Goal: Task Accomplishment & Management: Manage account settings

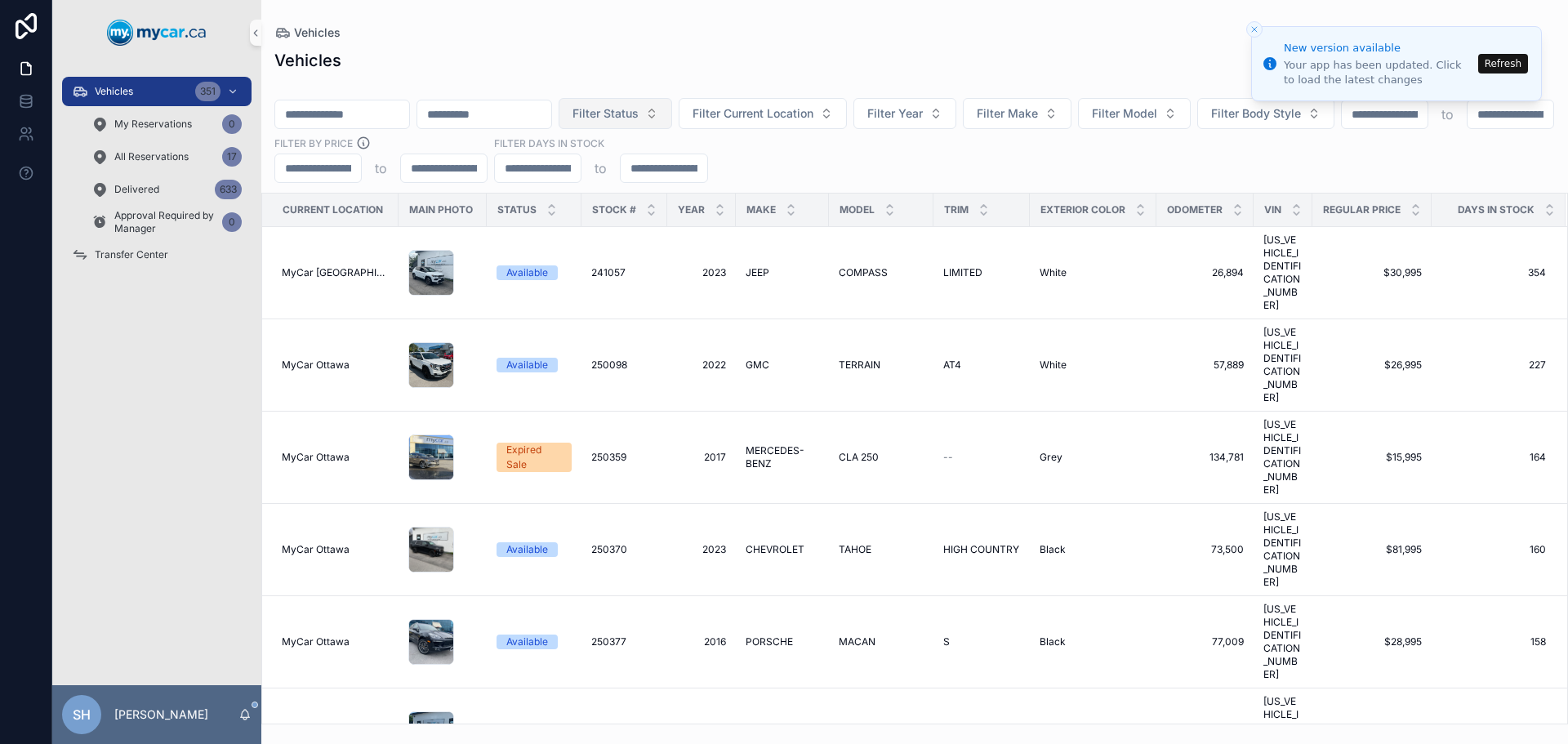
click at [639, 106] on span "Filter Status" at bounding box center [606, 113] width 66 height 17
click at [626, 165] on div "Available" at bounding box center [698, 163] width 196 height 26
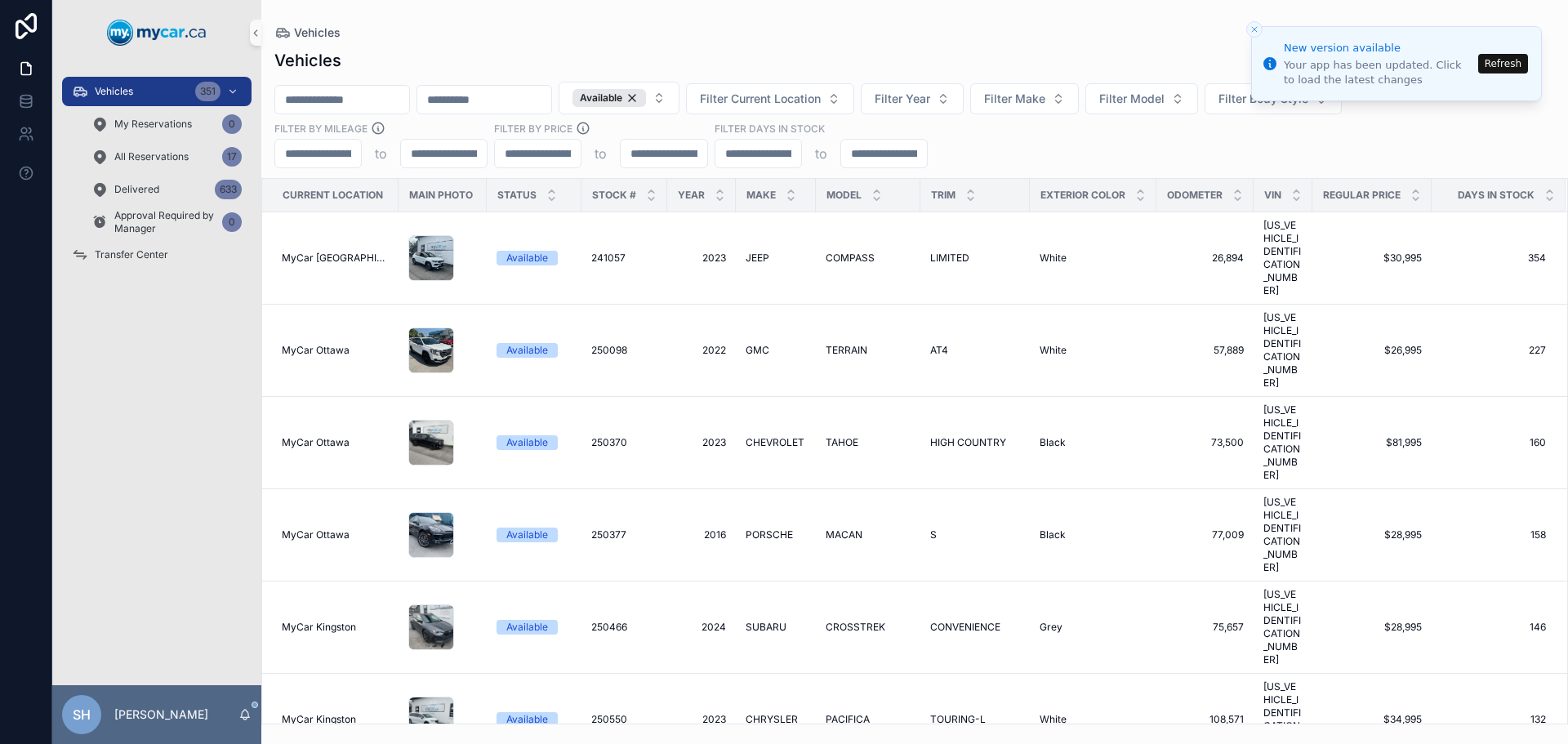
click at [684, 42] on div "Vehicles Available Filter Current Location Filter Year Filter Make Filter Model…" at bounding box center [915, 381] width 1307 height 685
click at [1501, 56] on button "Refresh" at bounding box center [1503, 64] width 50 height 19
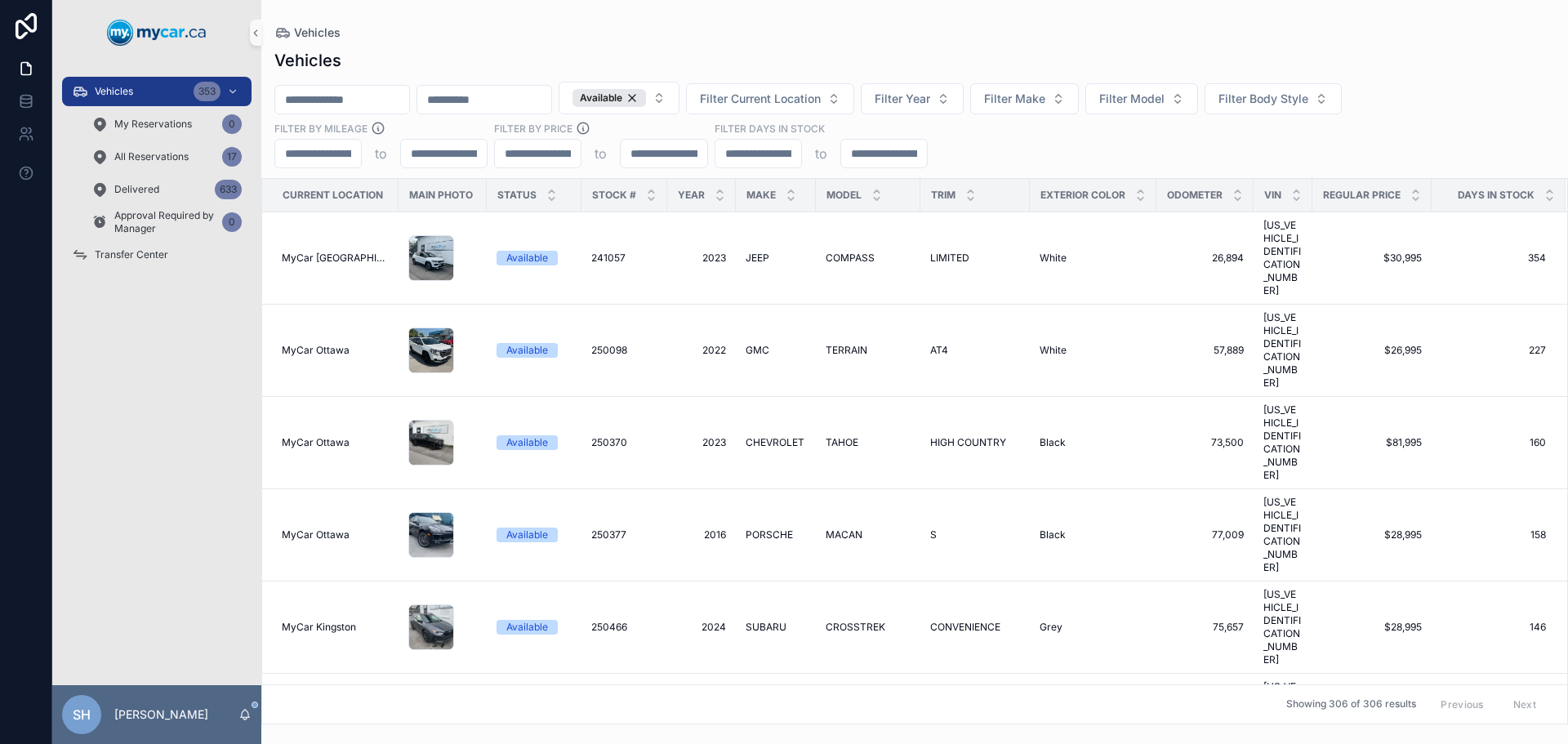
click at [770, 53] on div "Vehicles" at bounding box center [915, 60] width 1281 height 23
click at [1198, 108] on button "Filter Model" at bounding box center [1141, 99] width 113 height 31
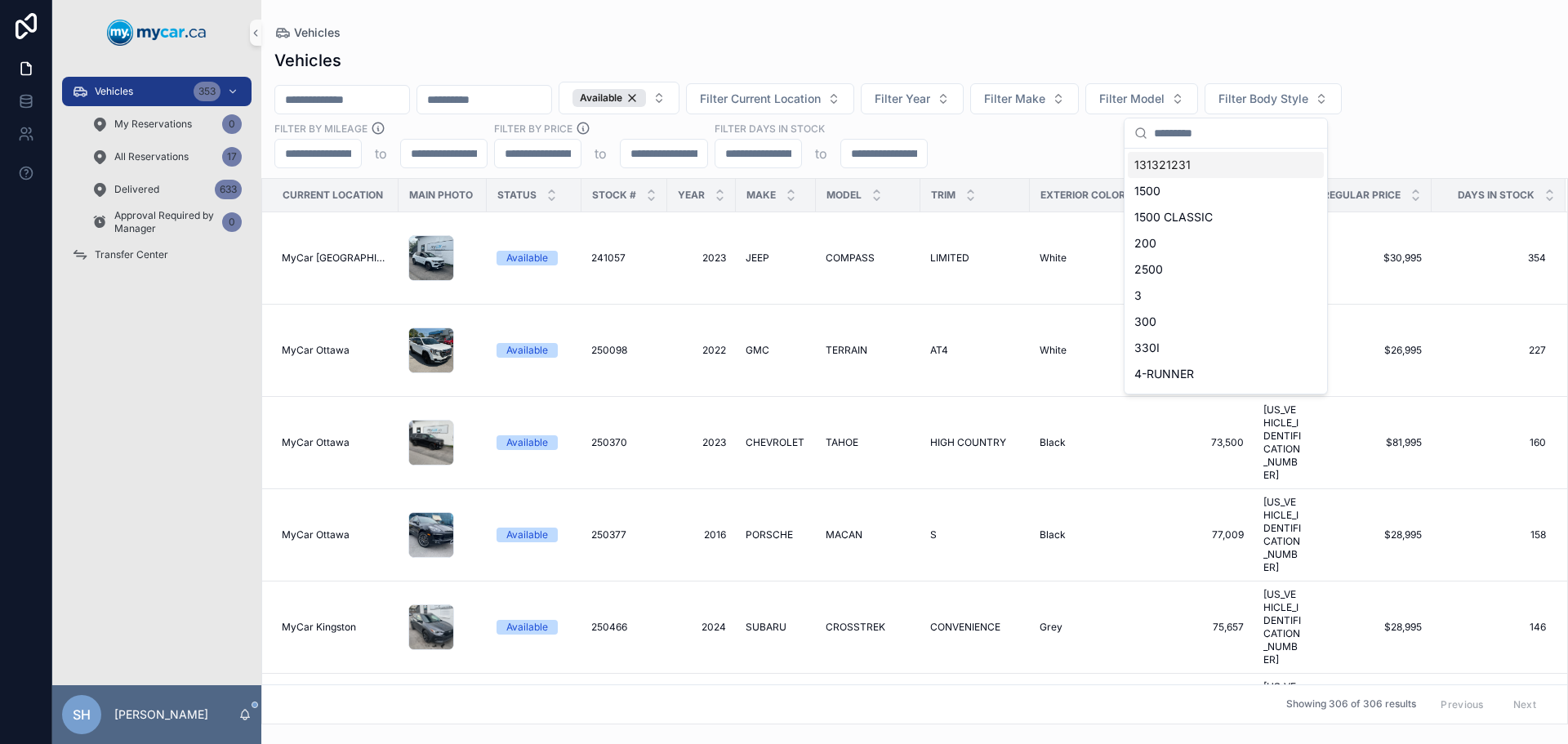
click at [1171, 33] on div "Vehicles" at bounding box center [915, 32] width 1281 height 13
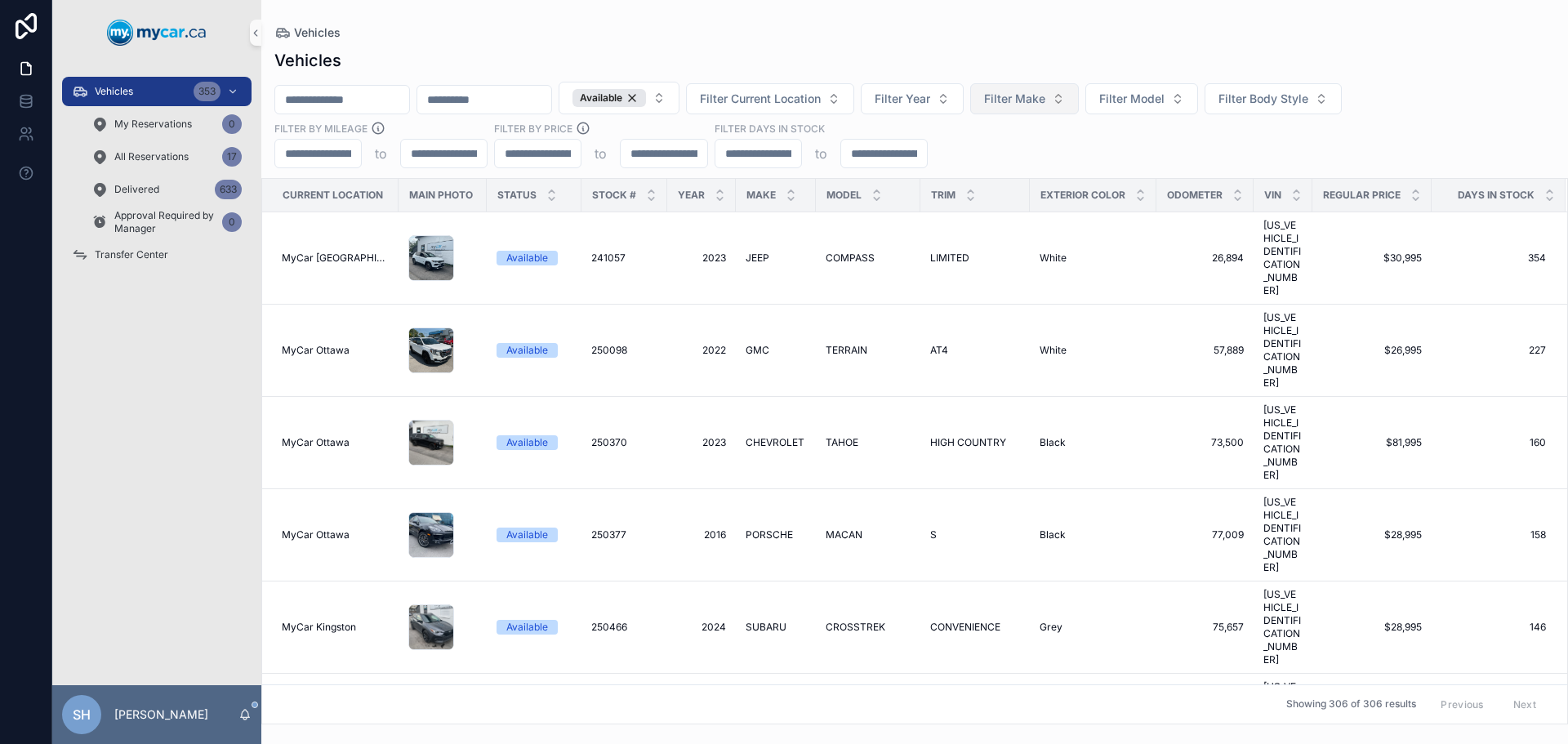
click at [1076, 108] on button "Filter Make" at bounding box center [1024, 99] width 109 height 31
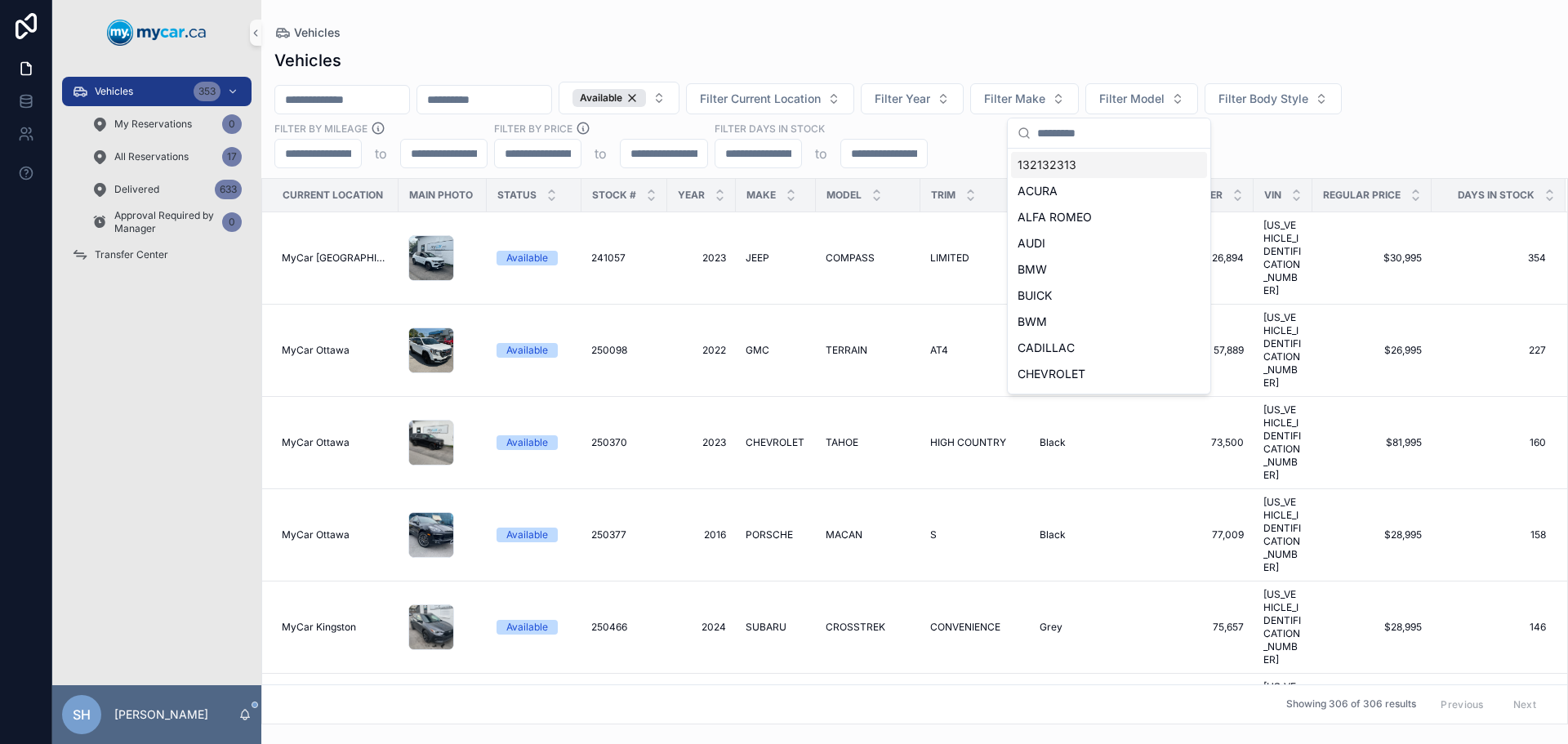
click at [1103, 50] on div "Vehicles" at bounding box center [915, 60] width 1281 height 23
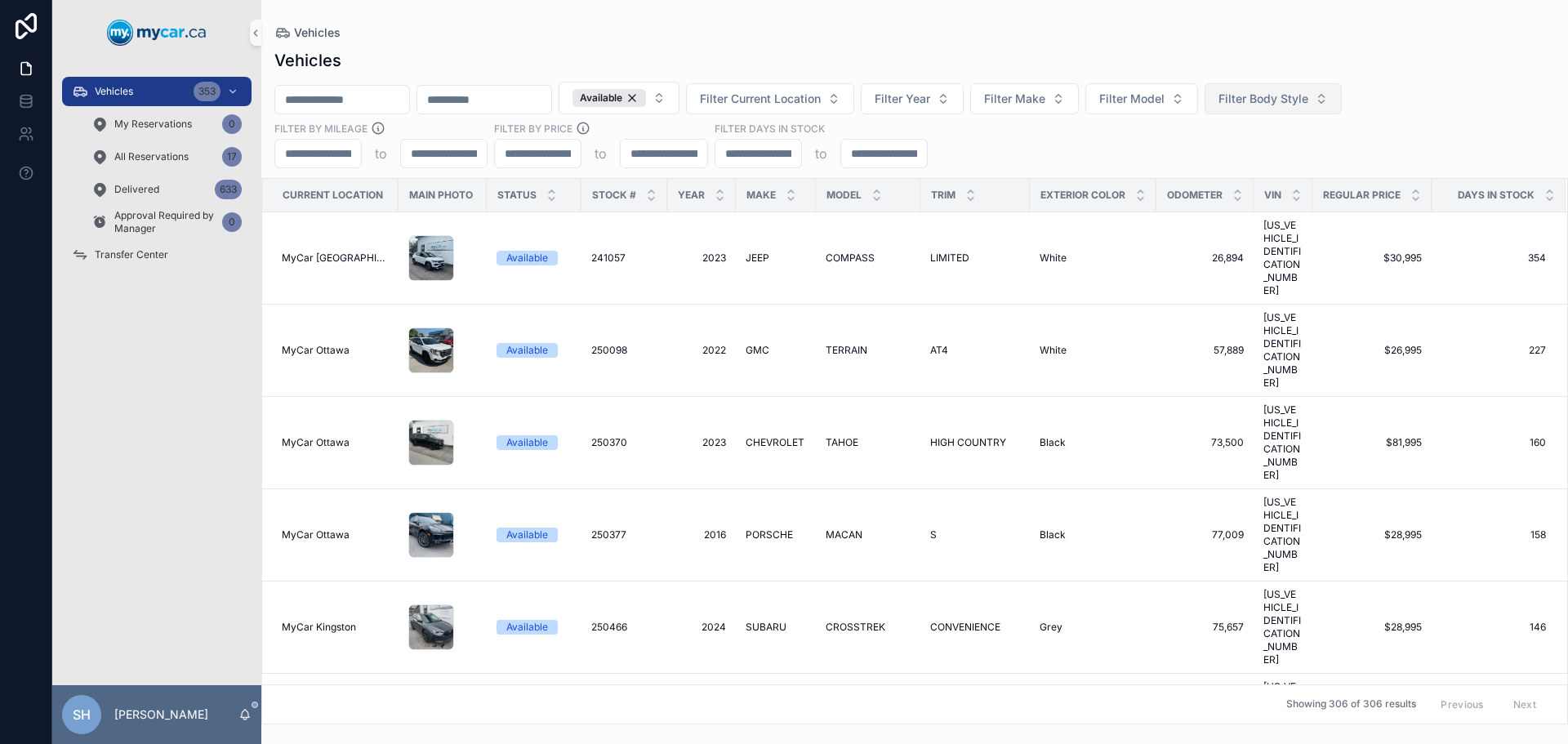
click at [1309, 102] on span "Filter Body Style" at bounding box center [1263, 99] width 90 height 17
click at [1264, 33] on div "Vehicles" at bounding box center [915, 32] width 1281 height 13
click at [1034, 143] on div "Available Filter Current Location Filter Year Filter Make Filter Model Filter B…" at bounding box center [915, 125] width 1307 height 86
click at [1309, 105] on span "Filter Body Style" at bounding box center [1263, 99] width 90 height 17
click at [1349, 55] on div "Vehicles" at bounding box center [915, 60] width 1281 height 23
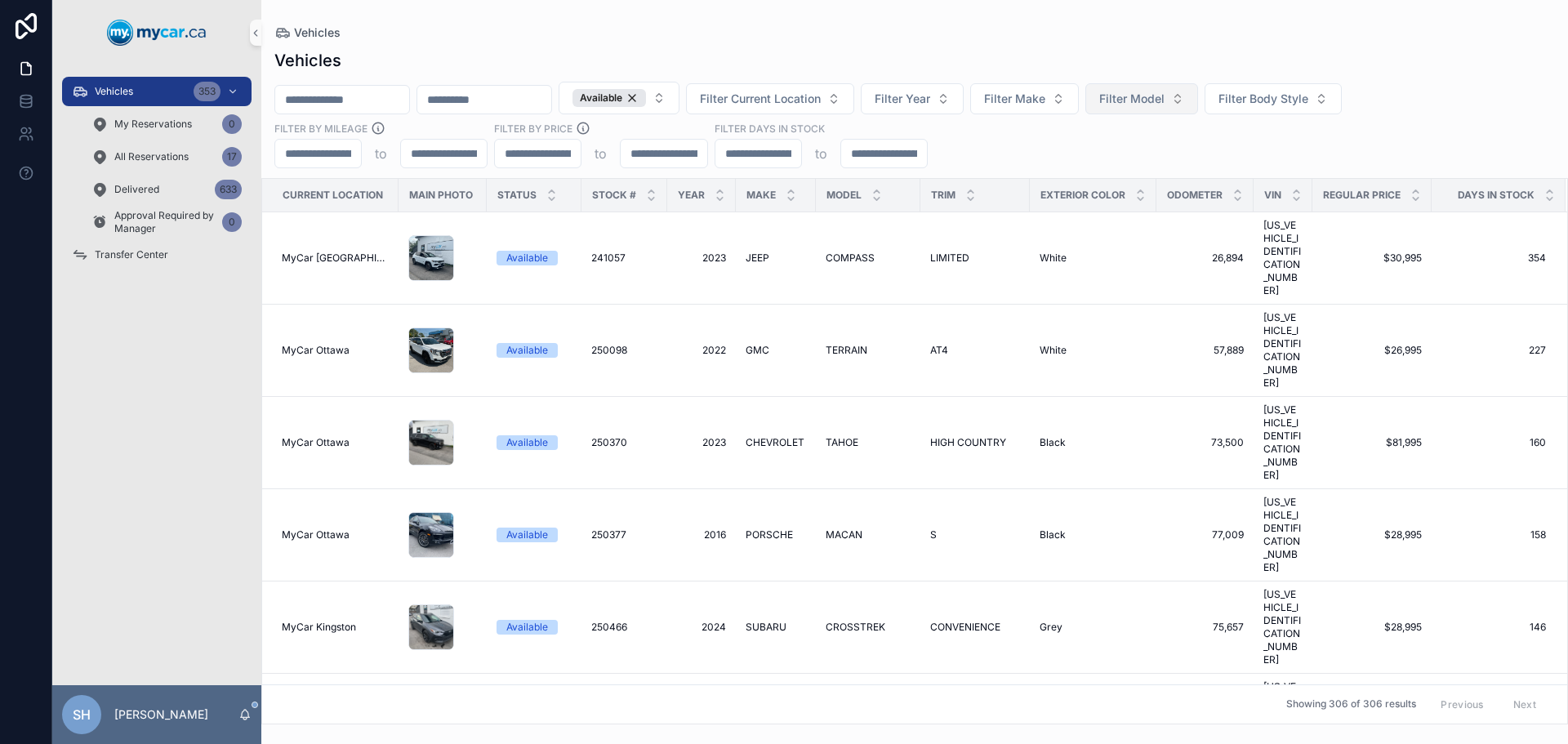
click at [1198, 98] on button "Filter Model" at bounding box center [1141, 99] width 113 height 31
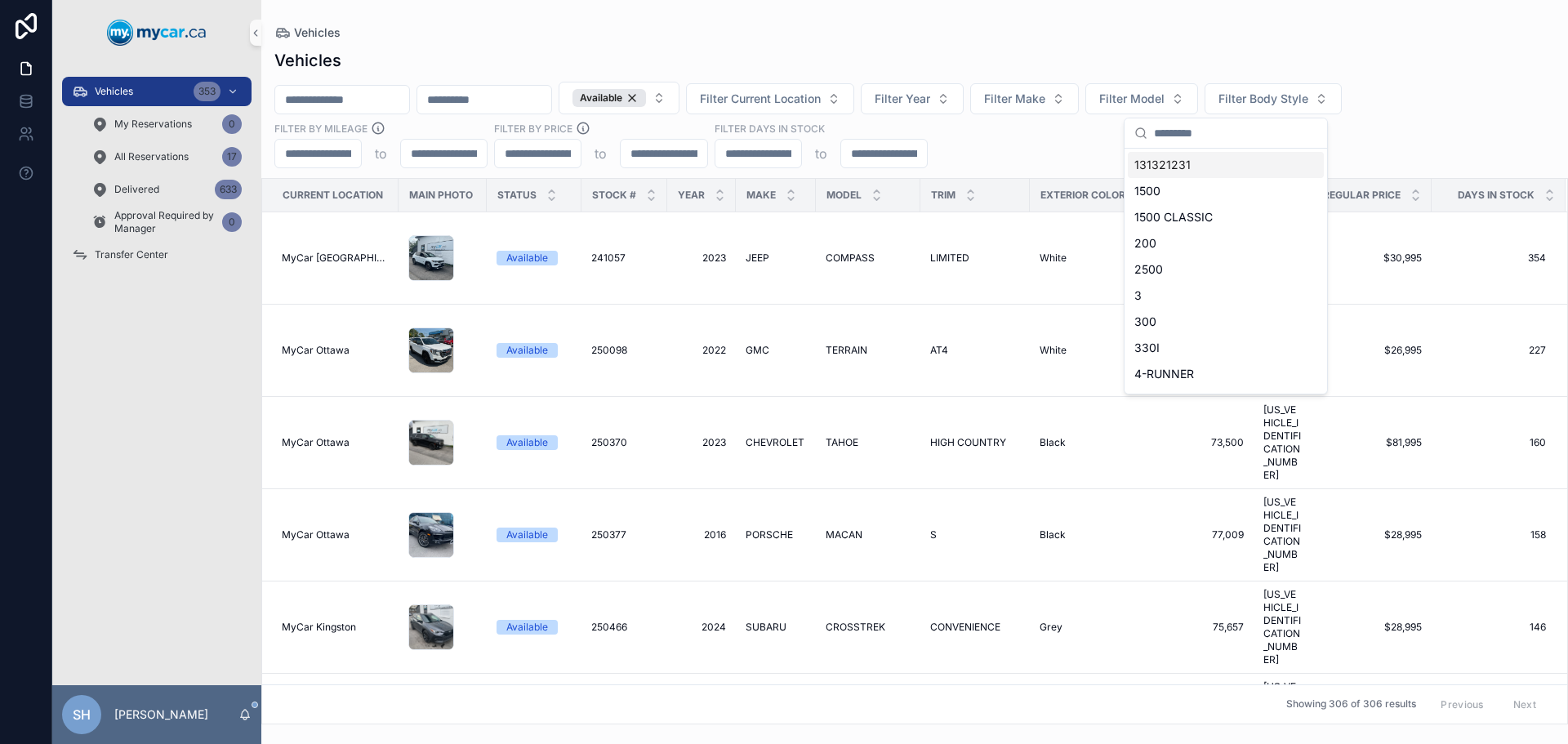
click at [1120, 32] on div "Vehicles" at bounding box center [915, 32] width 1281 height 13
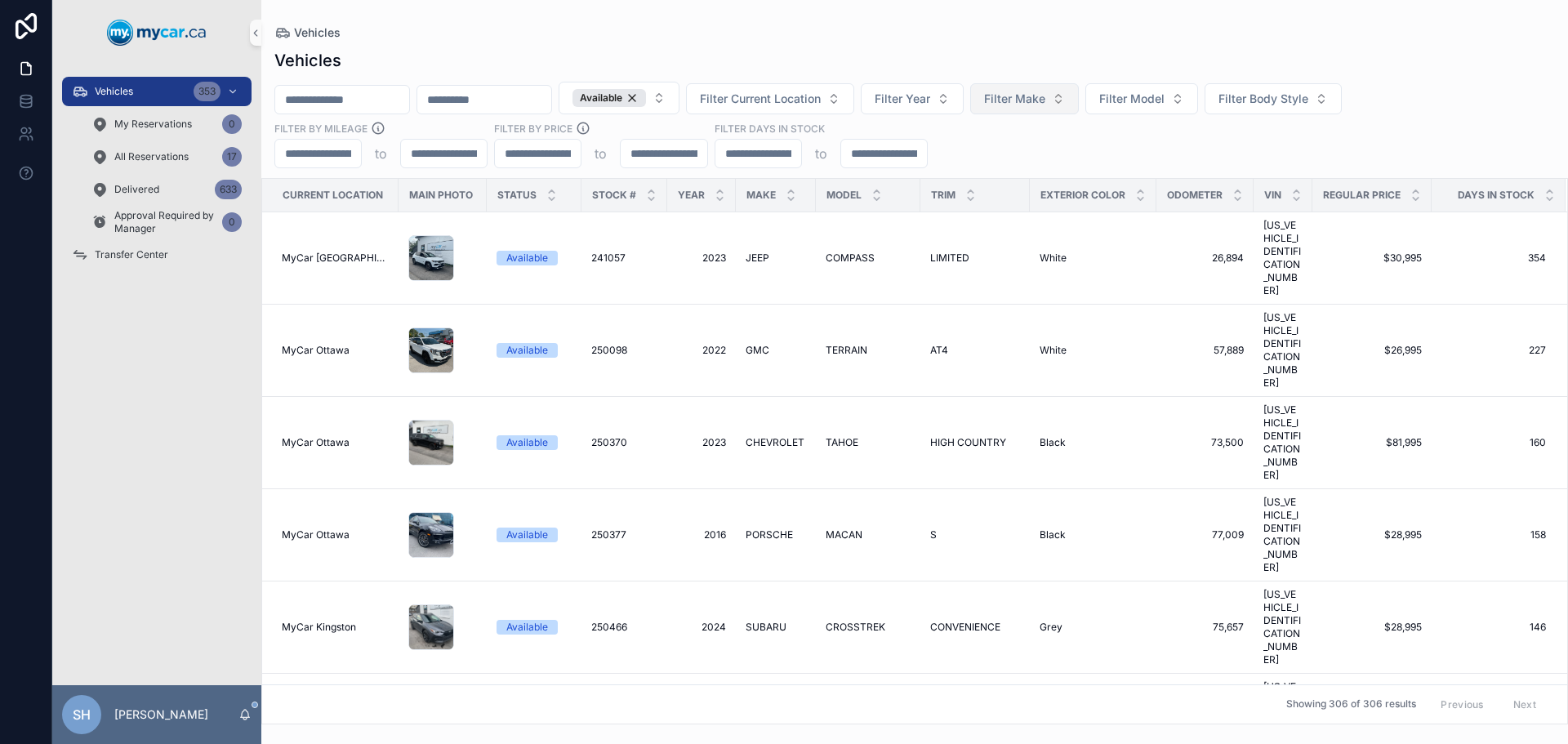
click at [1045, 93] on span "Filter Make" at bounding box center [1015, 99] width 61 height 17
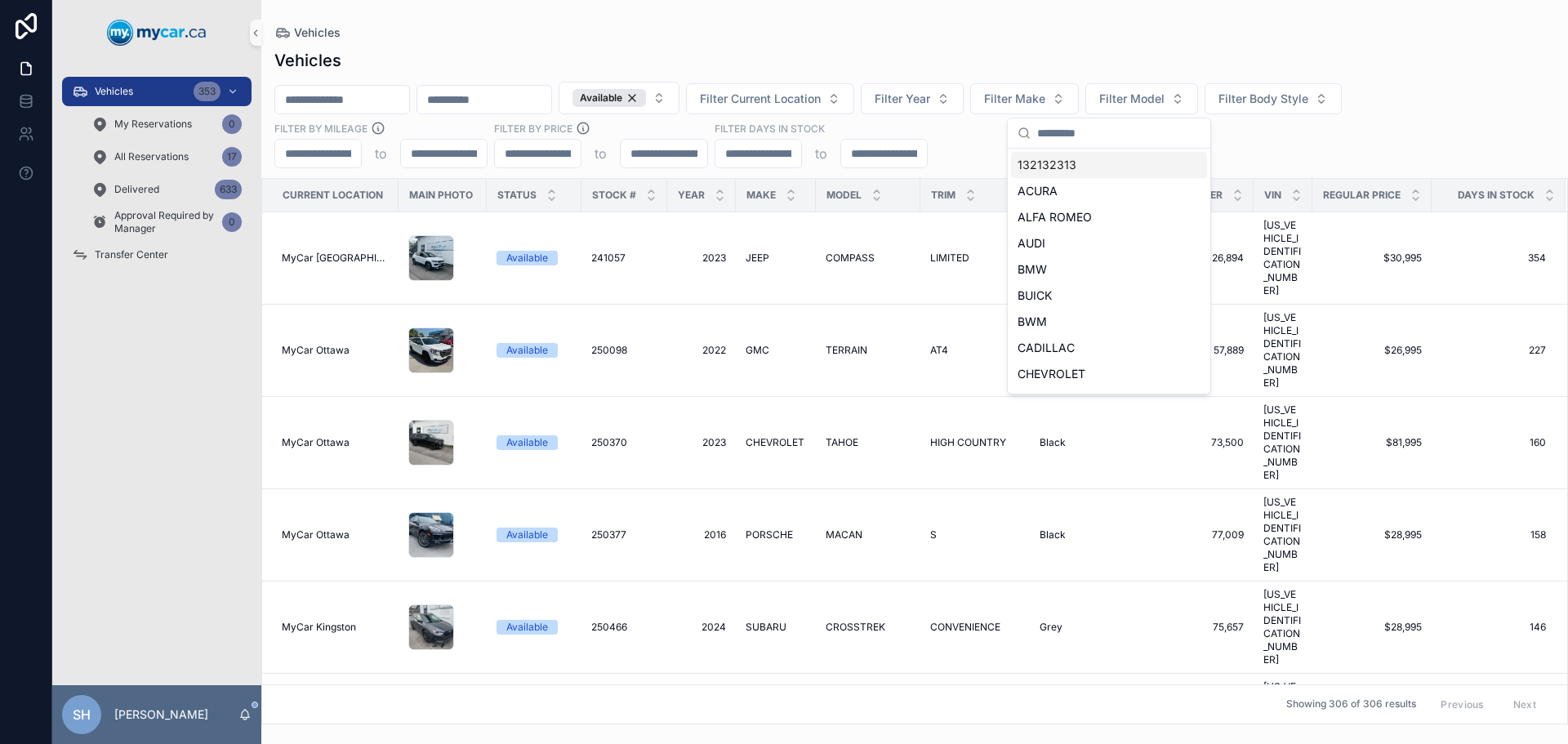
click at [1042, 37] on div "Vehicles" at bounding box center [915, 32] width 1281 height 13
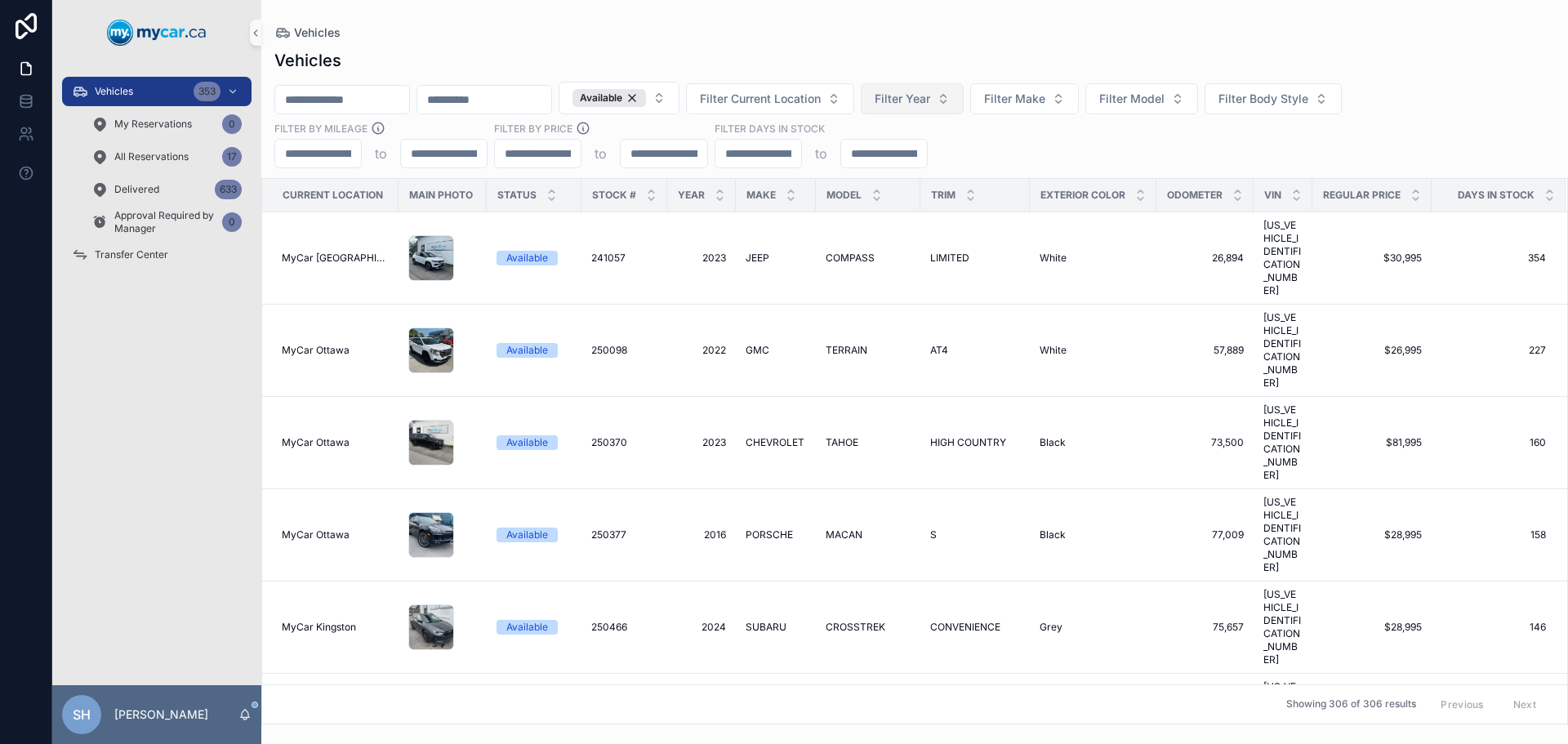
click at [955, 107] on button "Filter Year" at bounding box center [913, 99] width 103 height 31
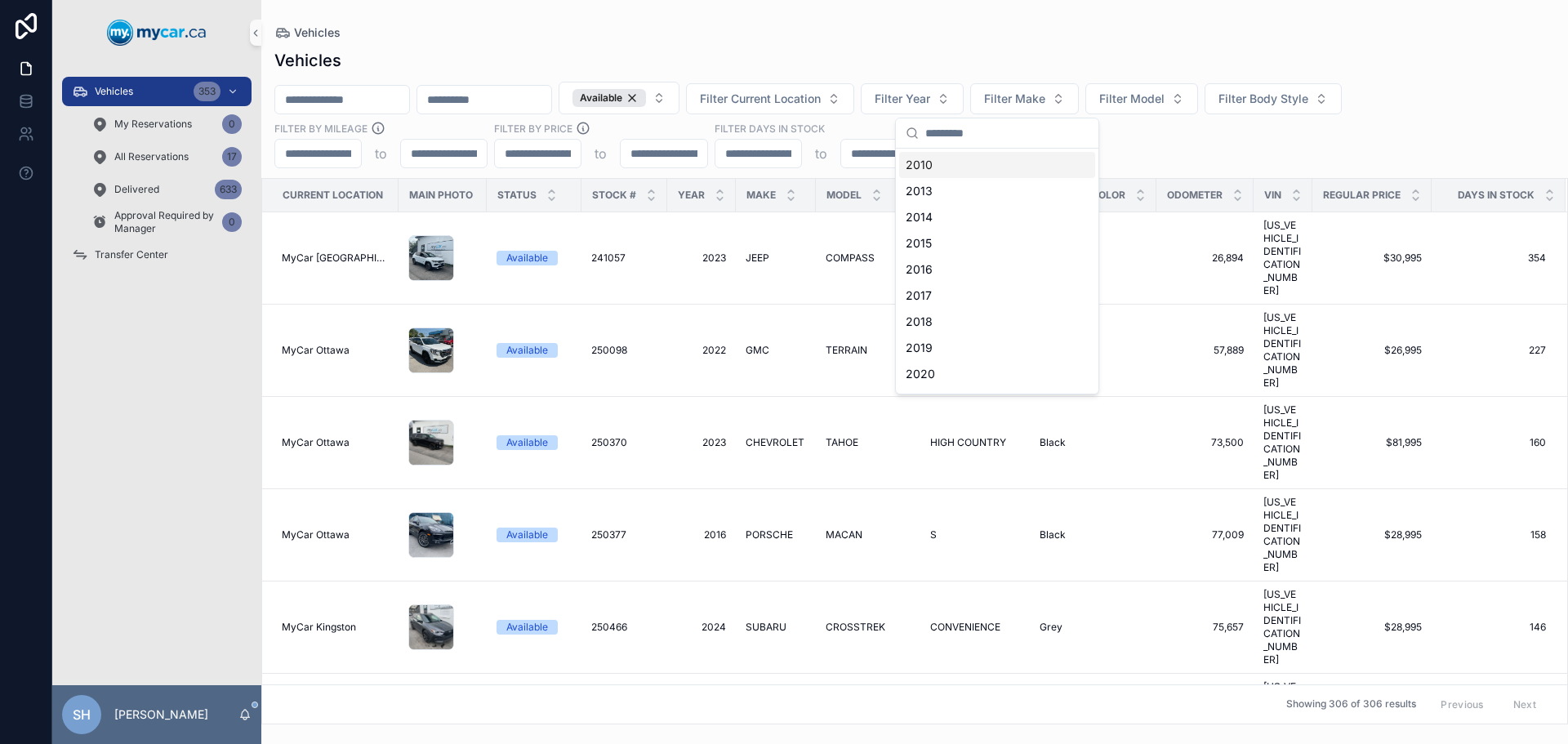
click at [953, 47] on div "Vehicles Available Filter Current Location Filter Year Filter Make Filter Model…" at bounding box center [915, 381] width 1307 height 685
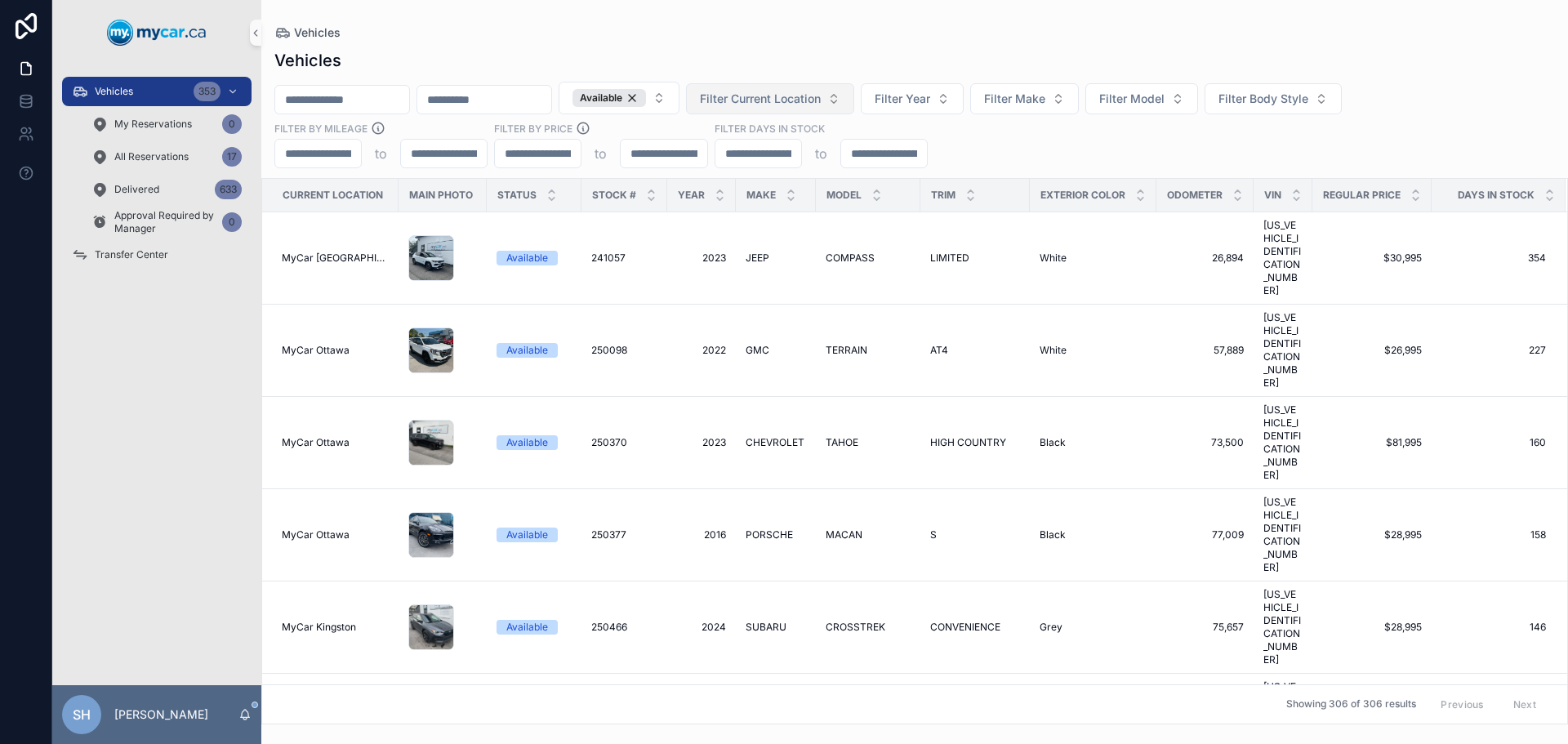
click at [821, 94] on span "Filter Current Location" at bounding box center [760, 99] width 121 height 17
click at [862, 41] on div "Vehicles Available Filter Current Location Filter Year Filter Make Filter Model…" at bounding box center [915, 381] width 1307 height 685
click at [513, 106] on input "scrollable content" at bounding box center [484, 99] width 134 height 23
click at [558, 45] on div "Vehicles Available Filter Current Location Filter Year Filter Make Filter Model…" at bounding box center [915, 381] width 1307 height 685
click at [336, 93] on input "scrollable content" at bounding box center [342, 99] width 134 height 23
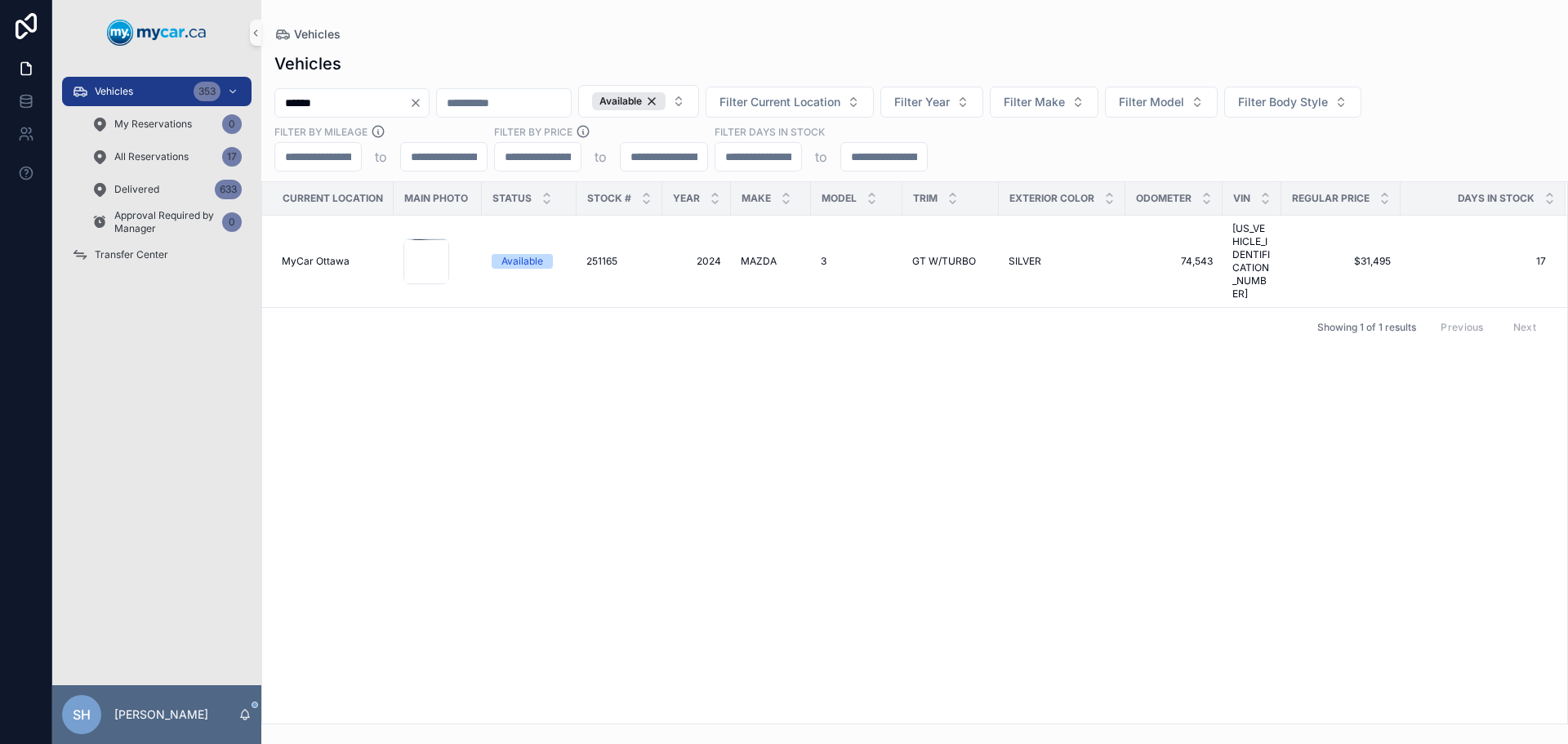
type input "******"
click at [518, 21] on div "Vehicles Vehicles ****** Available Filter Current Location Filter Year Filter M…" at bounding box center [915, 362] width 1307 height 724
click at [422, 98] on icon "Clear" at bounding box center [415, 102] width 13 height 13
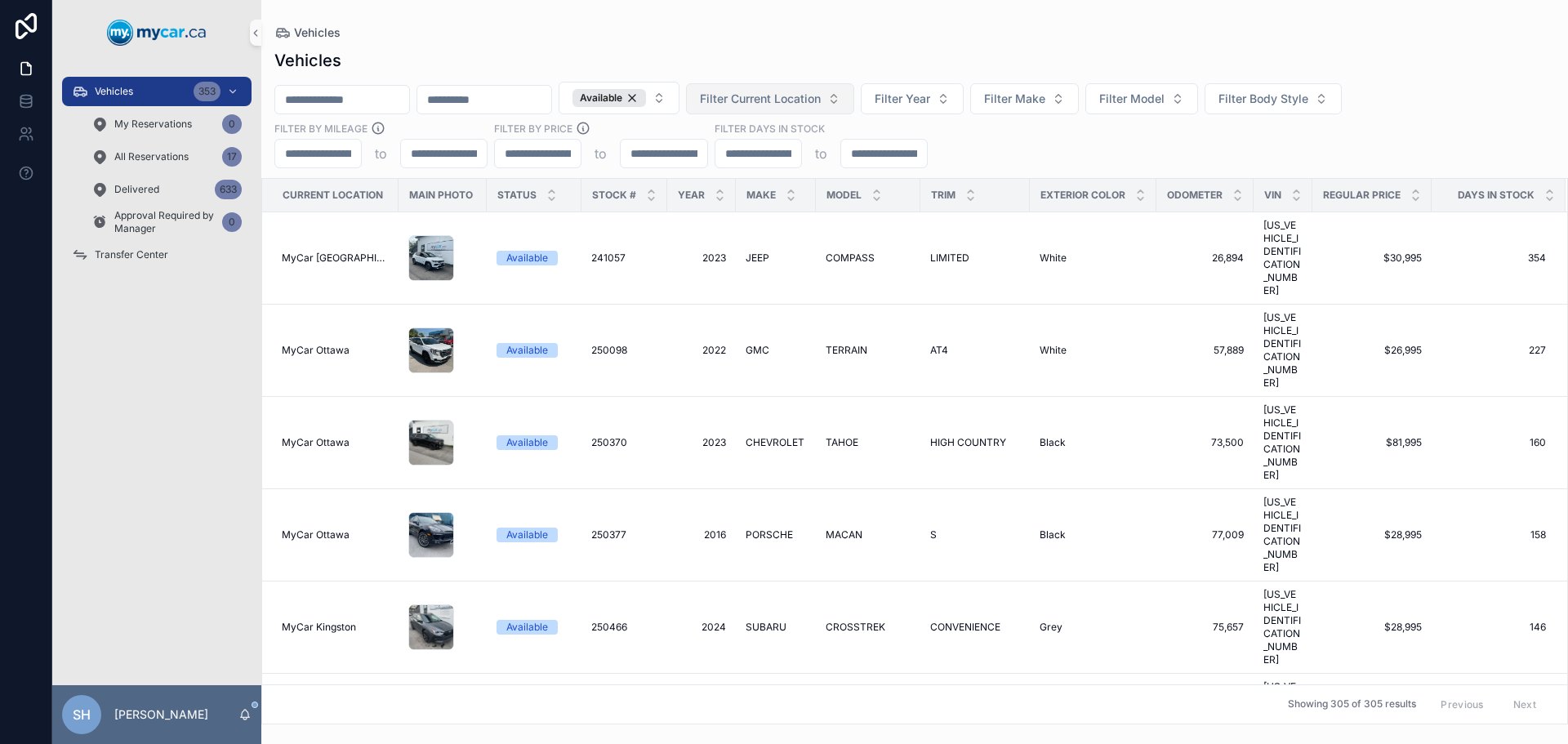
click at [821, 101] on span "Filter Current Location" at bounding box center [760, 99] width 121 height 17
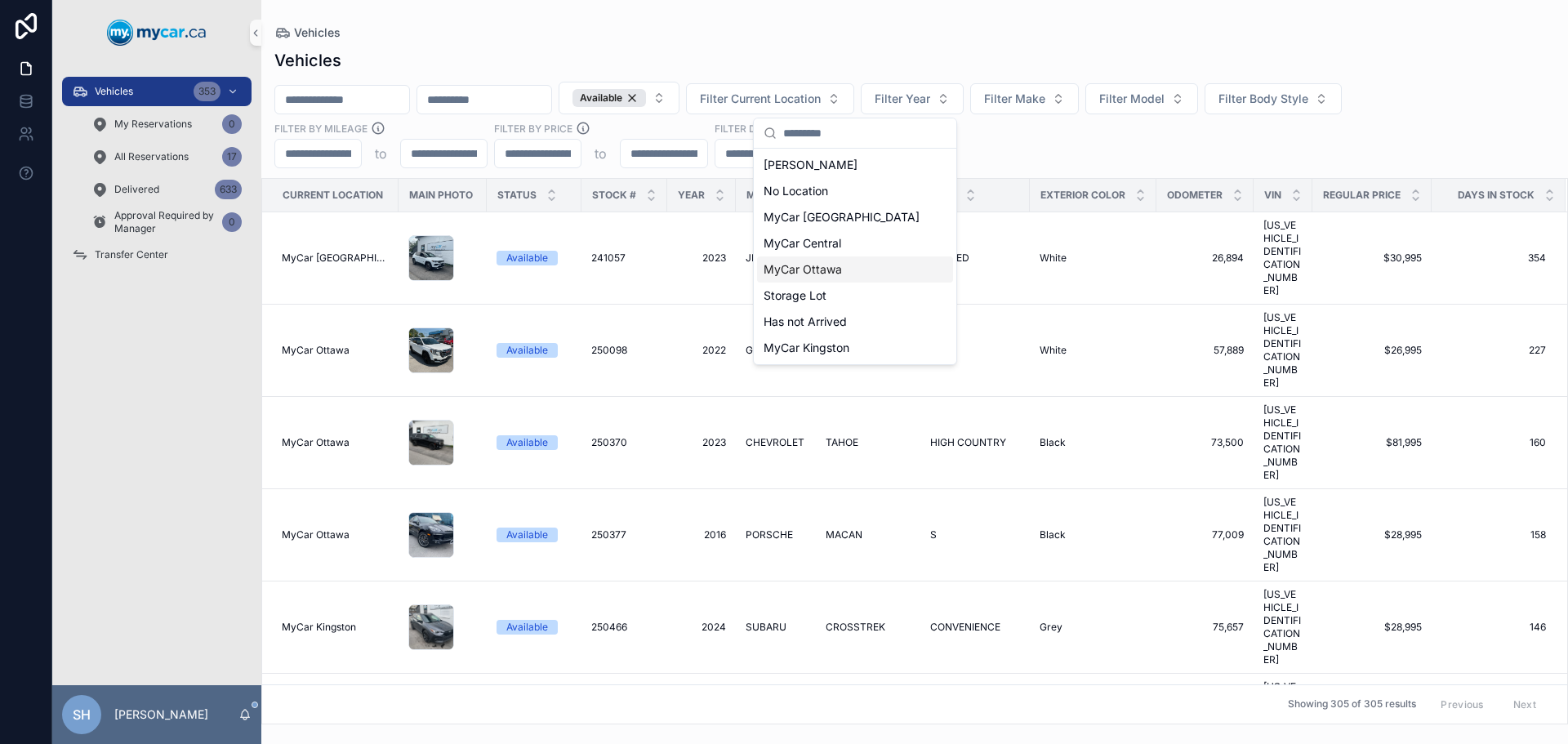
click at [825, 271] on span "MyCar Ottawa" at bounding box center [803, 270] width 79 height 17
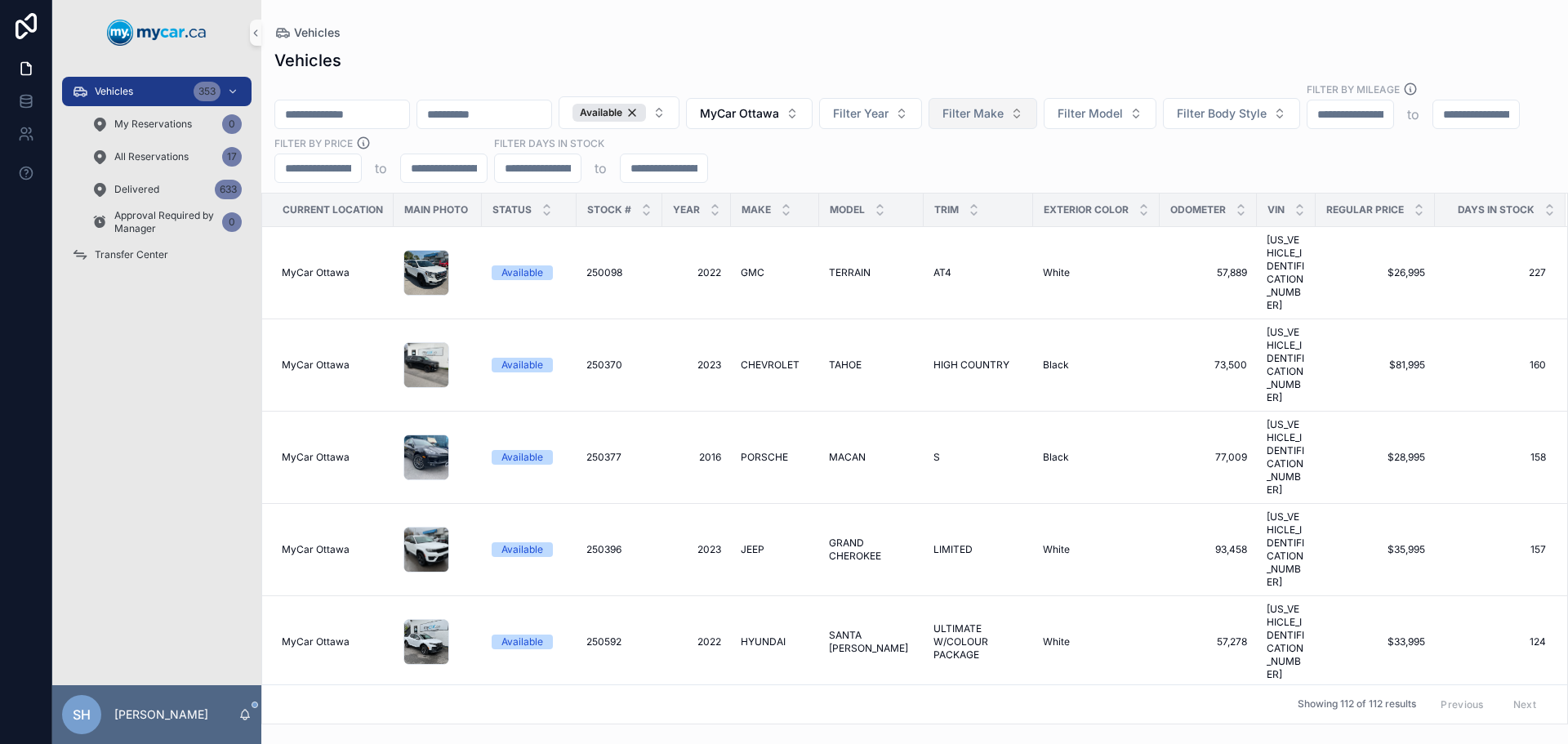
click at [1004, 106] on span "Filter Make" at bounding box center [973, 113] width 61 height 17
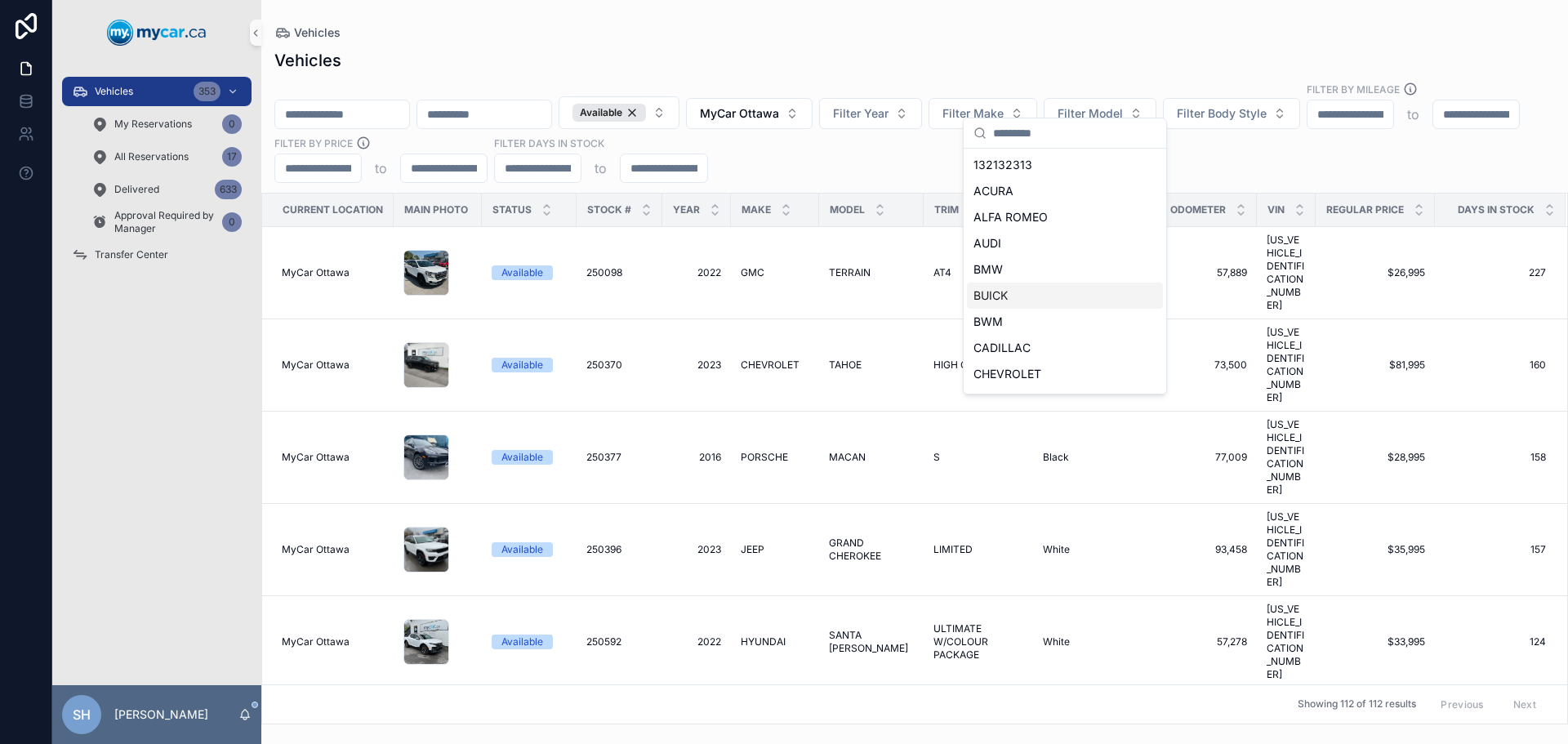
click at [1012, 291] on div "BUICK" at bounding box center [1065, 296] width 196 height 26
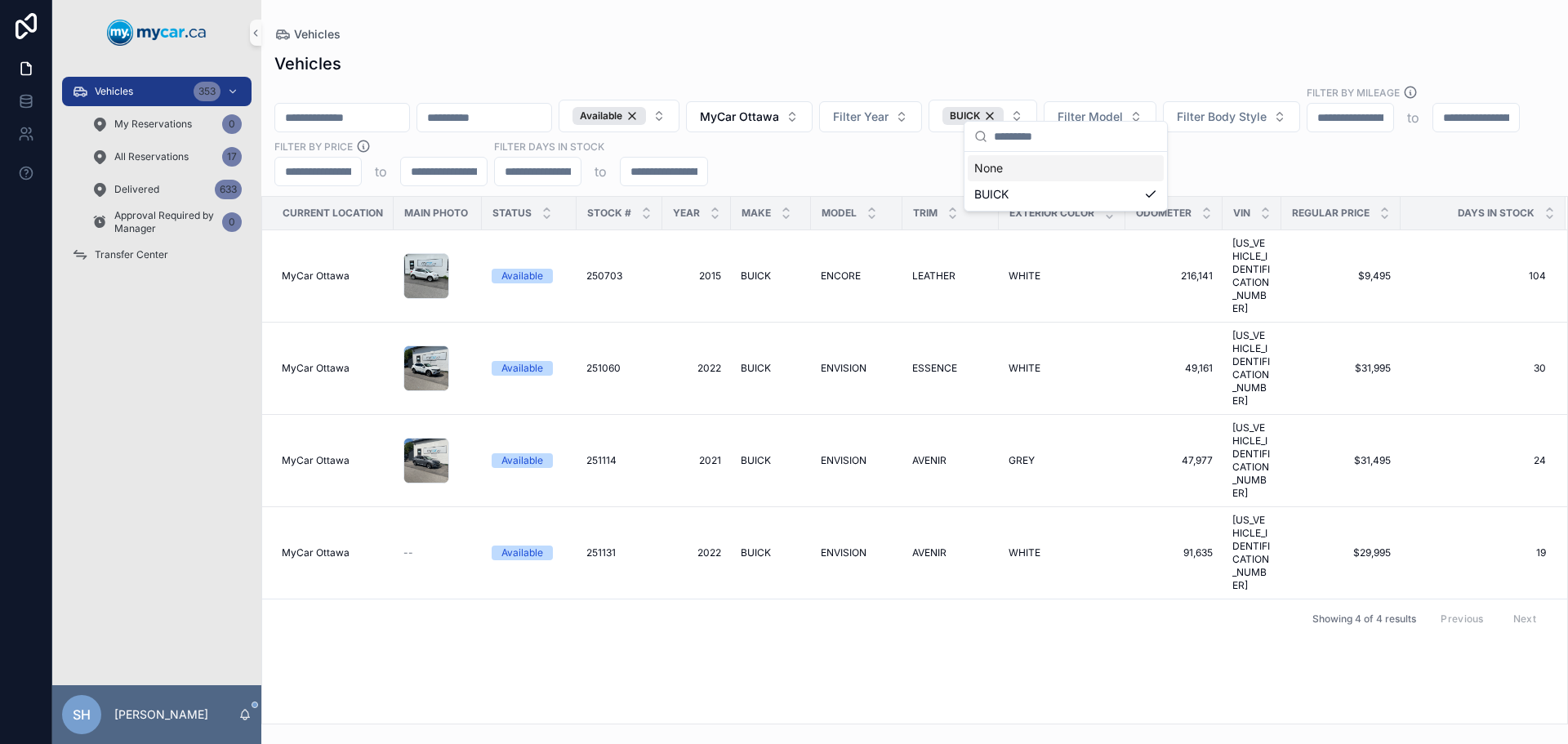
click at [1030, 53] on div "Vehicles" at bounding box center [915, 64] width 1281 height 23
click at [779, 109] on span "MyCar Ottawa" at bounding box center [739, 117] width 79 height 17
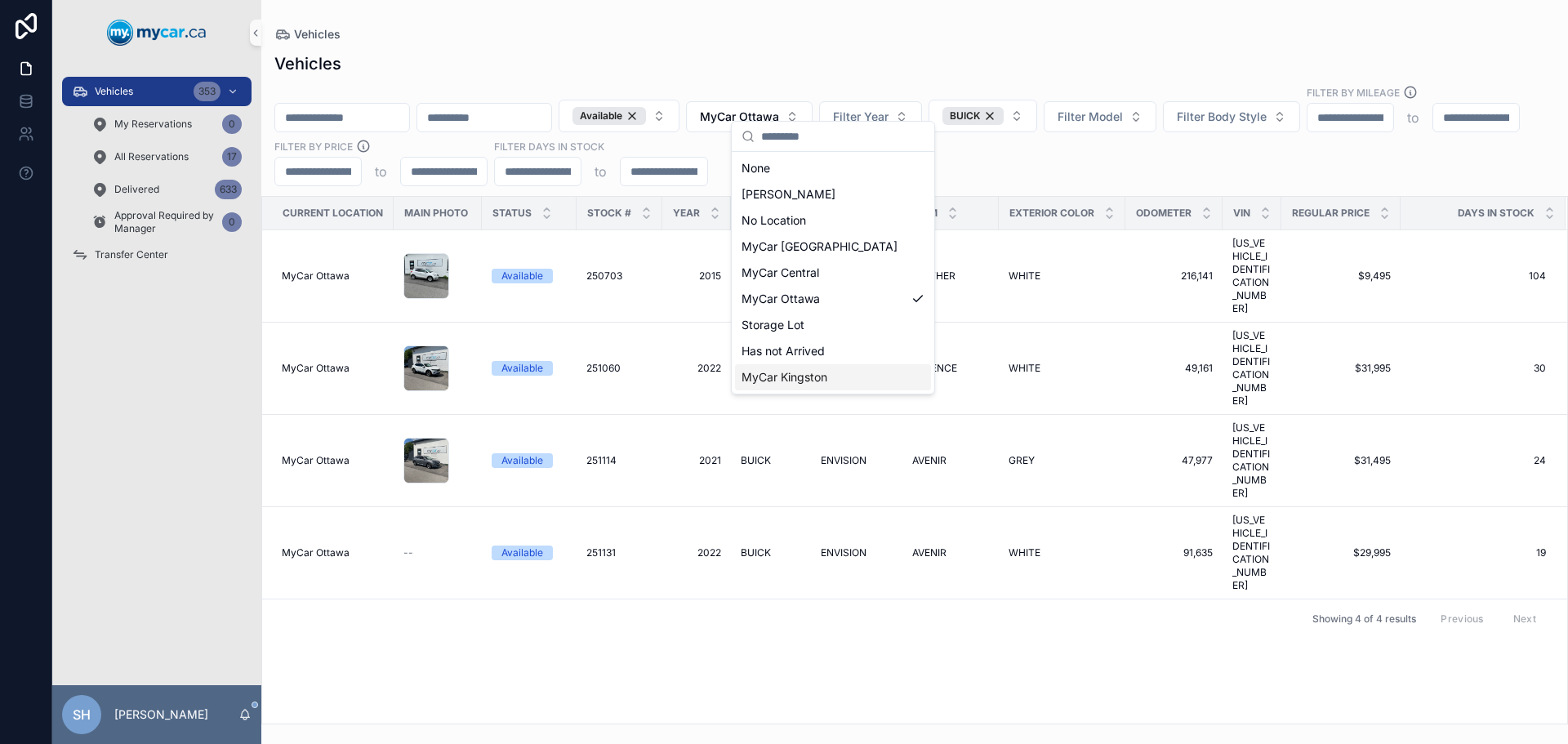
click at [825, 375] on span "MyCar Kingston" at bounding box center [784, 377] width 86 height 17
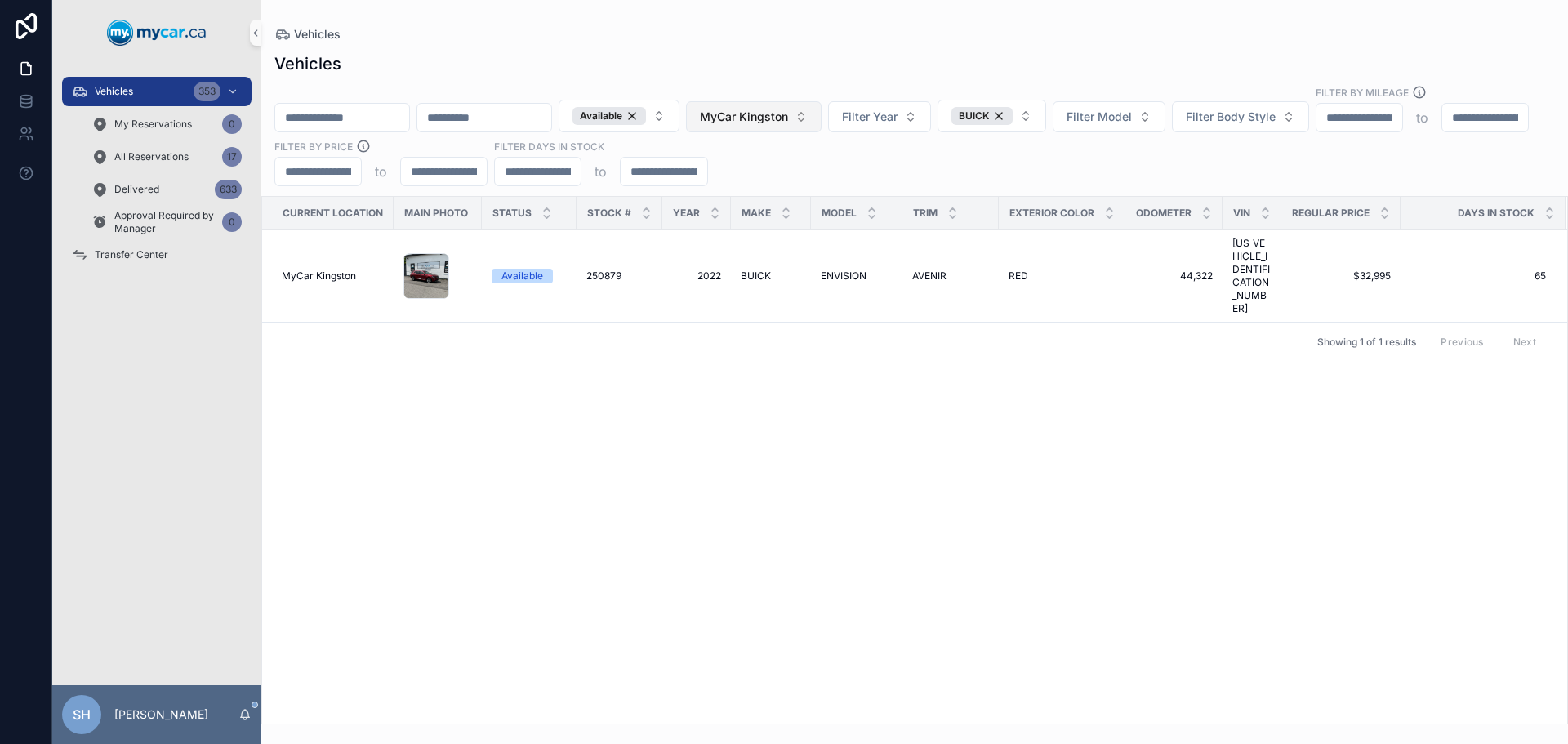
click at [788, 109] on span "MyCar Kingston" at bounding box center [743, 117] width 88 height 17
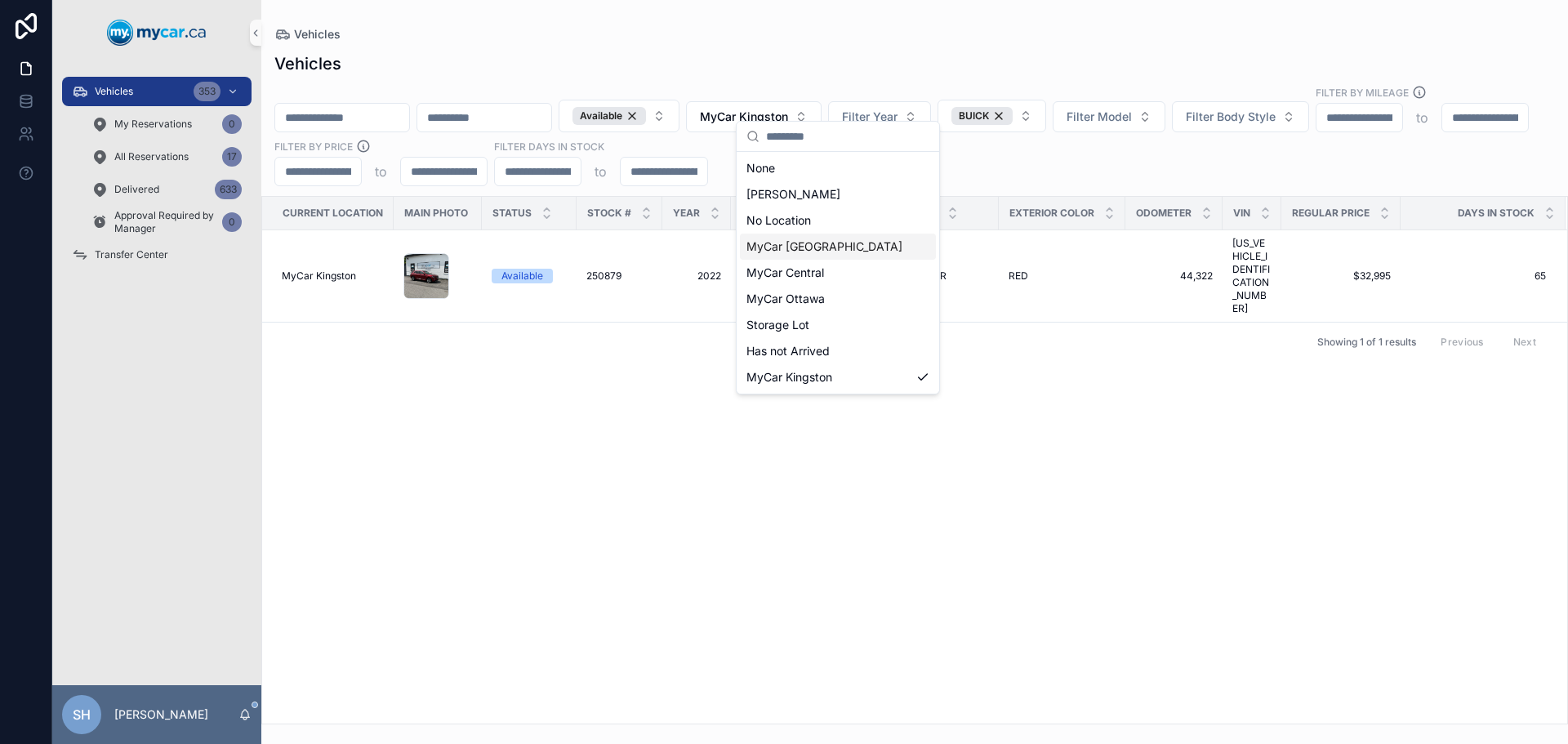
click at [823, 250] on span "MyCar [GEOGRAPHIC_DATA]" at bounding box center [825, 246] width 156 height 17
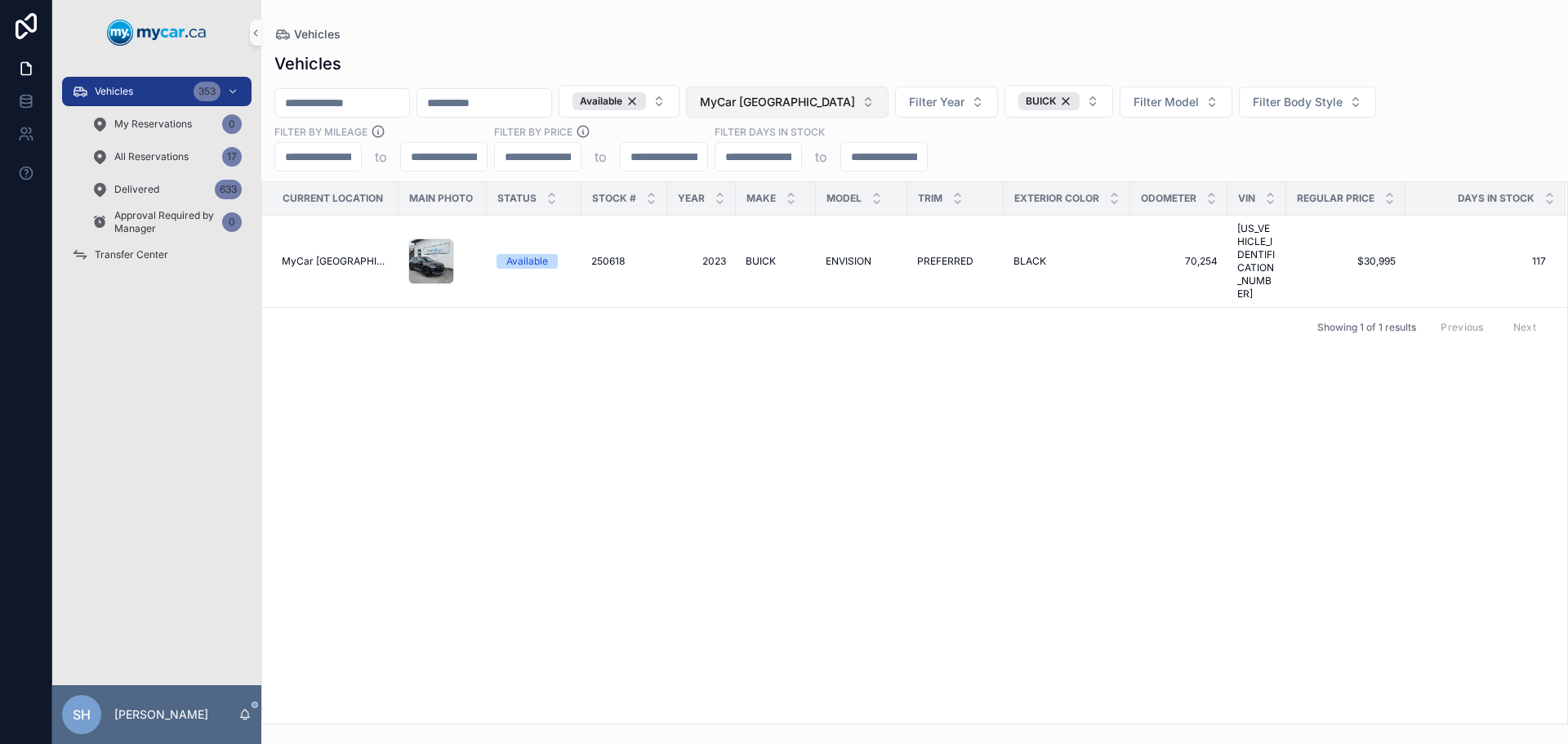
click at [830, 102] on span "MyCar [GEOGRAPHIC_DATA]" at bounding box center [777, 102] width 155 height 17
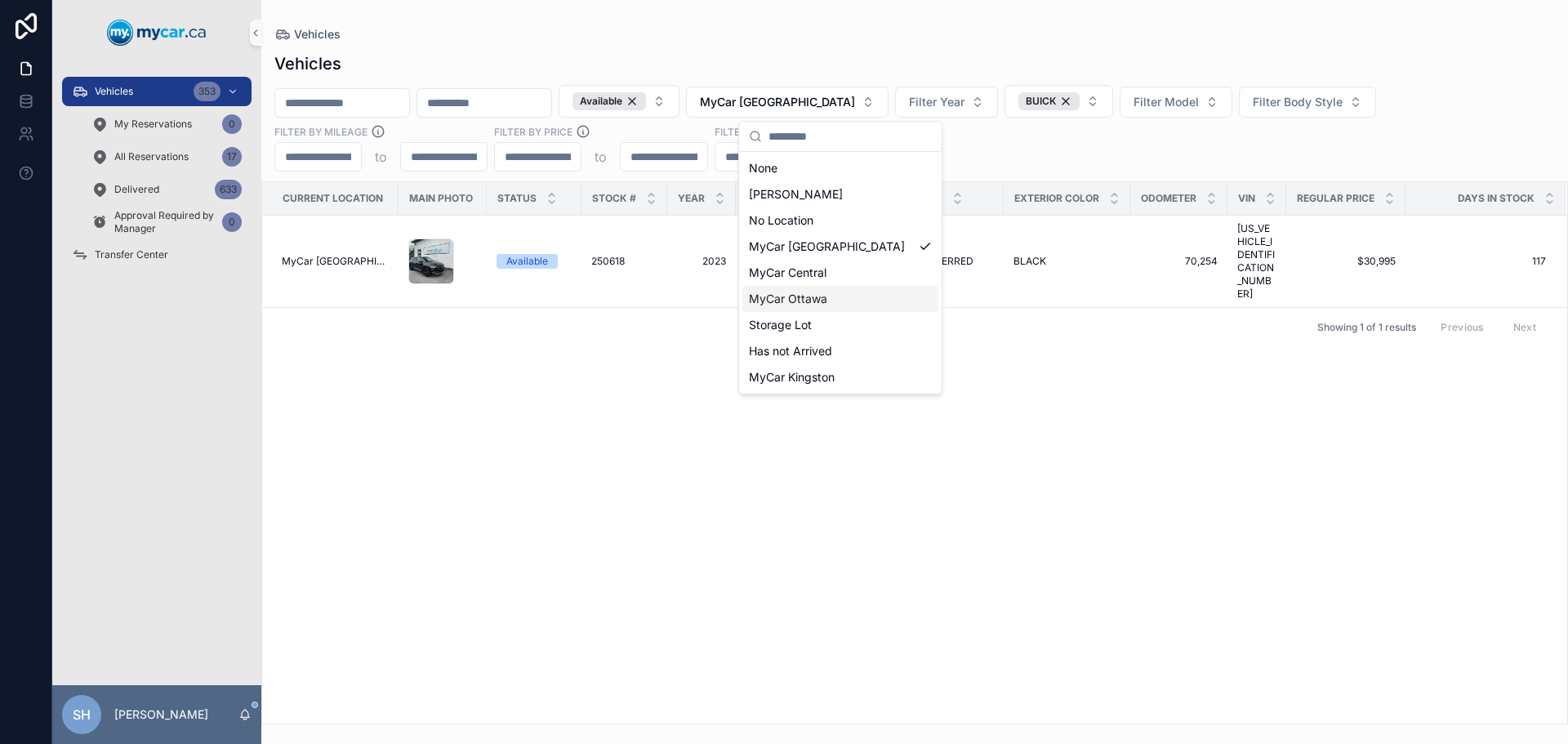
click at [807, 294] on span "MyCar Ottawa" at bounding box center [788, 298] width 79 height 17
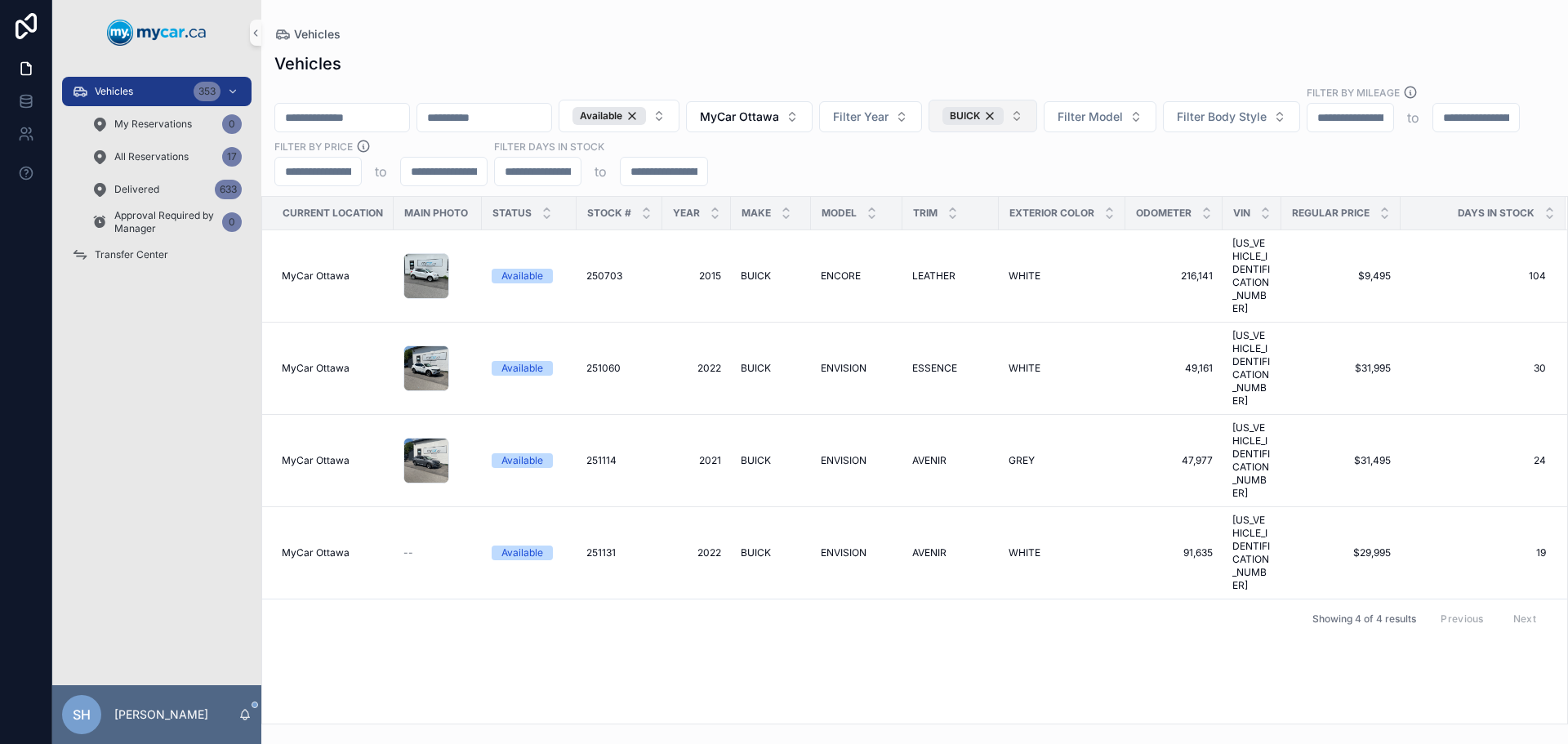
click at [1004, 107] on div "BUICK" at bounding box center [973, 116] width 61 height 18
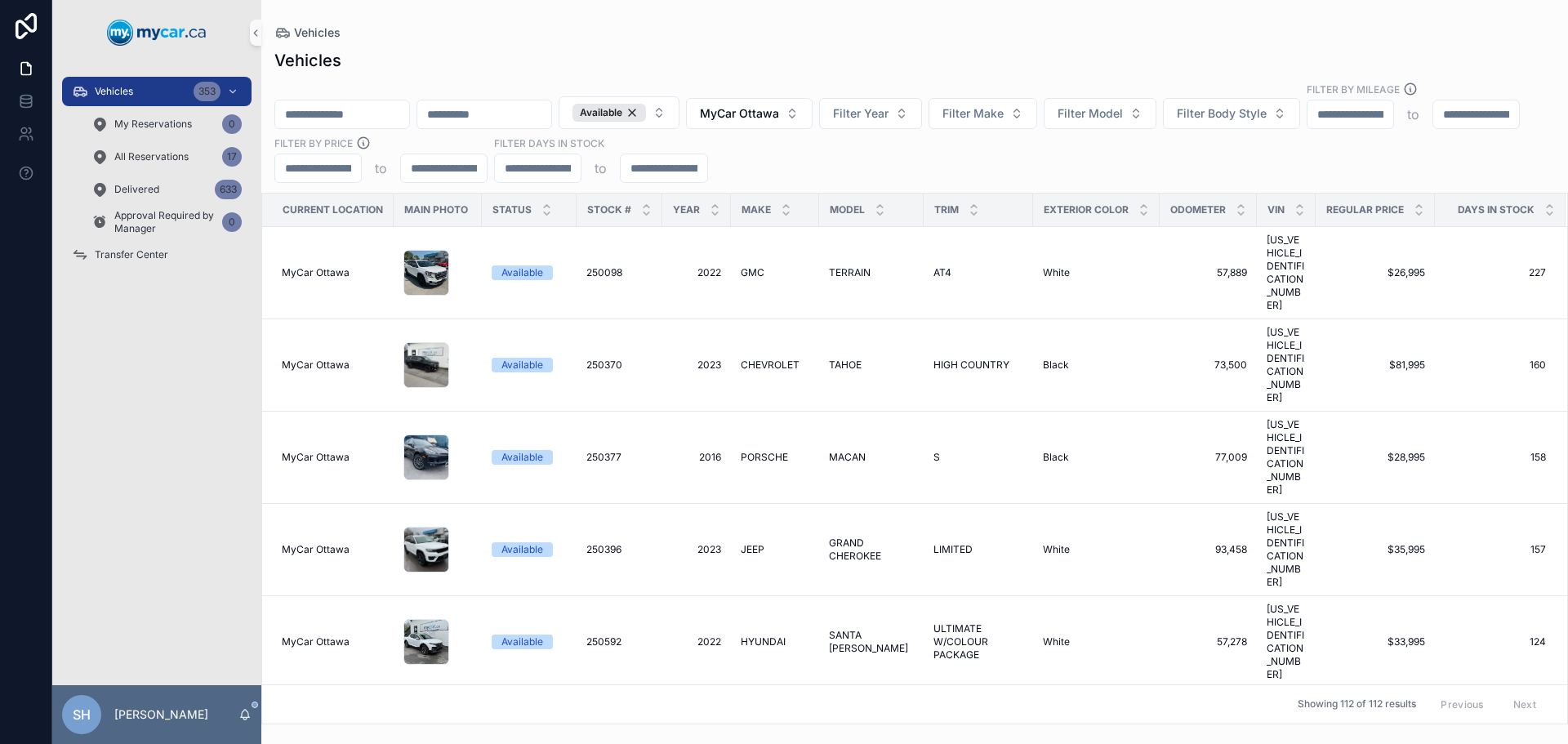
click at [594, 27] on div "Vehicles Vehicles Available MyCar Ottawa Filter Year Filter Make Filter Model F…" at bounding box center [915, 362] width 1307 height 724
click at [367, 99] on div "scrollable content" at bounding box center [342, 114] width 135 height 30
click at [1004, 106] on span "Filter Make" at bounding box center [973, 113] width 61 height 17
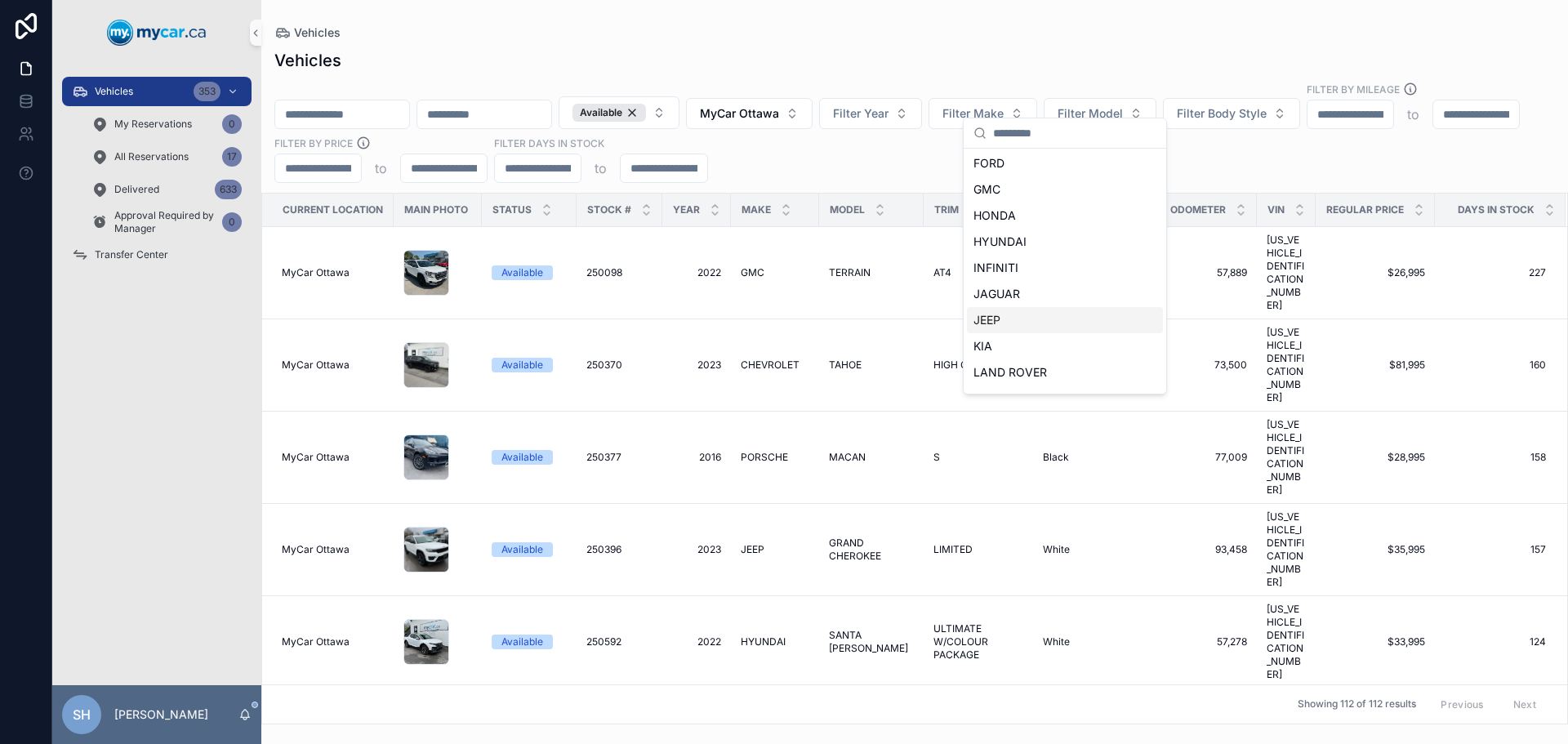
scroll to position [408, 0]
drag, startPoint x: 1029, startPoint y: 386, endPoint x: 1021, endPoint y: 218, distance: 168.2
click at [1021, 218] on div "132132313 ACURA ALFA ROMEO AUDI BMW BUICK BWM CADILLAC CHEVROLET CHRYSLER DODGE…" at bounding box center [1065, 240] width 196 height 993
click at [1024, 216] on div "JEEP" at bounding box center [1065, 227] width 196 height 26
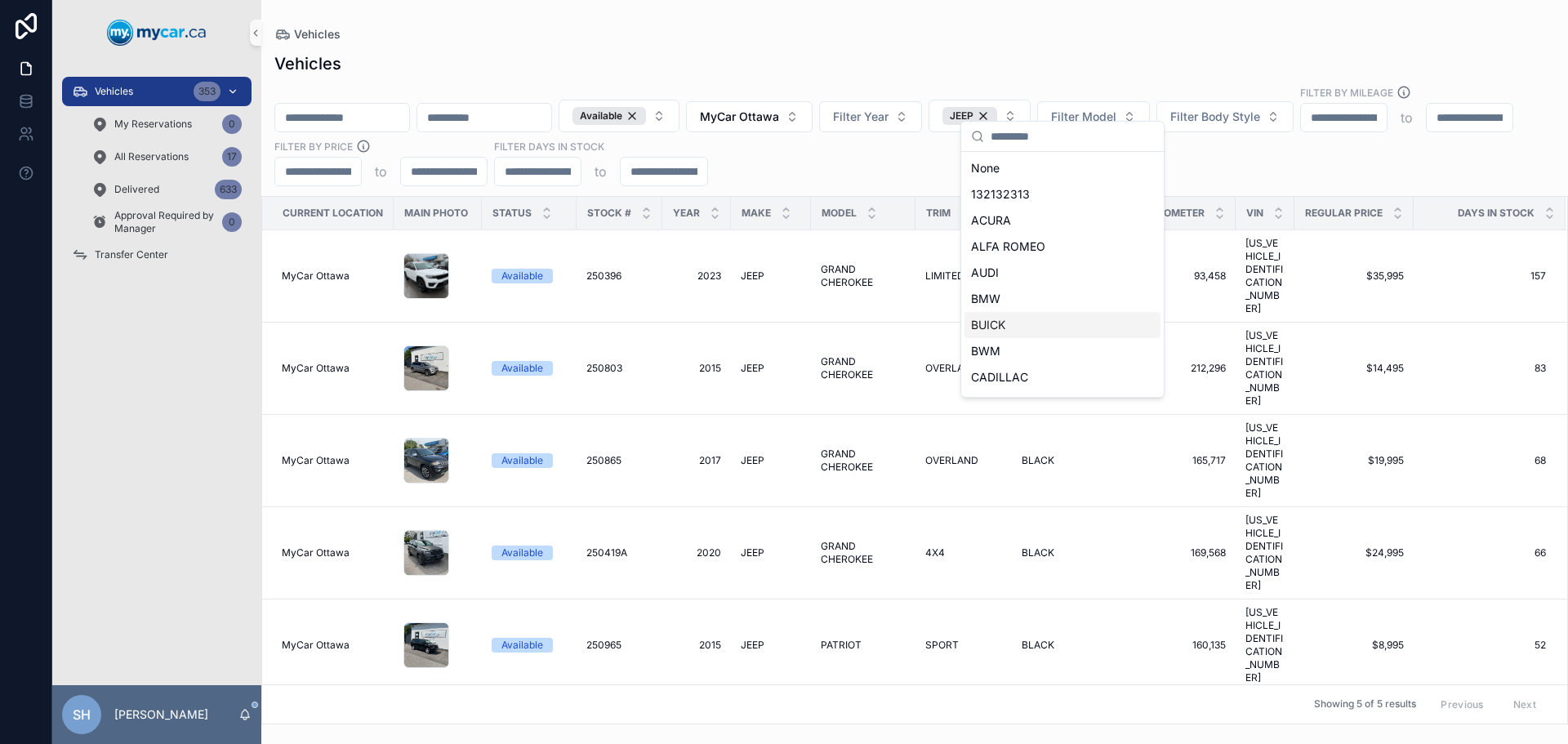
click at [174, 92] on div "Vehicles 353" at bounding box center [156, 92] width 170 height 26
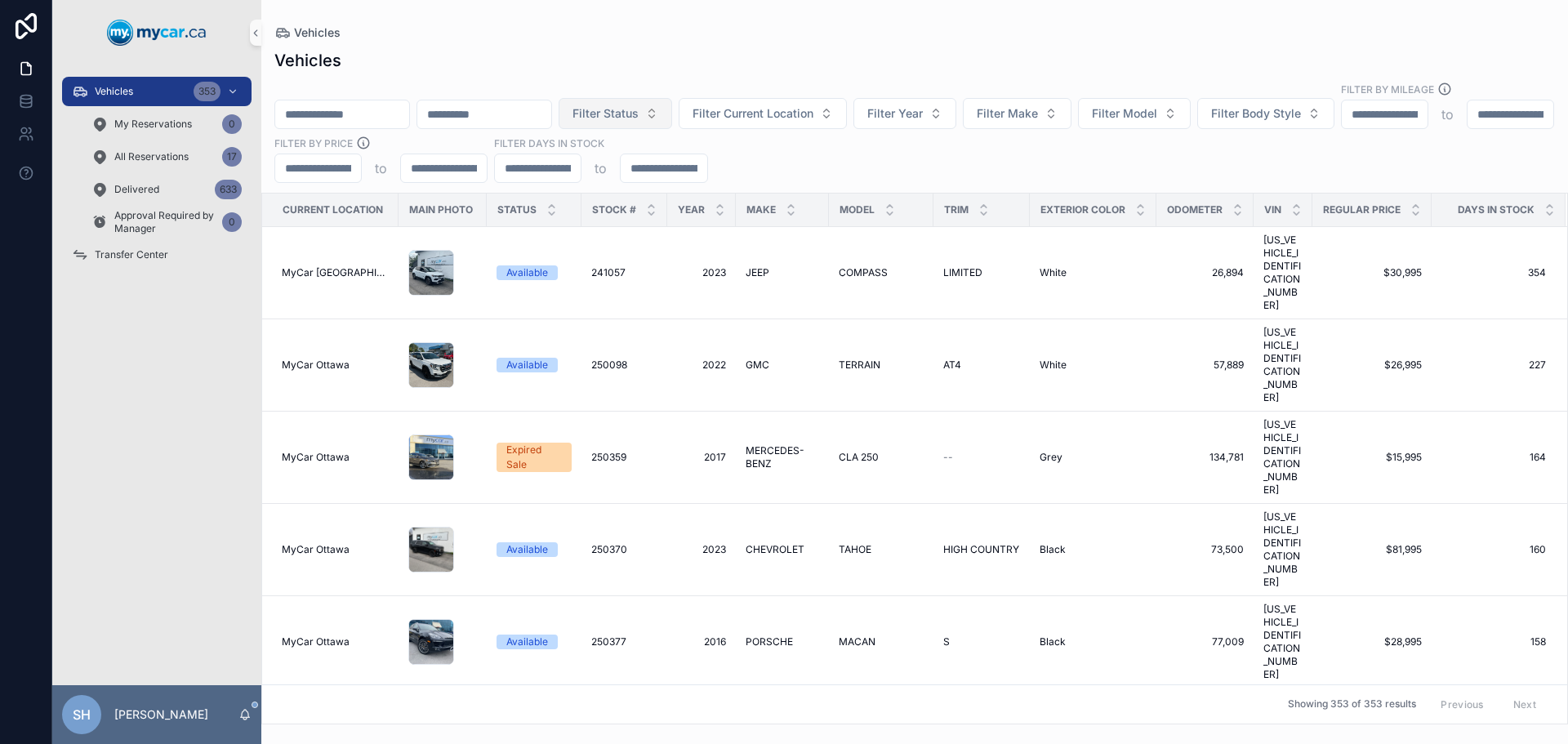
click at [639, 106] on span "Filter Status" at bounding box center [606, 113] width 66 height 17
click at [798, 34] on div "Vehicles" at bounding box center [915, 32] width 1281 height 13
click at [639, 106] on span "Filter Status" at bounding box center [606, 113] width 66 height 17
click at [608, 166] on div "Available" at bounding box center [698, 163] width 196 height 26
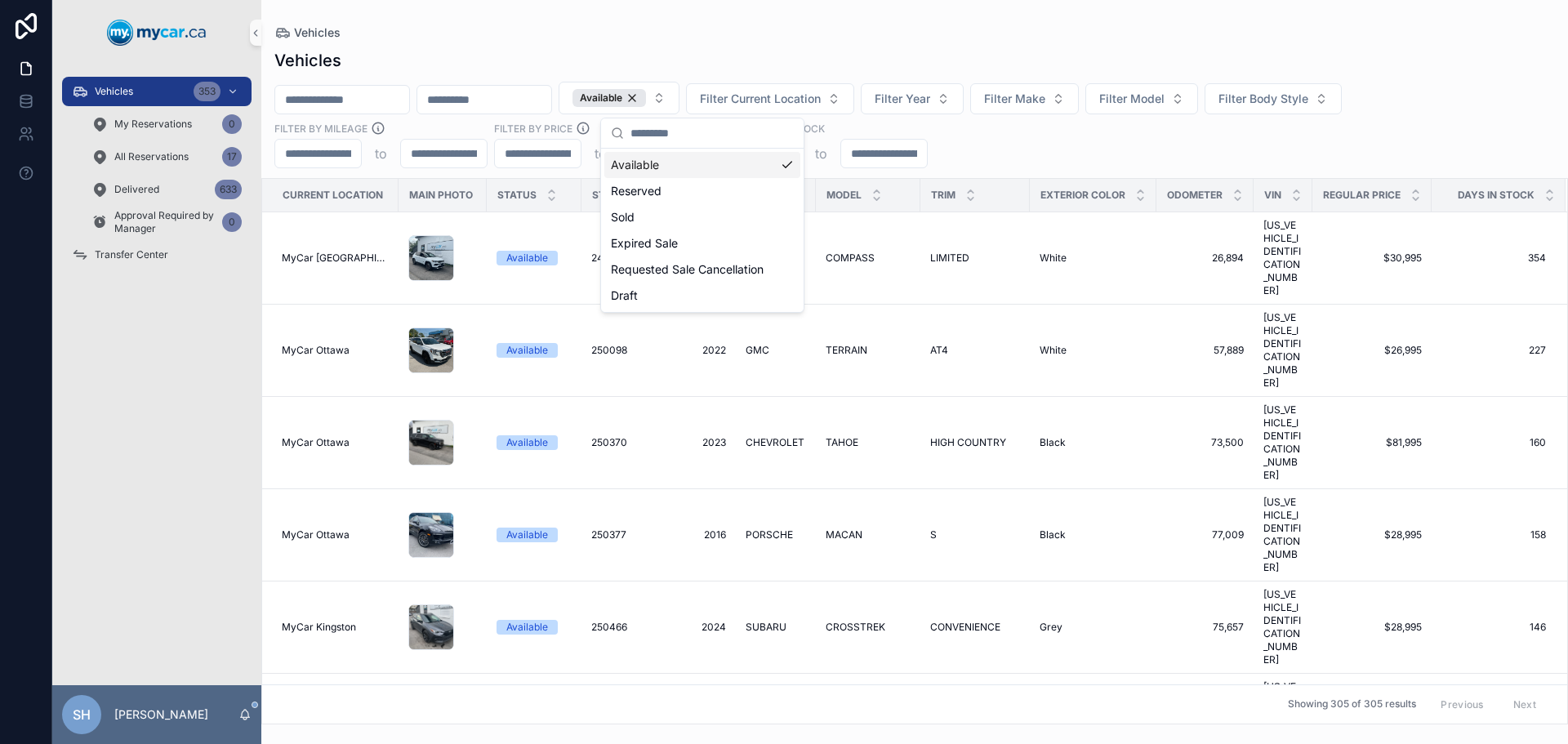
click at [752, 51] on div "Vehicles" at bounding box center [915, 60] width 1281 height 23
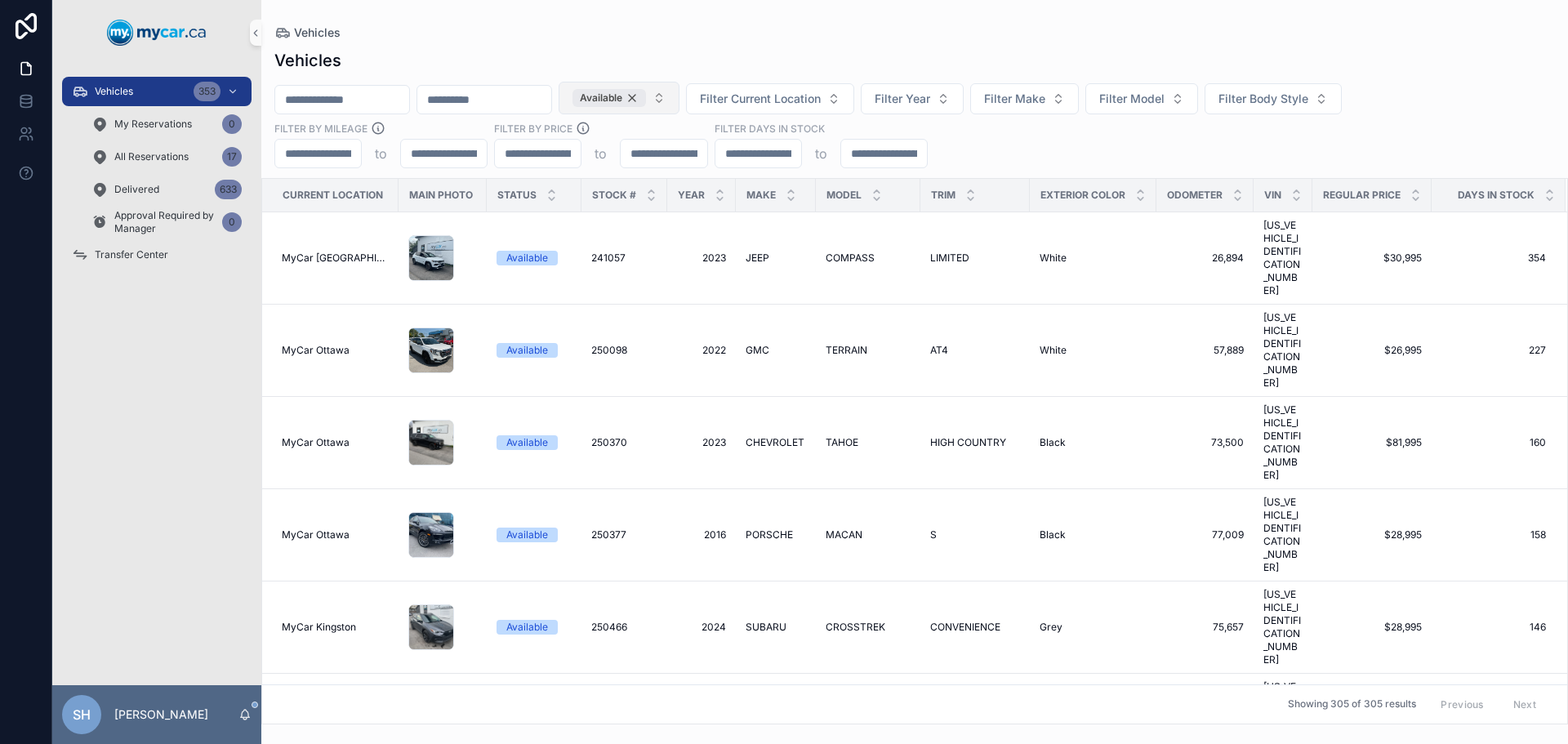
click at [646, 95] on div "Available" at bounding box center [609, 98] width 73 height 18
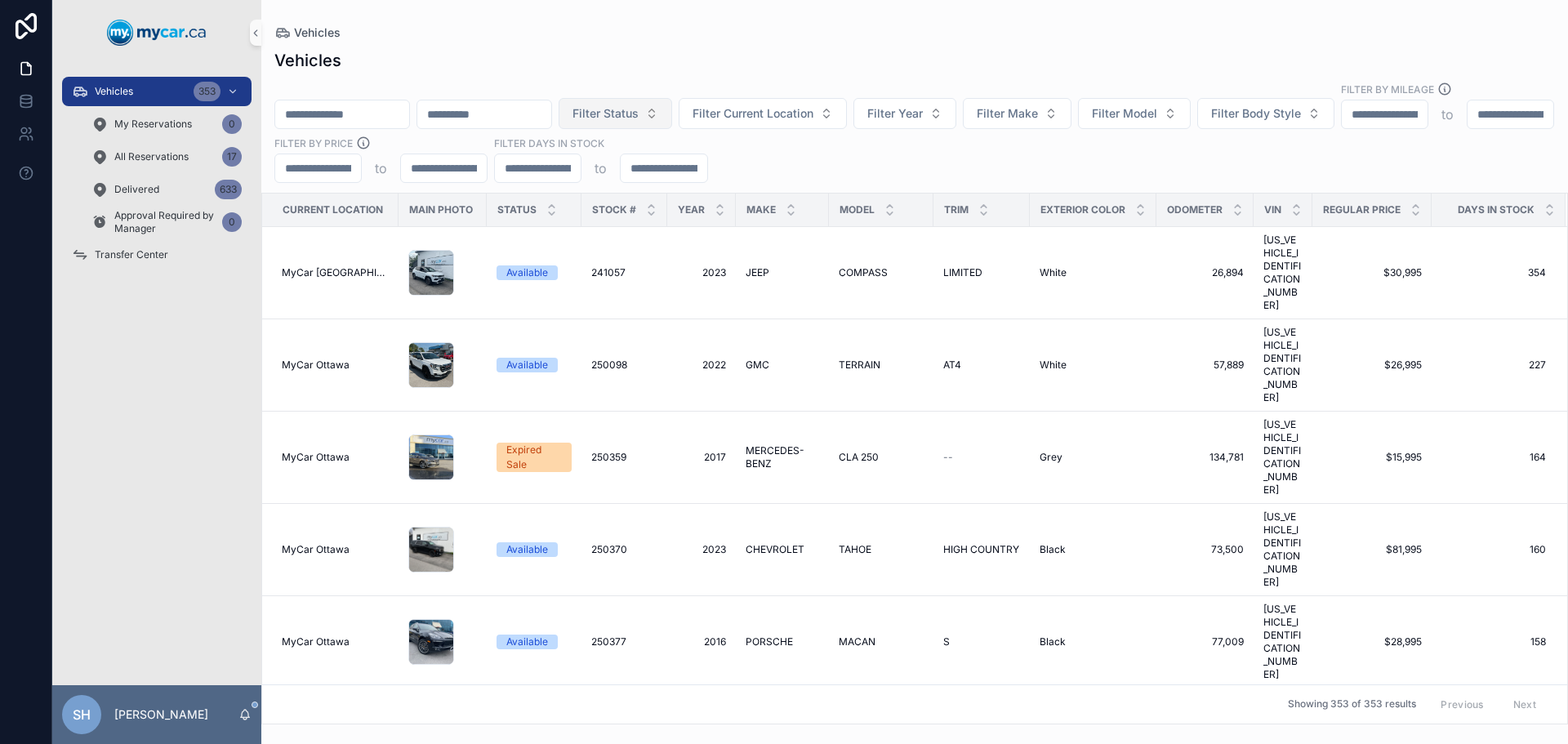
click at [850, 48] on div "Vehicles Filter Status Filter Current Location Filter Year Filter Make Filter M…" at bounding box center [915, 381] width 1307 height 685
click at [923, 106] on span "Filter Year" at bounding box center [895, 113] width 56 height 17
click at [1065, 38] on div "Vehicles" at bounding box center [915, 32] width 1281 height 13
click at [1038, 106] on span "Filter Make" at bounding box center [1008, 113] width 61 height 17
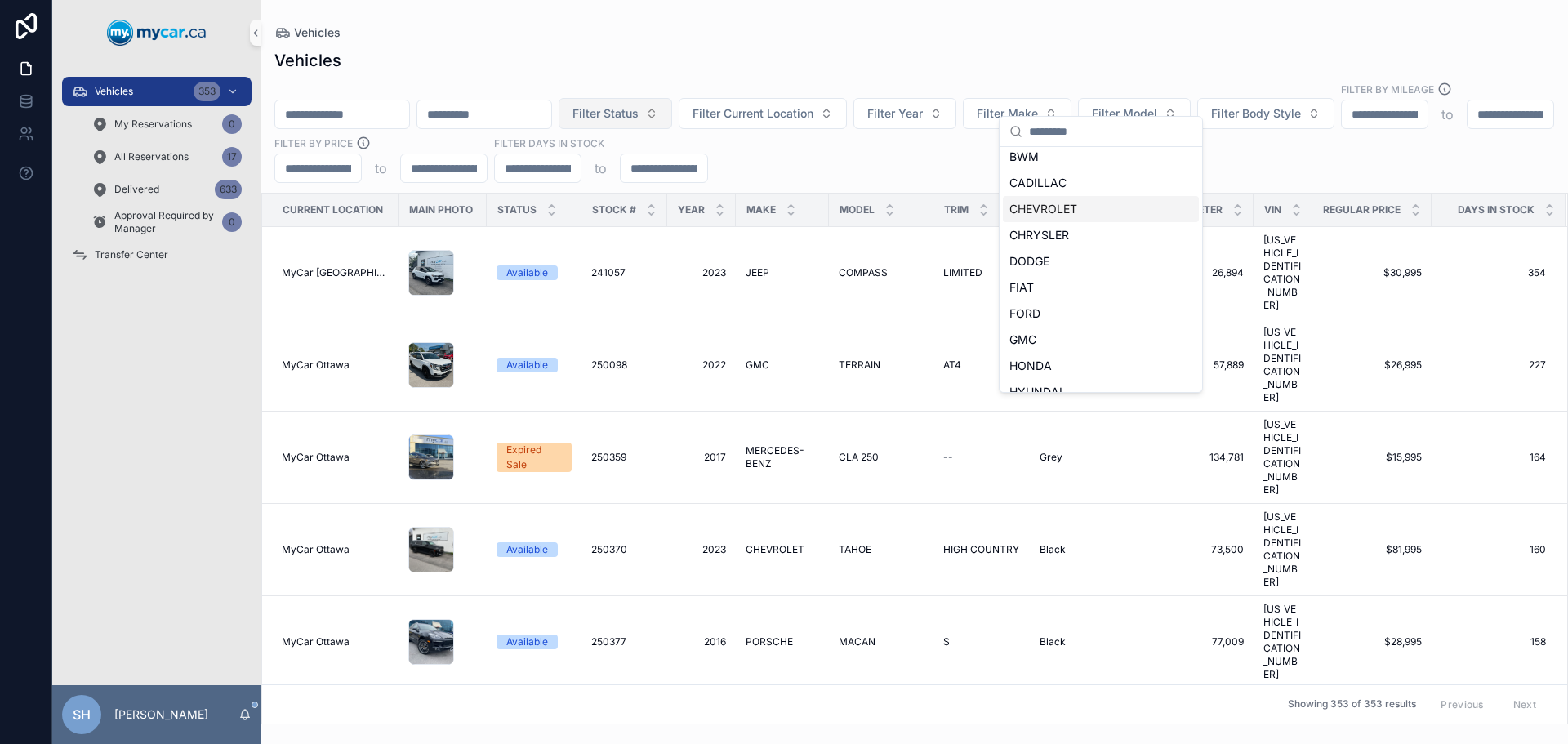
click at [1073, 213] on span "CHEVROLET" at bounding box center [1044, 208] width 68 height 17
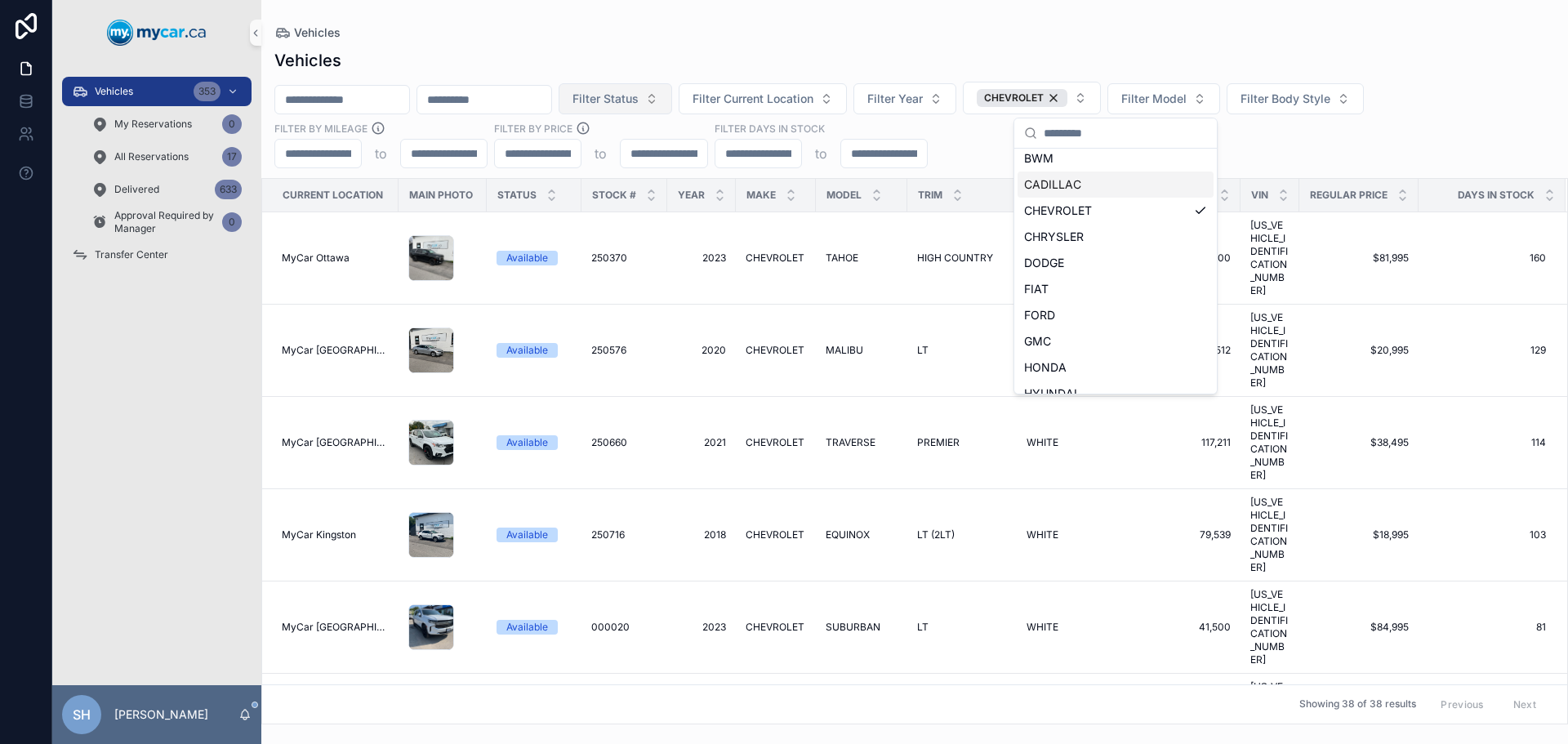
click at [1155, 60] on div "Vehicles" at bounding box center [915, 60] width 1281 height 23
click at [1187, 92] on span "Filter Model" at bounding box center [1154, 99] width 65 height 17
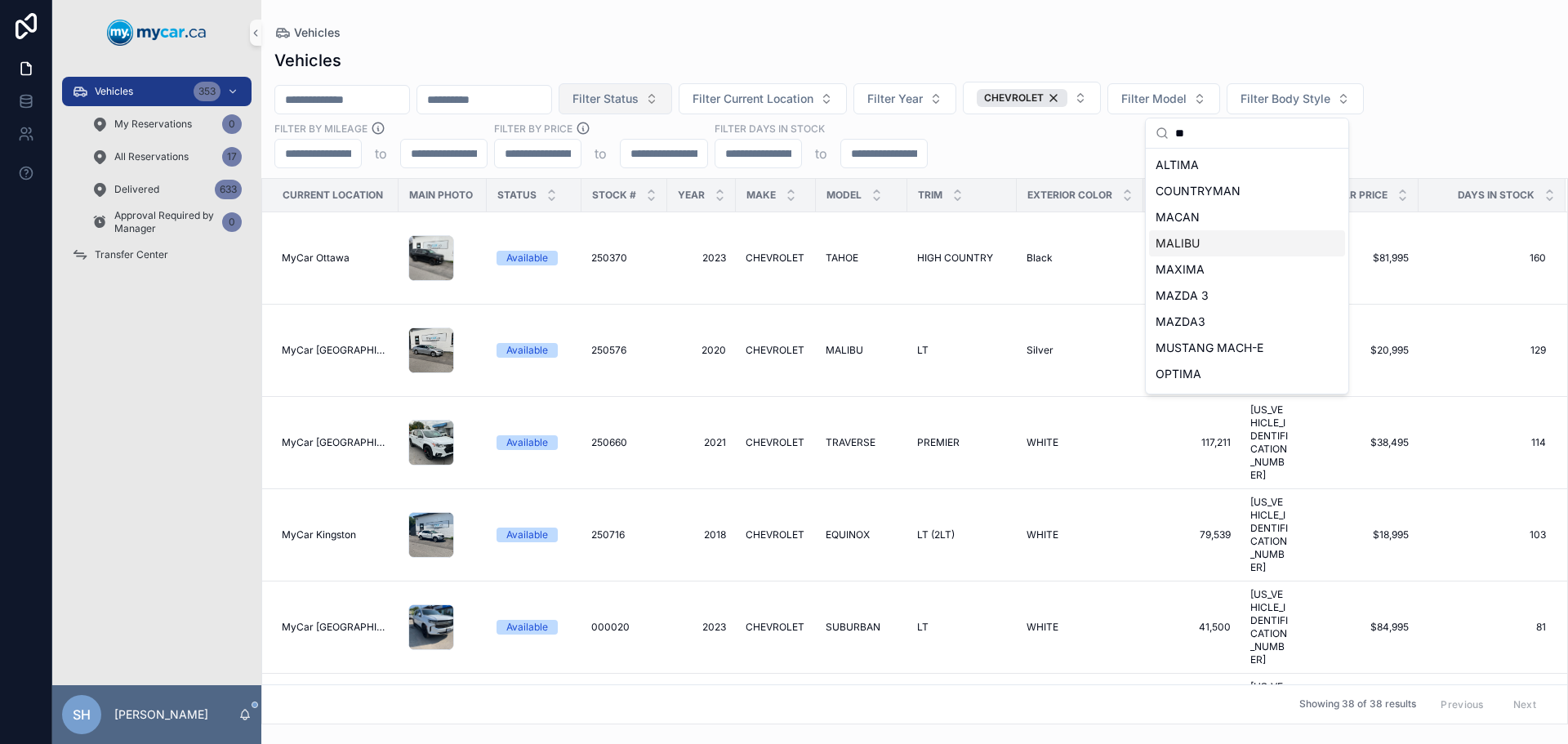
type input "**"
click at [1213, 244] on div "MALIBU" at bounding box center [1247, 243] width 196 height 26
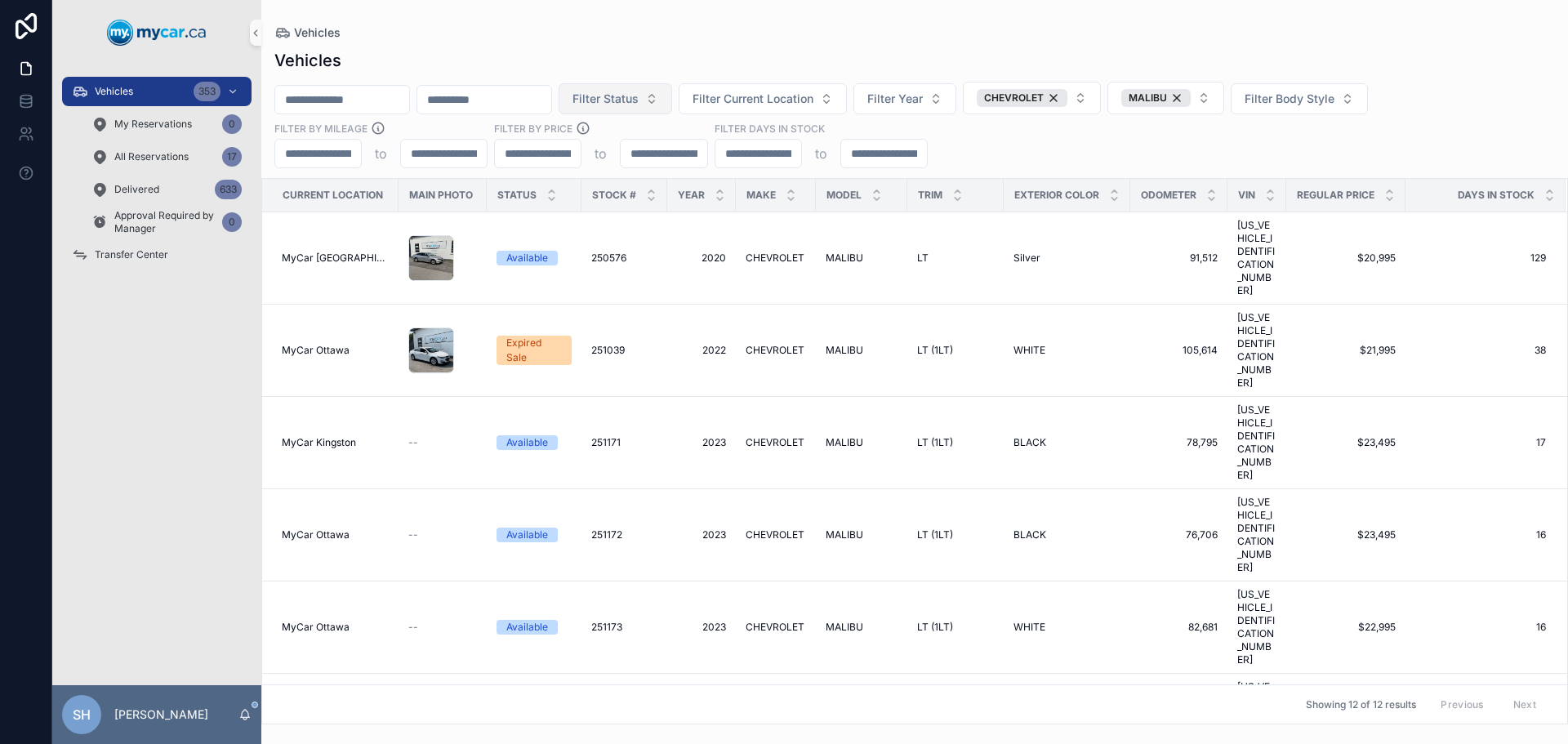
click at [1149, 41] on div "Vehicles Filter Status Filter Current Location Filter Year CHEVROLET MALIBU Fil…" at bounding box center [915, 381] width 1307 height 685
click at [1068, 94] on div "CHEVROLET" at bounding box center [1023, 98] width 91 height 18
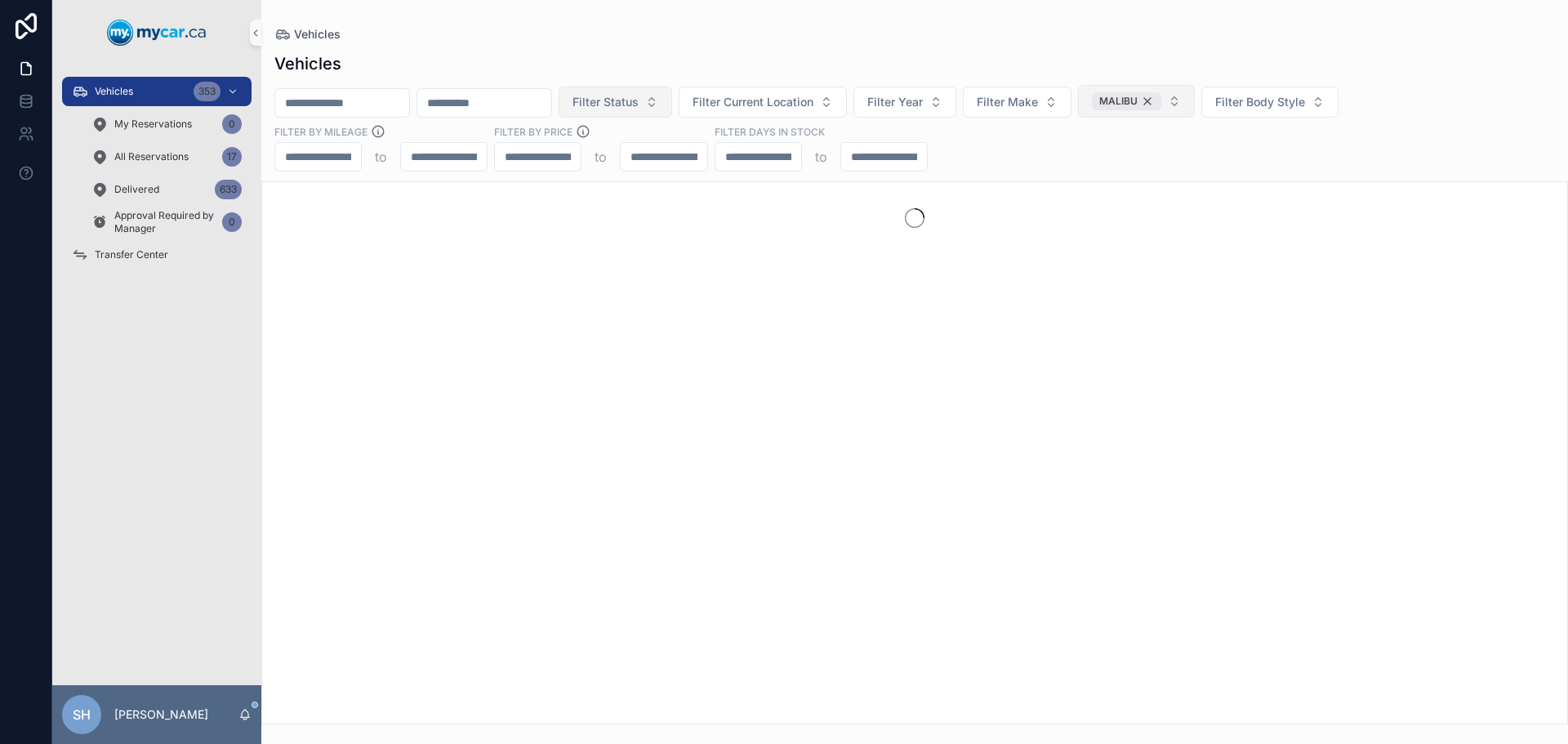
click at [1161, 106] on div "MALIBU" at bounding box center [1127, 101] width 70 height 18
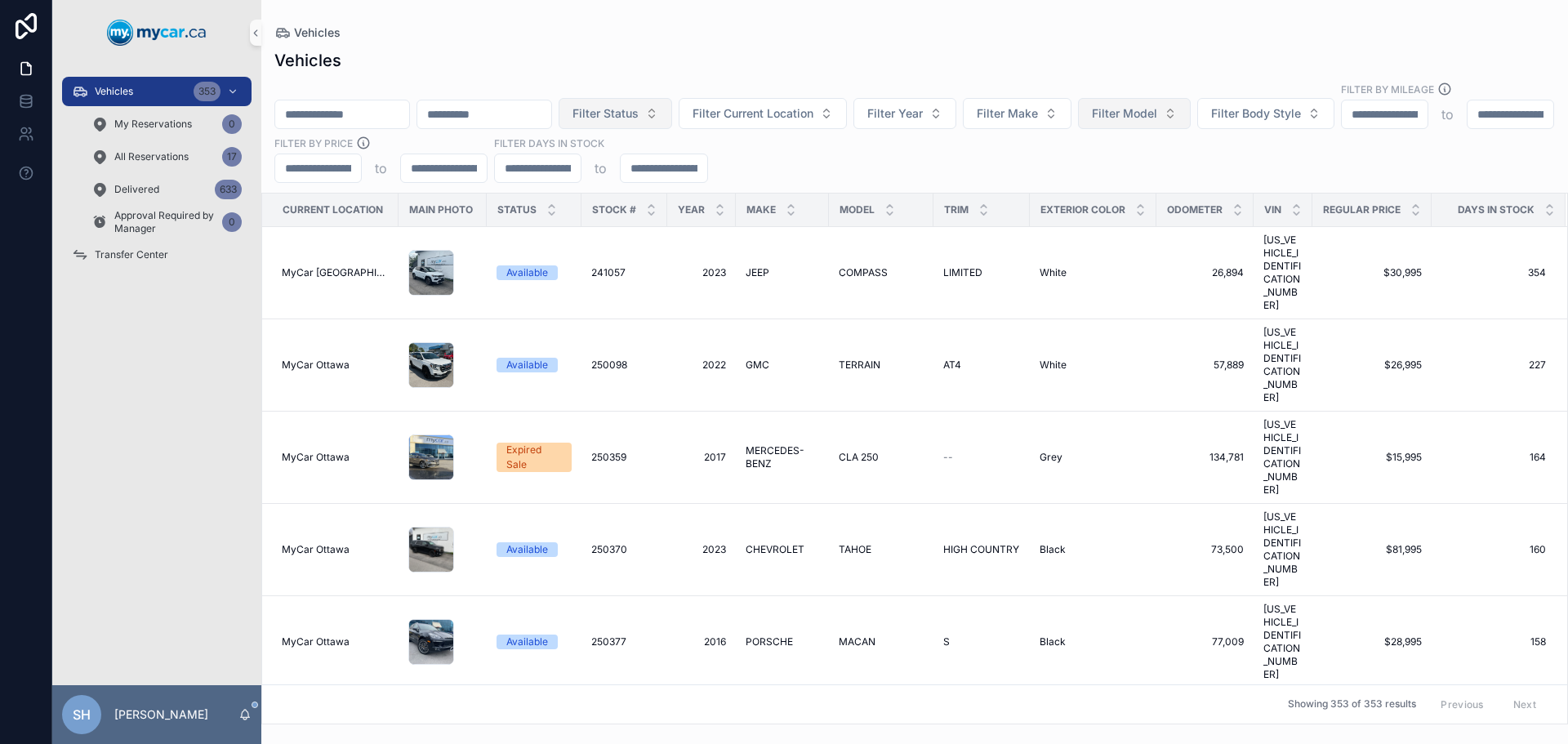
click at [1069, 27] on div "Vehicles" at bounding box center [915, 32] width 1281 height 13
click at [332, 103] on input "scrollable content" at bounding box center [342, 114] width 134 height 23
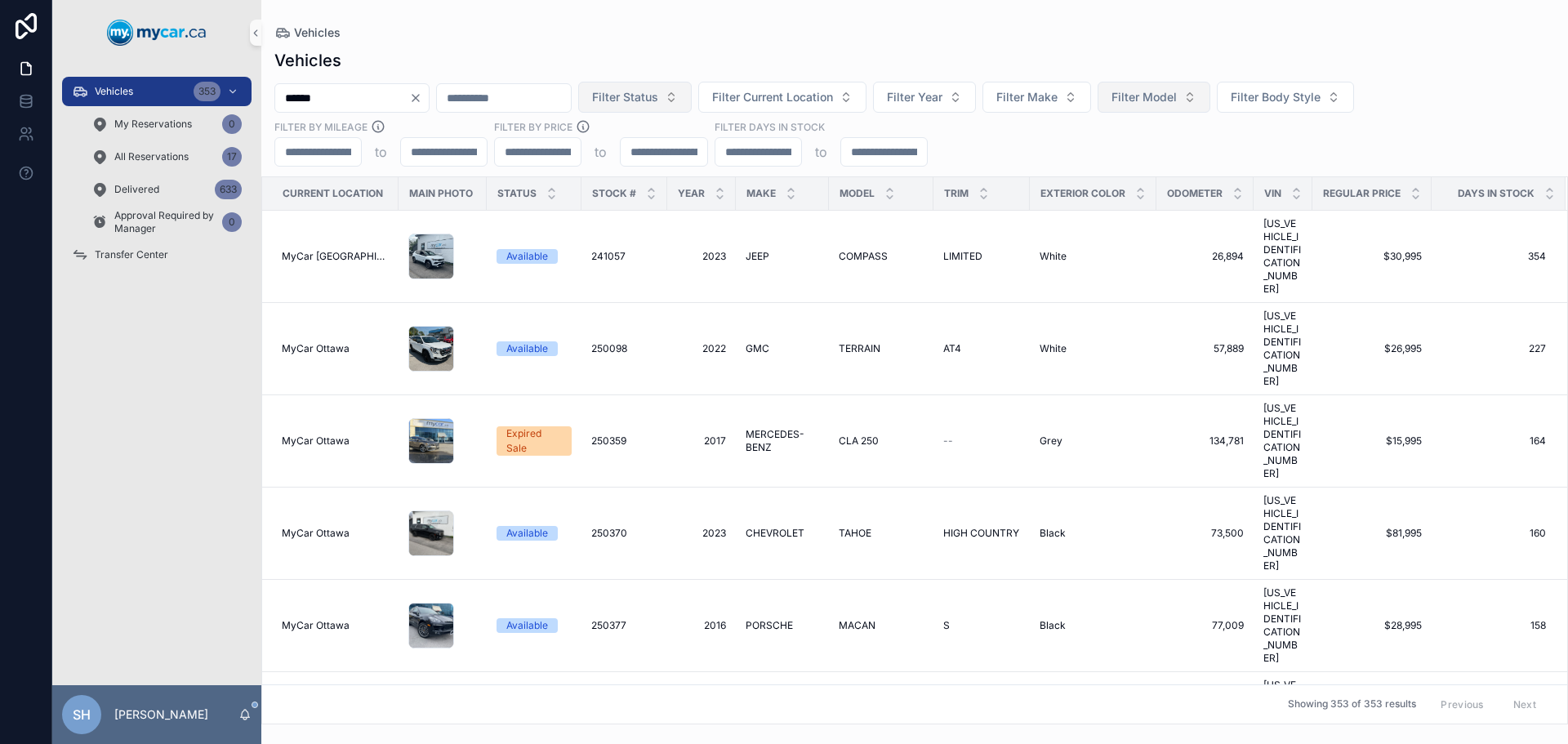
type input "******"
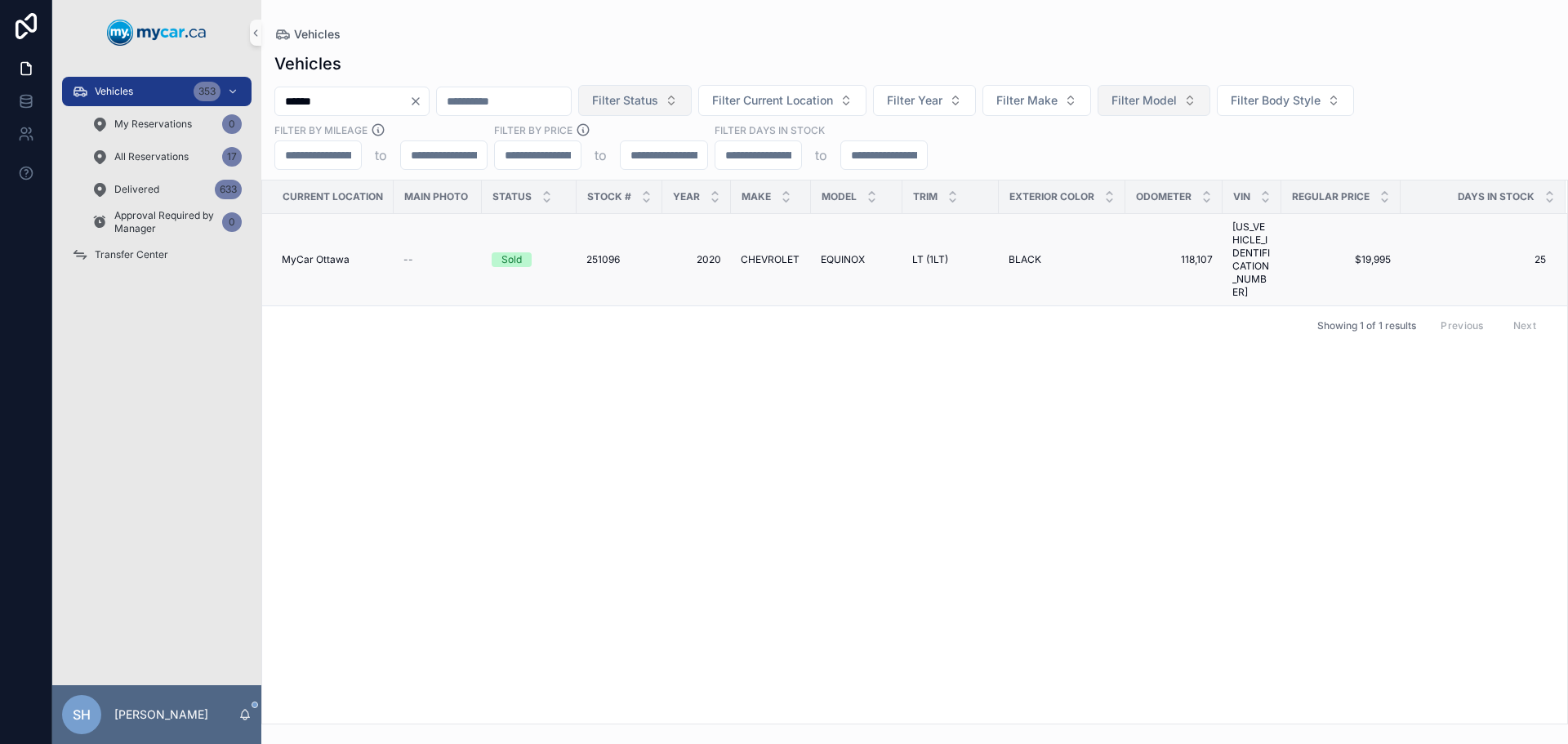
click at [849, 253] on span "EQUINOX" at bounding box center [843, 259] width 45 height 13
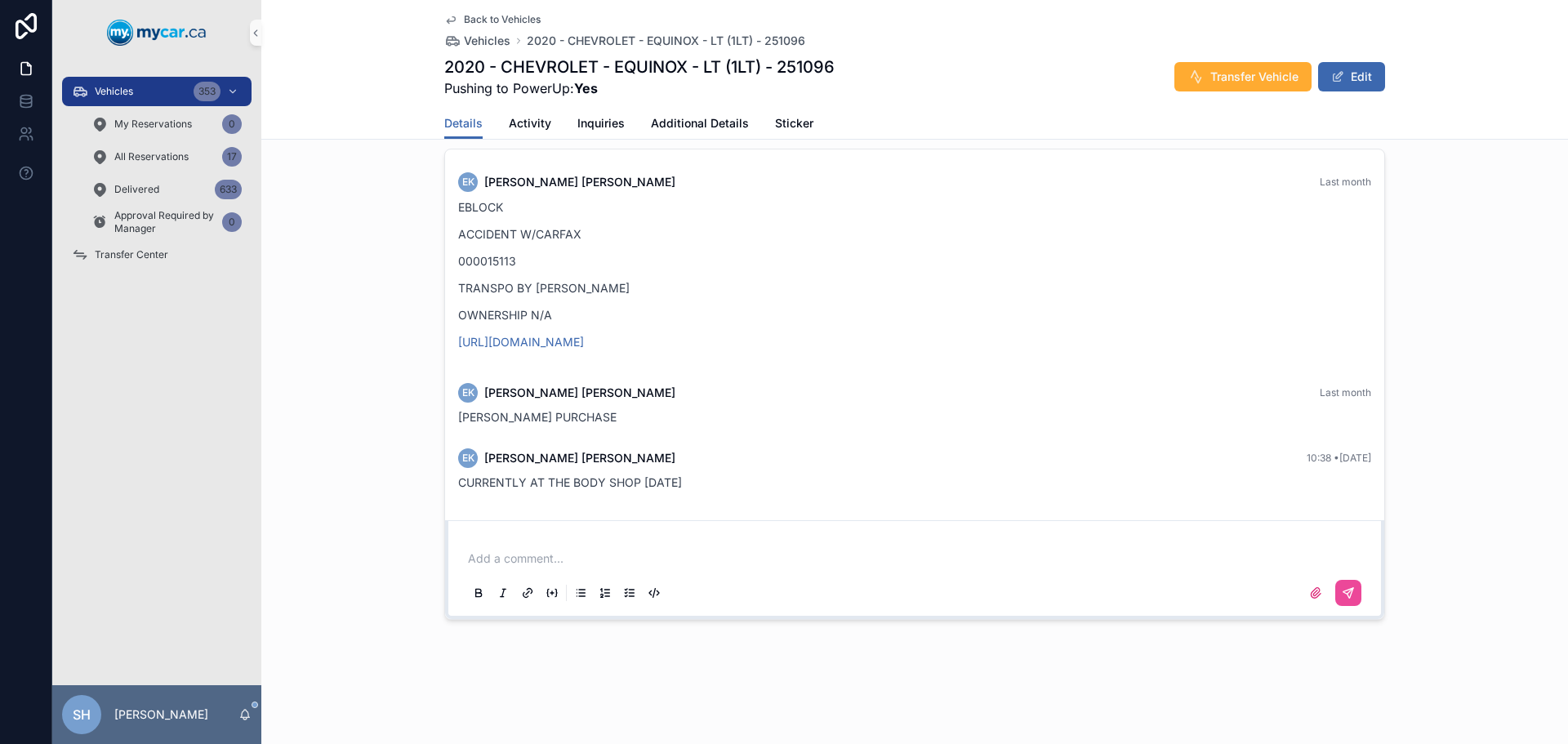
scroll to position [1052, 0]
click at [194, 261] on div "Transfer Center" at bounding box center [156, 255] width 170 height 26
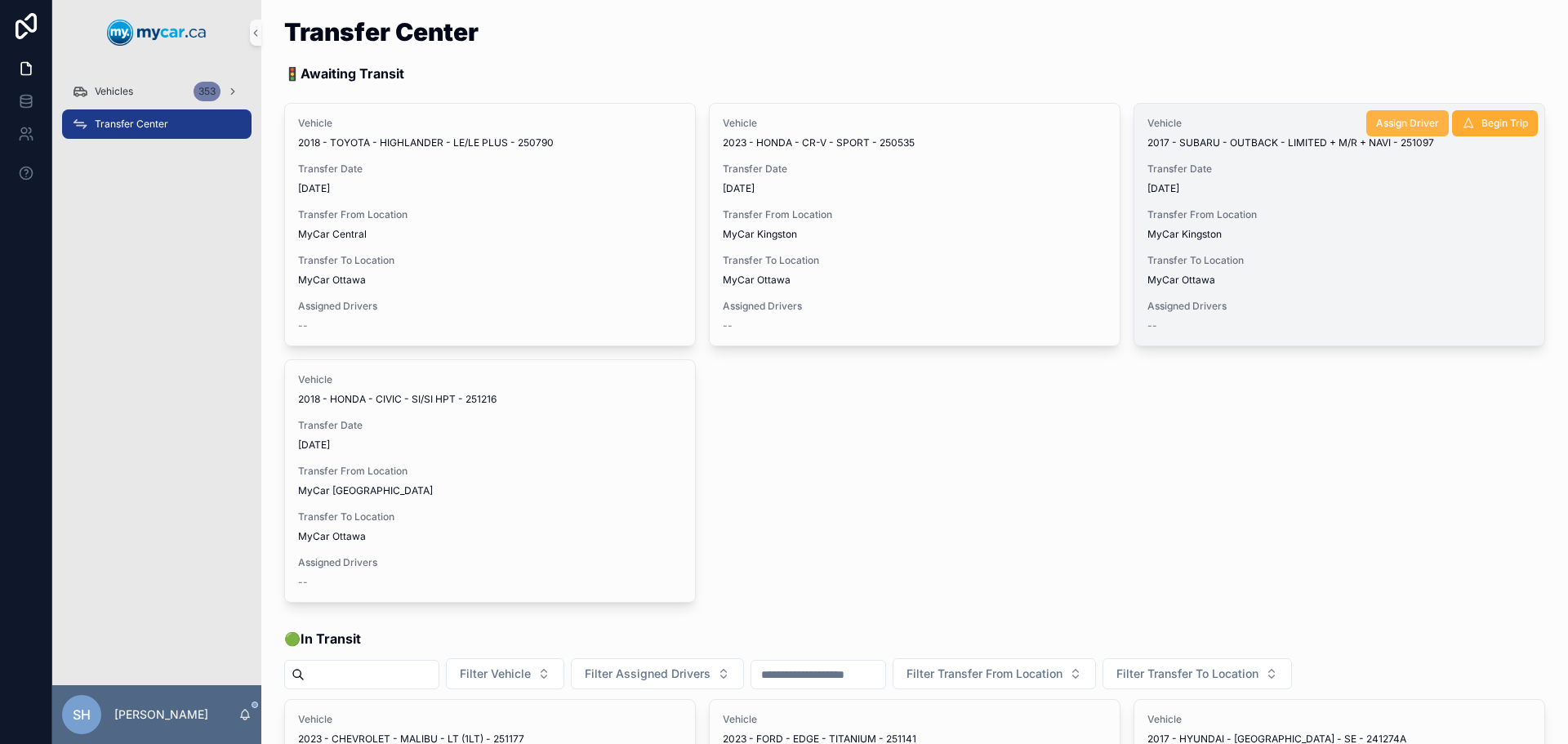
click at [1394, 126] on span "Assign Driver" at bounding box center [1407, 123] width 63 height 13
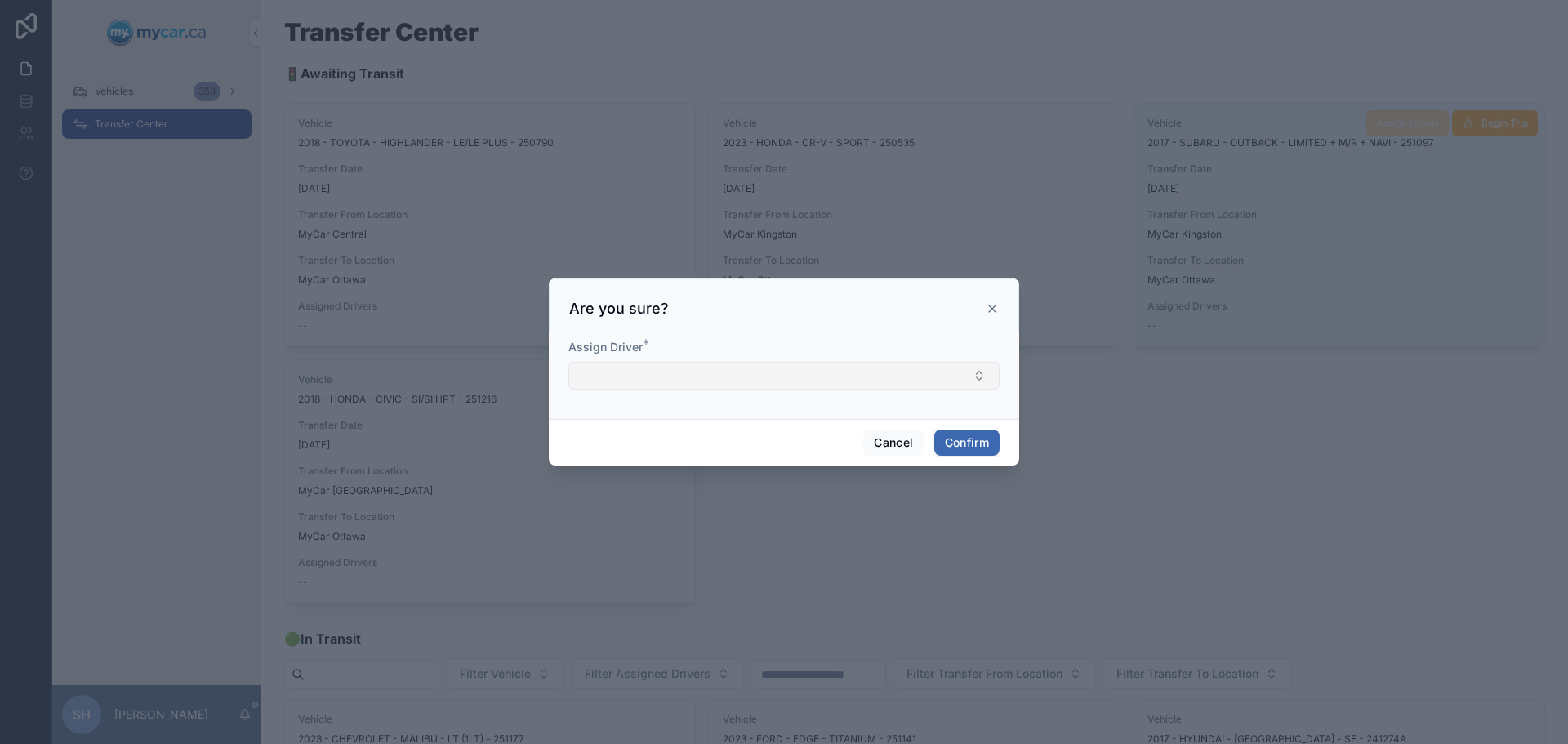
click at [627, 379] on button "Select Button" at bounding box center [784, 376] width 431 height 28
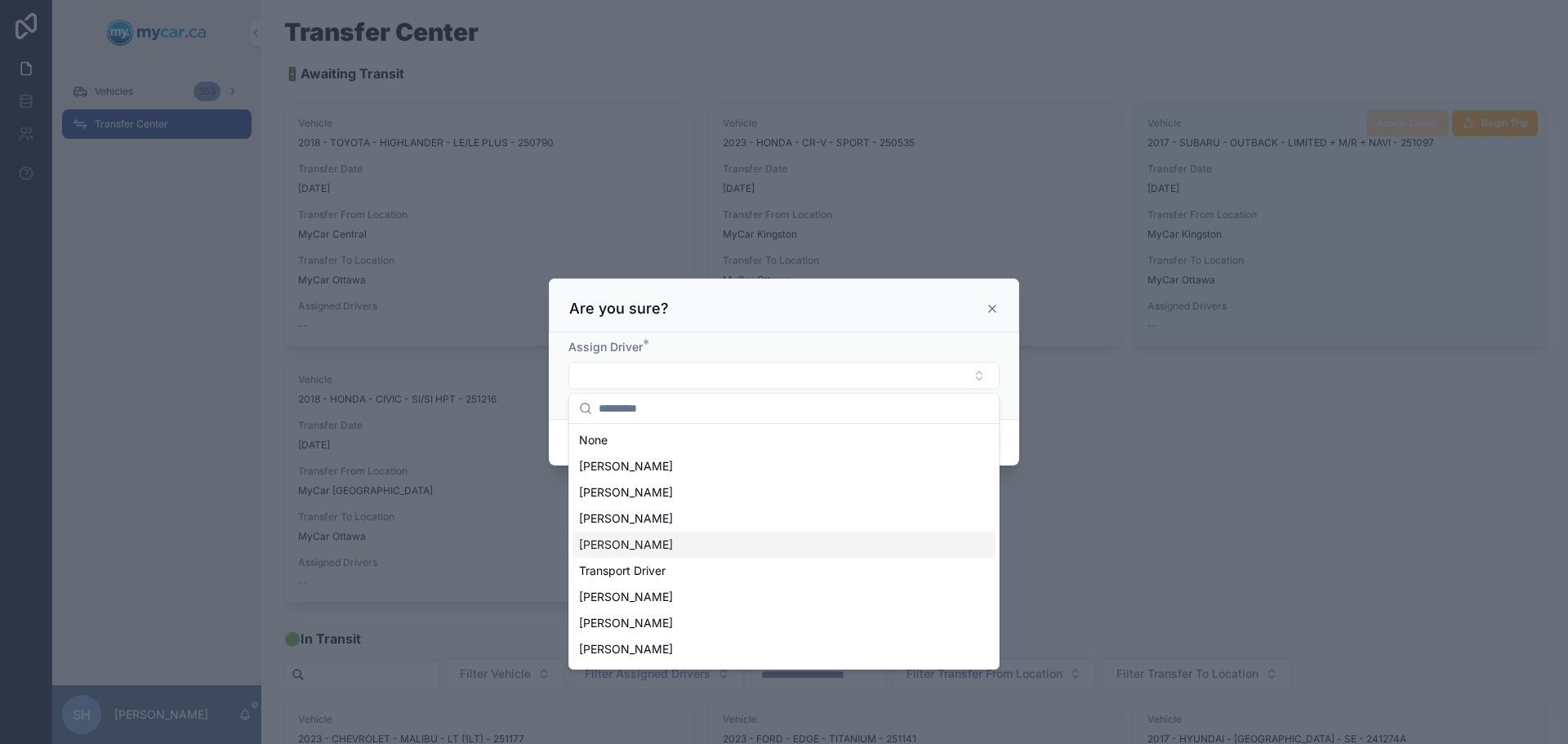
click at [660, 545] on div "[PERSON_NAME]" at bounding box center [784, 544] width 423 height 26
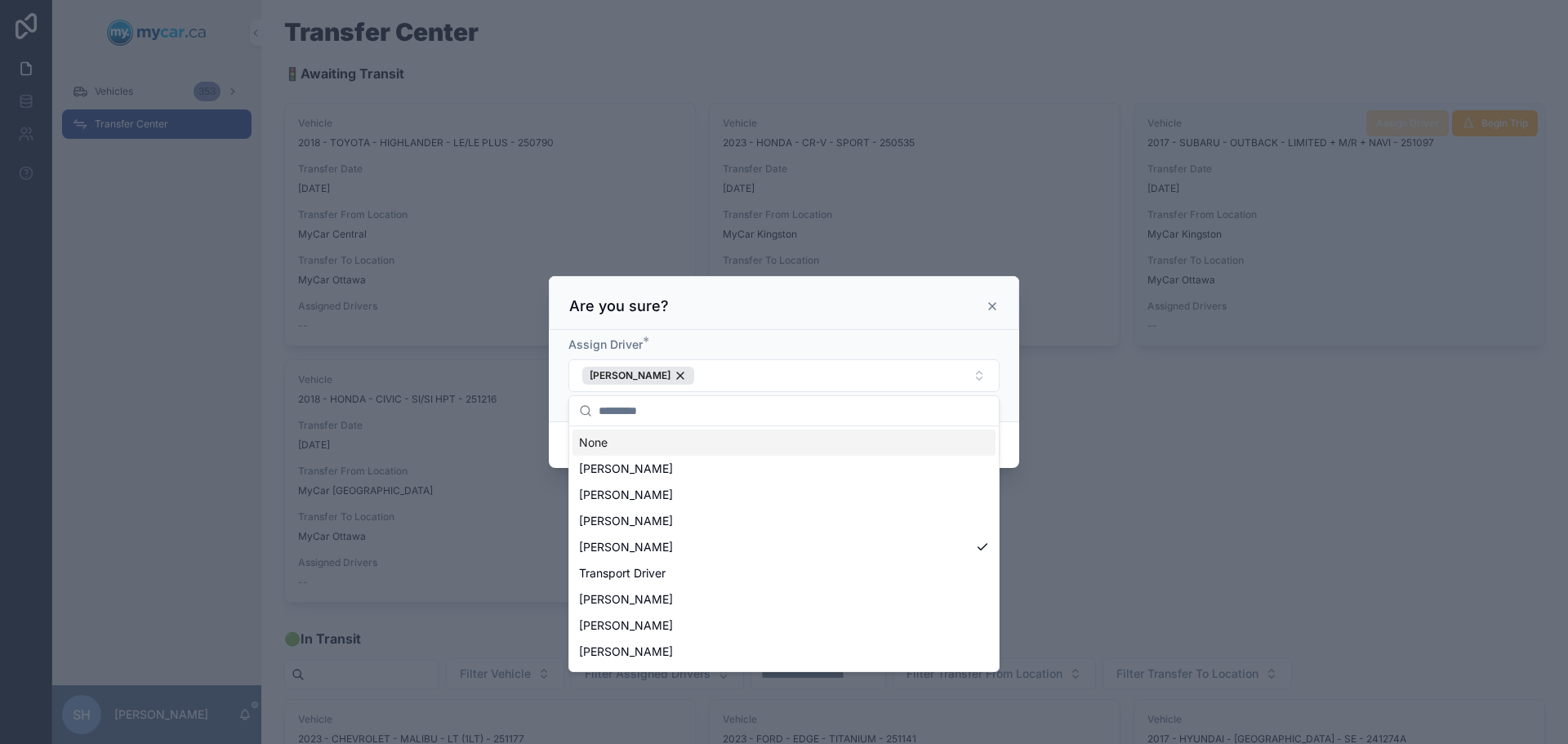
click at [1261, 441] on div at bounding box center [784, 372] width 1568 height 744
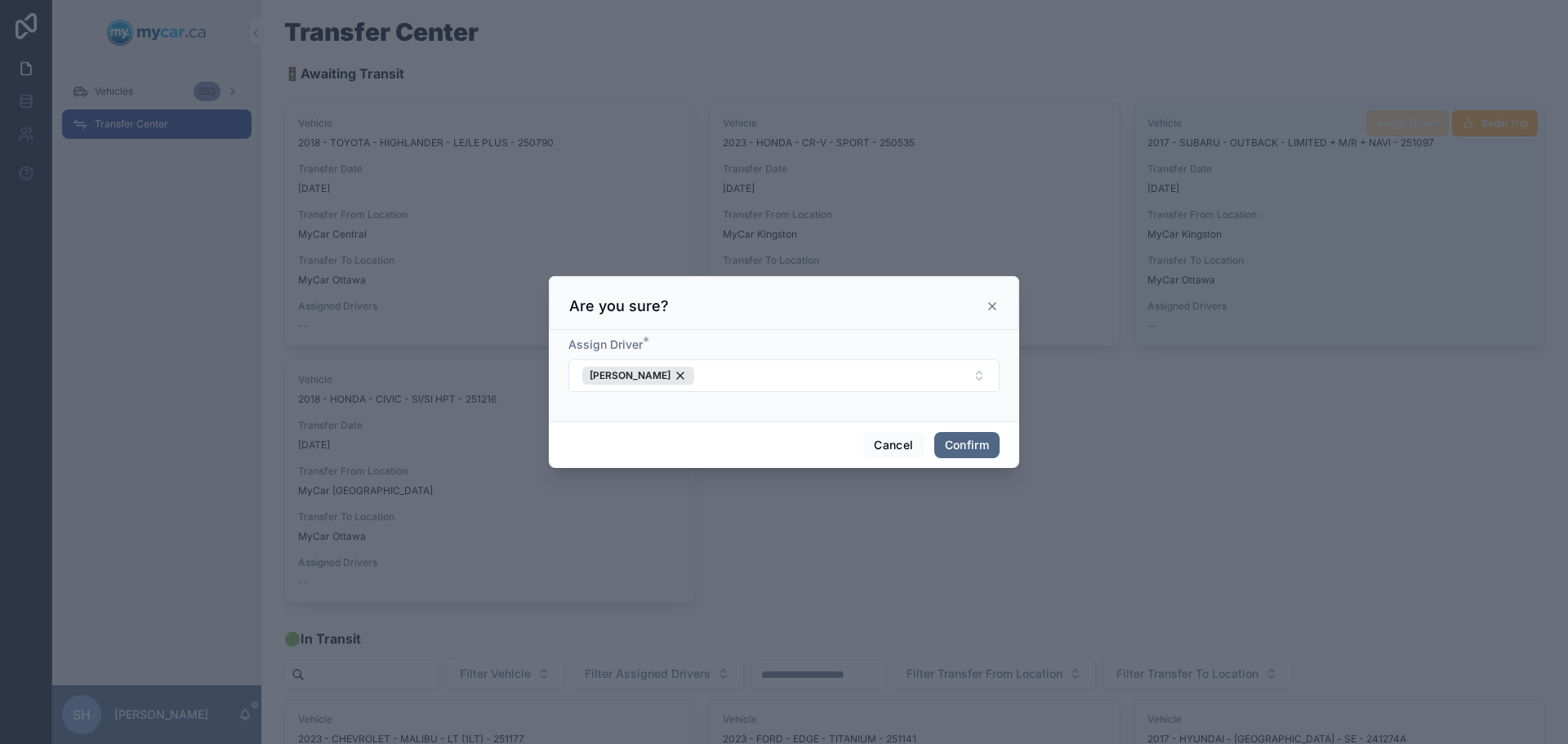
click at [955, 444] on button "Confirm" at bounding box center [967, 445] width 65 height 26
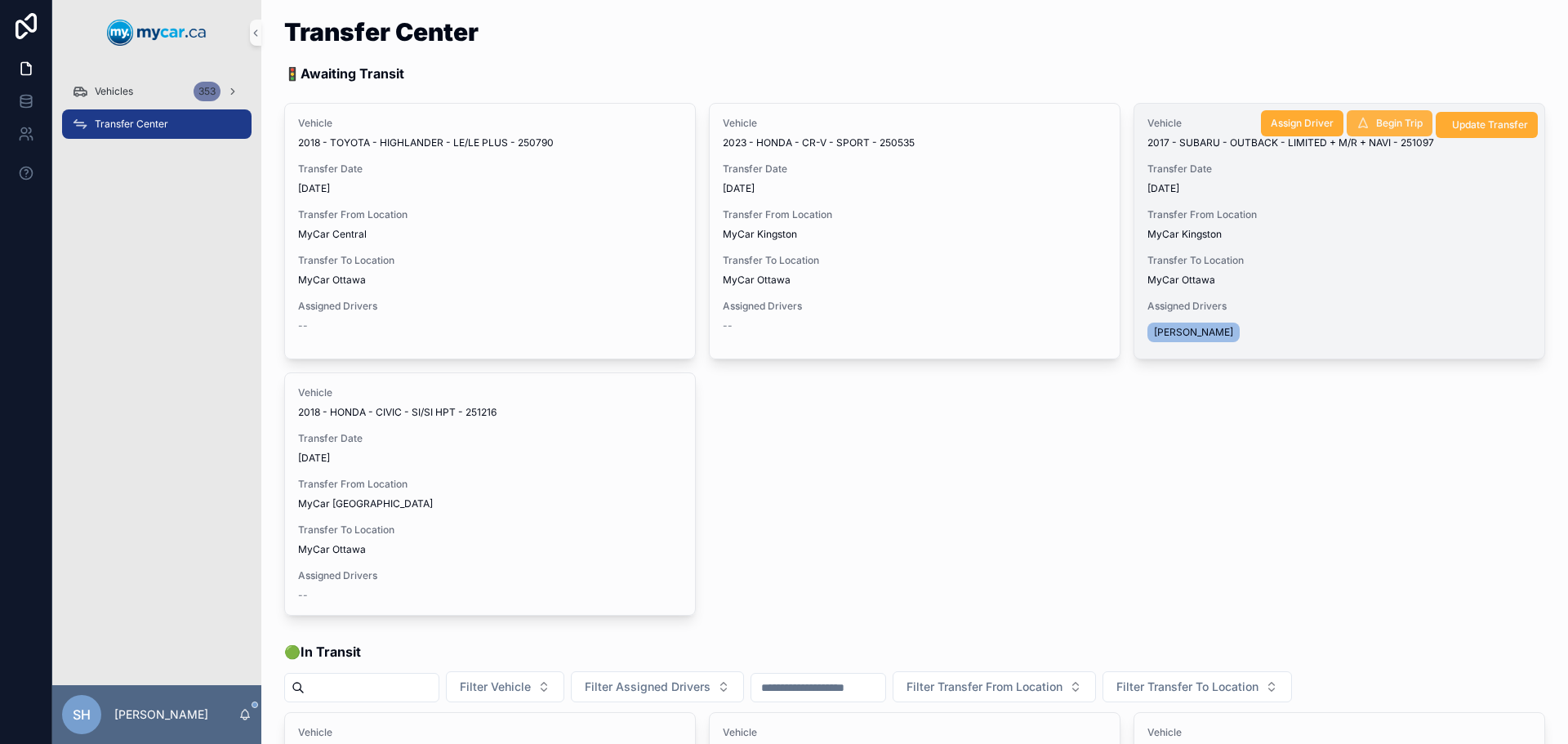
click at [1377, 121] on span "Begin Trip" at bounding box center [1399, 123] width 46 height 13
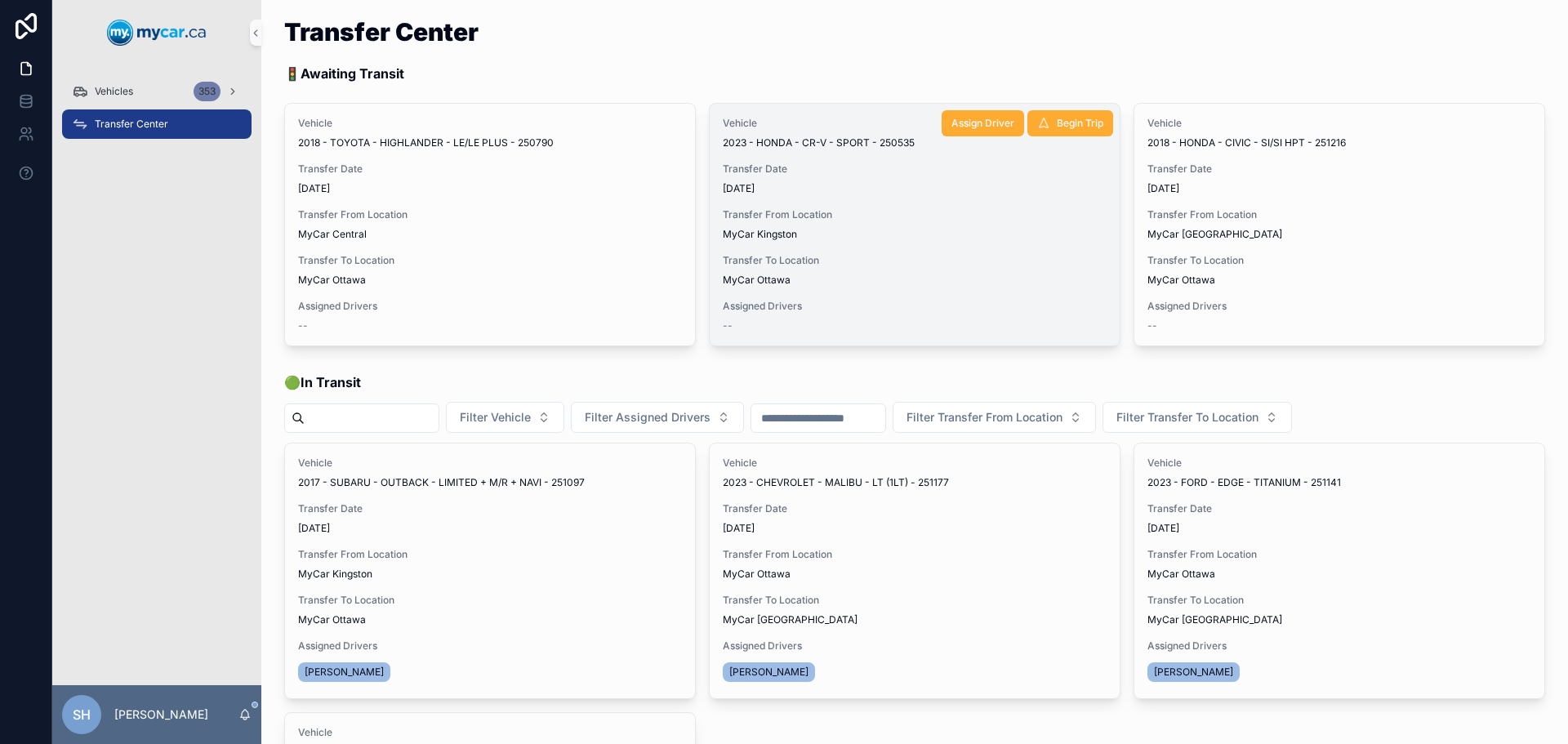
click at [866, 232] on div "MyCar Kingston" at bounding box center [914, 234] width 384 height 13
click at [978, 117] on span "Assign Driver" at bounding box center [983, 123] width 63 height 13
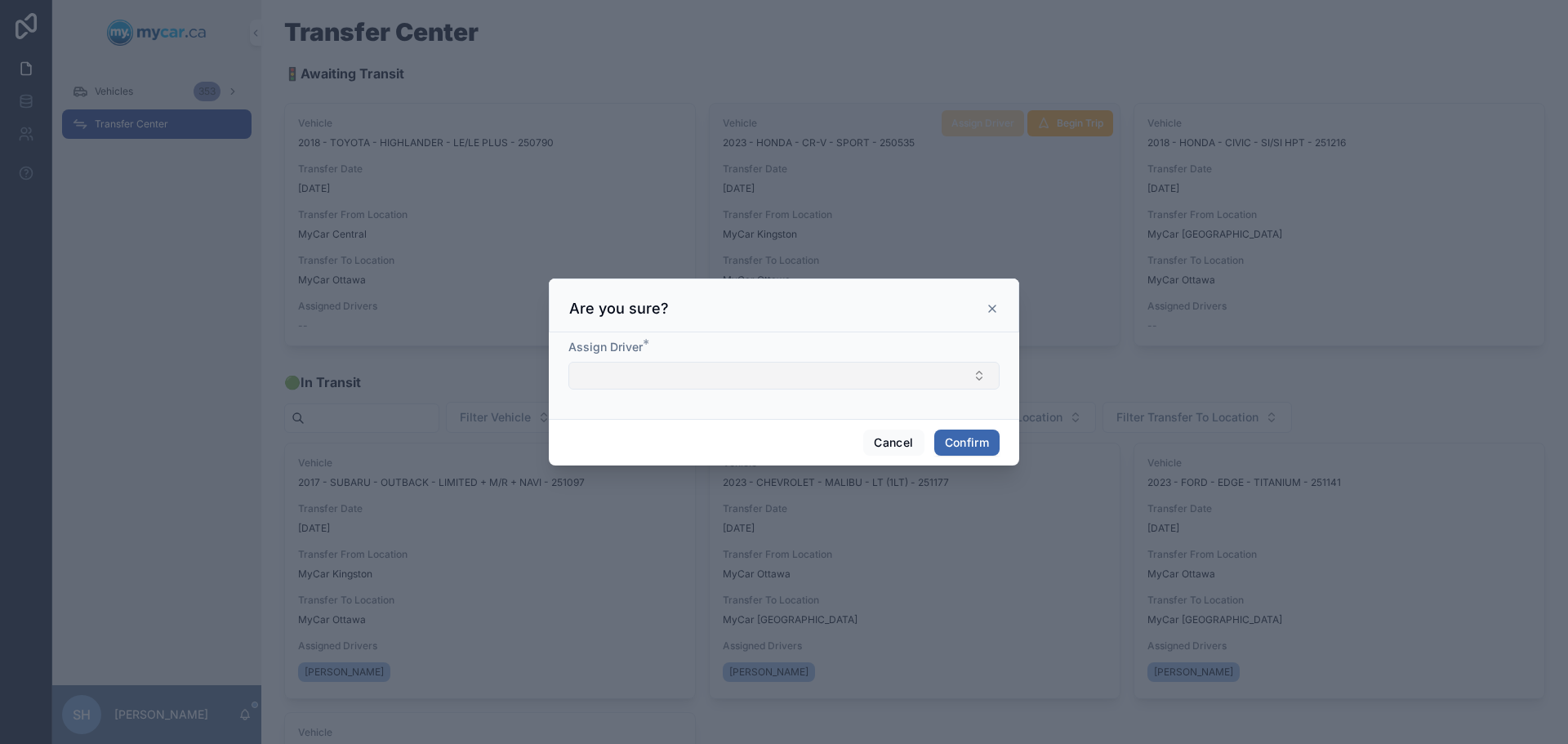
click at [685, 376] on button "Select Button" at bounding box center [784, 376] width 431 height 28
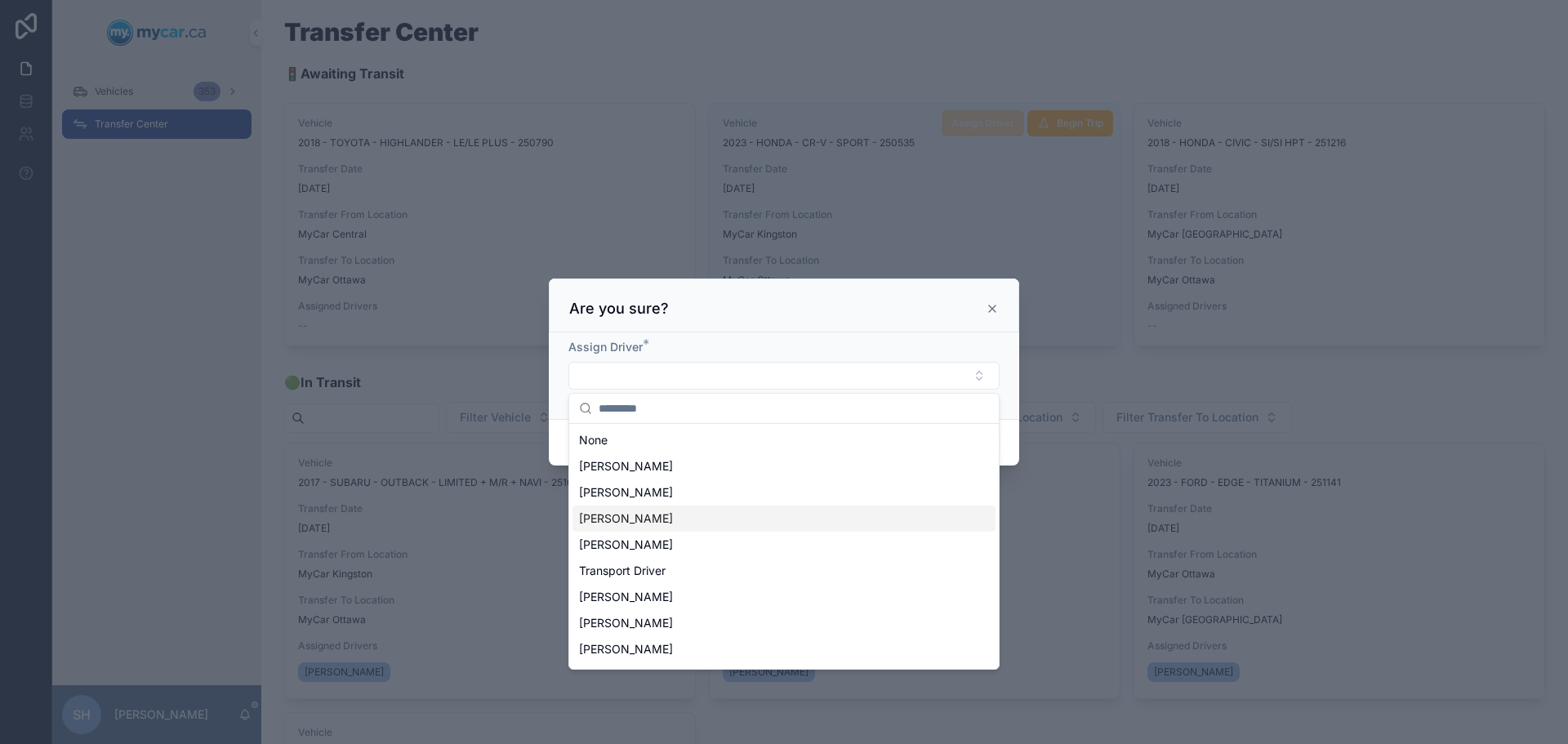
click at [627, 519] on span "[PERSON_NAME]" at bounding box center [627, 518] width 94 height 17
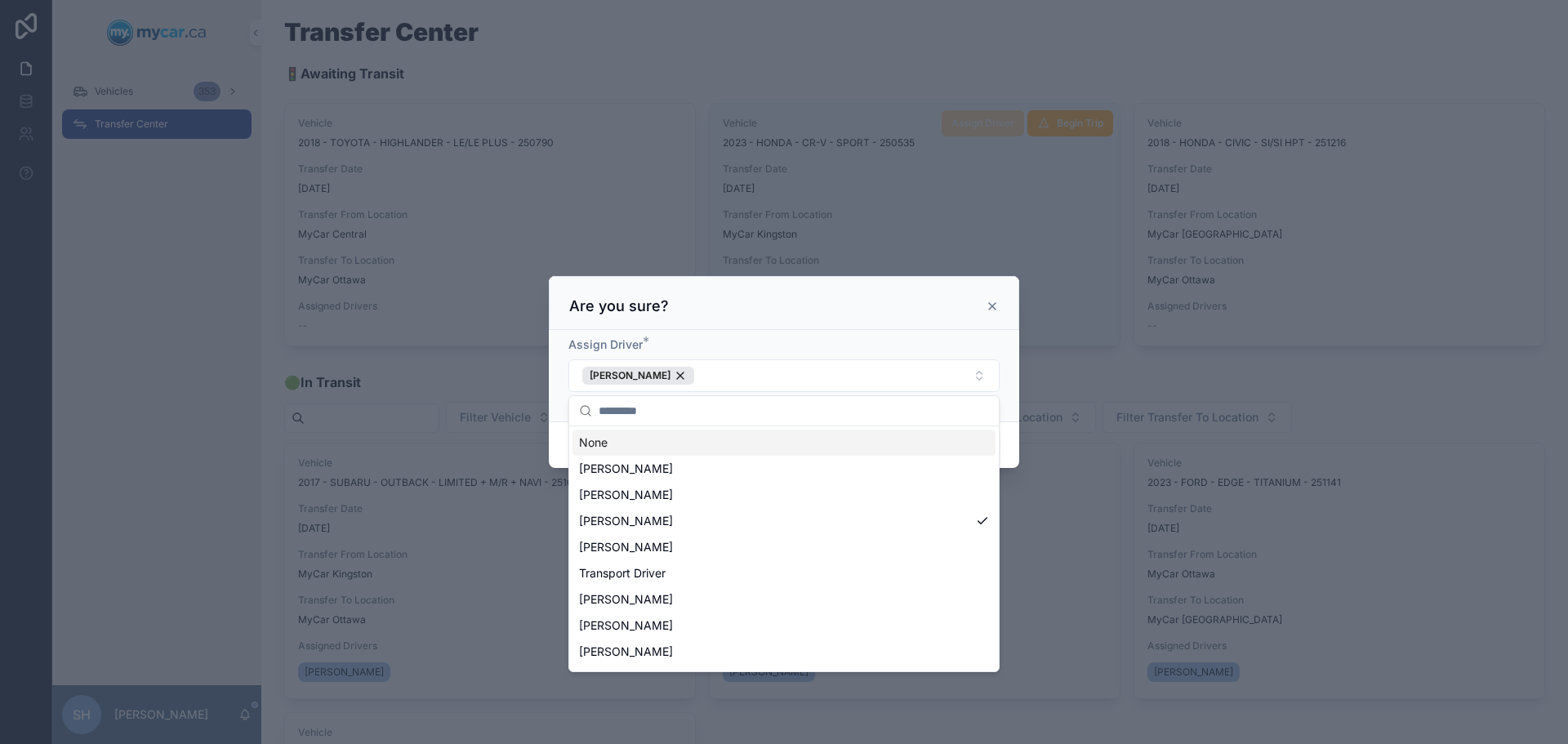
click at [1039, 297] on div at bounding box center [784, 372] width 1568 height 744
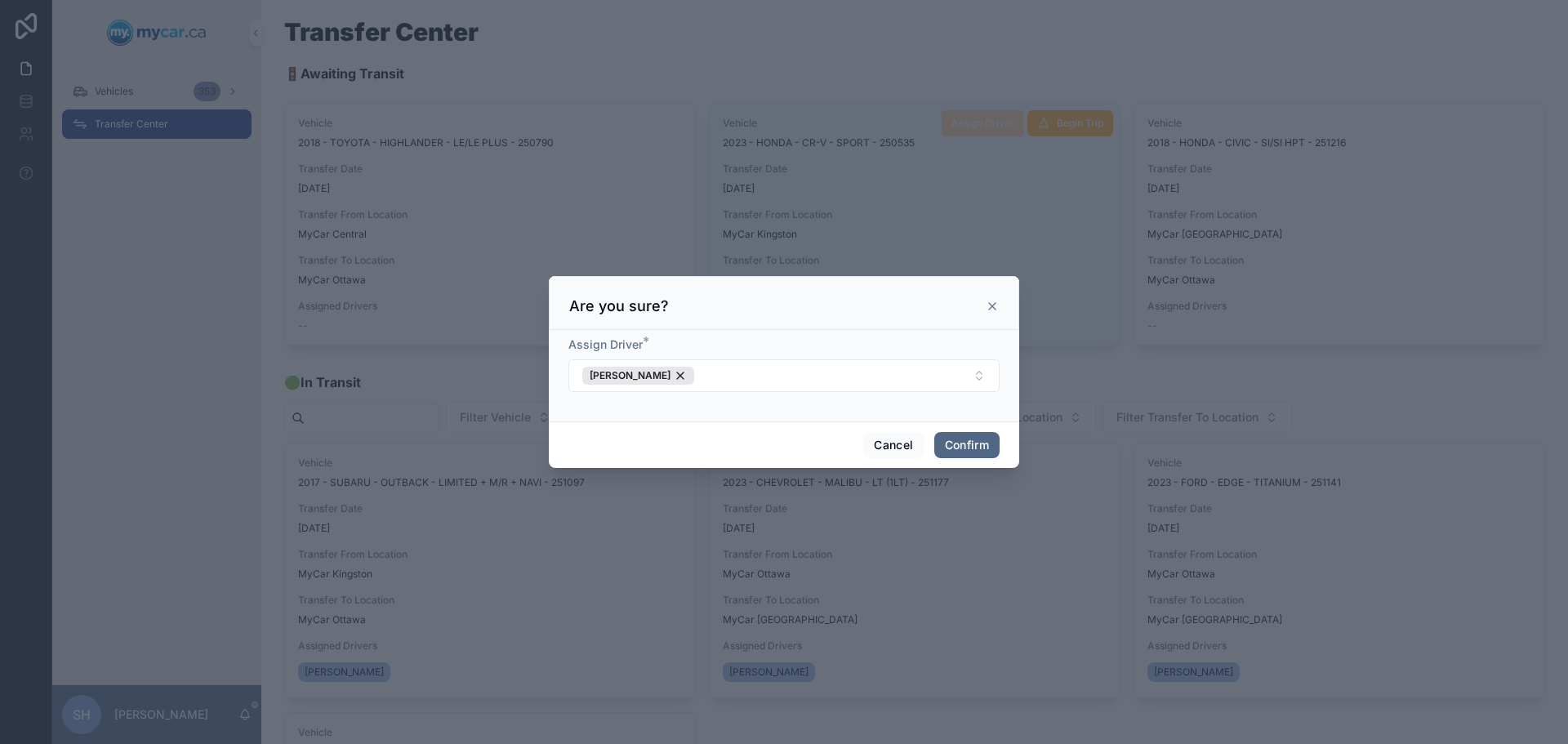
click at [977, 441] on button "Confirm" at bounding box center [967, 445] width 65 height 26
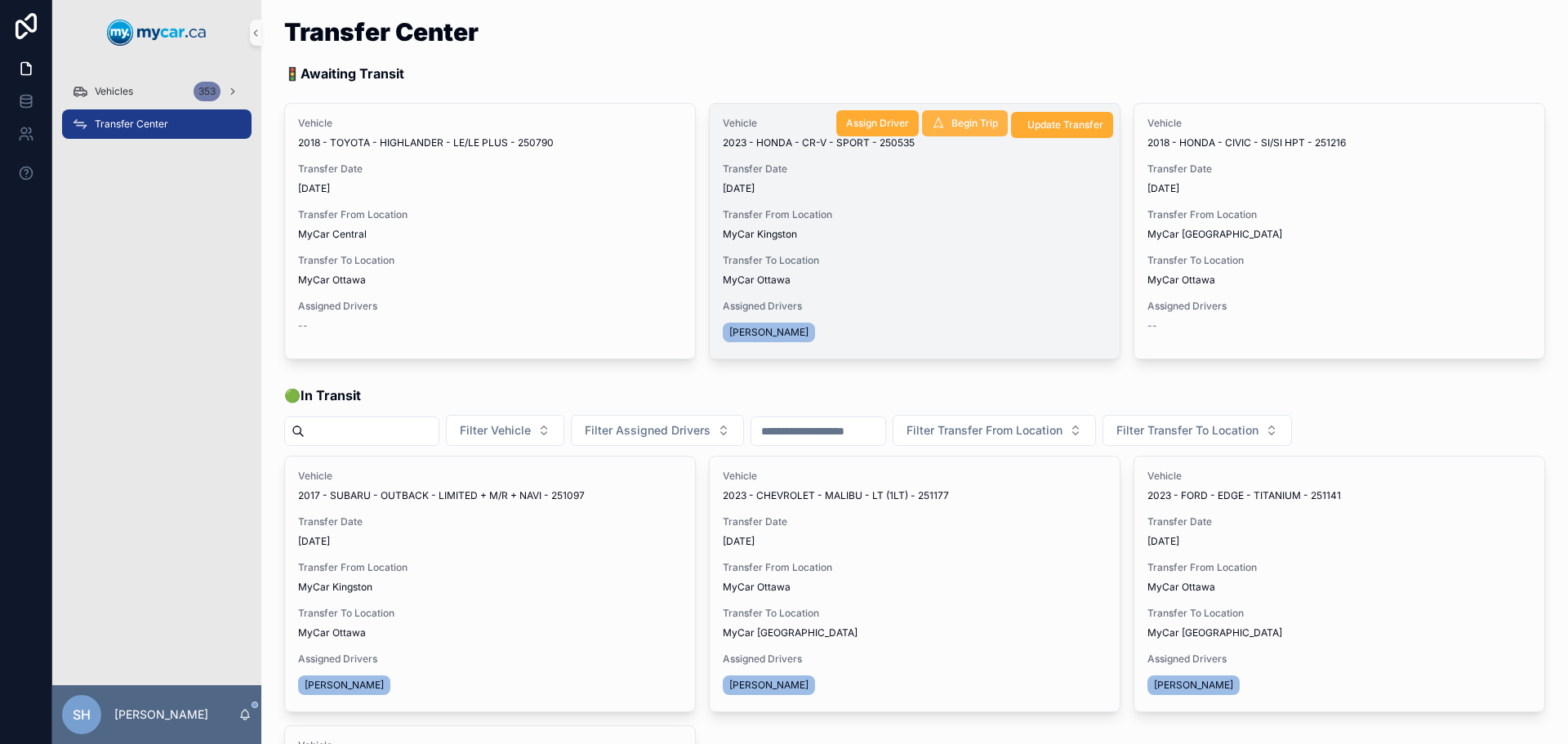
click at [985, 121] on span "Begin Trip" at bounding box center [975, 123] width 46 height 13
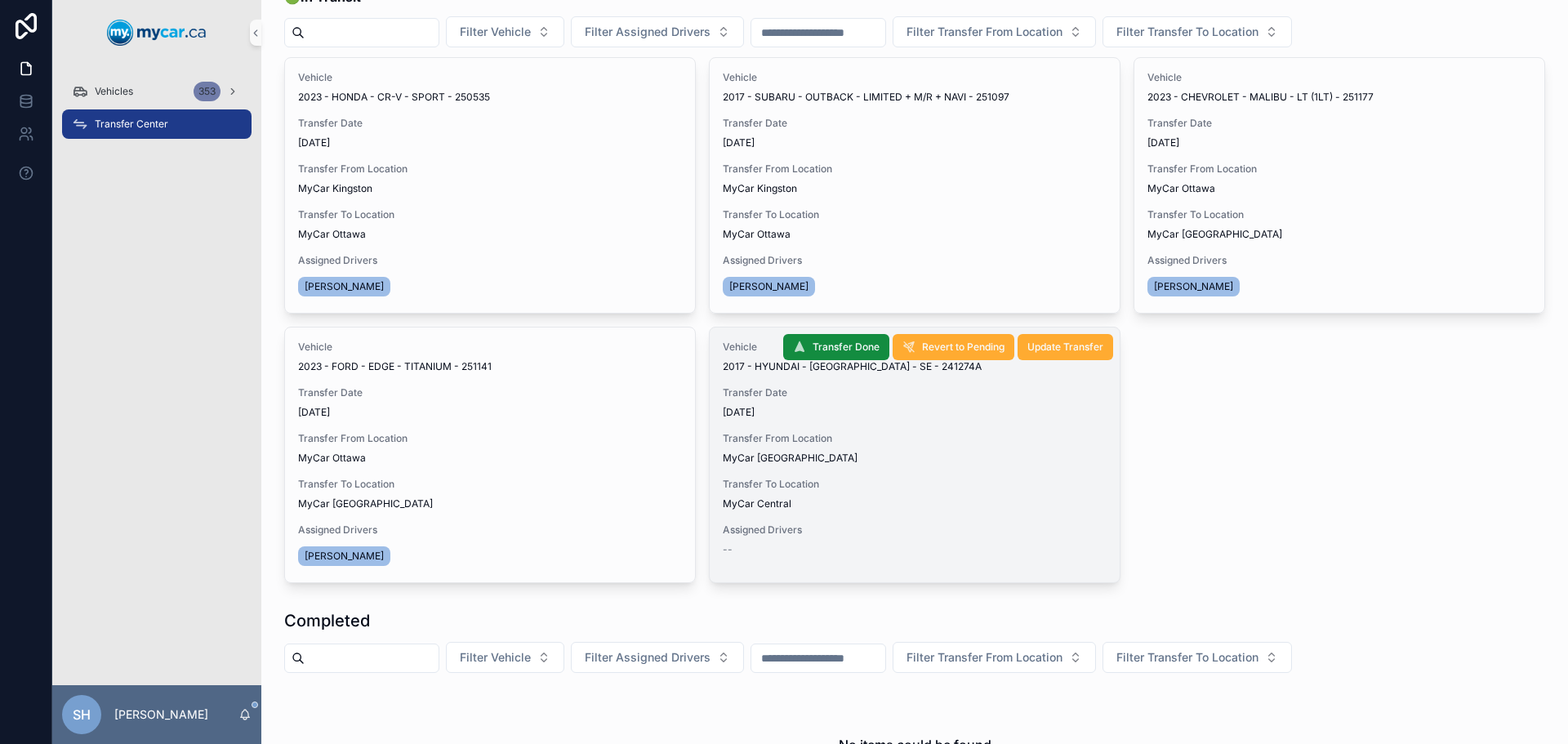
scroll to position [340, 0]
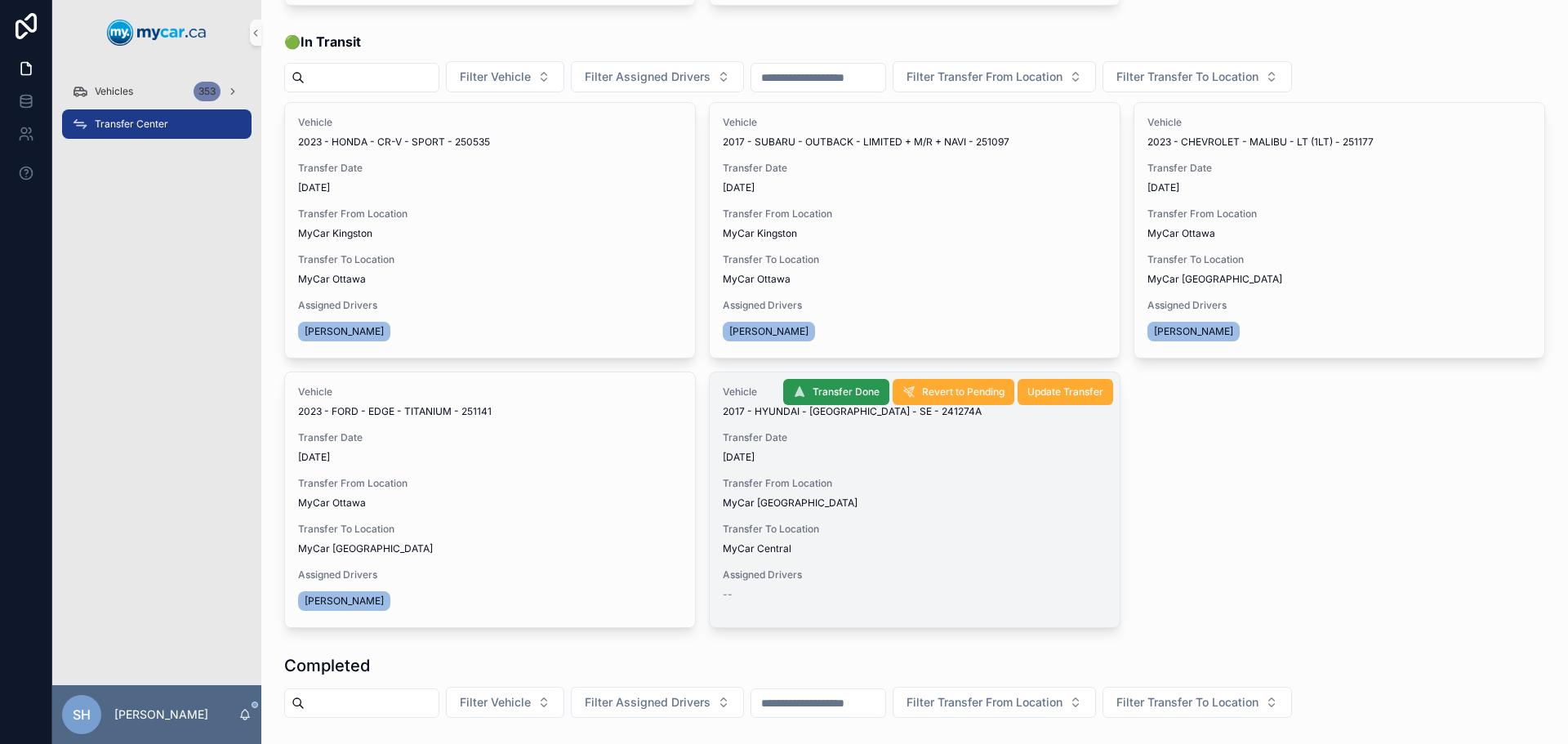
click at [823, 385] on button "Transfer Done" at bounding box center [837, 392] width 106 height 26
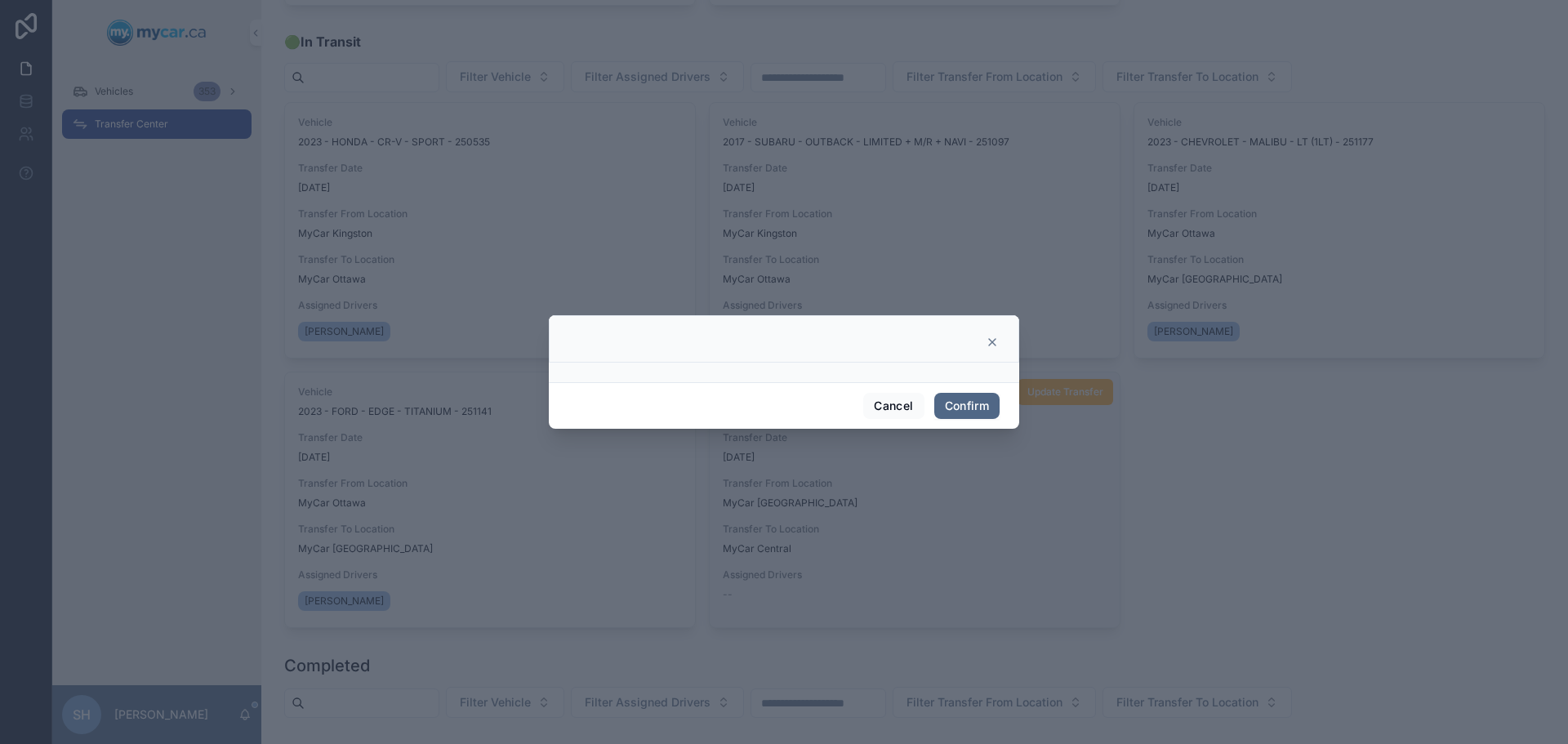
click at [969, 405] on button "Confirm" at bounding box center [967, 406] width 65 height 26
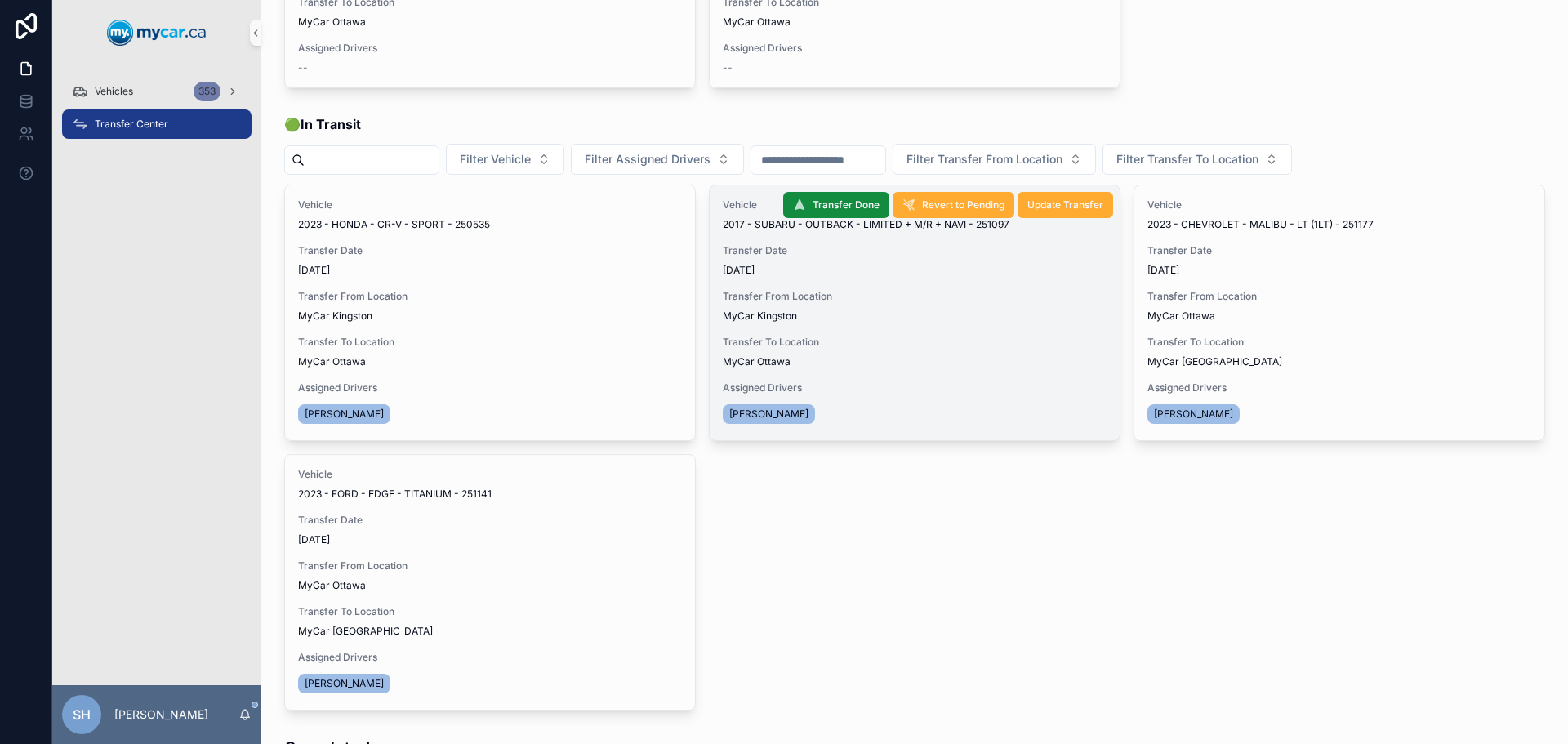
scroll to position [259, 0]
click at [817, 199] on span "Transfer Done" at bounding box center [846, 204] width 67 height 13
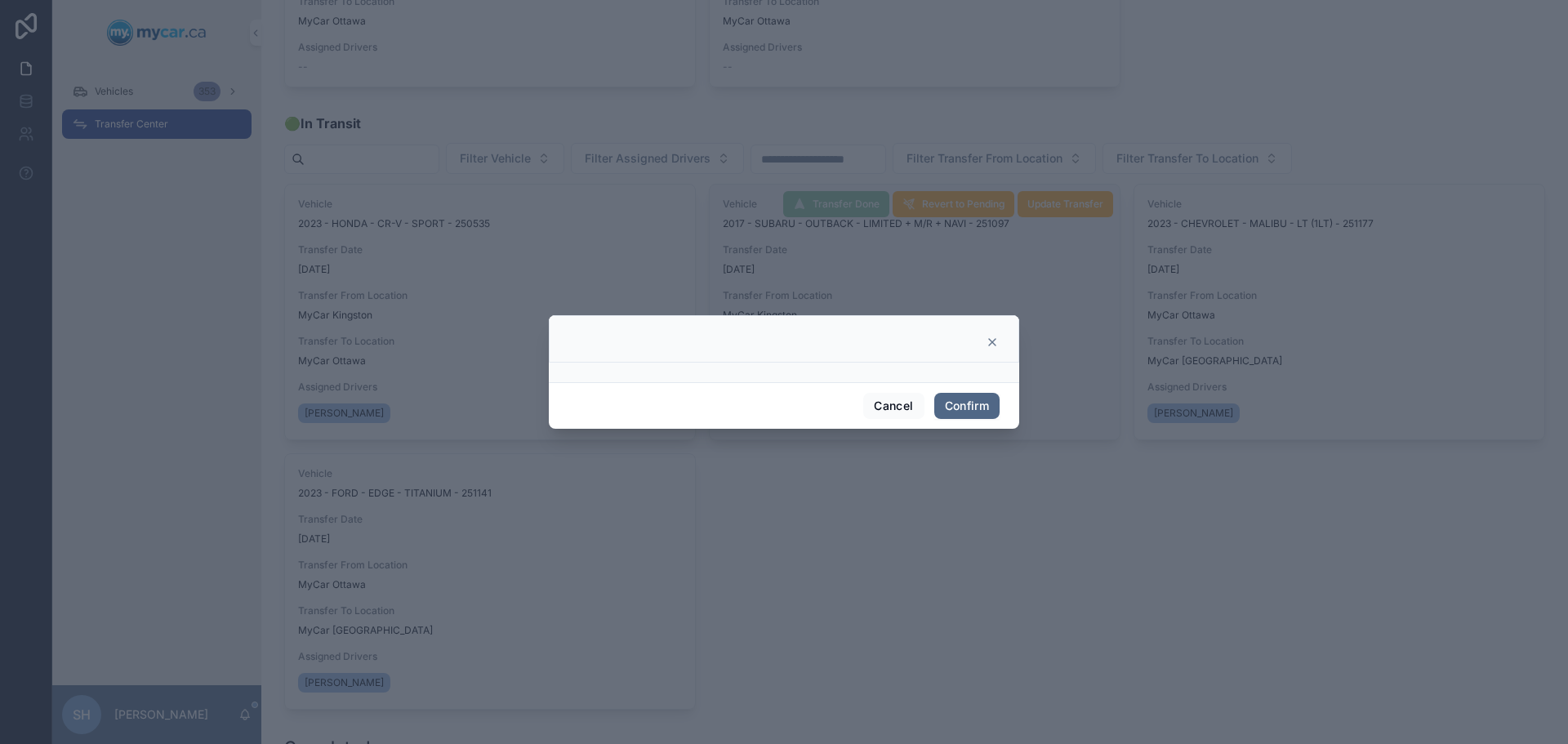
click at [983, 403] on button "Confirm" at bounding box center [967, 406] width 65 height 26
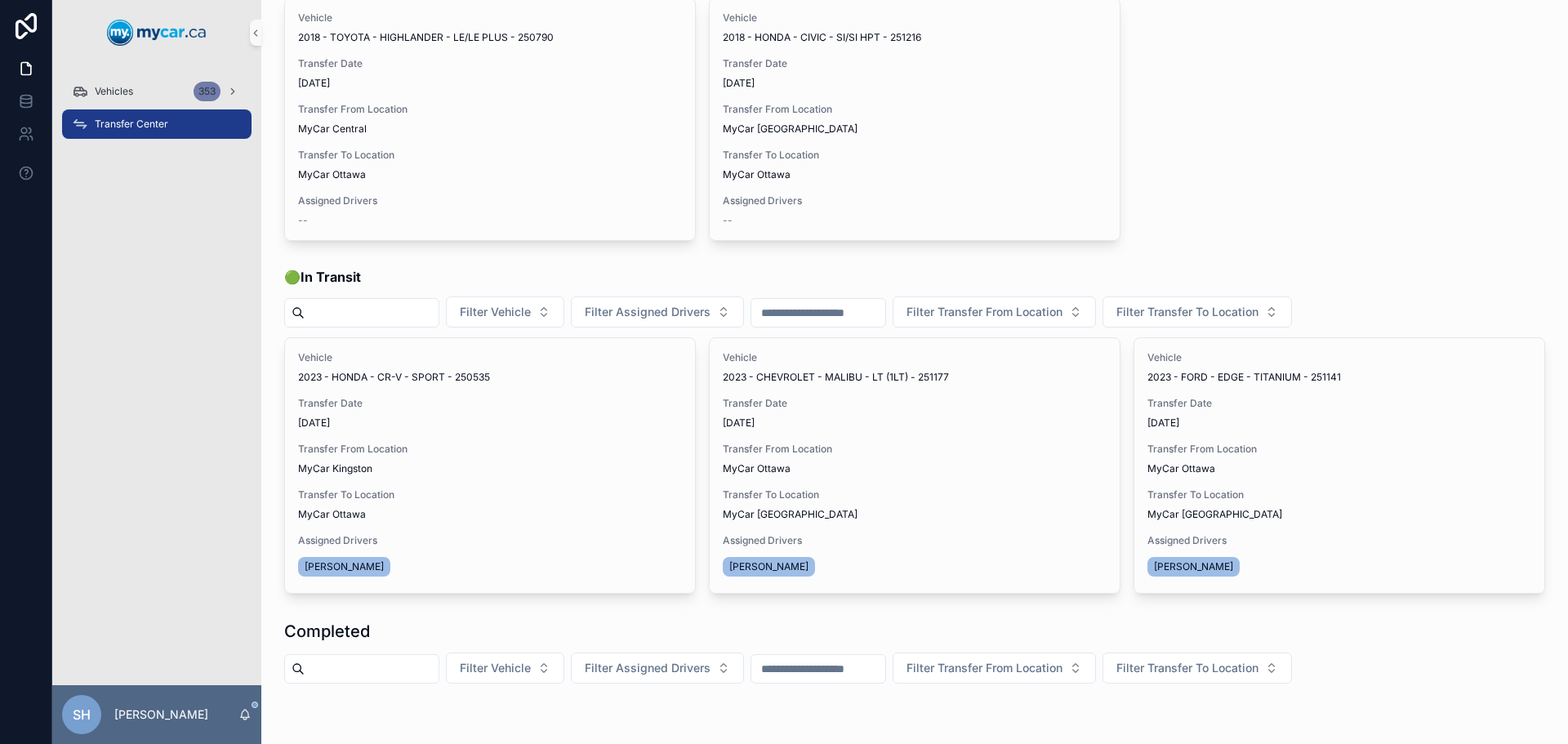
scroll to position [96, 0]
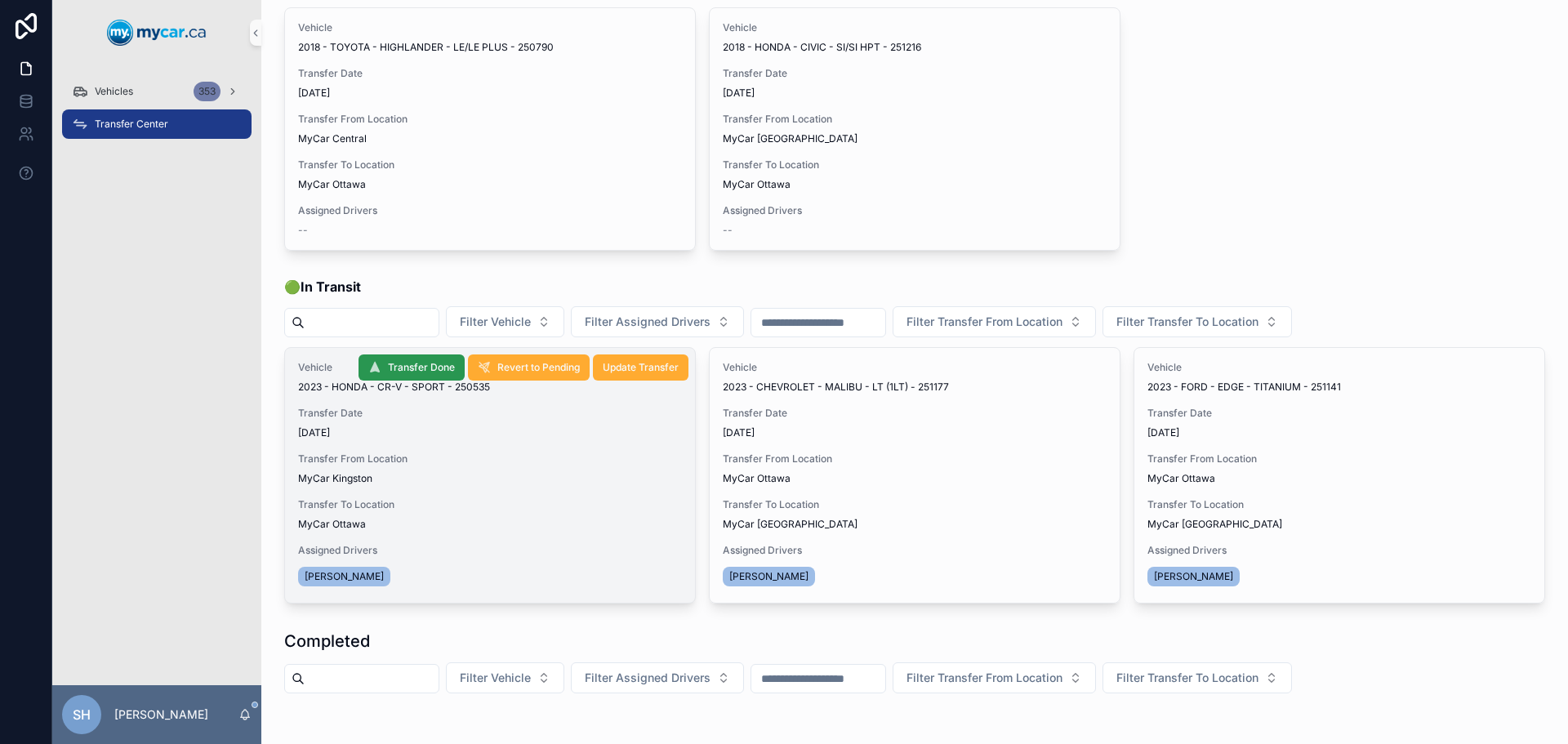
click at [414, 365] on span "Transfer Done" at bounding box center [421, 367] width 67 height 13
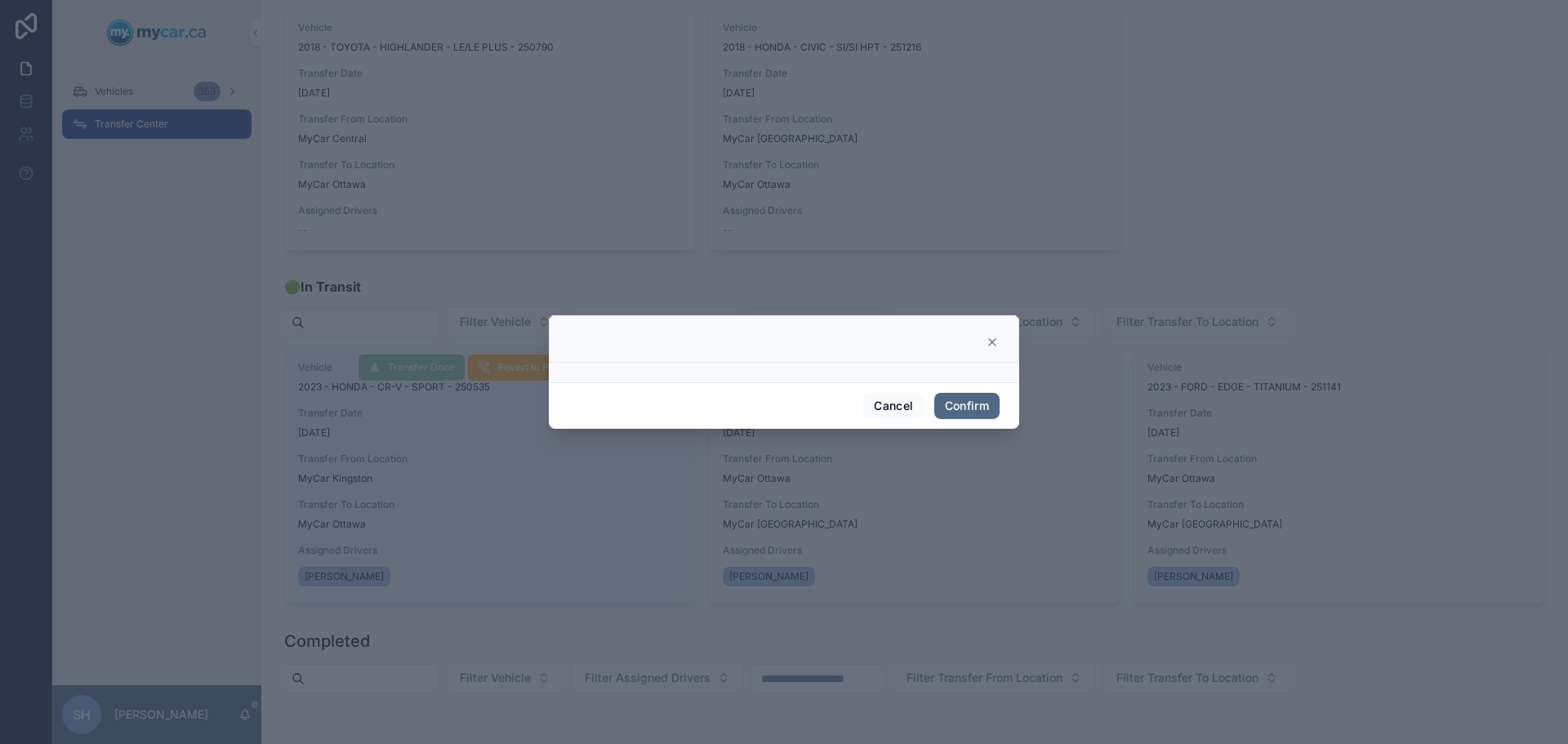
click at [981, 399] on button "Confirm" at bounding box center [967, 406] width 65 height 26
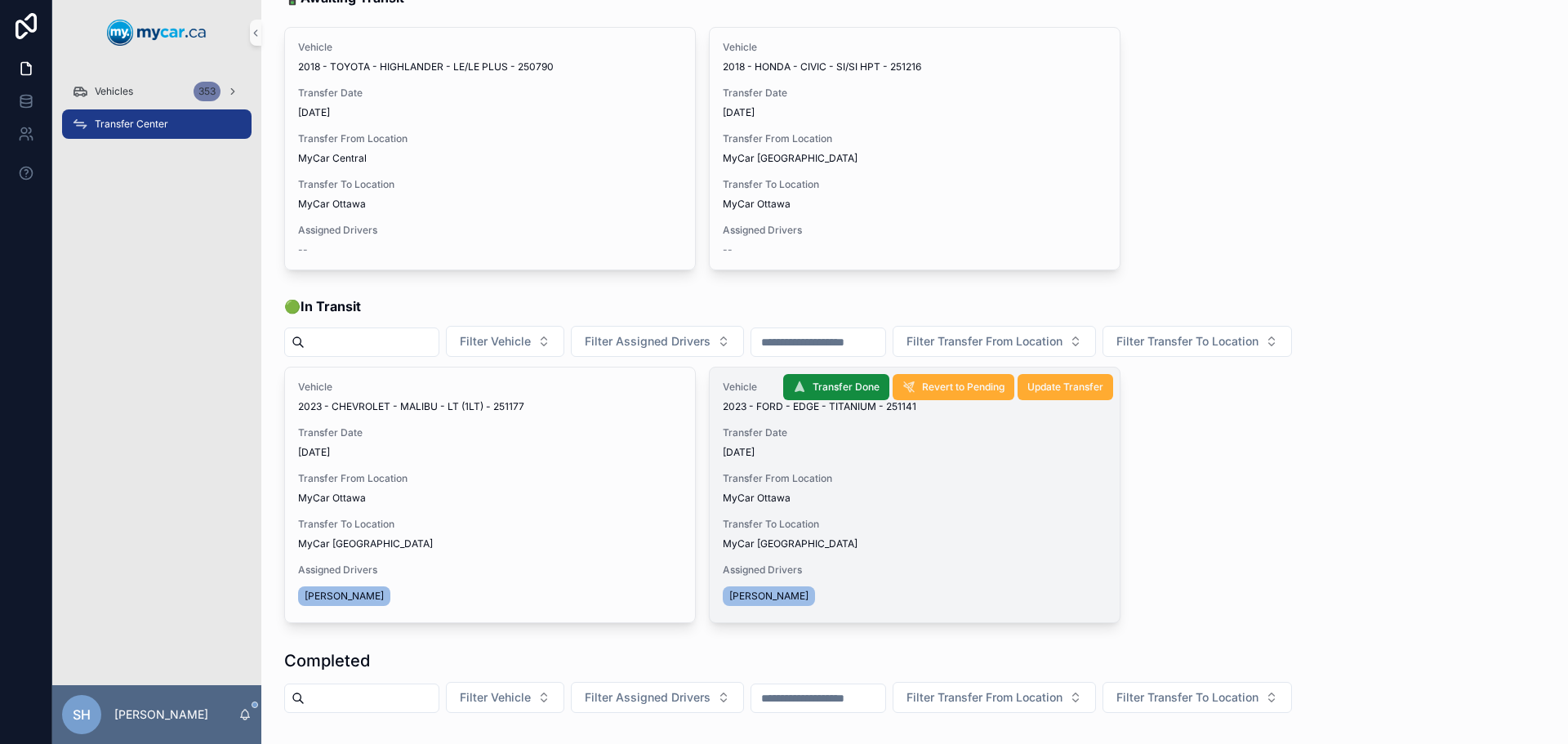
scroll to position [0, 0]
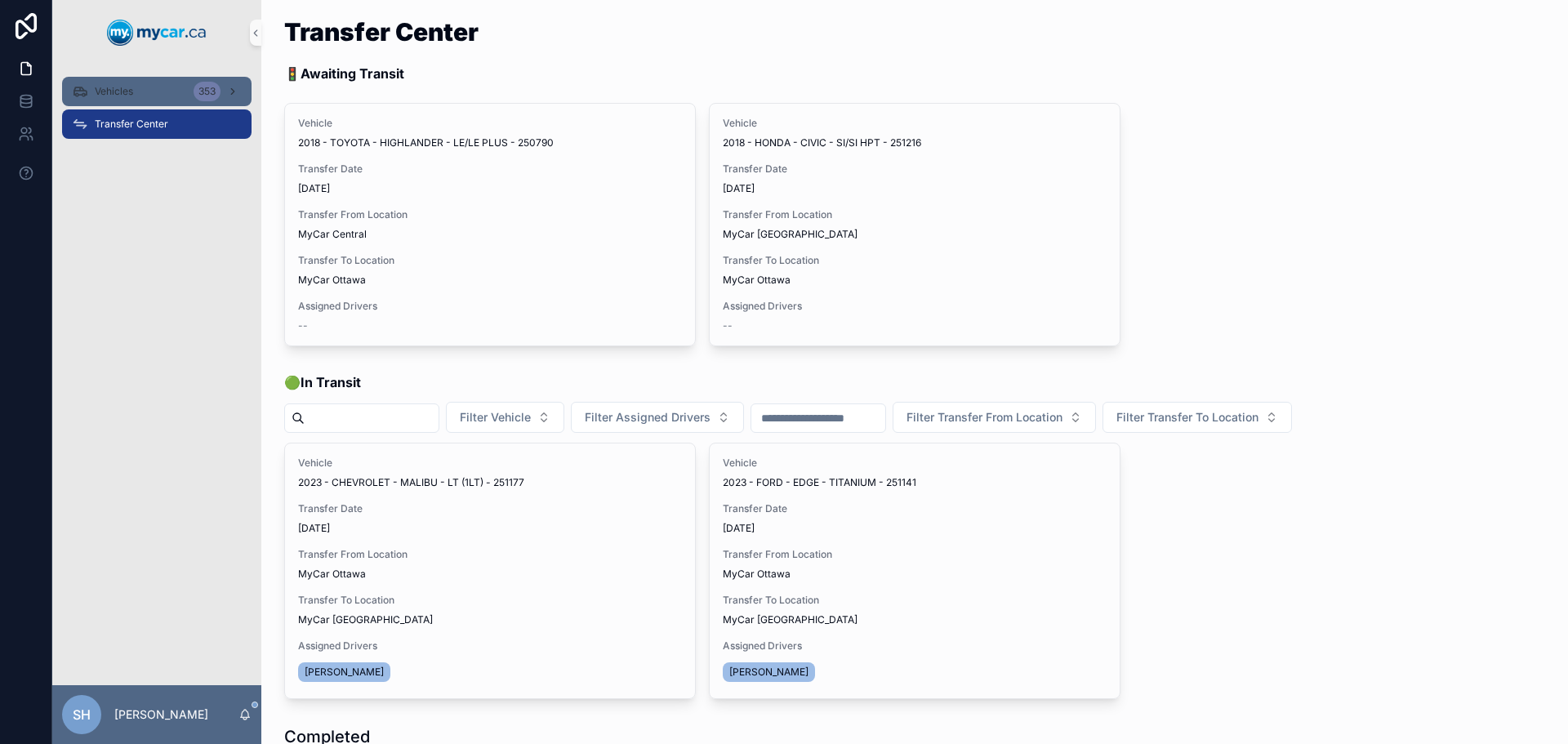
click at [135, 96] on div "Vehicles 353" at bounding box center [156, 92] width 170 height 26
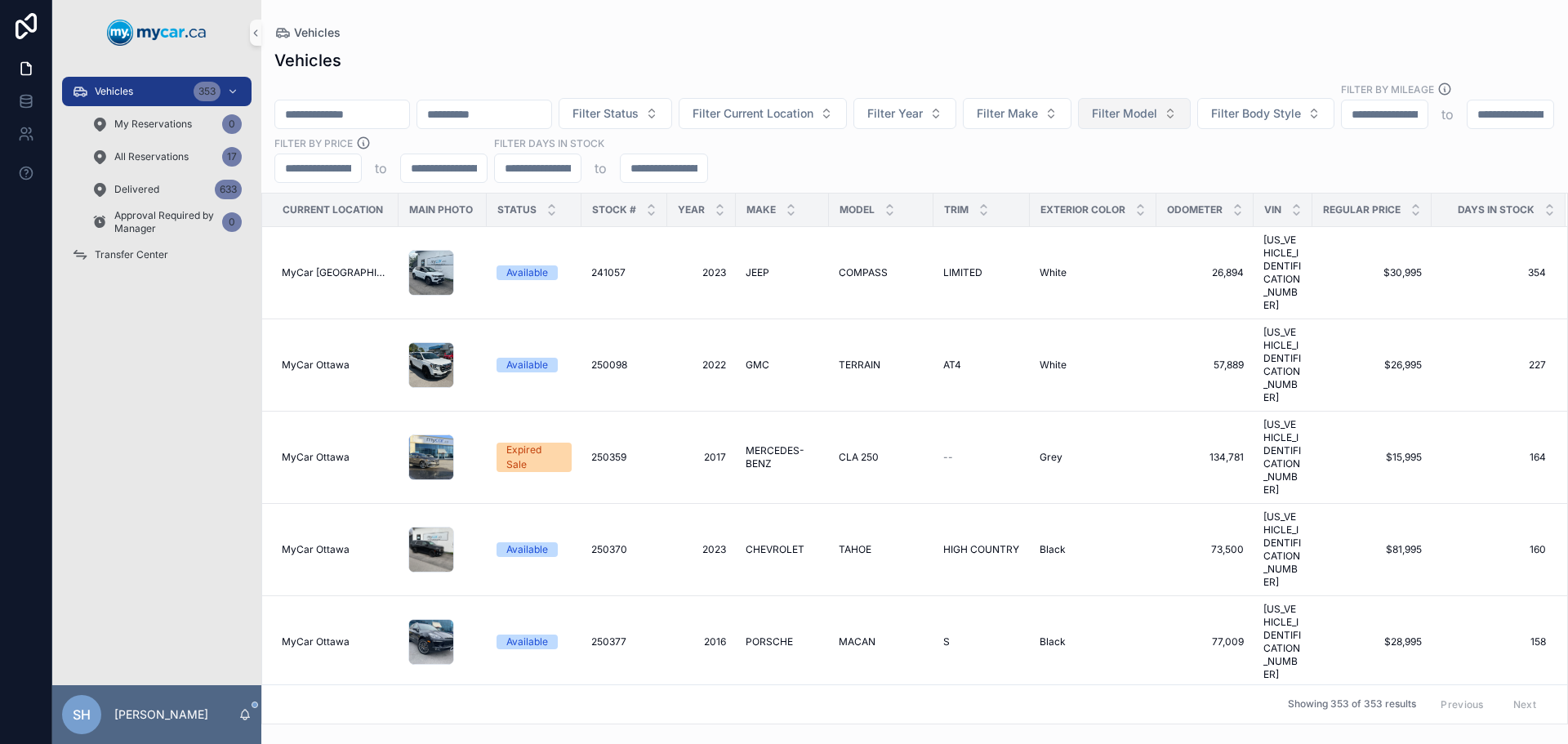
click at [1158, 106] on span "Filter Model" at bounding box center [1125, 113] width 65 height 17
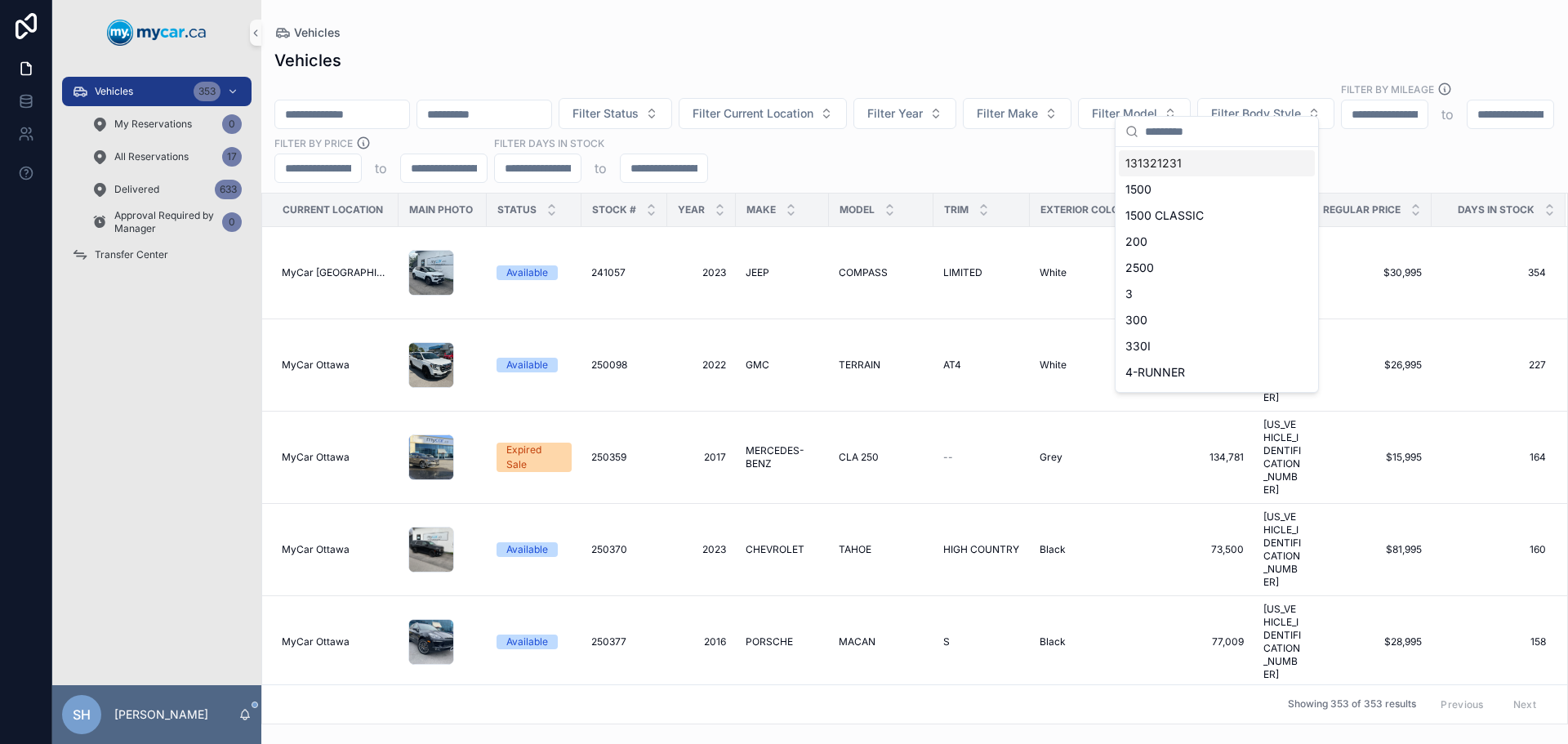
click at [357, 103] on input "scrollable content" at bounding box center [342, 114] width 134 height 23
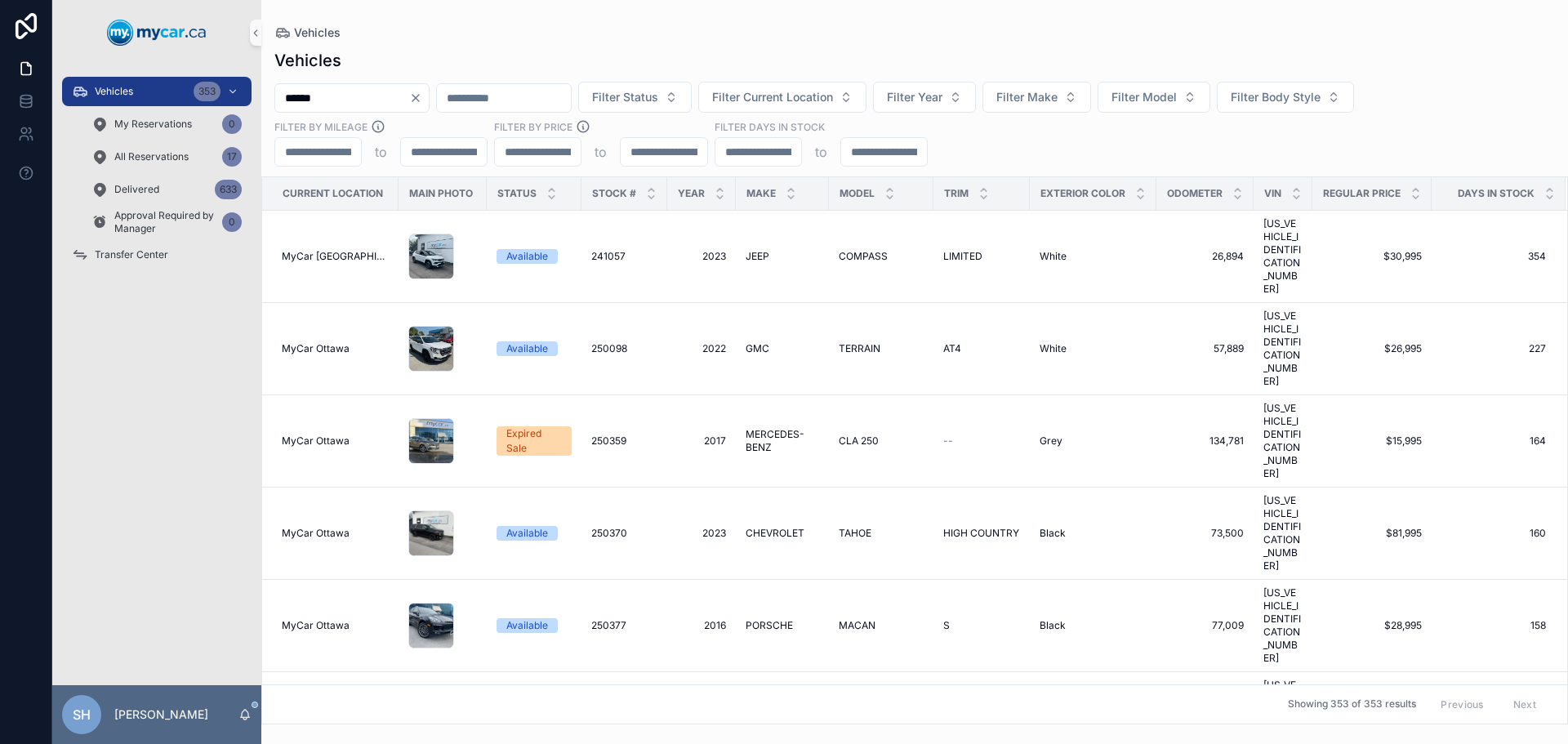
type input "******"
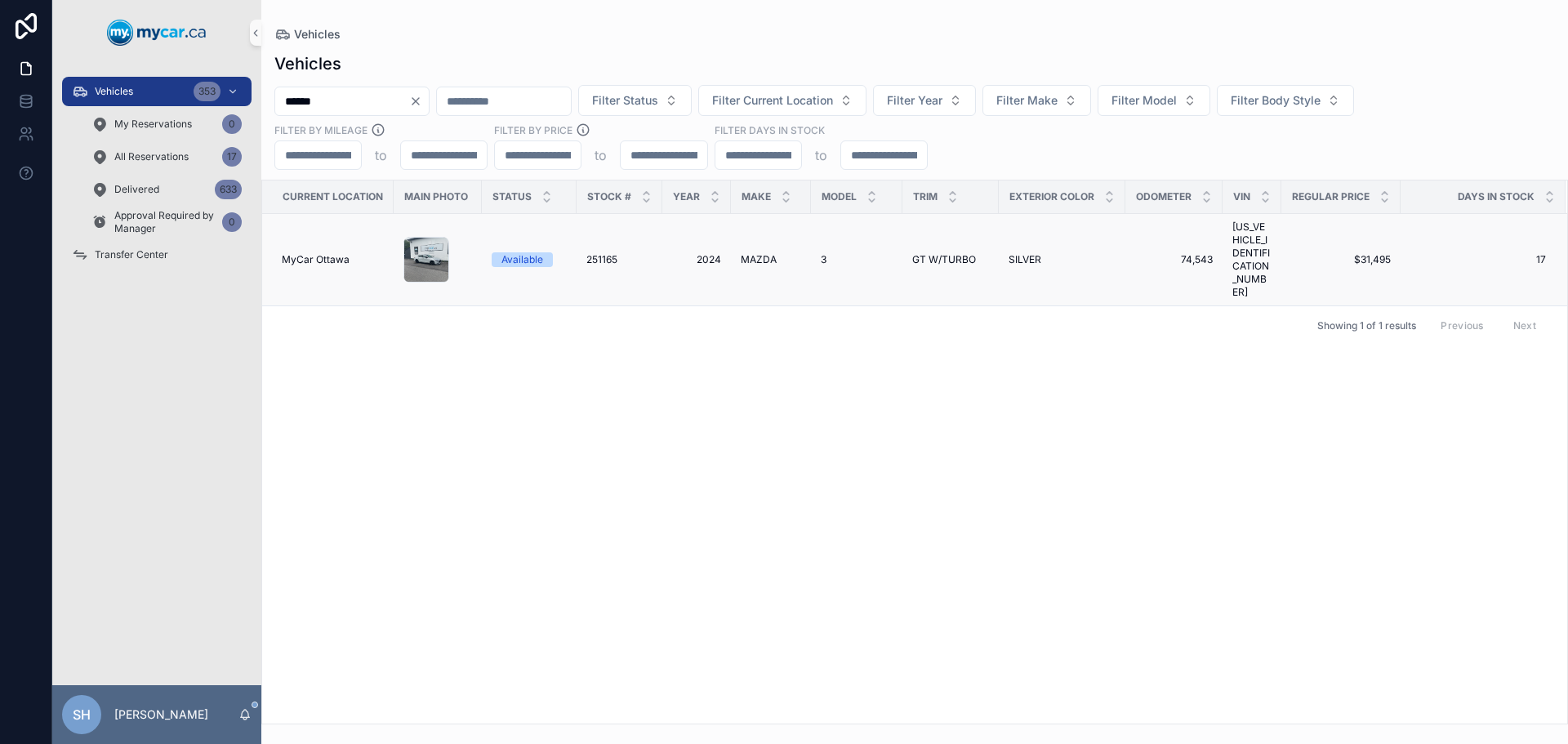
click at [768, 253] on span "MAZDA" at bounding box center [758, 259] width 36 height 13
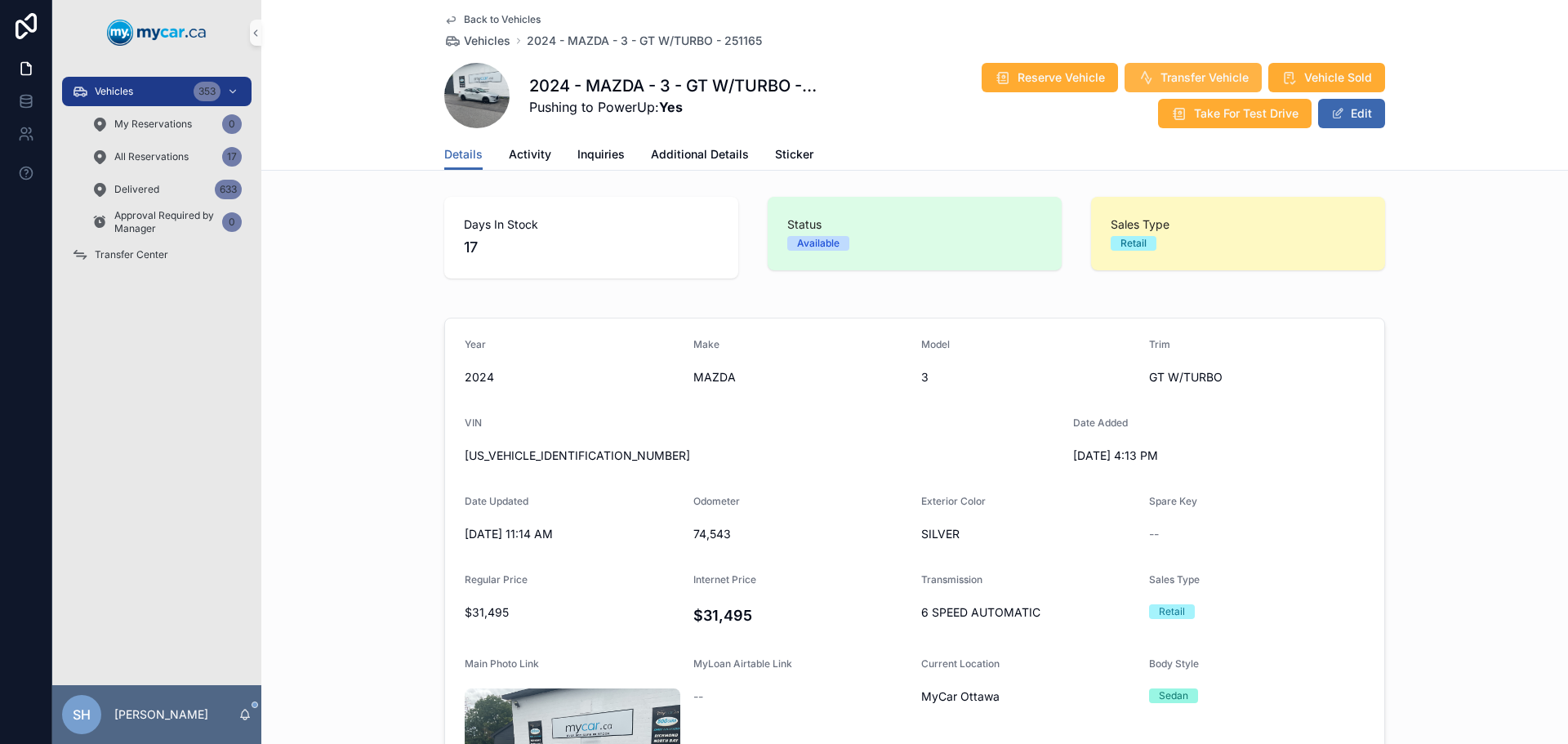
click at [1196, 71] on span "Transfer Vehicle" at bounding box center [1204, 78] width 88 height 17
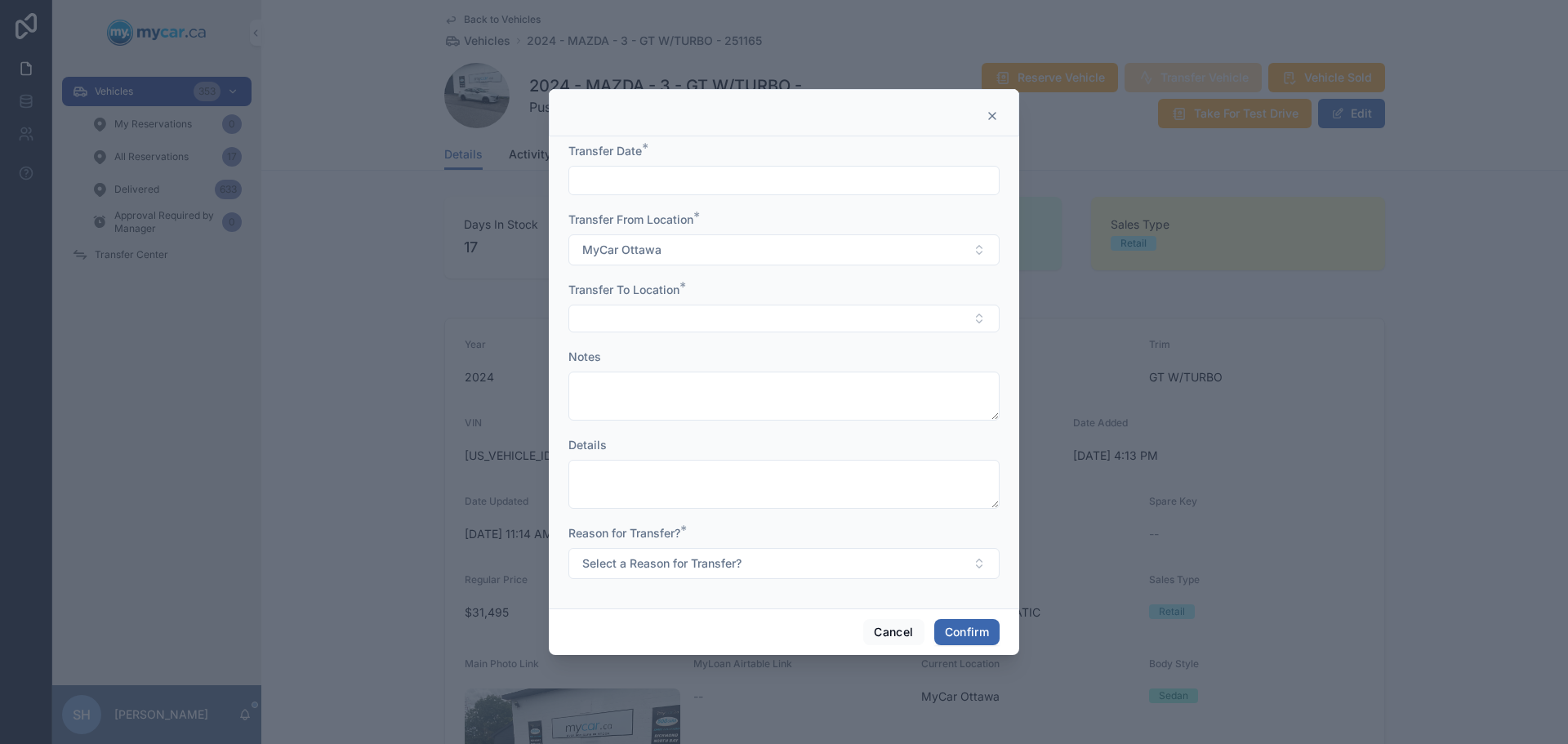
click at [681, 177] on input "text" at bounding box center [784, 181] width 429 height 23
click at [777, 224] on button "[DATE]" at bounding box center [784, 221] width 65 height 30
type input "********"
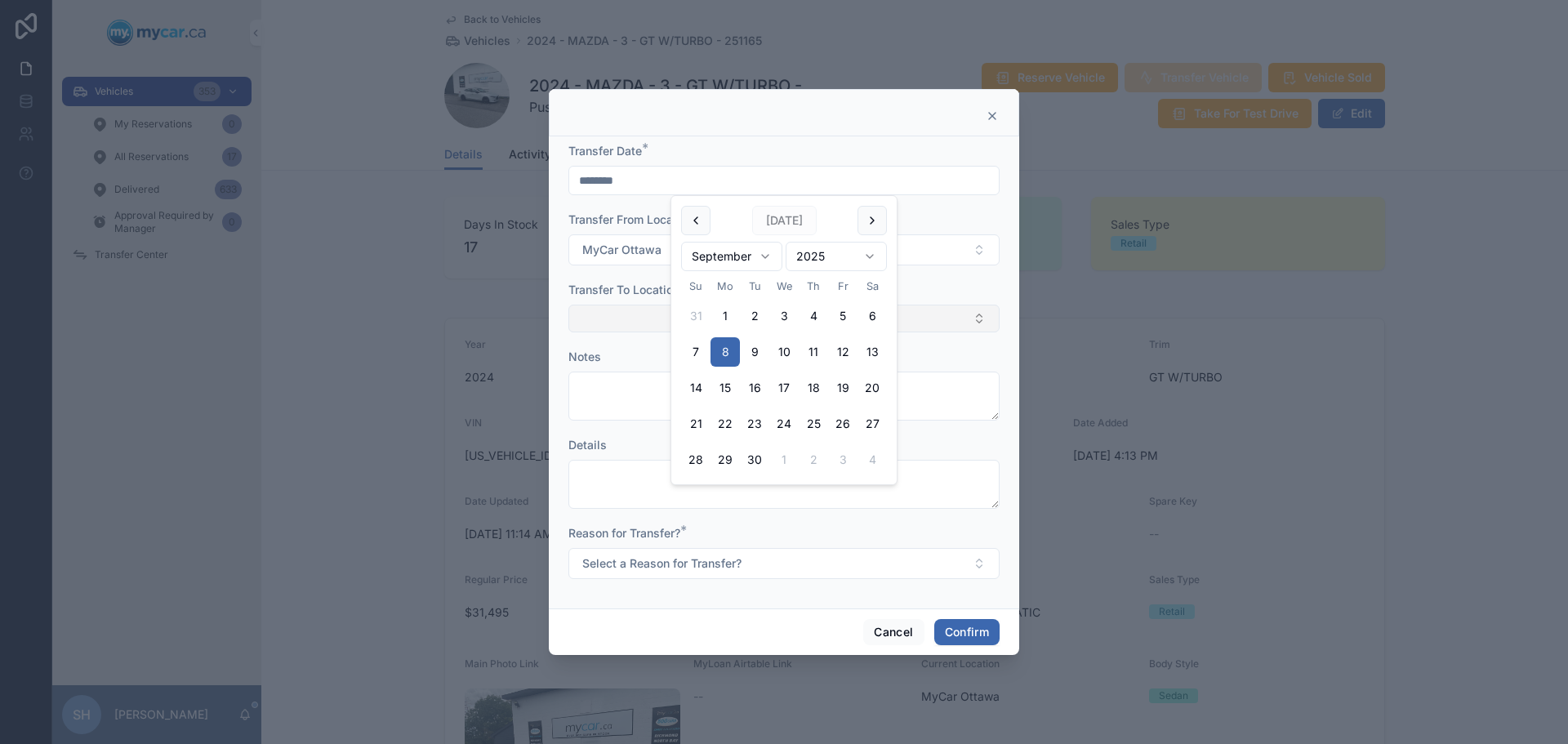
click at [612, 319] on button "Select Button" at bounding box center [784, 318] width 431 height 28
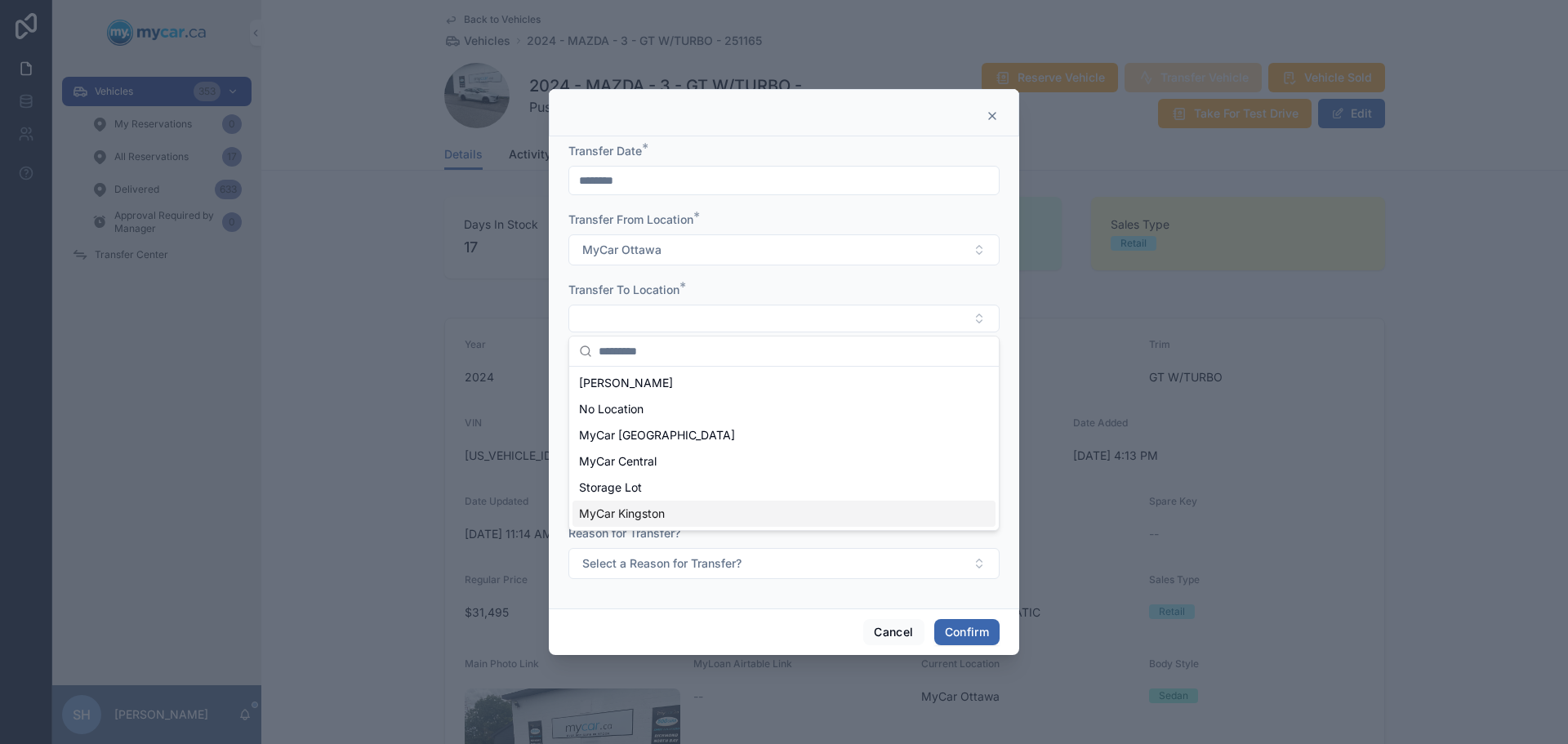
click at [667, 512] on div "MyCar Kingston" at bounding box center [784, 514] width 423 height 26
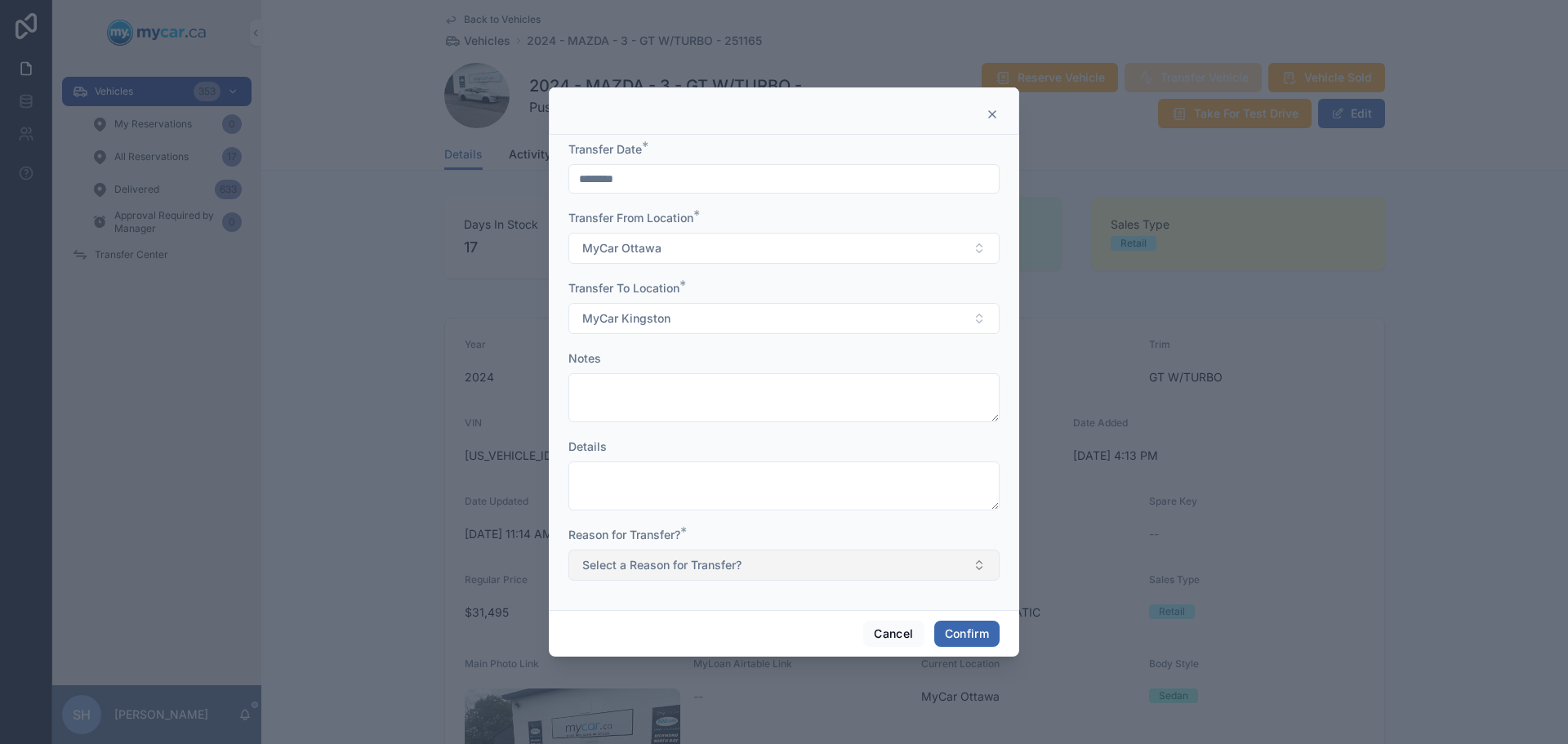
click at [710, 570] on span "Select a Reason for Transfer?" at bounding box center [661, 564] width 160 height 17
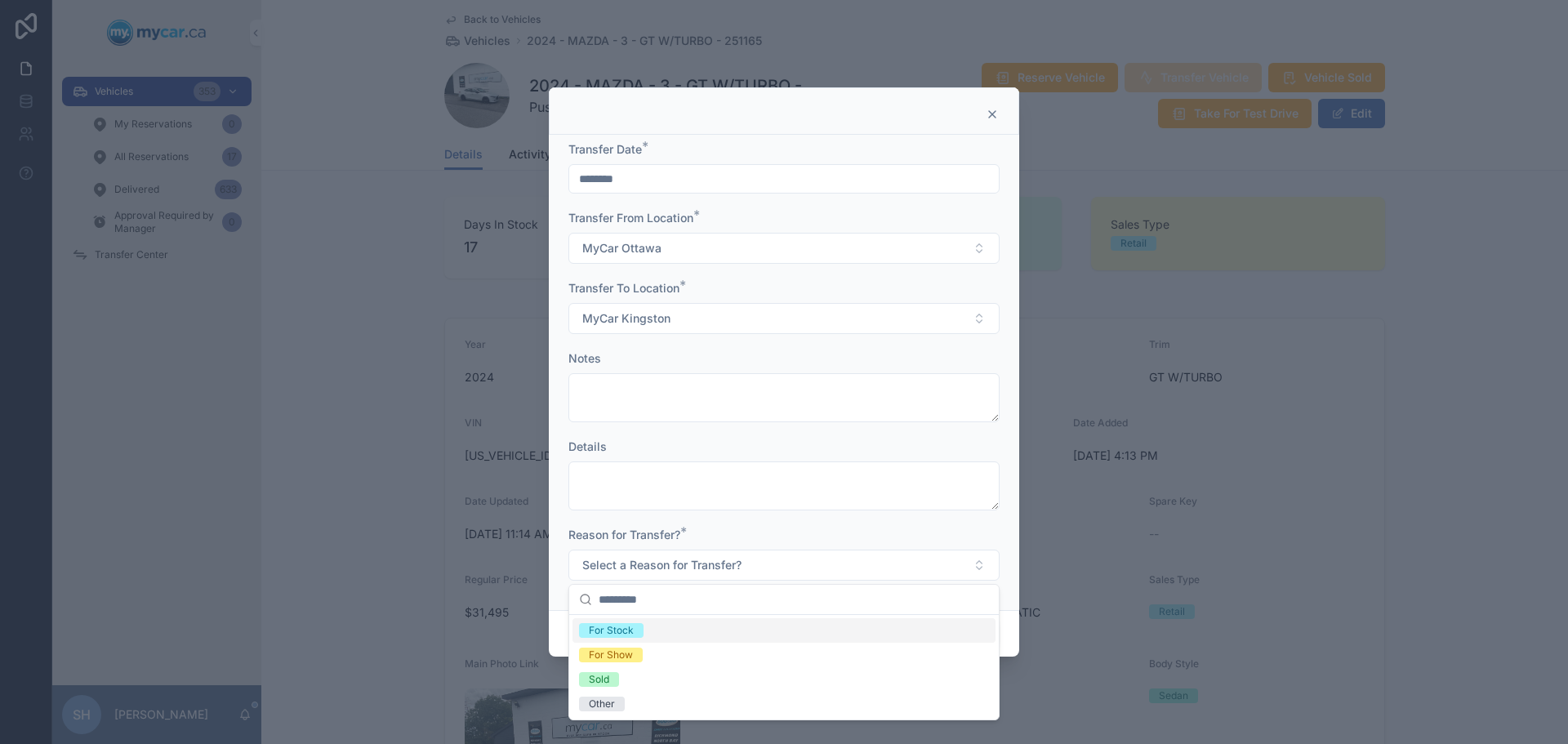
click at [611, 629] on div "For Stock" at bounding box center [611, 630] width 45 height 15
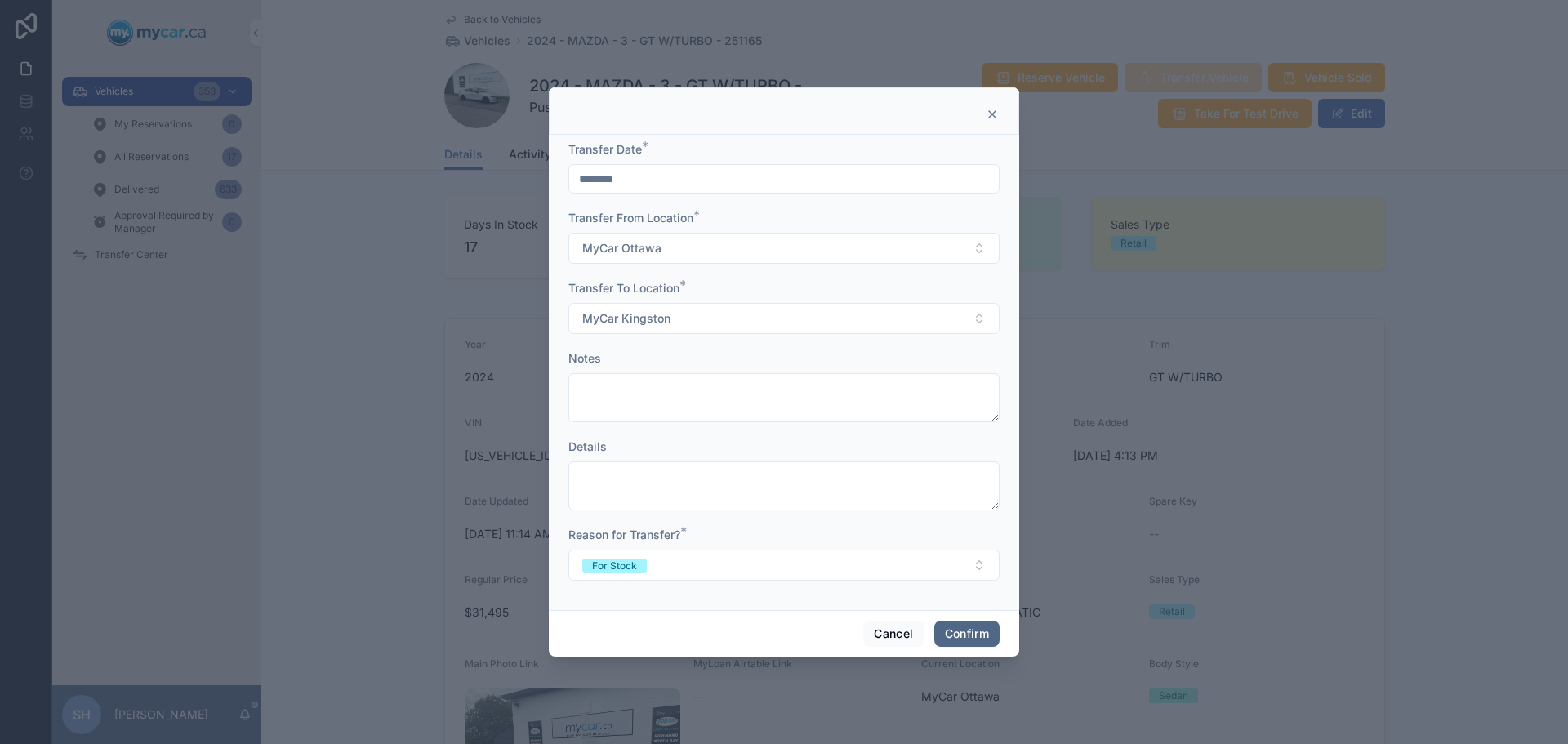
click at [983, 631] on button "Confirm" at bounding box center [967, 633] width 65 height 26
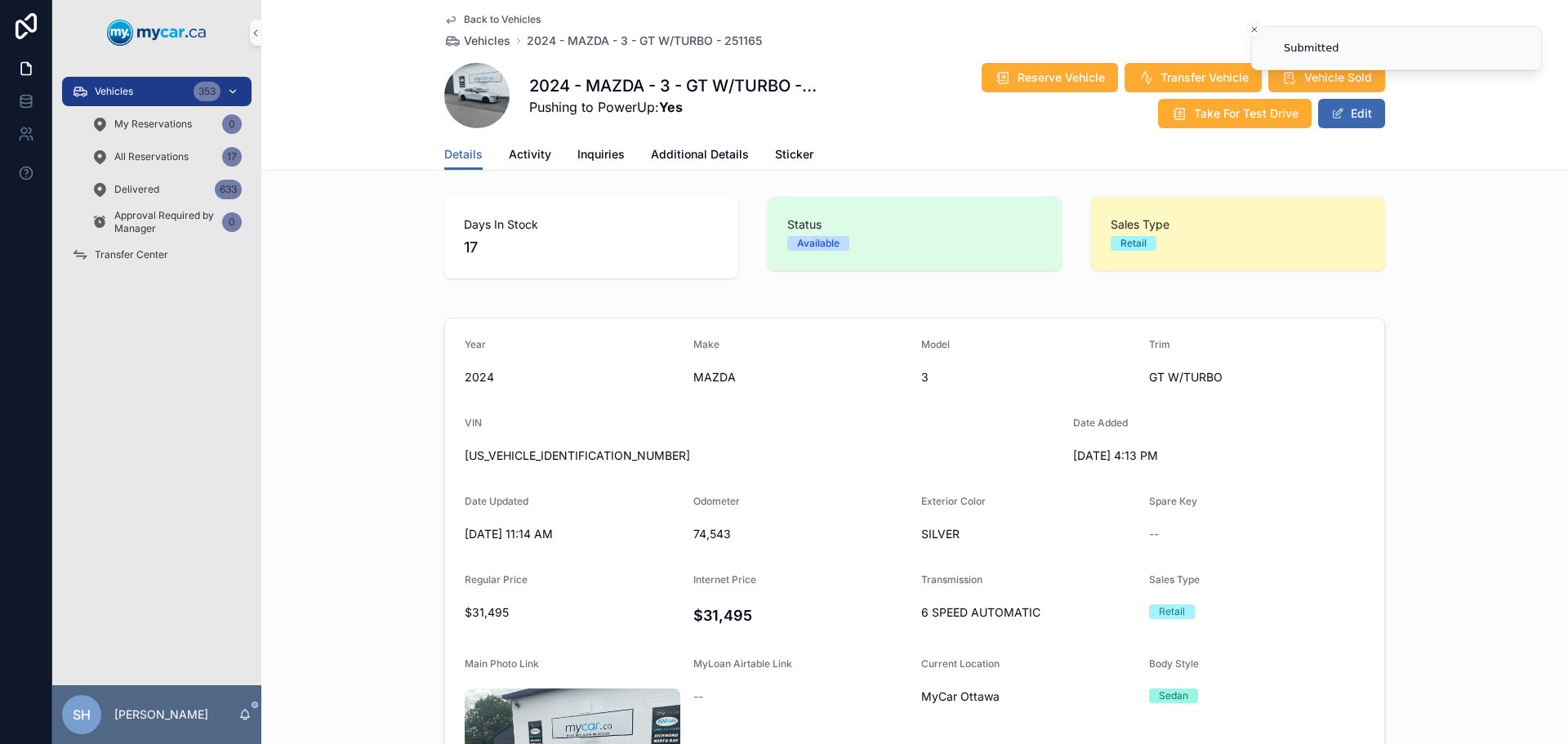
click at [142, 91] on div "Vehicles 353" at bounding box center [156, 92] width 170 height 26
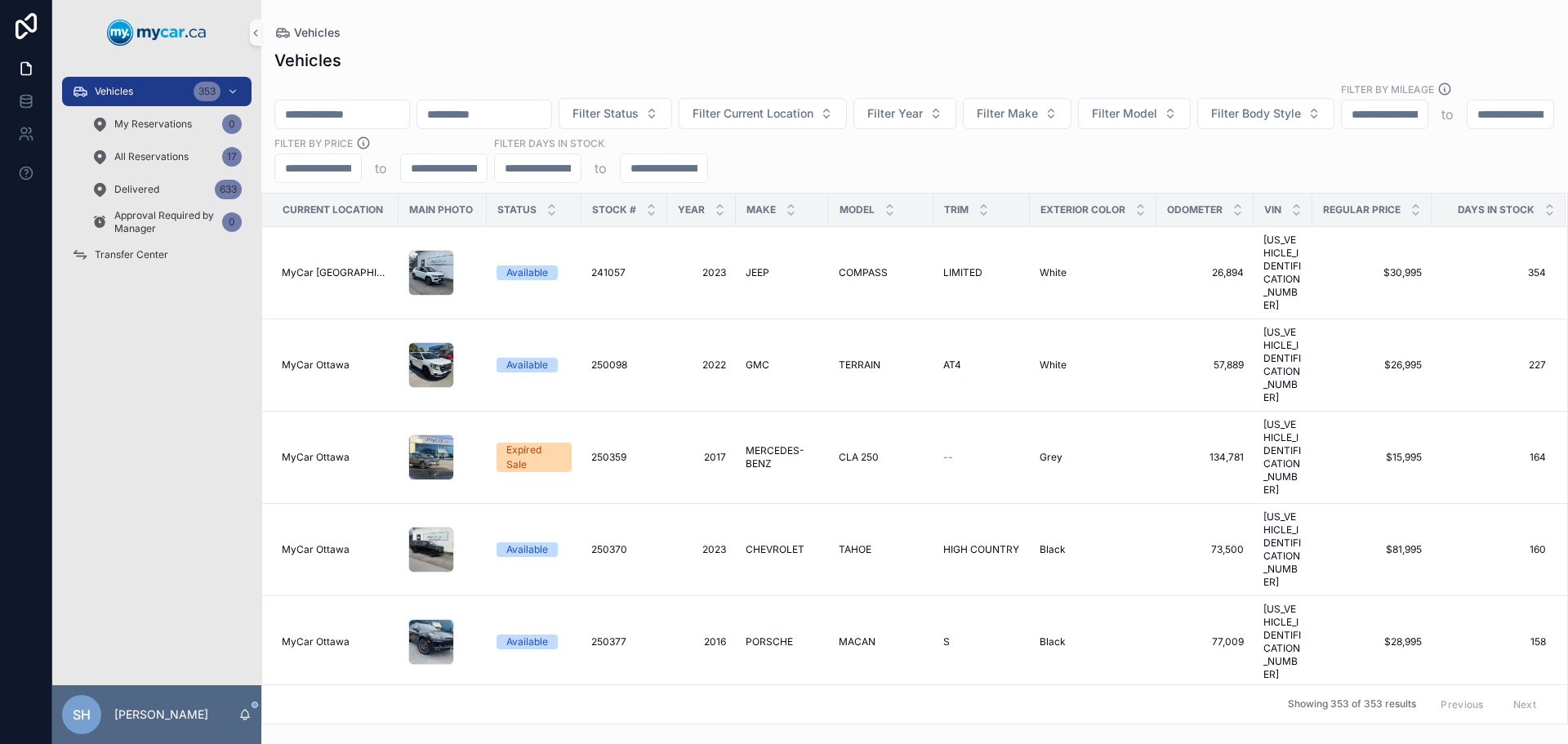
click at [355, 103] on input "scrollable content" at bounding box center [342, 114] width 134 height 23
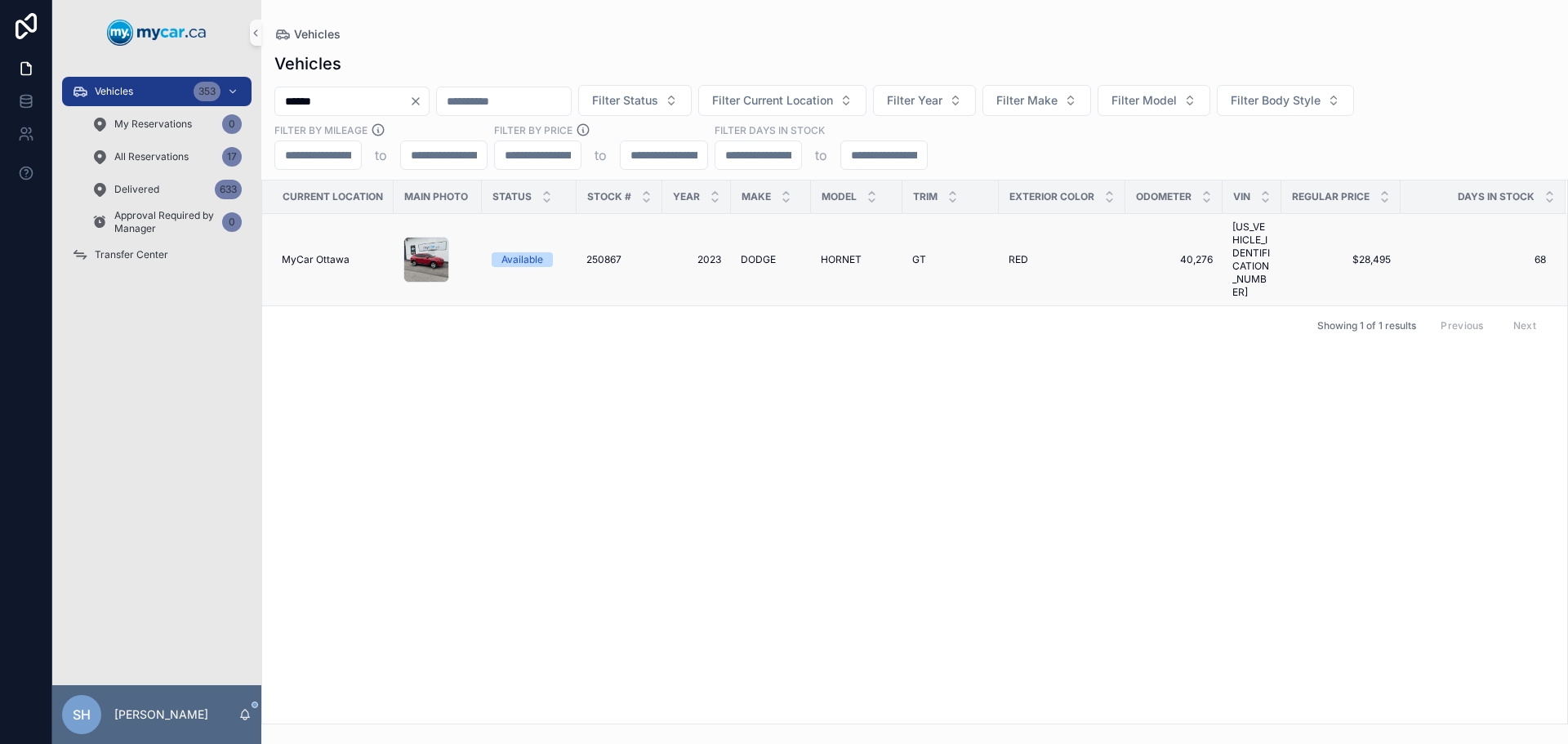
type input "******"
click at [609, 253] on span "250867" at bounding box center [604, 259] width 35 height 13
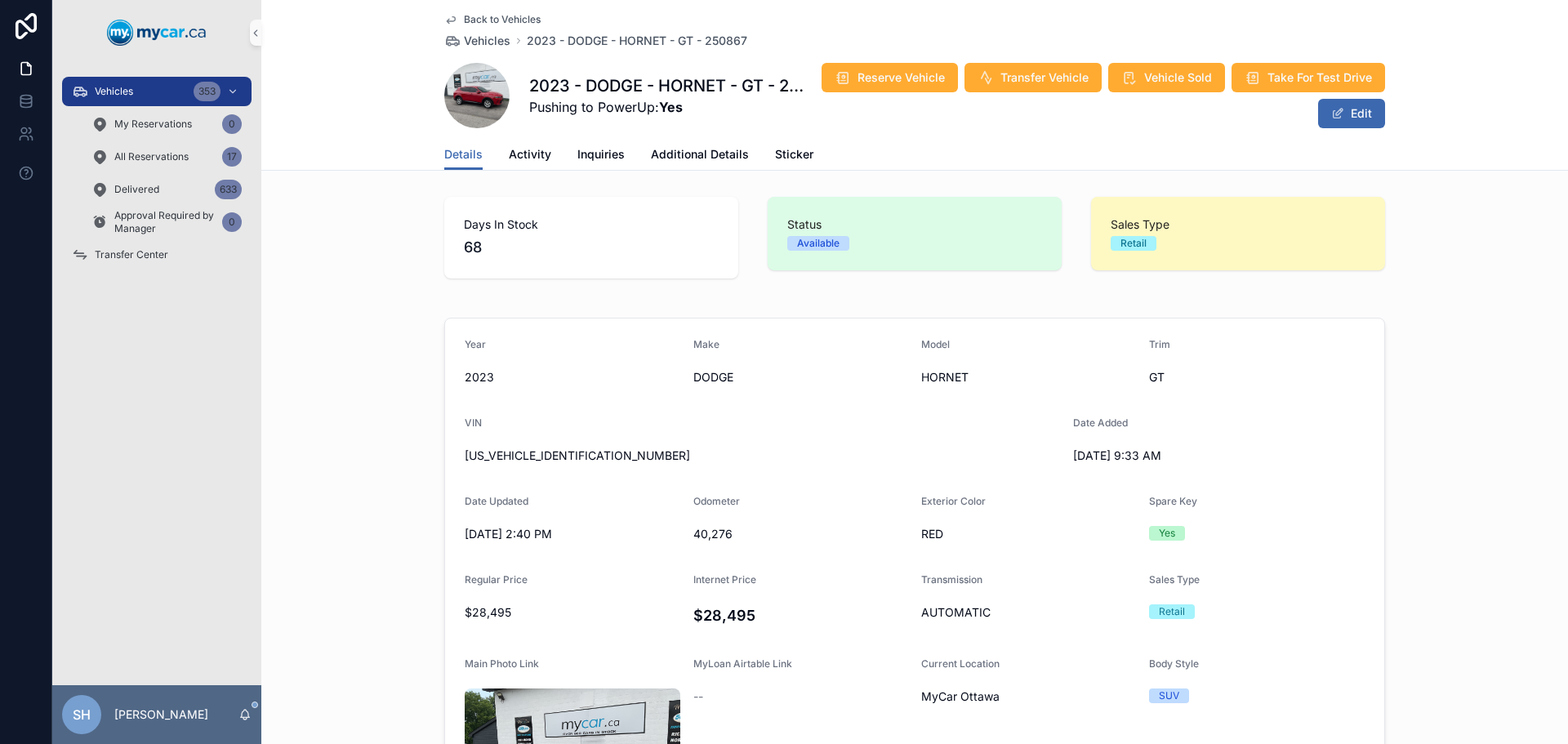
scroll to position [38, 0]
click at [1089, 78] on span "Transfer Vehicle" at bounding box center [1044, 78] width 88 height 17
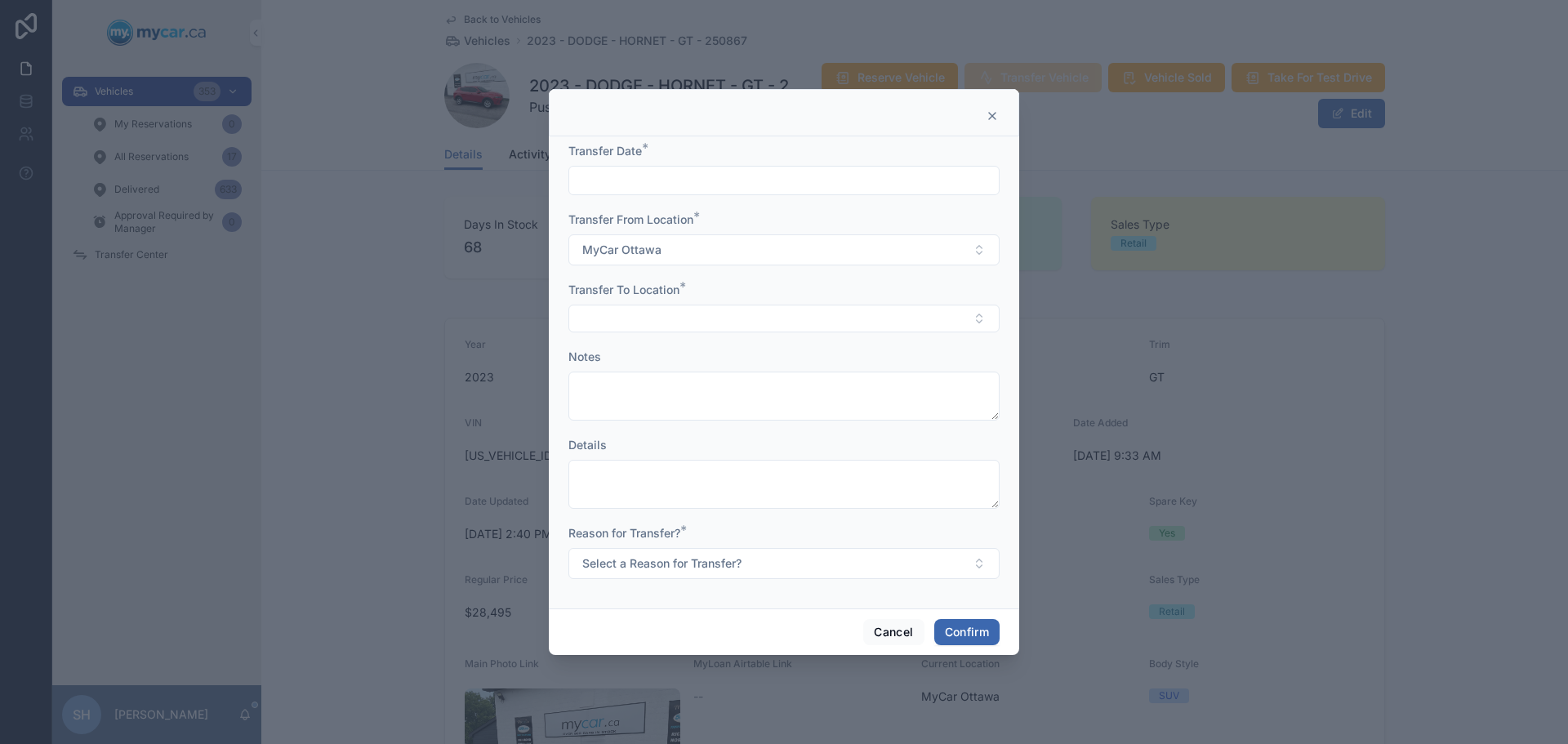
click at [613, 174] on input "text" at bounding box center [784, 181] width 429 height 23
click at [807, 216] on button "[DATE]" at bounding box center [784, 221] width 65 height 30
type input "********"
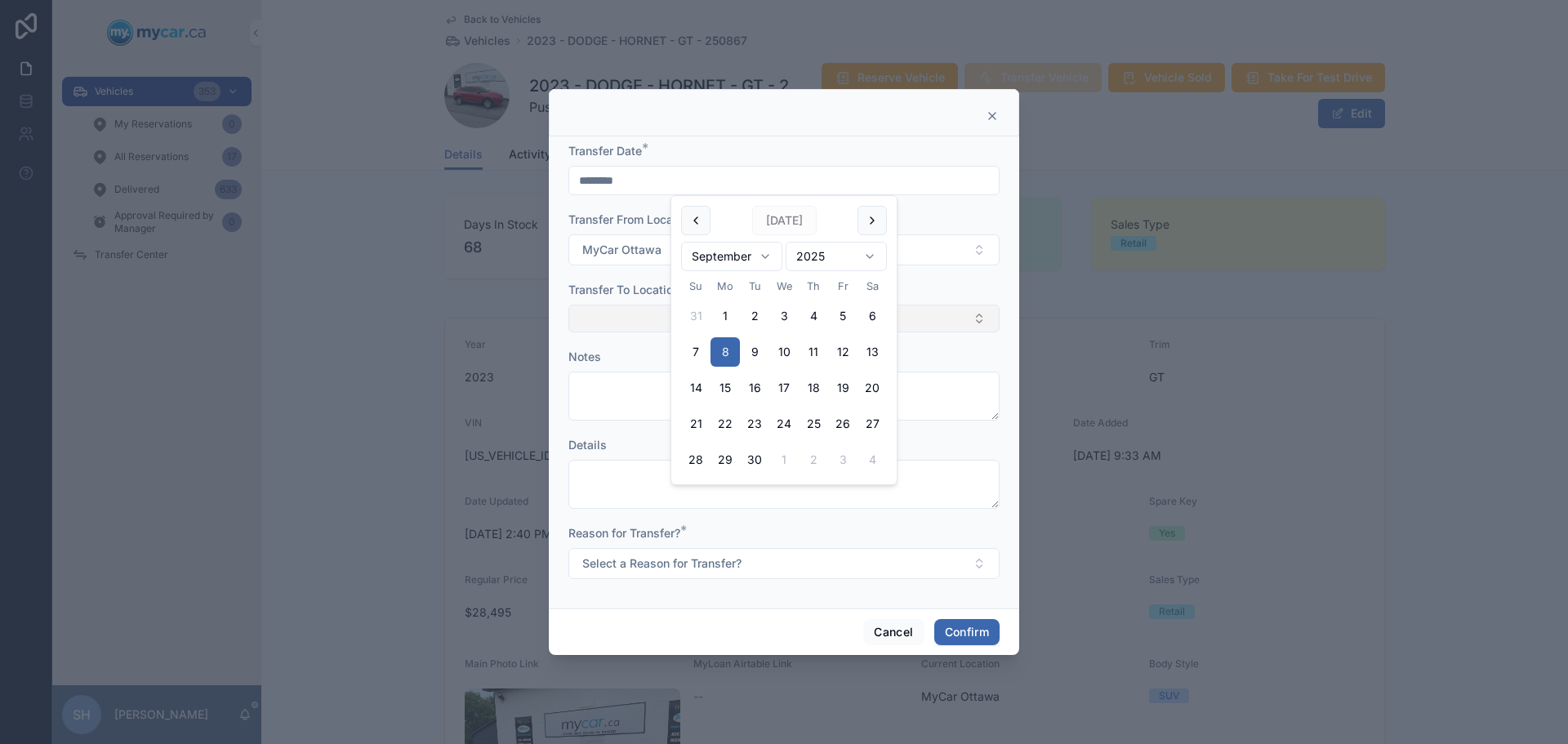
click at [627, 321] on button "Select Button" at bounding box center [784, 318] width 431 height 28
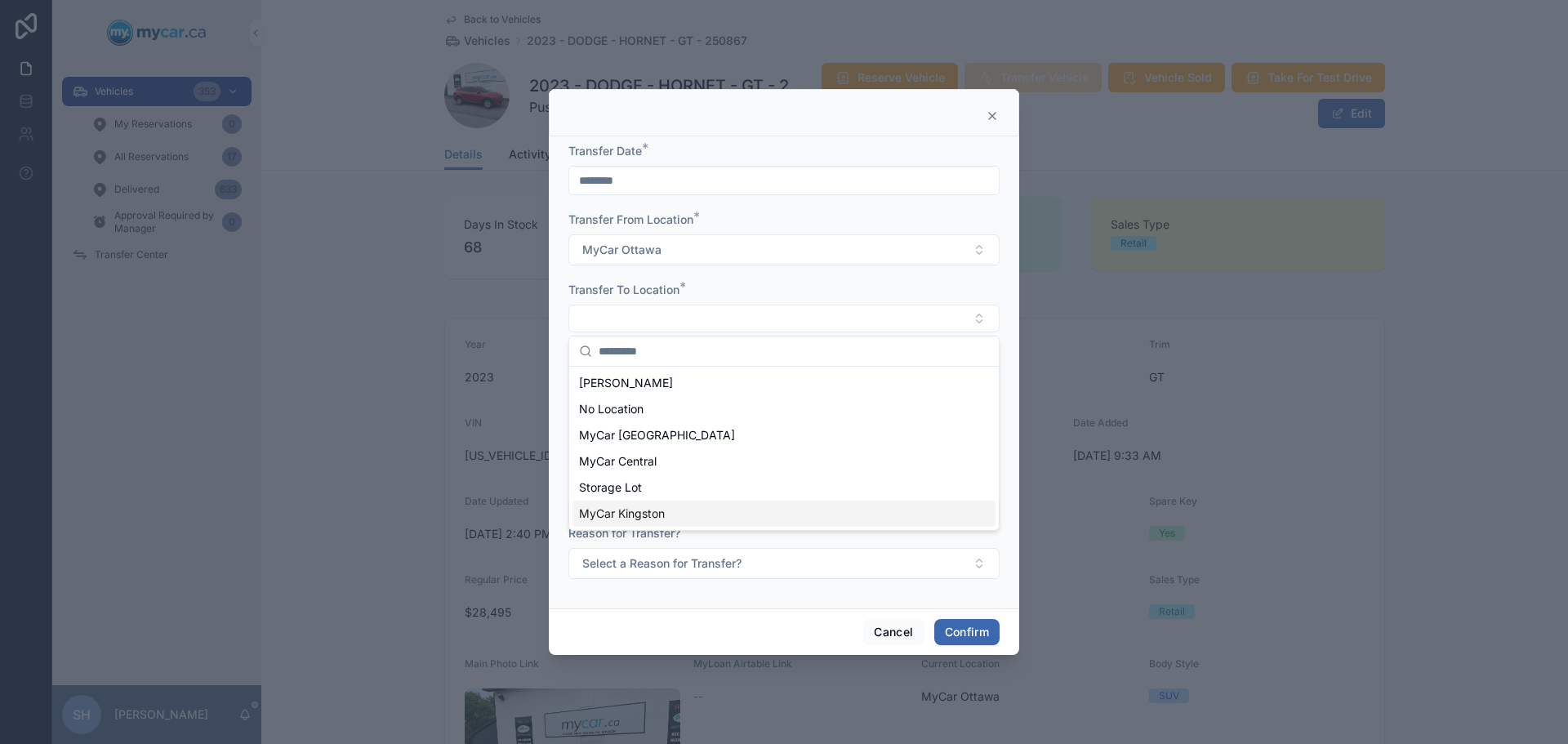
click at [672, 515] on div "MyCar Kingston" at bounding box center [784, 514] width 423 height 26
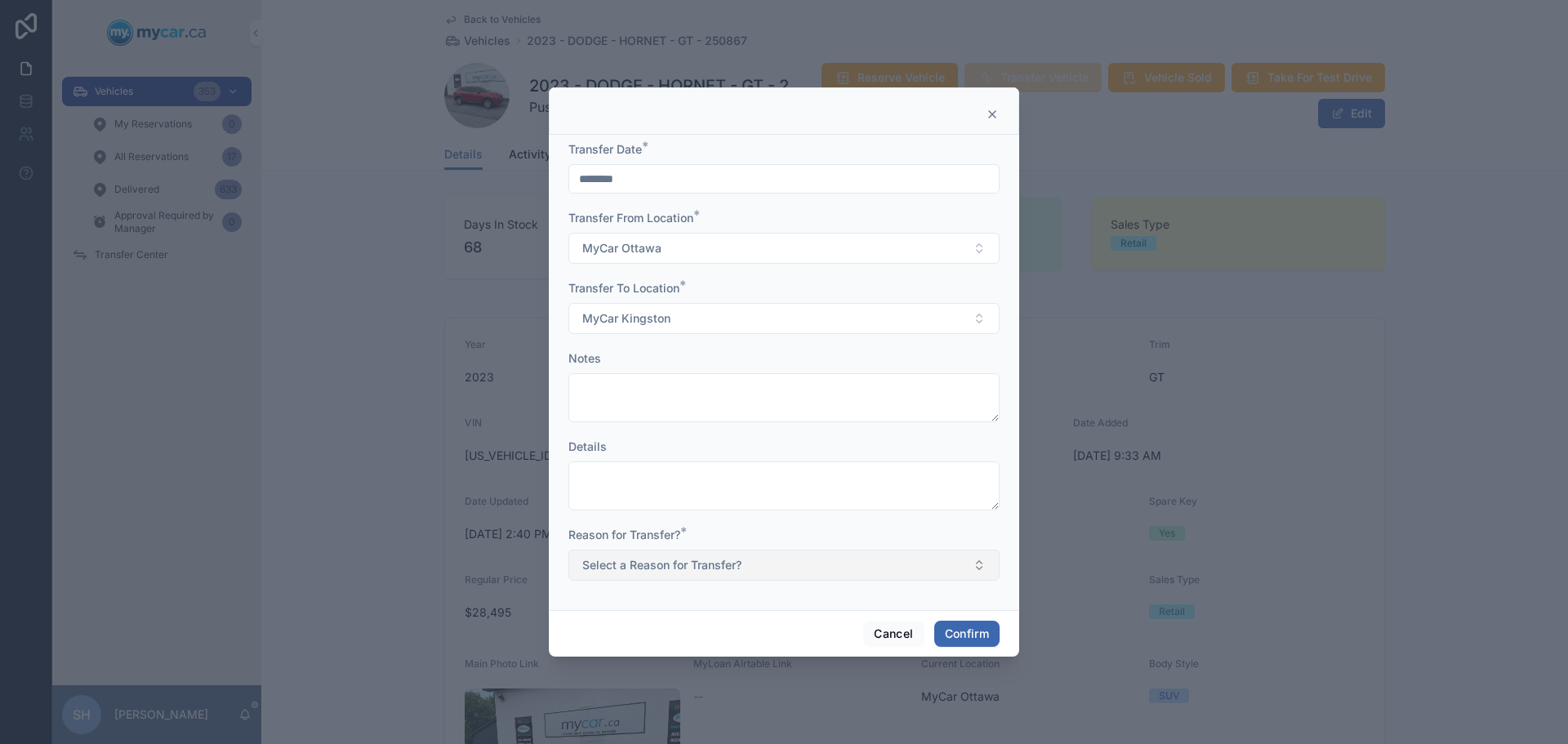
click at [620, 556] on button "Select a Reason for Transfer?" at bounding box center [784, 565] width 431 height 31
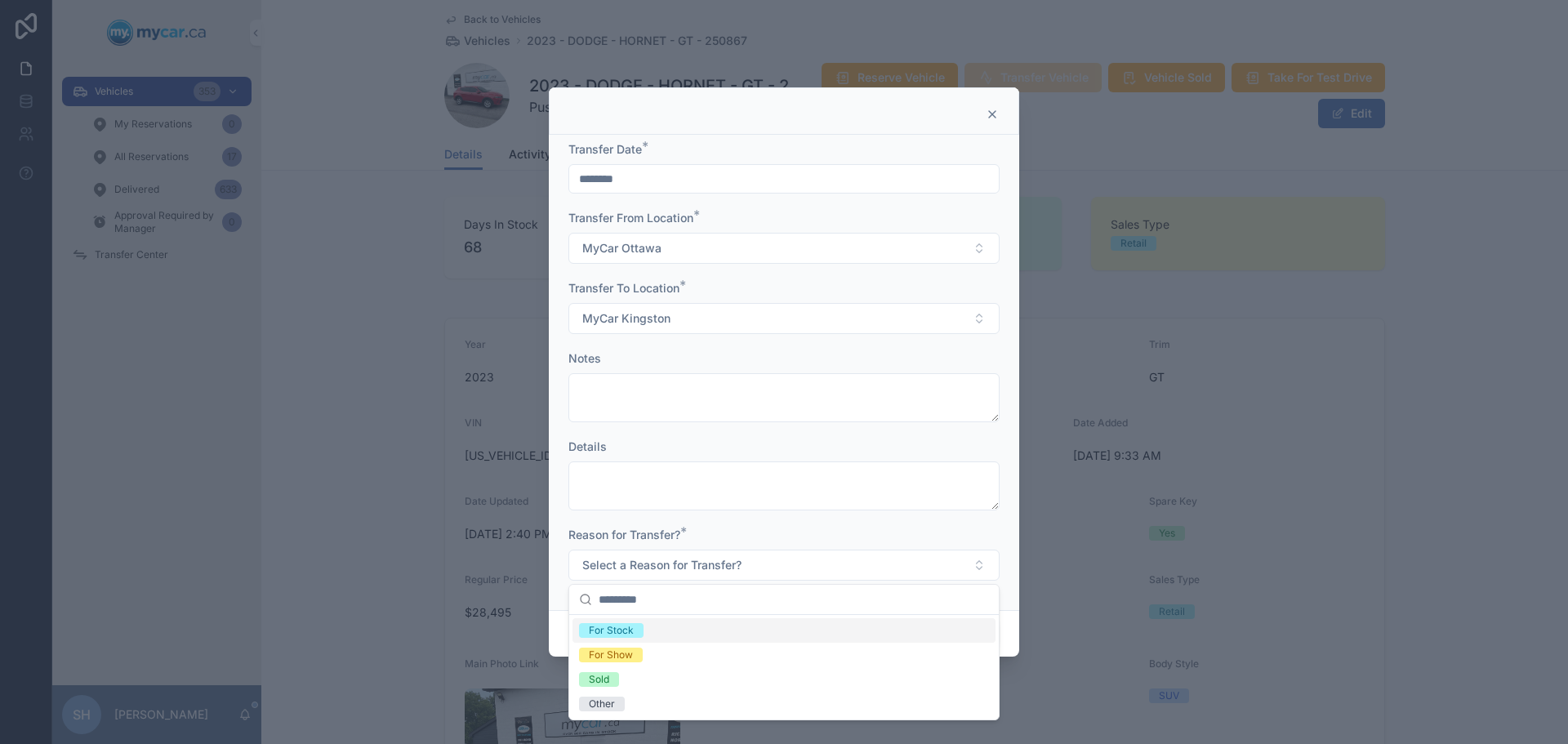
click at [633, 630] on span "For Stock" at bounding box center [612, 630] width 65 height 15
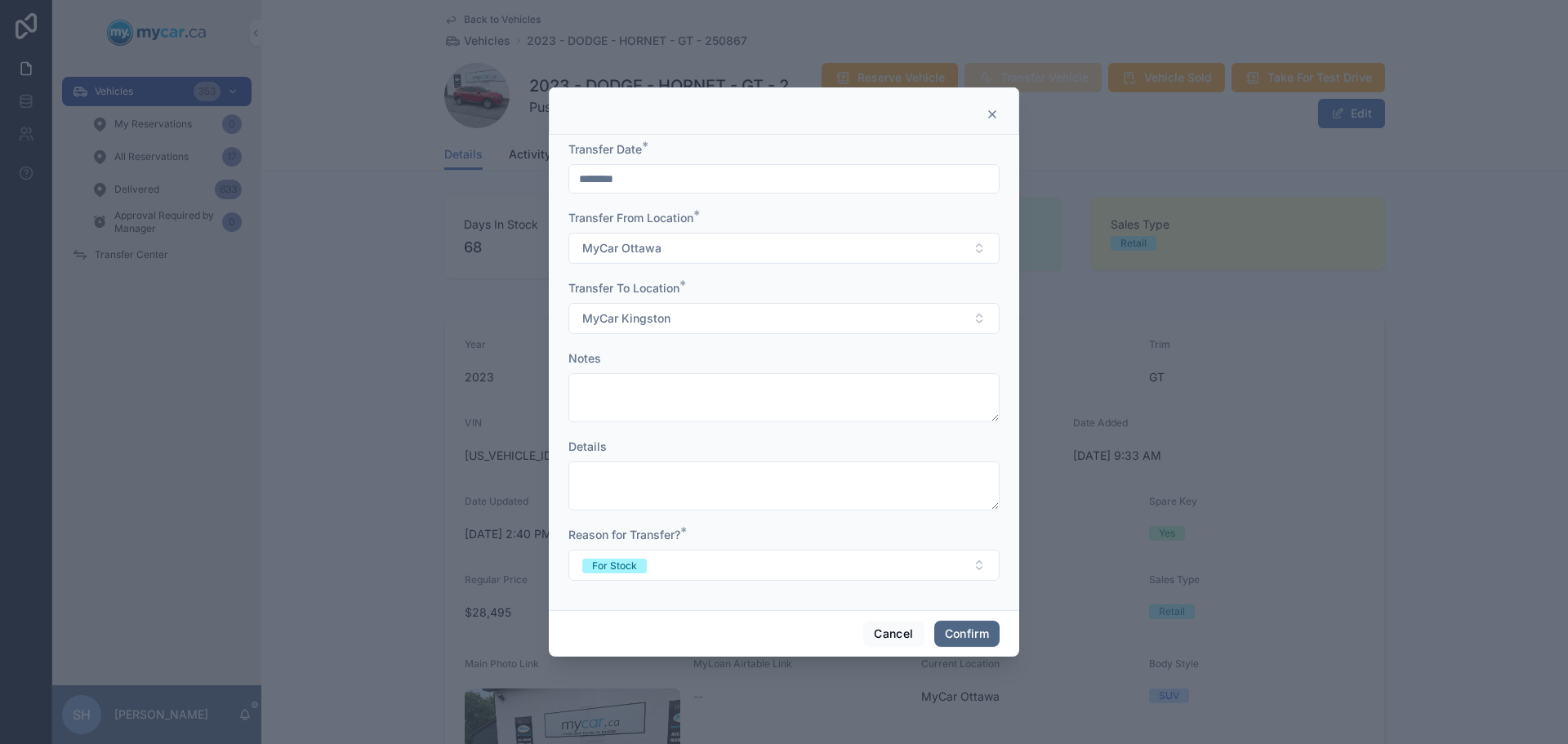
click at [982, 634] on button "Confirm" at bounding box center [967, 633] width 65 height 26
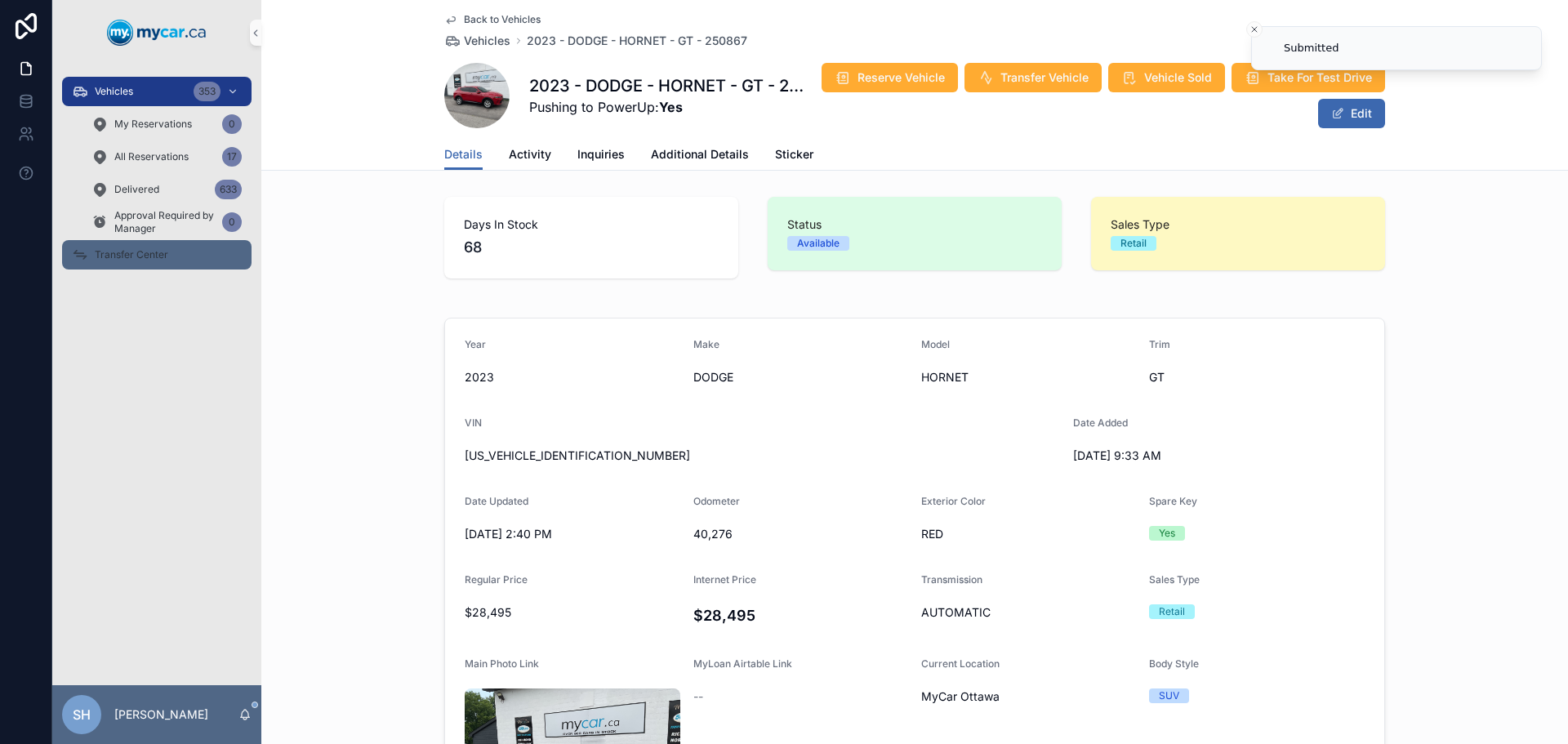
click at [134, 256] on span "Transfer Center" at bounding box center [132, 255] width 73 height 13
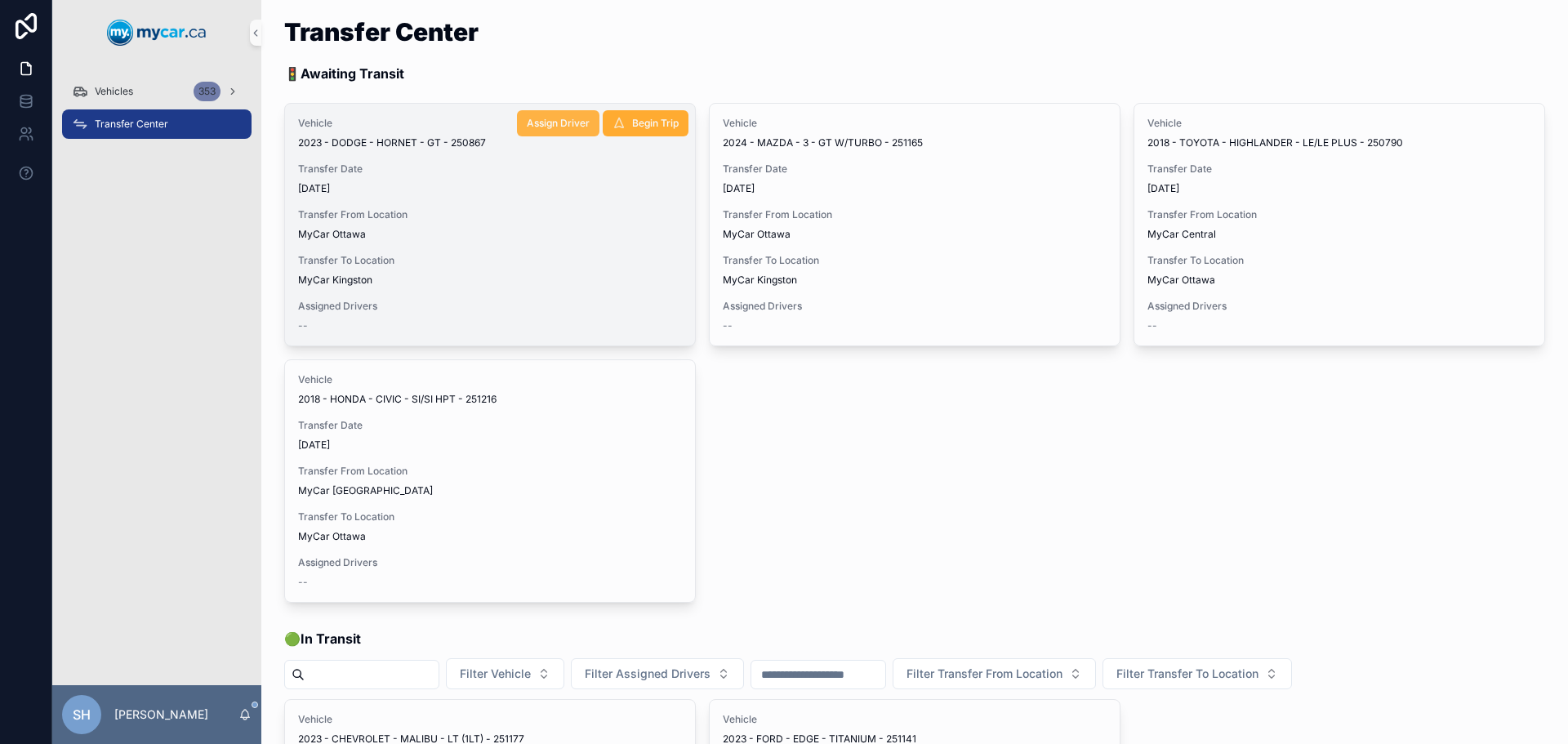
click at [536, 121] on span "Assign Driver" at bounding box center [558, 123] width 63 height 13
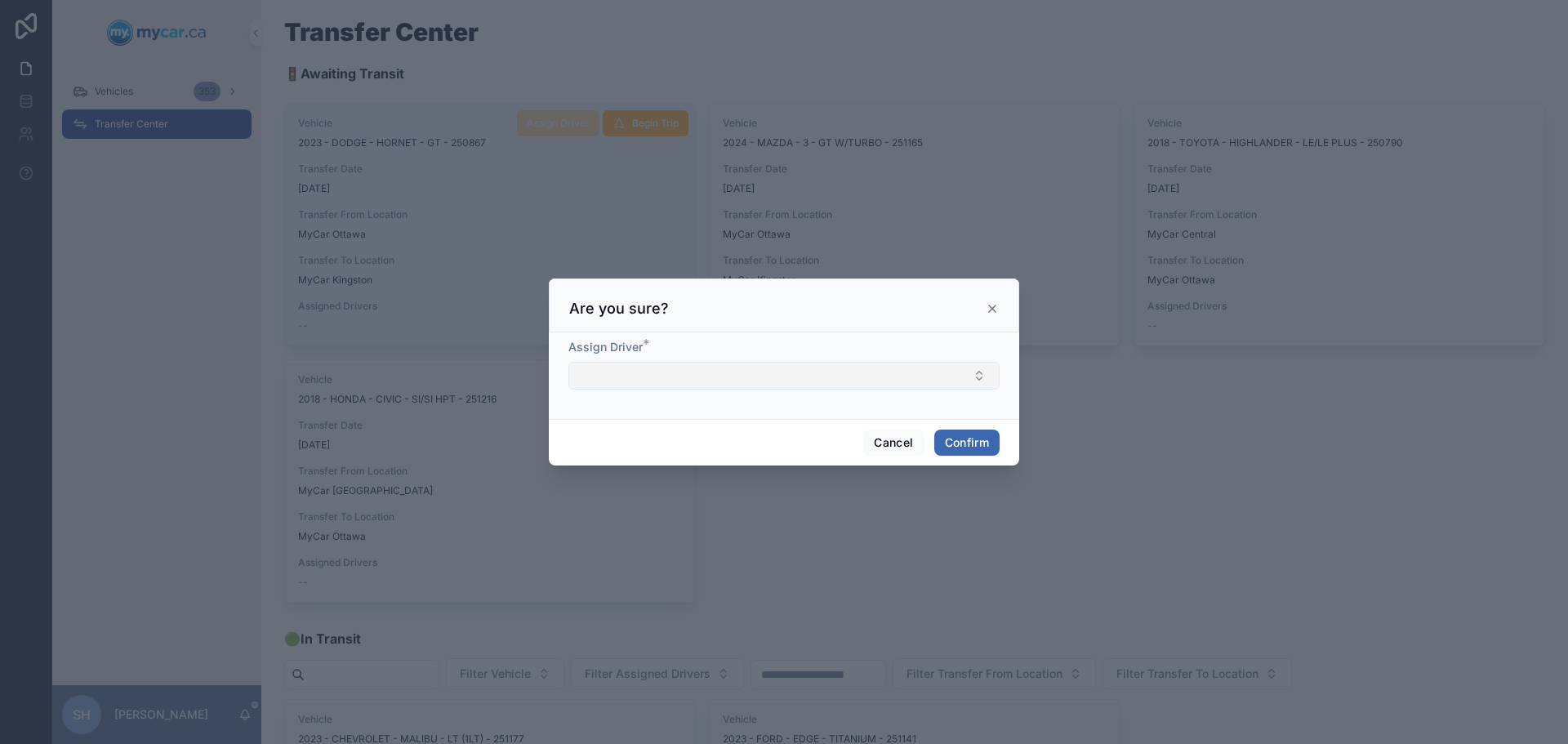
click at [654, 379] on button "Select Button" at bounding box center [784, 376] width 431 height 28
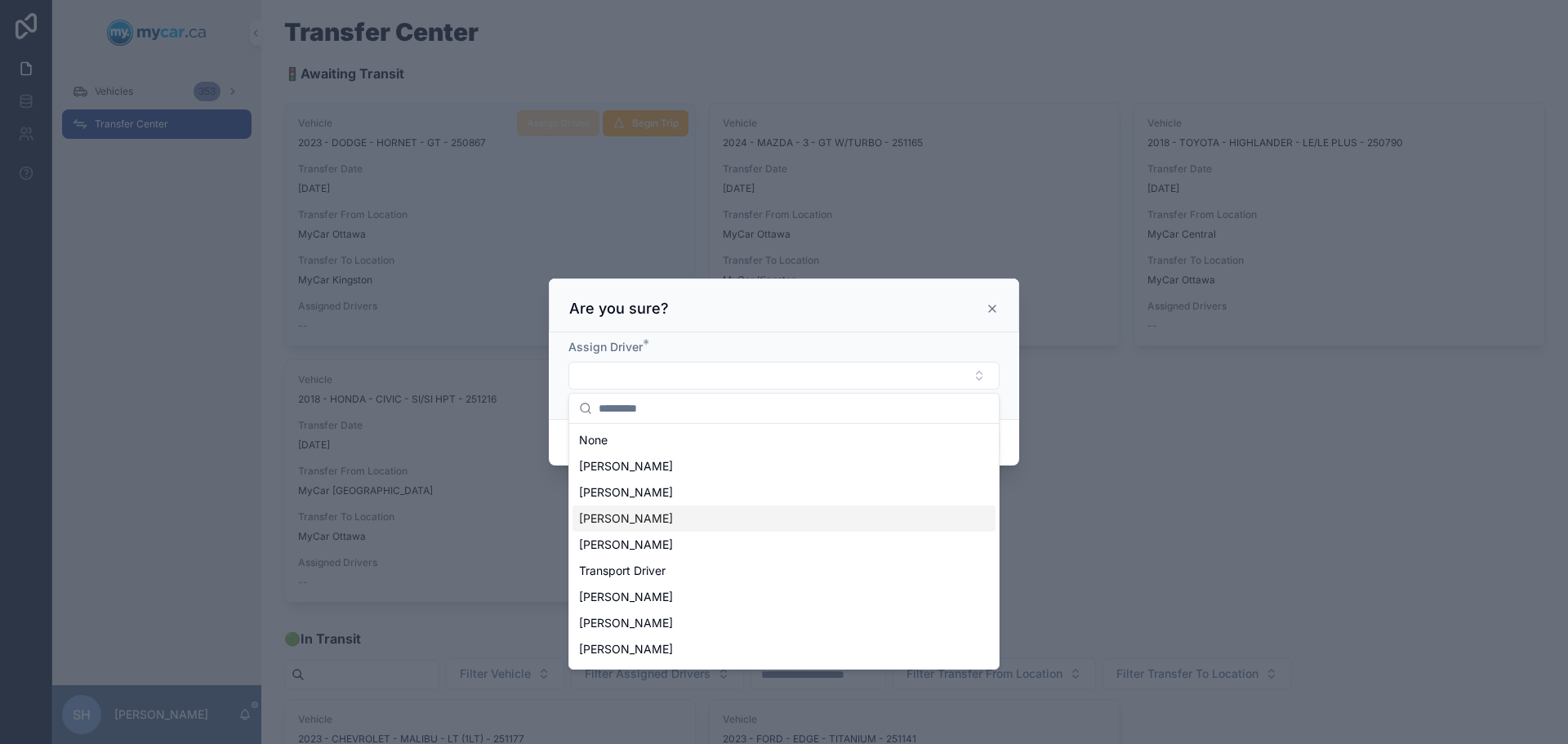
click at [647, 521] on span "[PERSON_NAME]" at bounding box center [627, 518] width 94 height 17
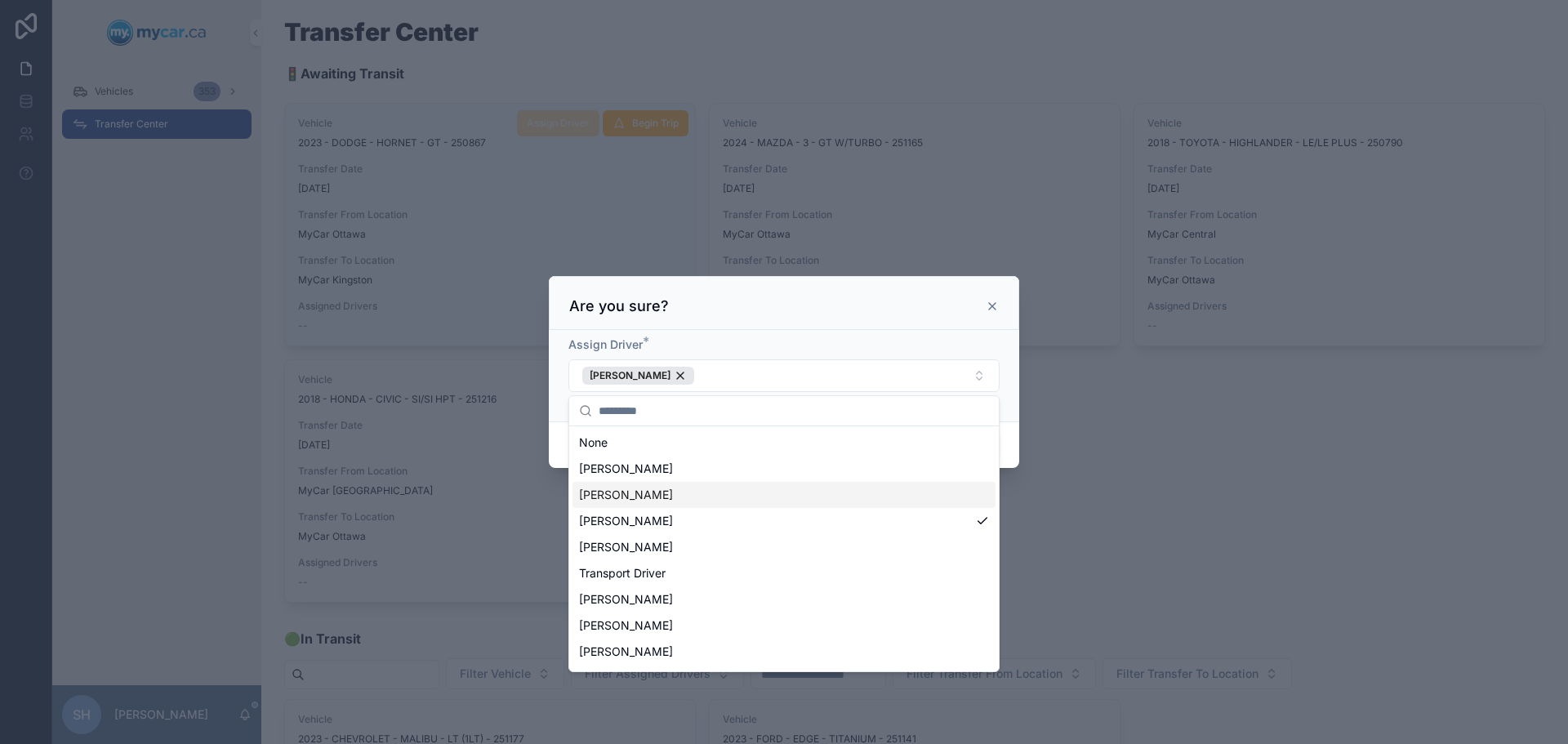
click at [1222, 479] on div at bounding box center [784, 372] width 1568 height 744
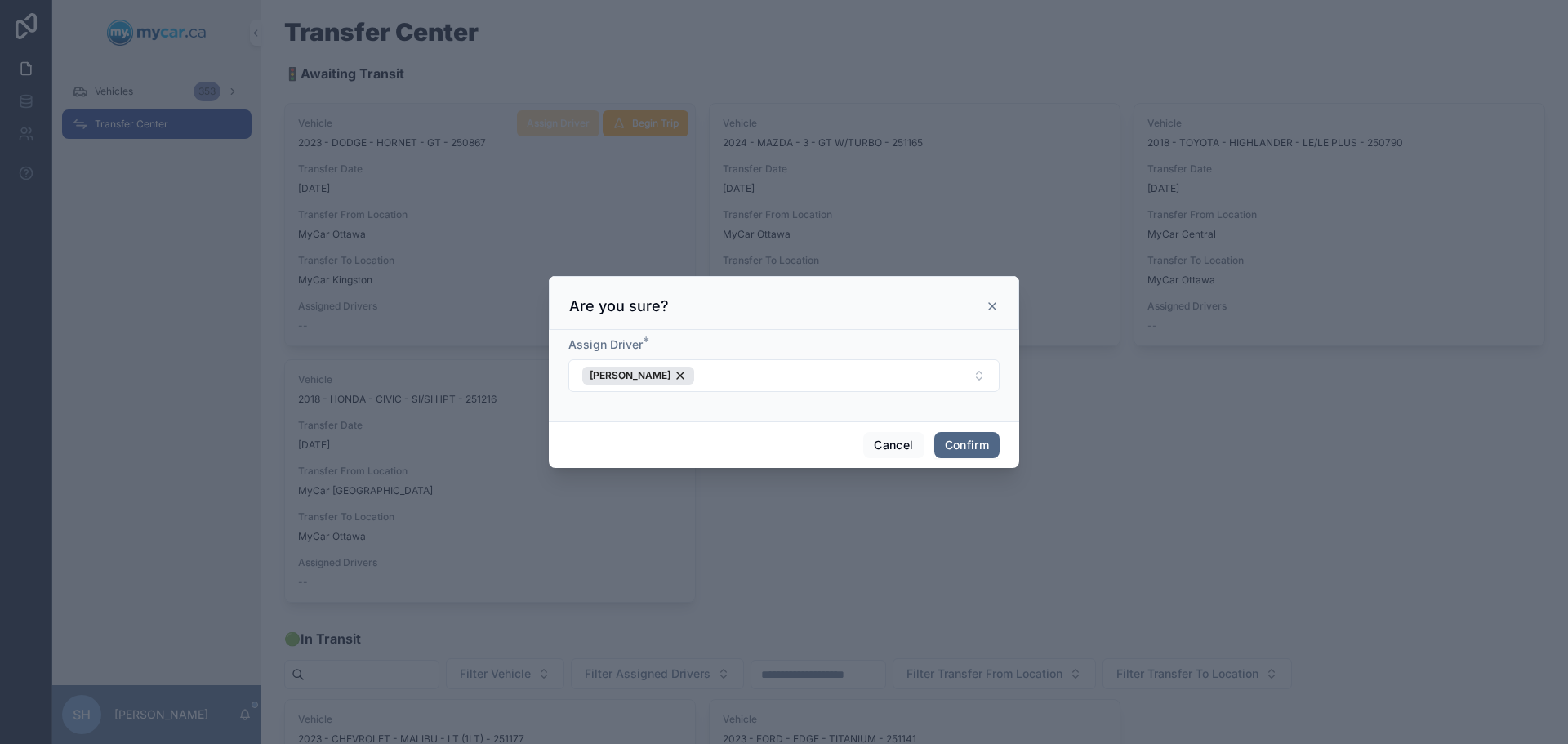
click at [977, 445] on button "Confirm" at bounding box center [967, 445] width 65 height 26
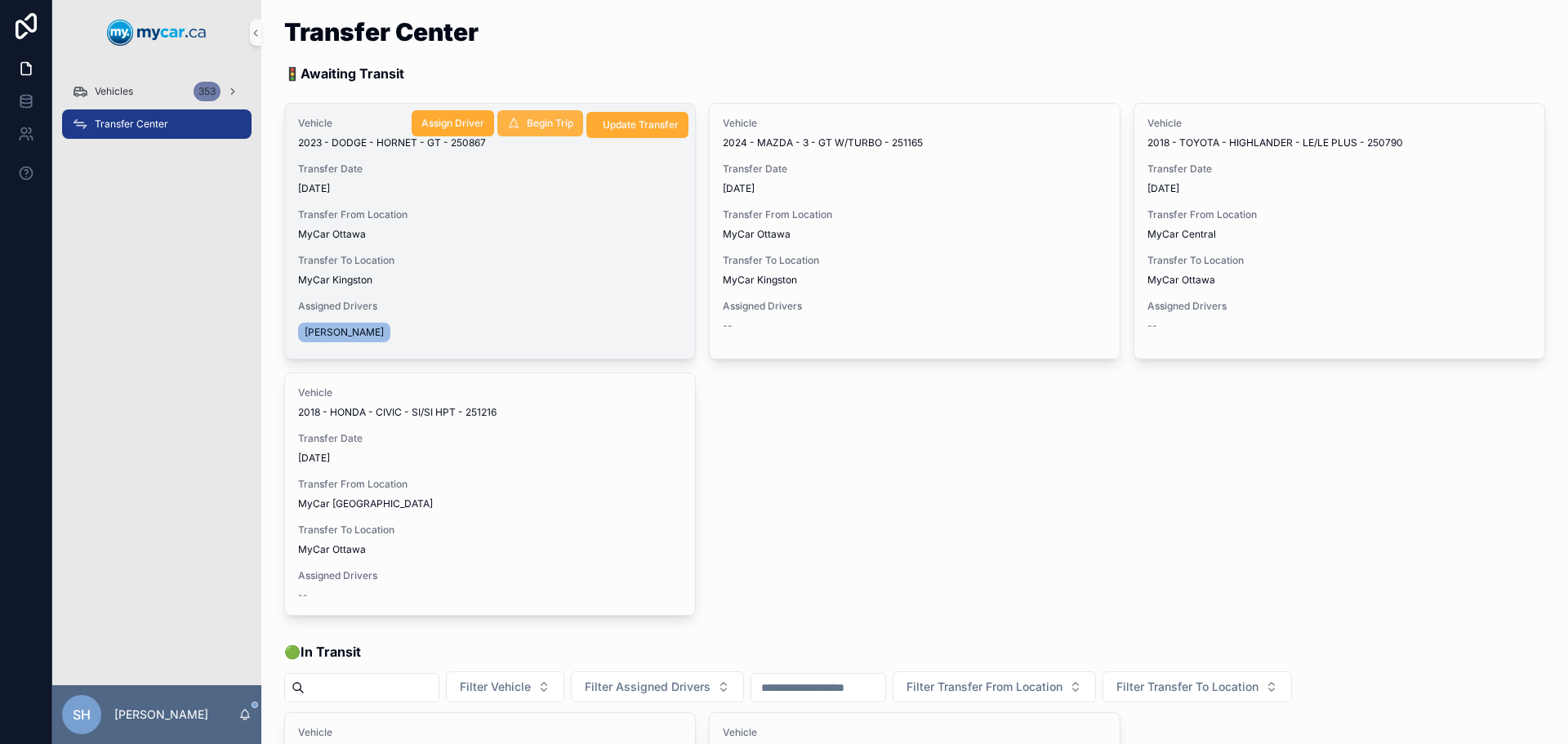
click at [538, 114] on button "Begin Trip" at bounding box center [540, 123] width 86 height 26
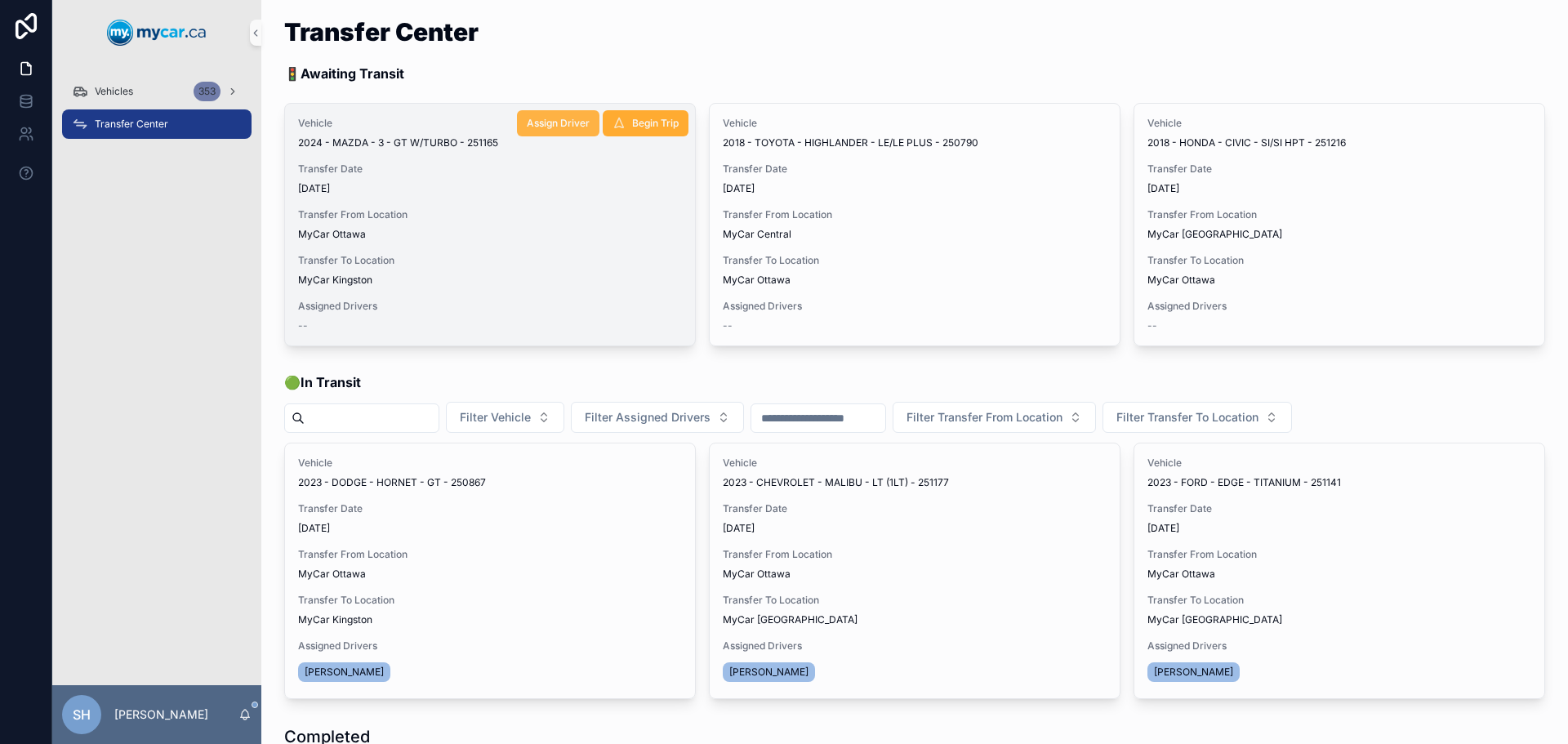
click at [543, 113] on button "Assign Driver" at bounding box center [558, 123] width 83 height 26
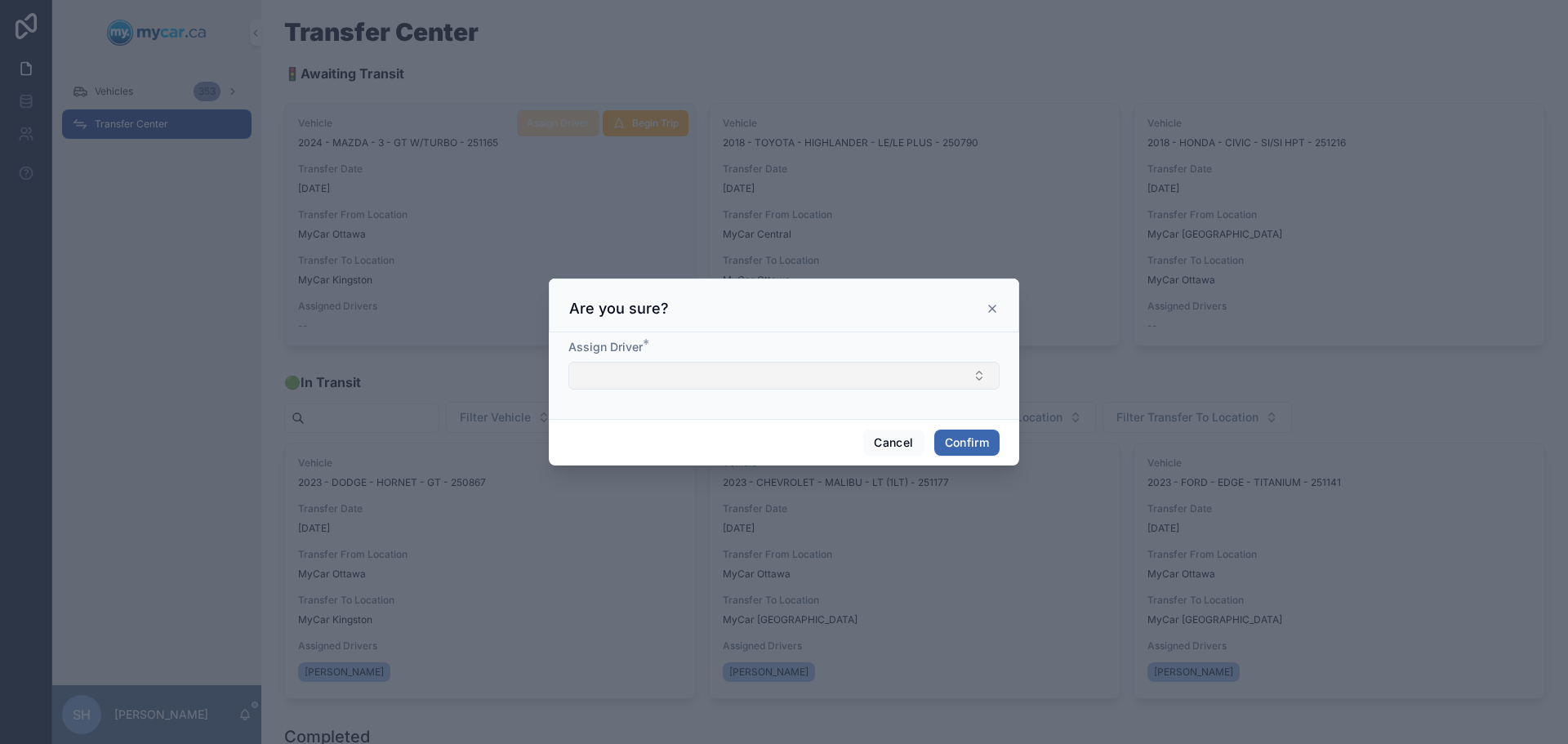
click at [625, 378] on button "Select Button" at bounding box center [784, 376] width 431 height 28
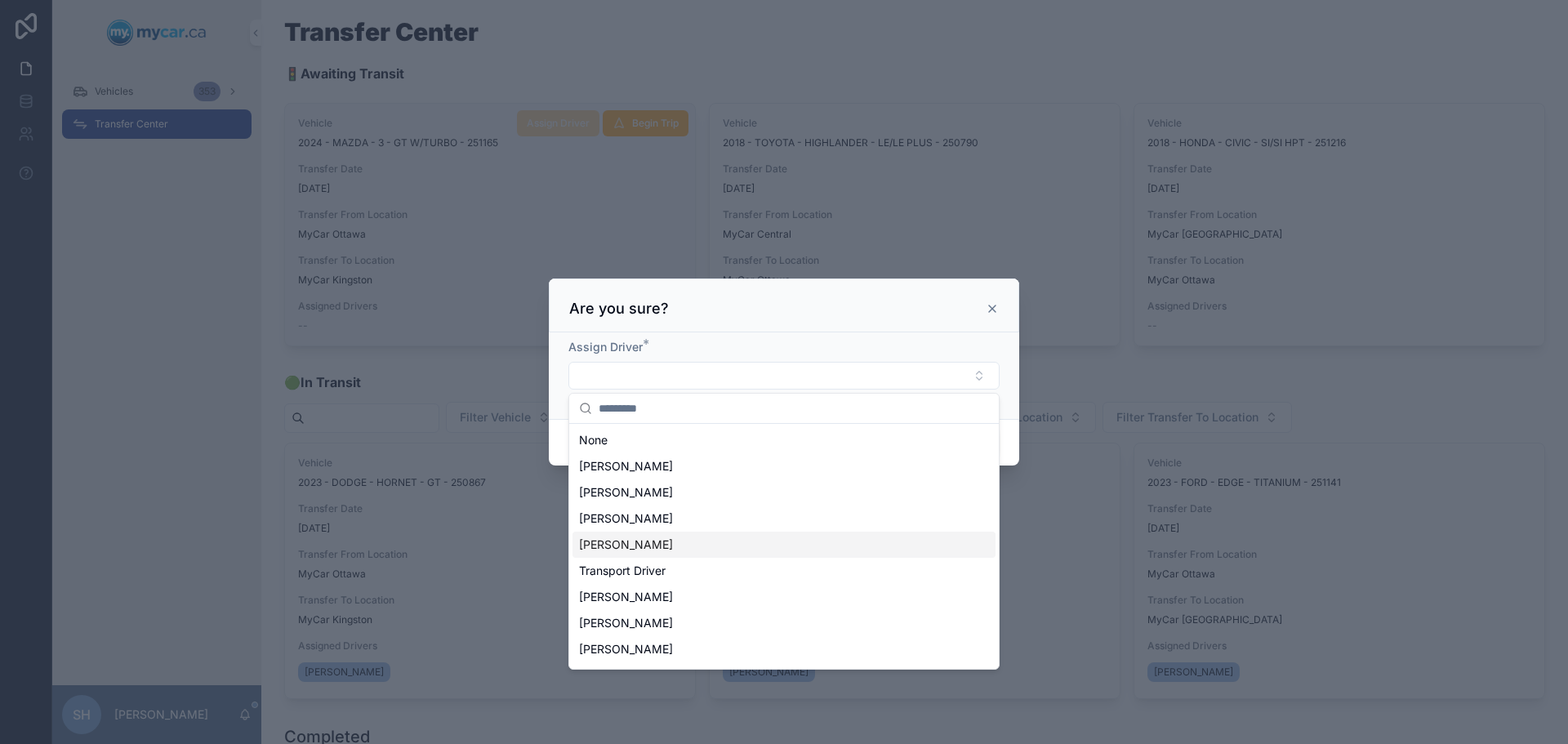
click at [643, 544] on span "[PERSON_NAME]" at bounding box center [627, 544] width 94 height 17
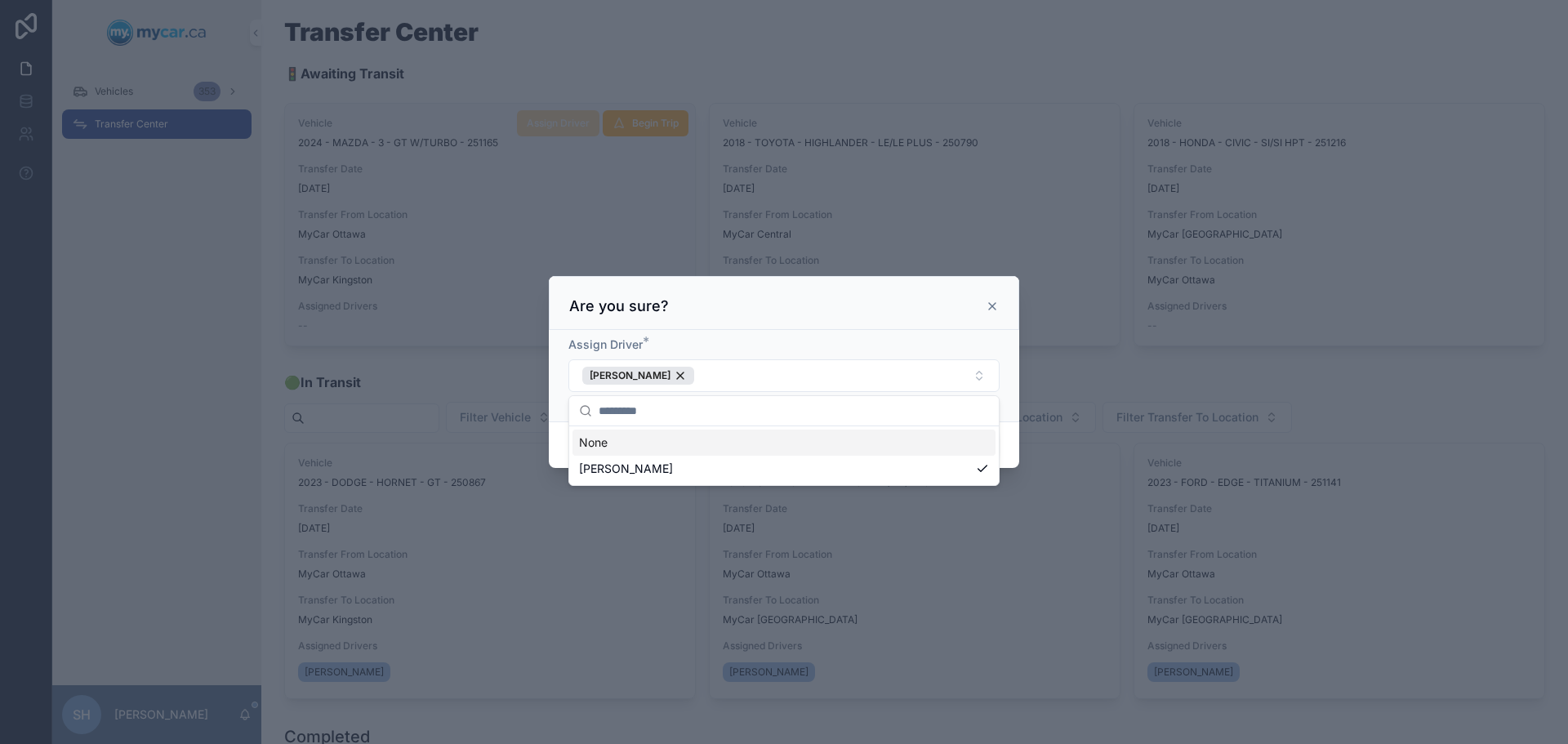
click at [1031, 497] on div at bounding box center [784, 372] width 1568 height 744
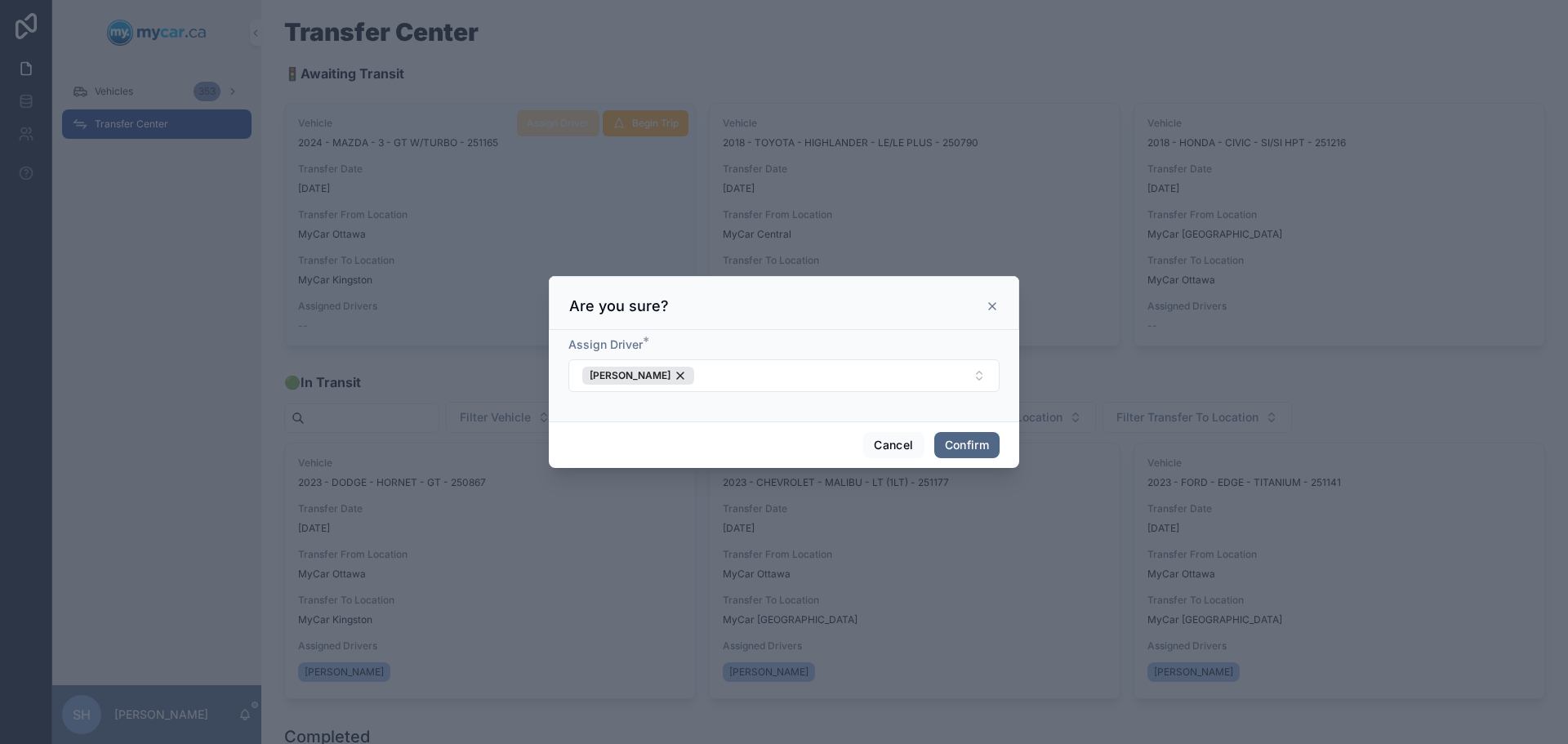
click at [974, 438] on button "Confirm" at bounding box center [967, 445] width 65 height 26
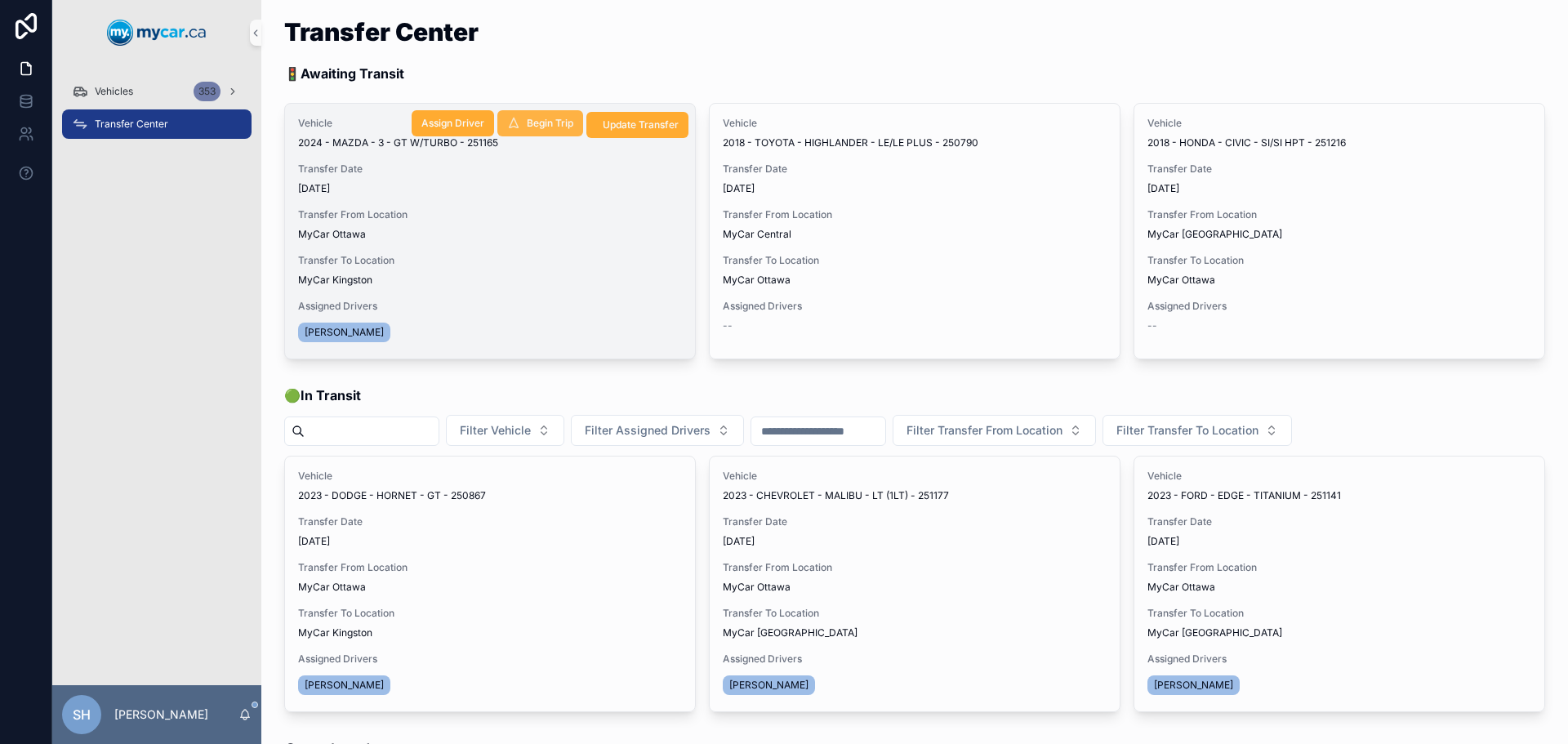
click at [538, 123] on span "Begin Trip" at bounding box center [550, 123] width 46 height 13
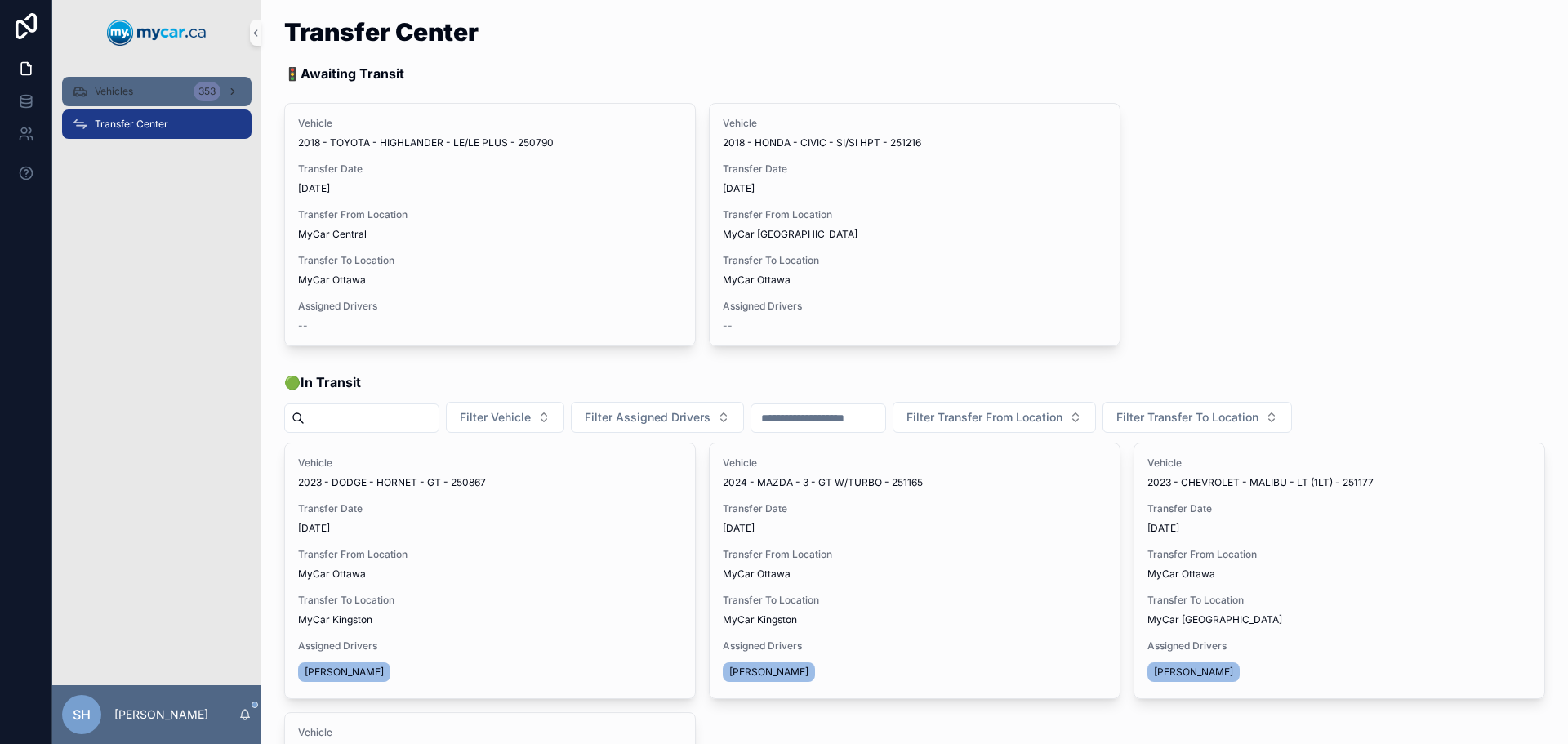
click at [125, 85] on span "Vehicles" at bounding box center [114, 91] width 38 height 13
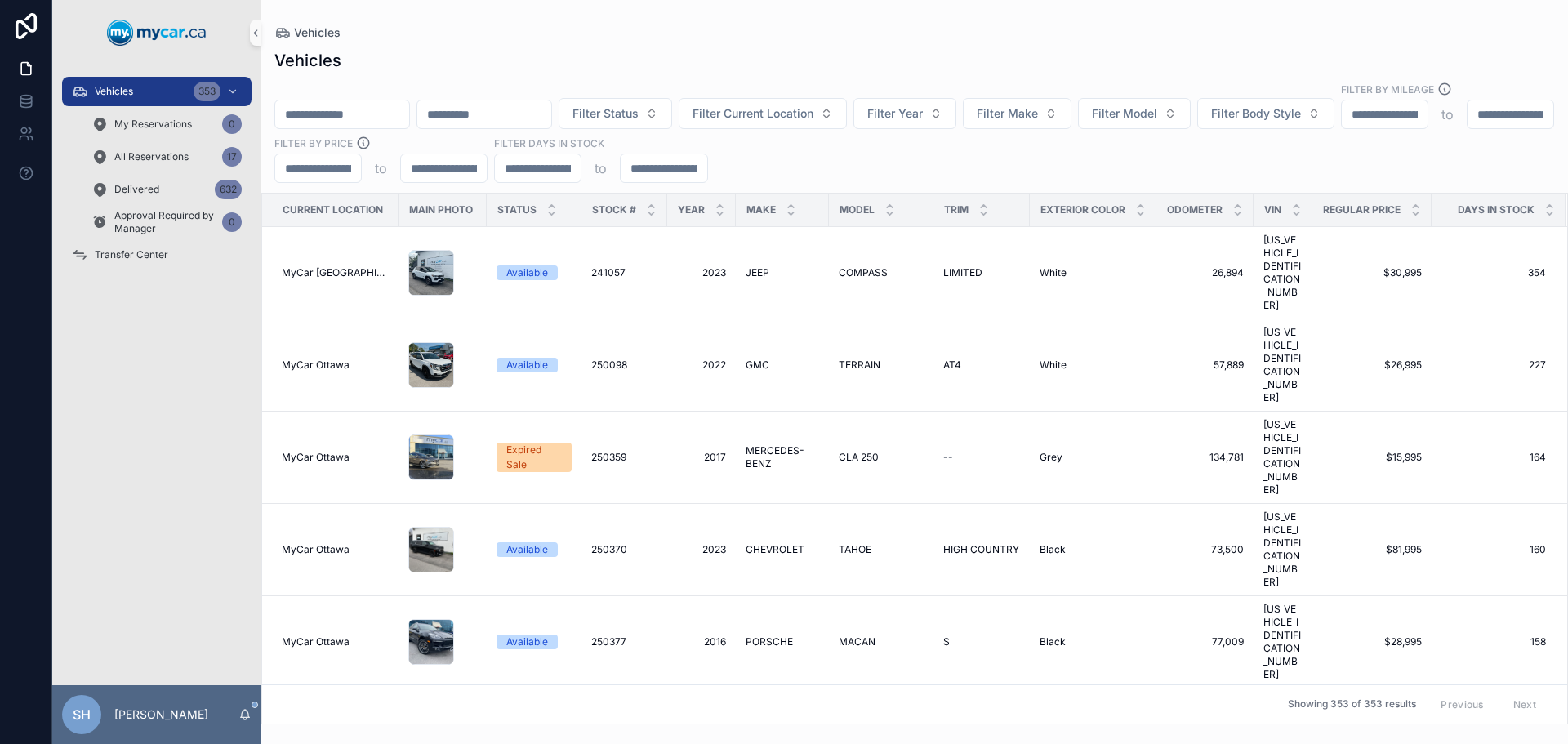
click at [376, 103] on input "scrollable content" at bounding box center [342, 114] width 134 height 23
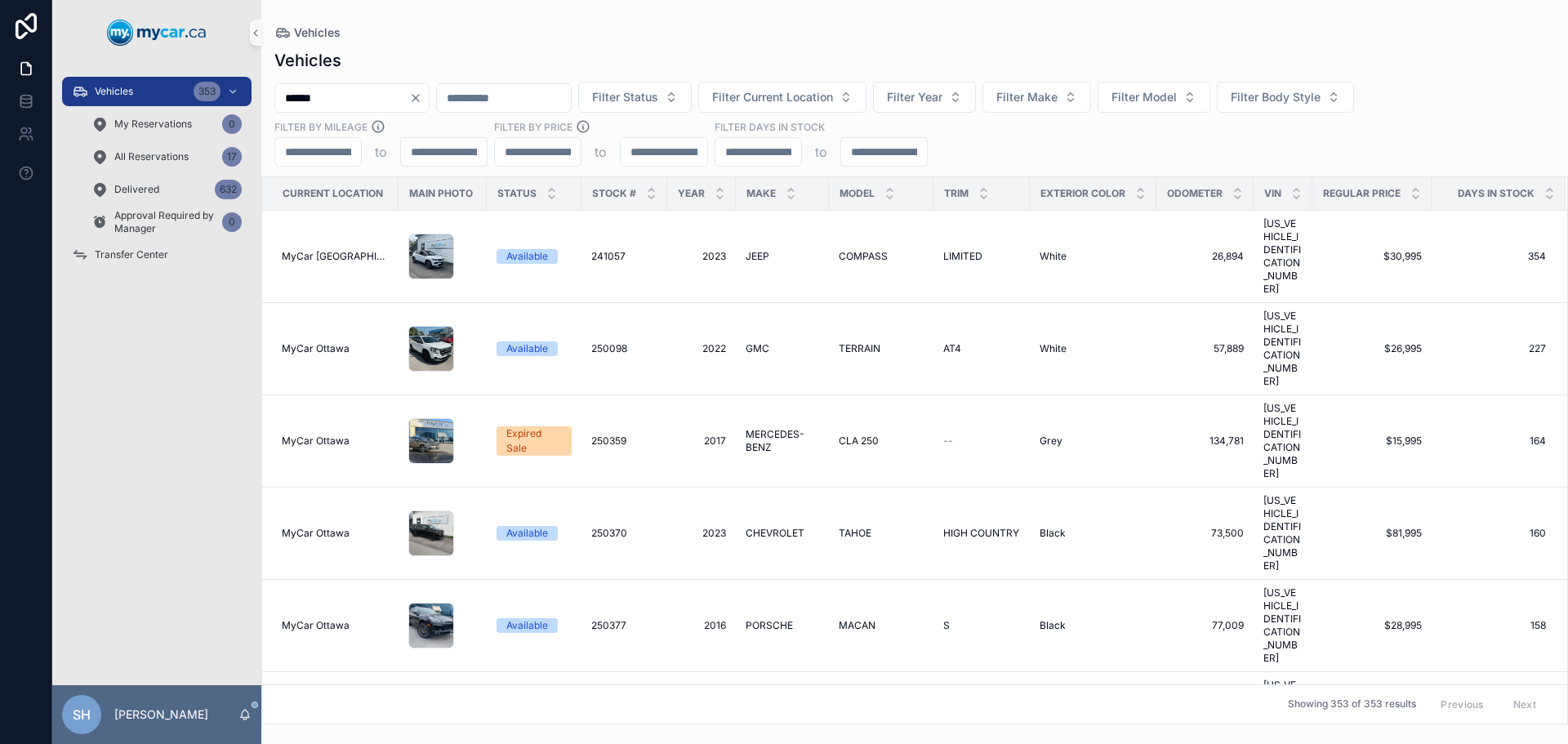
type input "******"
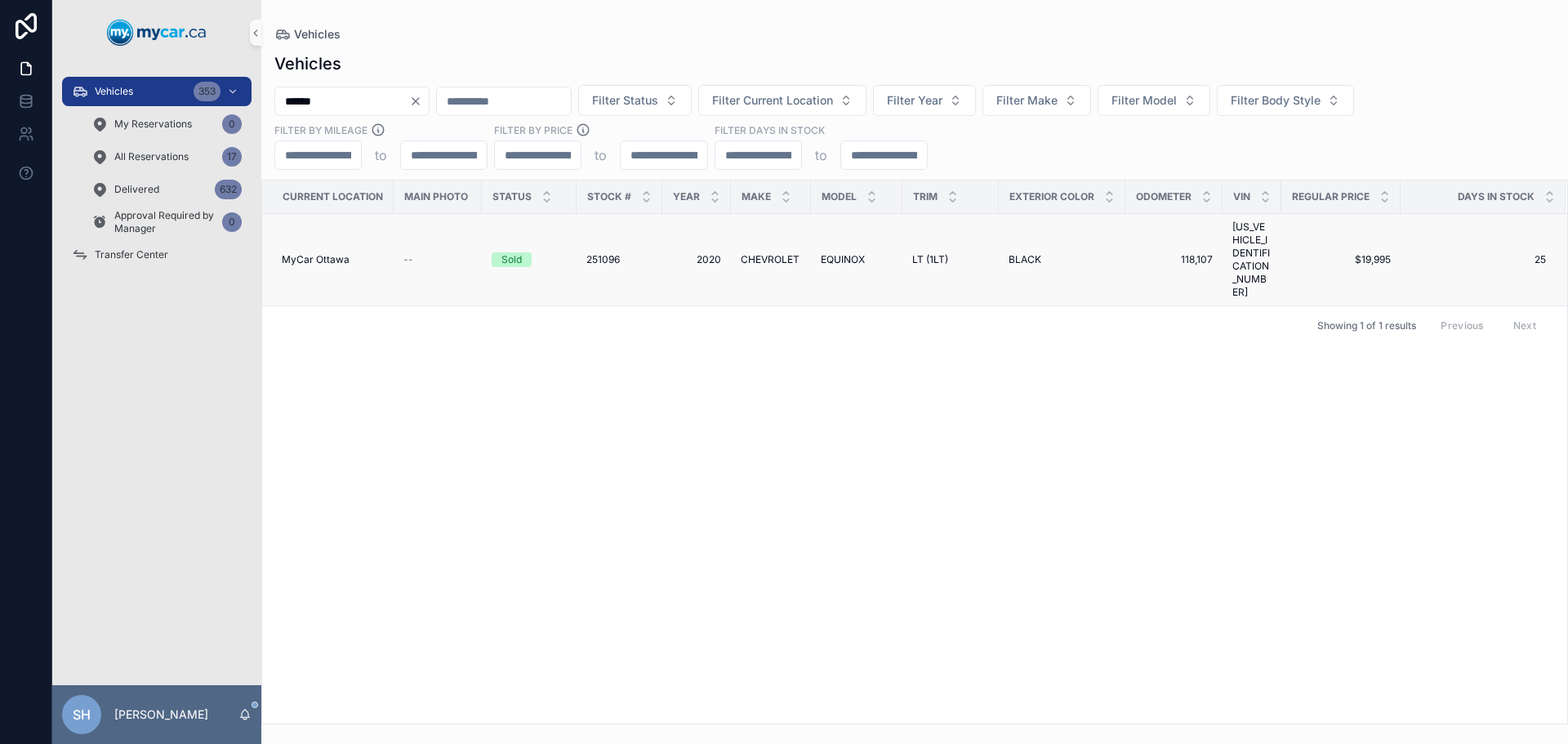
click at [777, 253] on span "CHEVROLET" at bounding box center [770, 259] width 58 height 13
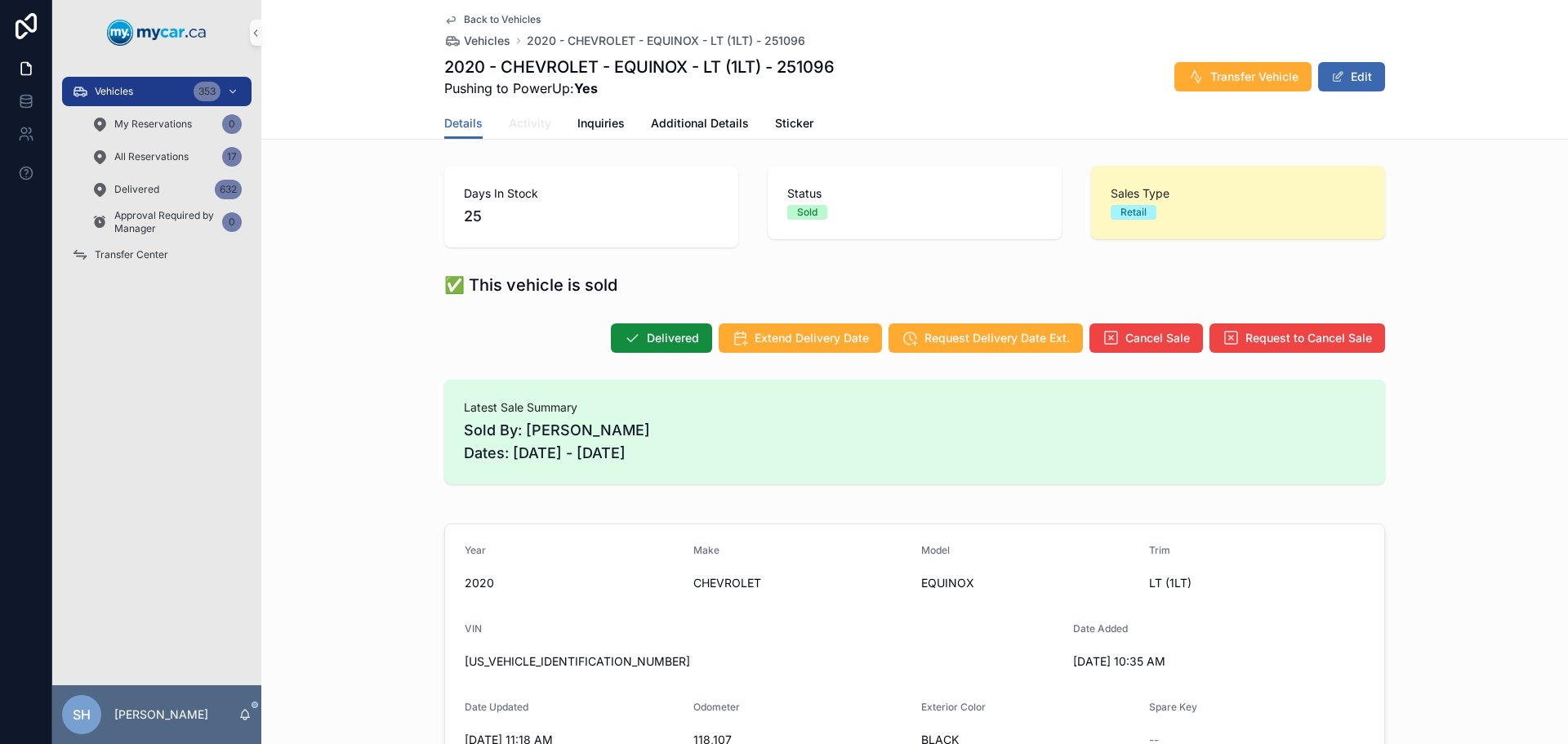
click at [518, 119] on span "Activity" at bounding box center [530, 123] width 43 height 17
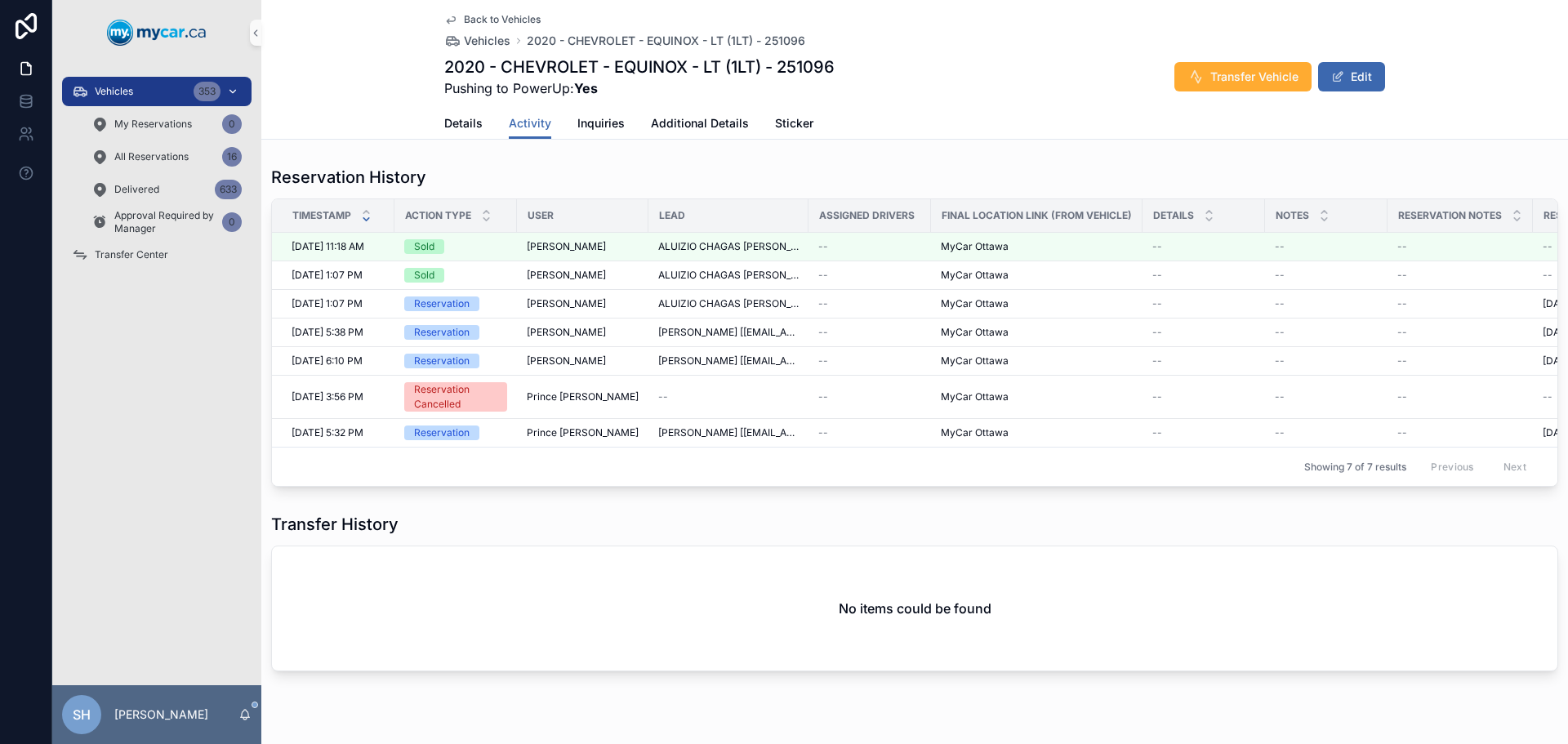
click at [142, 89] on div "Vehicles 353" at bounding box center [156, 92] width 170 height 26
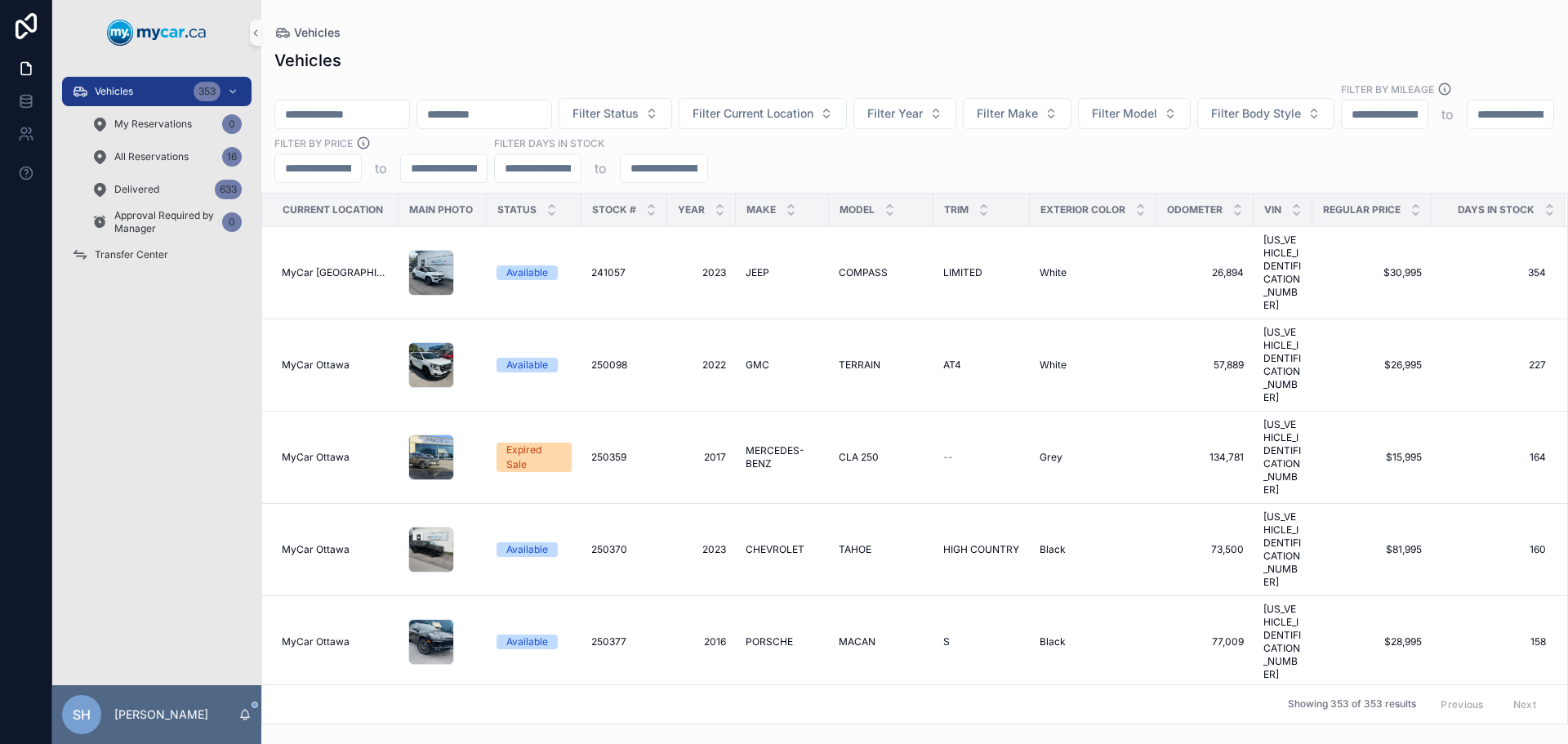
click at [354, 103] on input "scrollable content" at bounding box center [342, 114] width 134 height 23
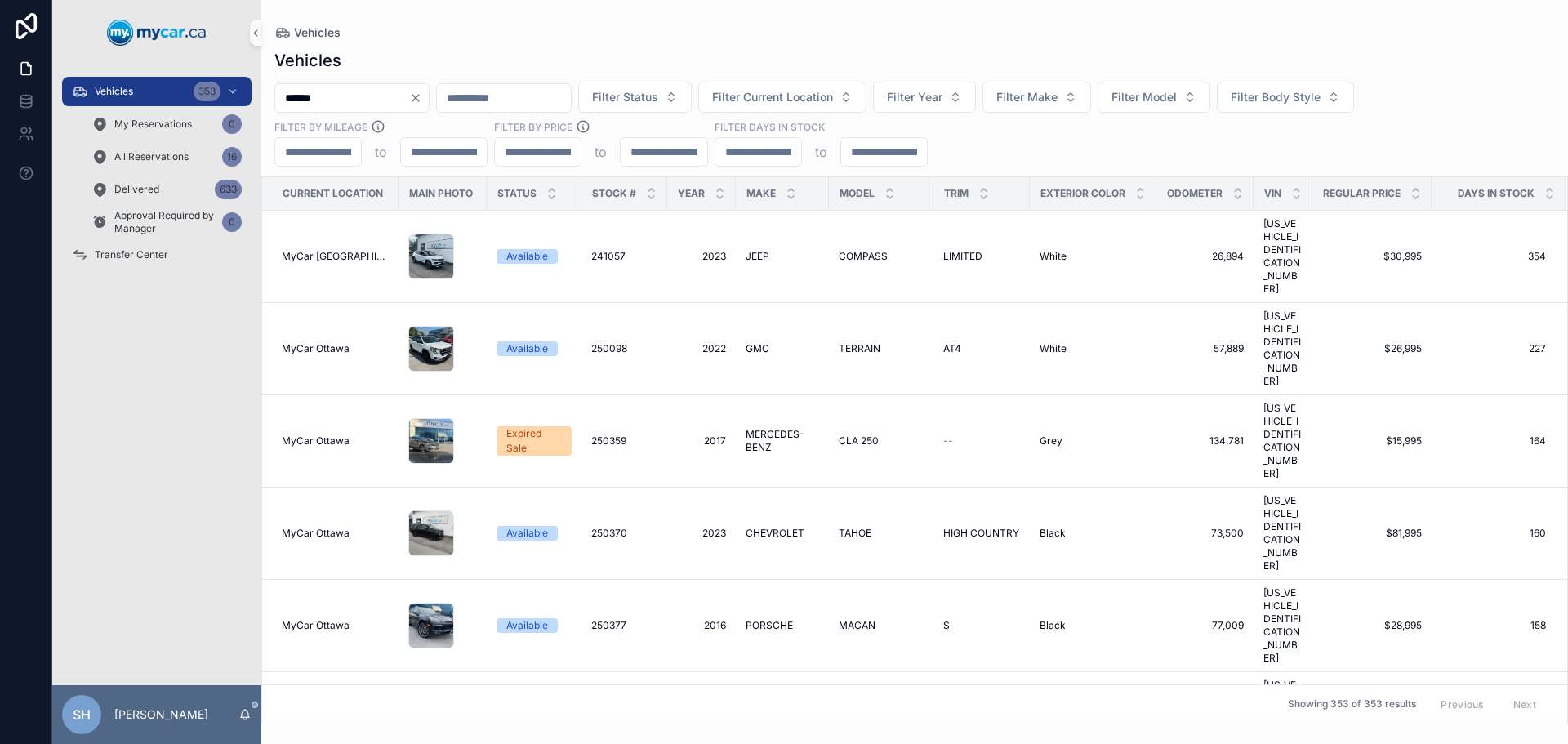
type input "******"
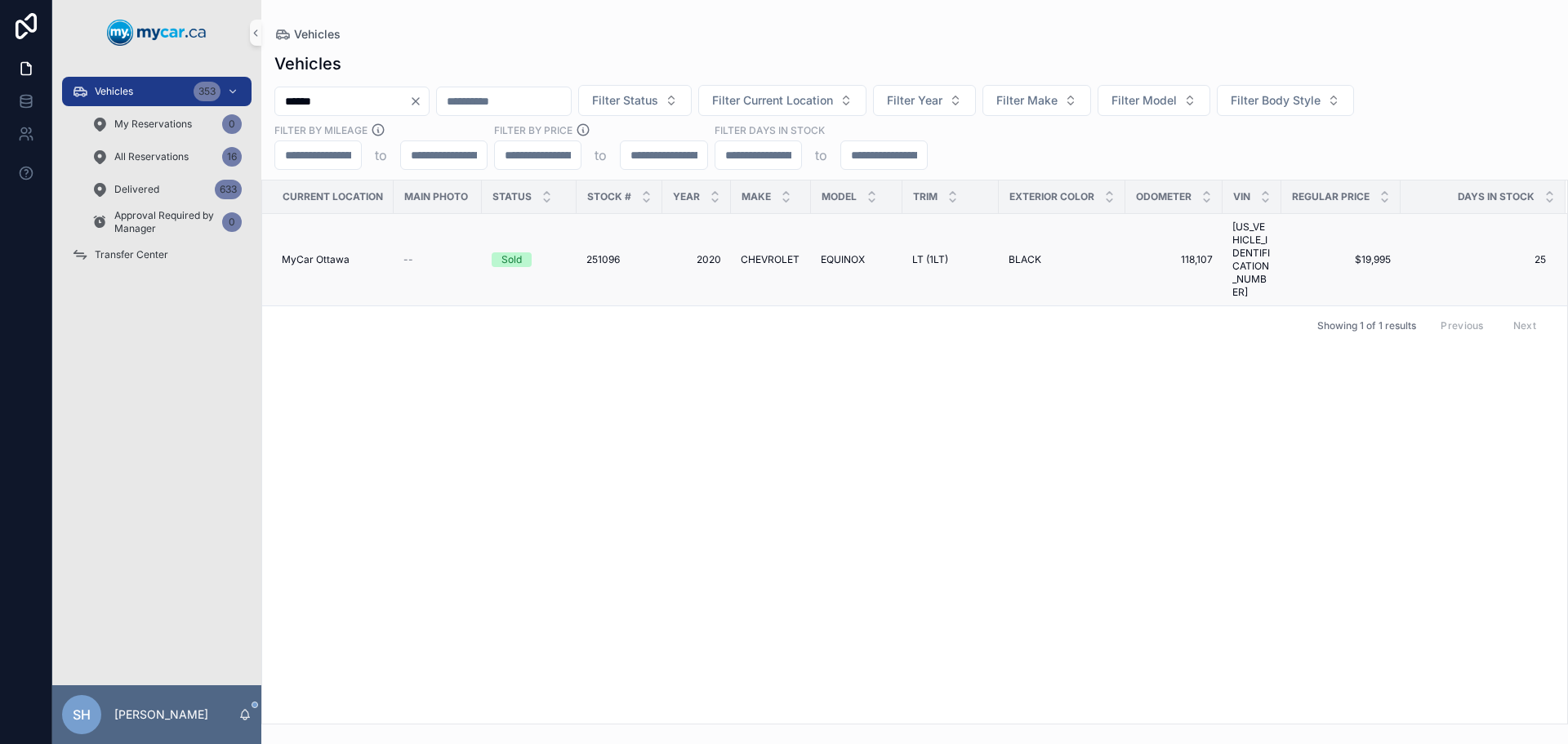
click at [860, 253] on span "EQUINOX" at bounding box center [843, 259] width 45 height 13
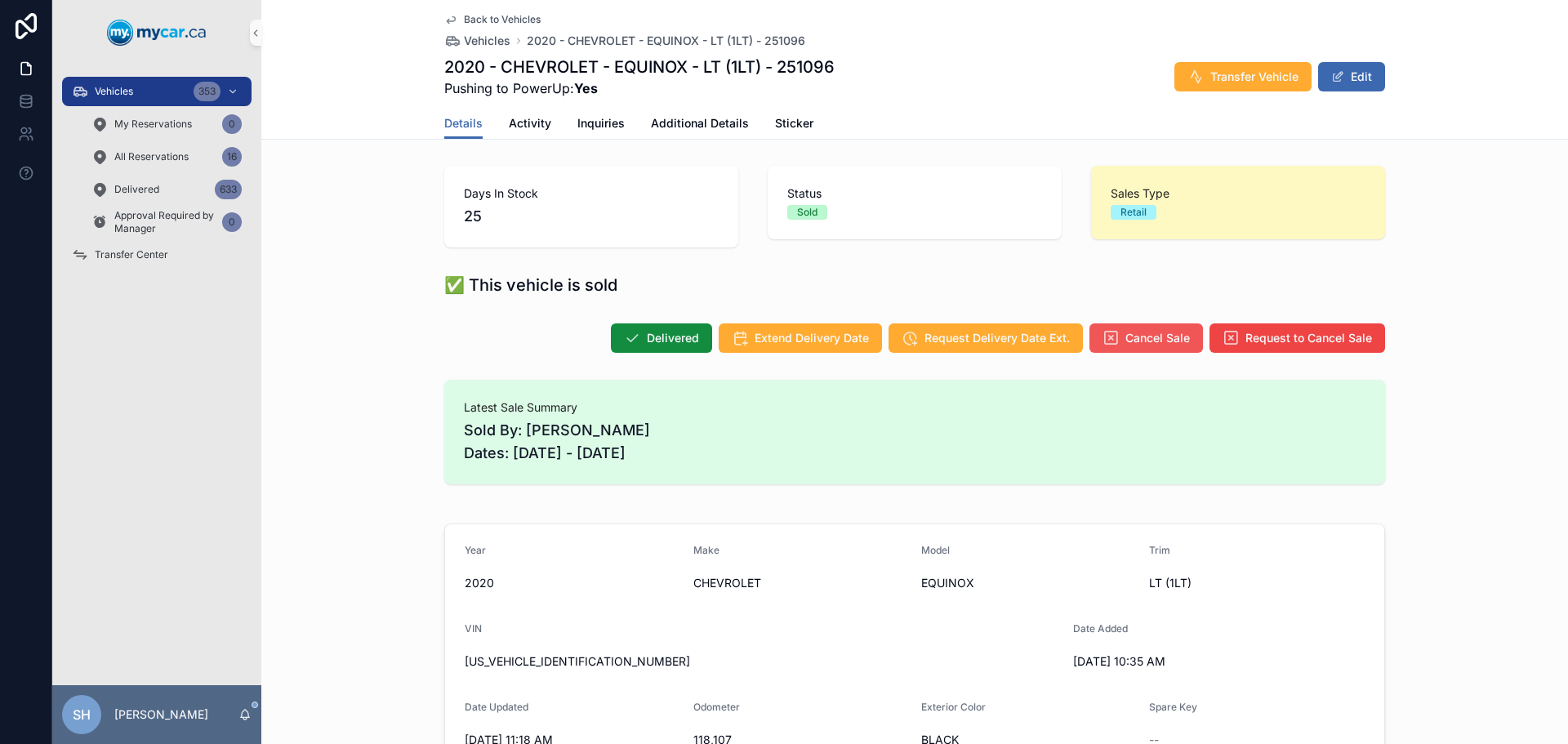
click at [1138, 334] on span "Cancel Sale" at bounding box center [1158, 338] width 65 height 17
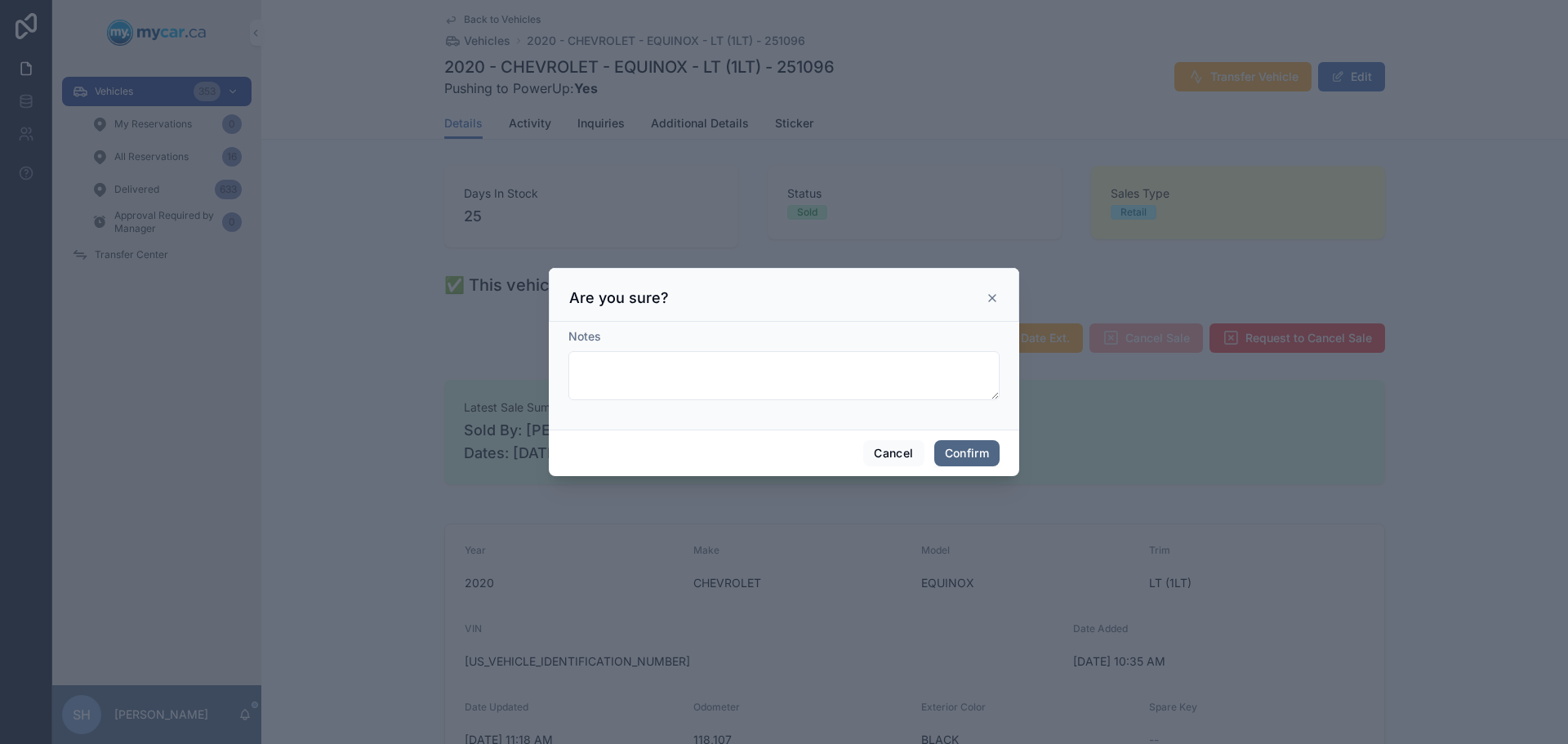
click at [977, 454] on button "Confirm" at bounding box center [967, 454] width 65 height 26
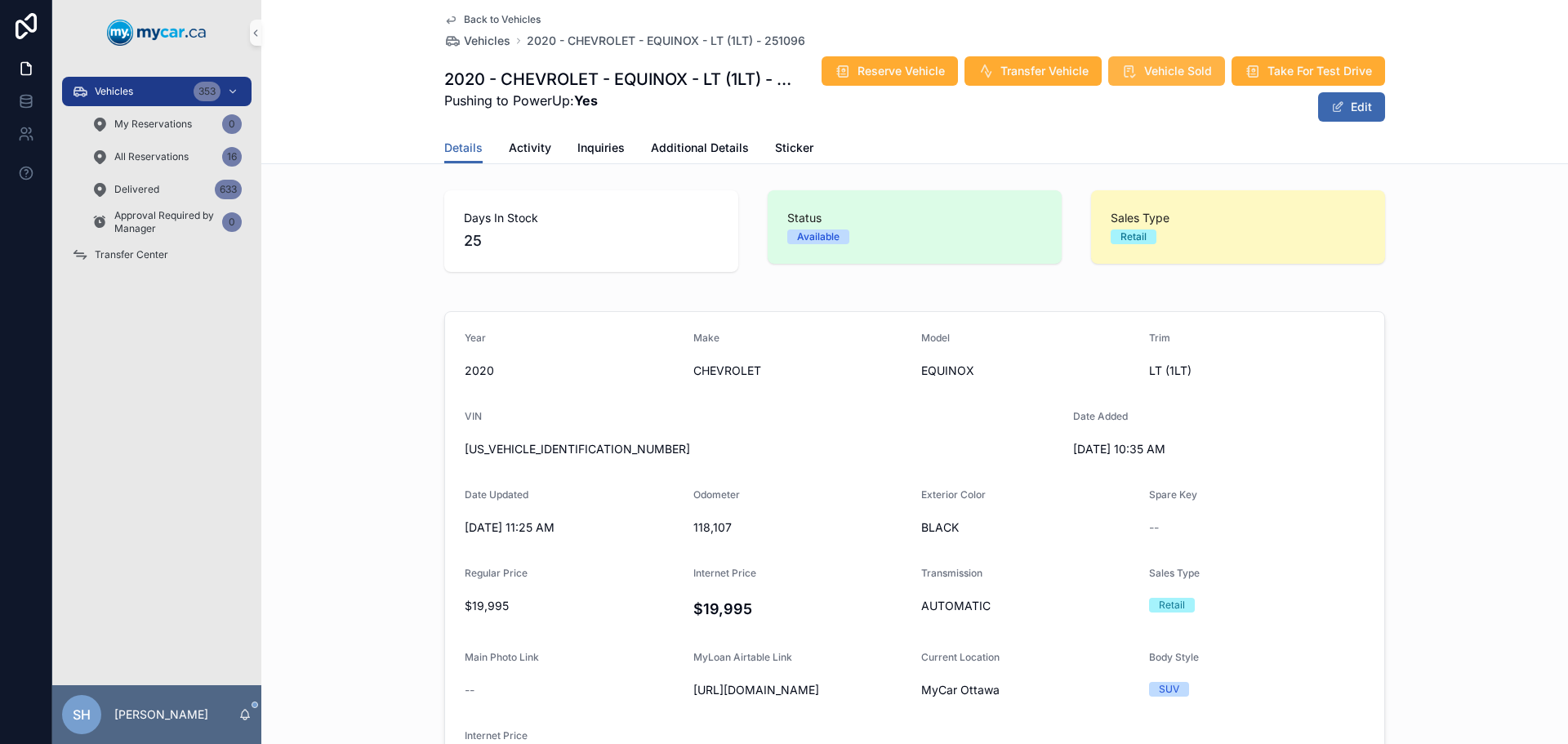
click at [1168, 67] on span "Vehicle Sold" at bounding box center [1179, 71] width 68 height 17
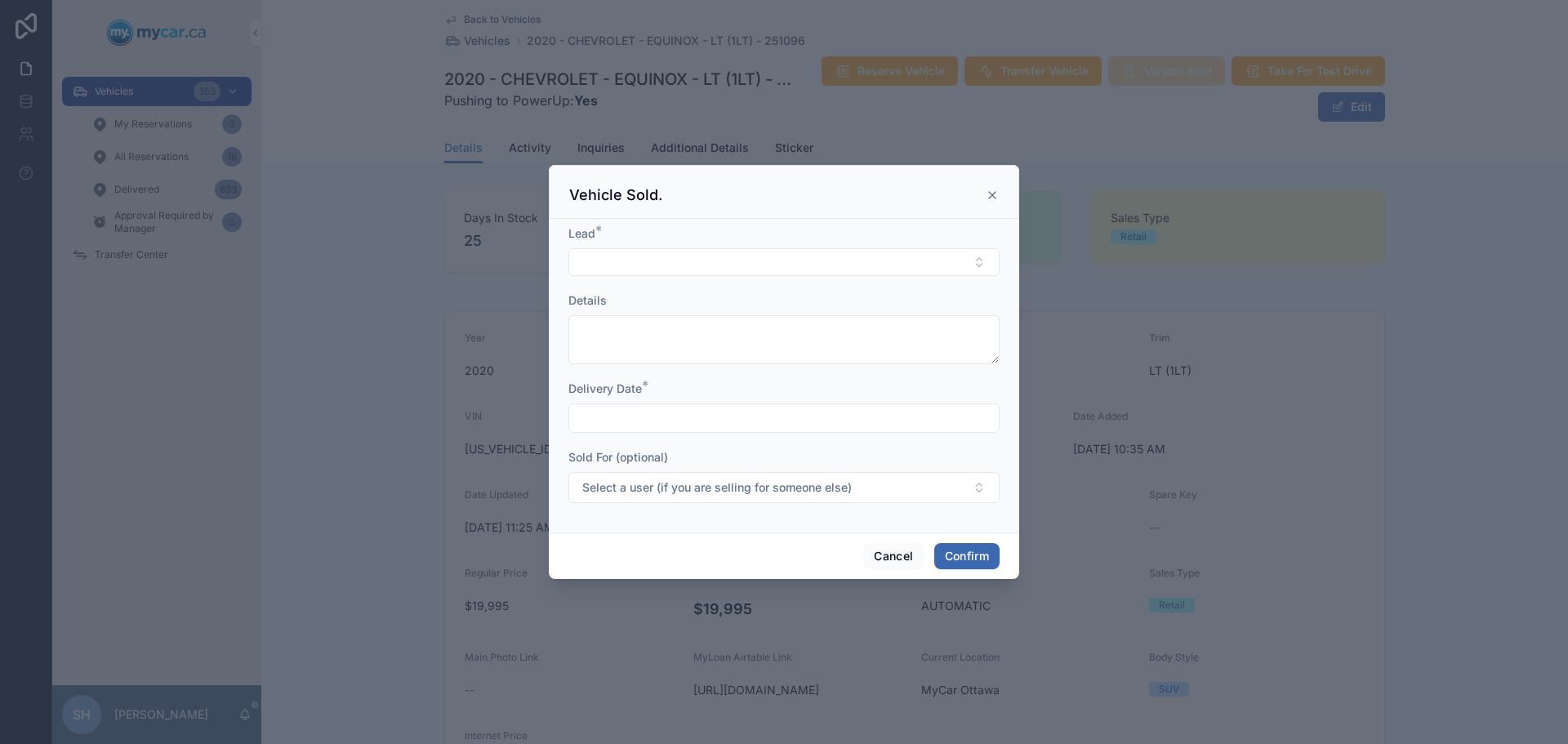
click at [991, 195] on icon at bounding box center [992, 195] width 13 height 13
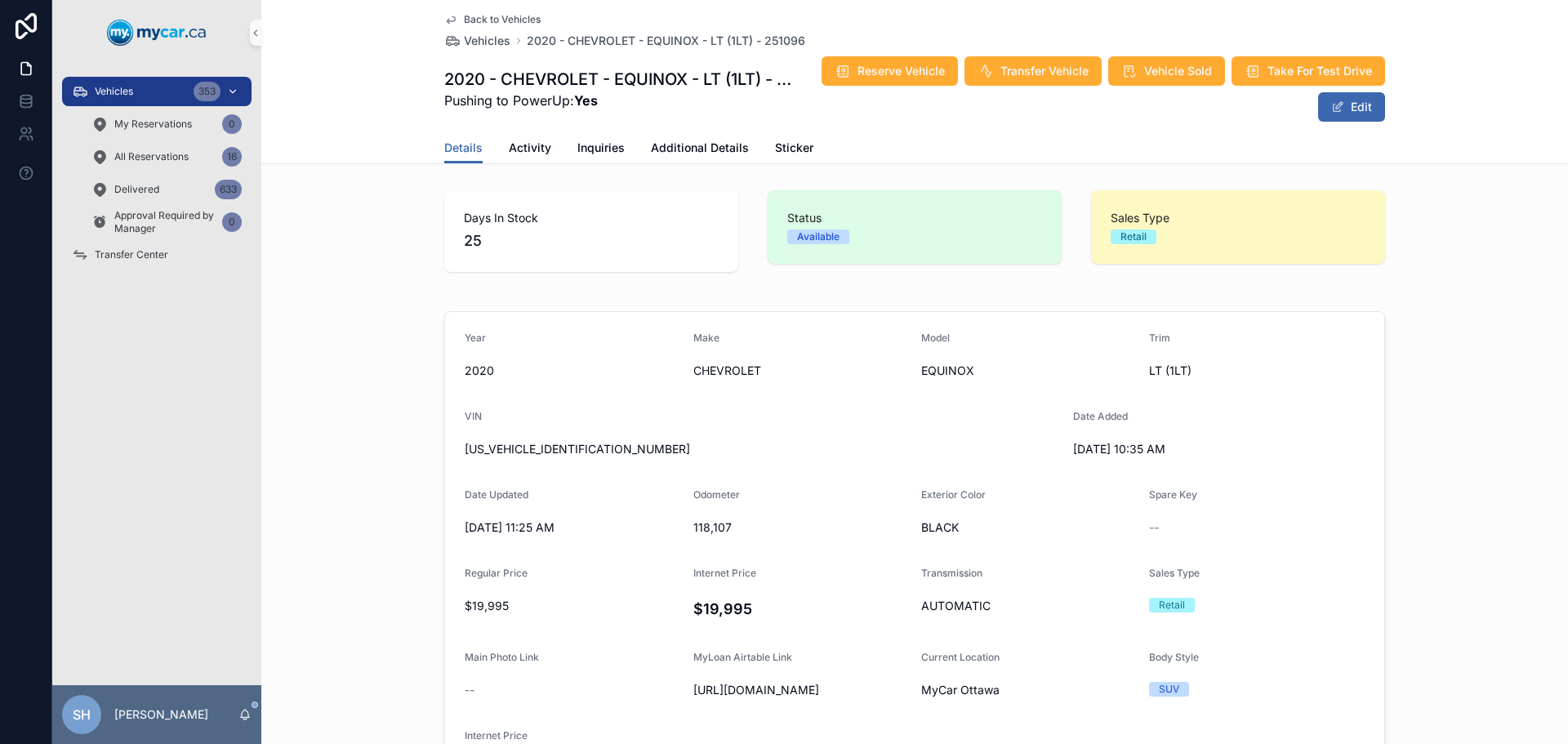
click at [134, 85] on span "Vehicles" at bounding box center [114, 91] width 38 height 13
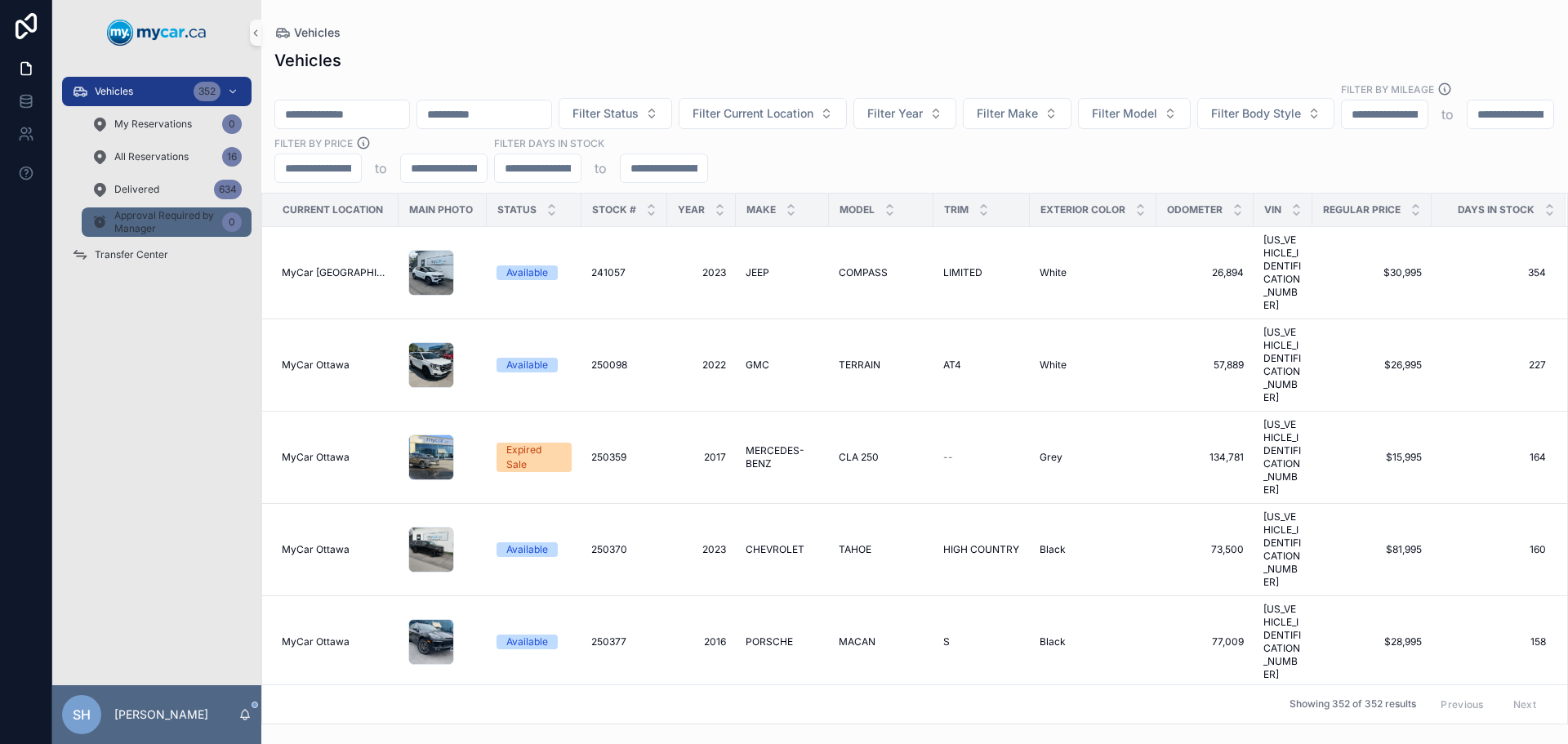
click at [162, 224] on span "Approval Required by Manager" at bounding box center [165, 222] width 101 height 26
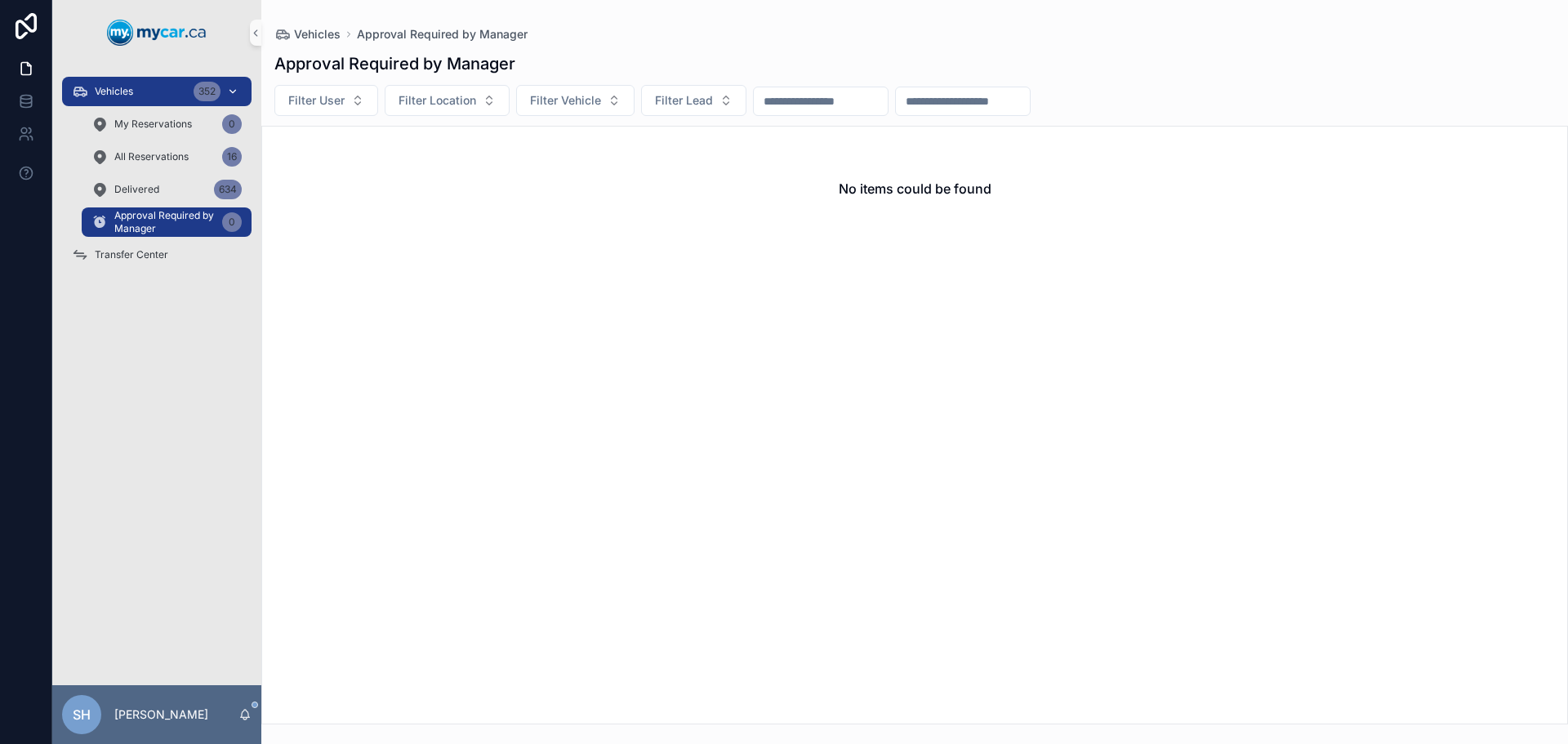
click at [141, 92] on div "Vehicles 352" at bounding box center [156, 92] width 170 height 26
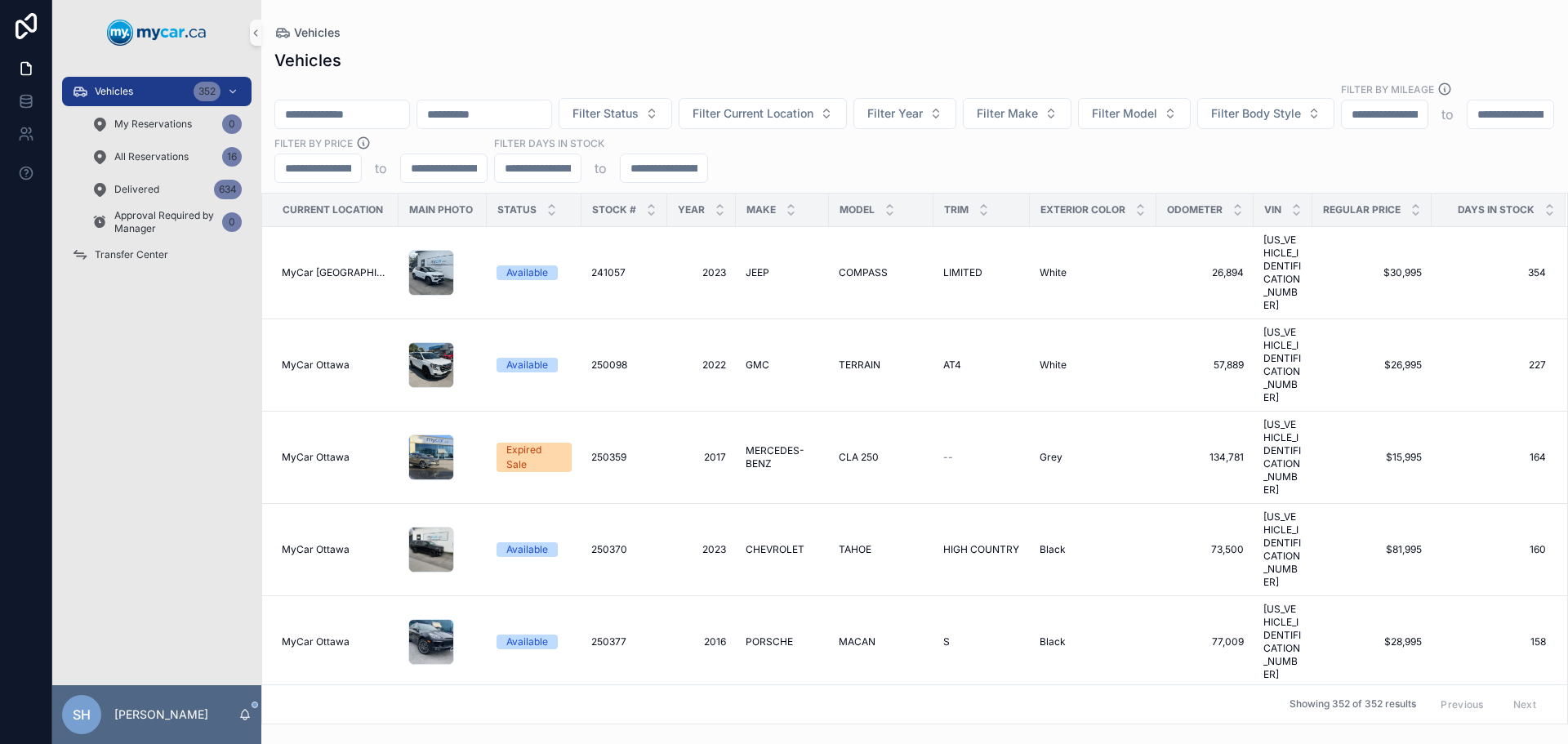
click at [355, 103] on input "scrollable content" at bounding box center [342, 114] width 134 height 23
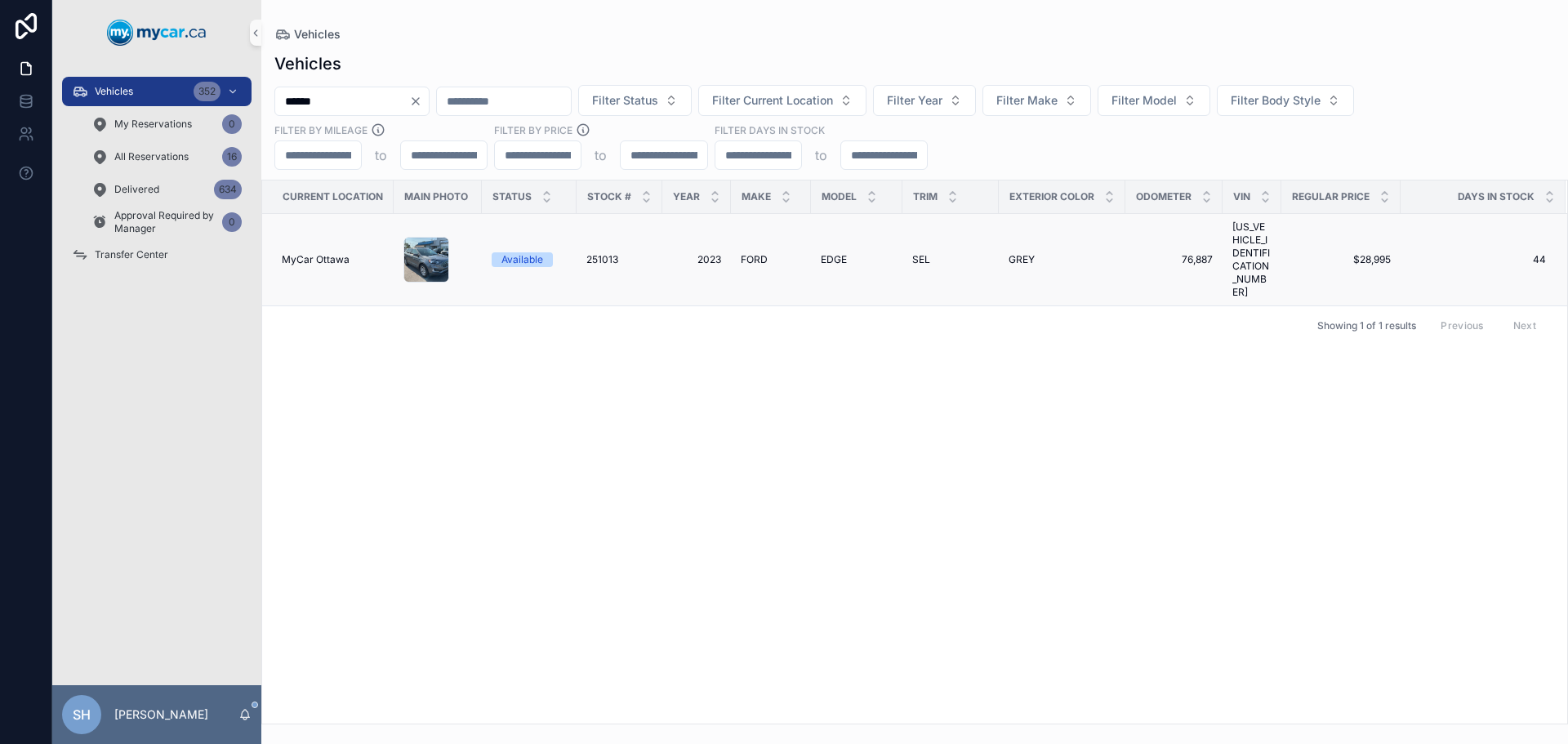
type input "******"
click at [757, 236] on td "FORD FORD" at bounding box center [771, 260] width 80 height 92
click at [757, 253] on span "FORD" at bounding box center [754, 259] width 27 height 13
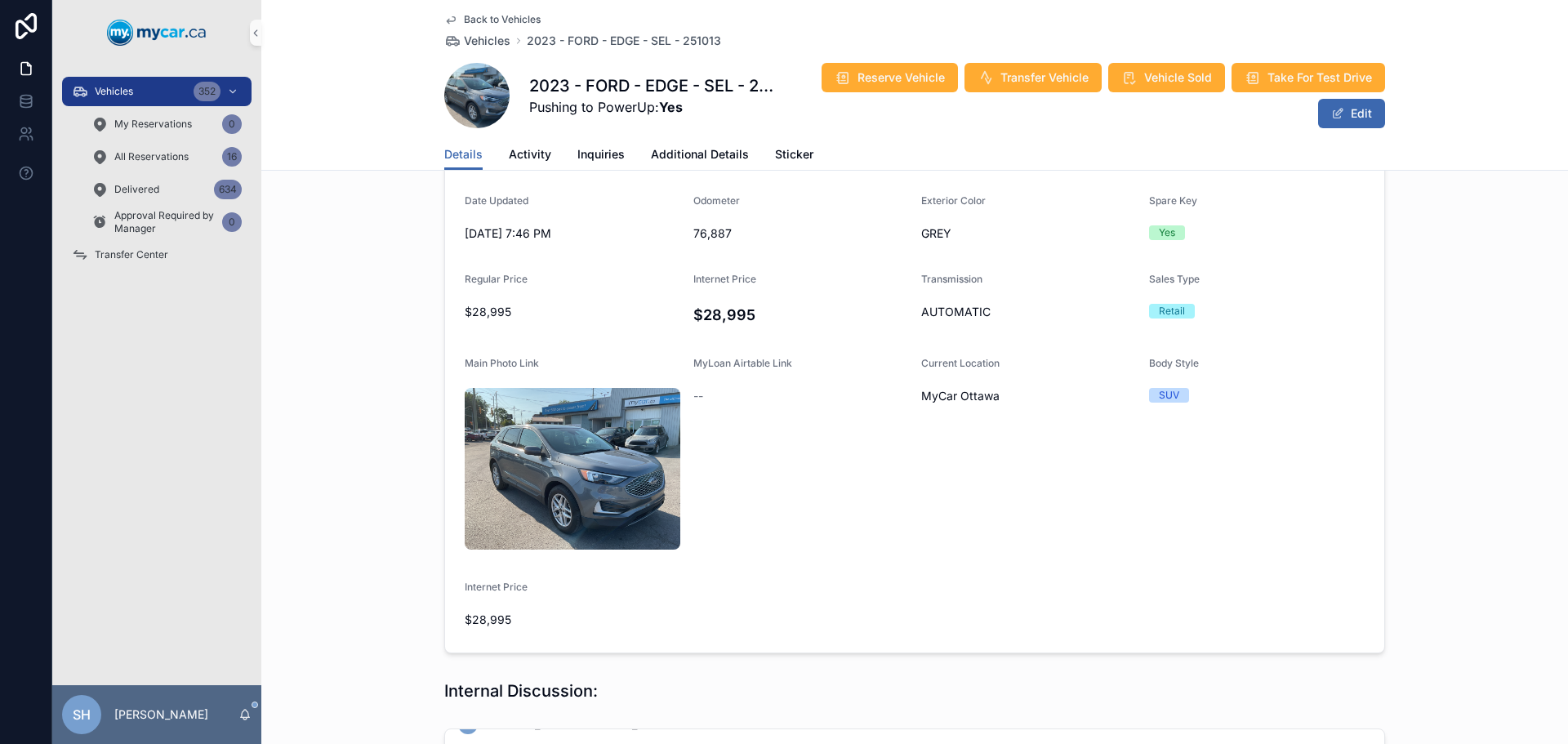
scroll to position [408, 0]
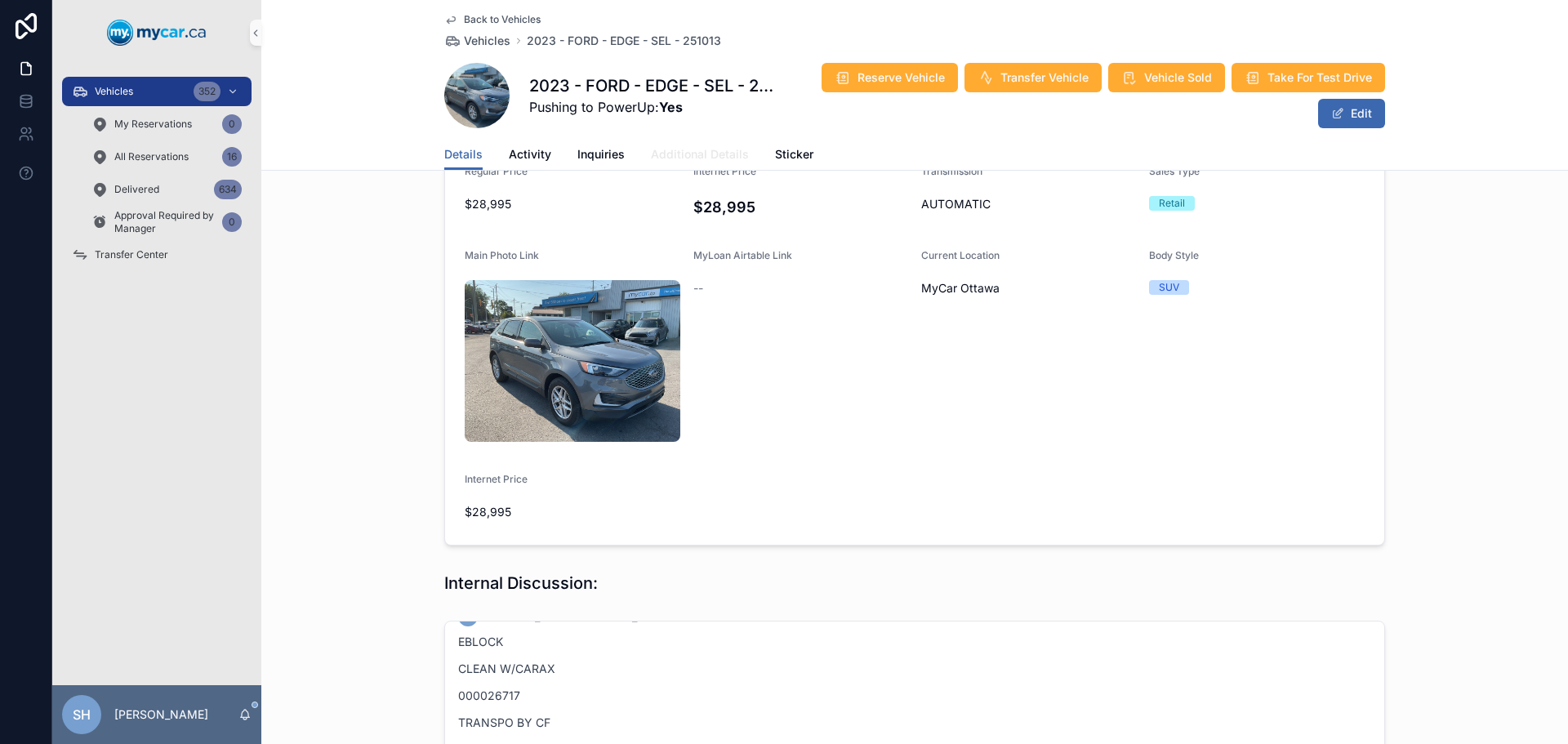
click at [684, 156] on span "Additional Details" at bounding box center [700, 154] width 98 height 17
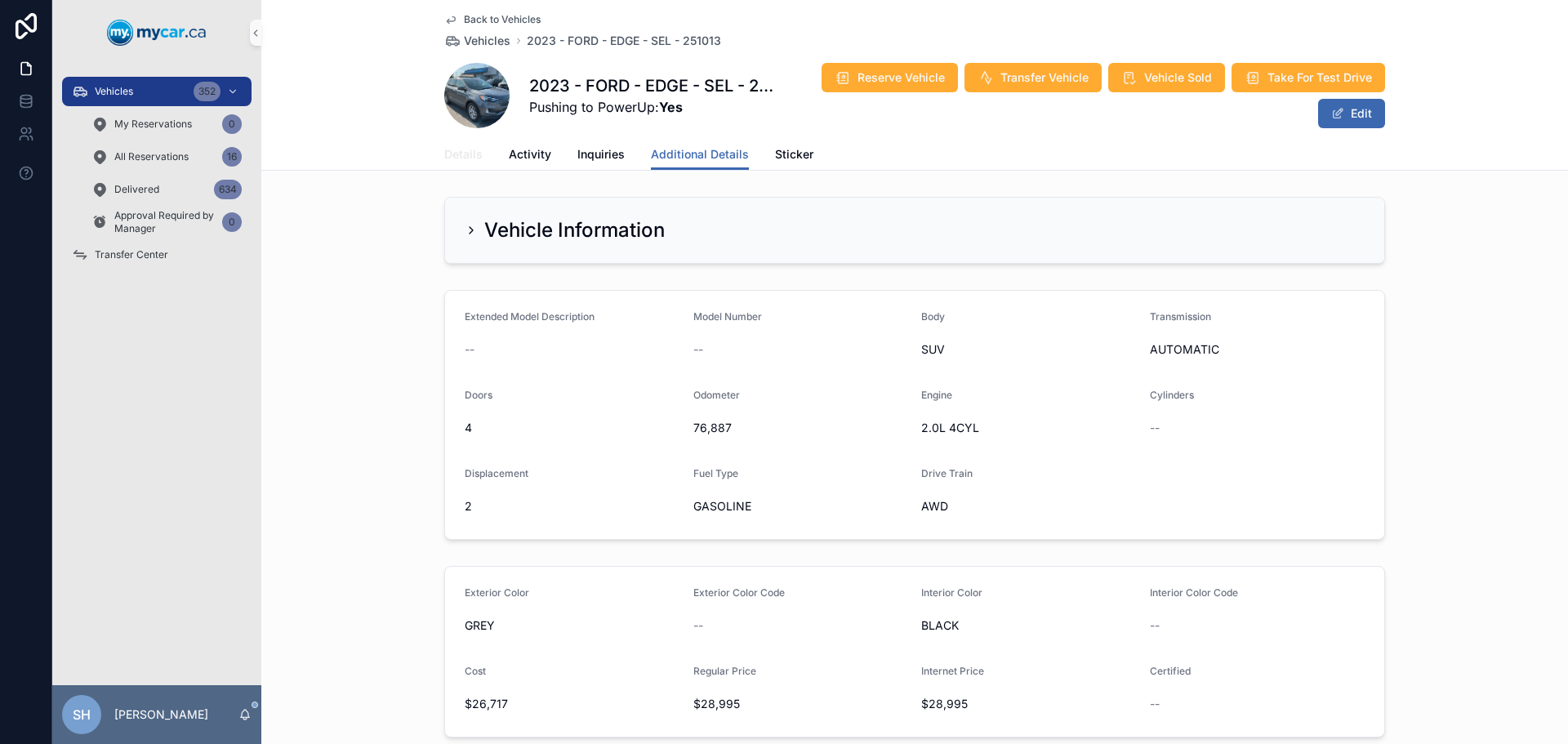
click at [453, 151] on span "Details" at bounding box center [463, 154] width 38 height 17
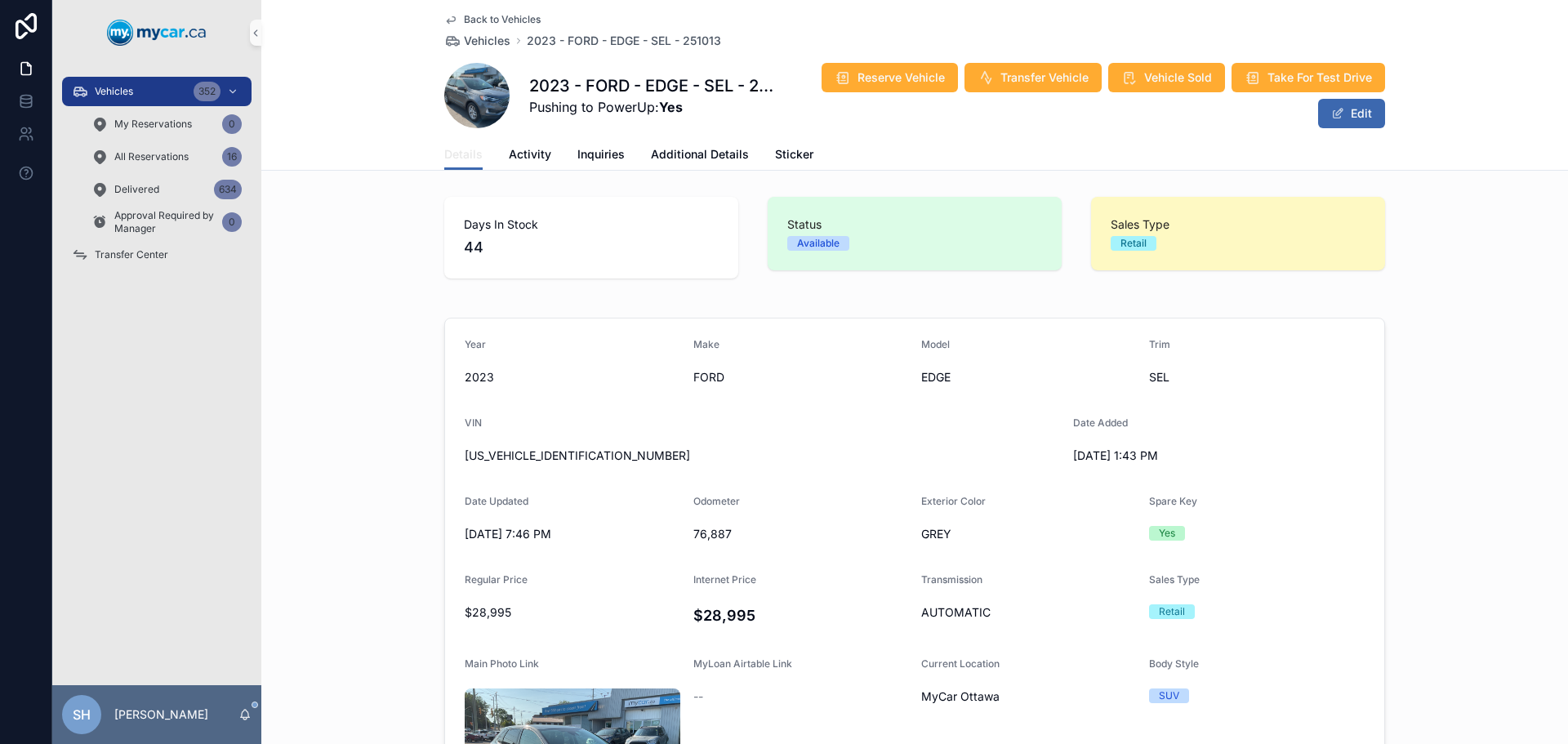
scroll to position [38, 0]
drag, startPoint x: 585, startPoint y: 455, endPoint x: 427, endPoint y: 469, distance: 158.6
click at [427, 469] on div "Year 2023 Make FORD Model EDGE Trim SEL VIN 2FMPK4J93PBA34645 Date Added 7/25/2…" at bounding box center [915, 636] width 1307 height 649
copy span "2FMPK4J93PBA34645"
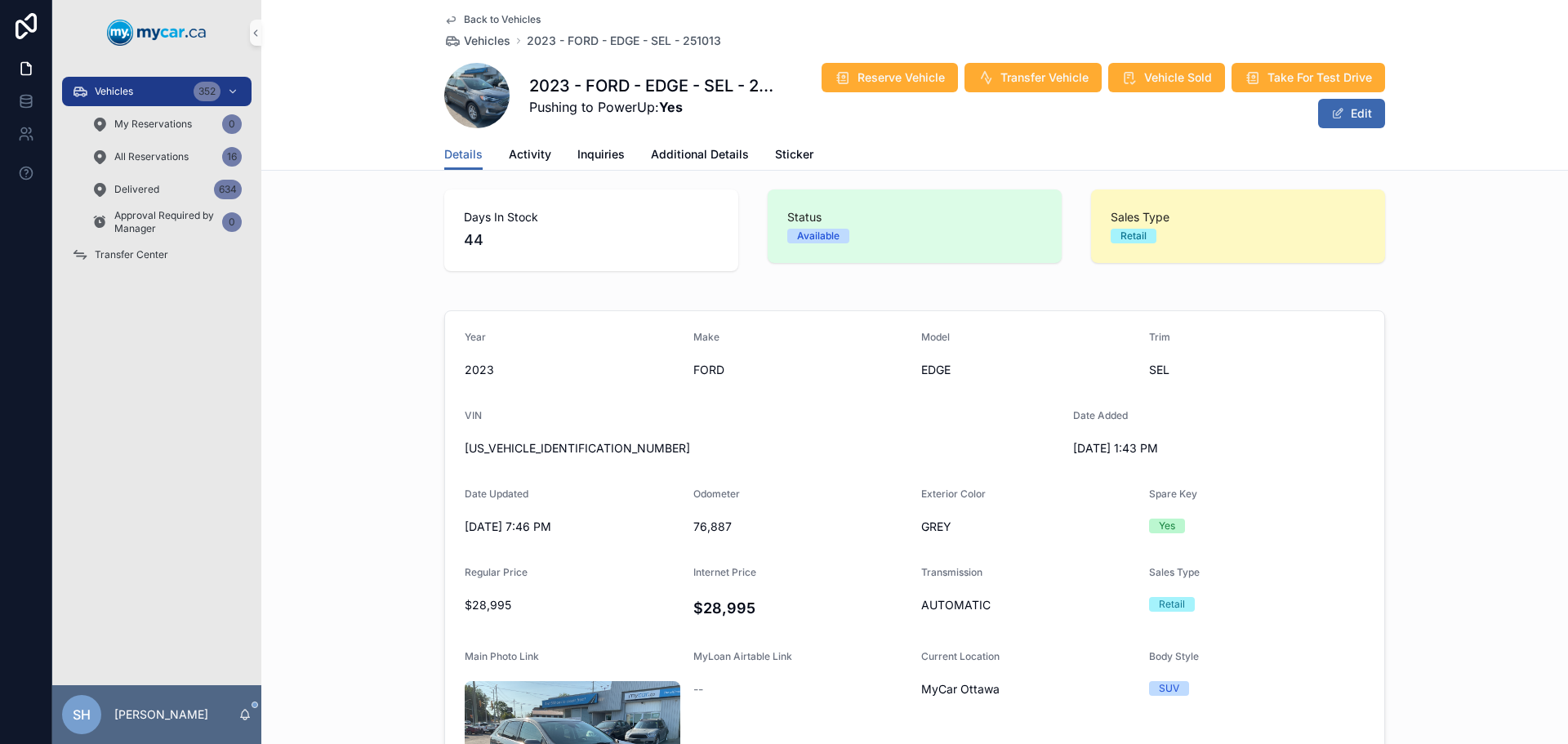
scroll to position [0, 0]
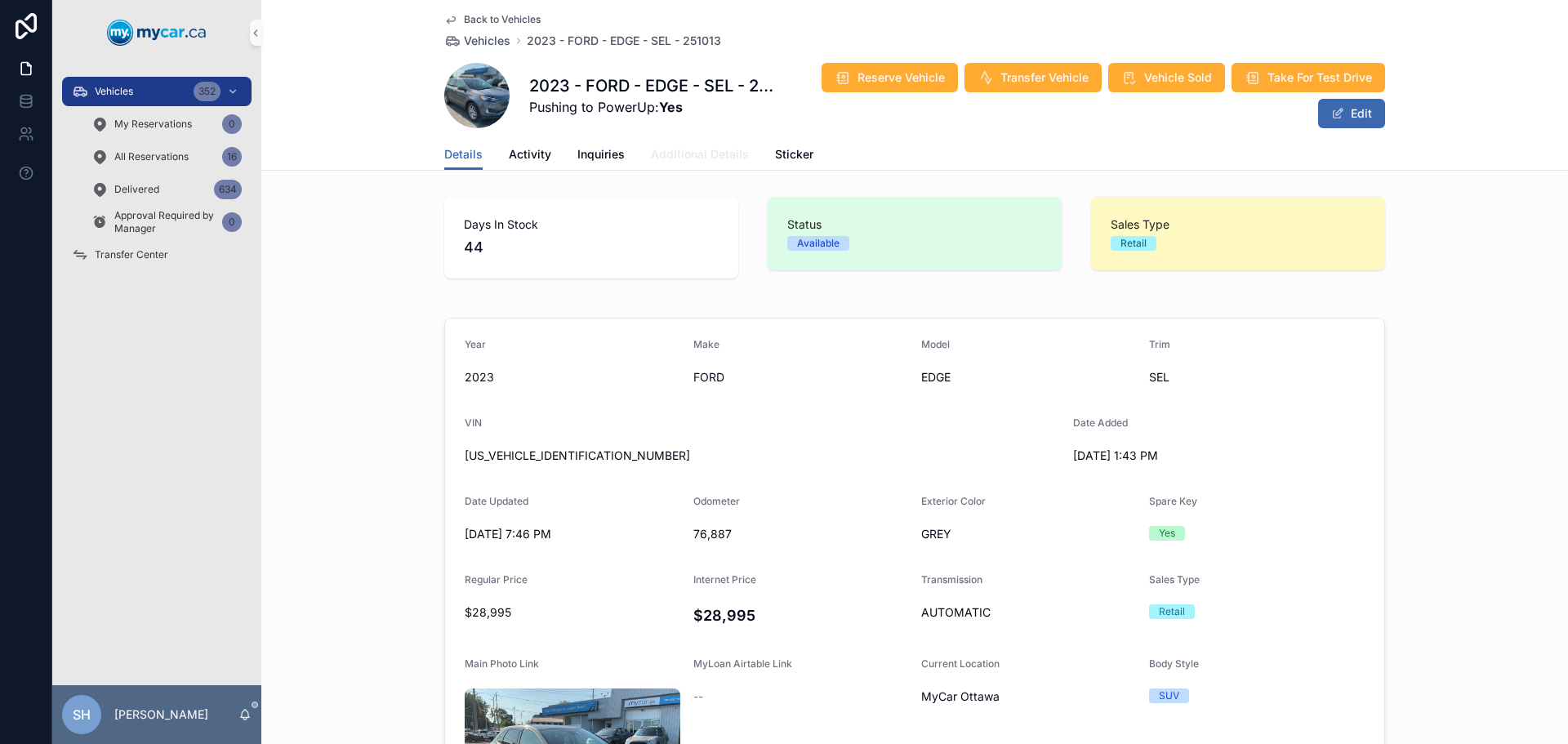
click at [687, 159] on span "Additional Details" at bounding box center [700, 154] width 98 height 17
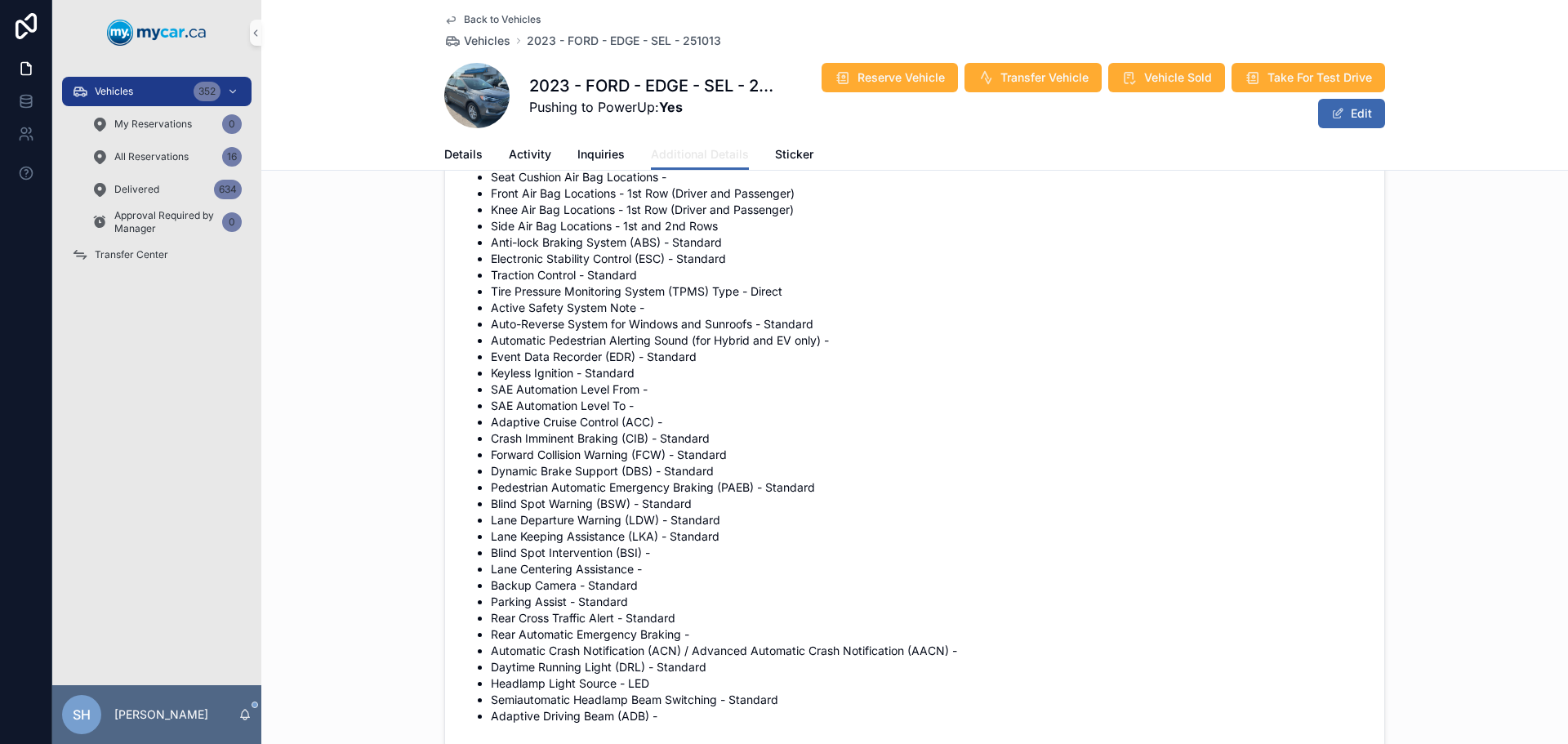
scroll to position [2776, 0]
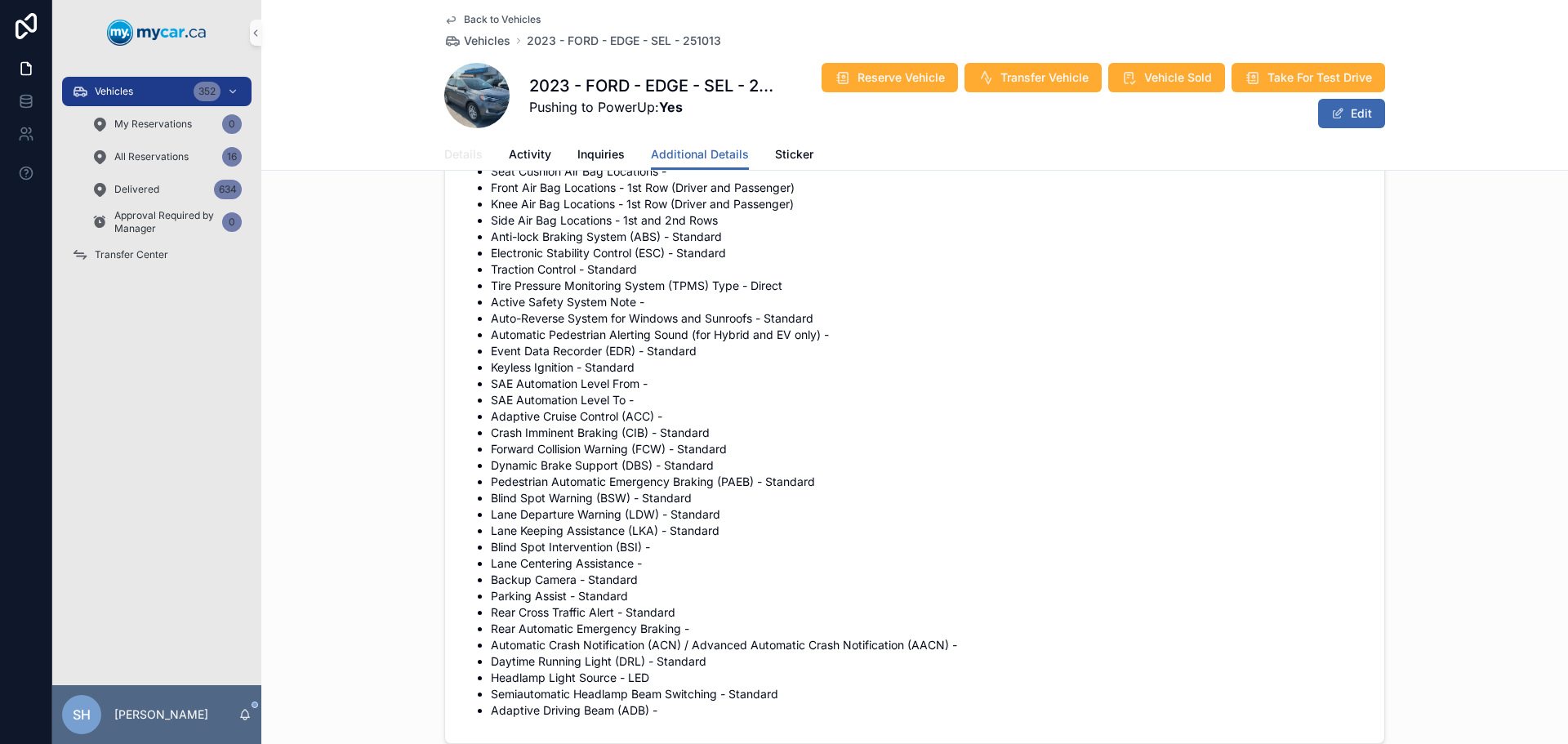
click at [462, 146] on link "Details" at bounding box center [463, 155] width 38 height 32
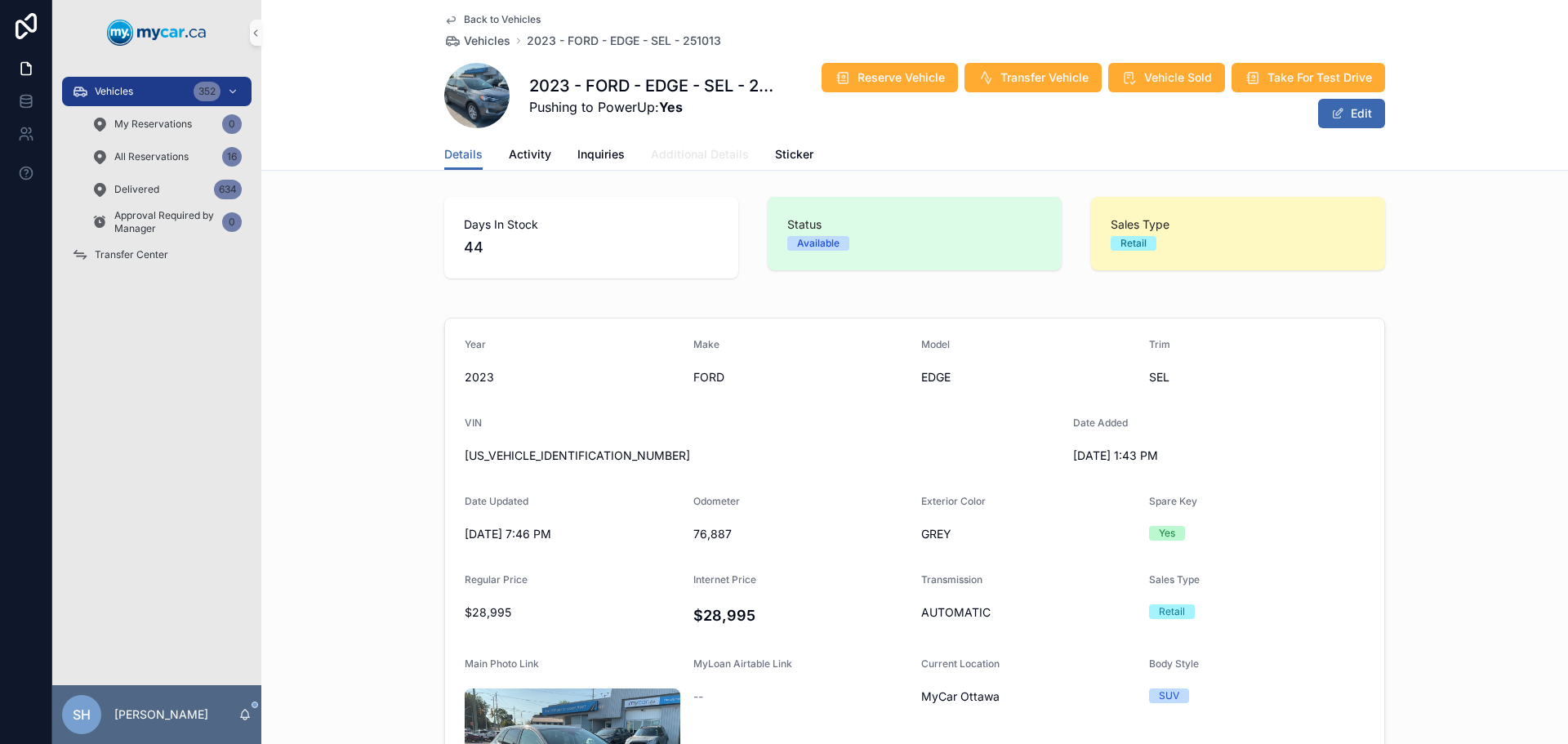
click at [715, 151] on span "Additional Details" at bounding box center [700, 154] width 98 height 17
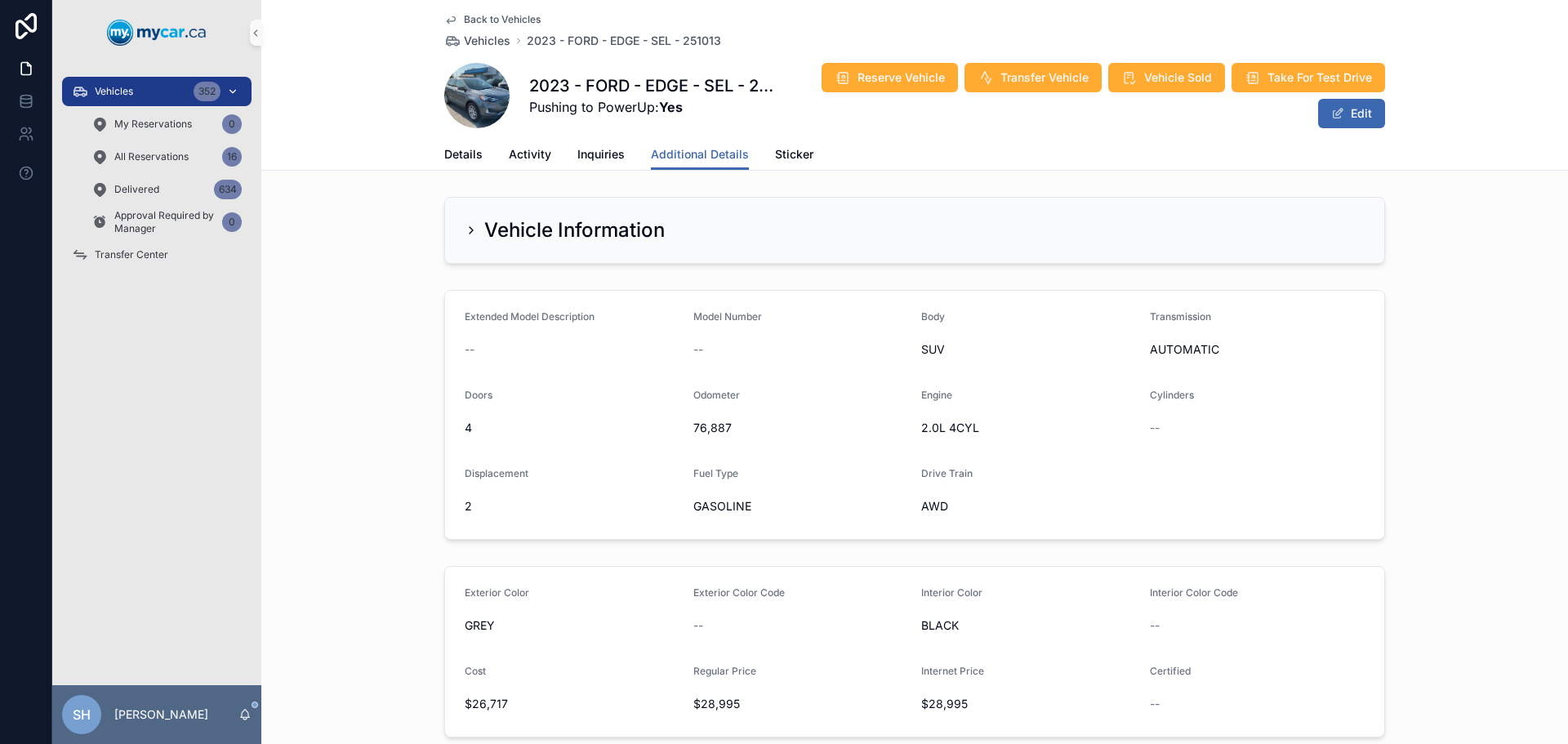
click at [174, 88] on div "Vehicles 352" at bounding box center [156, 92] width 170 height 26
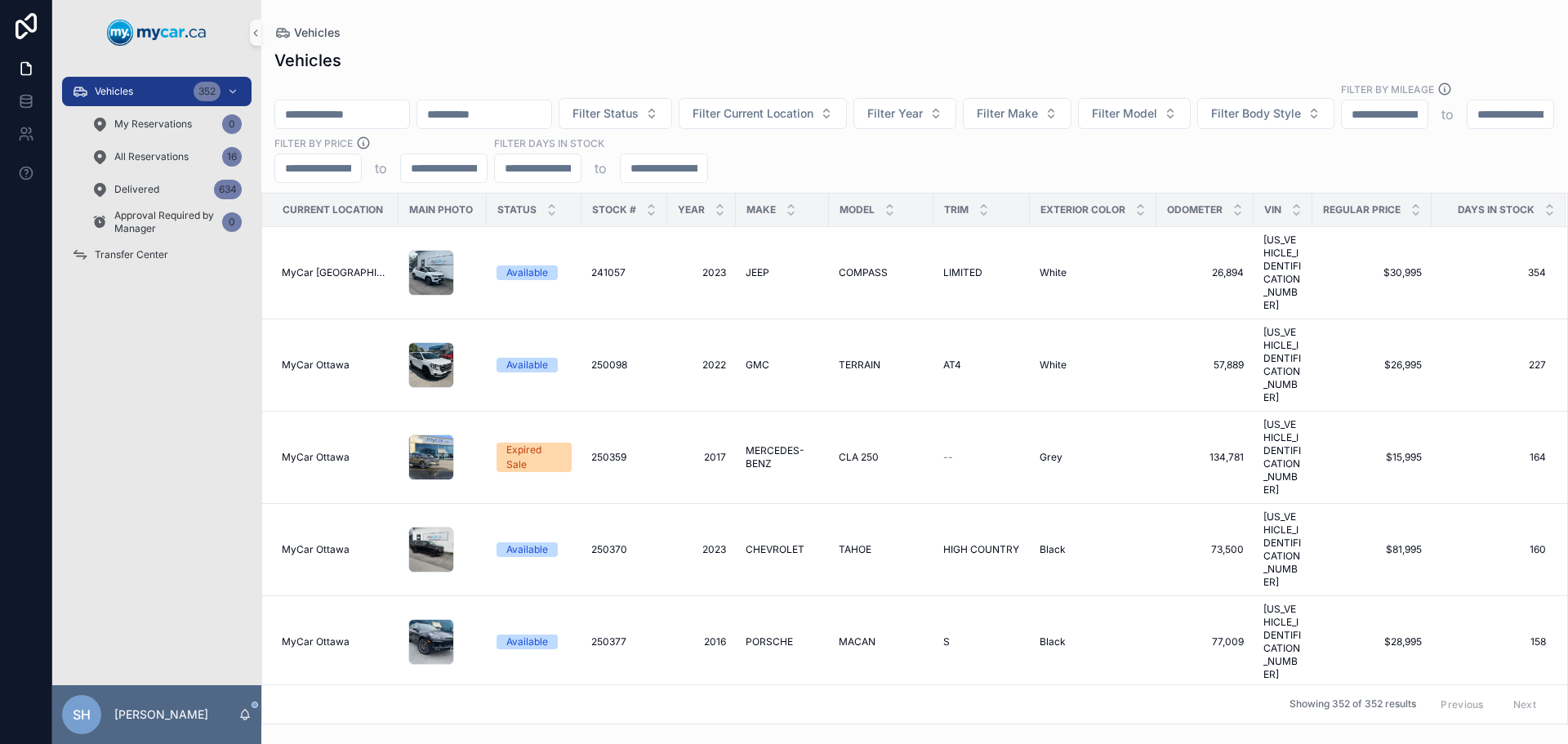
click at [337, 103] on input "scrollable content" at bounding box center [342, 114] width 134 height 23
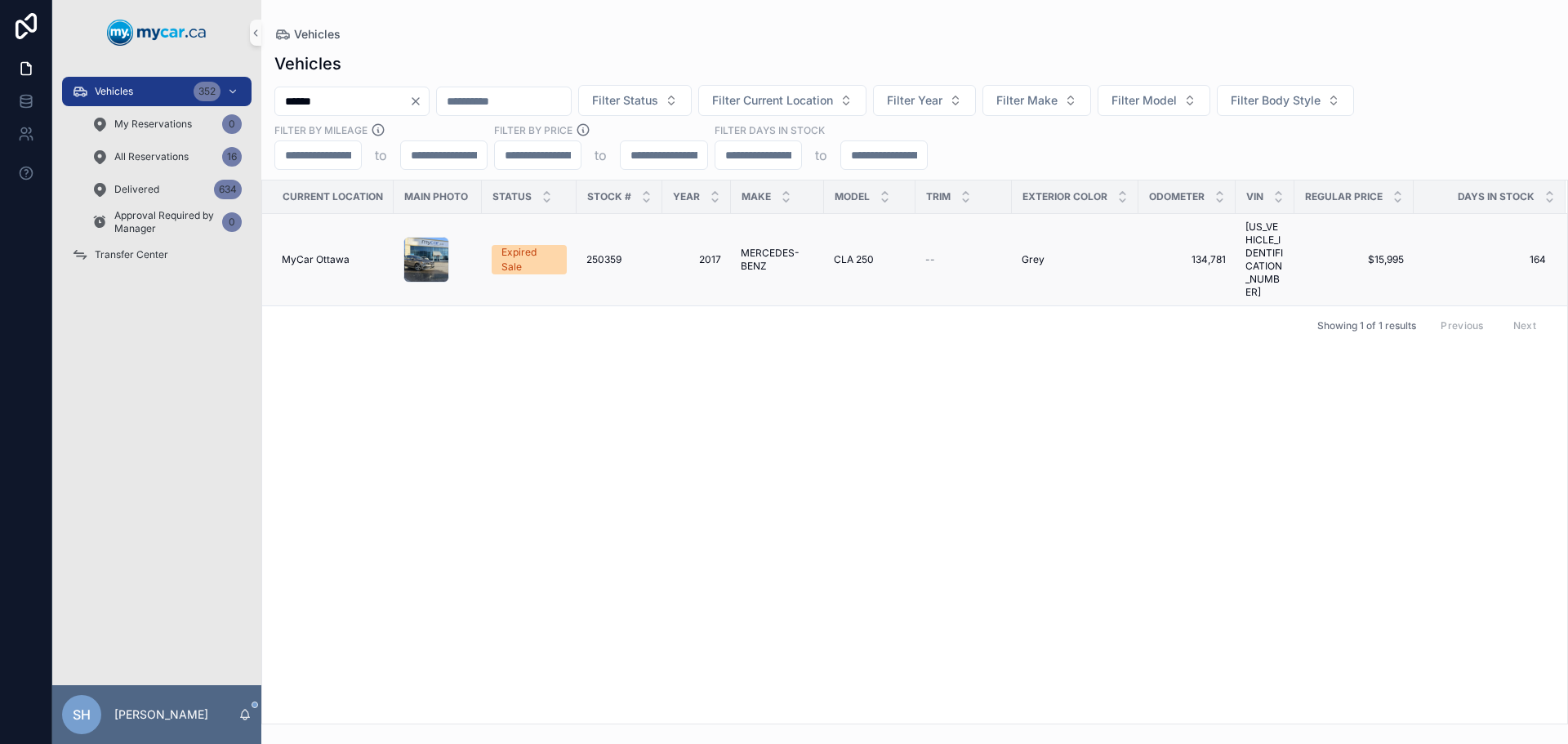
type input "******"
click at [760, 249] on span "MERCEDES-BENZ" at bounding box center [777, 260] width 73 height 26
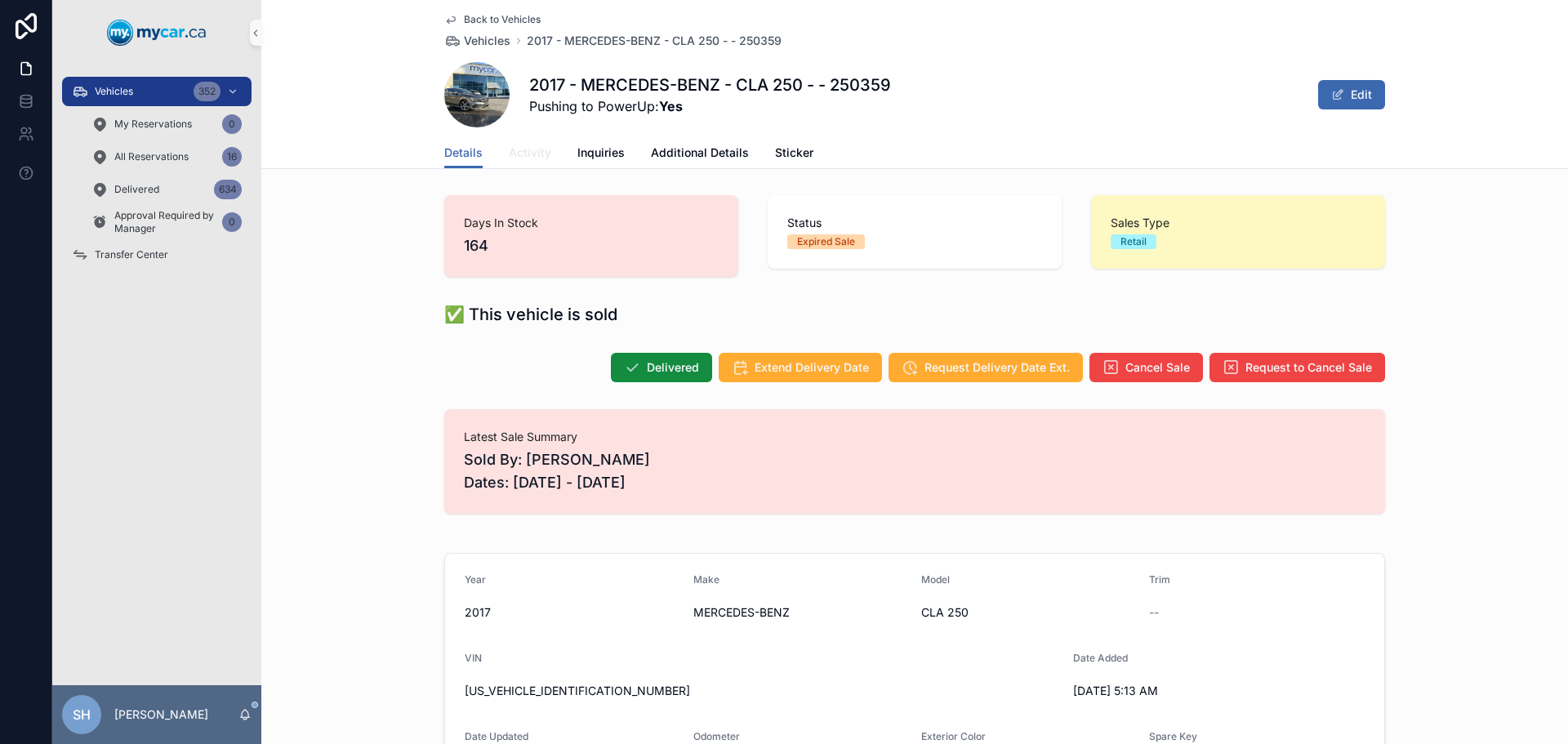
click at [521, 160] on span "Activity" at bounding box center [530, 153] width 43 height 17
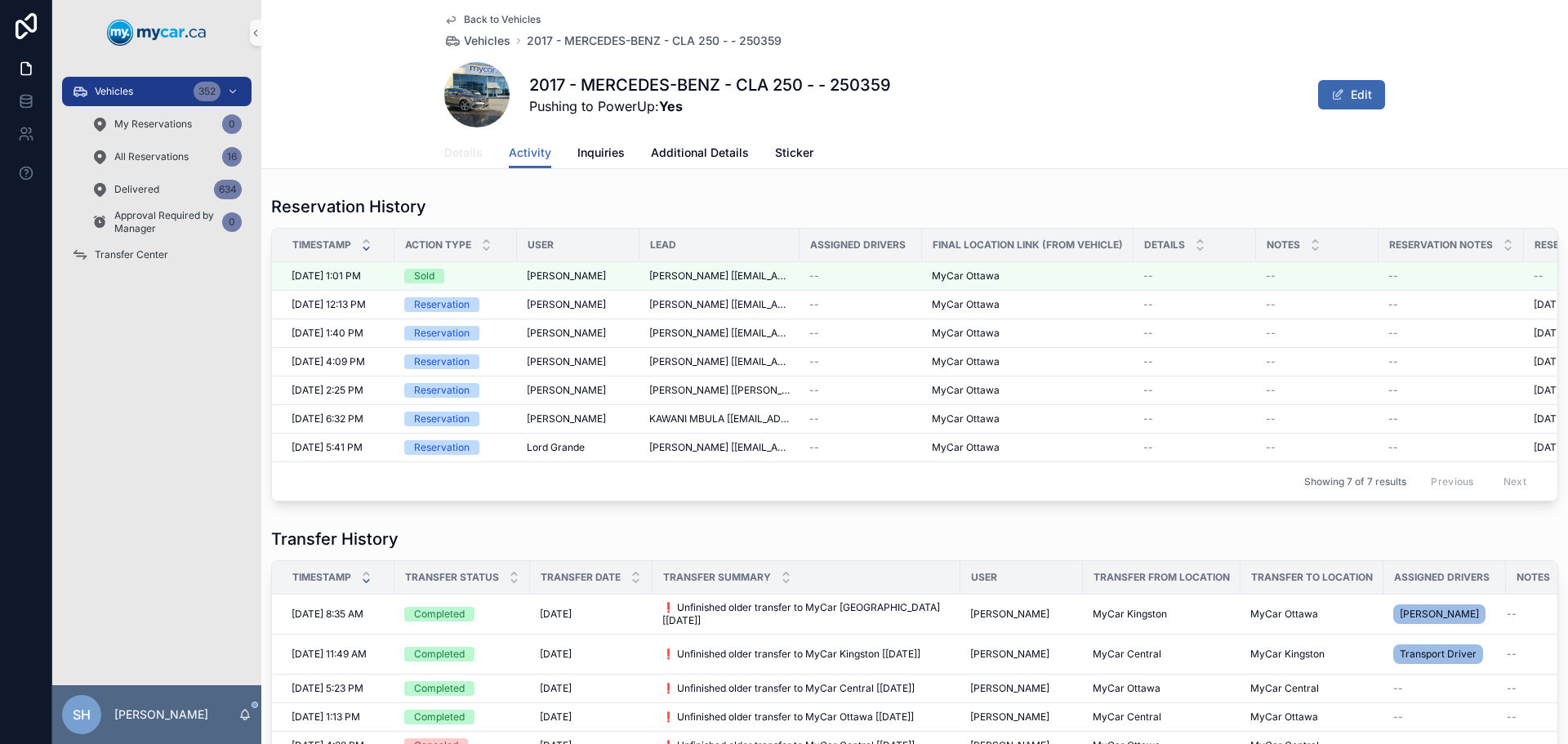
click at [453, 147] on span "Details" at bounding box center [463, 153] width 38 height 17
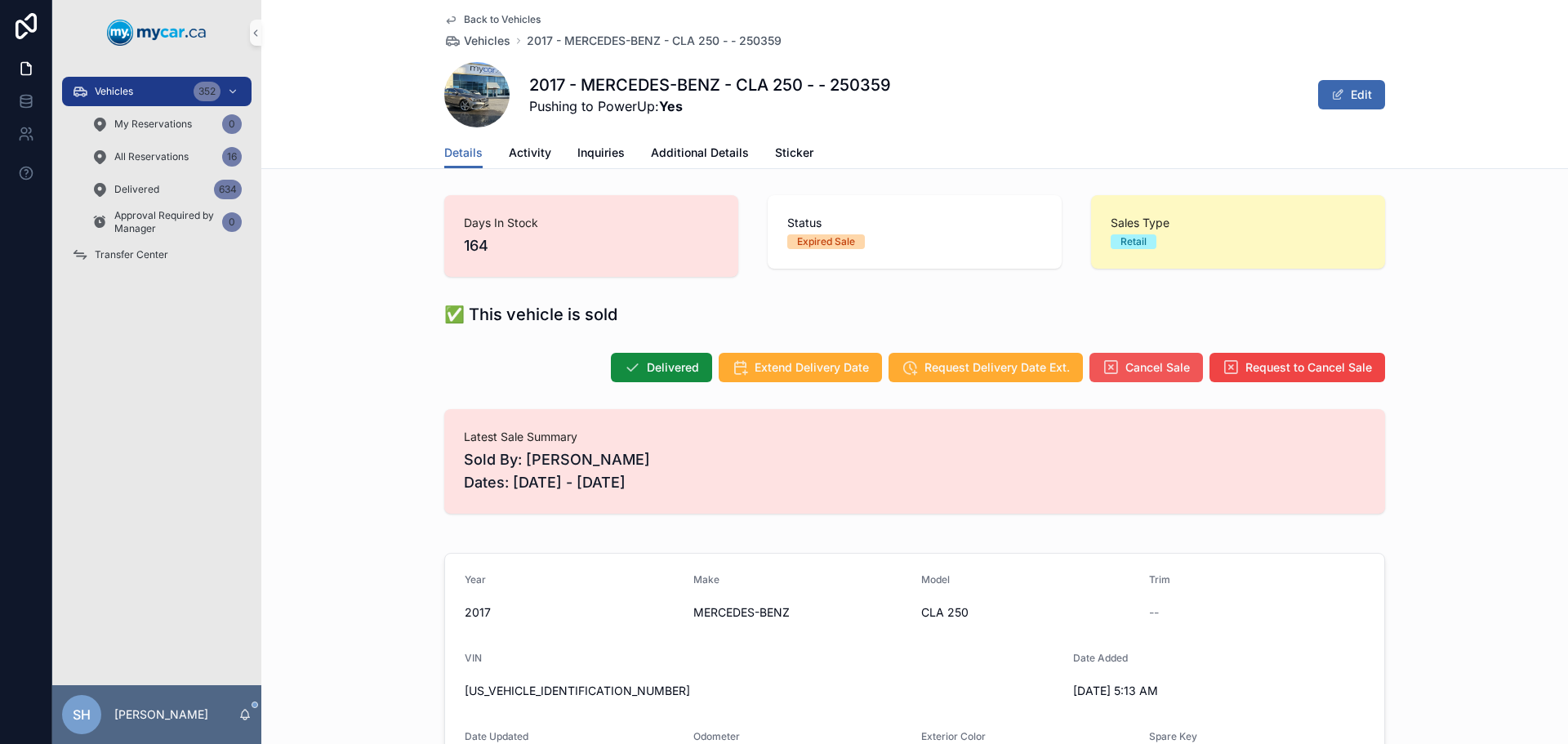
click at [1161, 361] on span "Cancel Sale" at bounding box center [1158, 367] width 65 height 17
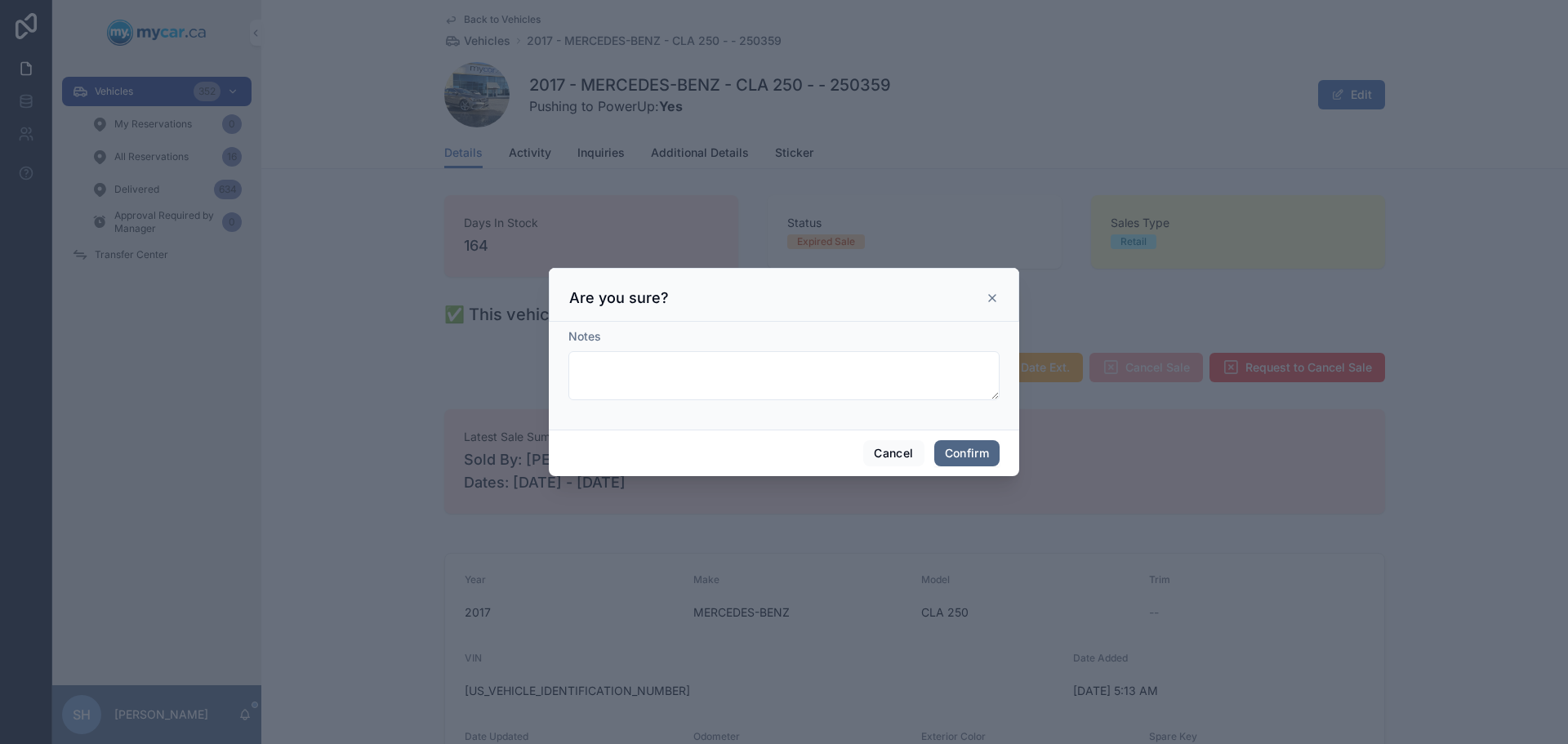
click at [961, 454] on button "Confirm" at bounding box center [967, 454] width 65 height 26
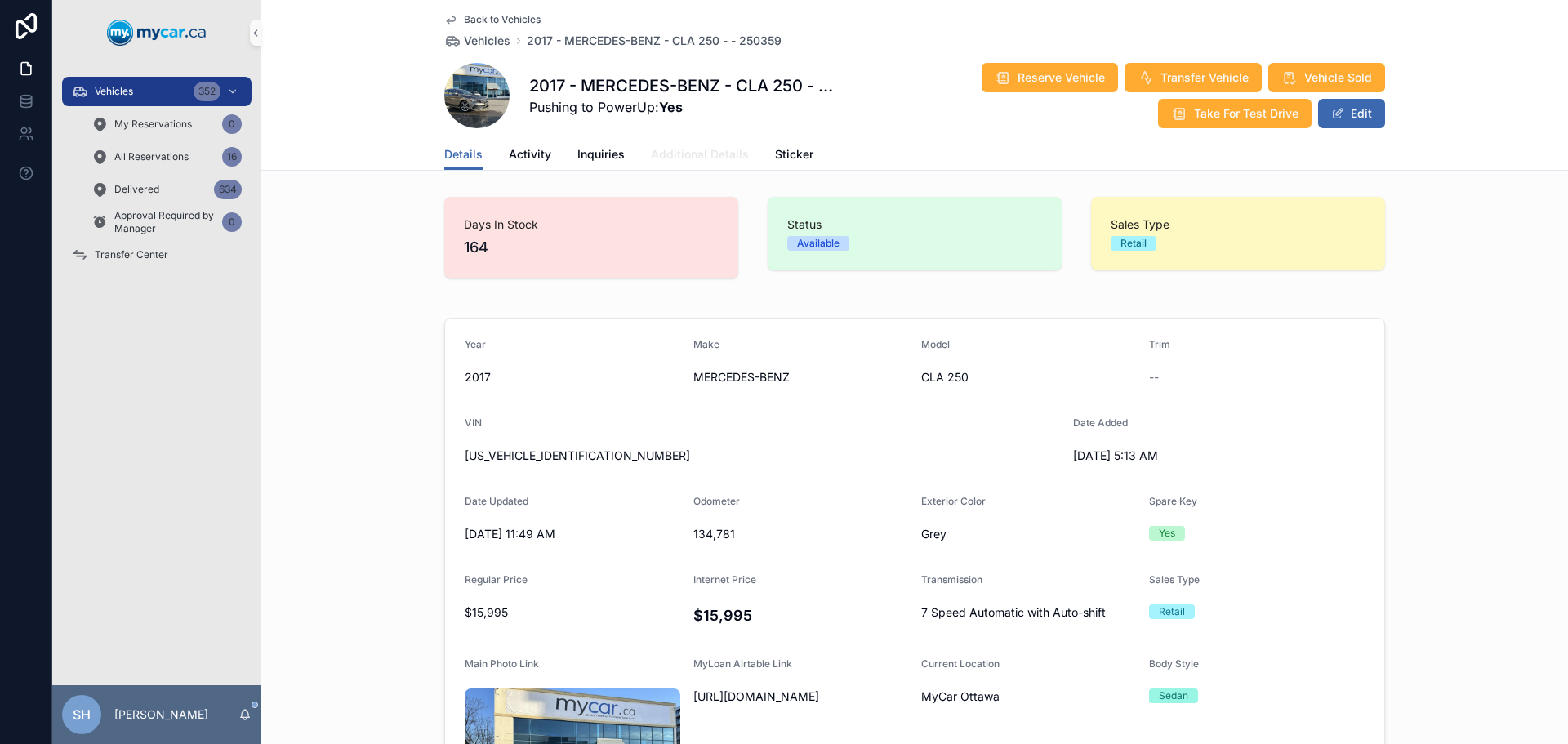
click at [691, 147] on span "Additional Details" at bounding box center [700, 154] width 98 height 17
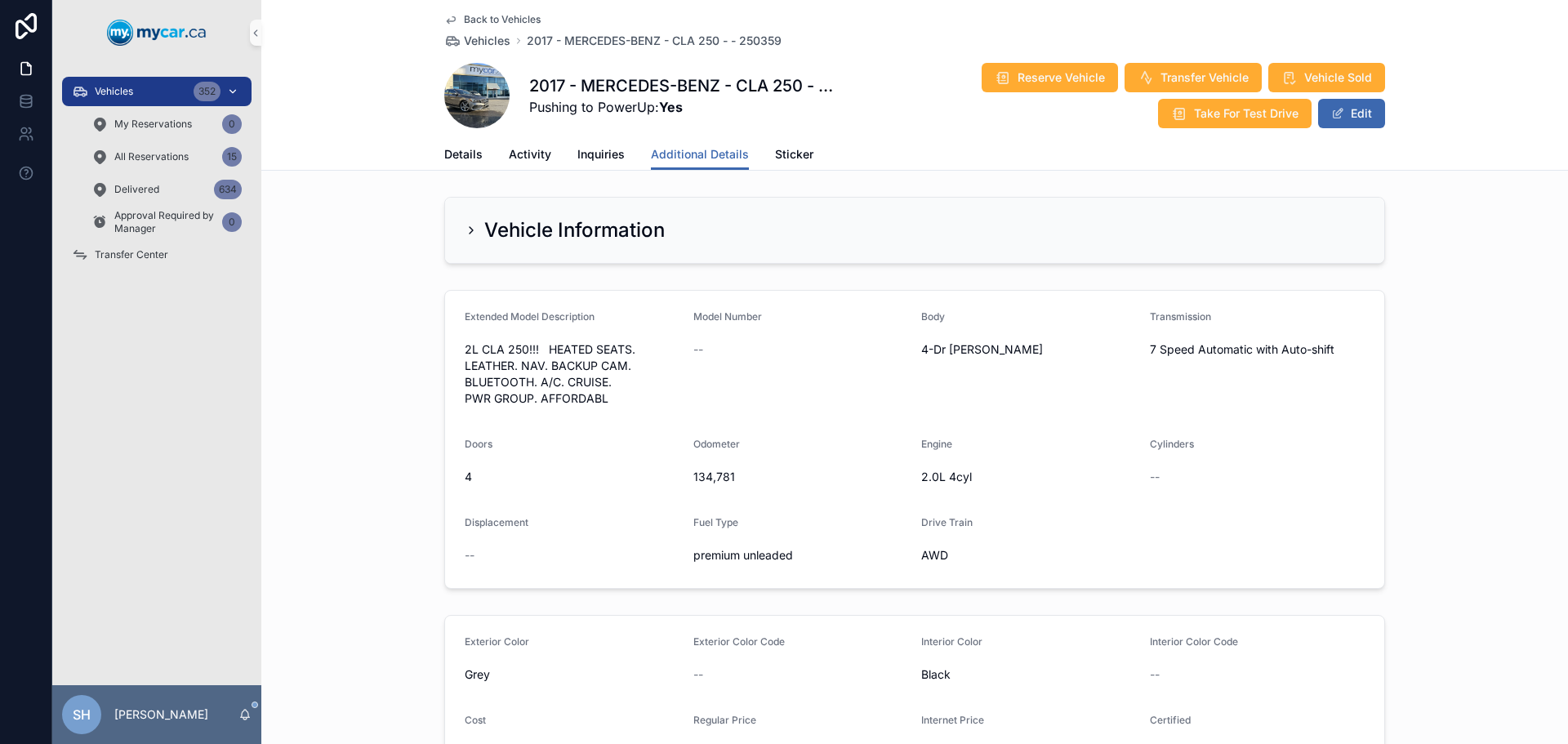
click at [154, 86] on div "Vehicles 352" at bounding box center [156, 92] width 170 height 26
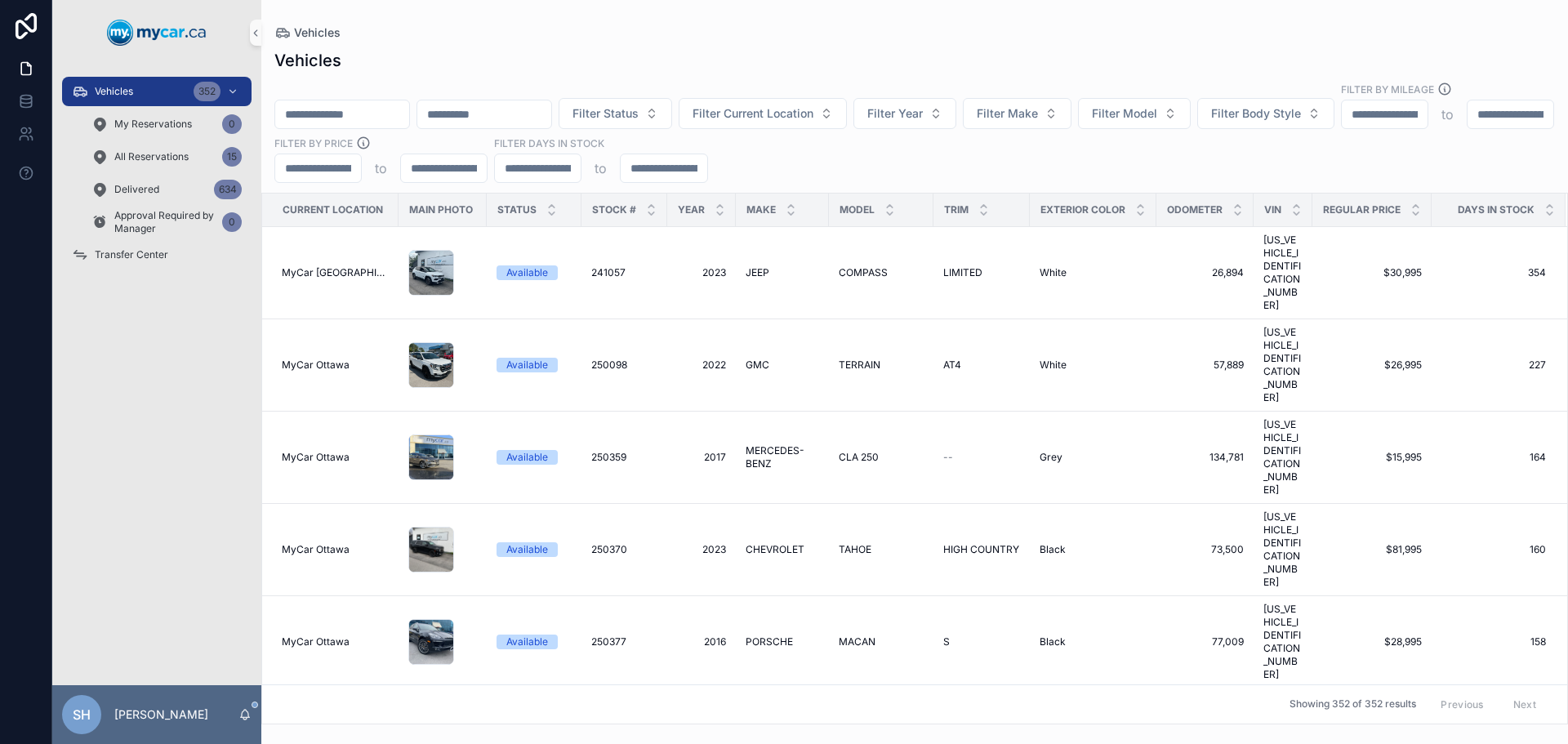
click at [708, 25] on div "Vehicles Vehicles Filter Status Filter Current Location Filter Year Filter Make…" at bounding box center [915, 362] width 1307 height 724
click at [337, 104] on input "scrollable content" at bounding box center [342, 114] width 134 height 23
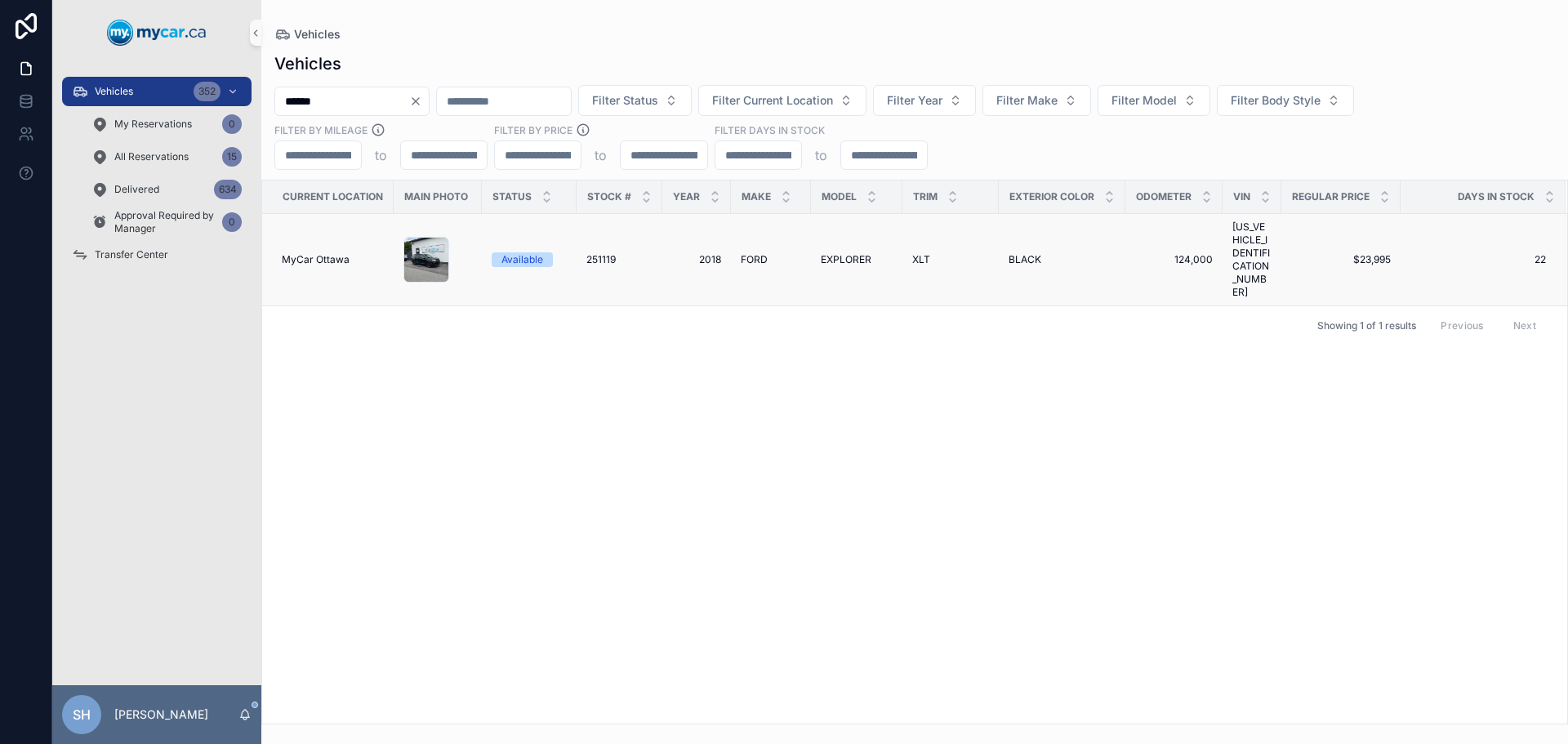
type input "******"
click at [839, 253] on span "EXPLORER" at bounding box center [846, 259] width 51 height 13
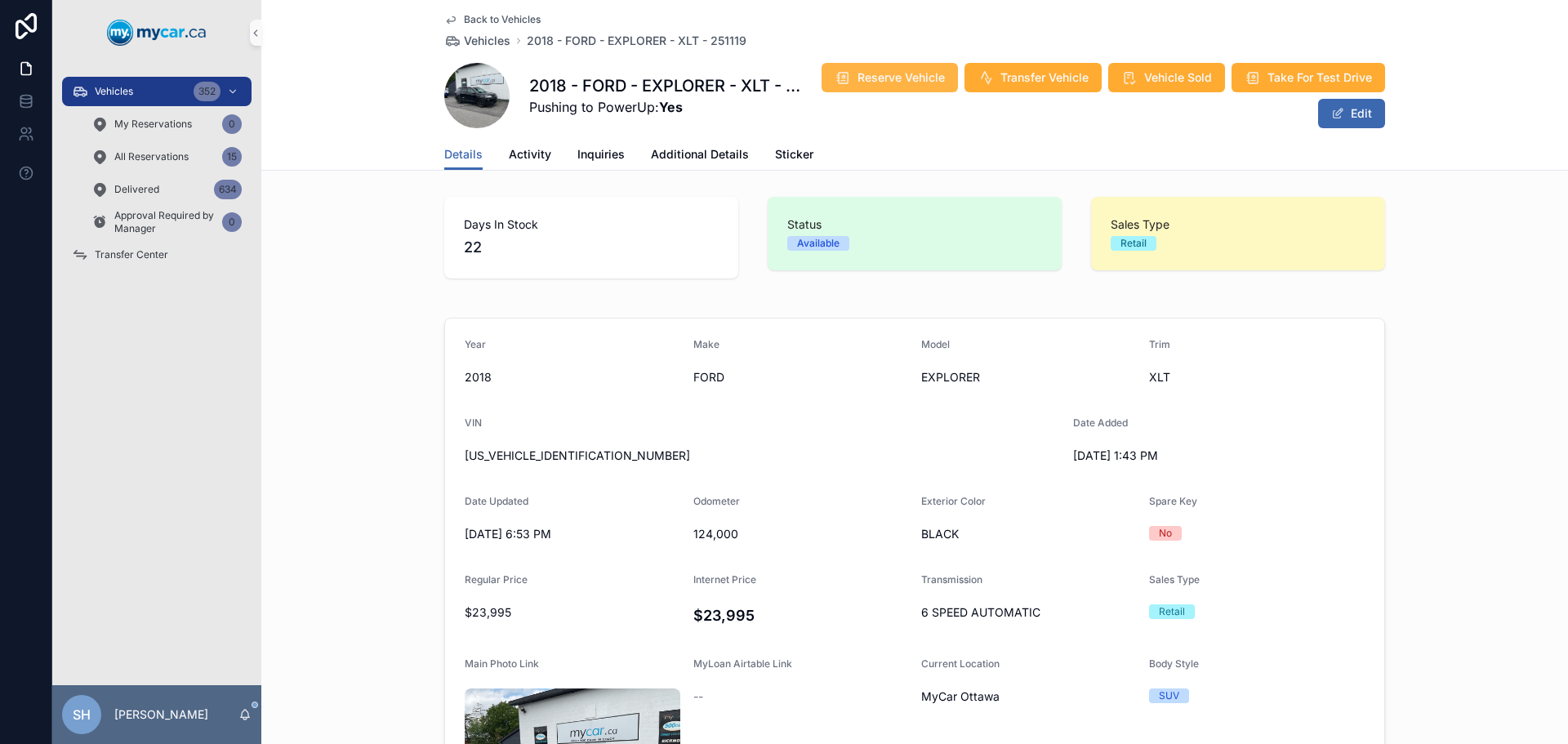
click at [885, 73] on span "Reserve Vehicle" at bounding box center [901, 78] width 87 height 17
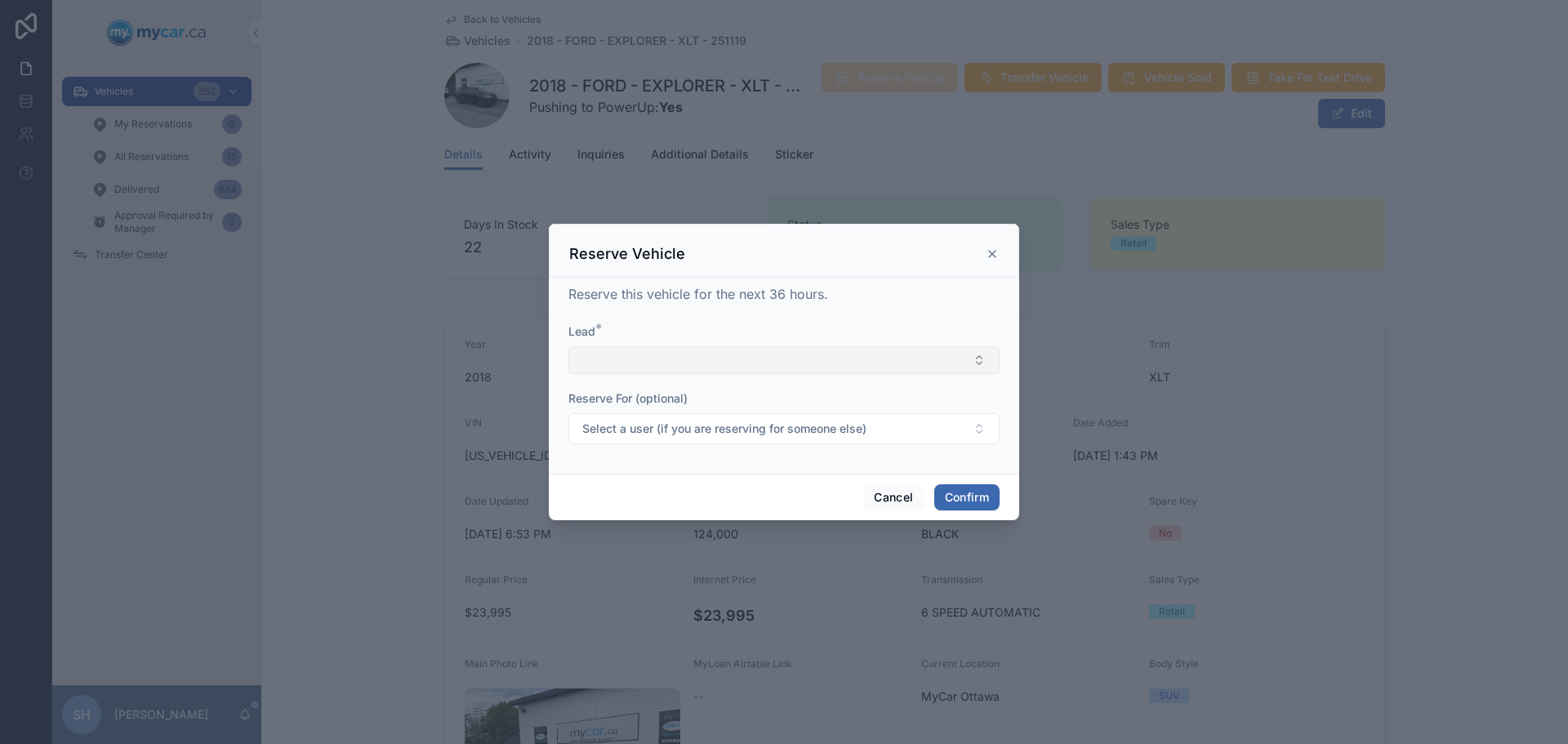
click at [654, 353] on button "Select Button" at bounding box center [784, 360] width 431 height 28
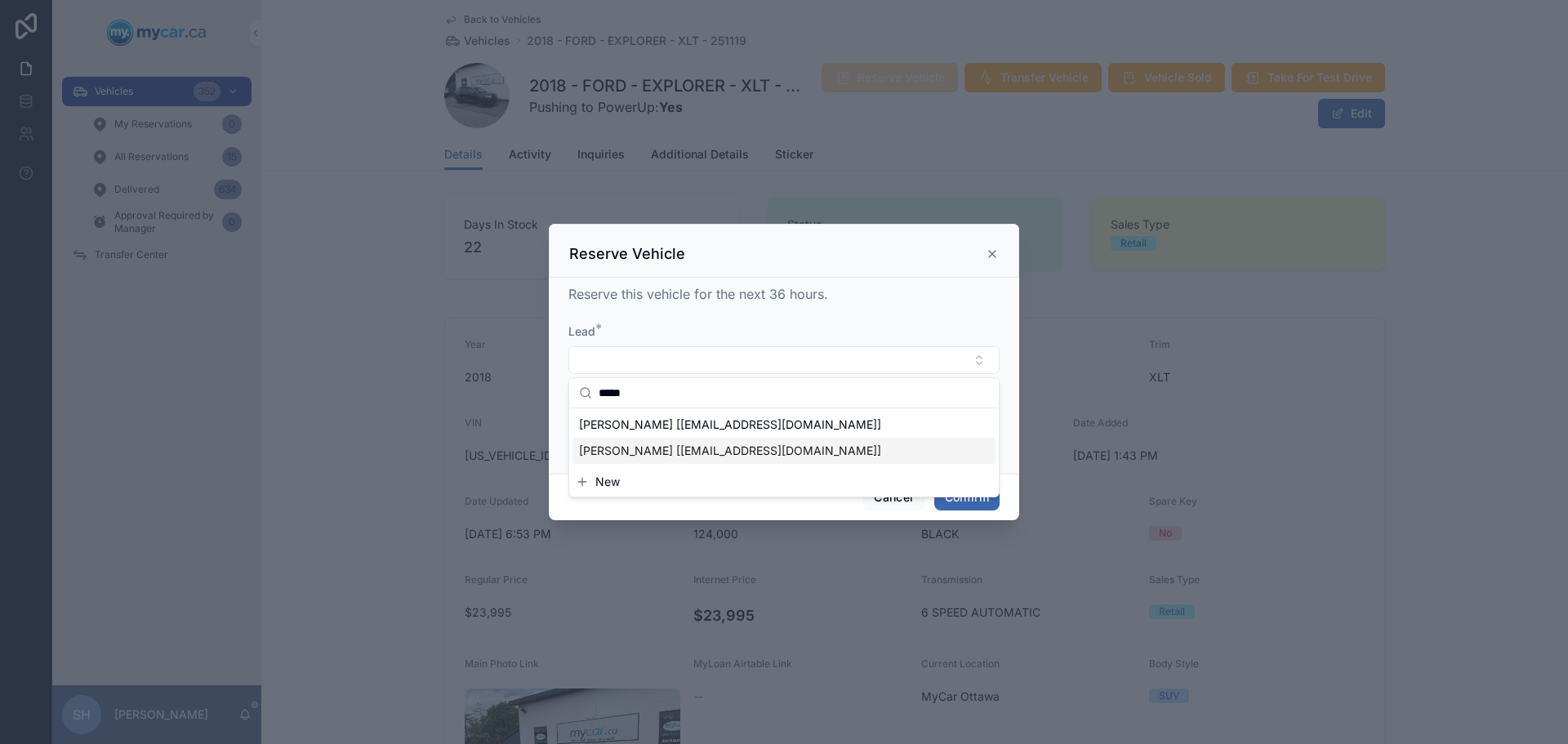
type input "*****"
click at [607, 481] on span "New" at bounding box center [607, 481] width 24 height 17
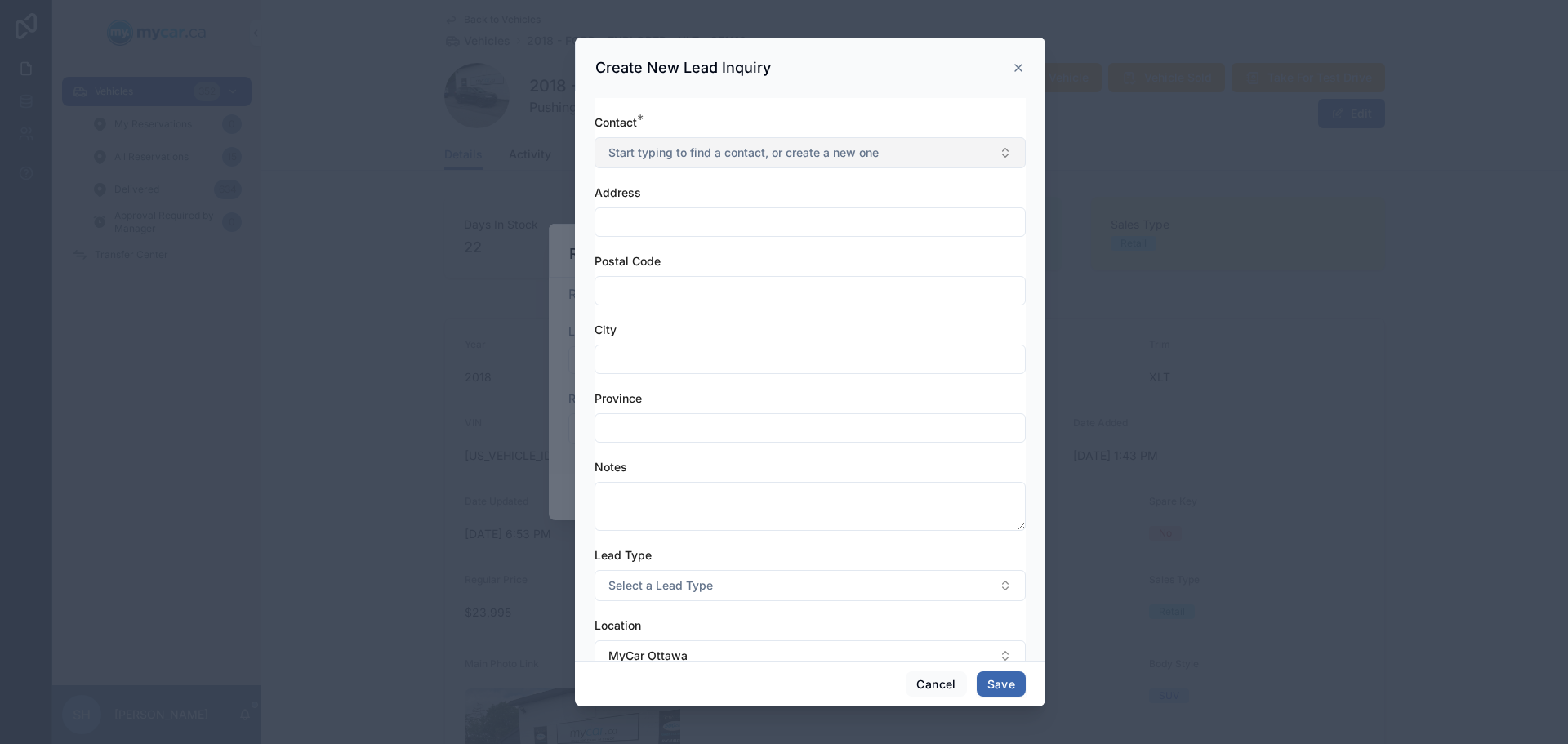
click at [678, 148] on span "Start typing to find a contact, or create a new one" at bounding box center [743, 153] width 270 height 17
type input "**********"
click at [635, 213] on span "New" at bounding box center [633, 217] width 24 height 17
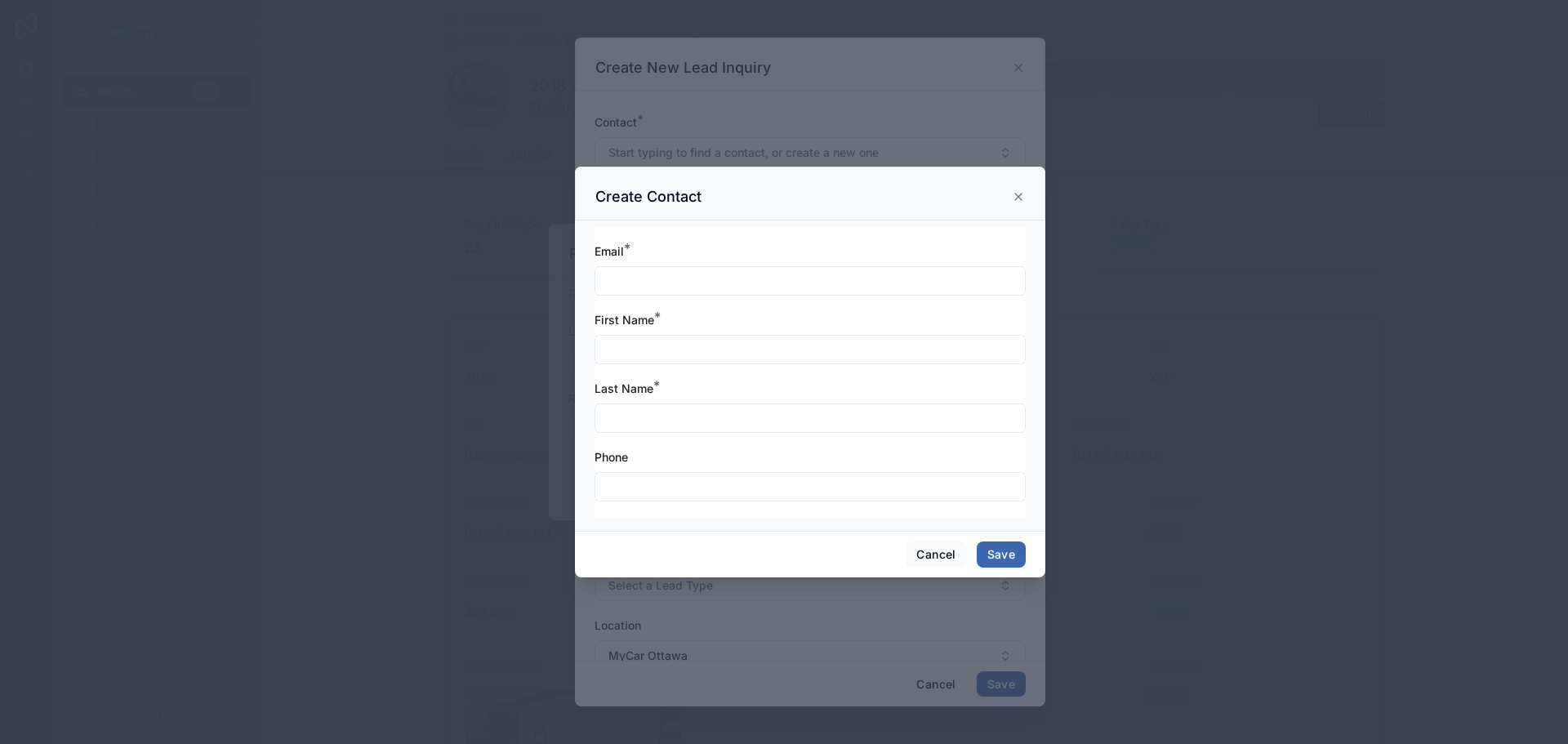
click at [699, 283] on input "text" at bounding box center [810, 281] width 429 height 23
click at [1412, 298] on div at bounding box center [784, 372] width 1568 height 744
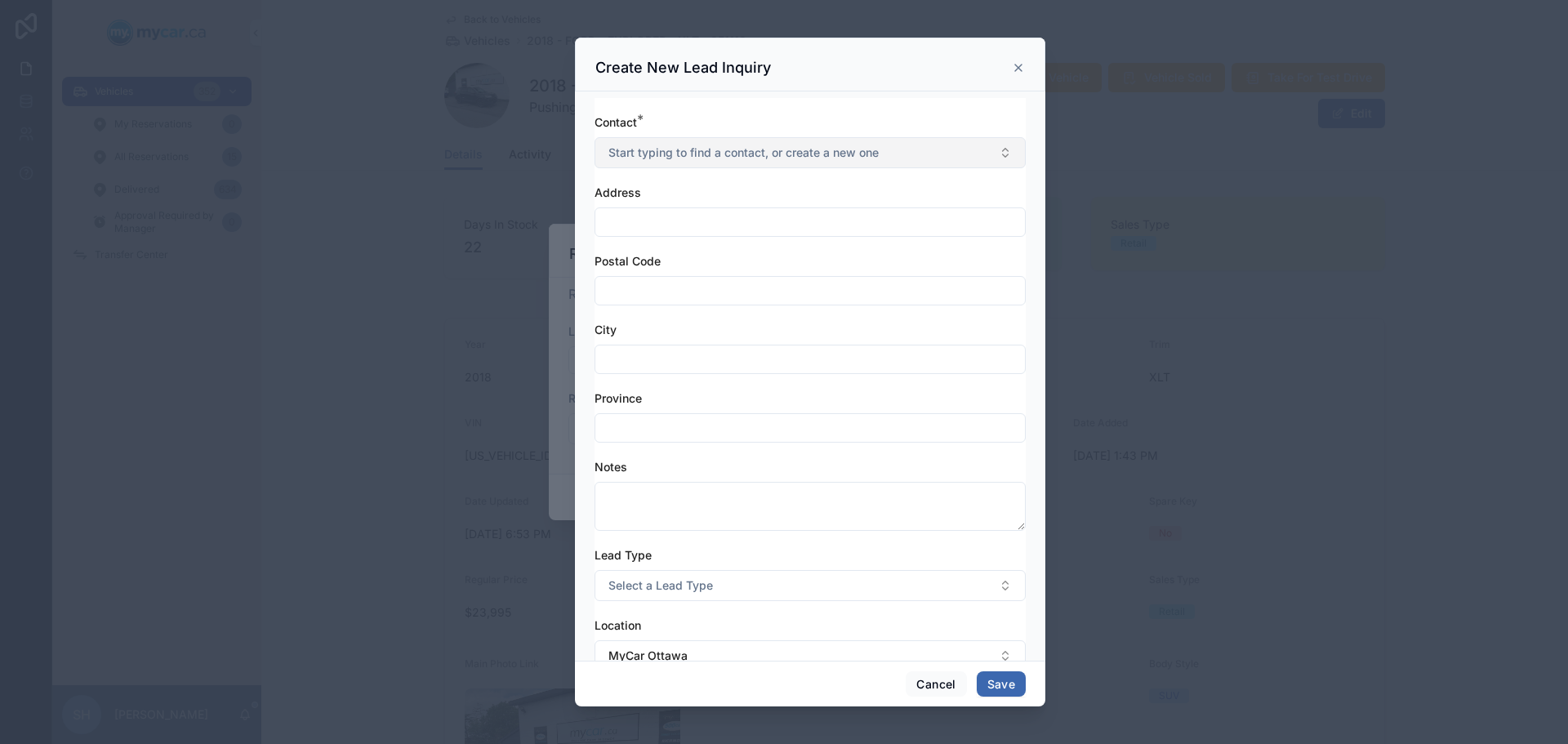
click at [674, 153] on span "Start typing to find a contact, or create a new one" at bounding box center [743, 153] width 270 height 17
click at [633, 215] on span "New" at bounding box center [633, 218] width 24 height 17
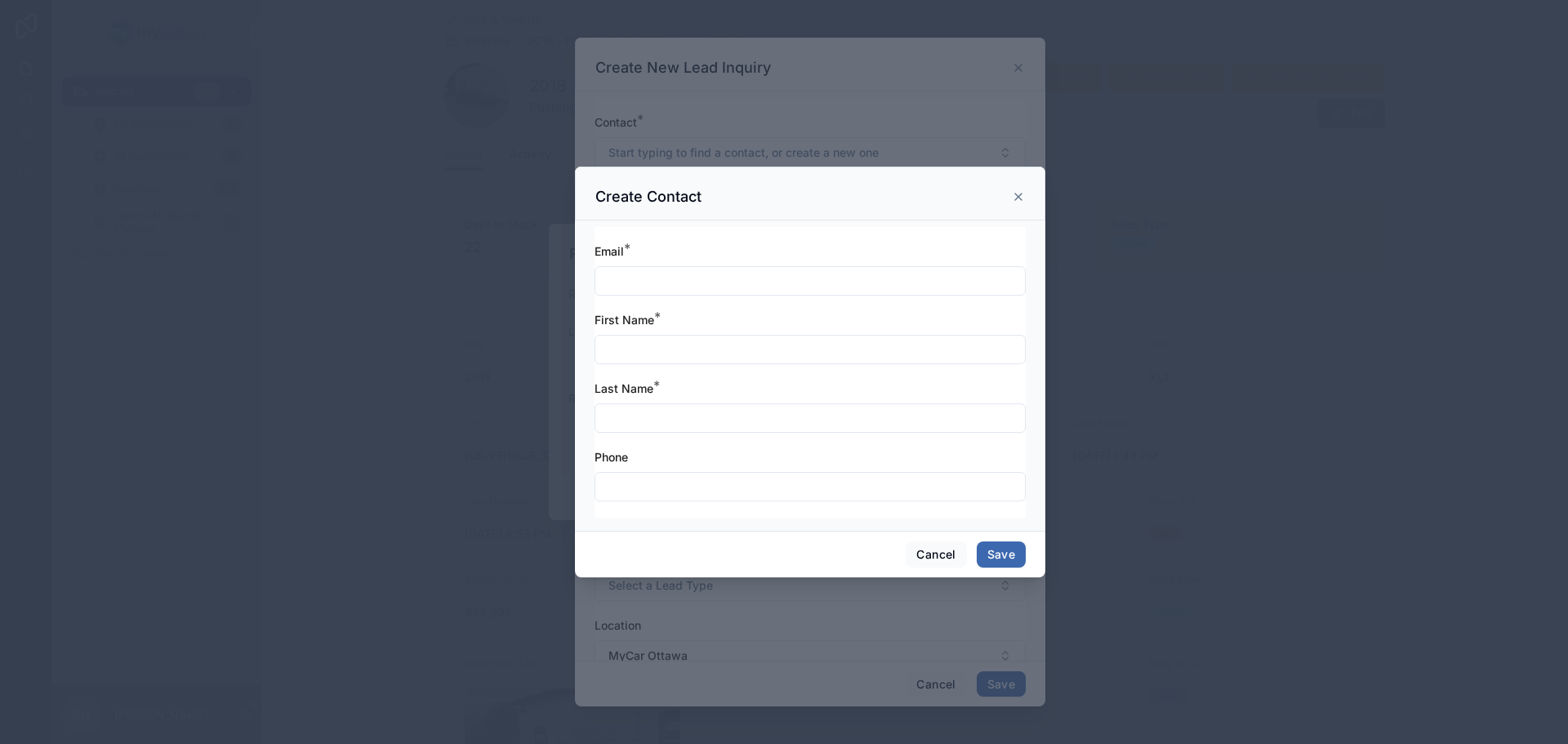
click at [1020, 197] on icon at bounding box center [1018, 196] width 13 height 13
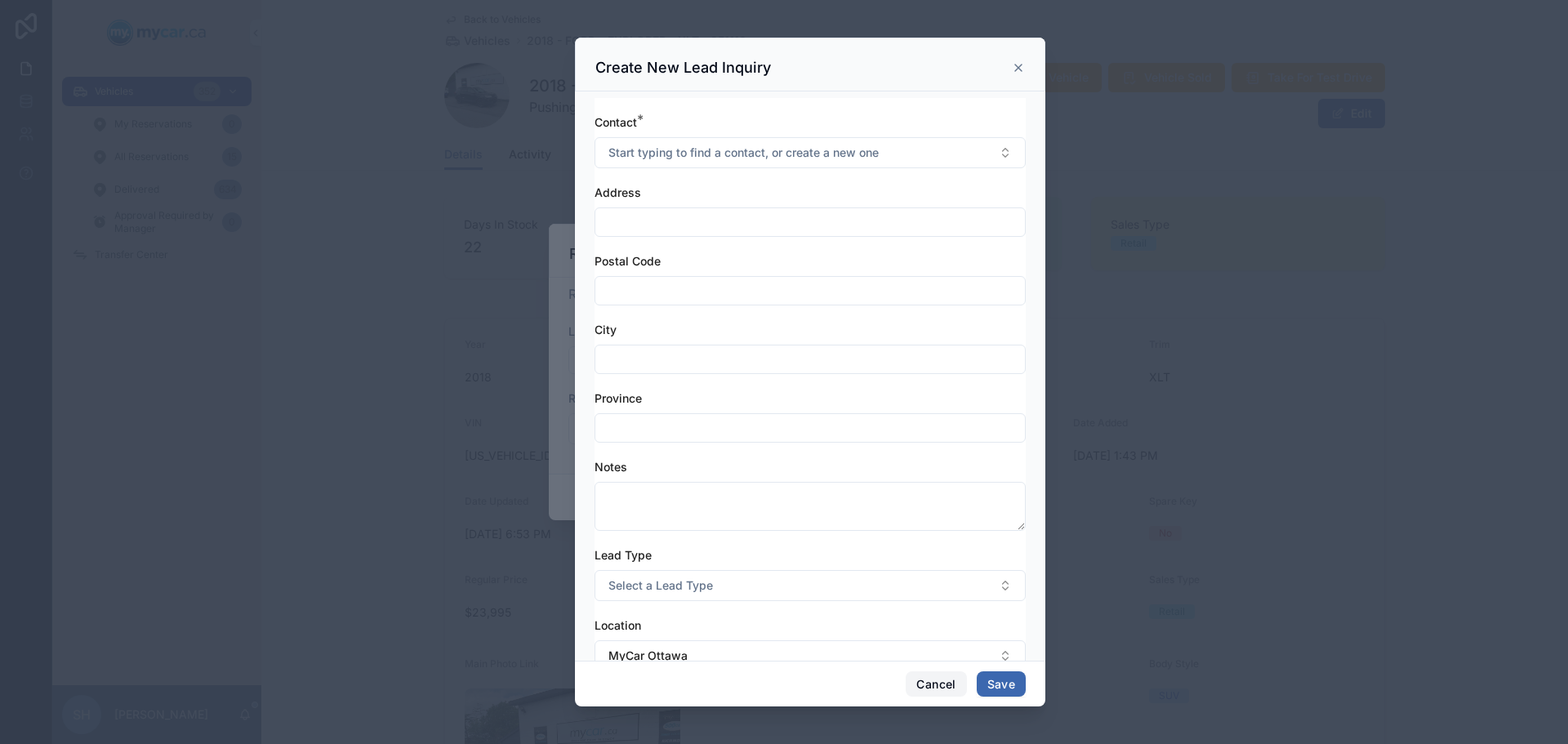
click at [931, 680] on button "Cancel" at bounding box center [935, 685] width 60 height 26
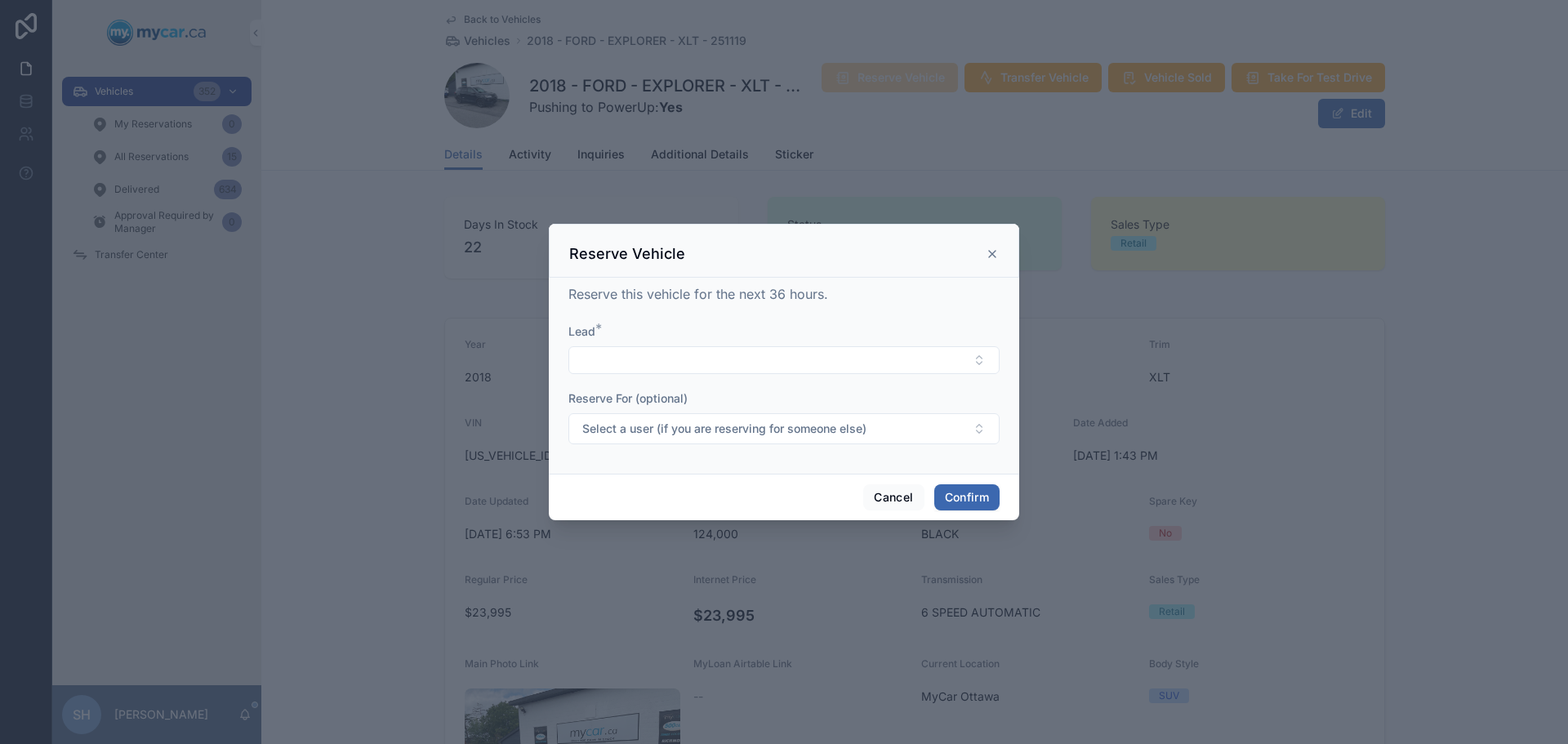
click at [998, 249] on icon at bounding box center [992, 254] width 13 height 13
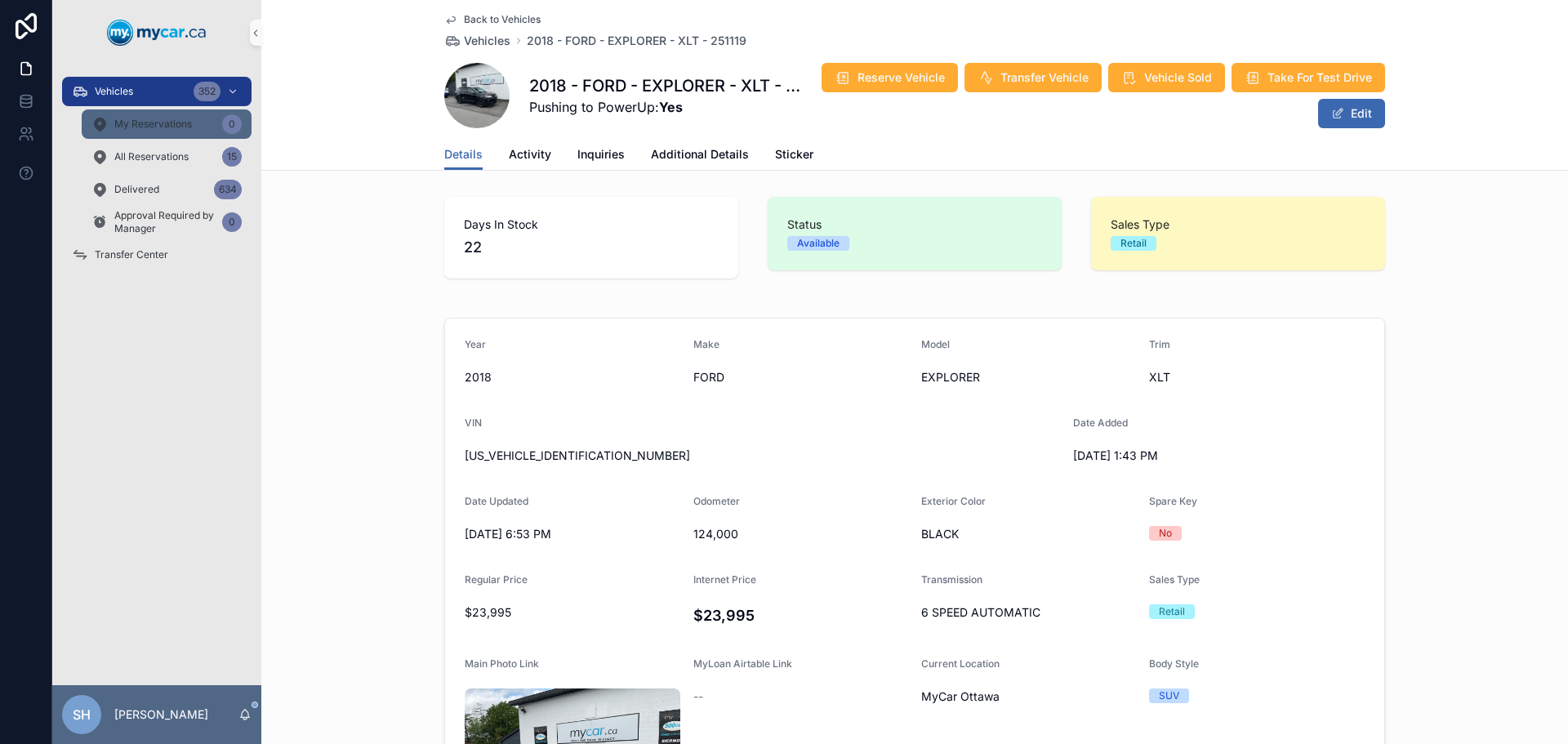
click at [154, 128] on span "My Reservations" at bounding box center [153, 124] width 78 height 13
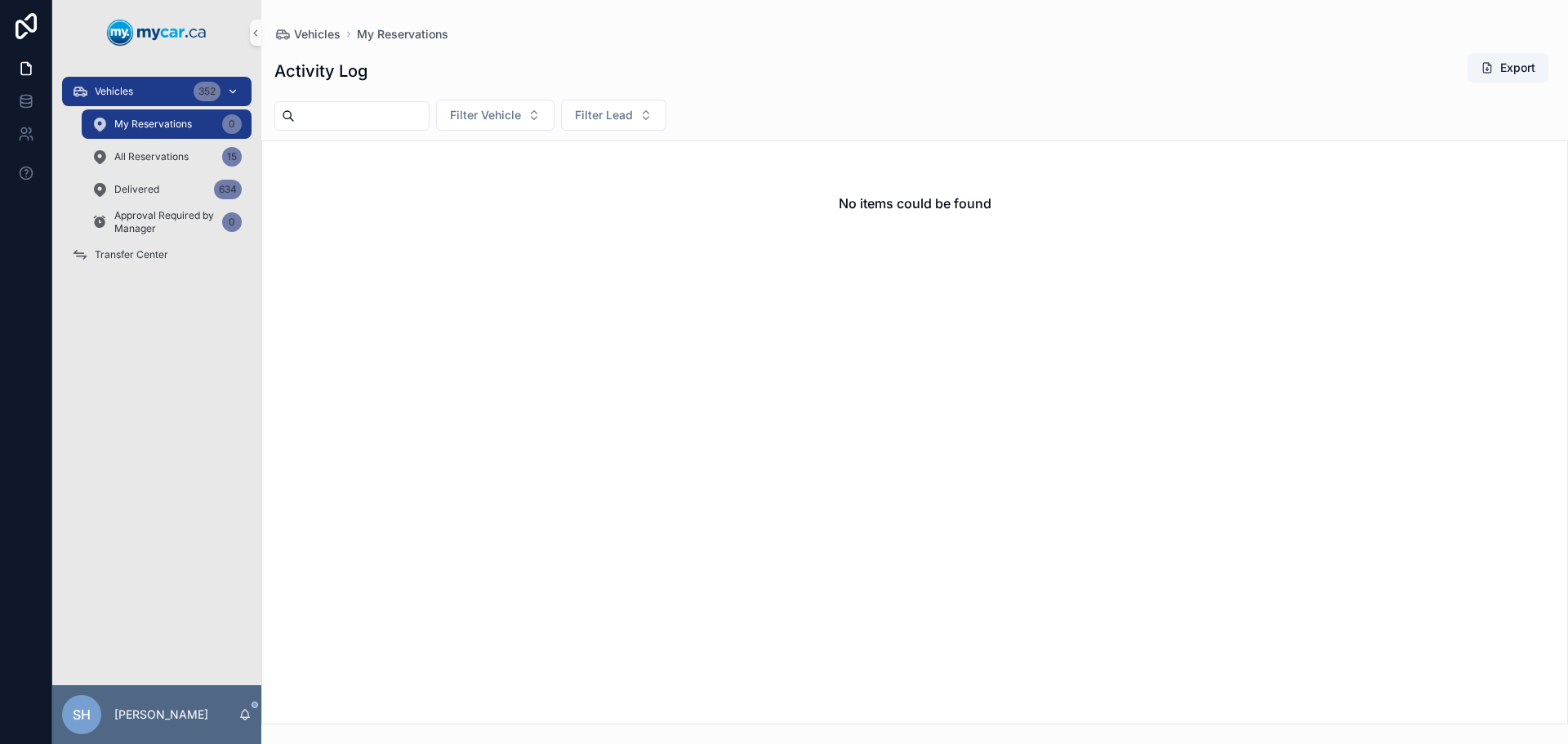
click at [141, 93] on div "Vehicles 352" at bounding box center [156, 92] width 170 height 26
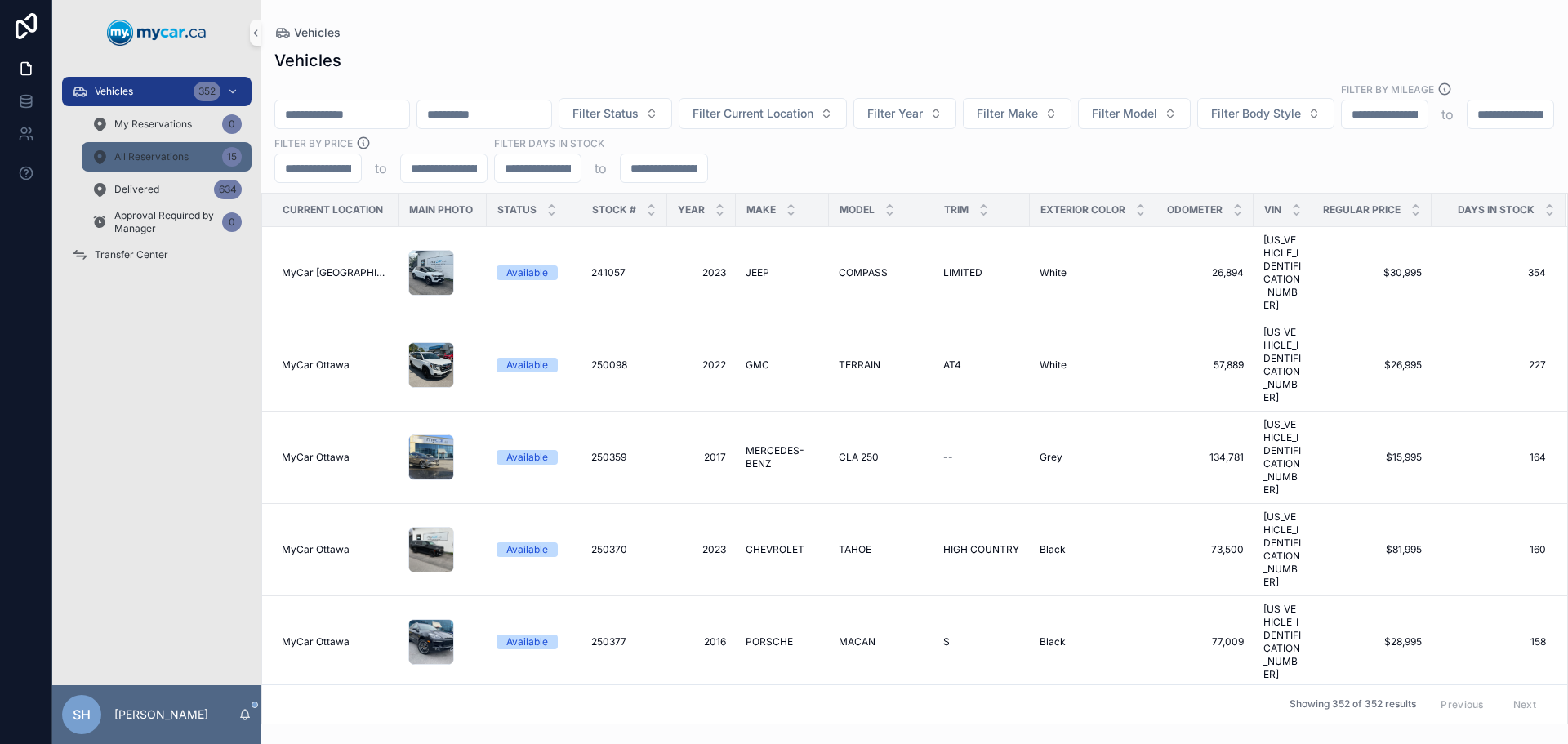
click at [147, 154] on span "All Reservations" at bounding box center [151, 156] width 74 height 13
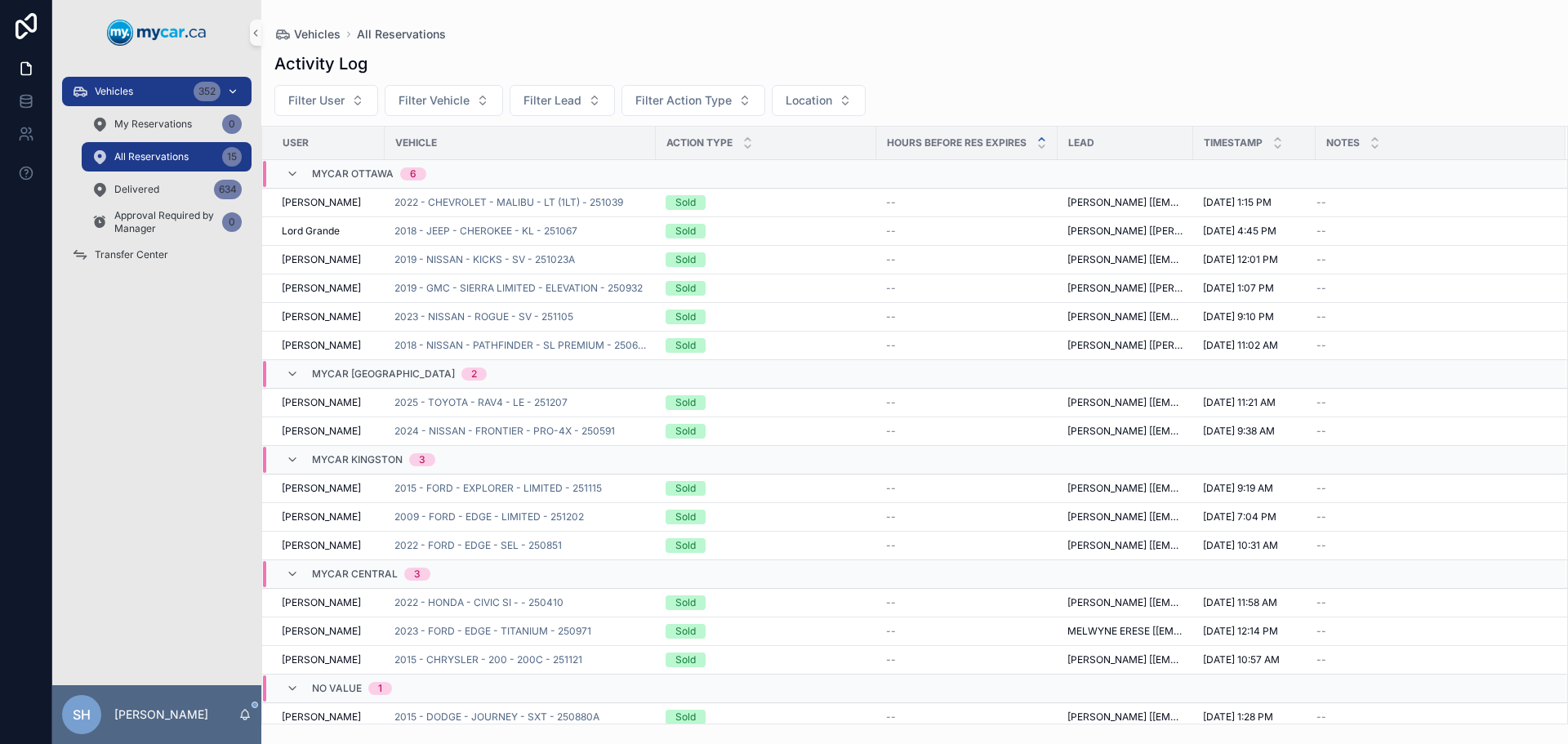
click at [132, 93] on span "Vehicles" at bounding box center [114, 91] width 38 height 13
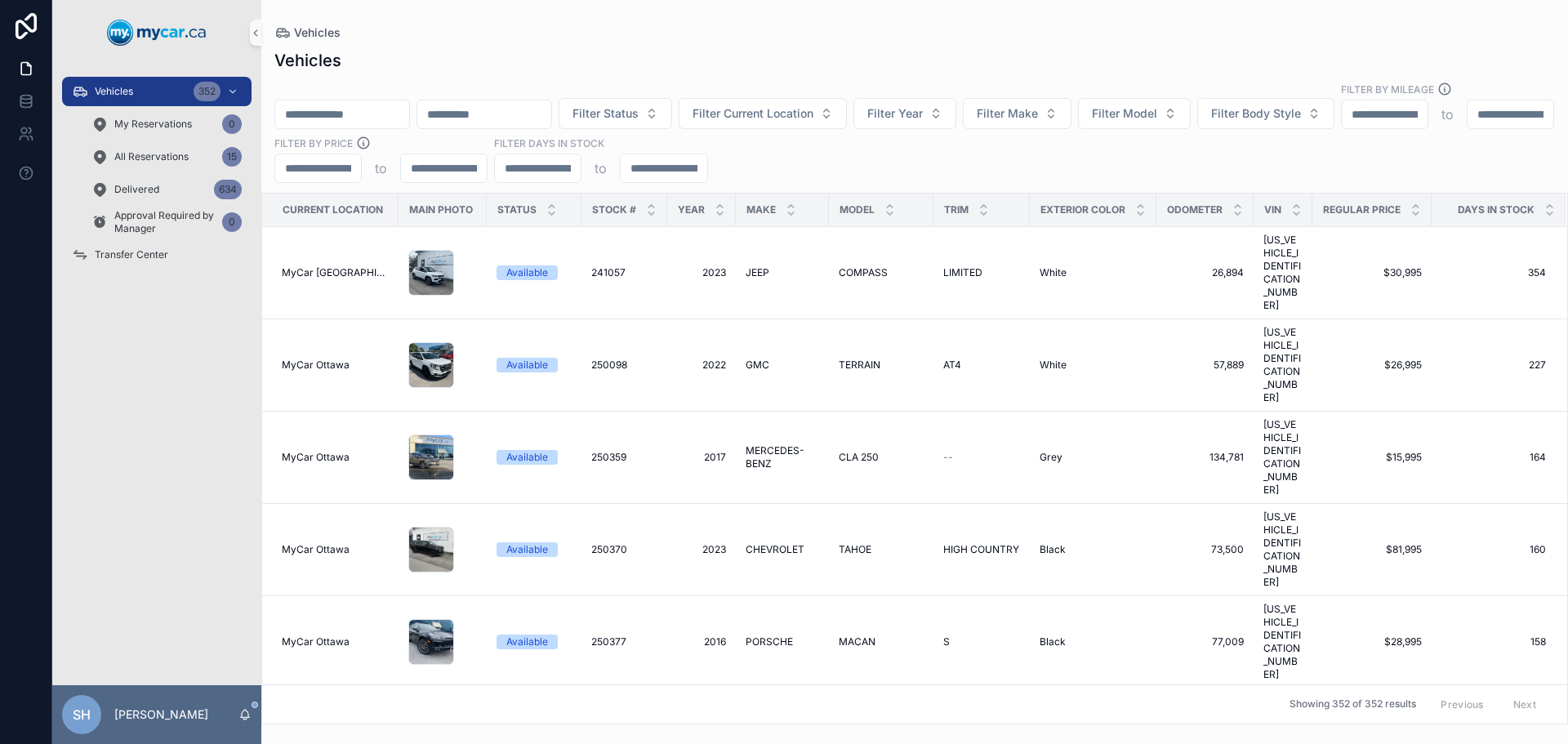
click at [732, 45] on div "Vehicles Filter Status Filter Current Location Filter Year Filter Make Filter M…" at bounding box center [915, 381] width 1307 height 685
click at [805, 51] on div "Vehicles" at bounding box center [915, 60] width 1281 height 23
click at [495, 103] on input "scrollable content" at bounding box center [484, 114] width 134 height 23
click at [319, 103] on input "scrollable content" at bounding box center [342, 114] width 134 height 23
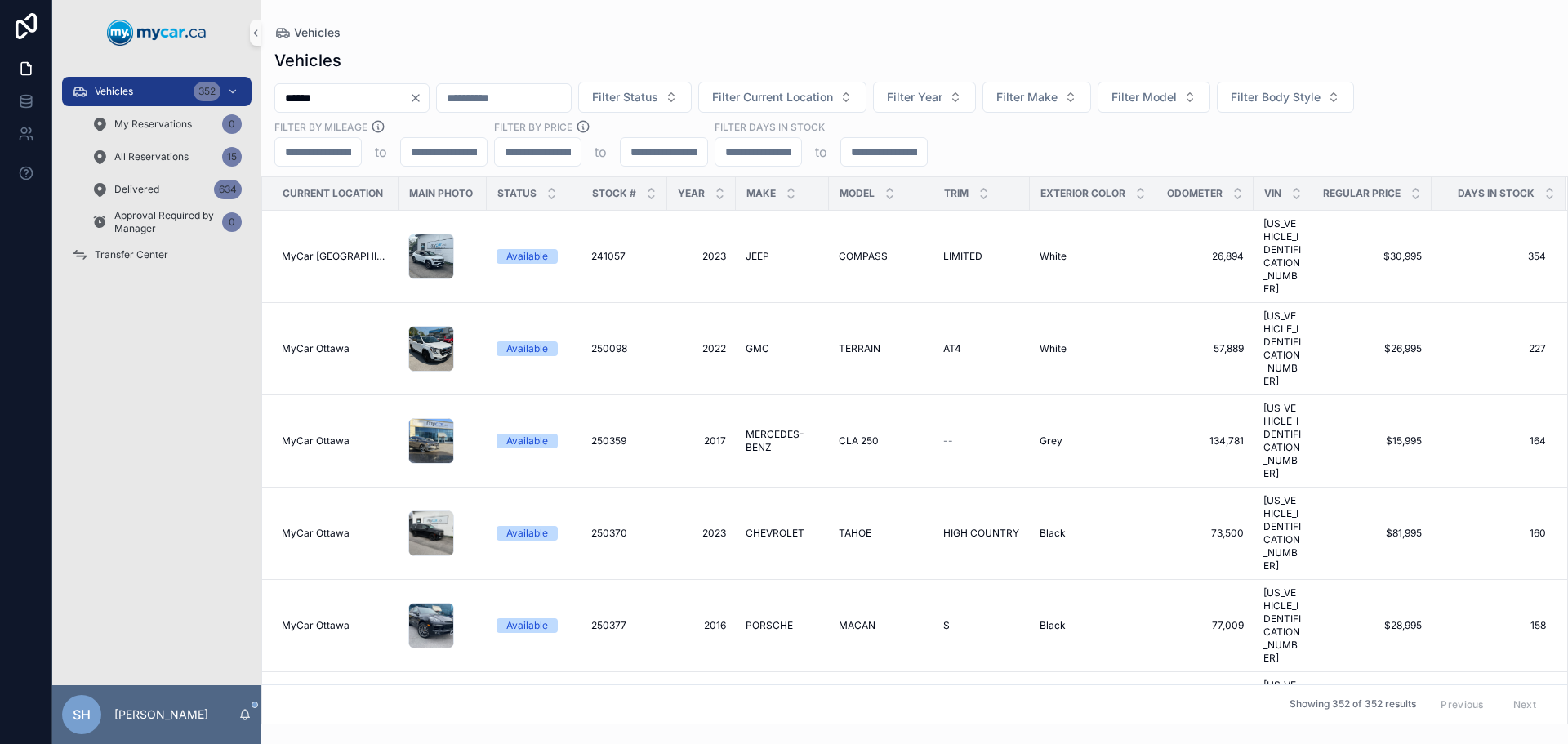
type input "******"
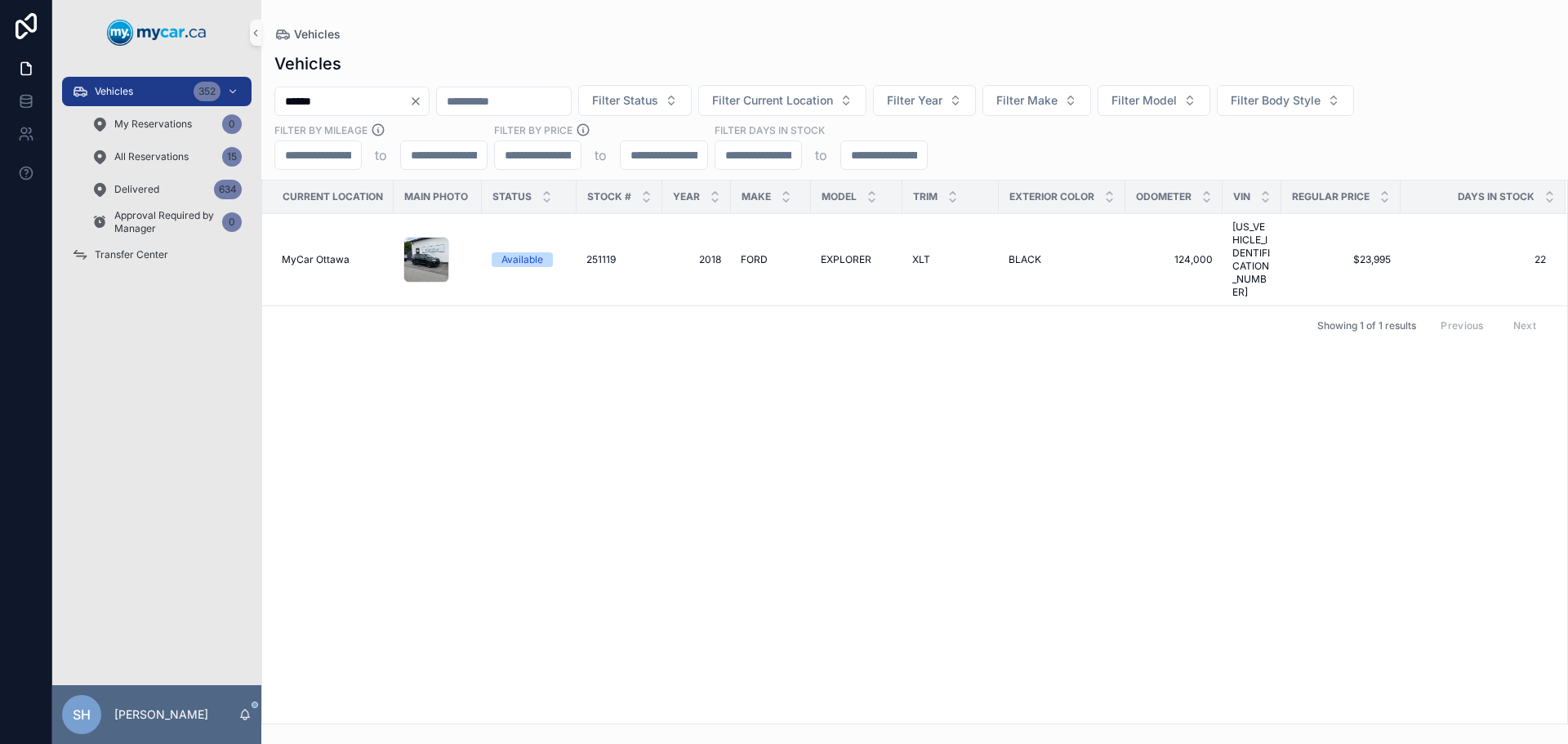
click at [743, 253] on span "FORD" at bounding box center [754, 259] width 27 height 13
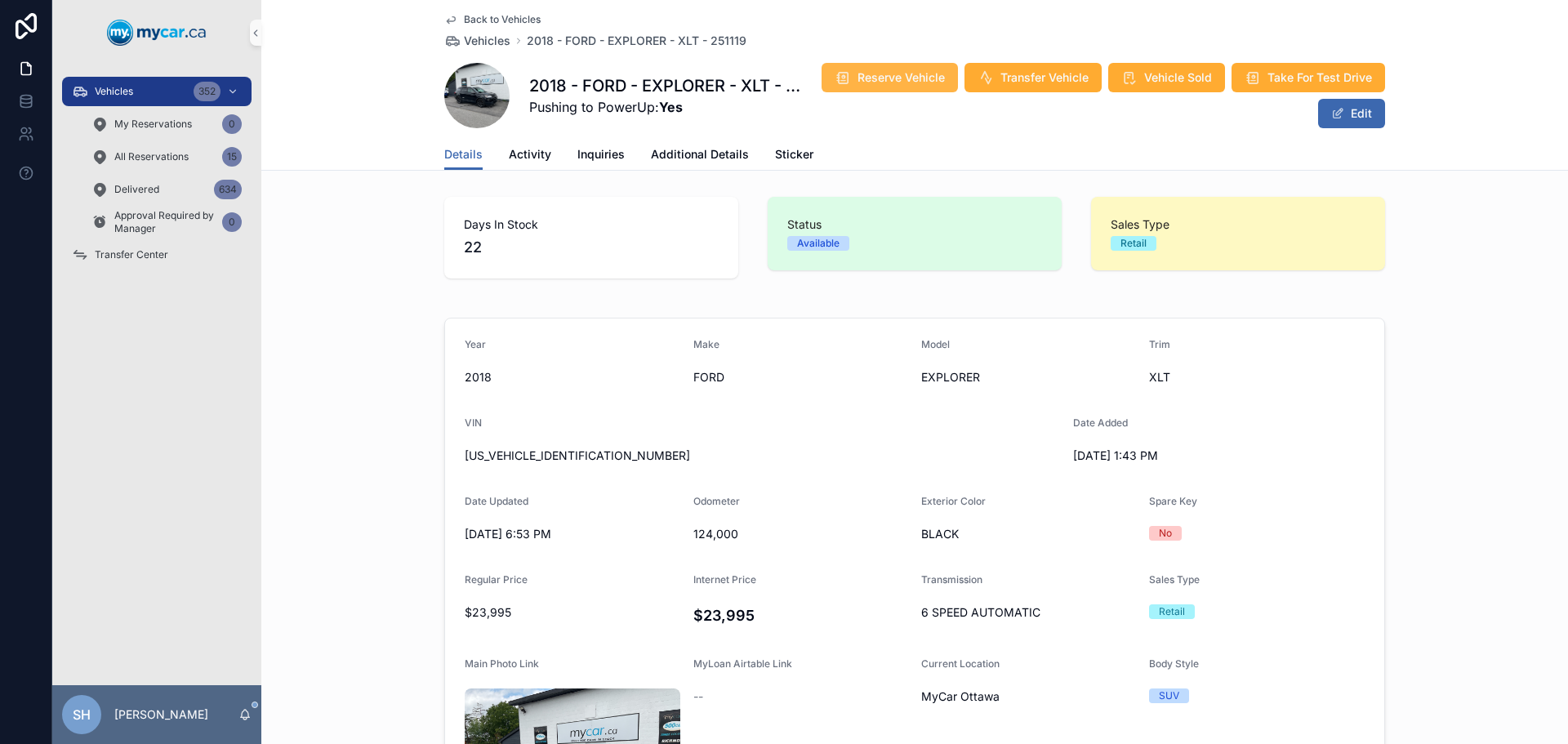
click at [908, 81] on span "Reserve Vehicle" at bounding box center [901, 78] width 87 height 17
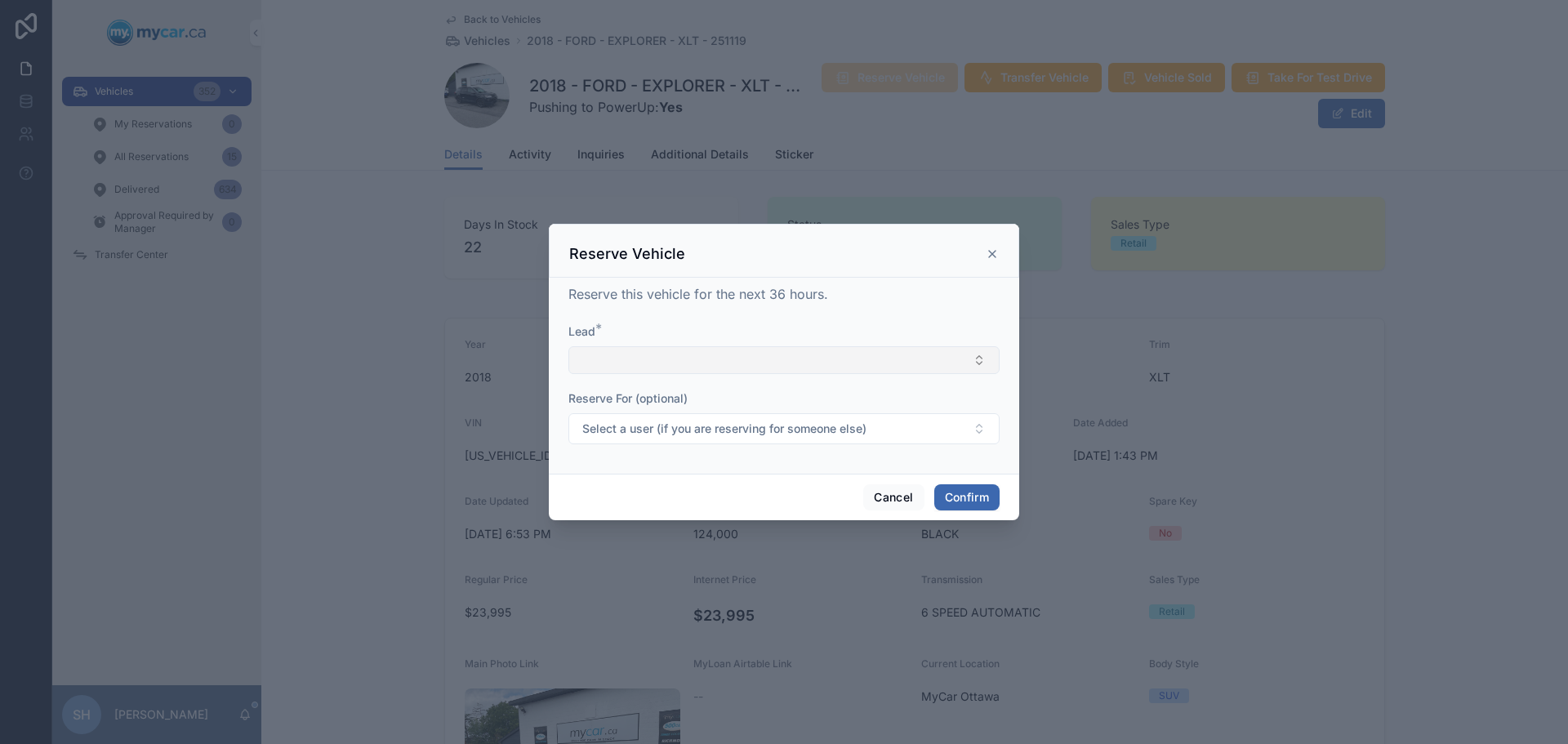
click at [673, 363] on button "Select Button" at bounding box center [784, 360] width 431 height 28
type input "**********"
click at [609, 420] on span "New" at bounding box center [607, 423] width 24 height 17
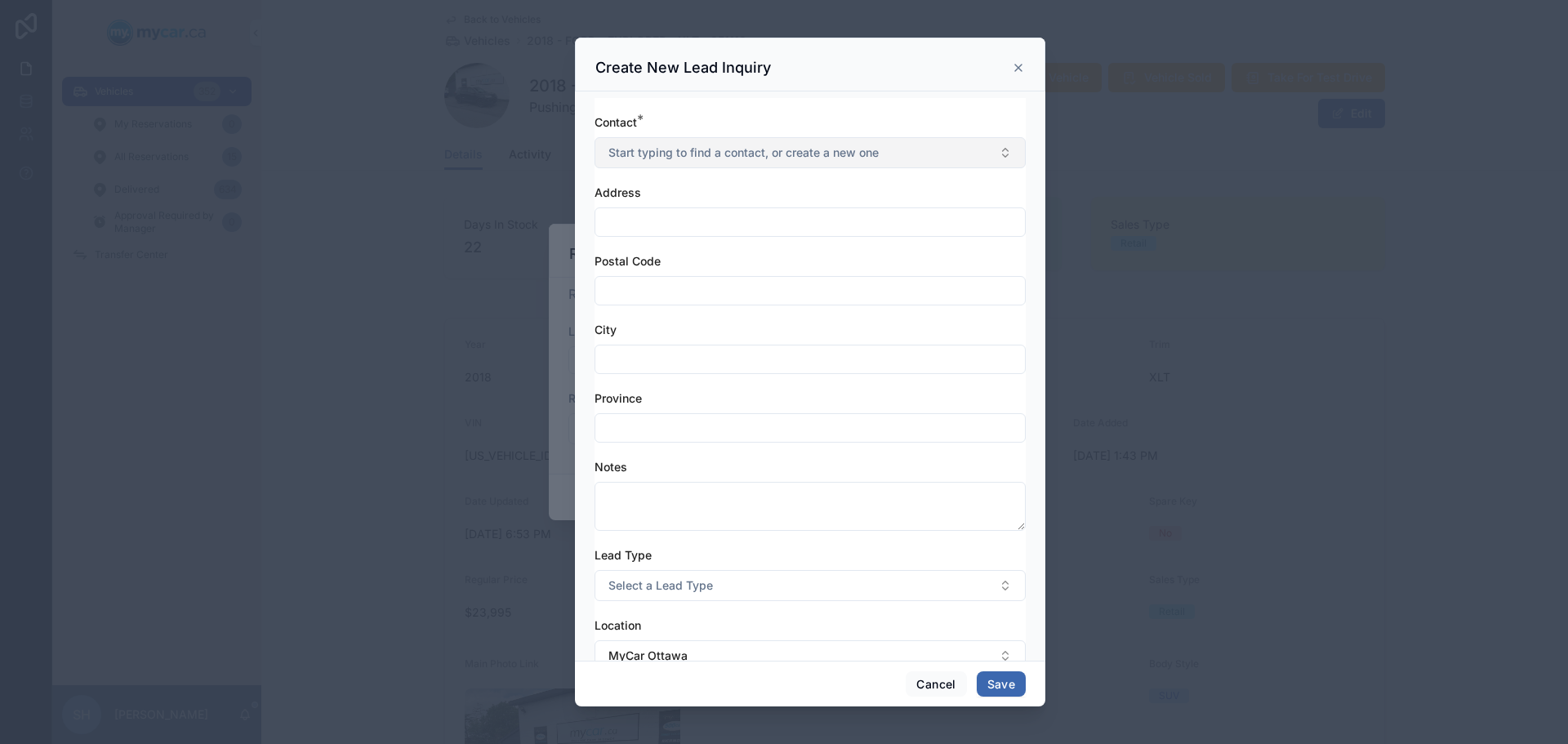
click at [654, 150] on span "Start typing to find a contact, or create a new one" at bounding box center [743, 153] width 270 height 17
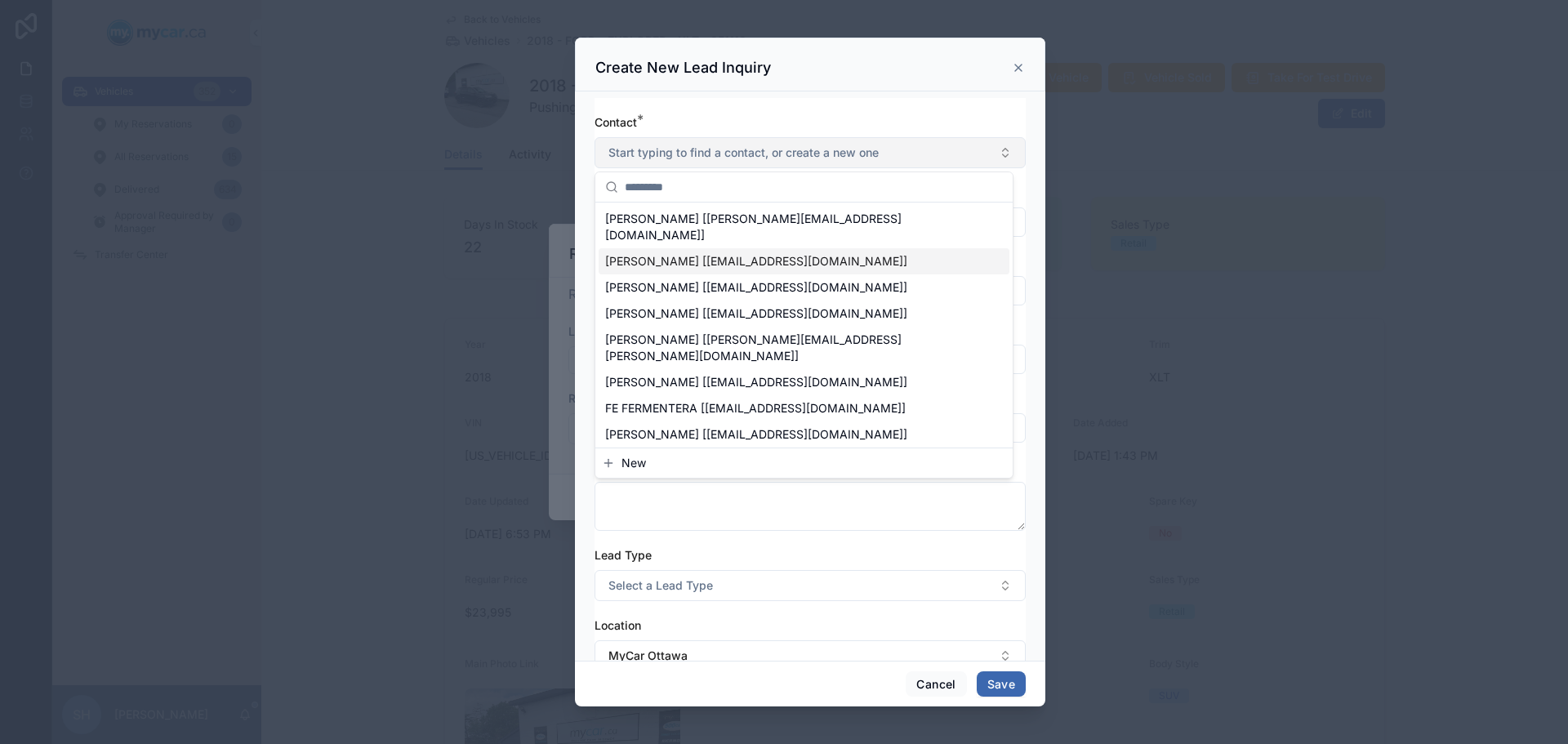
drag, startPoint x: 654, startPoint y: 150, endPoint x: 624, endPoint y: 148, distance: 30.1
drag, startPoint x: 624, startPoint y: 148, endPoint x: 928, endPoint y: 133, distance: 304.4
click at [928, 133] on div "Contact * Start typing to find a contact, or create a new one" at bounding box center [811, 141] width 431 height 54
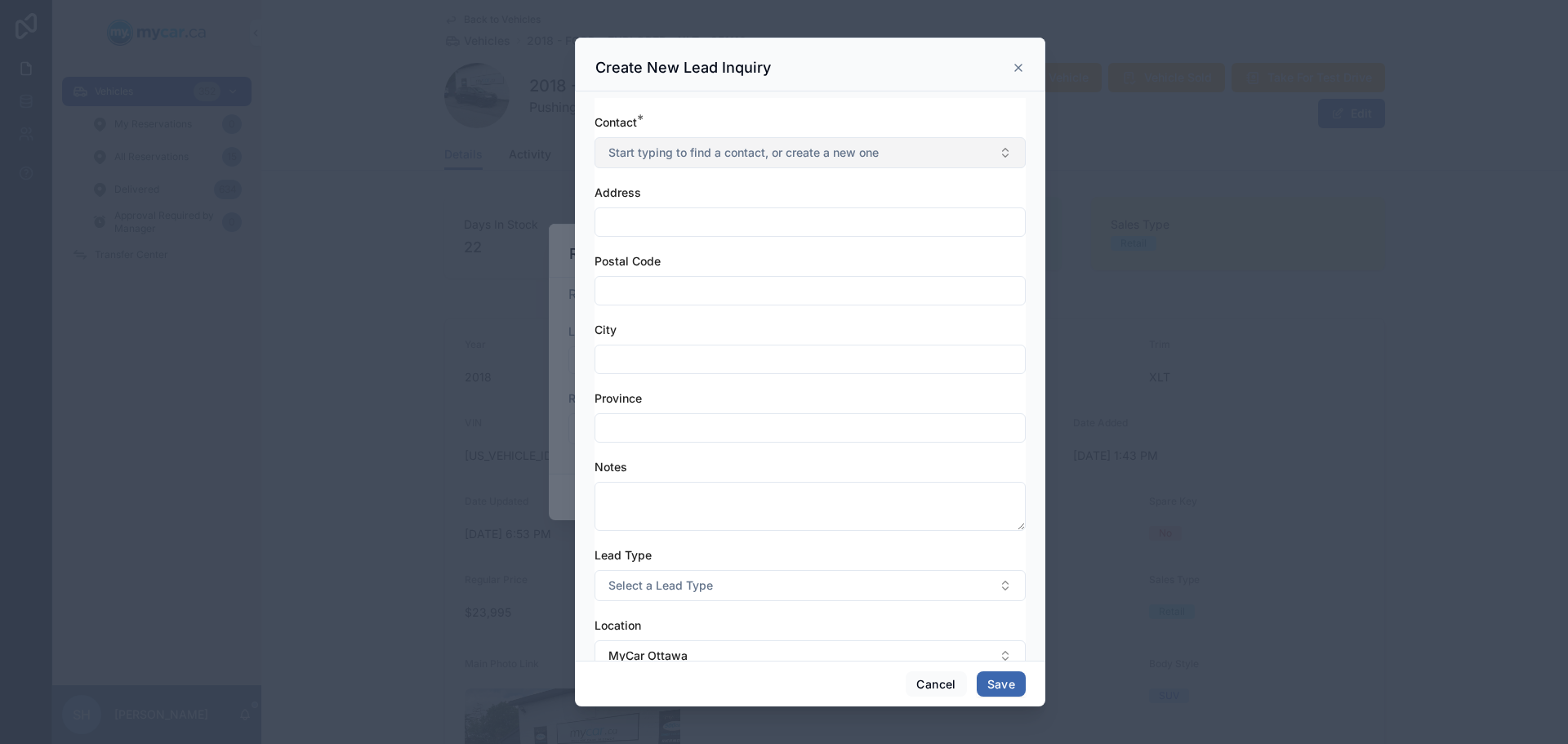
click at [668, 160] on button "Start typing to find a contact, or create a new one" at bounding box center [811, 153] width 431 height 31
type input "**********"
click at [638, 217] on span "New" at bounding box center [633, 217] width 24 height 17
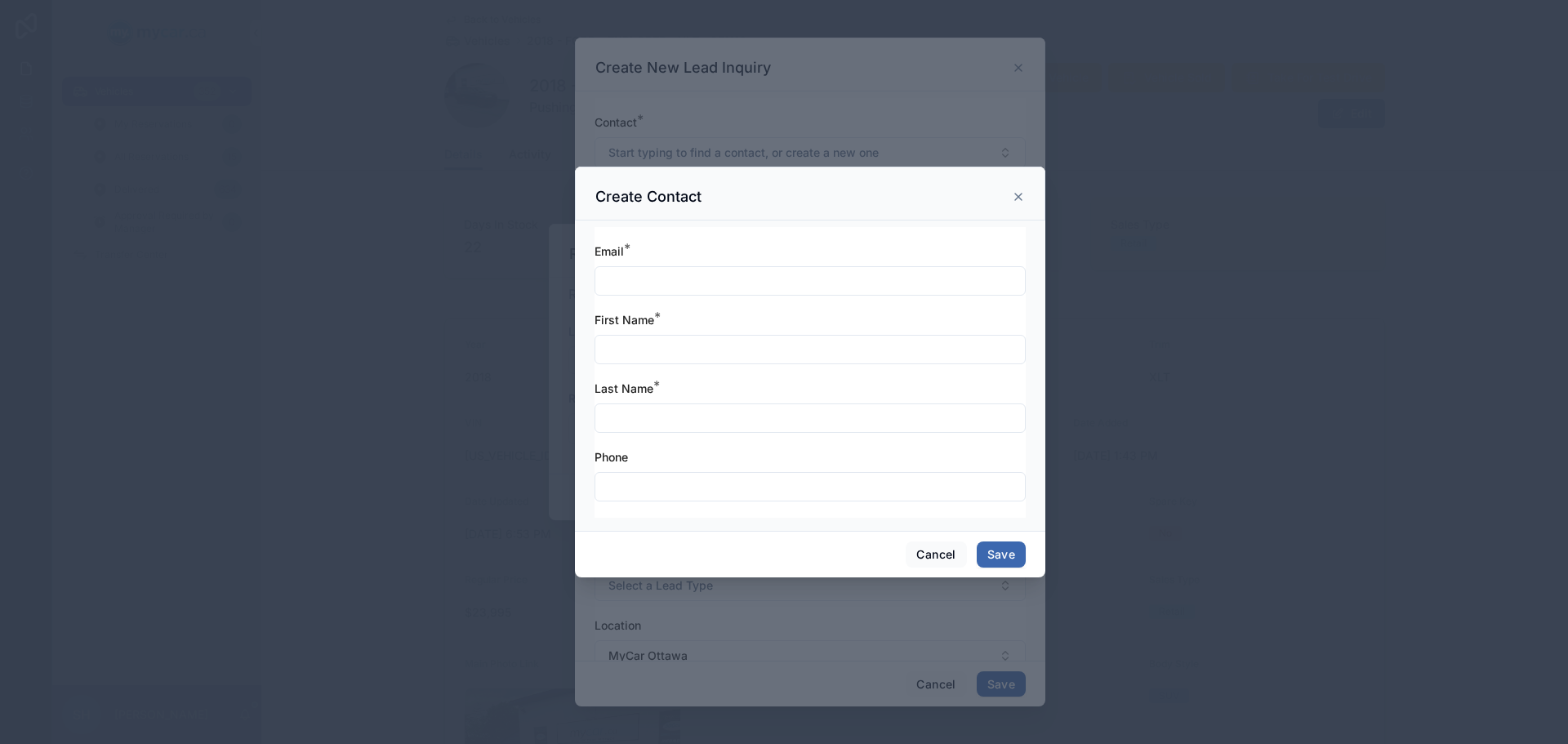
paste input "**********"
click at [737, 345] on input "**********" at bounding box center [810, 350] width 429 height 23
drag, startPoint x: 736, startPoint y: 346, endPoint x: 679, endPoint y: 361, distance: 58.9
click at [679, 361] on input "**********" at bounding box center [810, 350] width 429 height 23
type input "**********"
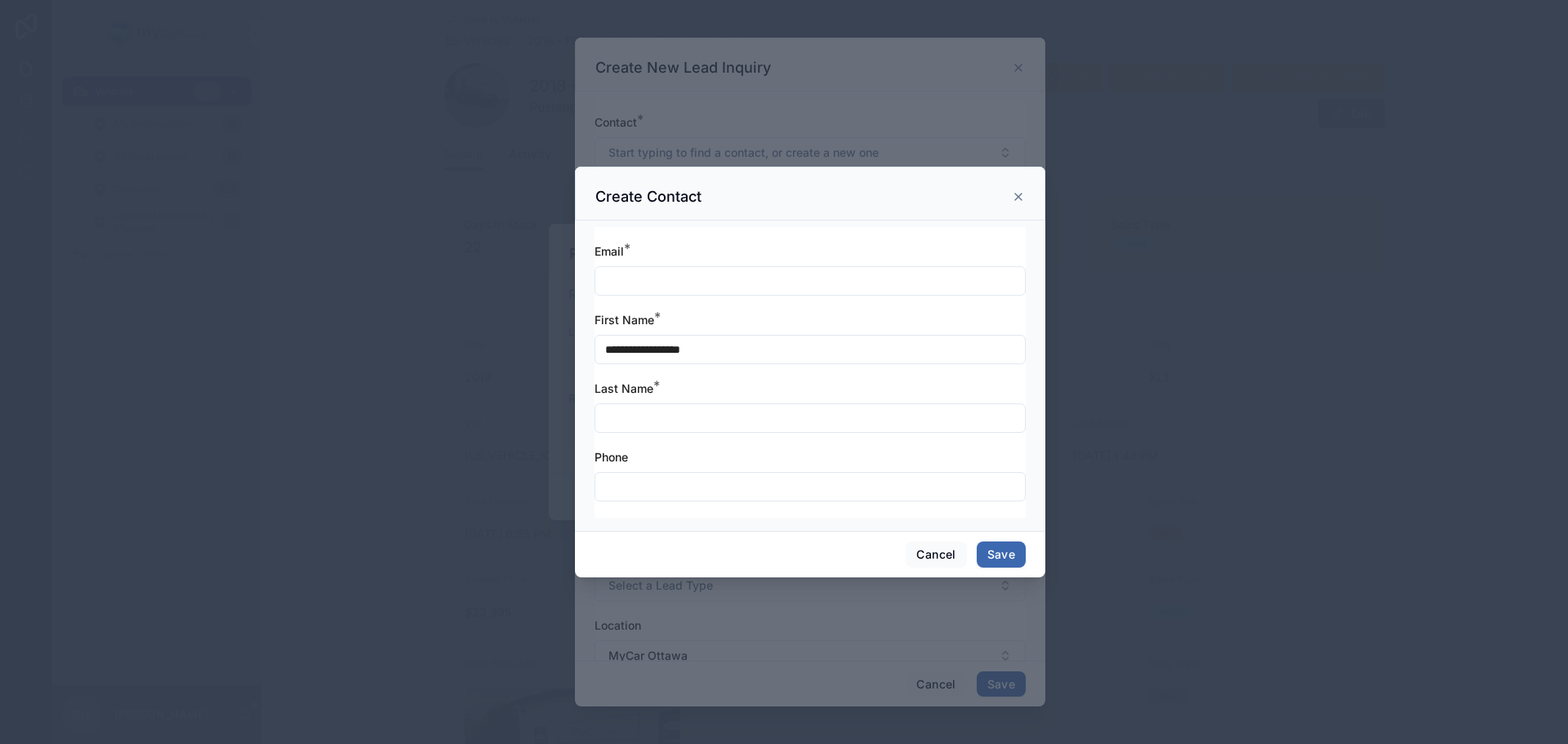
click at [641, 411] on input "text" at bounding box center [810, 418] width 429 height 23
paste input "**********"
type input "**********"
click at [729, 356] on input "**********" at bounding box center [810, 350] width 429 height 23
type input "******"
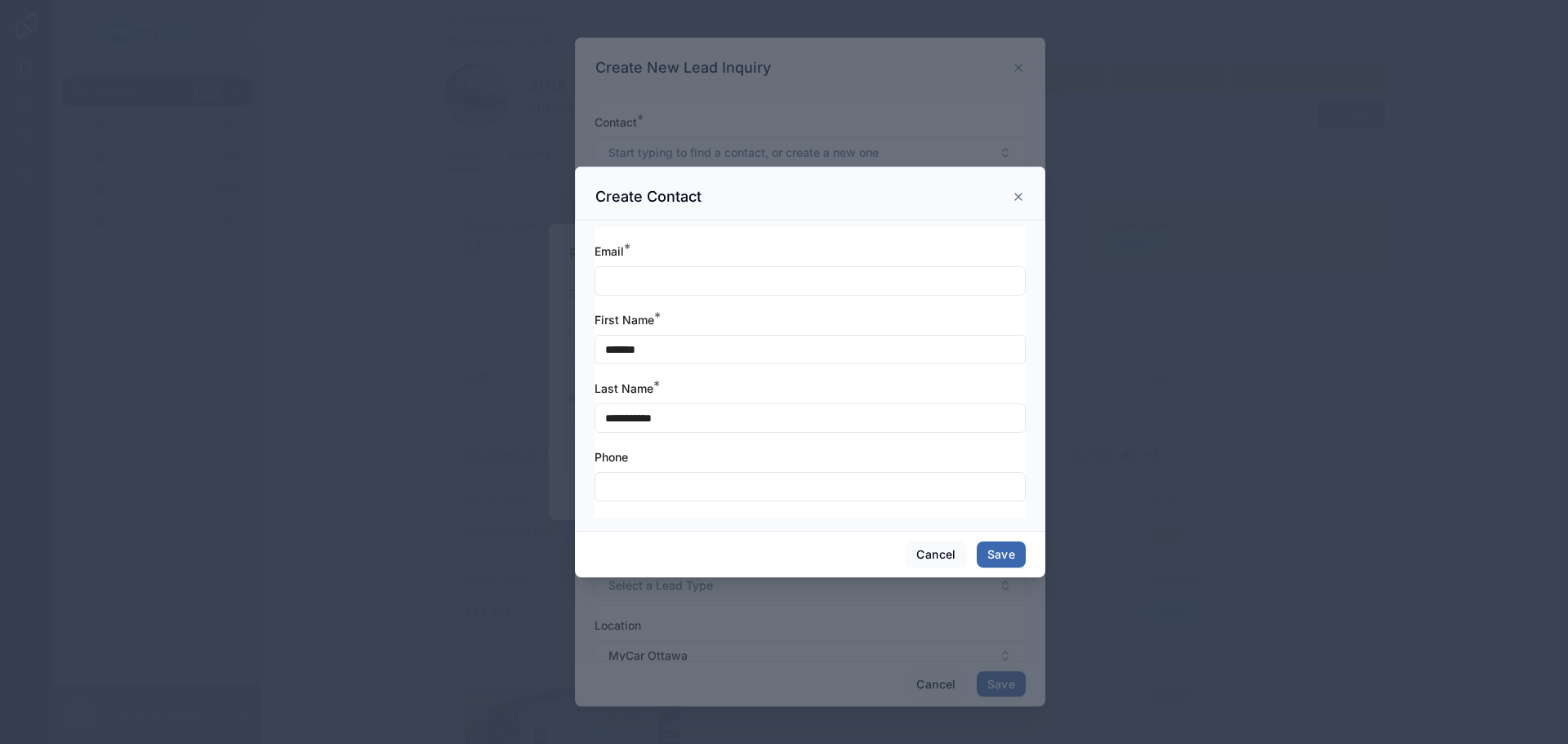
click at [639, 280] on input "text" at bounding box center [810, 281] width 429 height 23
paste input "**********"
type input "**********"
click at [1003, 548] on button "Save" at bounding box center [1002, 555] width 49 height 26
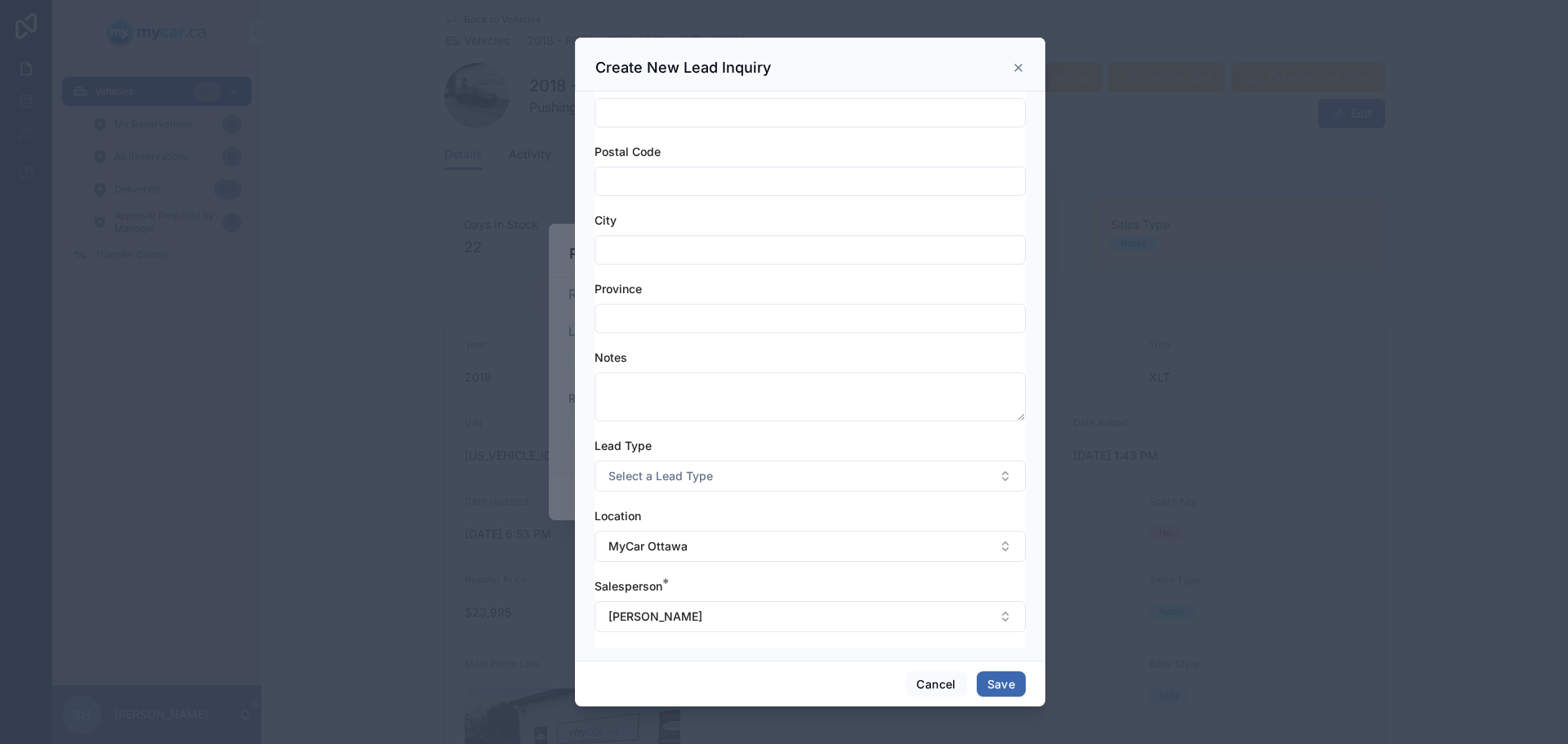
scroll to position [110, 0]
click at [707, 472] on span "Select a Lead Type" at bounding box center [661, 474] width 105 height 17
click at [661, 540] on div "Vehicle" at bounding box center [804, 541] width 411 height 24
click at [679, 620] on span "[PERSON_NAME]" at bounding box center [655, 616] width 94 height 17
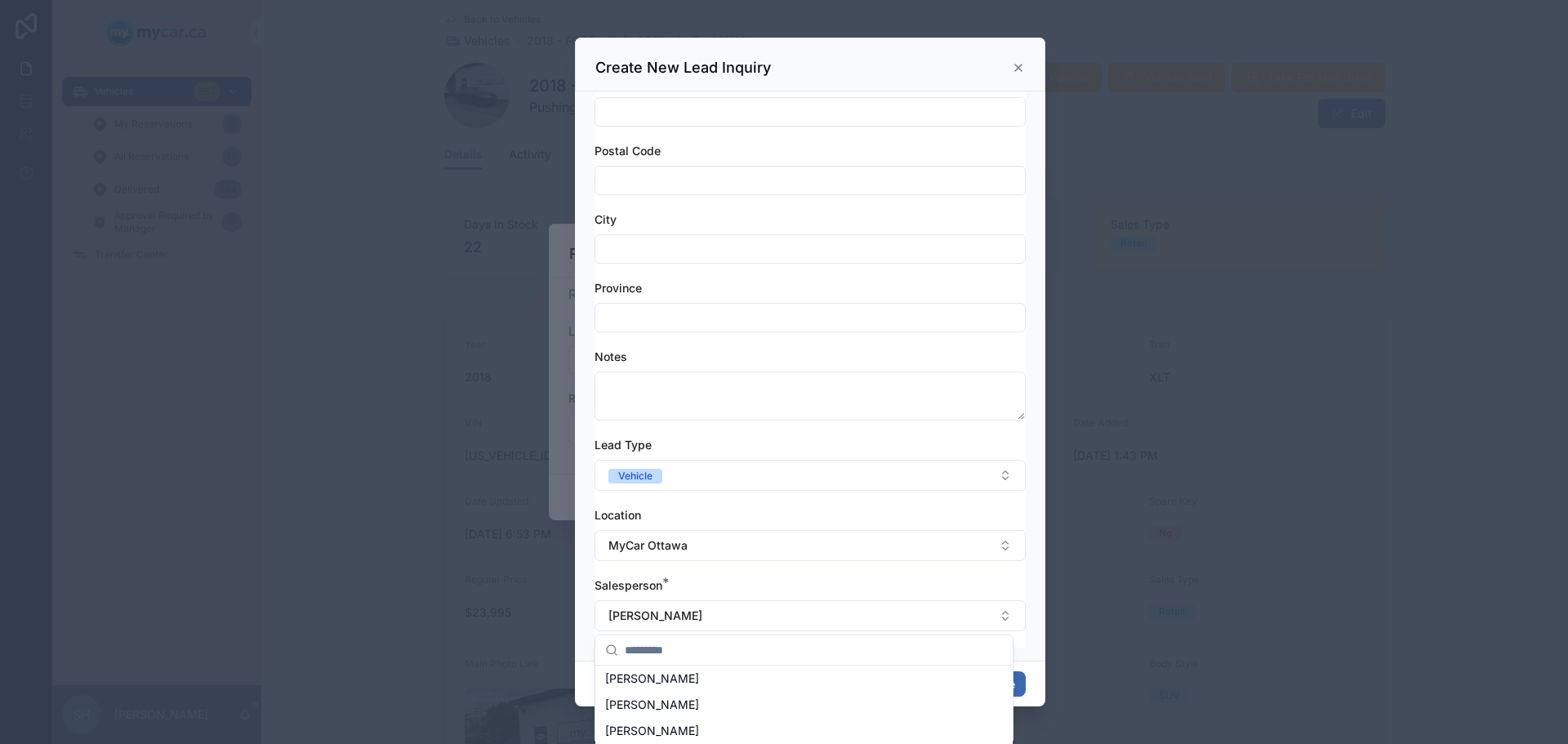
scroll to position [0, 0]
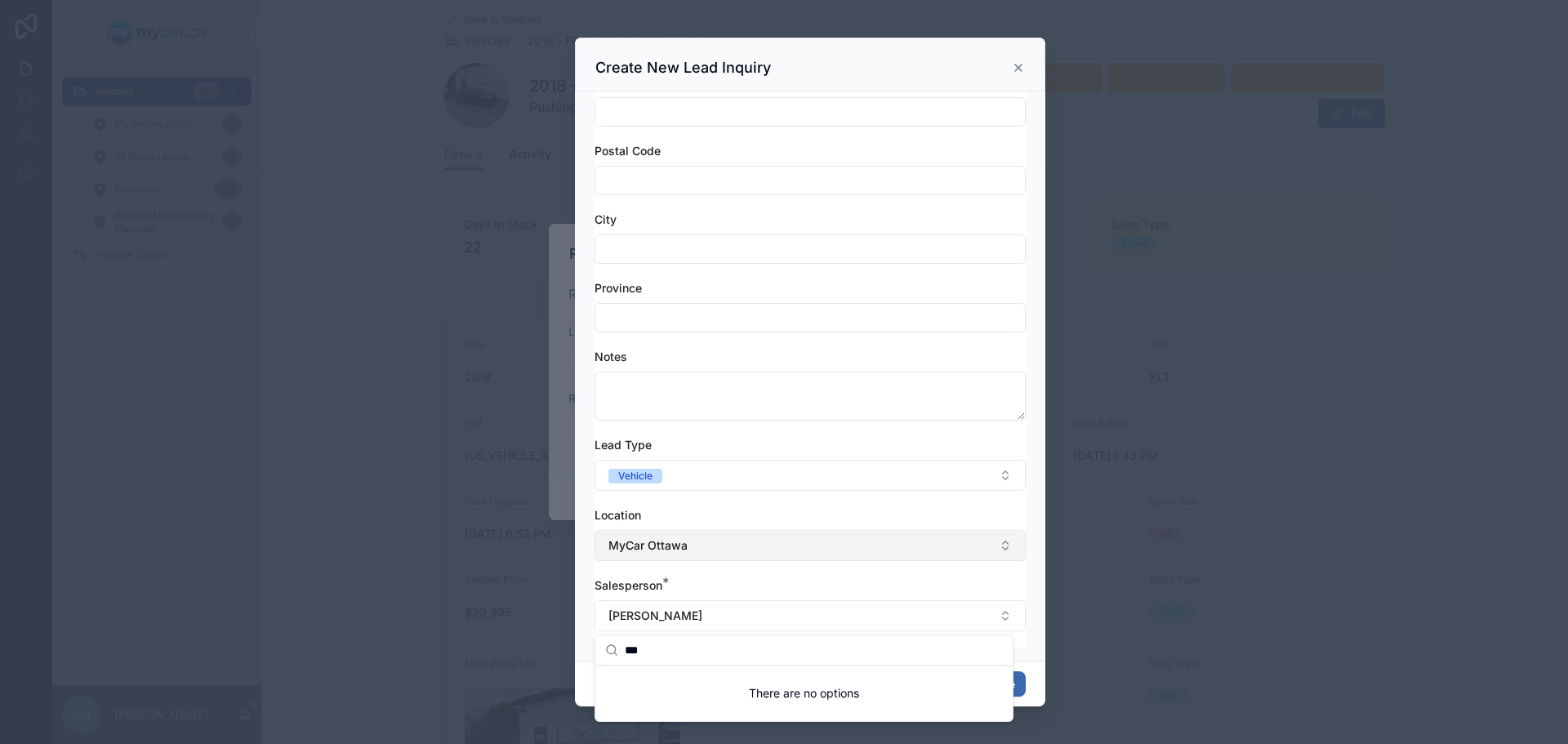
type input "***"
click at [721, 547] on button "MyCar Ottawa" at bounding box center [811, 546] width 431 height 31
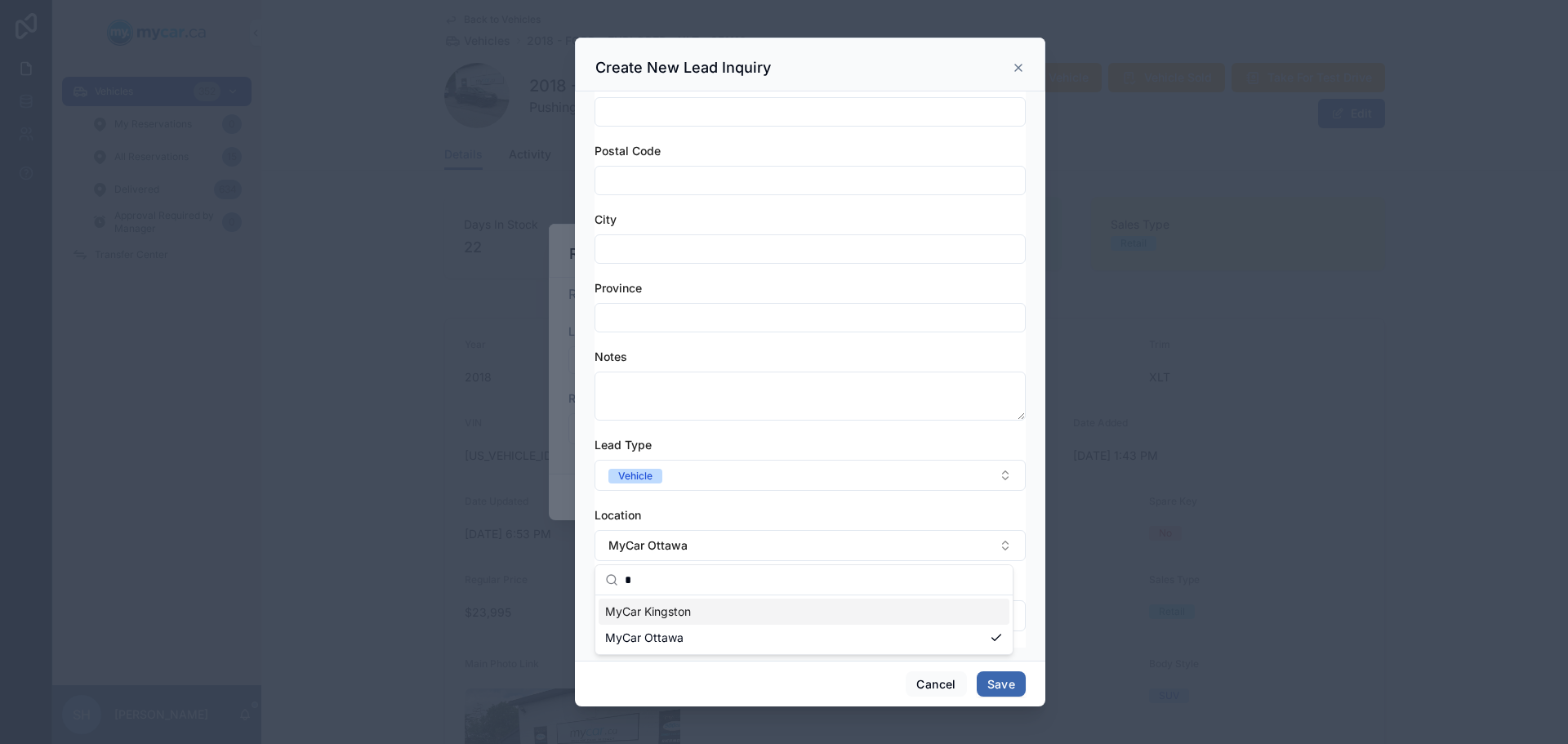
type input "*"
click at [678, 615] on span "MyCar Kingston" at bounding box center [648, 611] width 86 height 17
click at [680, 615] on span "[PERSON_NAME]" at bounding box center [655, 616] width 94 height 17
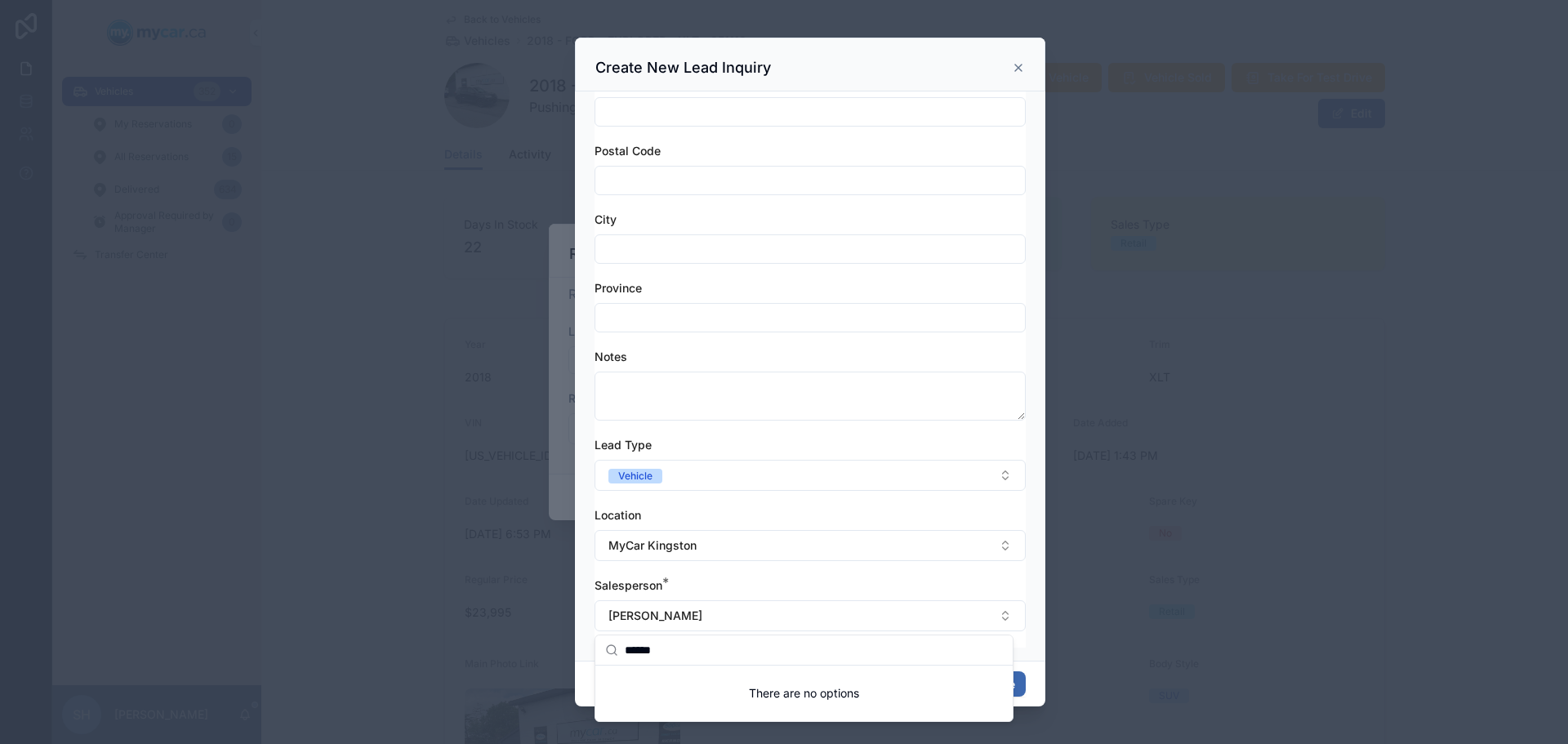
type input "******"
click at [946, 676] on div "There are no options" at bounding box center [804, 693] width 417 height 56
click at [787, 705] on div "There are no options" at bounding box center [804, 693] width 417 height 56
click at [684, 642] on input "******" at bounding box center [813, 650] width 378 height 30
click at [1328, 545] on div at bounding box center [784, 372] width 1568 height 744
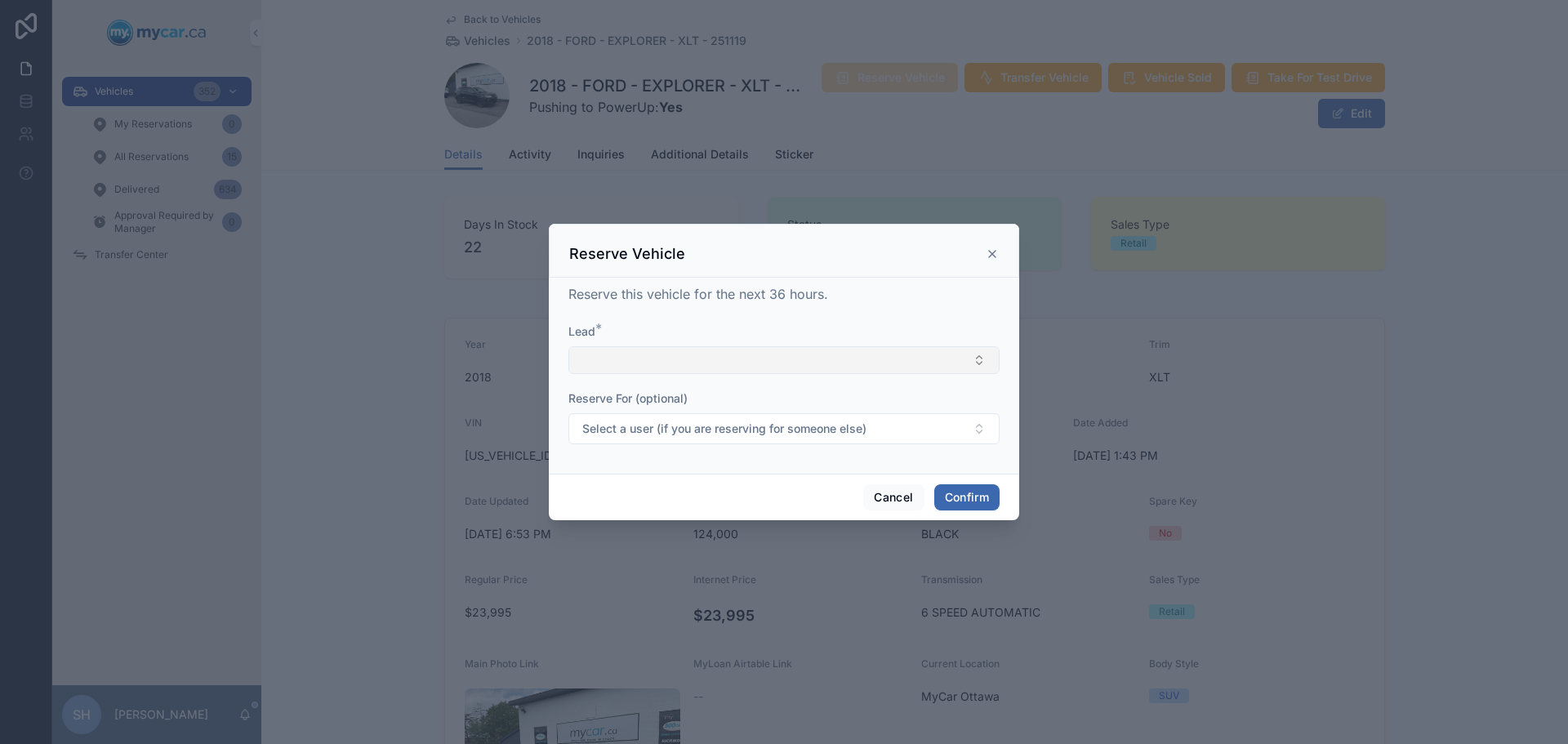
click at [627, 367] on button "Select Button" at bounding box center [784, 360] width 431 height 28
click at [1339, 353] on div at bounding box center [784, 372] width 1568 height 744
click at [645, 358] on button "Select Button" at bounding box center [784, 360] width 431 height 28
drag, startPoint x: 645, startPoint y: 358, endPoint x: 606, endPoint y: 362, distance: 39.2
drag, startPoint x: 613, startPoint y: 360, endPoint x: 601, endPoint y: 425, distance: 66.1
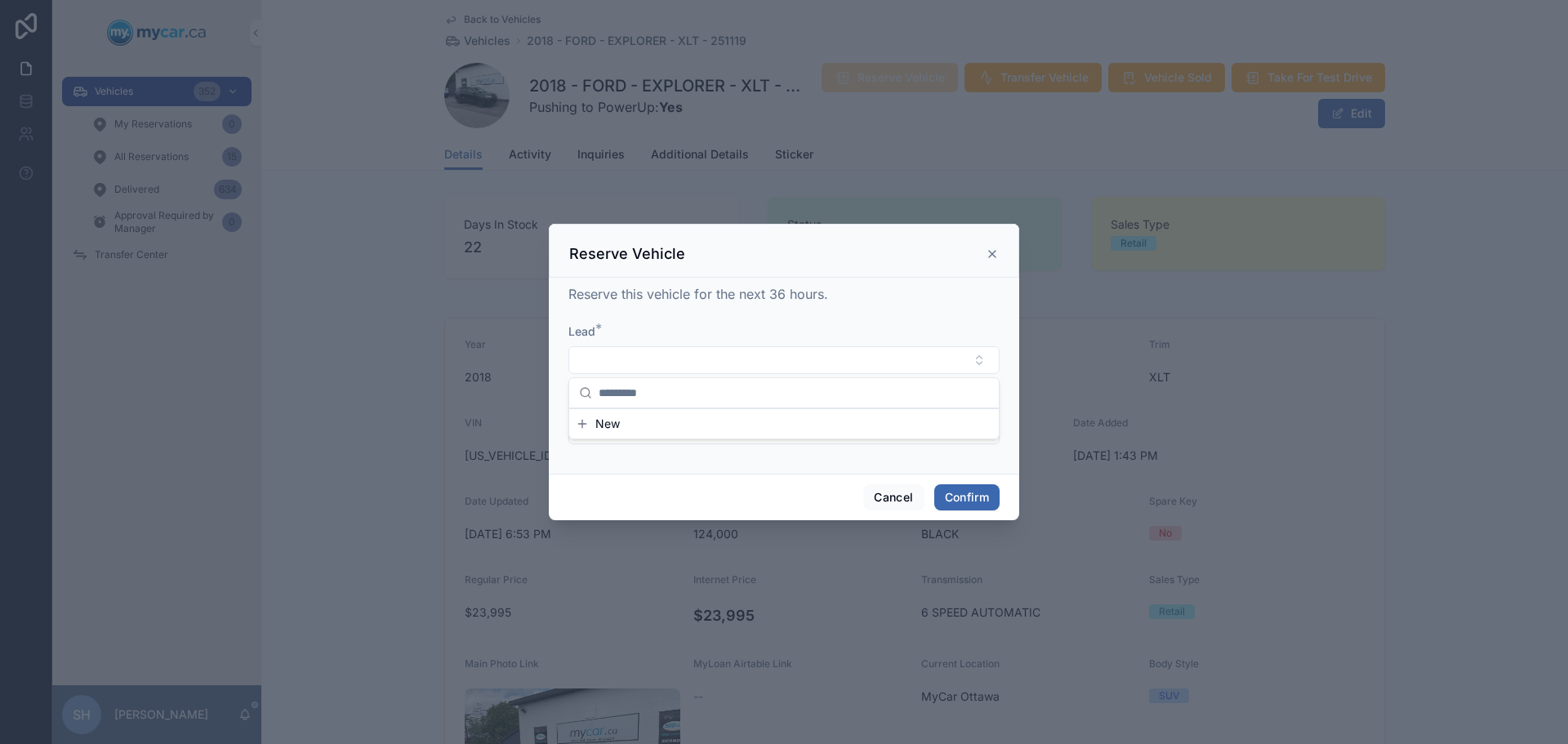
click at [601, 425] on span "New" at bounding box center [607, 424] width 24 height 17
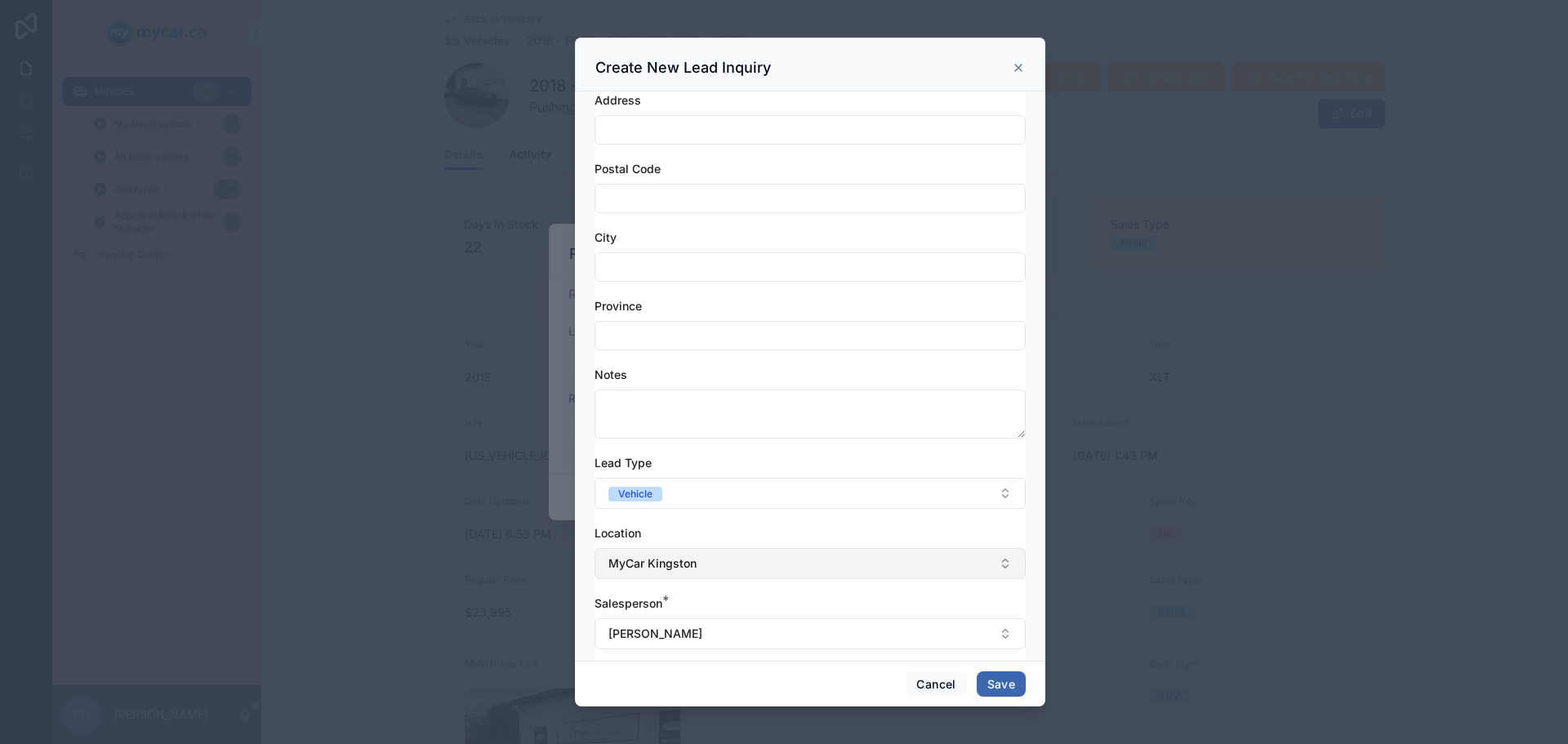
scroll to position [110, 0]
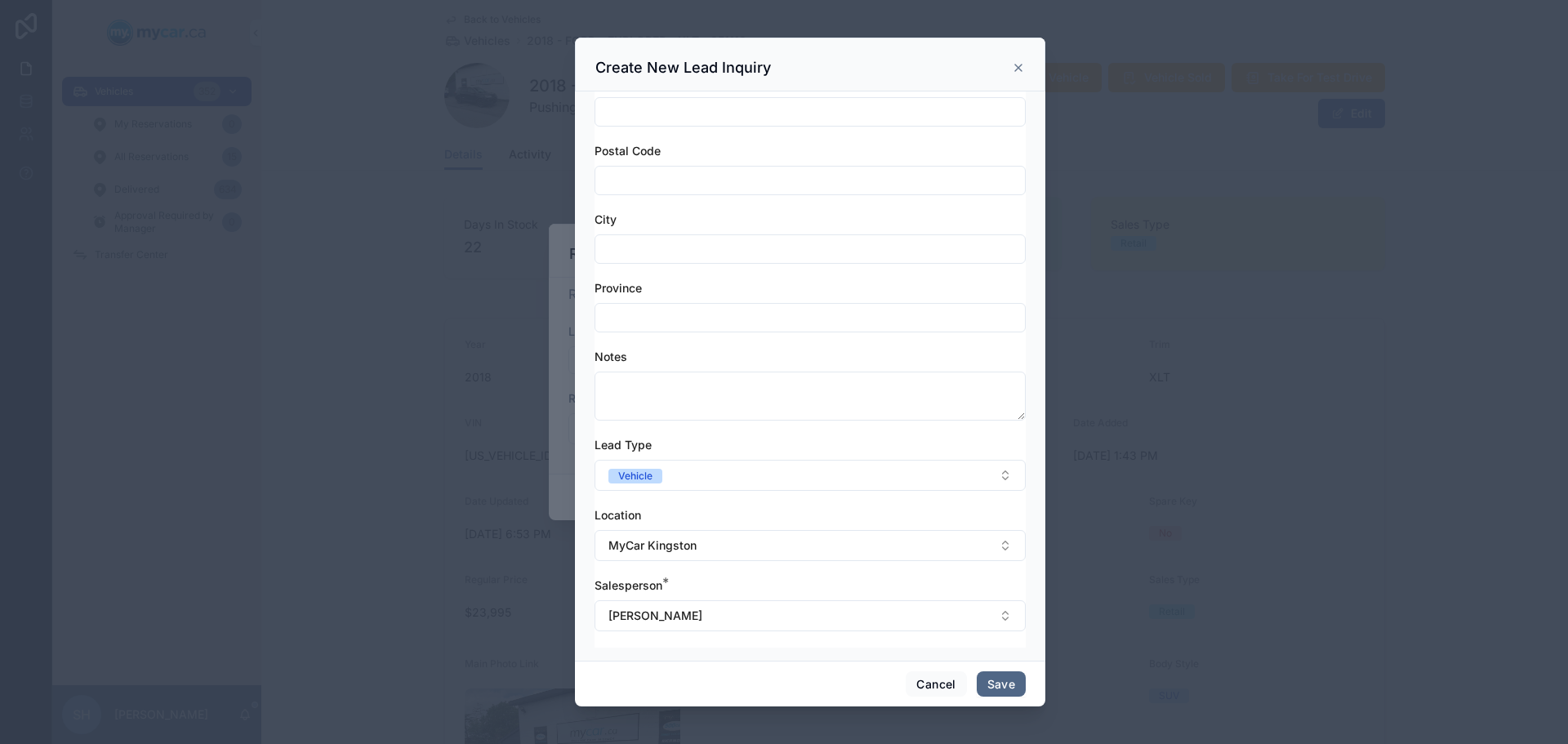
click at [1008, 686] on button "Save" at bounding box center [1002, 685] width 49 height 26
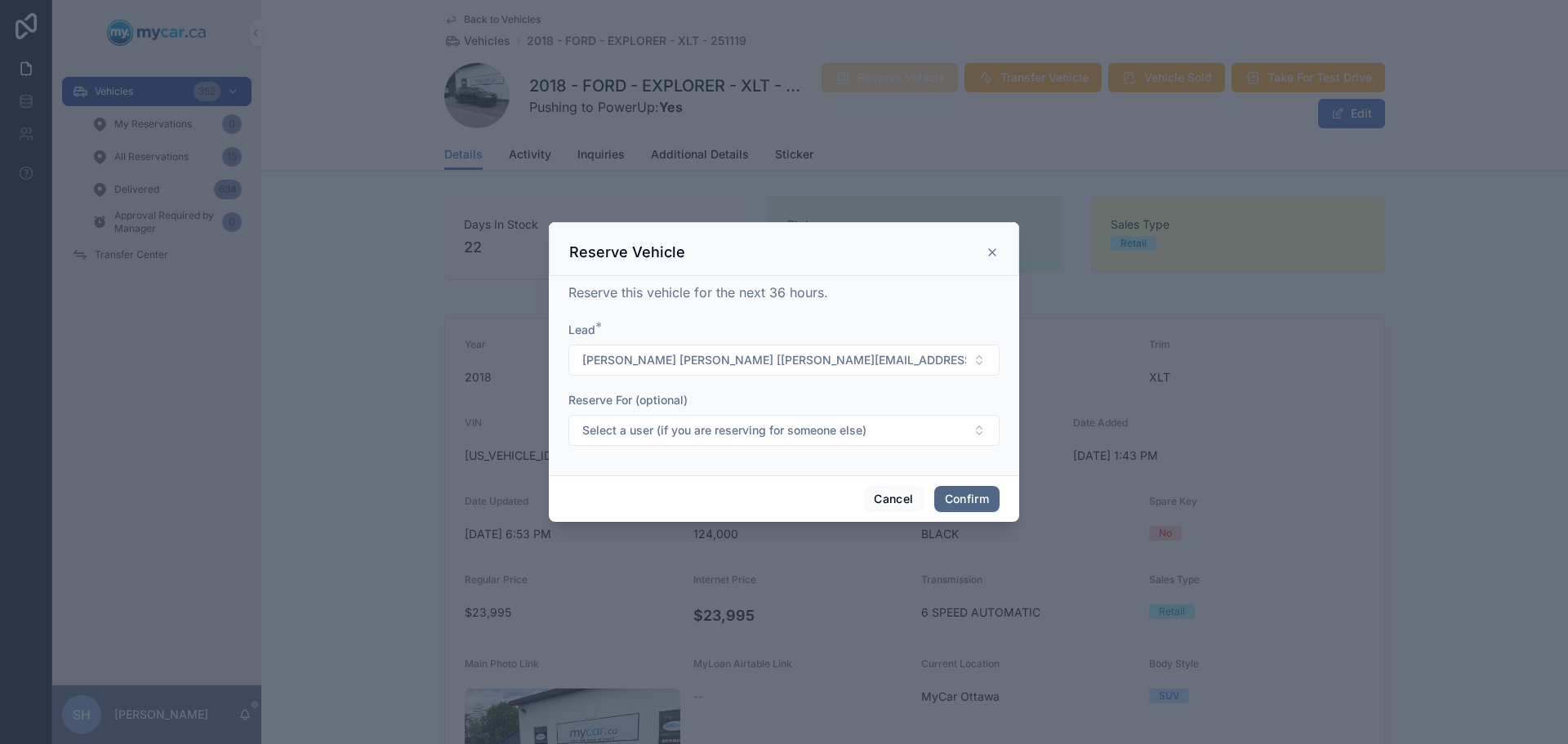
click at [974, 499] on button "Confirm" at bounding box center [967, 499] width 65 height 26
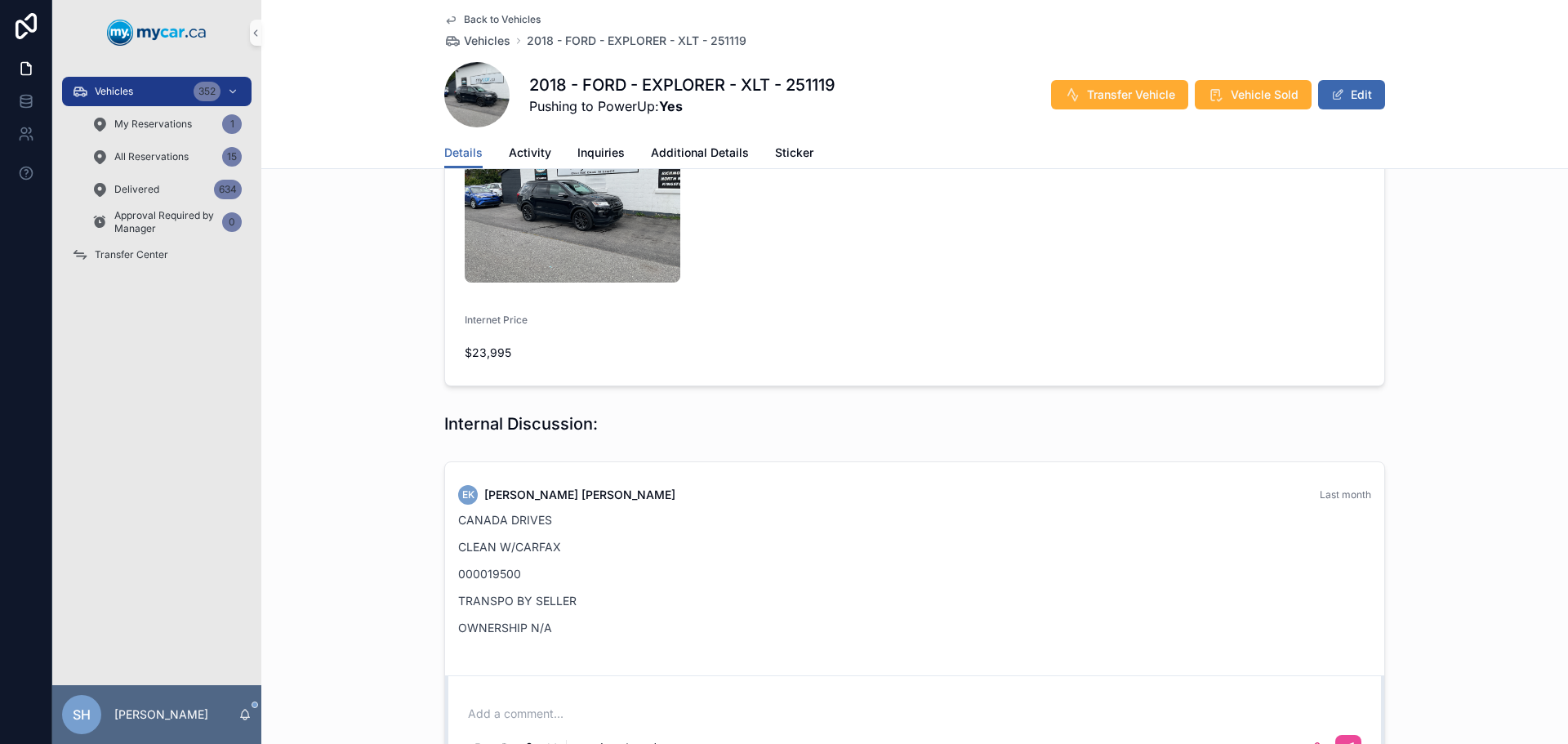
scroll to position [763, 0]
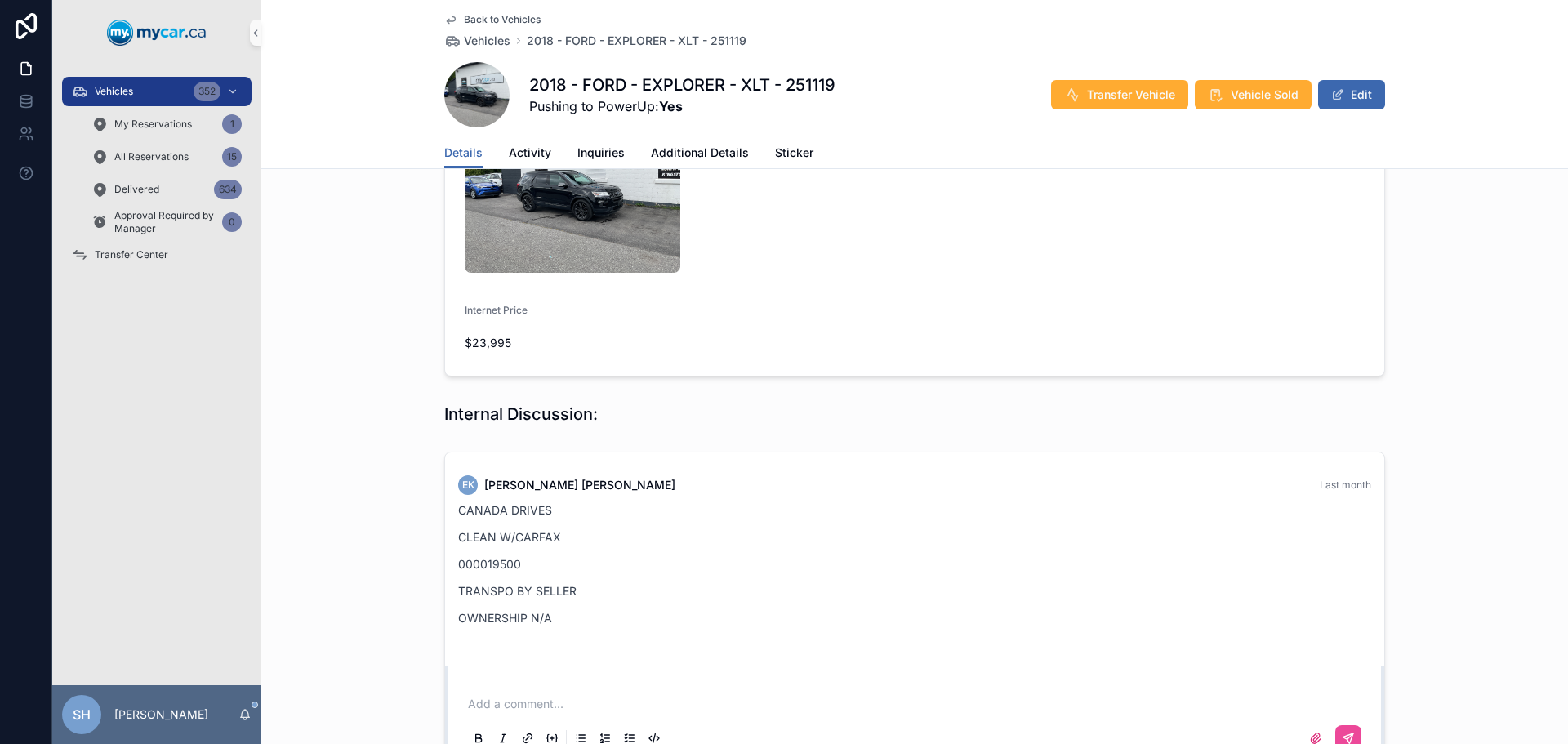
click at [495, 696] on p "scrollable content" at bounding box center [918, 704] width 900 height 17
click at [1501, 445] on div "**********" at bounding box center [915, 608] width 1307 height 326
click at [1344, 732] on icon "scrollable content" at bounding box center [1348, 738] width 13 height 13
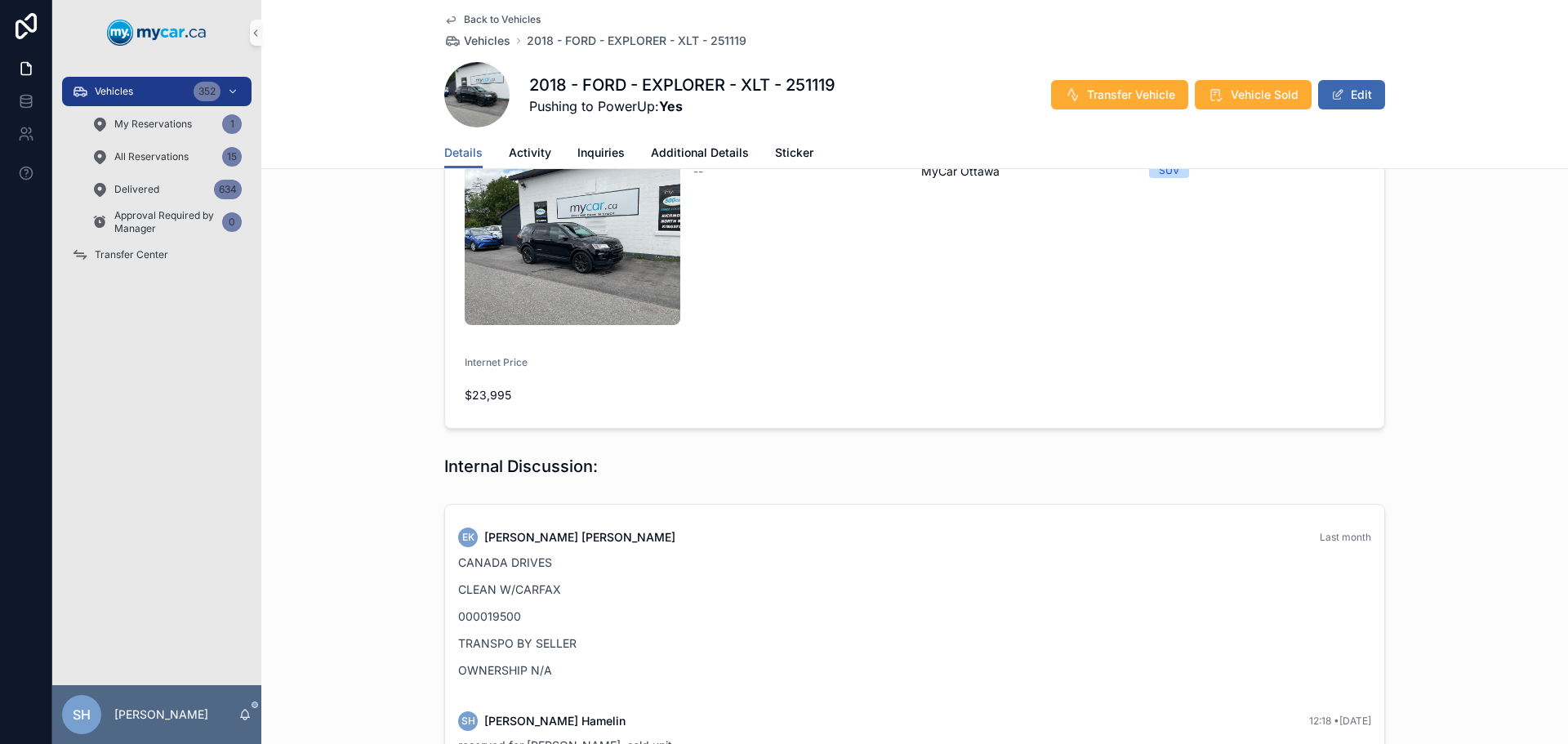
scroll to position [682, 0]
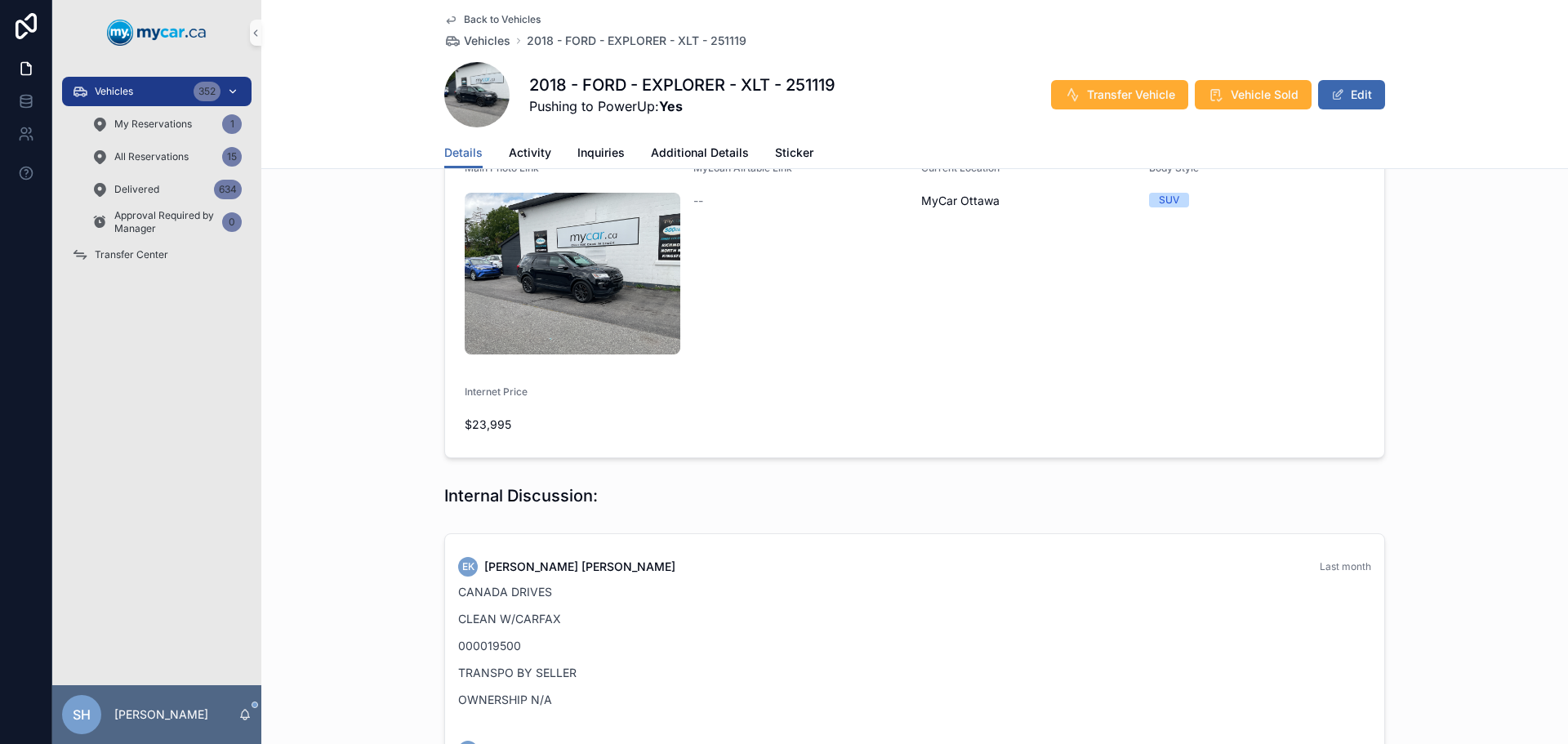
click at [126, 85] on span "Vehicles" at bounding box center [114, 91] width 38 height 13
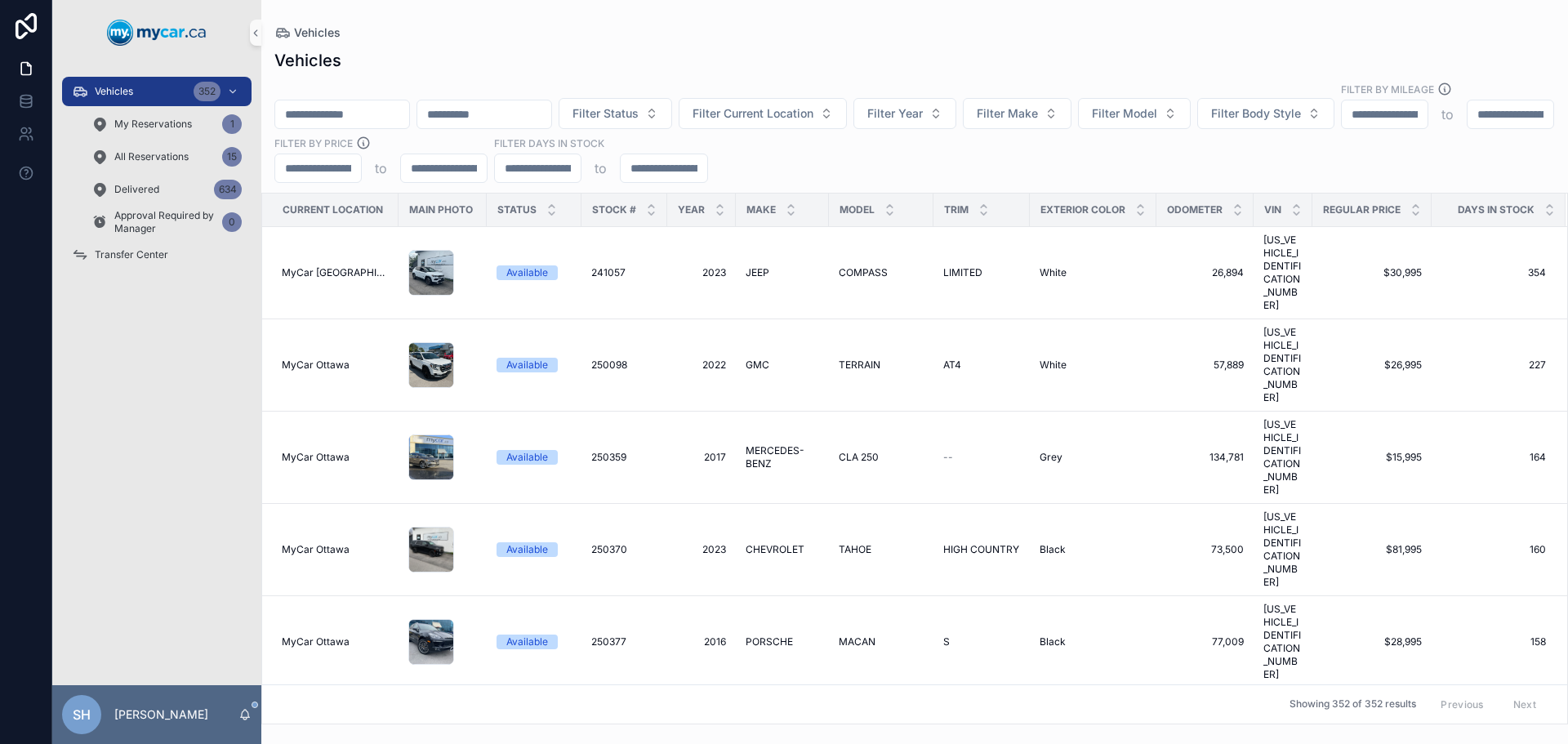
click at [400, 105] on input "scrollable content" at bounding box center [342, 114] width 134 height 23
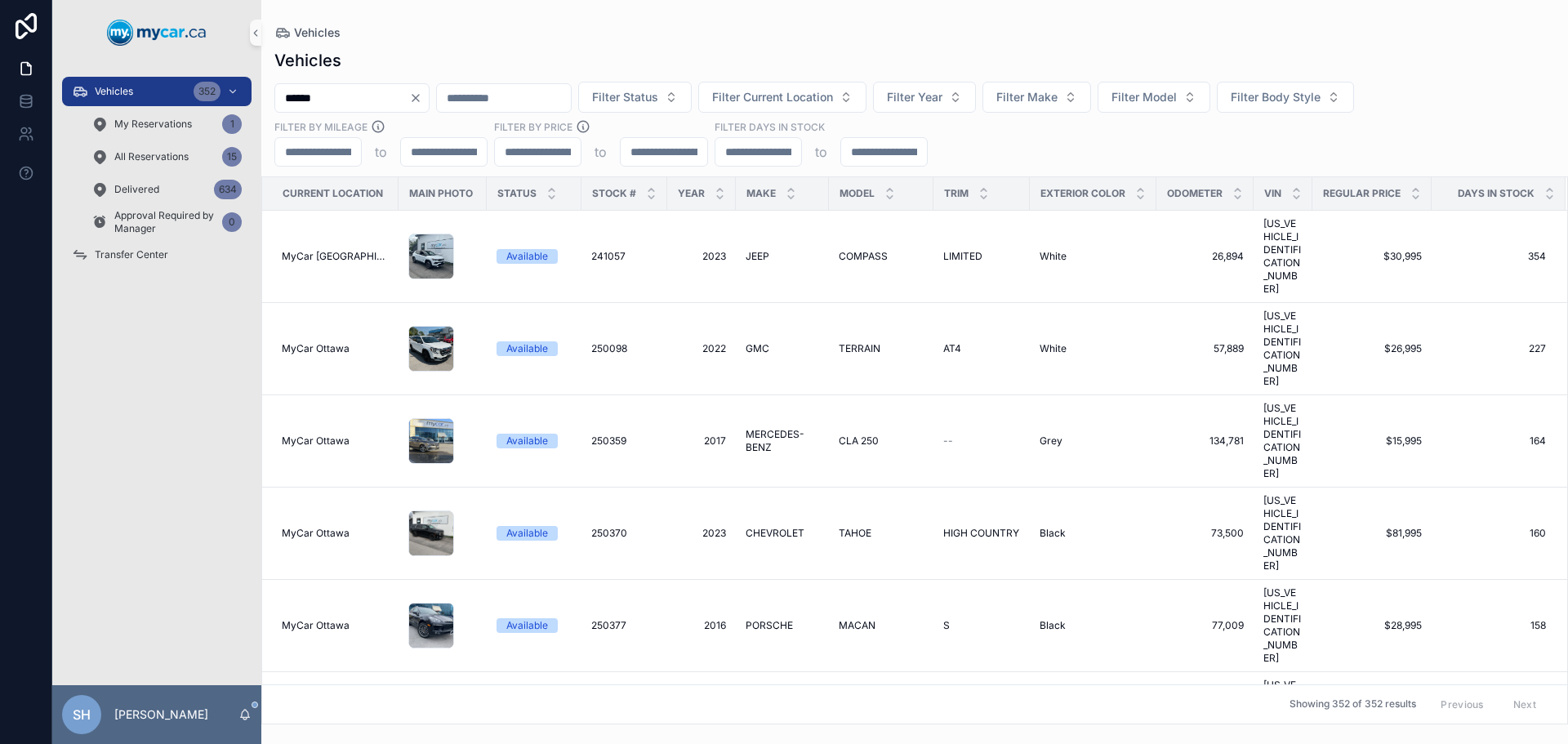
type input "******"
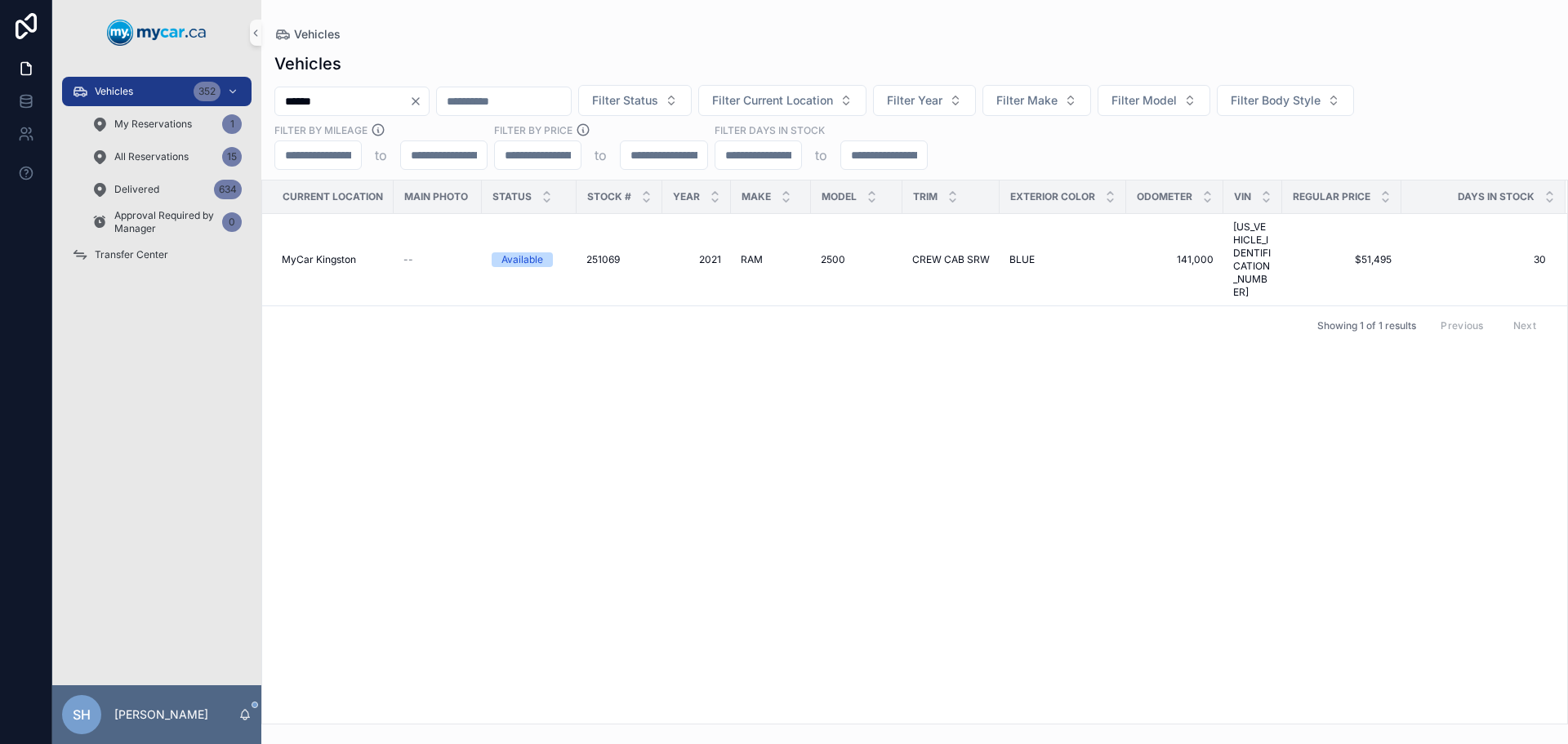
click at [663, 49] on div "Vehicles ****** Filter Status Filter Current Location Filter Year Filter Make F…" at bounding box center [915, 384] width 1307 height 682
click at [723, 235] on td "2021 2021" at bounding box center [696, 260] width 69 height 92
click at [704, 253] on span "2021" at bounding box center [696, 259] width 49 height 13
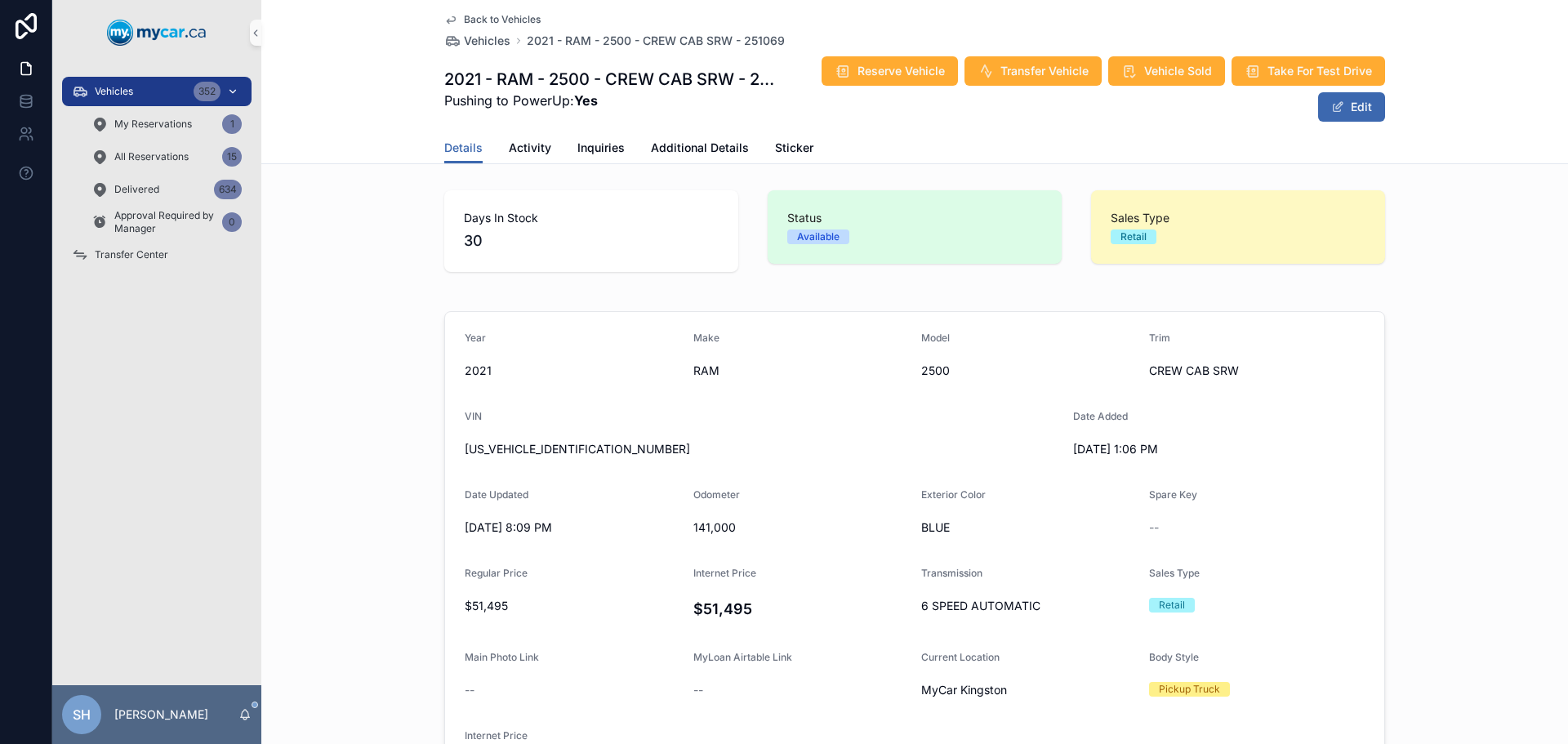
click at [127, 95] on span "Vehicles" at bounding box center [114, 91] width 38 height 13
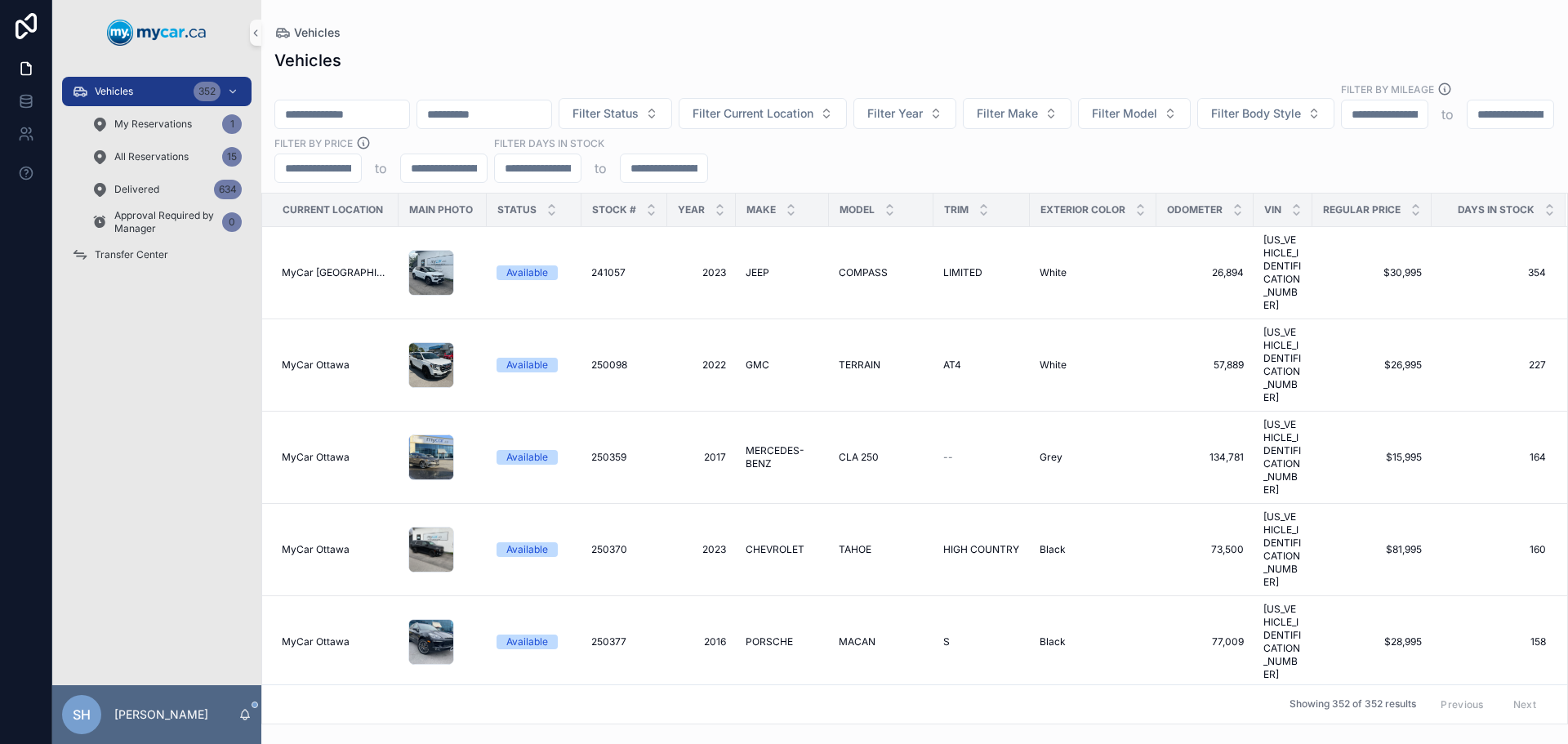
click at [578, 50] on div "Vehicles" at bounding box center [915, 60] width 1281 height 23
click at [1038, 106] on span "Filter Make" at bounding box center [1008, 113] width 61 height 17
type input "***"
click at [1041, 167] on span "MERCEDES-BENZ" at bounding box center [1058, 163] width 96 height 17
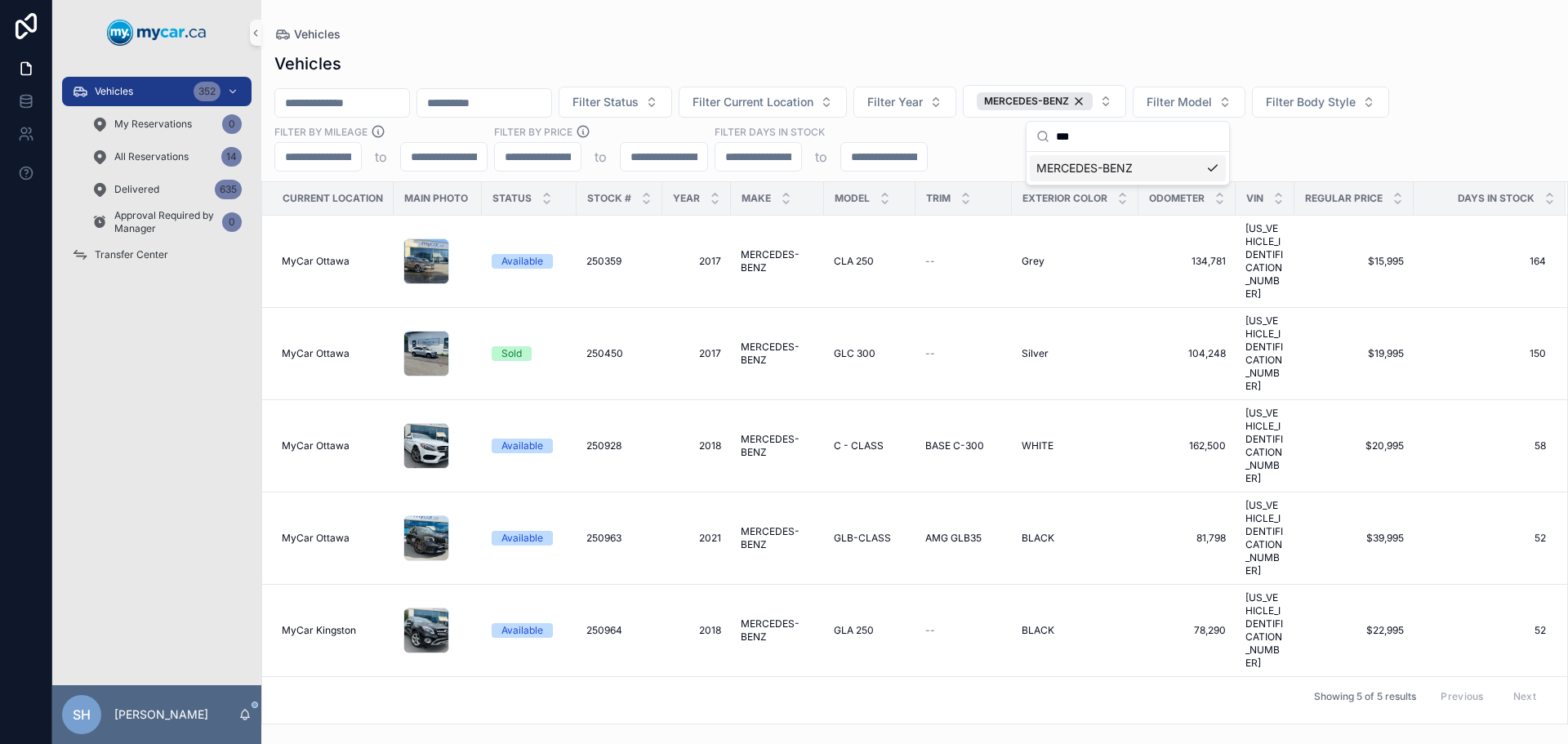
click at [604, 255] on span "250359" at bounding box center [604, 261] width 35 height 13
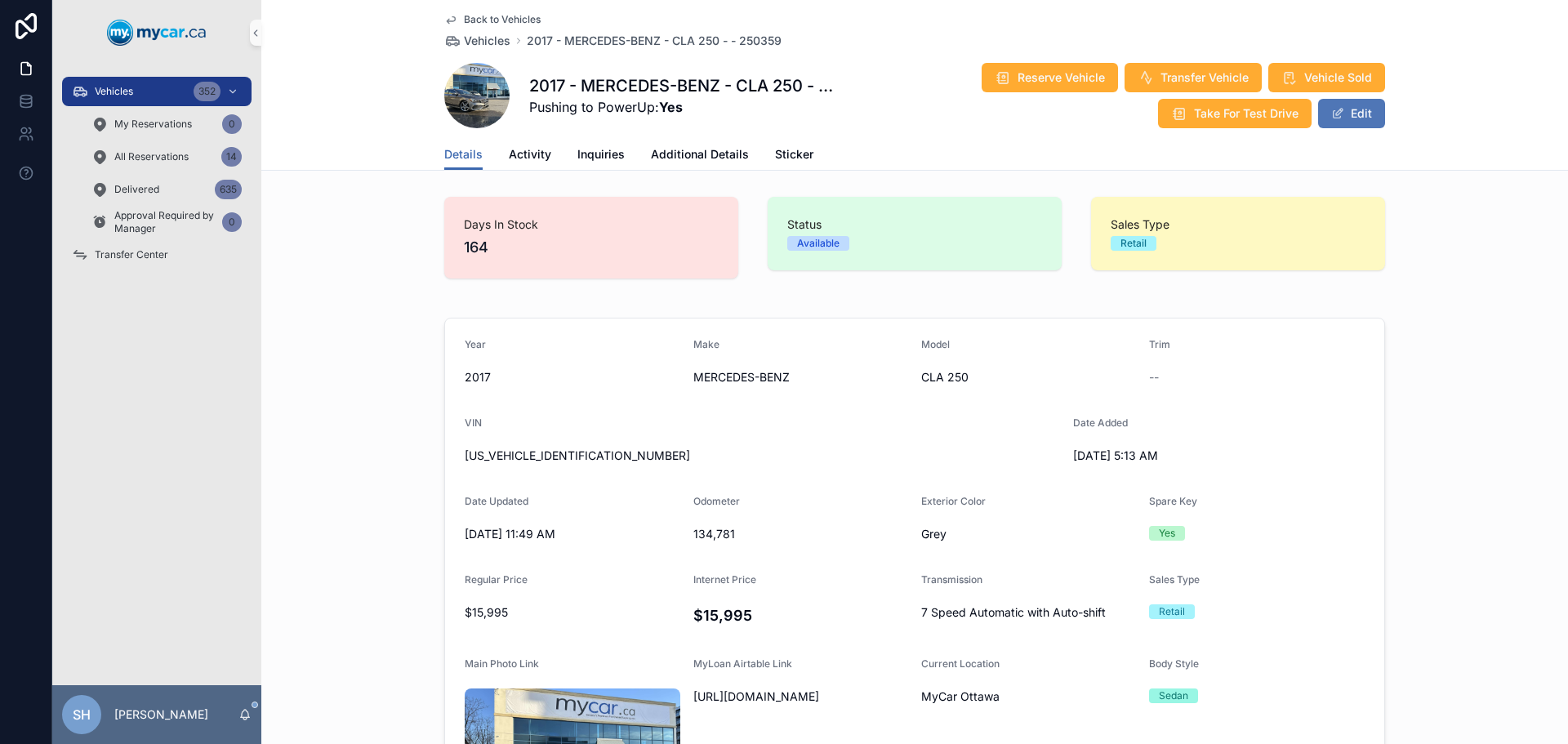
click at [1345, 109] on button "Edit" at bounding box center [1352, 113] width 67 height 30
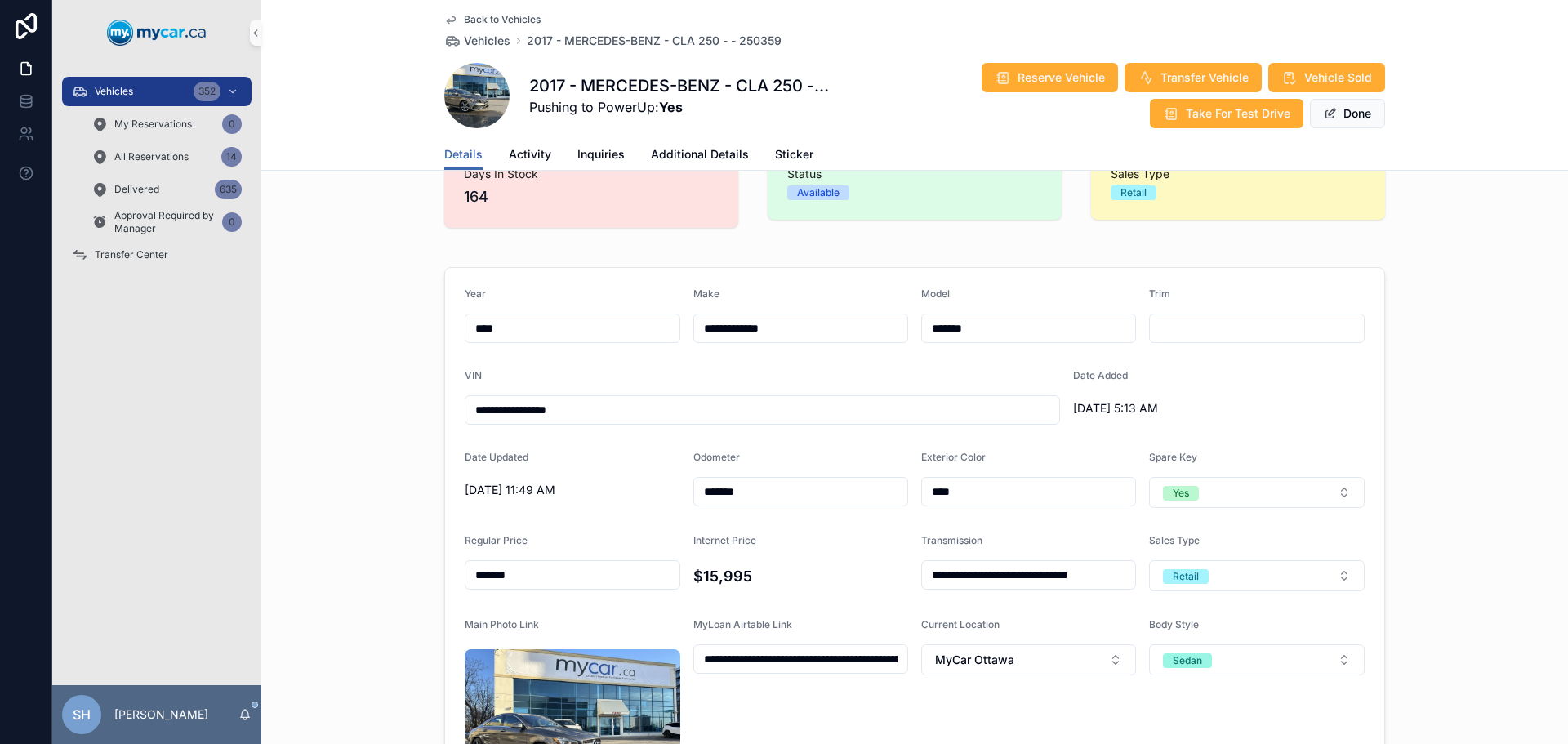
scroll to position [245, 0]
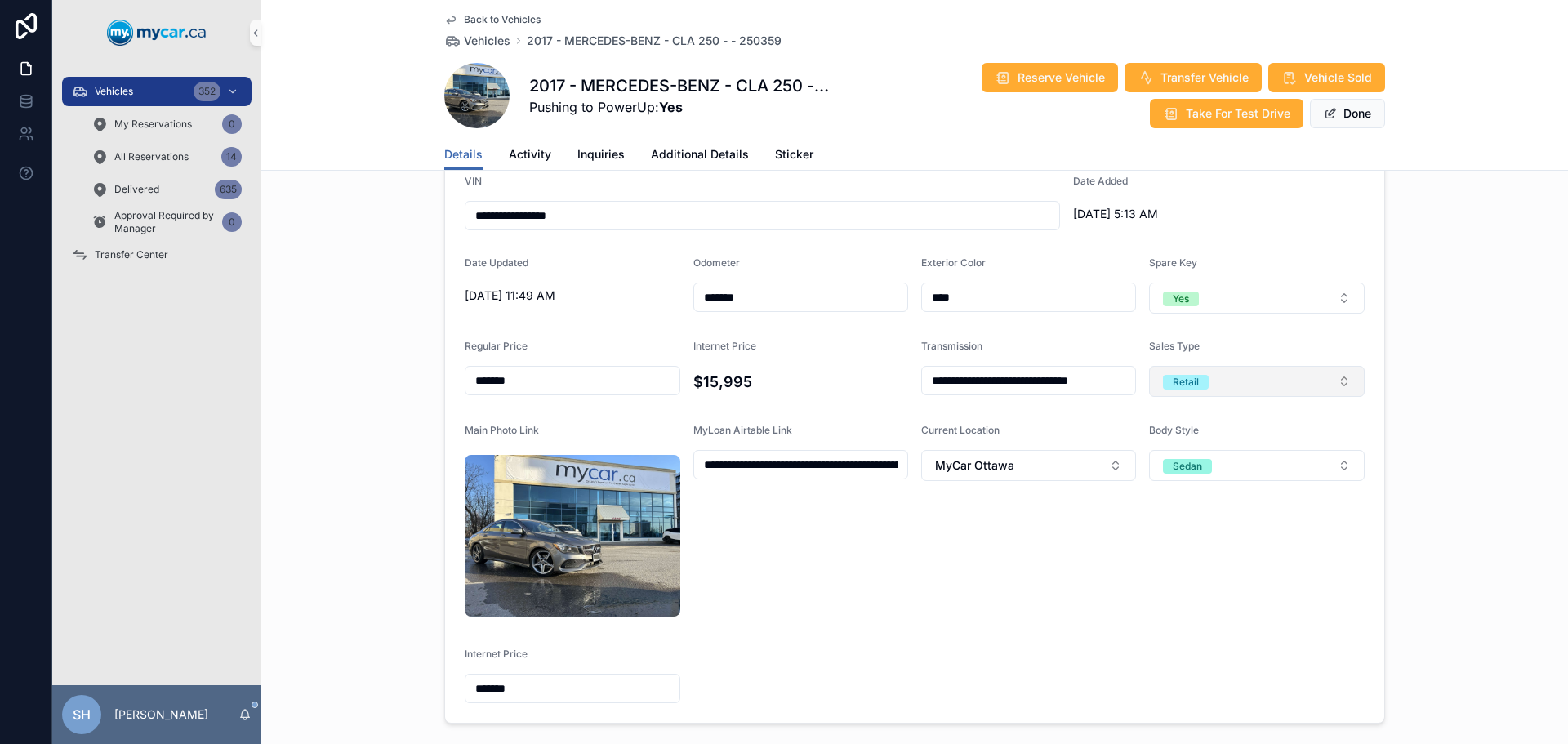
click at [1213, 381] on button "Retail" at bounding box center [1256, 381] width 216 height 31
click at [1220, 472] on span "Wholesale" at bounding box center [1188, 471] width 68 height 15
click at [1421, 331] on div "**********" at bounding box center [915, 398] width 1307 height 664
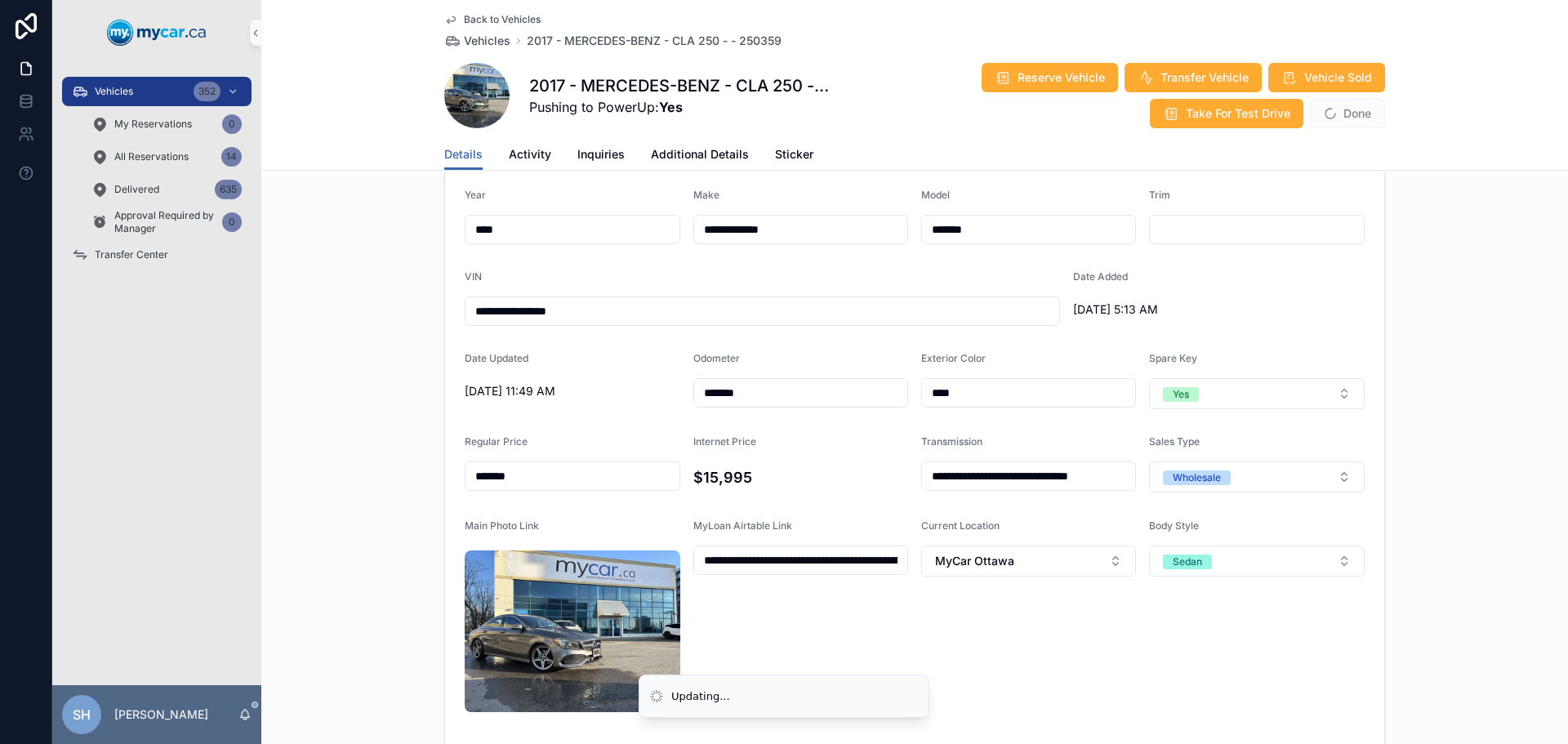
scroll to position [0, 0]
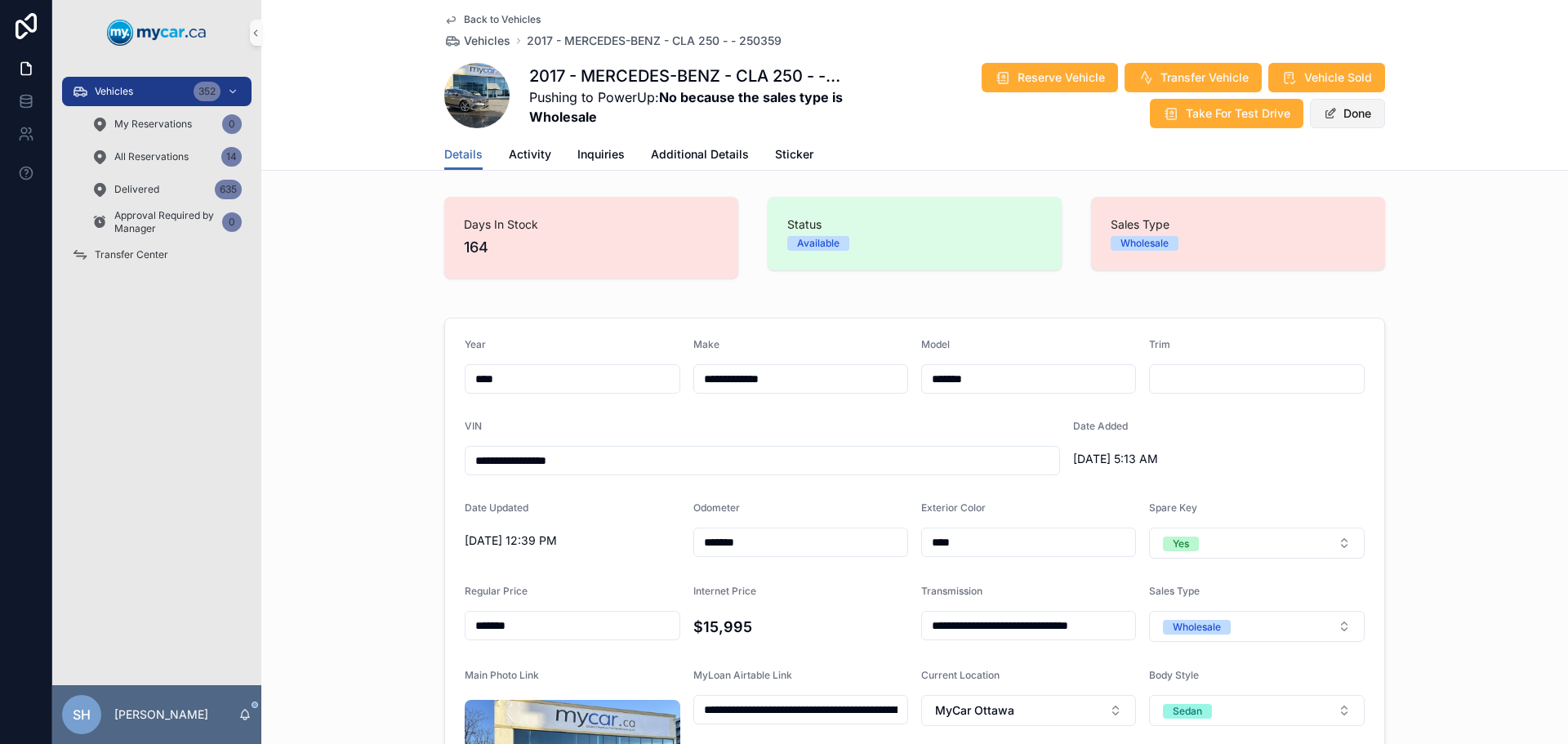
click at [1347, 113] on button "Done" at bounding box center [1348, 113] width 75 height 30
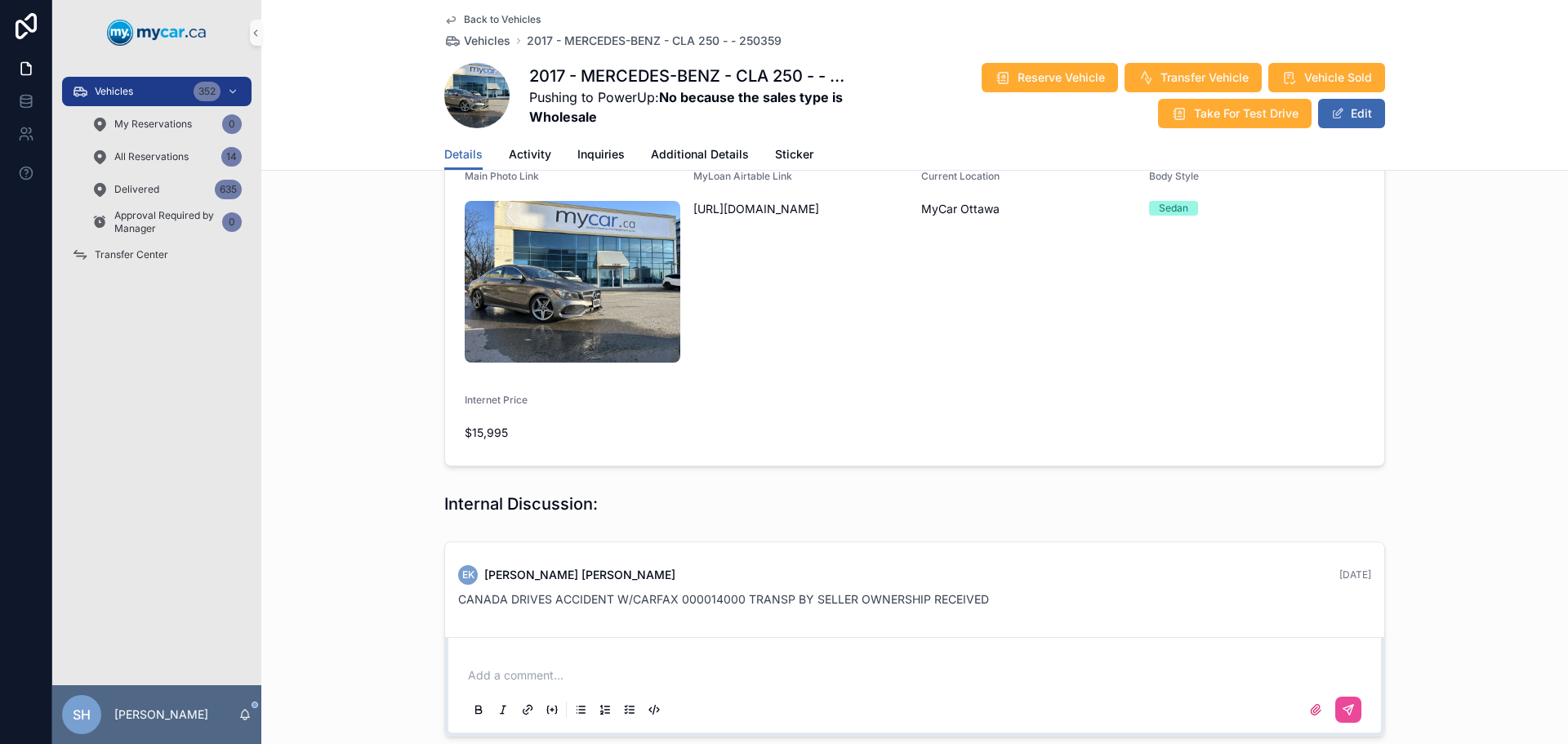
scroll to position [492, 0]
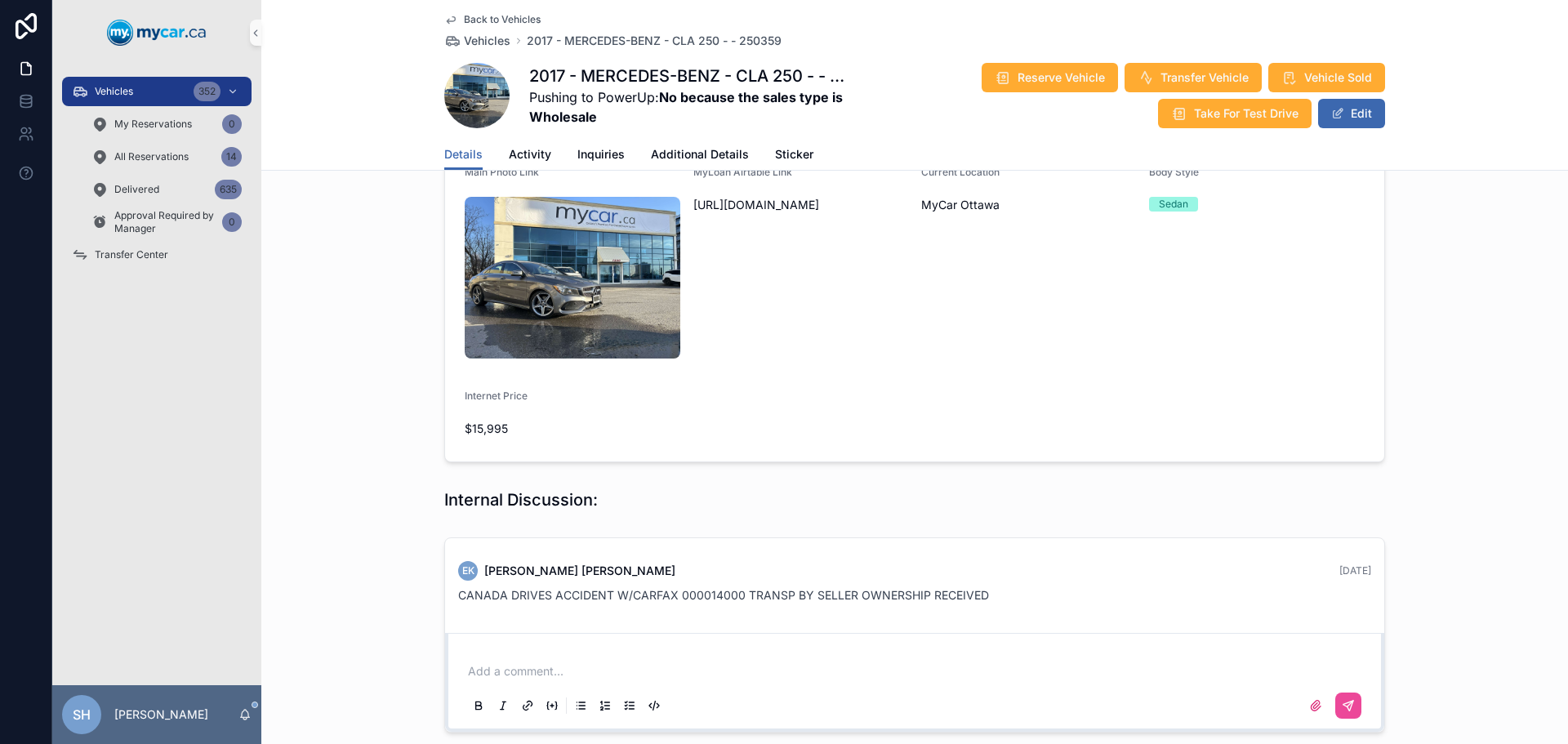
click at [540, 653] on div "Add a comment..." at bounding box center [915, 687] width 900 height 69
click at [525, 663] on p "scrollable content" at bounding box center [918, 671] width 900 height 17
click at [1350, 693] on button "scrollable content" at bounding box center [1349, 706] width 26 height 26
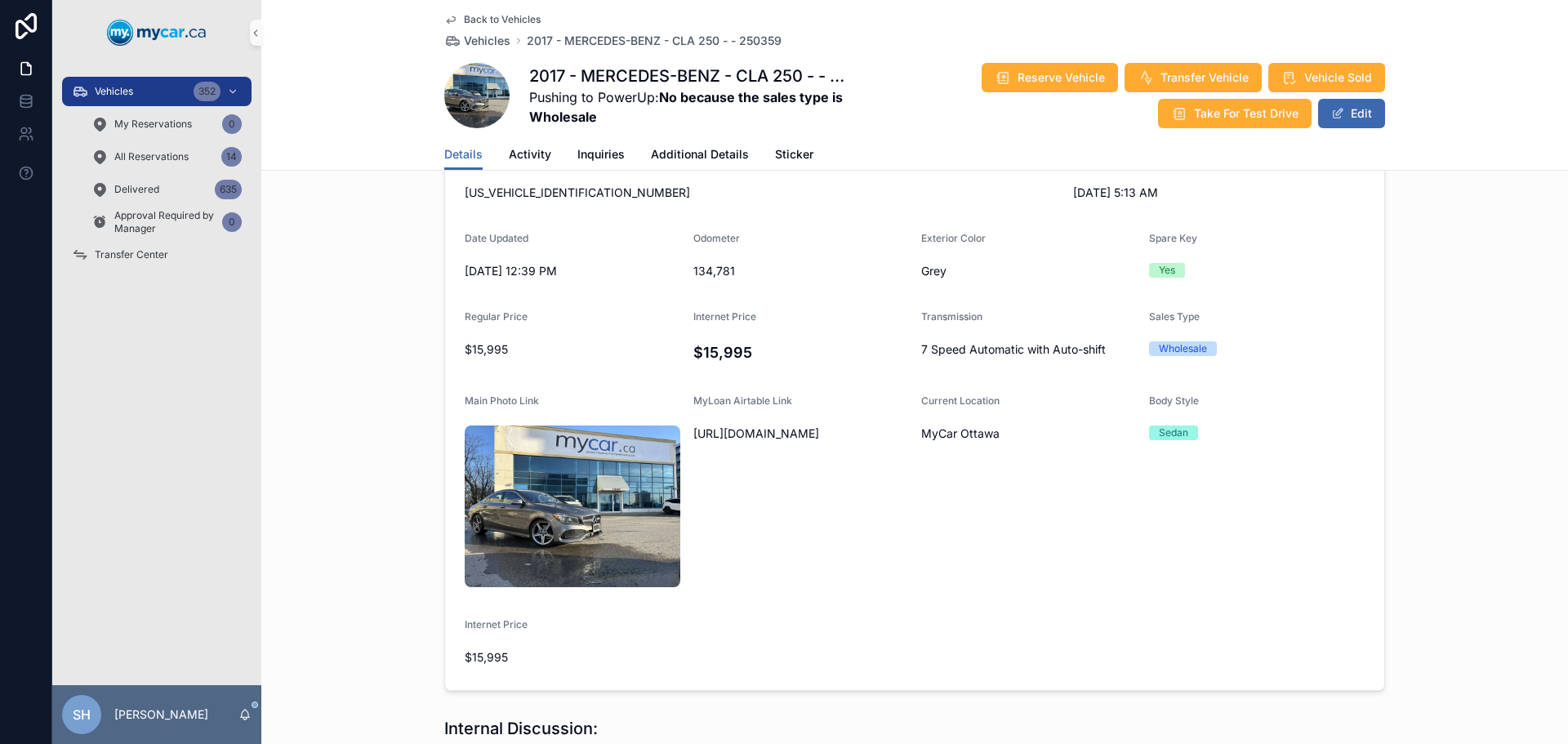
scroll to position [247, 0]
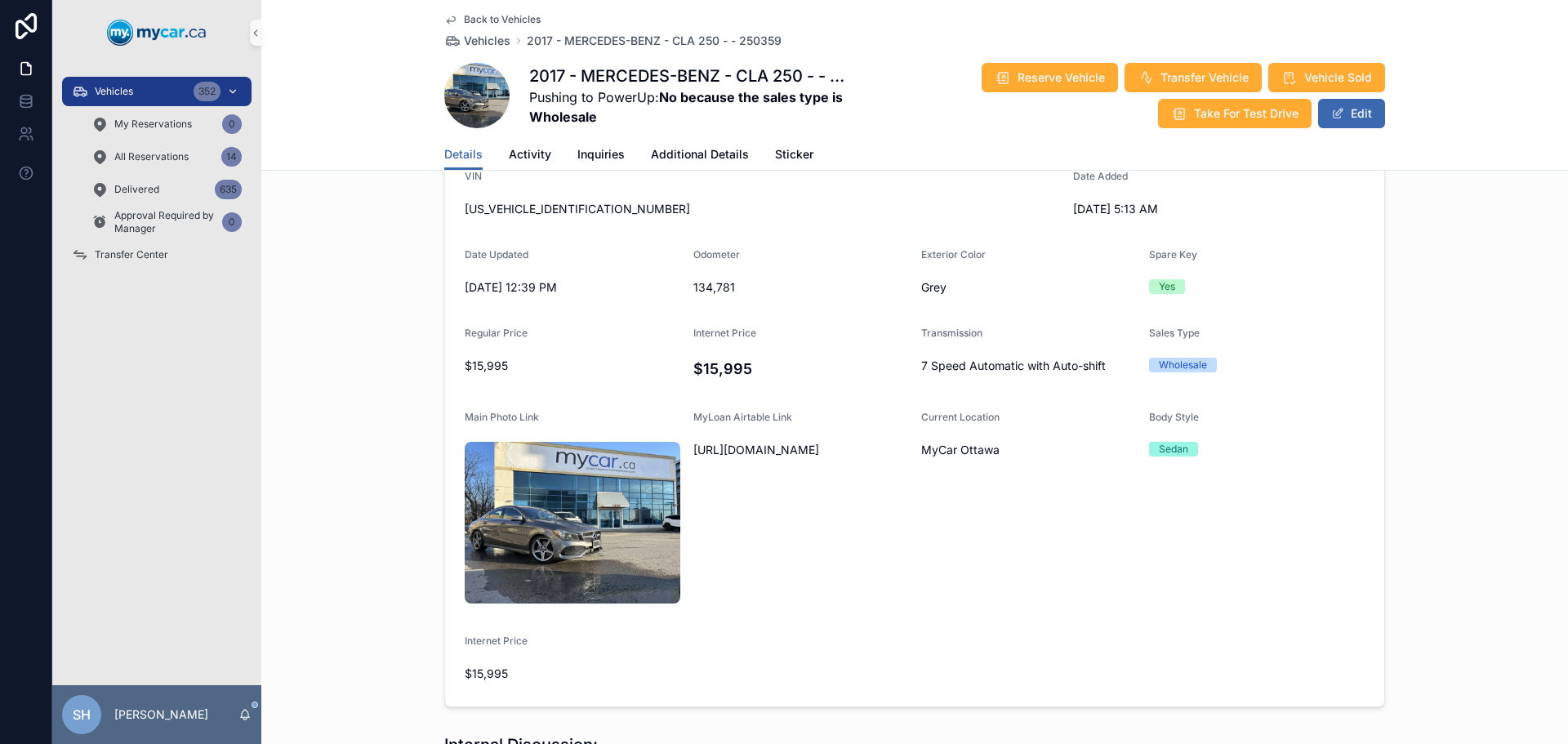
click at [121, 89] on span "Vehicles" at bounding box center [114, 91] width 38 height 13
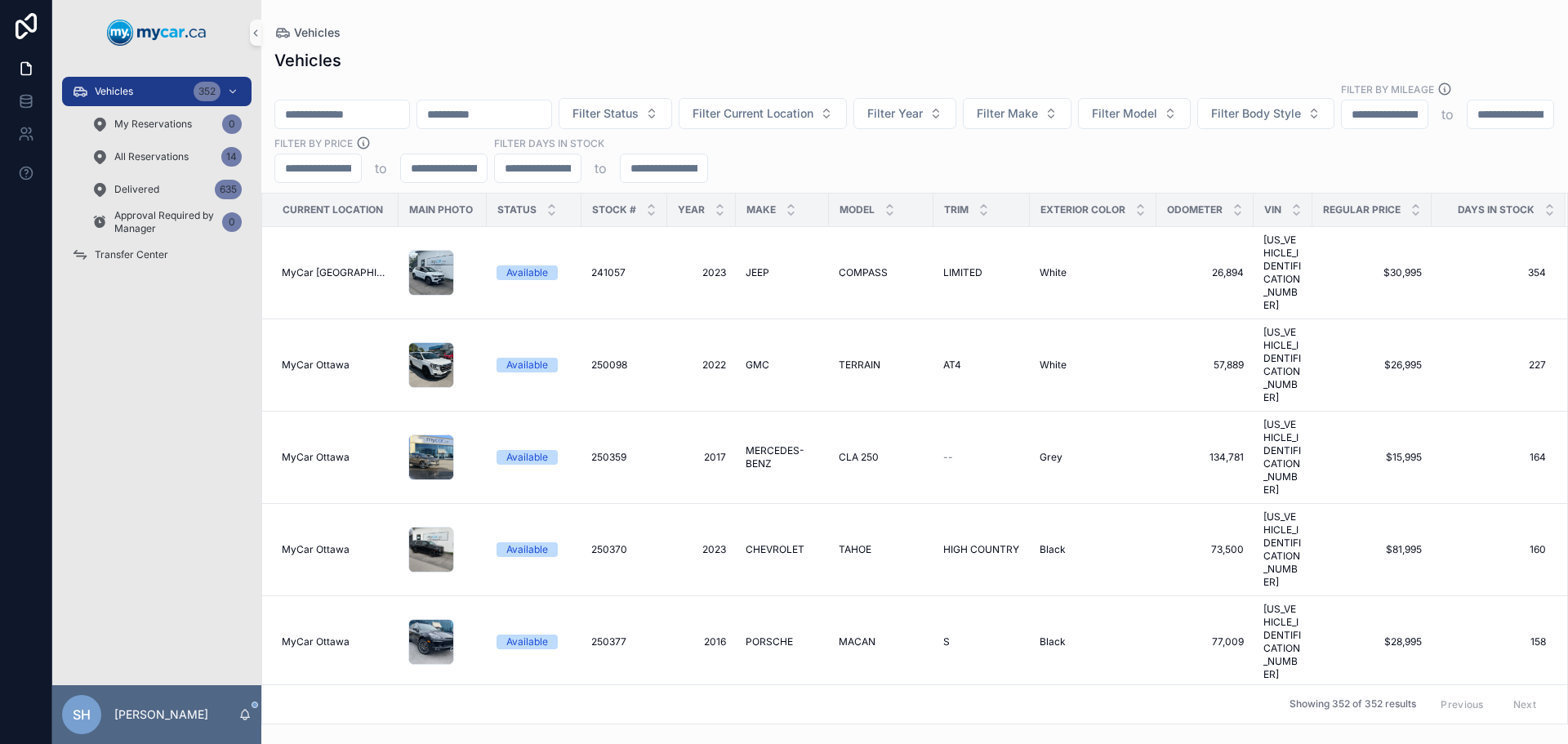
click at [725, 48] on div "Vehicles Filter Status Filter Current Location Filter Year Filter Make Filter M…" at bounding box center [915, 381] width 1307 height 685
click at [939, 13] on div "Vehicles Vehicles Filter Status Filter Current Location Filter Year Filter Make…" at bounding box center [915, 362] width 1307 height 724
click at [409, 106] on input "scrollable content" at bounding box center [342, 114] width 134 height 23
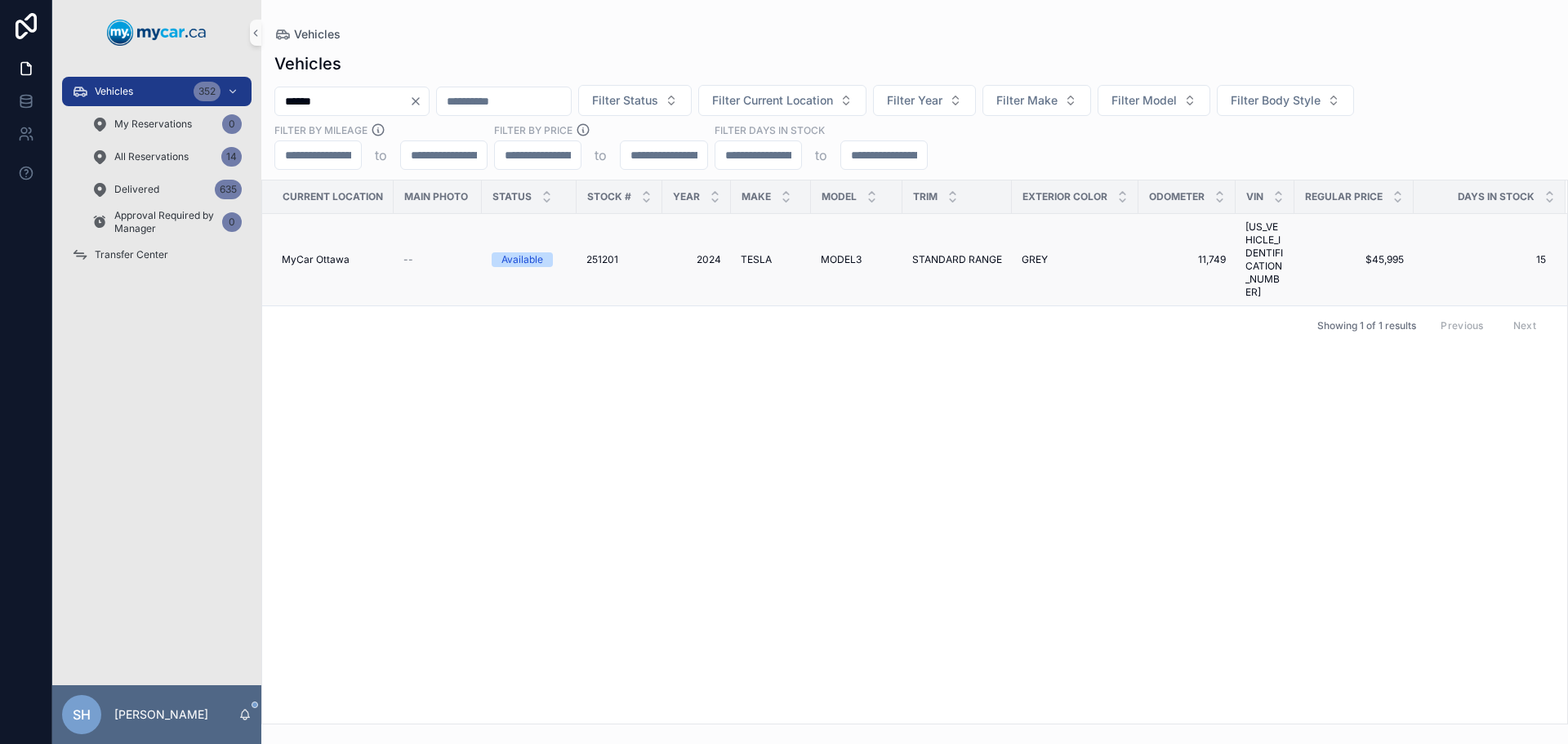
type input "******"
click at [754, 253] on span "TESLA" at bounding box center [757, 259] width 31 height 13
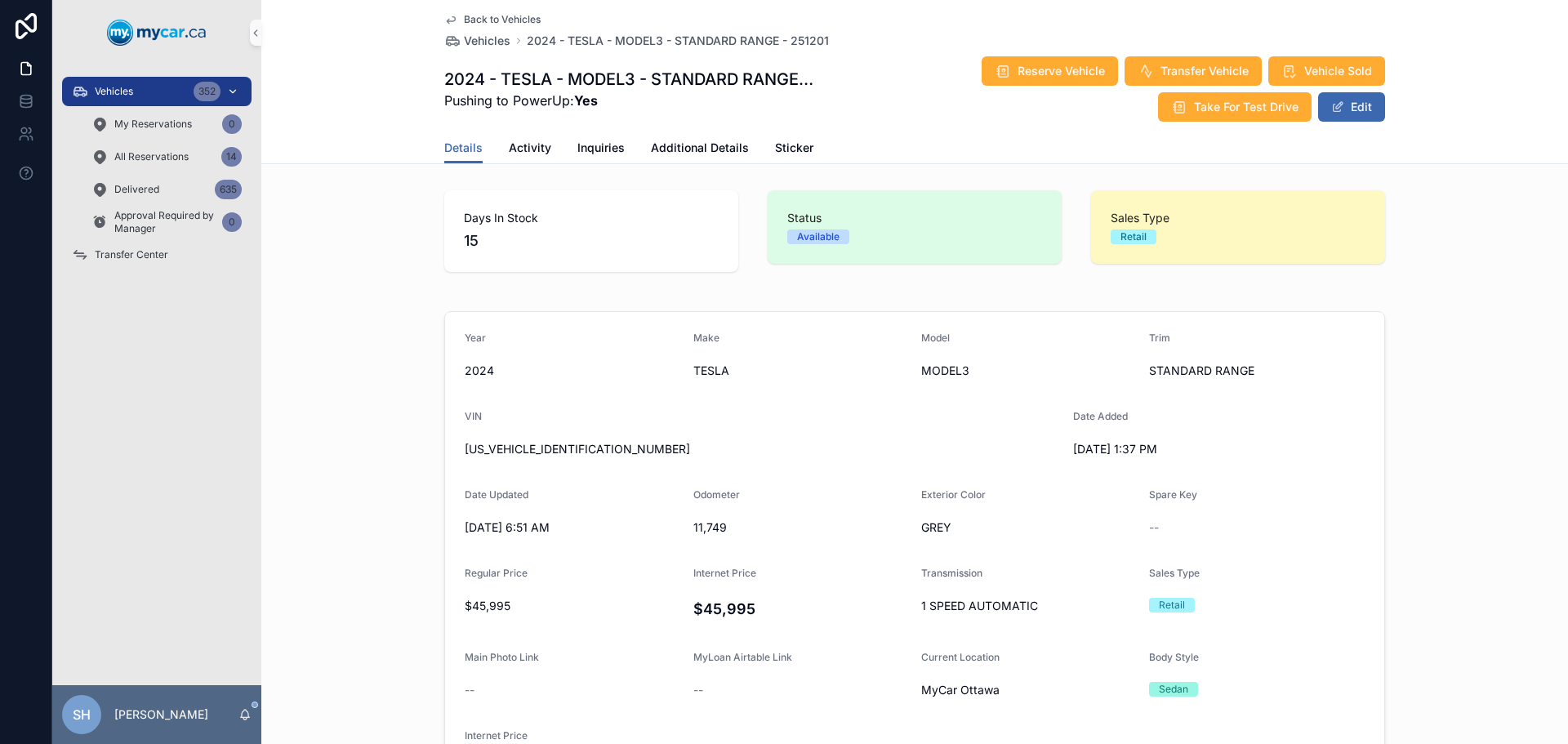
click at [128, 98] on div "Vehicles 352" at bounding box center [156, 92] width 170 height 26
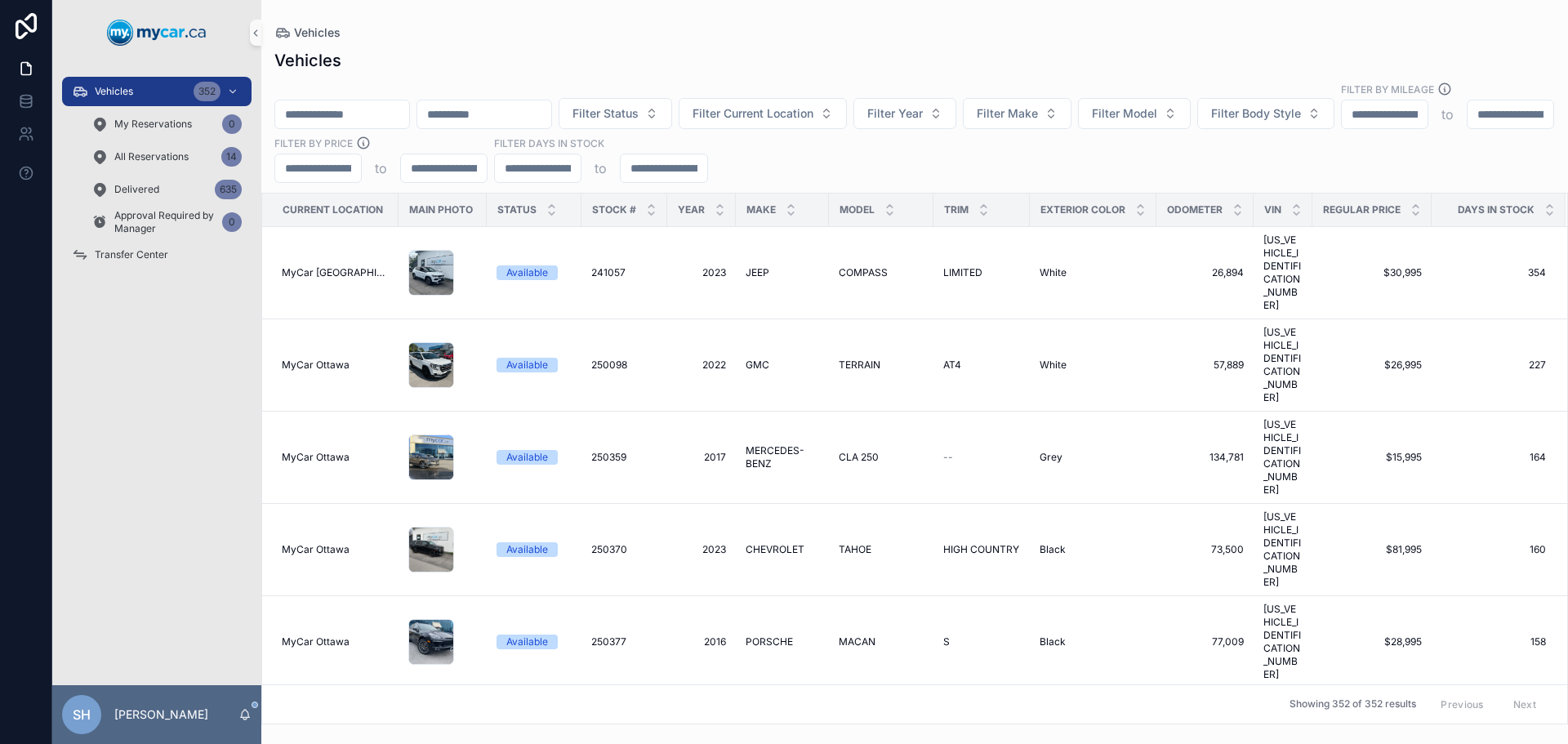
click at [896, 58] on div "Vehicles" at bounding box center [915, 60] width 1281 height 23
click at [932, 29] on div "Vehicles" at bounding box center [915, 32] width 1281 height 13
click at [707, 157] on input "scrollable content" at bounding box center [663, 168] width 86 height 23
click at [1009, 146] on div "Filter Status Filter Current Location Filter Year Filter Make Filter Model Filt…" at bounding box center [915, 133] width 1307 height 101
click at [313, 30] on span "Vehicles" at bounding box center [317, 32] width 46 height 17
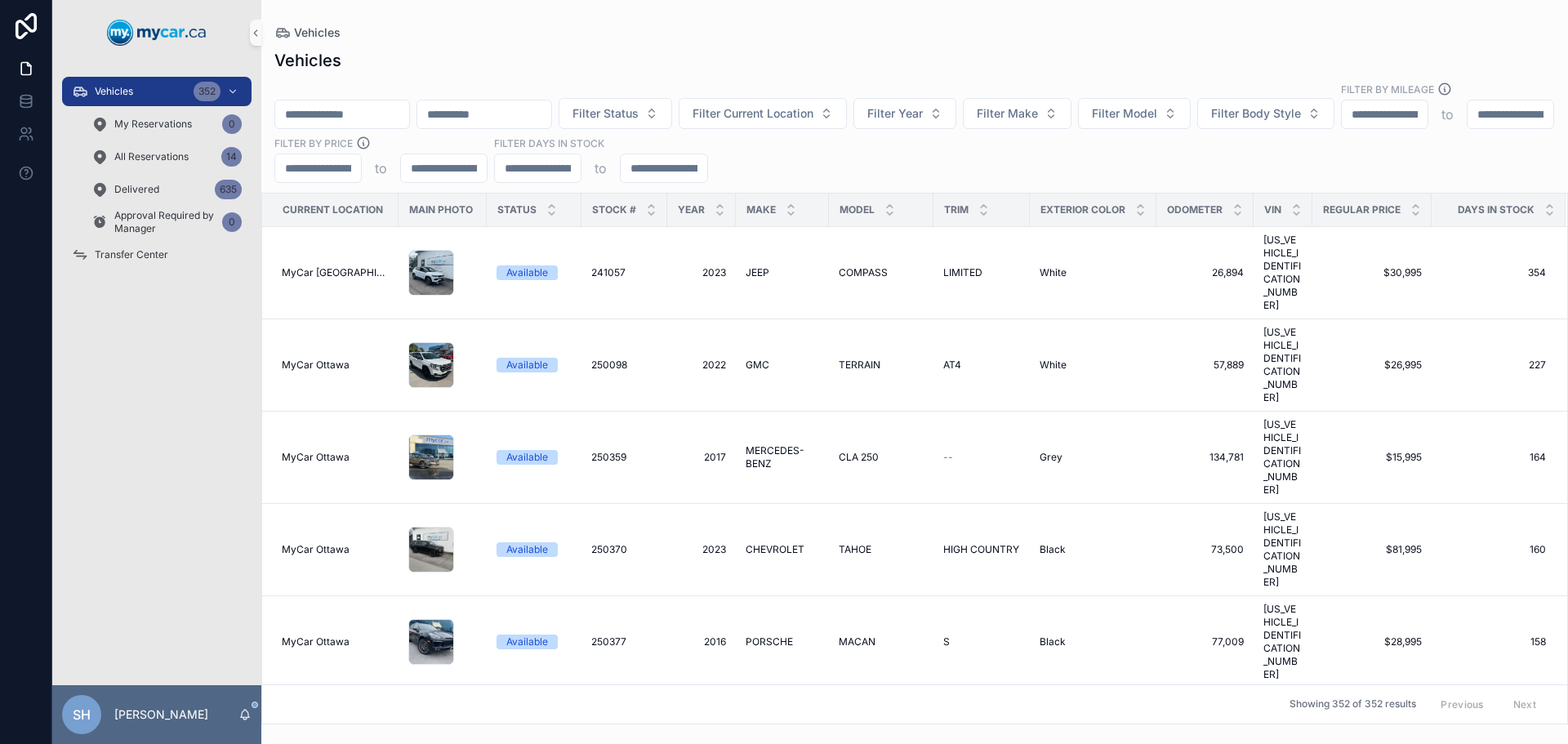
click at [404, 23] on div "Vehicles Vehicles Filter Status Filter Current Location Filter Year Filter Make…" at bounding box center [915, 362] width 1307 height 724
click at [1010, 31] on div "Vehicles" at bounding box center [915, 32] width 1281 height 13
click at [380, 103] on input "scrollable content" at bounding box center [342, 114] width 134 height 23
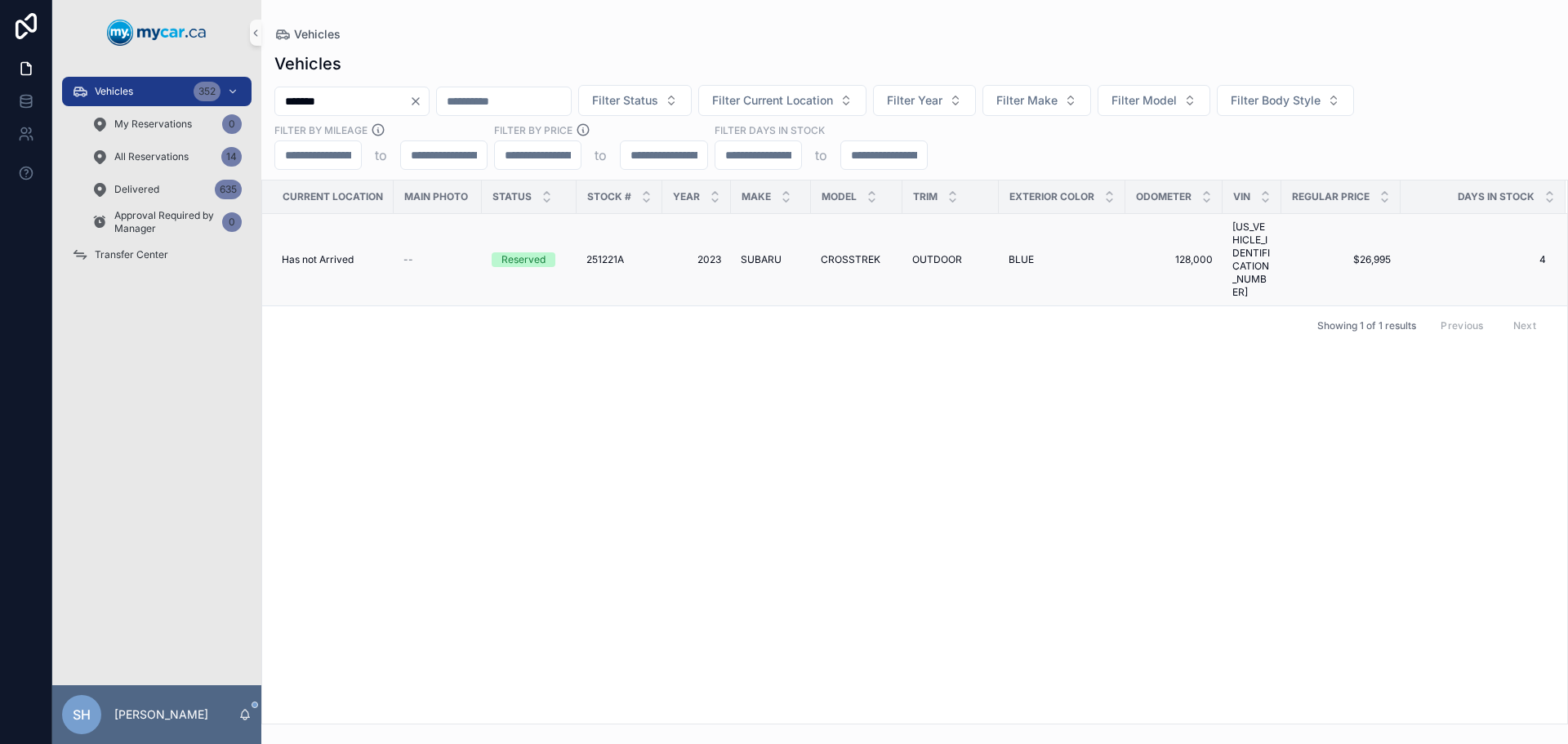
type input "*******"
click at [601, 253] on span "251221A" at bounding box center [605, 259] width 38 height 13
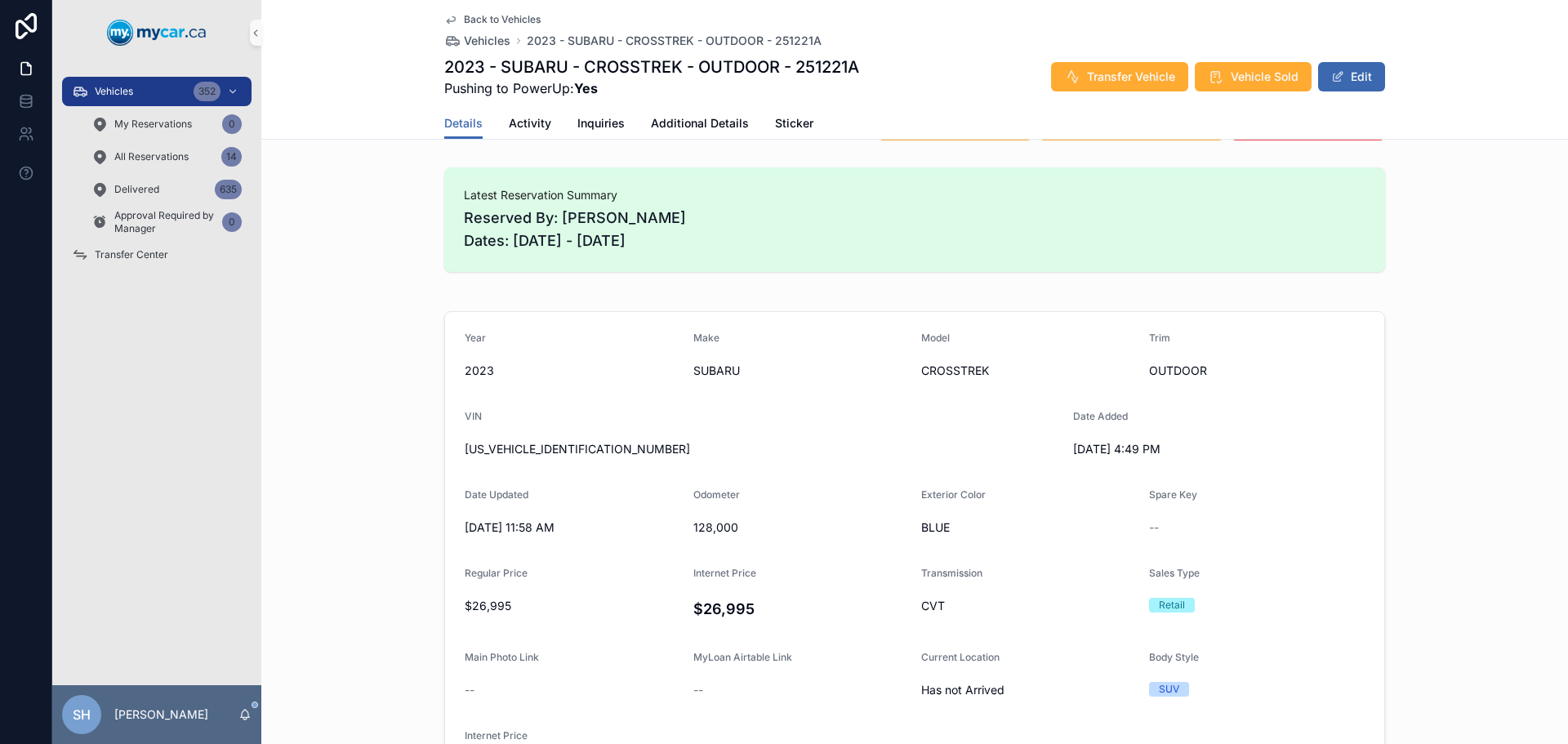
scroll to position [82, 0]
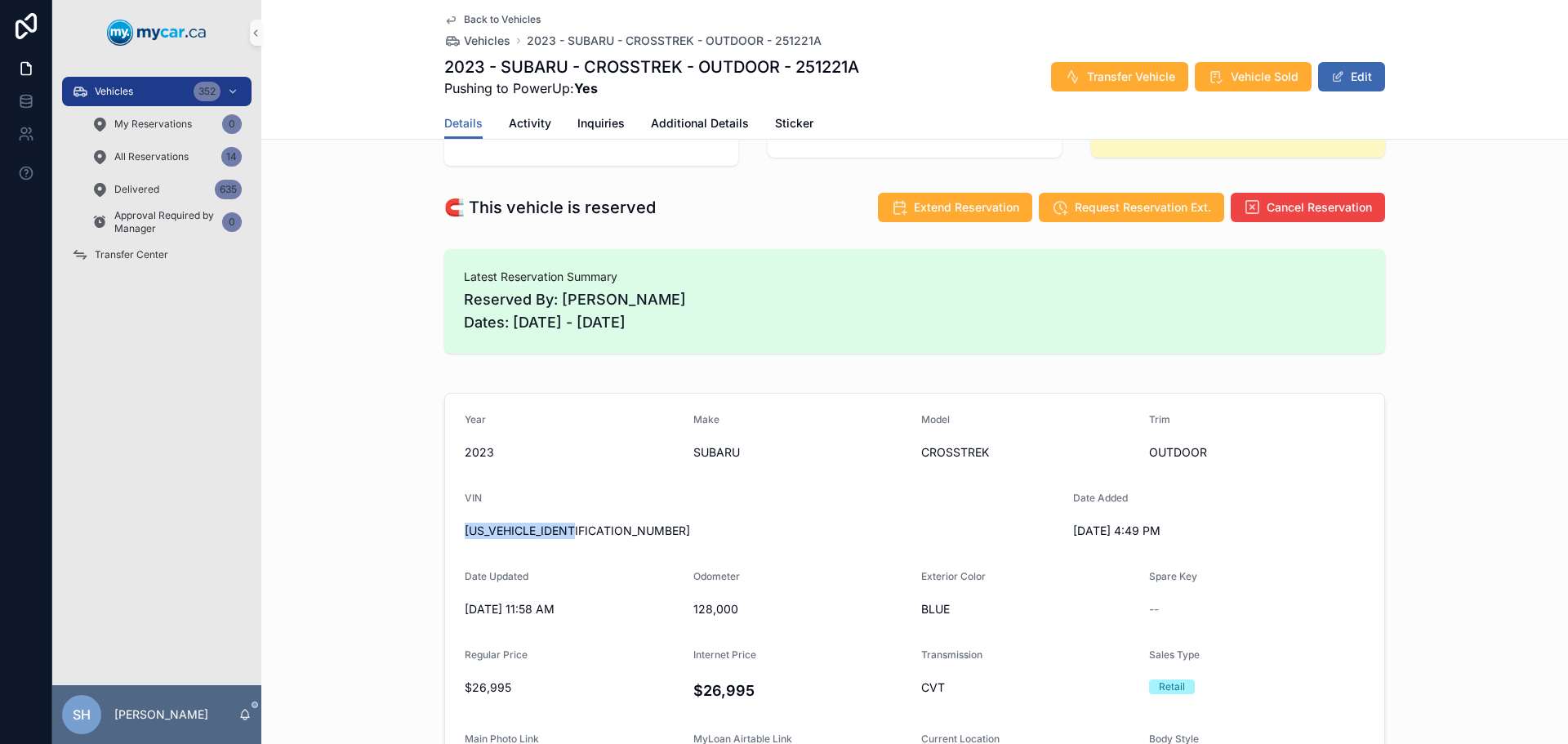
drag, startPoint x: 585, startPoint y: 532, endPoint x: 459, endPoint y: 536, distance: 126.1
click at [465, 536] on span "JF2GTHSC0PH244580" at bounding box center [763, 530] width 595 height 17
copy span "JF2GTHSC0PH244580"
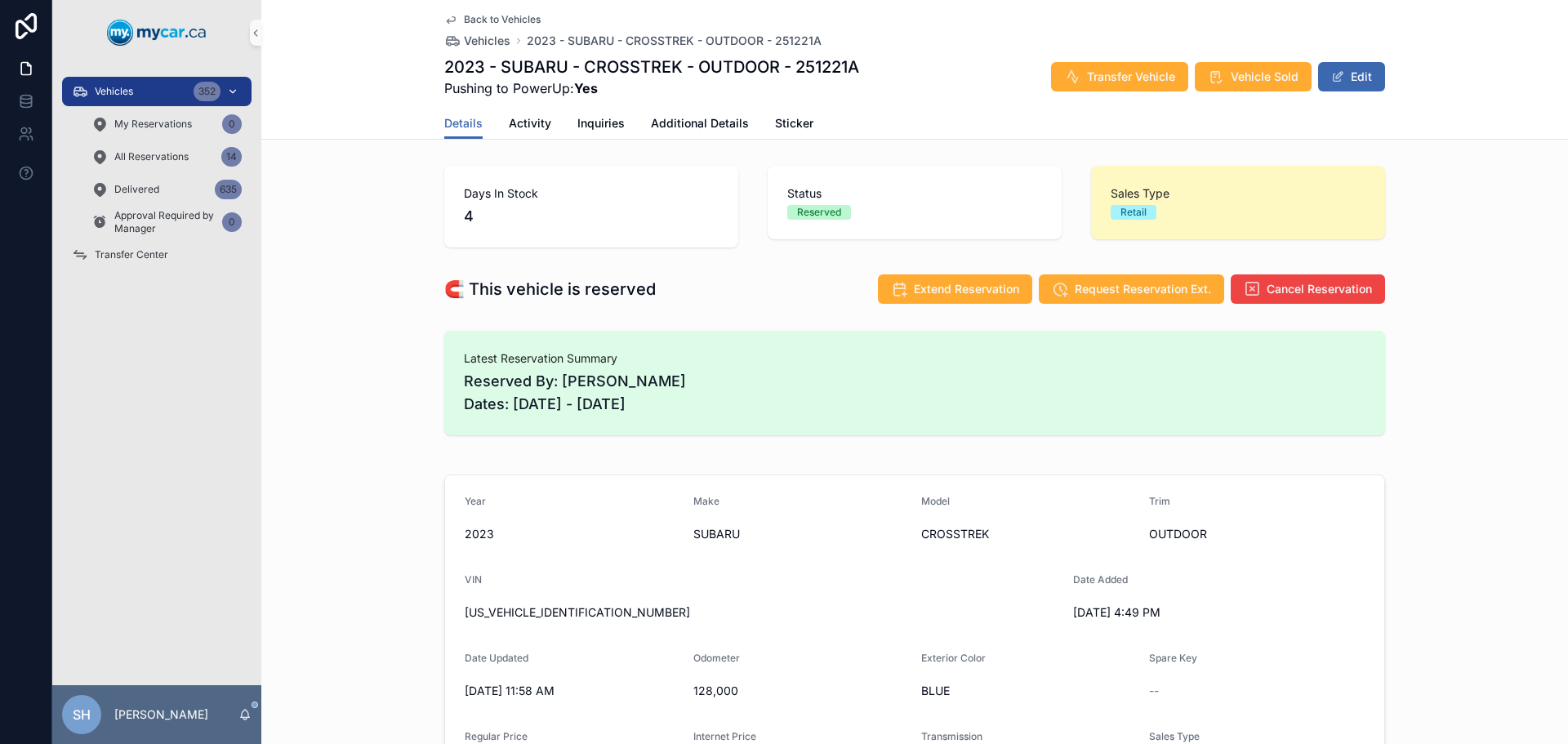
click at [142, 89] on div "Vehicles 352" at bounding box center [156, 92] width 170 height 26
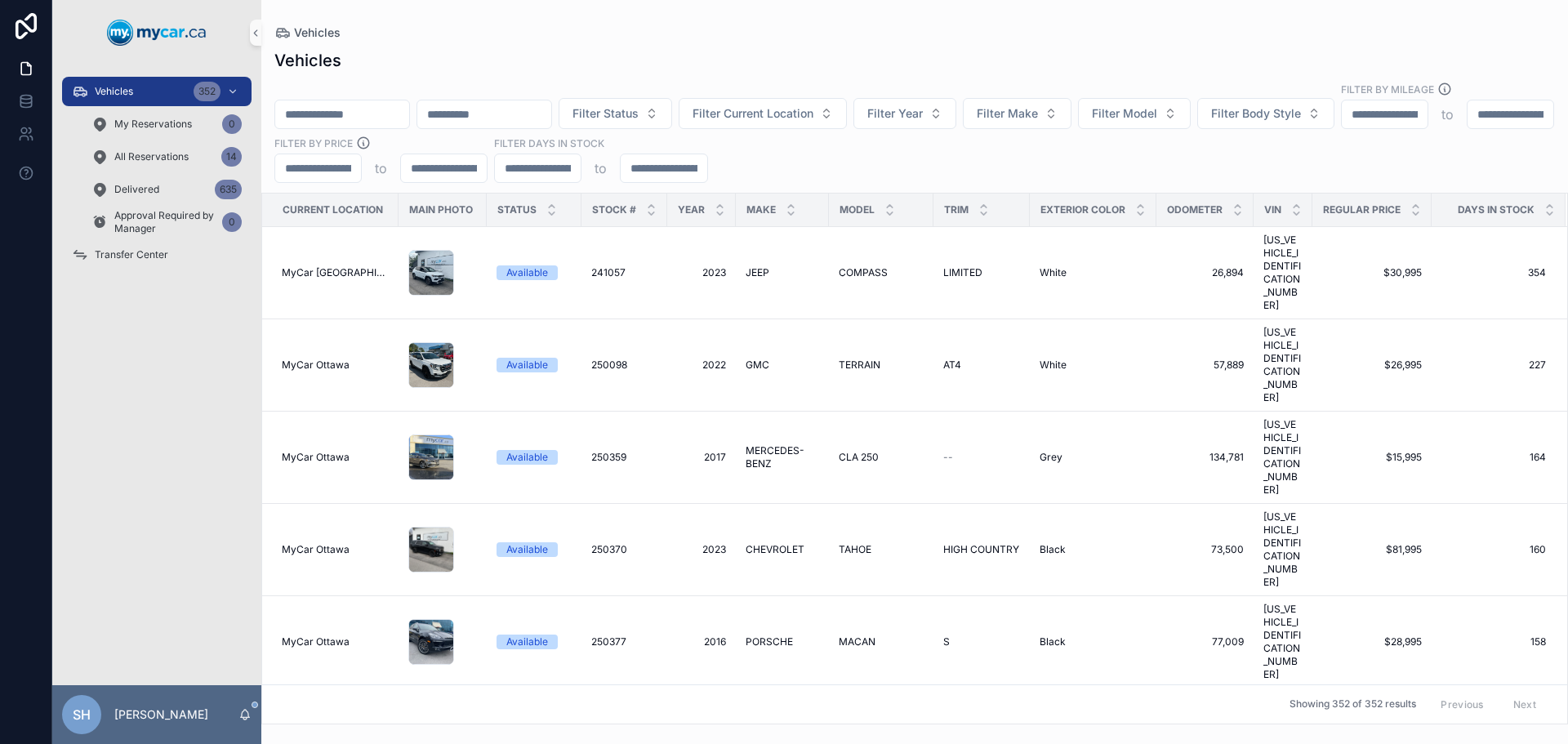
click at [333, 103] on input "scrollable content" at bounding box center [342, 114] width 134 height 23
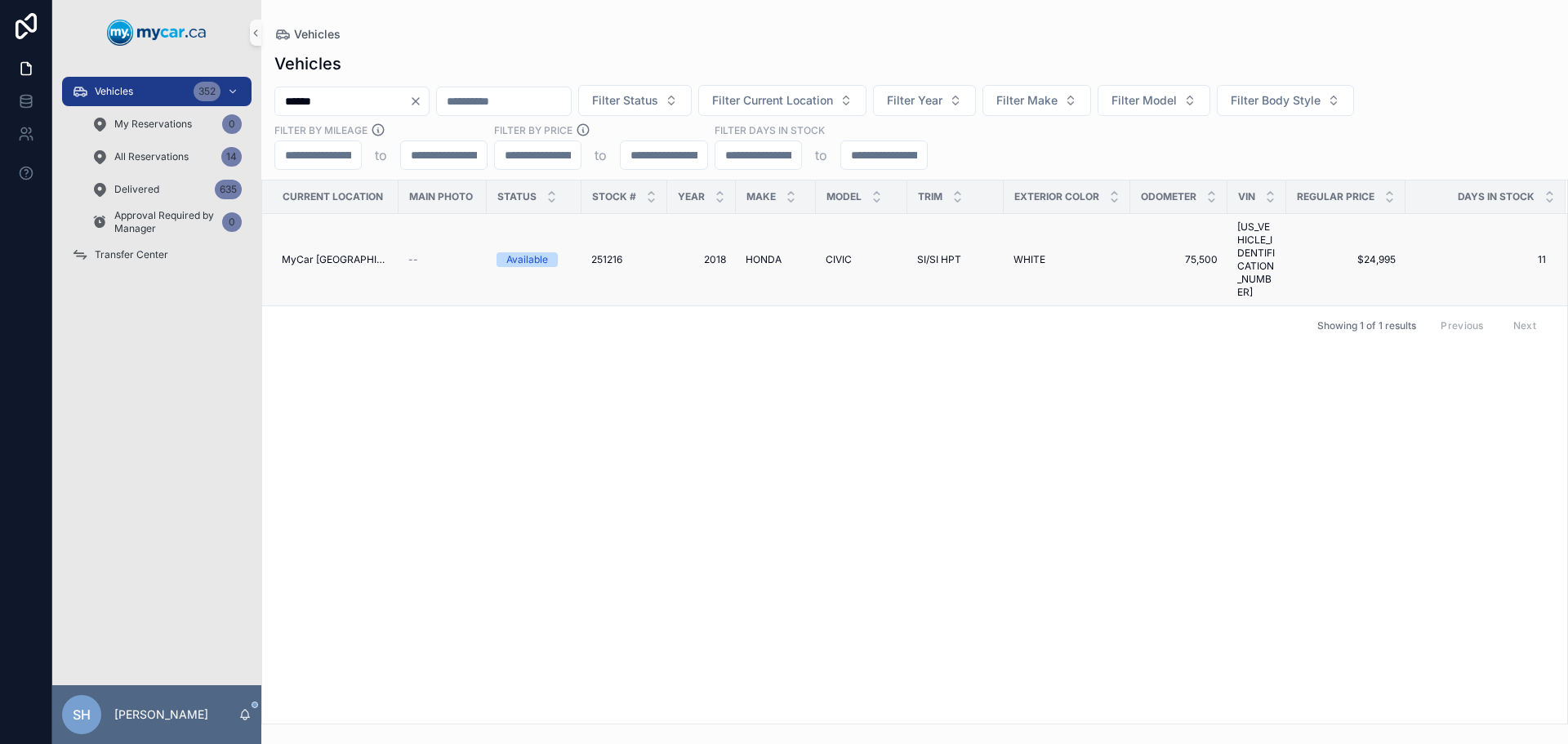
type input "******"
click at [708, 253] on span "2018" at bounding box center [702, 259] width 49 height 13
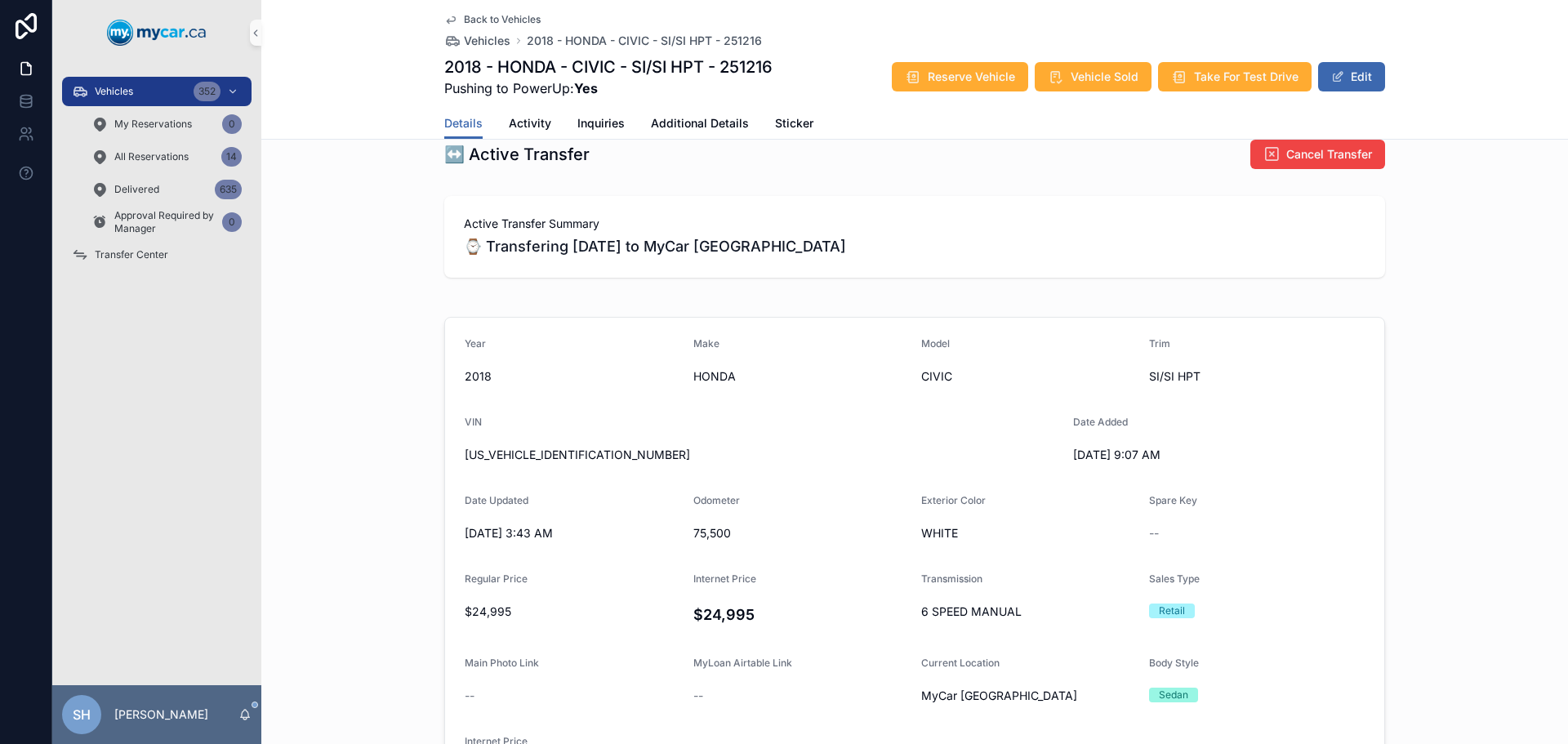
scroll to position [163, 0]
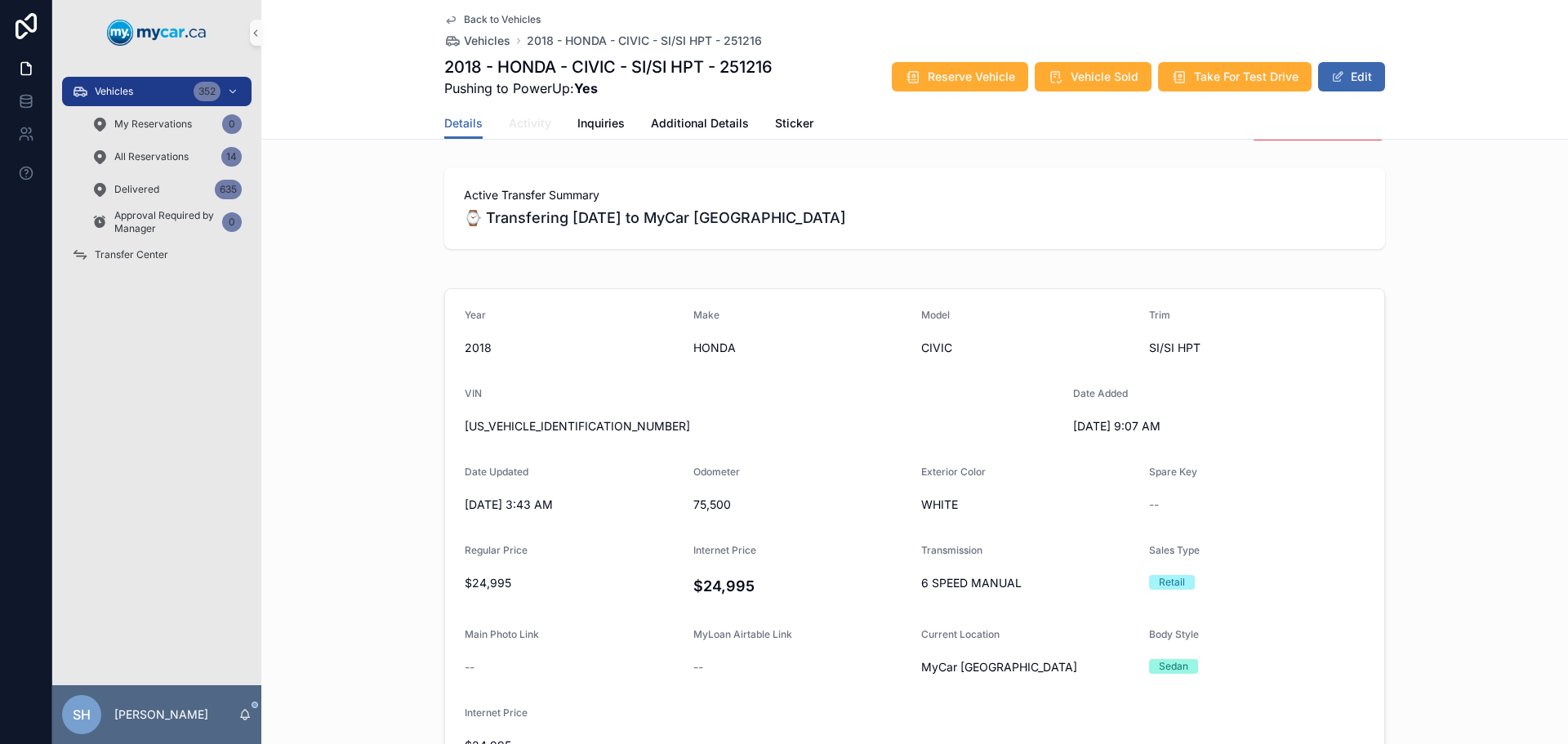
click at [520, 126] on span "Activity" at bounding box center [530, 123] width 43 height 17
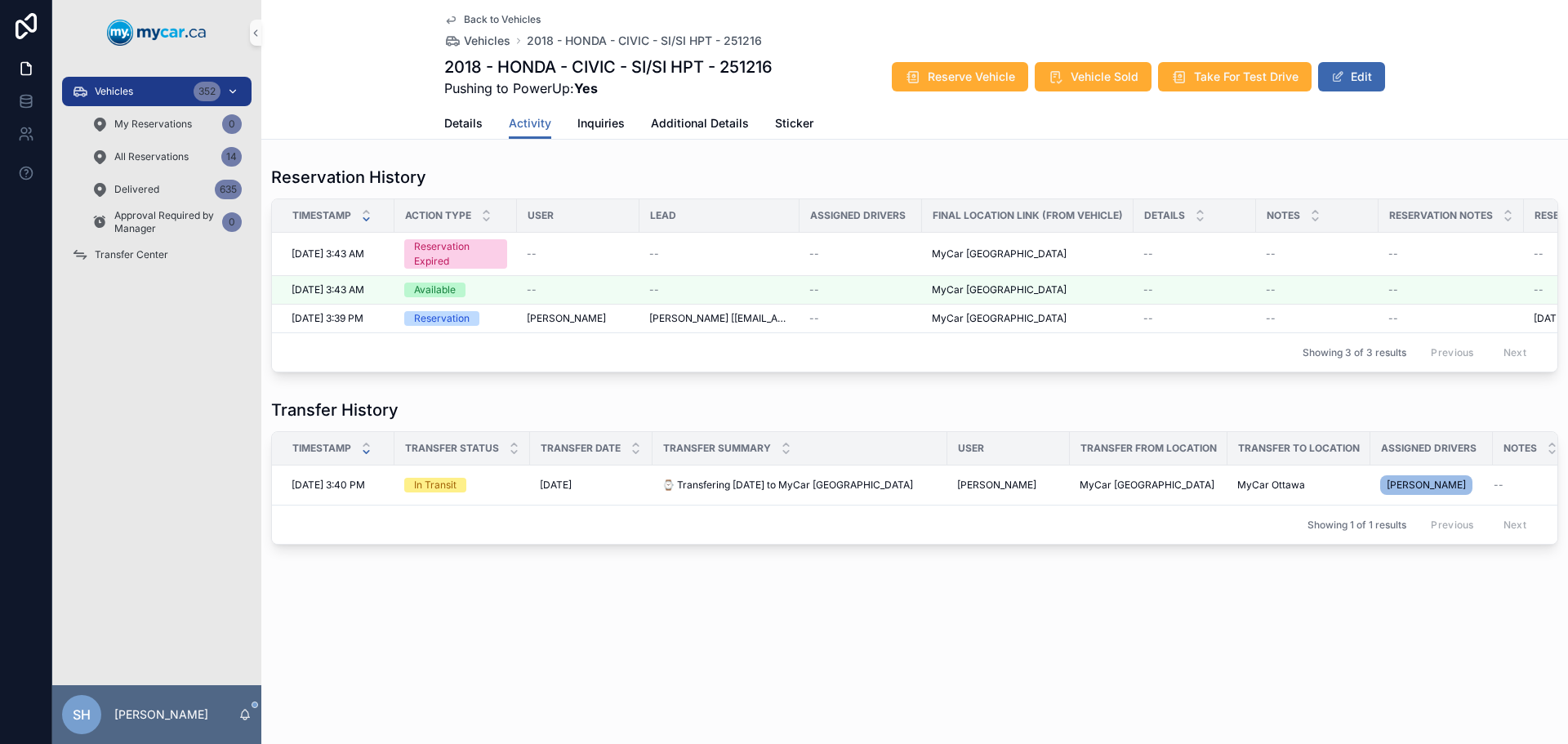
click at [147, 88] on div "Vehicles 352" at bounding box center [156, 92] width 170 height 26
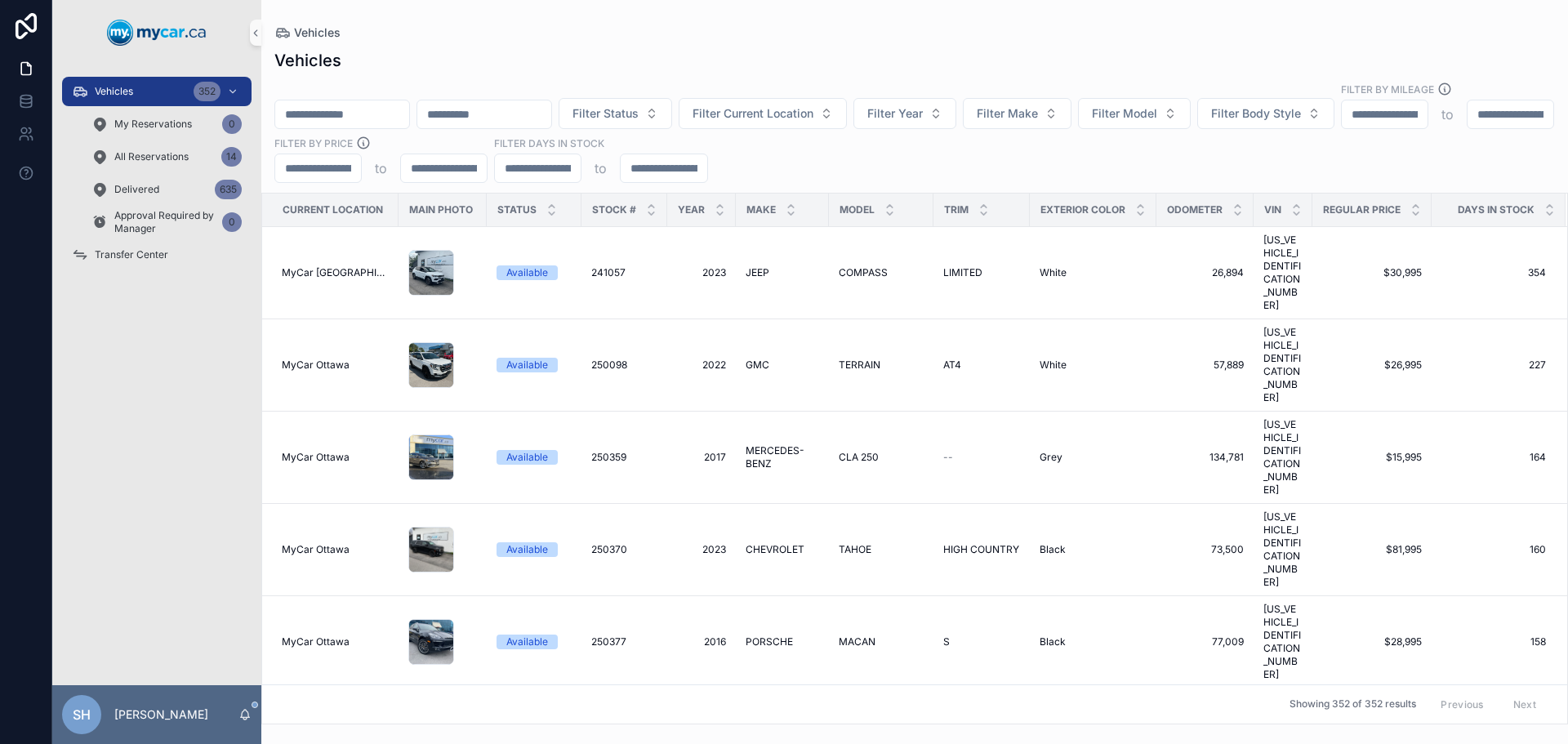
click at [538, 33] on div "Vehicles" at bounding box center [915, 32] width 1281 height 13
click at [140, 254] on span "Transfer Center" at bounding box center [132, 255] width 73 height 13
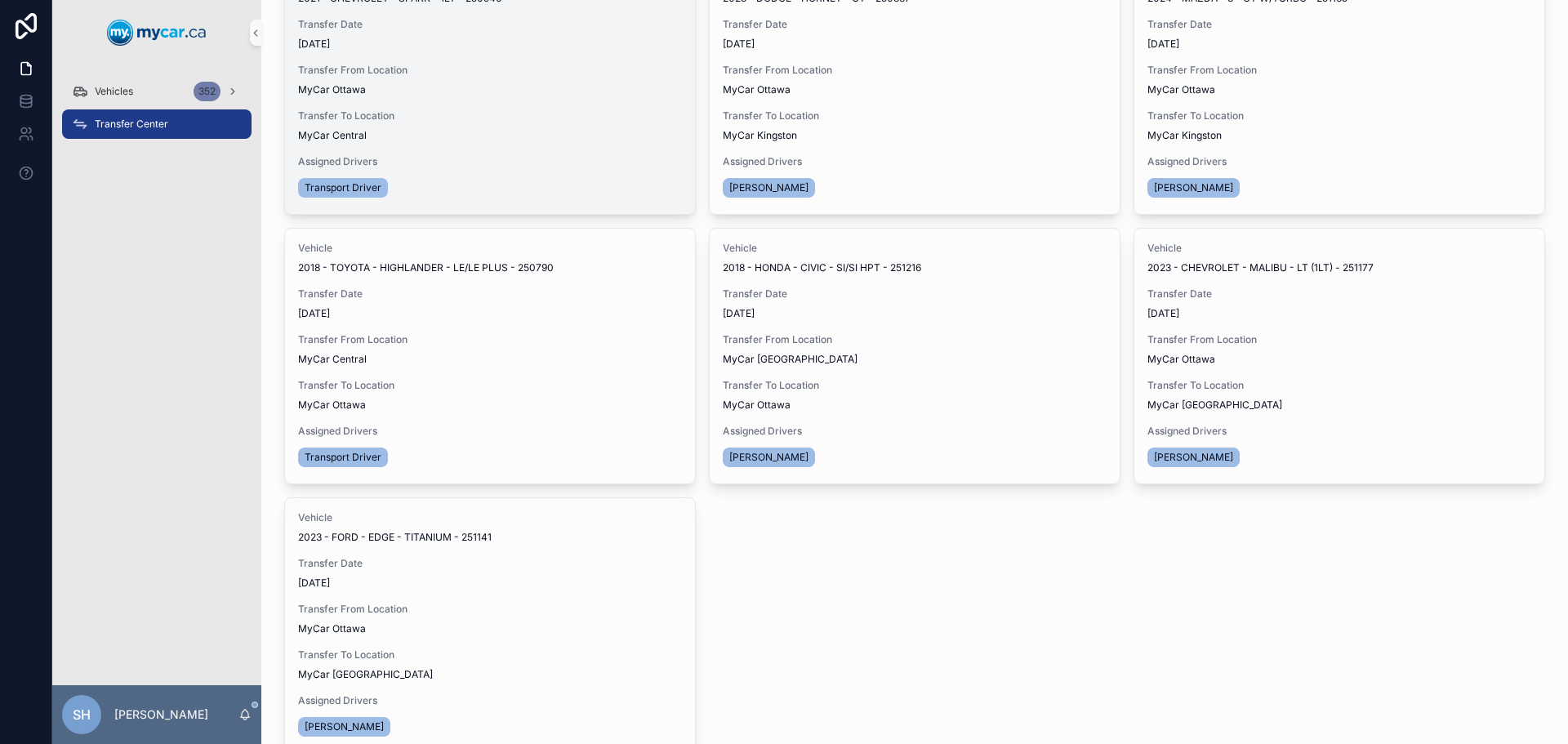
scroll to position [490, 0]
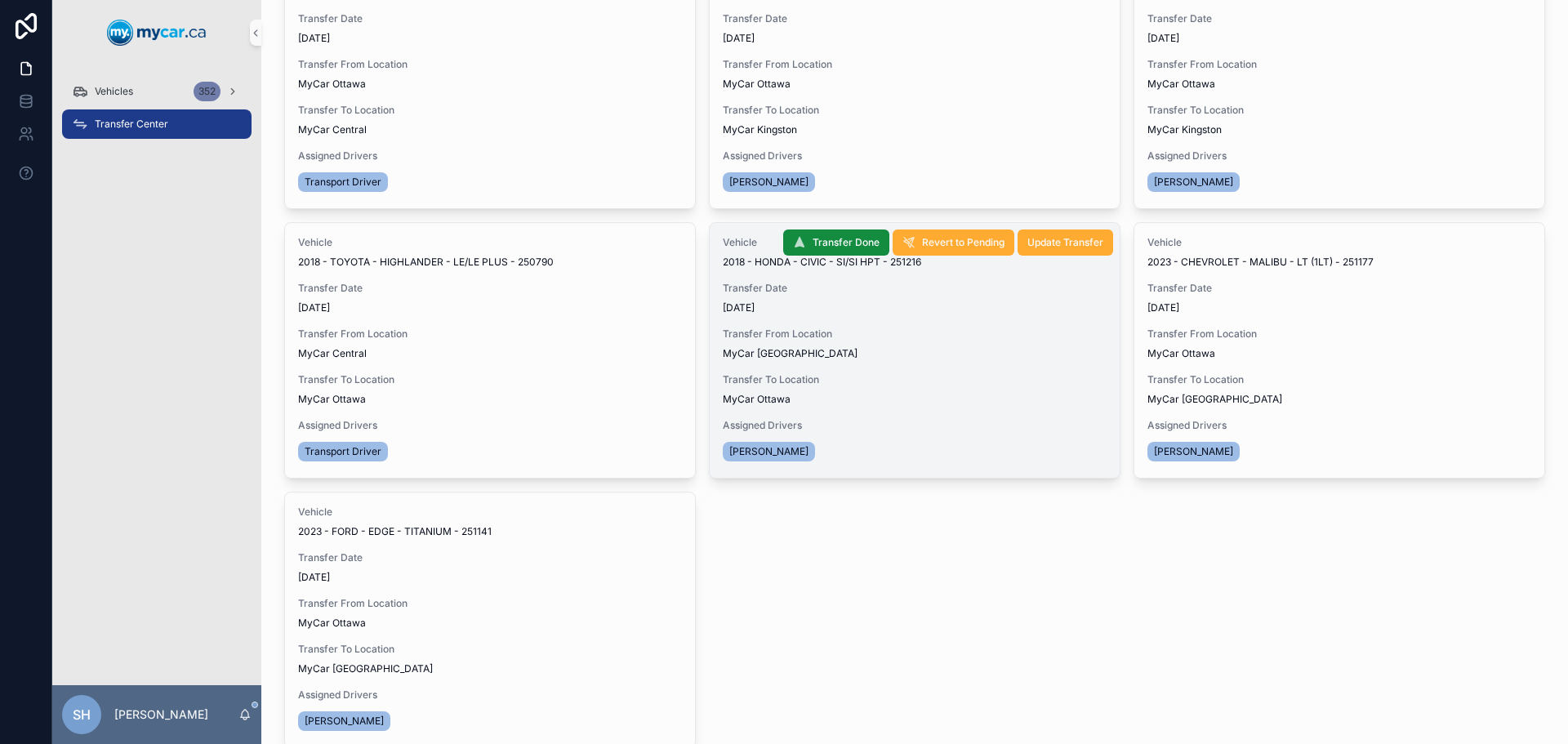
click at [887, 372] on div "Vehicle 2018 - HONDA - CIVIC - SI/SI HPT - 251216 Transfer Date 9/8/2025 Transf…" at bounding box center [915, 351] width 410 height 255
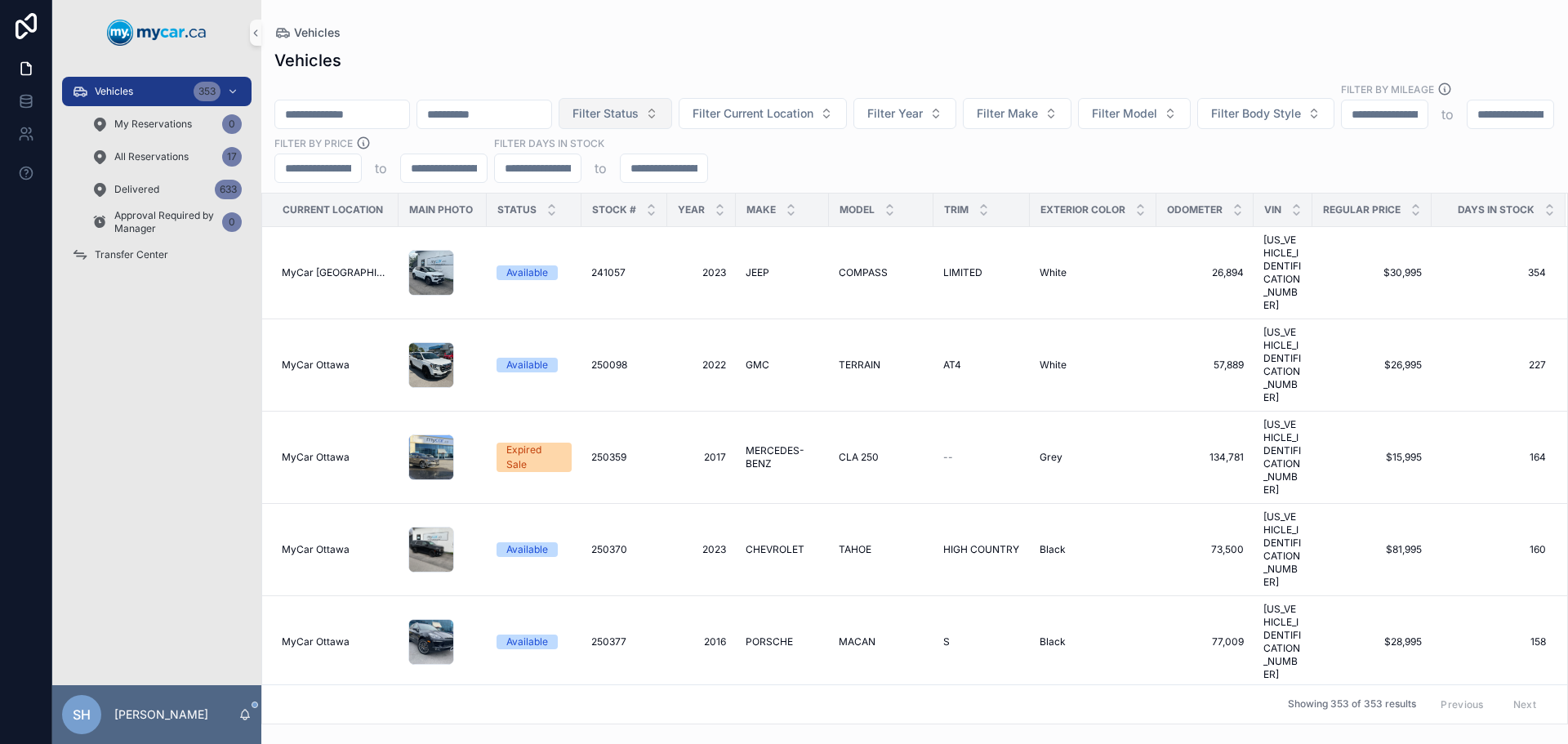
click at [672, 98] on button "Filter Status" at bounding box center [615, 113] width 113 height 31
click at [653, 166] on div "Available" at bounding box center [698, 163] width 196 height 26
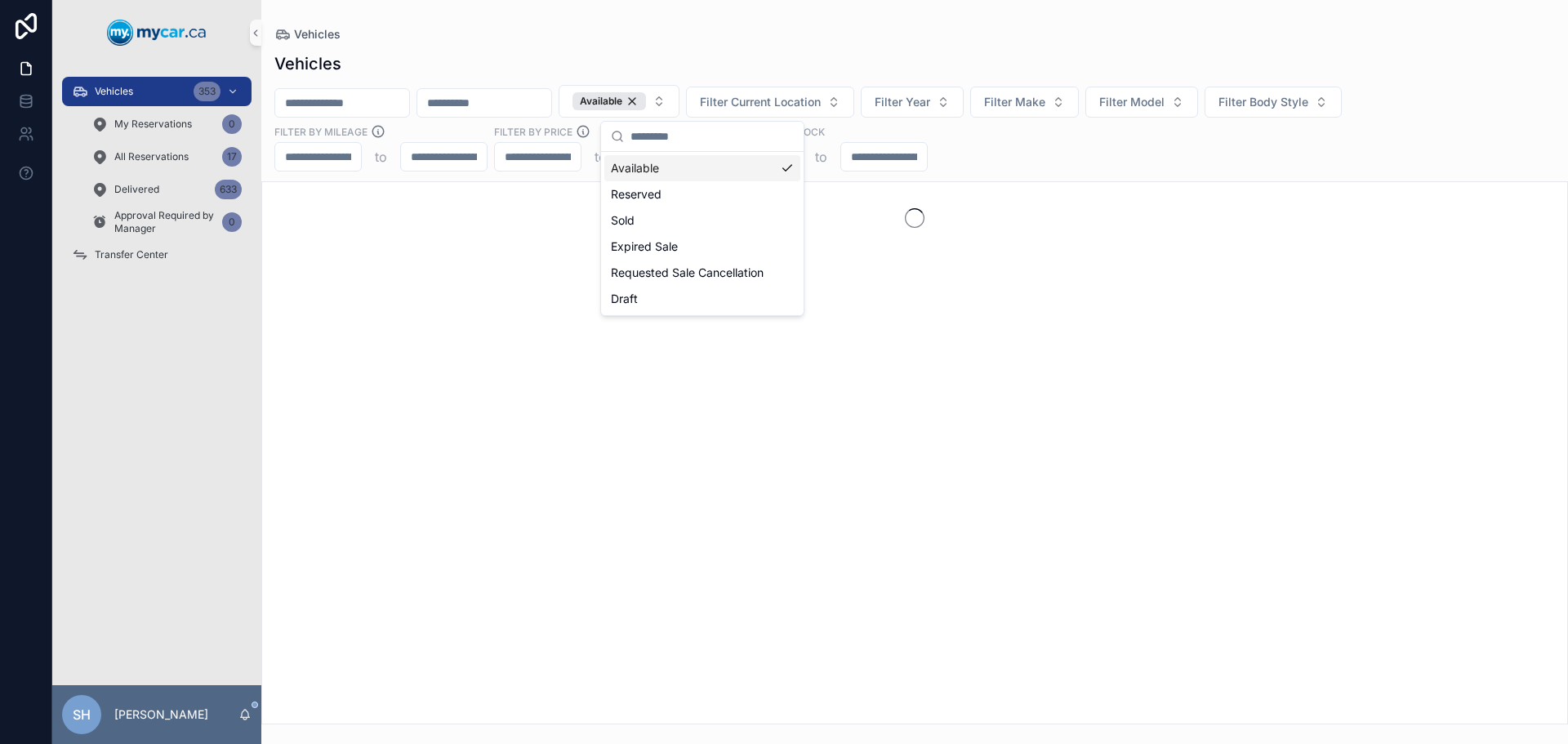
click at [720, 58] on div "Vehicles" at bounding box center [915, 64] width 1281 height 23
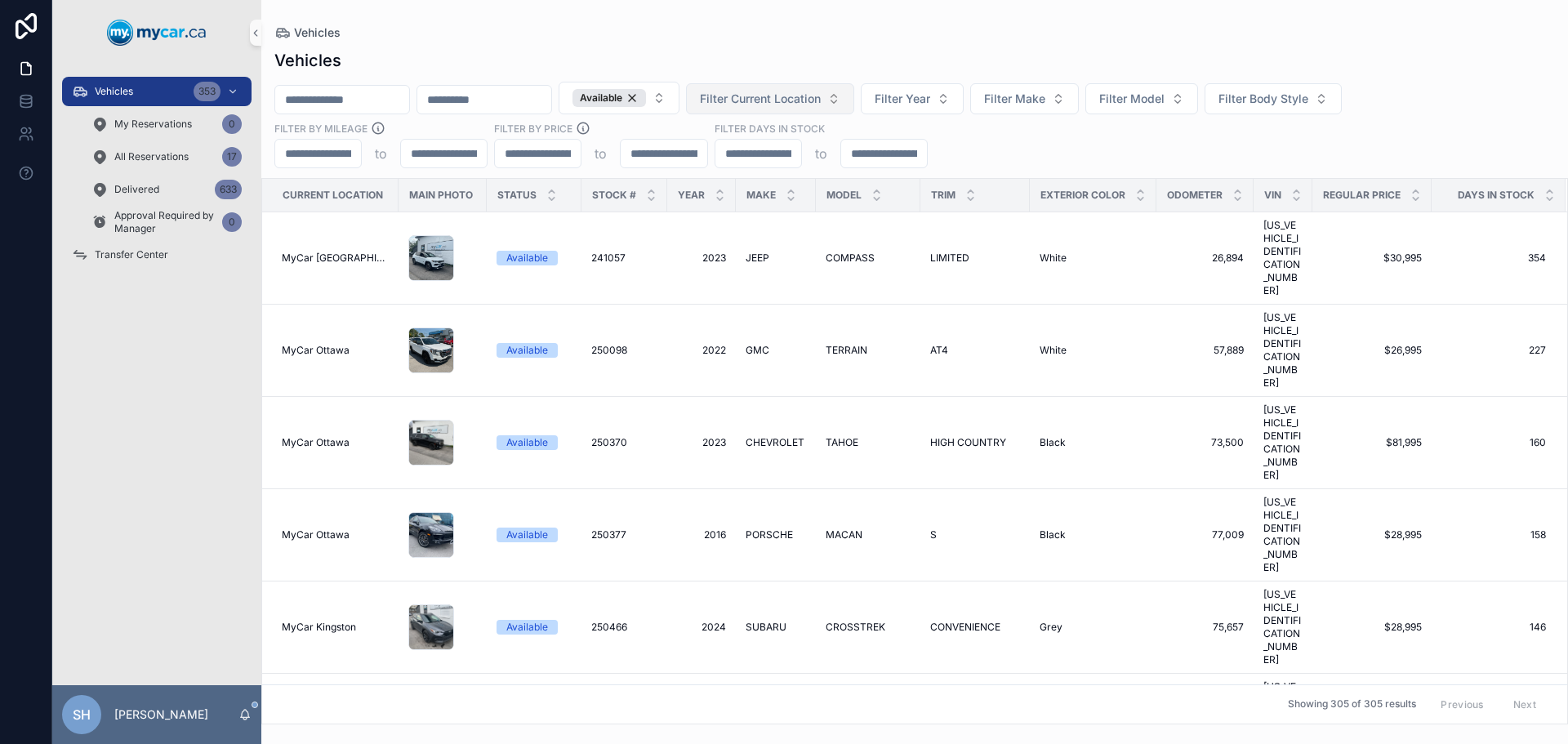
click at [821, 94] on span "Filter Current Location" at bounding box center [760, 99] width 121 height 17
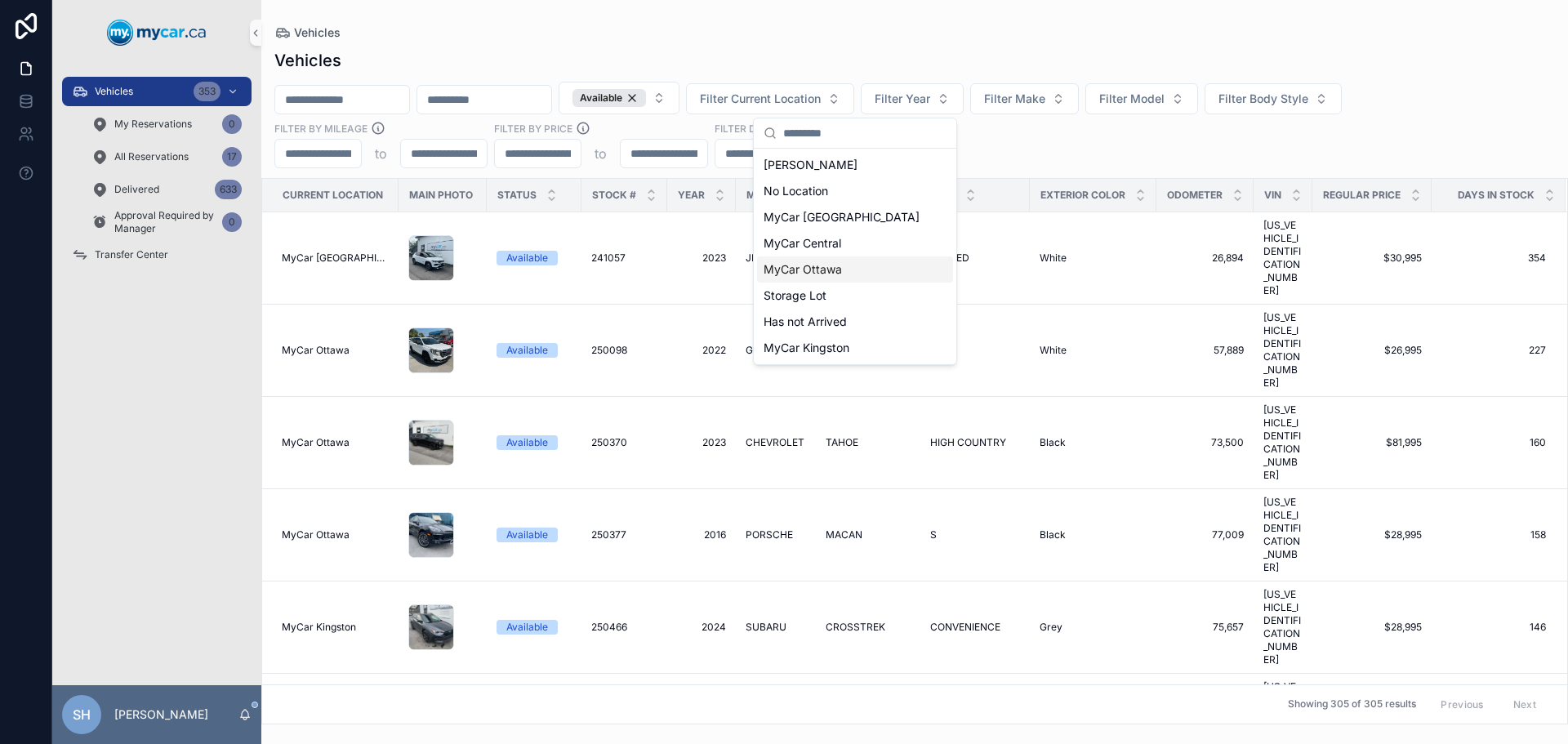
click at [832, 269] on span "MyCar Ottawa" at bounding box center [803, 270] width 79 height 17
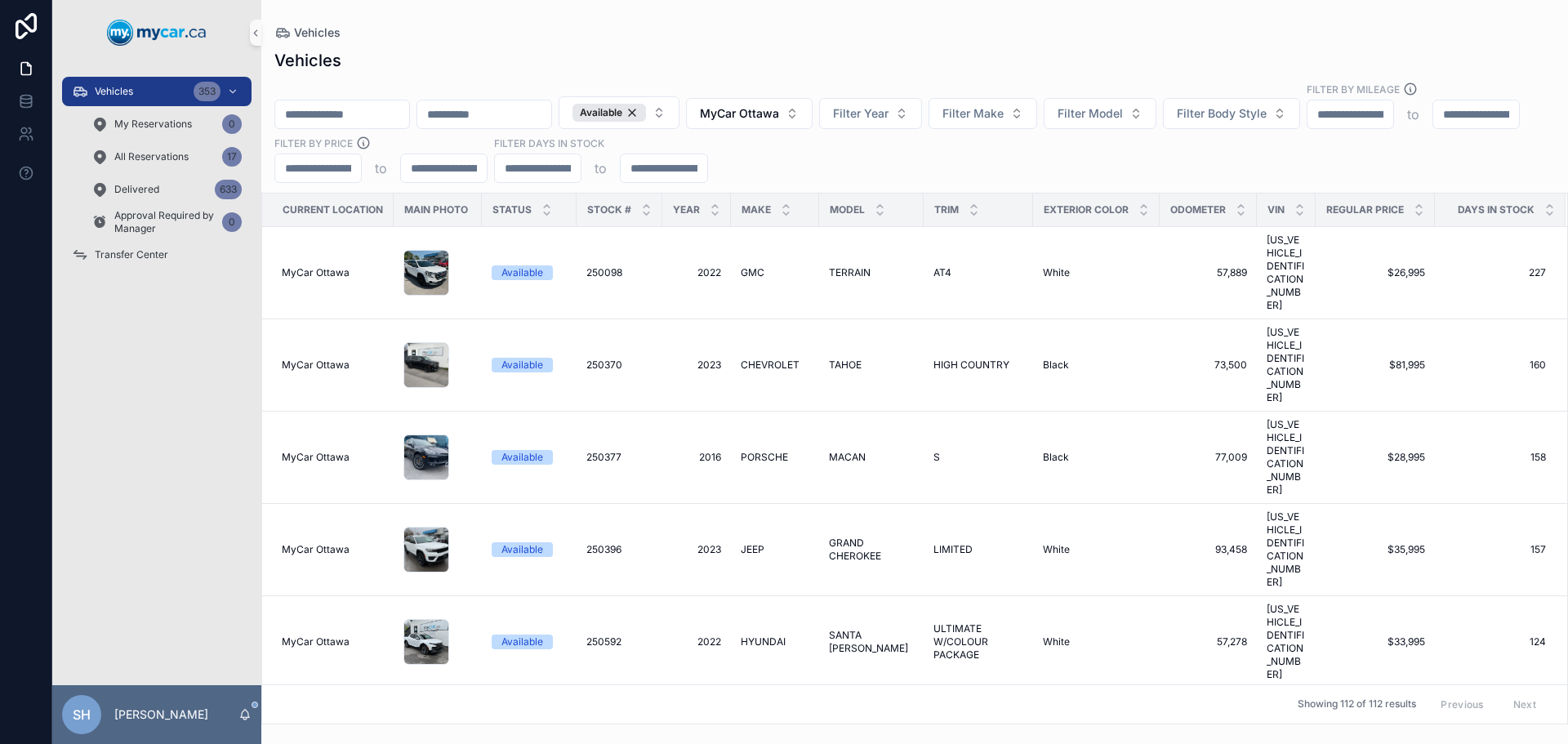
click at [867, 58] on div "Vehicles" at bounding box center [915, 60] width 1281 height 23
click at [1004, 106] on span "Filter Make" at bounding box center [973, 113] width 61 height 17
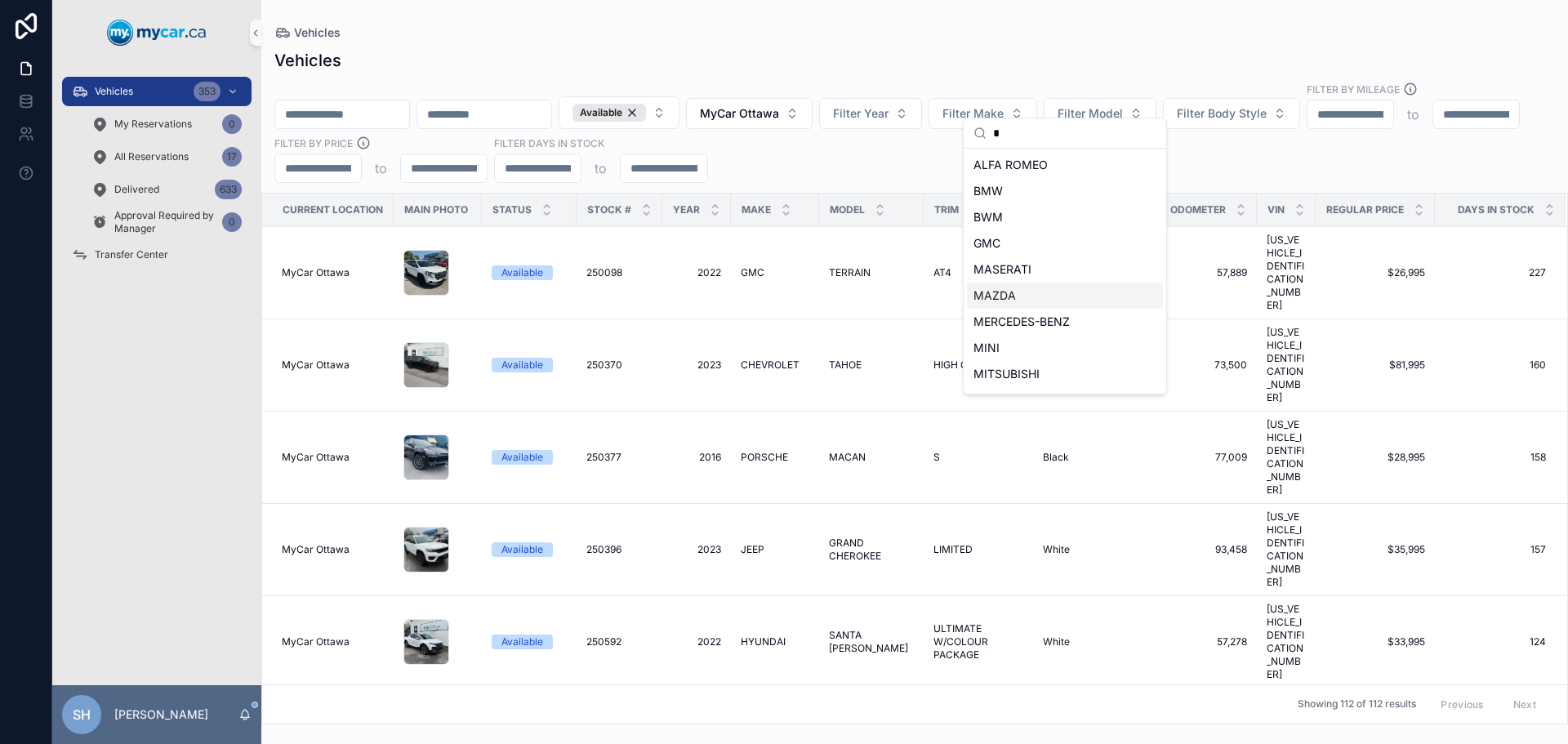
type input "*"
click at [1017, 297] on div "MAZDA" at bounding box center [1065, 296] width 196 height 26
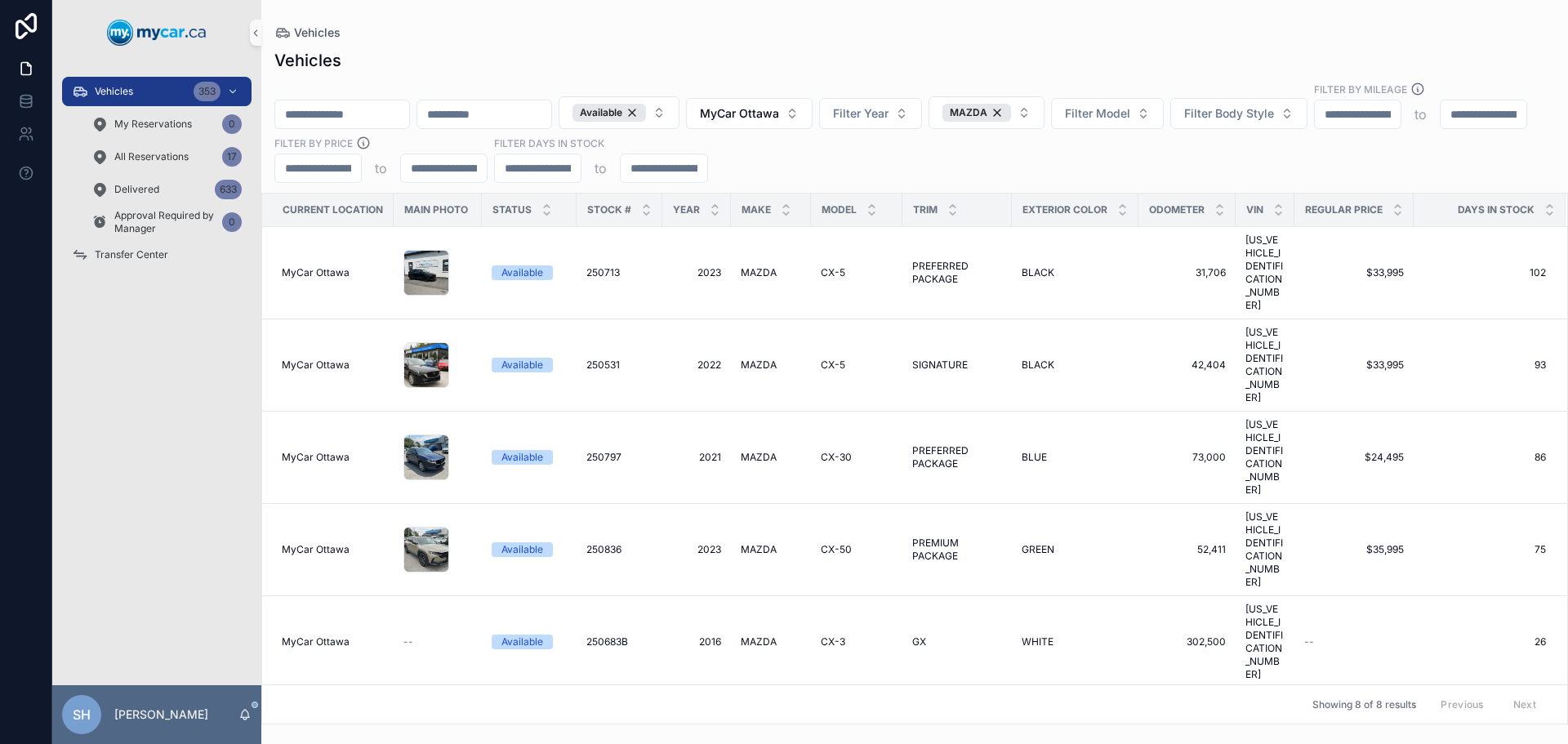
click at [1056, 43] on div "Vehicles Available MyCar Ottawa Filter Year MAZDA Filter Model Filter Body Styl…" at bounding box center [915, 381] width 1307 height 685
click at [1164, 110] on button "Filter Model" at bounding box center [1107, 113] width 113 height 31
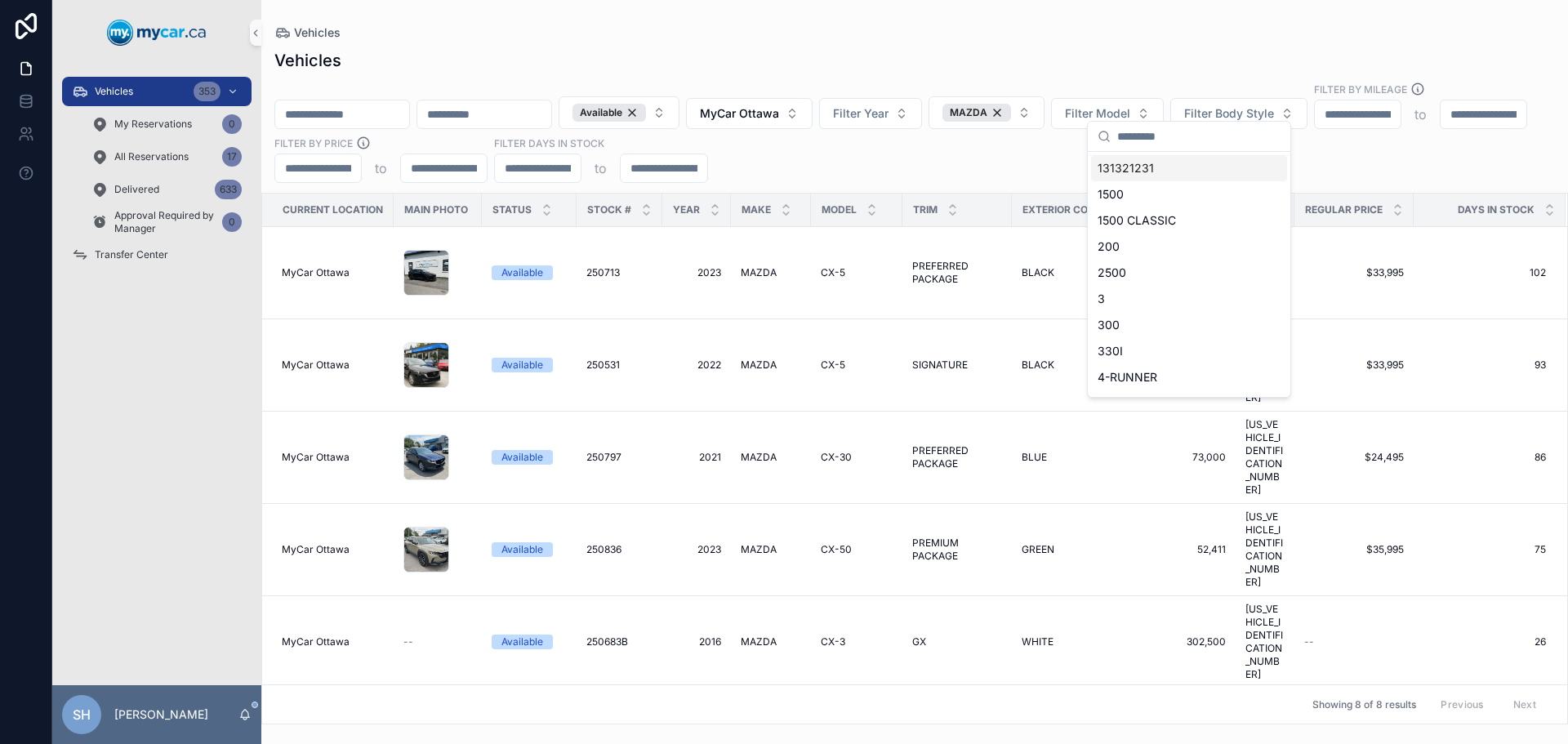
click at [1121, 46] on div "Vehicles Available MyCar Ottawa Filter Year MAZDA Filter Model Filter Body Styl…" at bounding box center [915, 381] width 1307 height 685
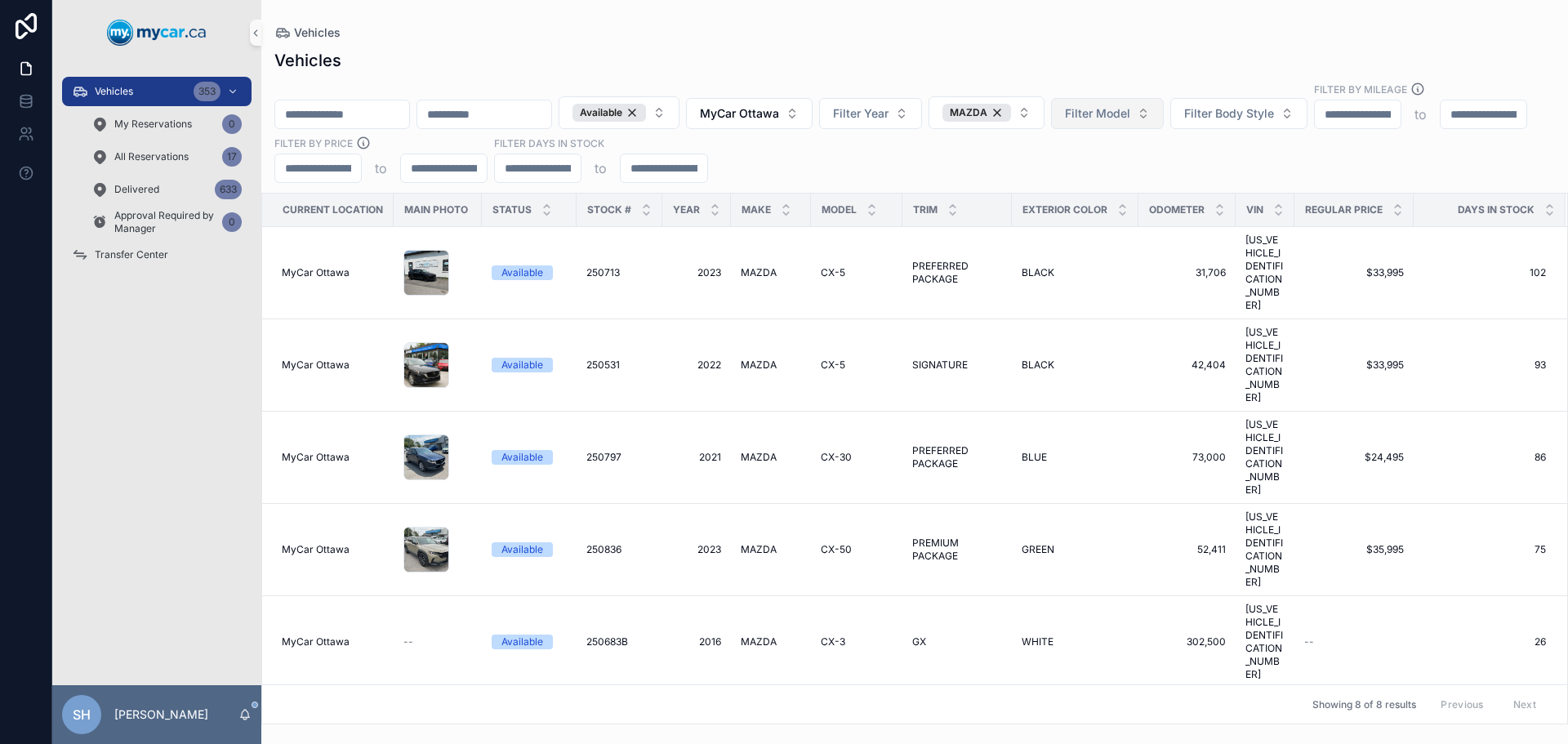
click at [1164, 117] on button "Filter Model" at bounding box center [1107, 113] width 113 height 31
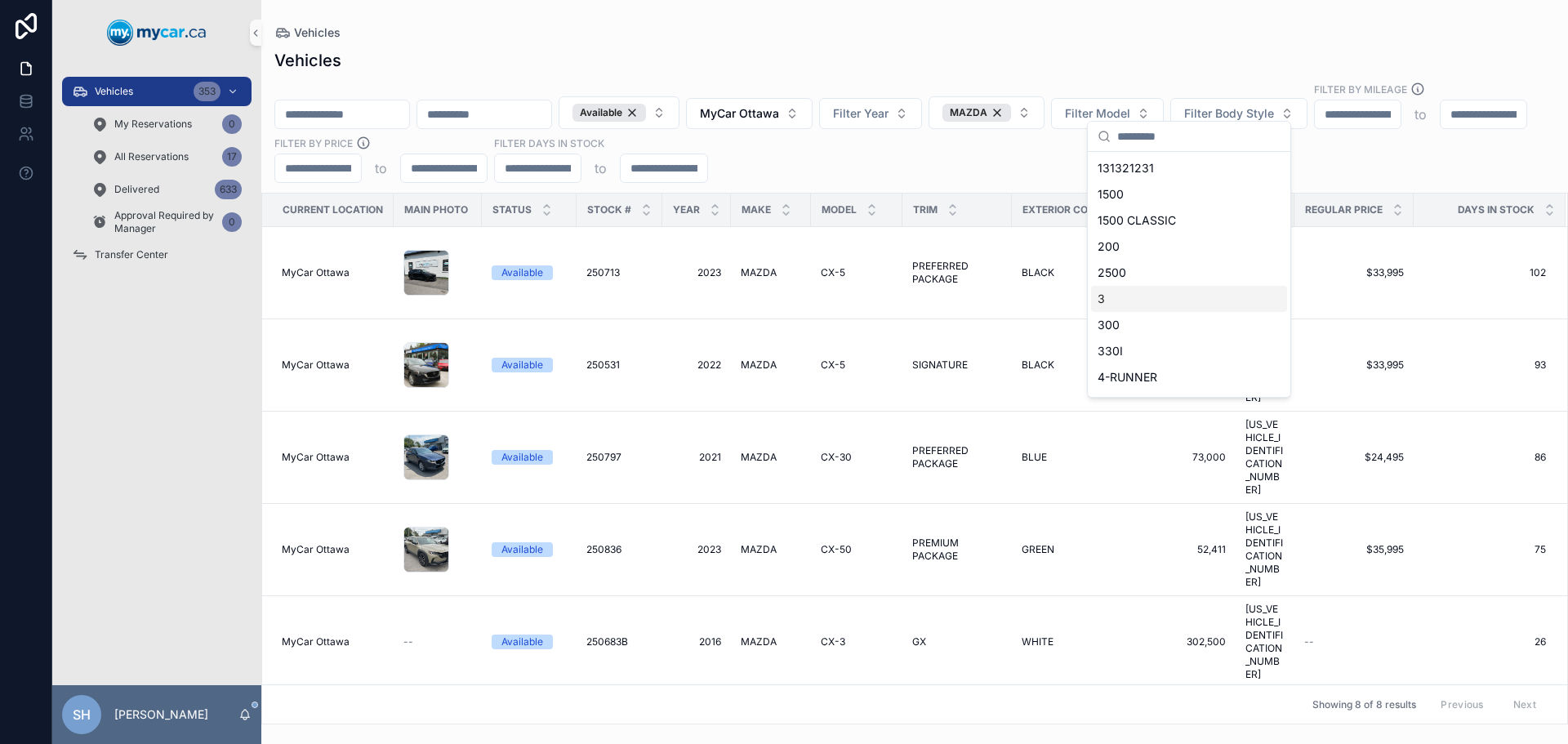
click at [1159, 296] on div "3" at bounding box center [1189, 299] width 196 height 26
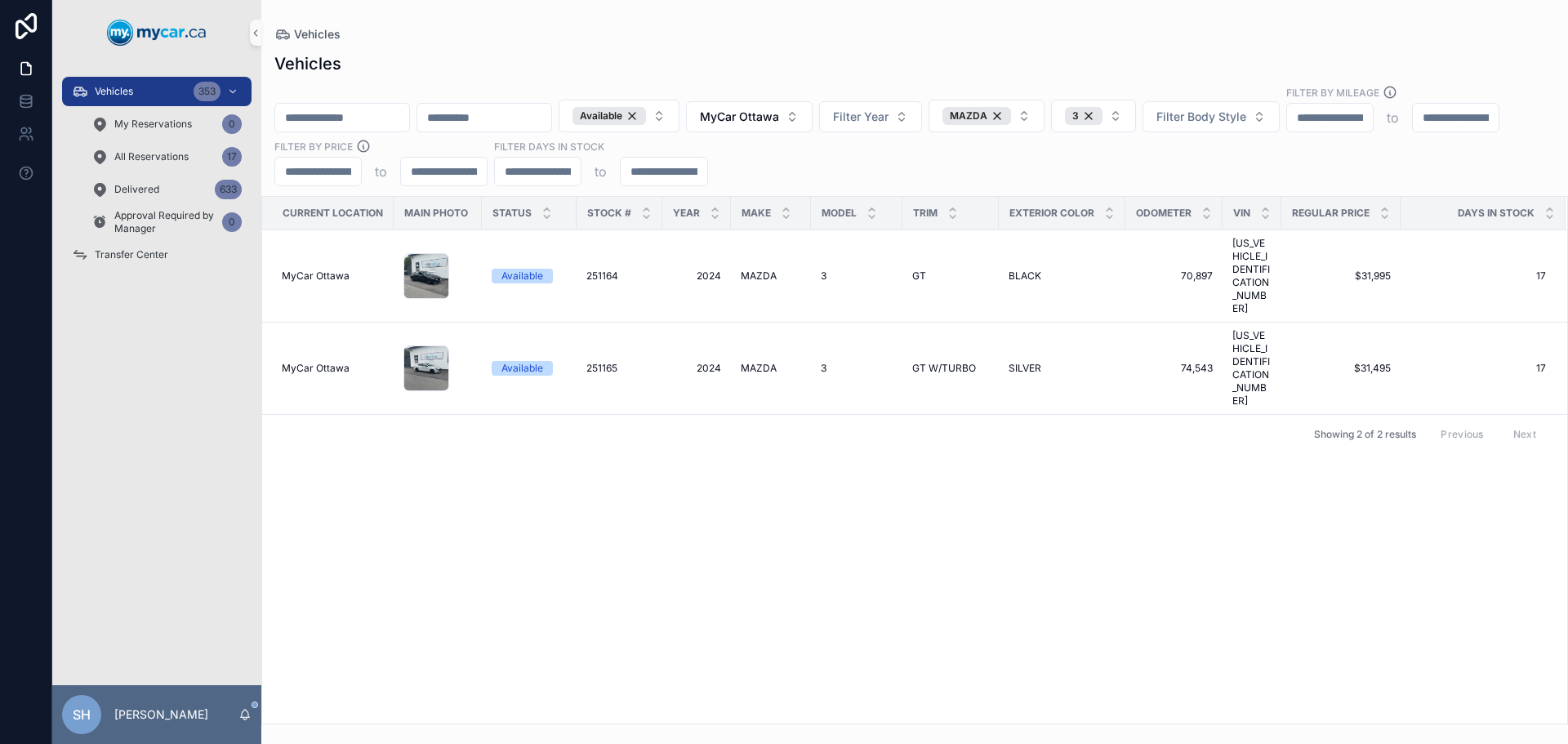
click at [1115, 28] on div "Vehicles" at bounding box center [915, 34] width 1281 height 17
drag, startPoint x: 132, startPoint y: 91, endPoint x: 820, endPoint y: 76, distance: 688.2
click at [132, 91] on span "Vehicles" at bounding box center [114, 91] width 38 height 13
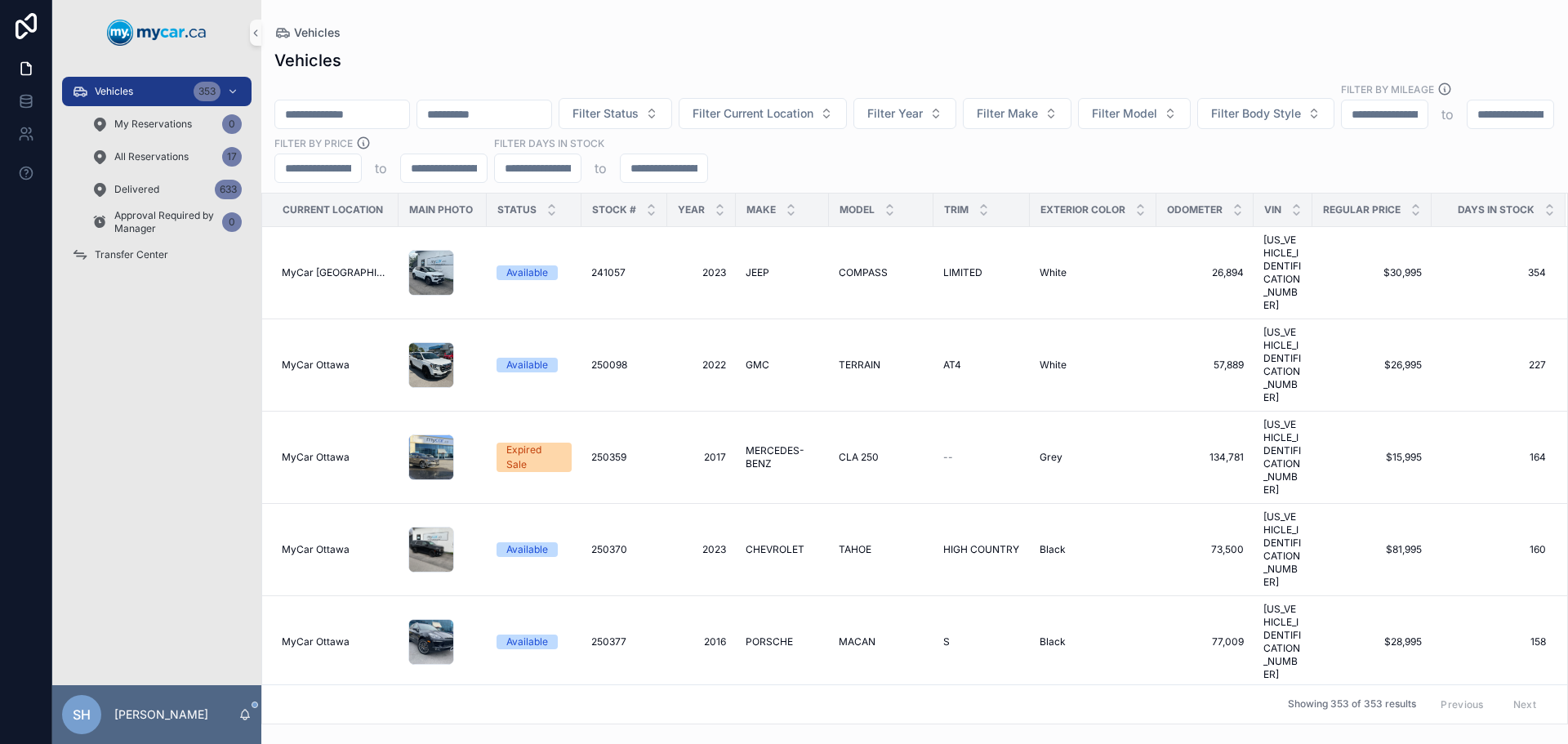
click at [358, 103] on input "scrollable content" at bounding box center [342, 114] width 134 height 23
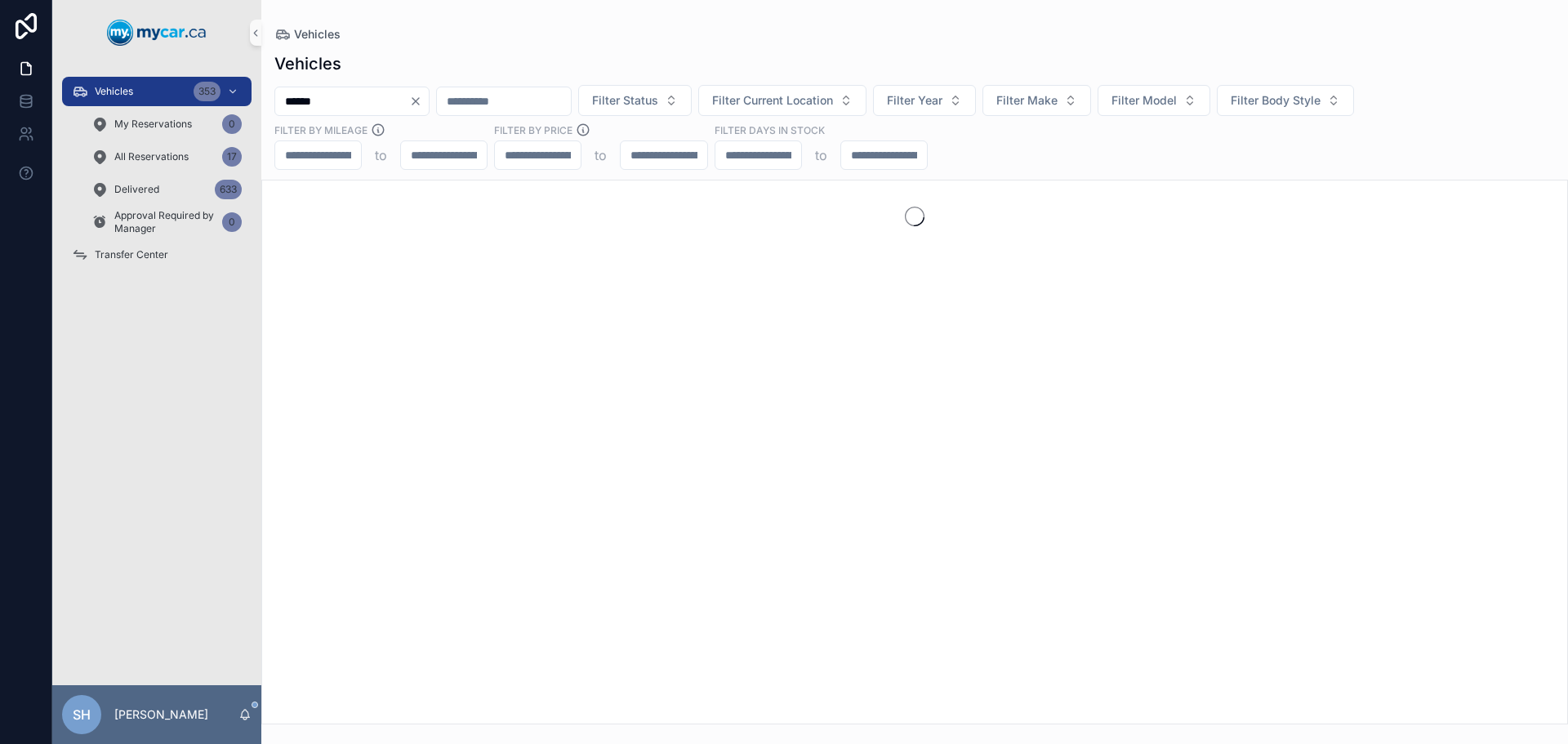
type input "******"
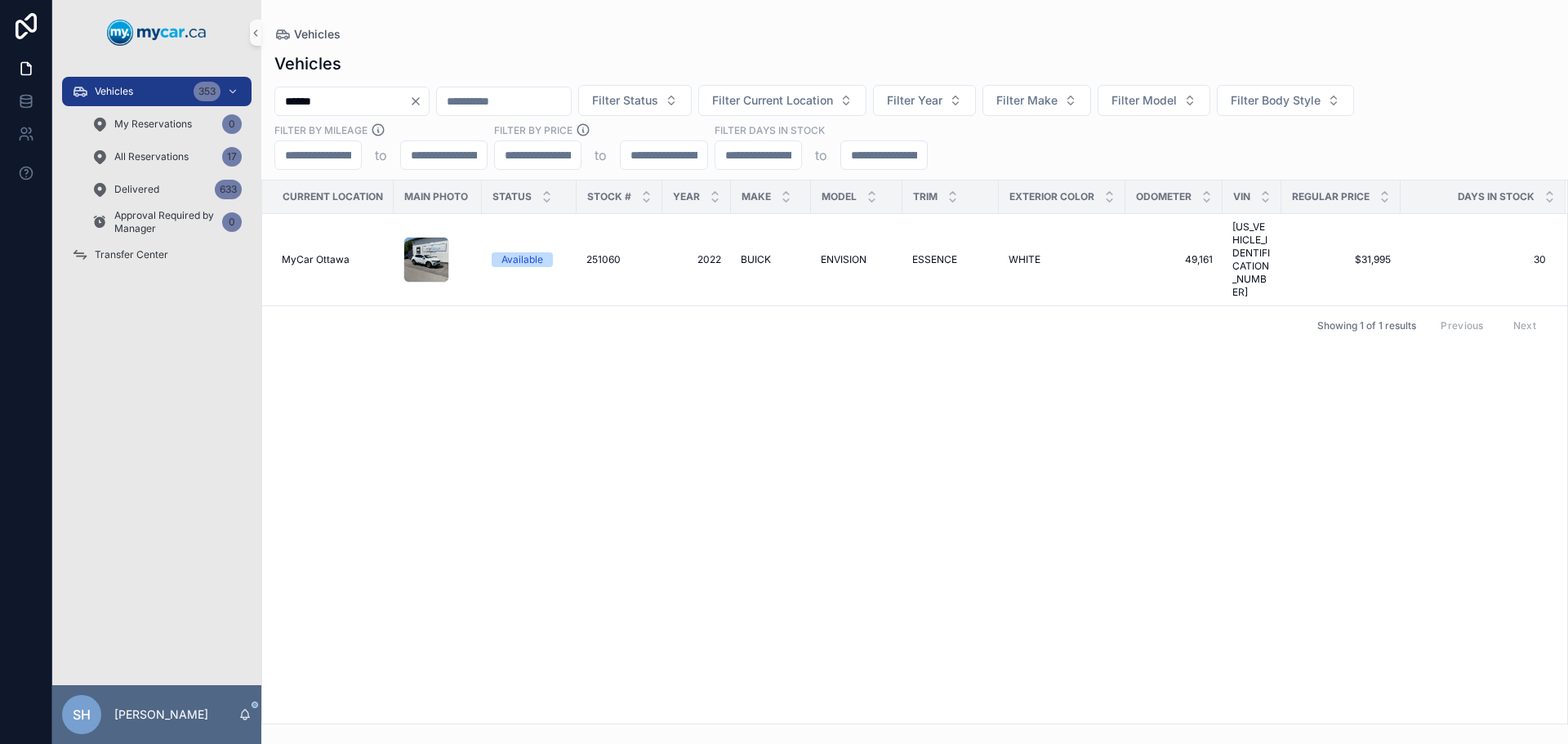
click at [422, 99] on icon "Clear" at bounding box center [415, 101] width 13 height 13
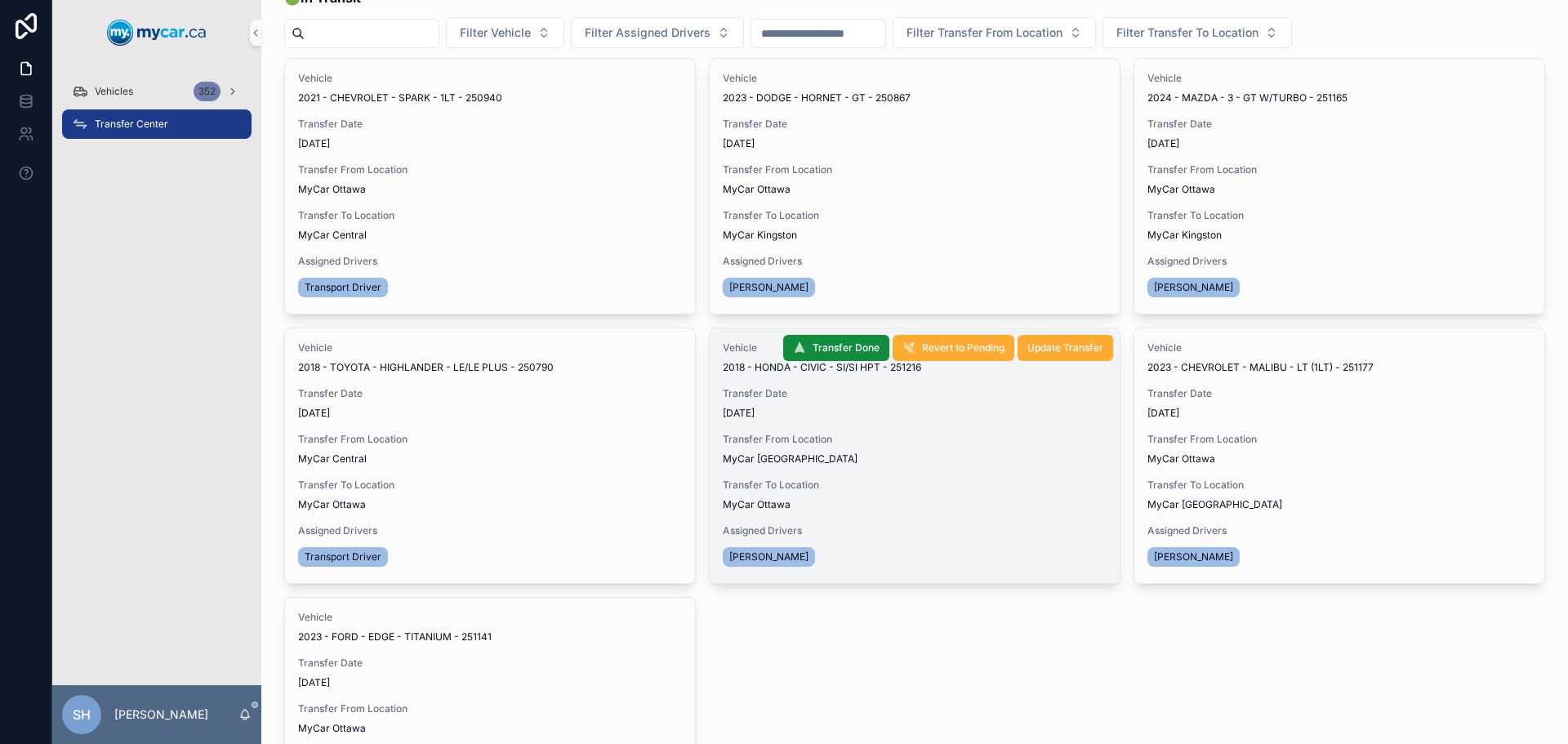
scroll to position [408, 0]
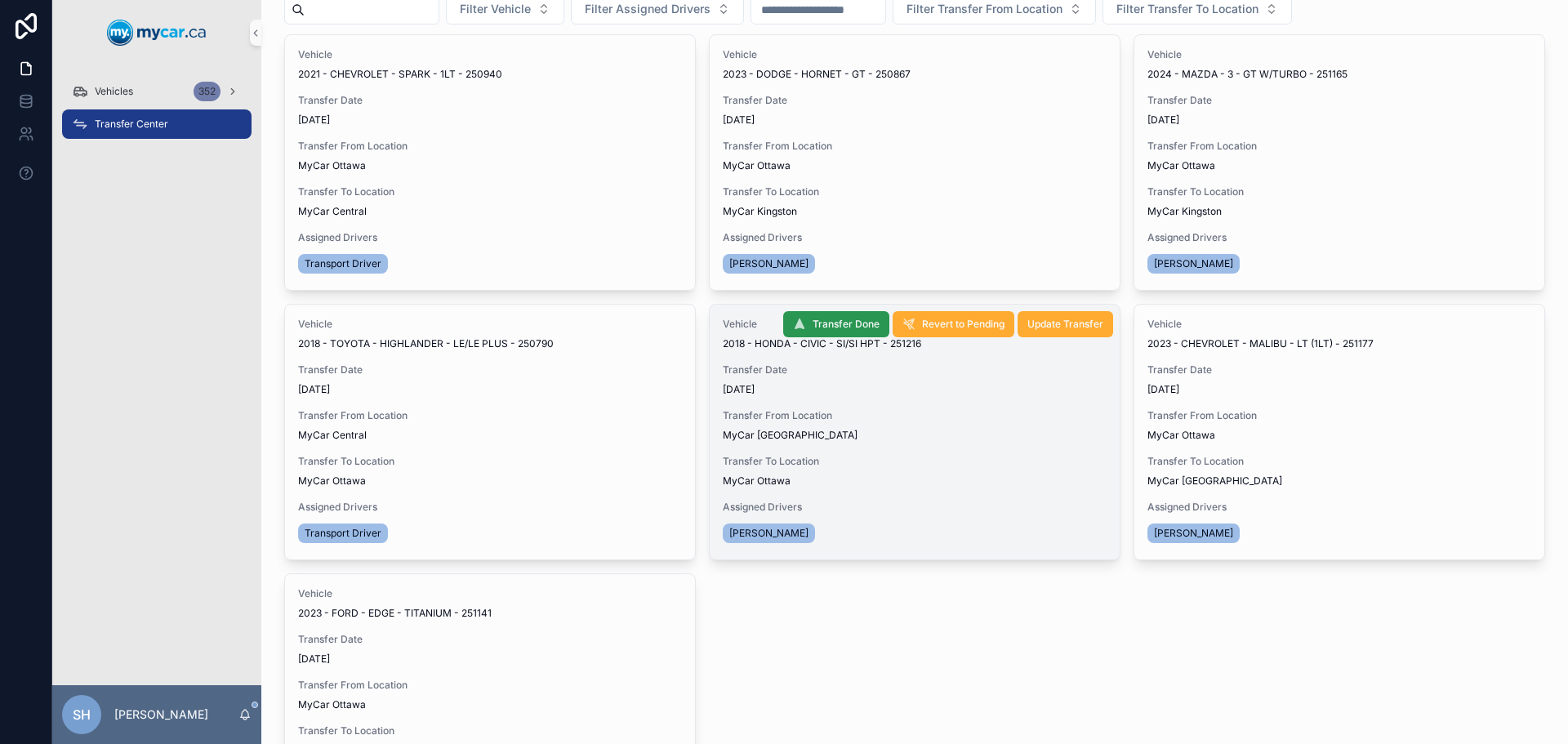
click at [816, 323] on span "Transfer Done" at bounding box center [846, 324] width 67 height 13
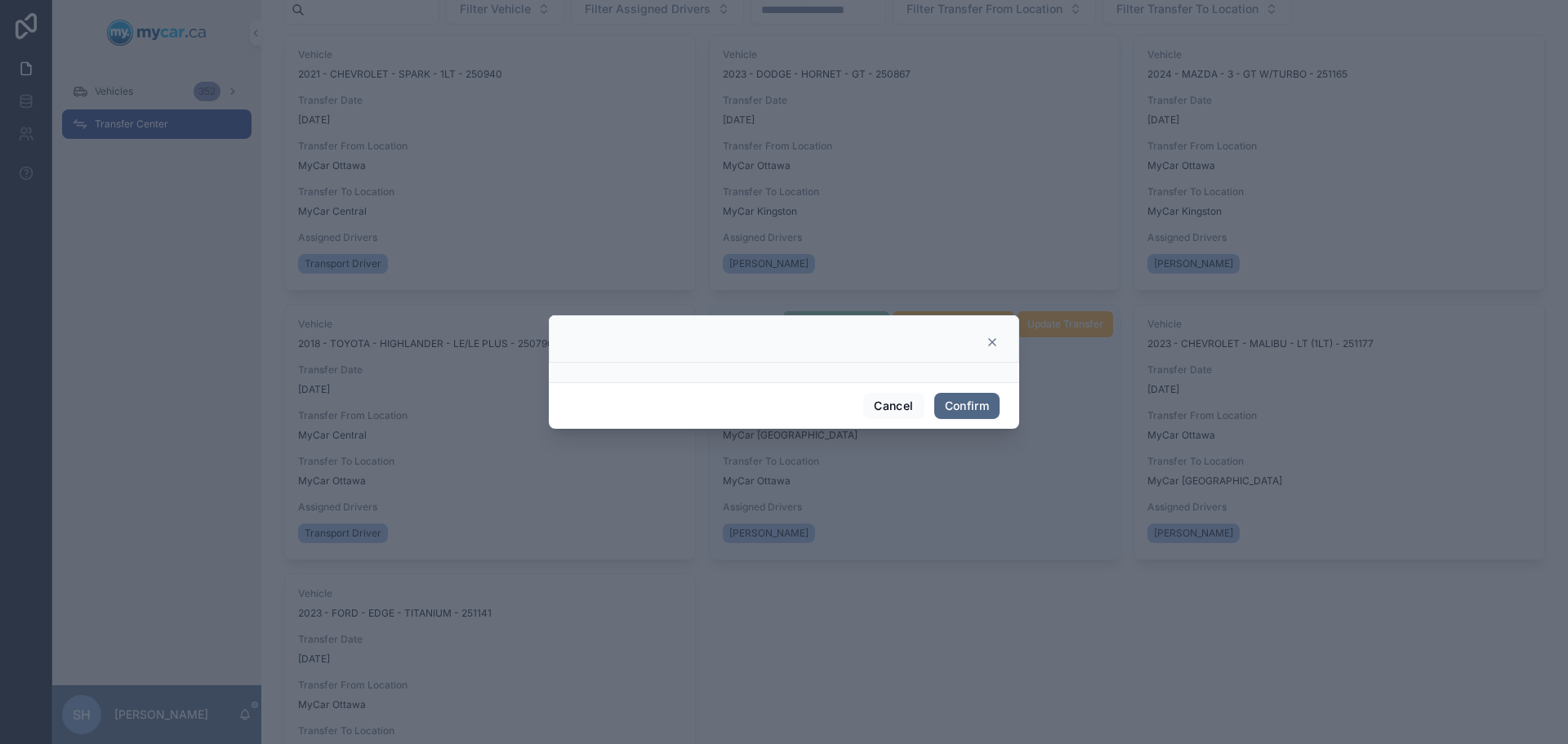
click at [980, 406] on button "Confirm" at bounding box center [967, 406] width 65 height 26
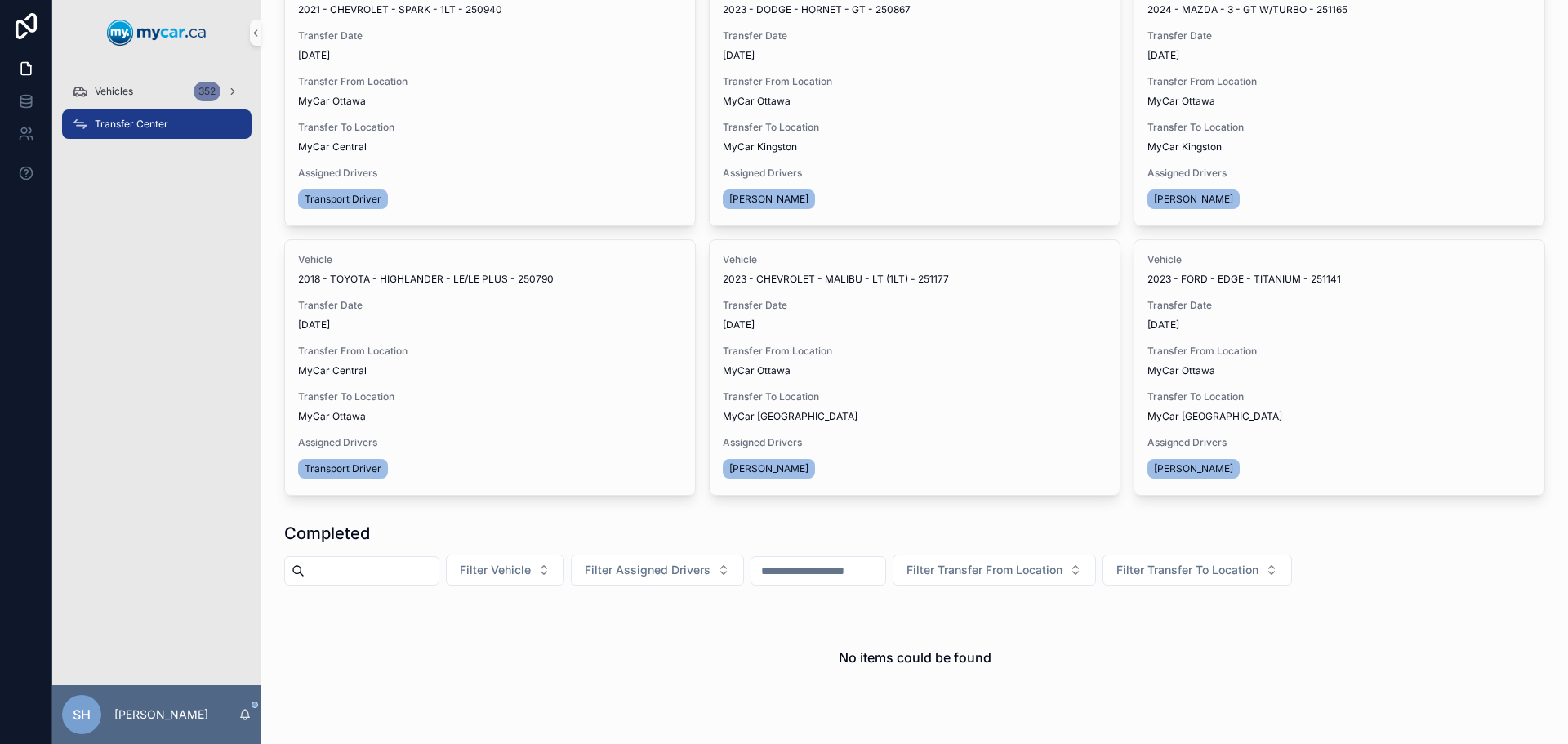
scroll to position [490, 0]
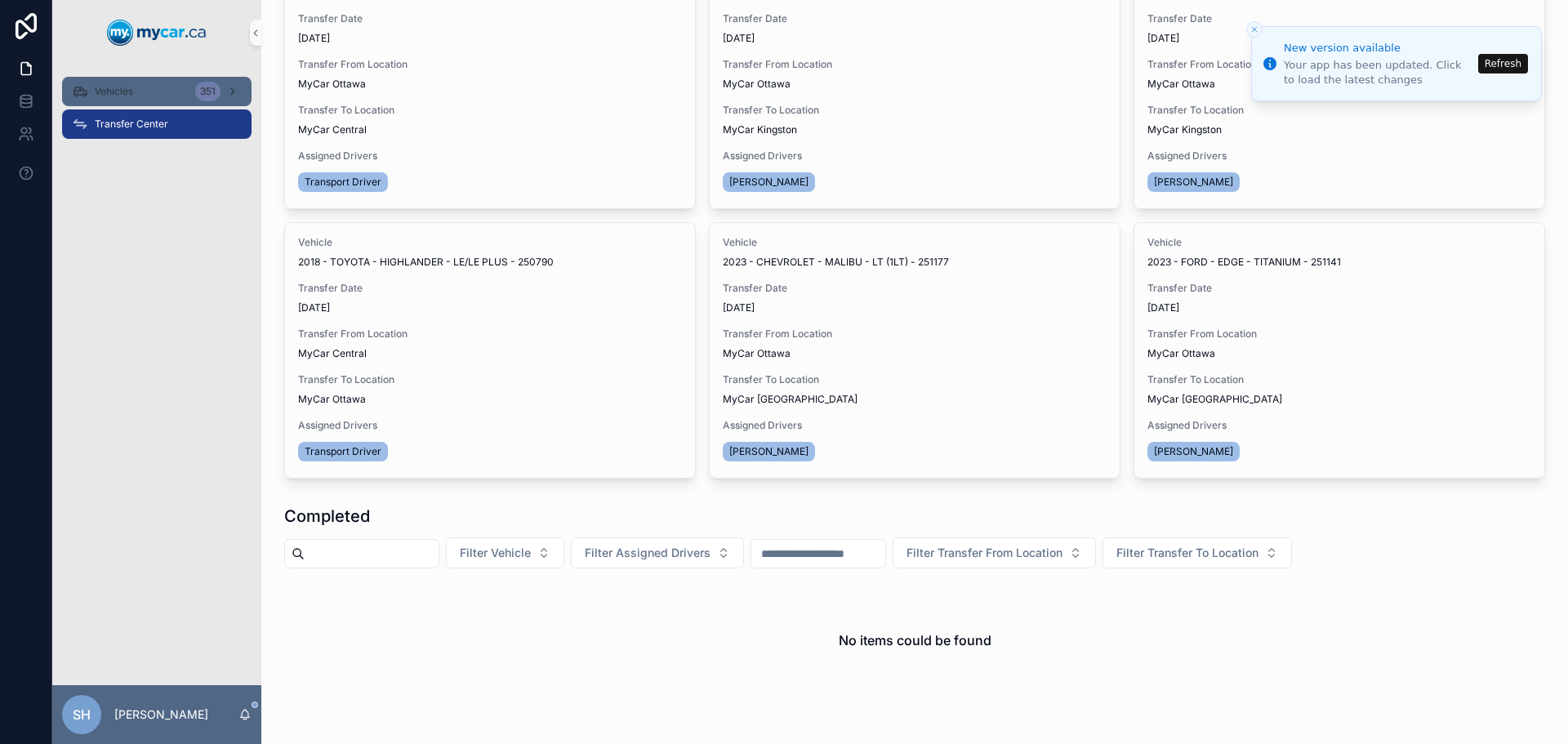
click at [115, 93] on span "Vehicles" at bounding box center [114, 91] width 38 height 13
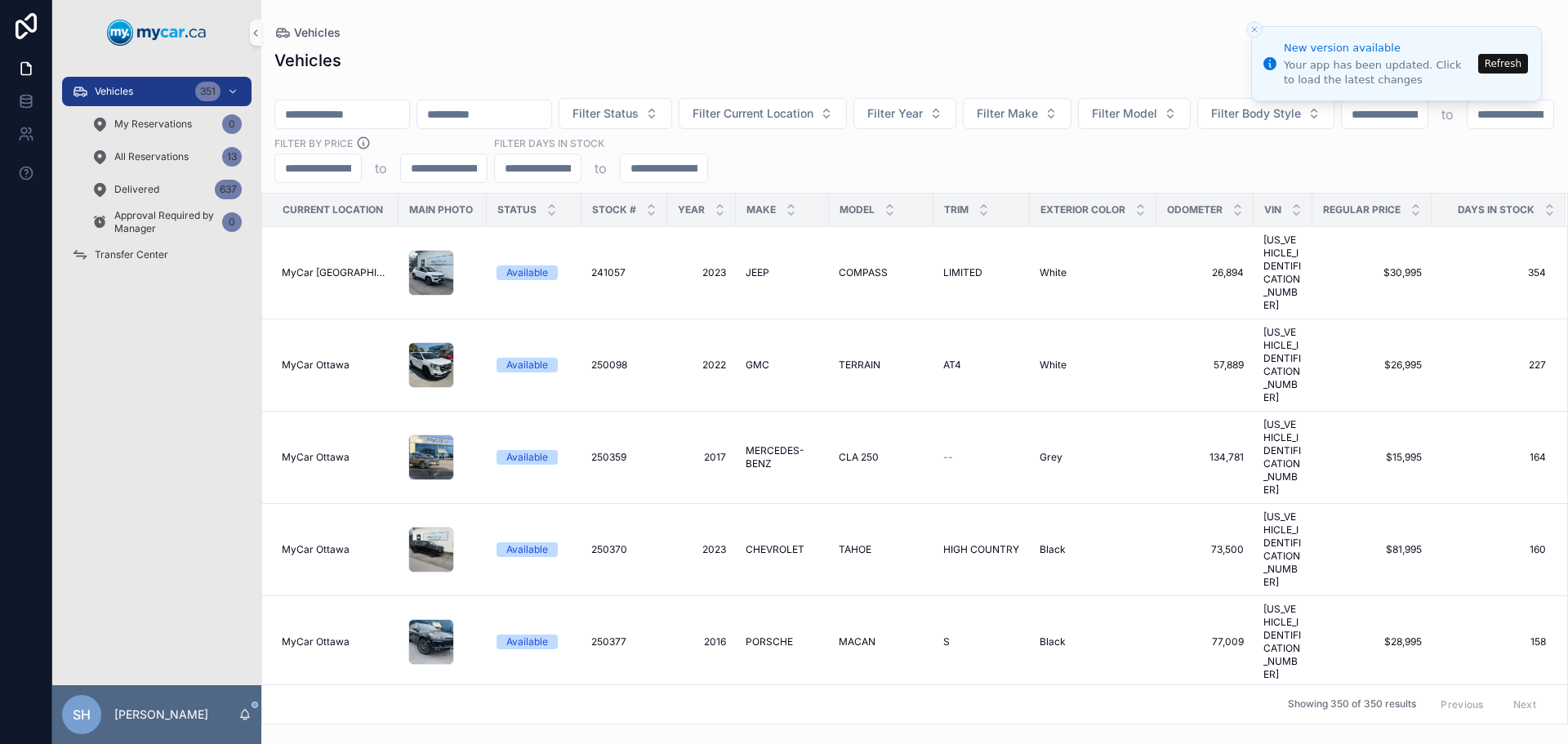
click at [1495, 61] on button "Refresh" at bounding box center [1503, 64] width 50 height 19
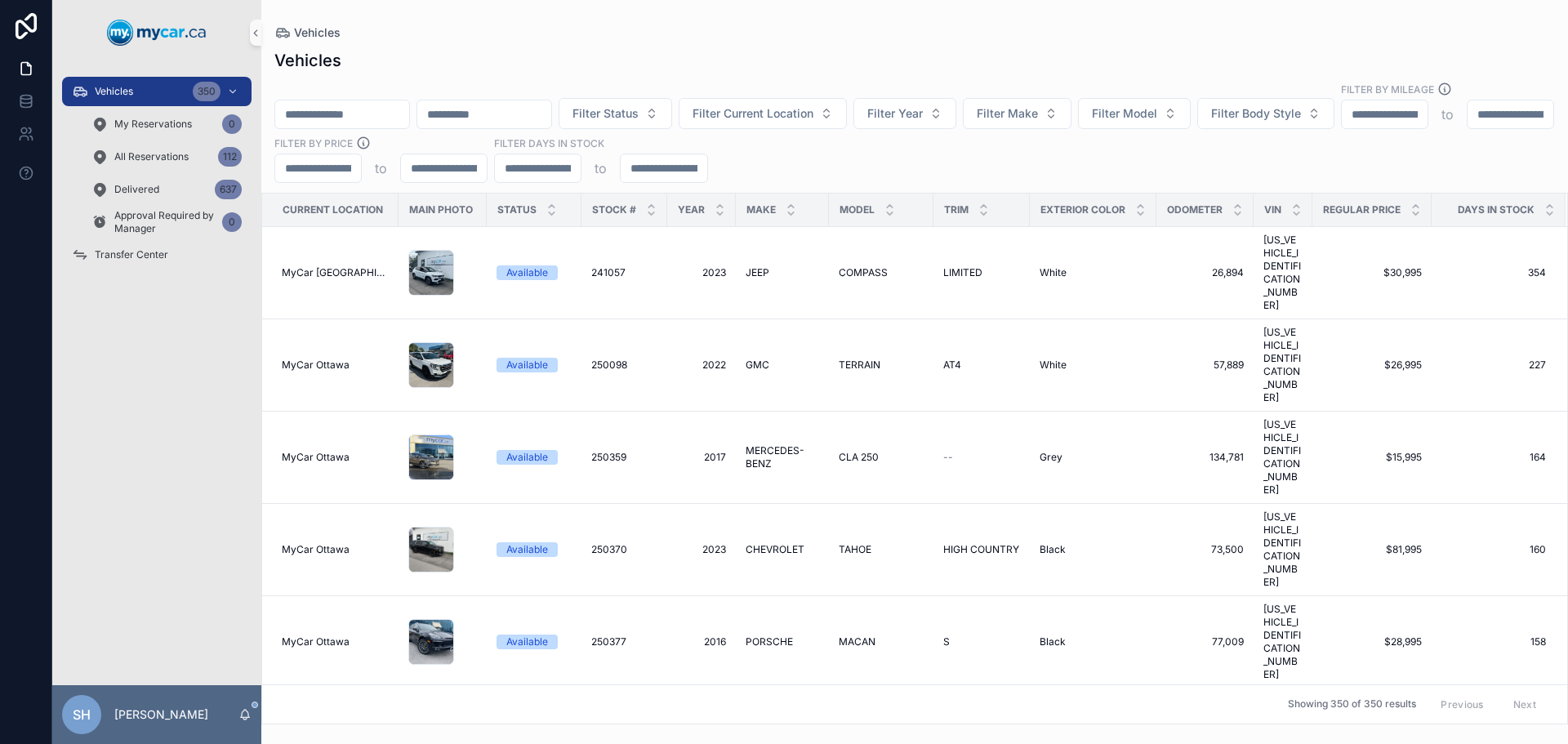
click at [378, 103] on input "scrollable content" at bounding box center [342, 114] width 134 height 23
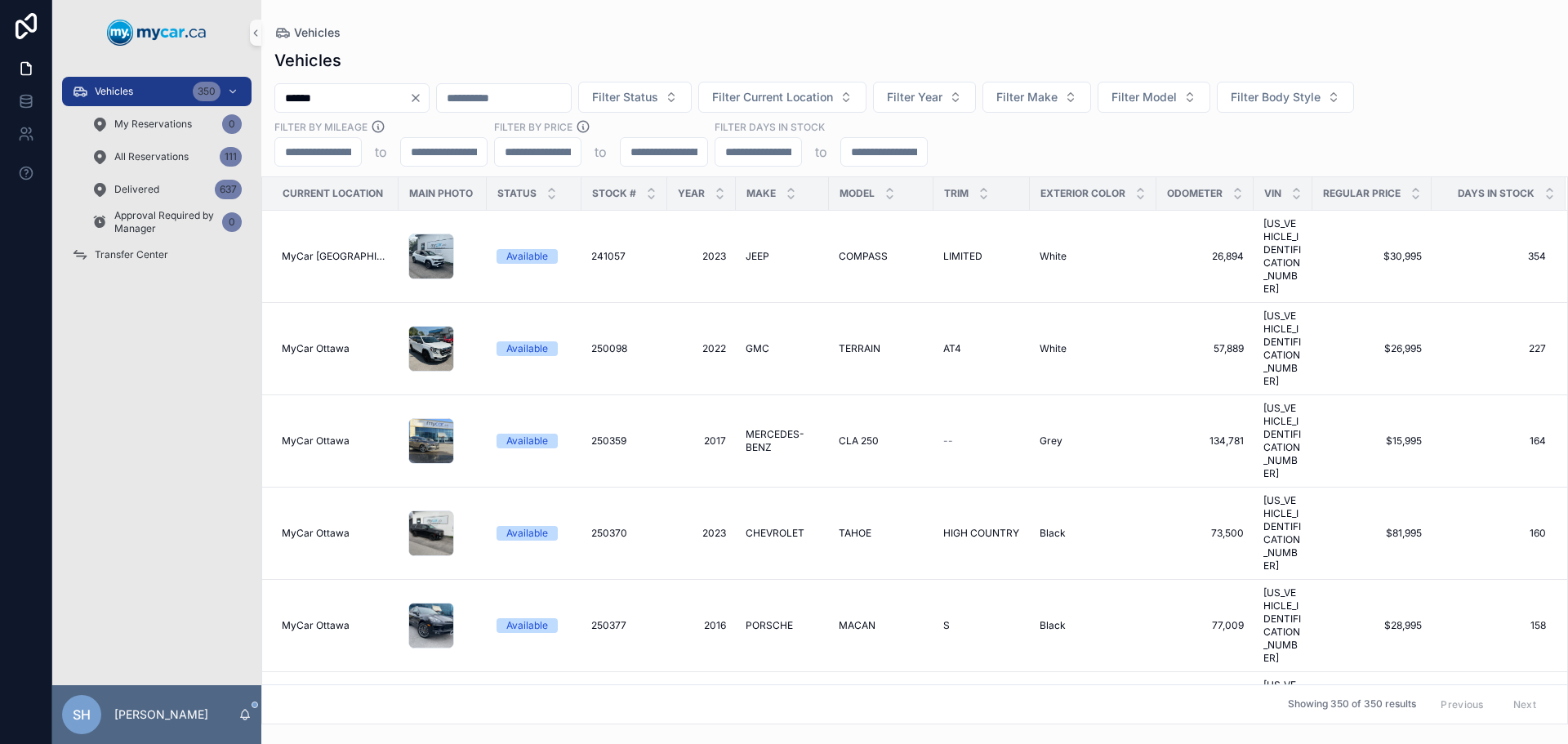
type input "******"
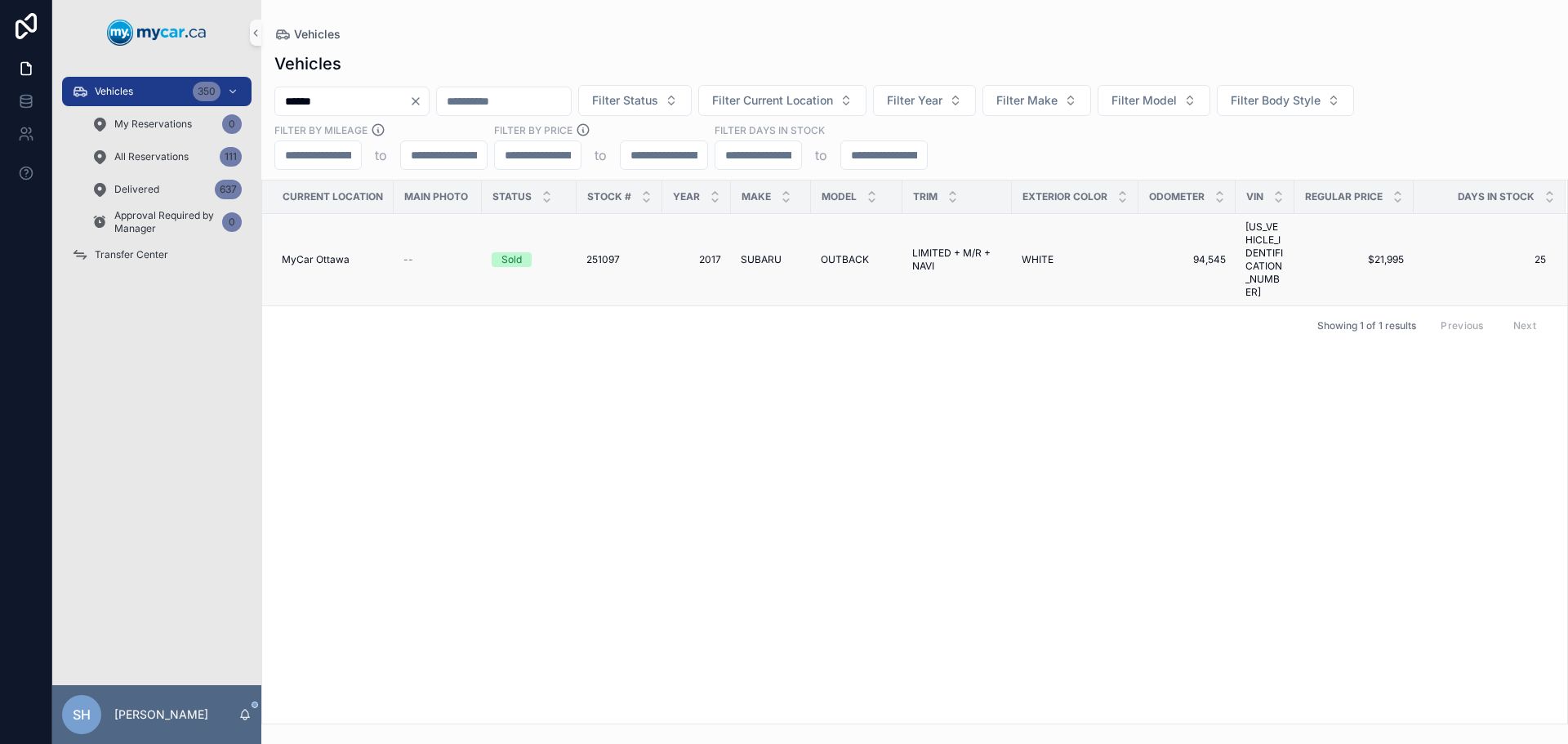
click at [773, 253] on span "SUBARU" at bounding box center [761, 259] width 41 height 13
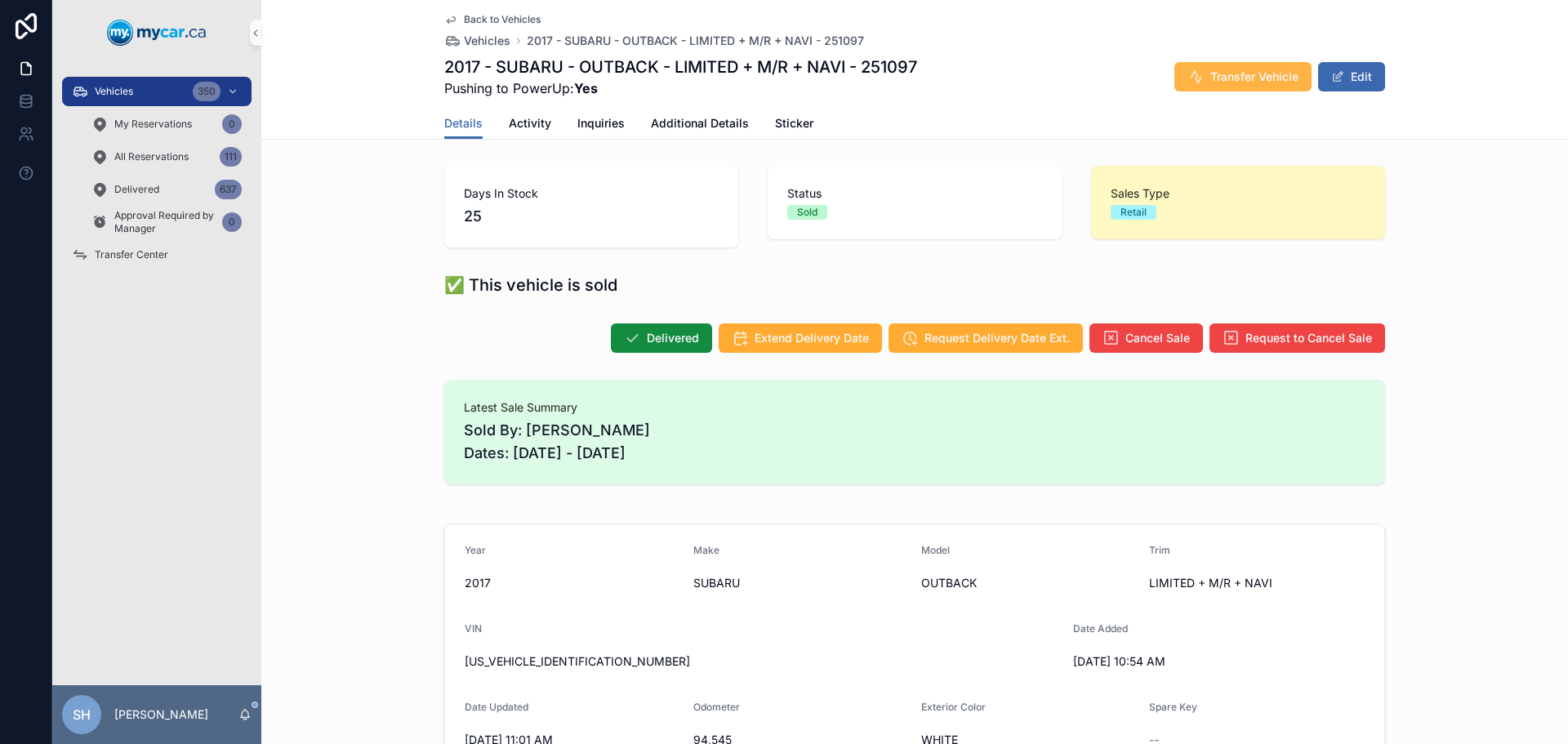
click at [1213, 74] on span "Transfer Vehicle" at bounding box center [1254, 77] width 88 height 17
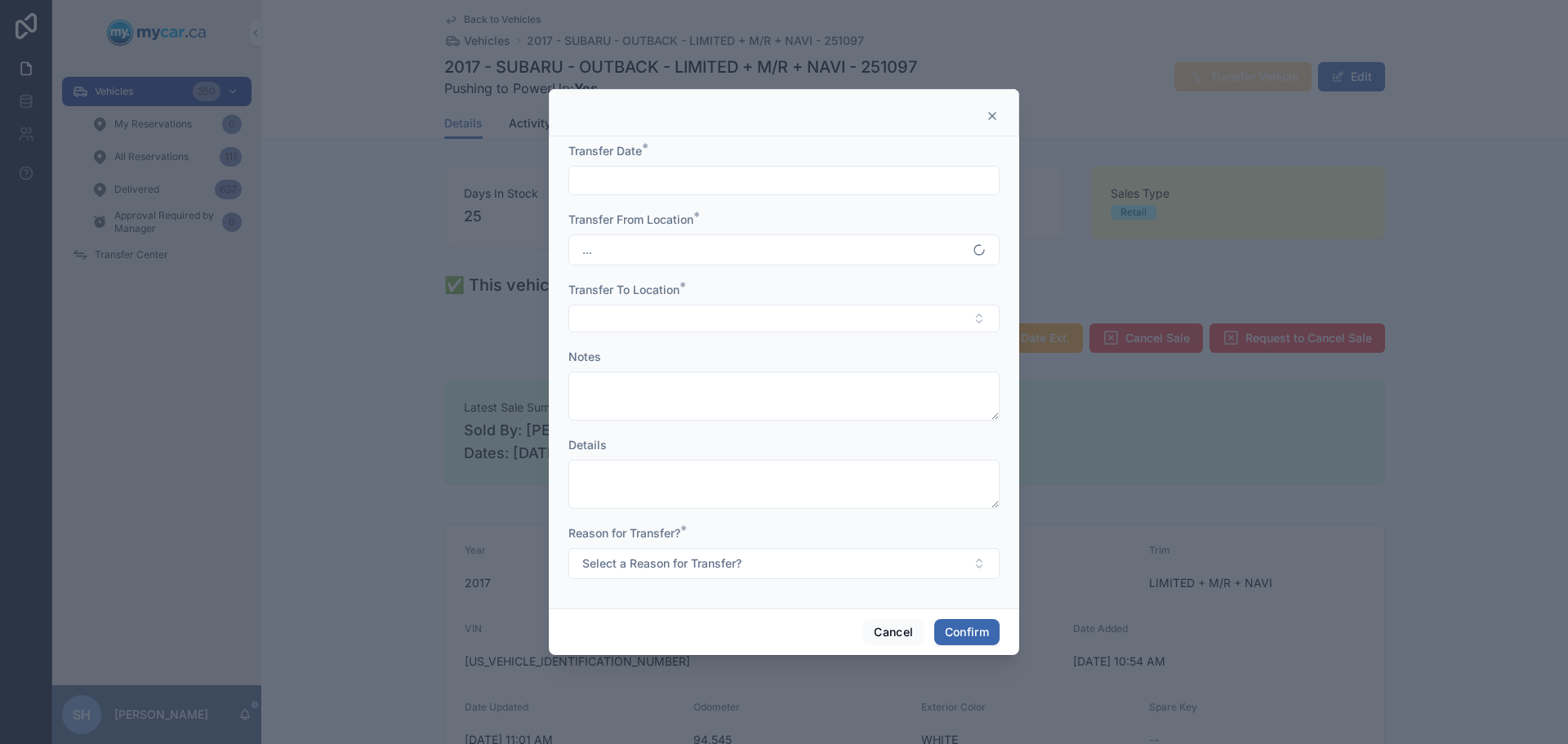
click at [606, 193] on div at bounding box center [784, 181] width 431 height 30
click at [645, 172] on input "text" at bounding box center [784, 181] width 429 height 23
click at [805, 211] on button "[DATE]" at bounding box center [784, 221] width 65 height 30
type input "********"
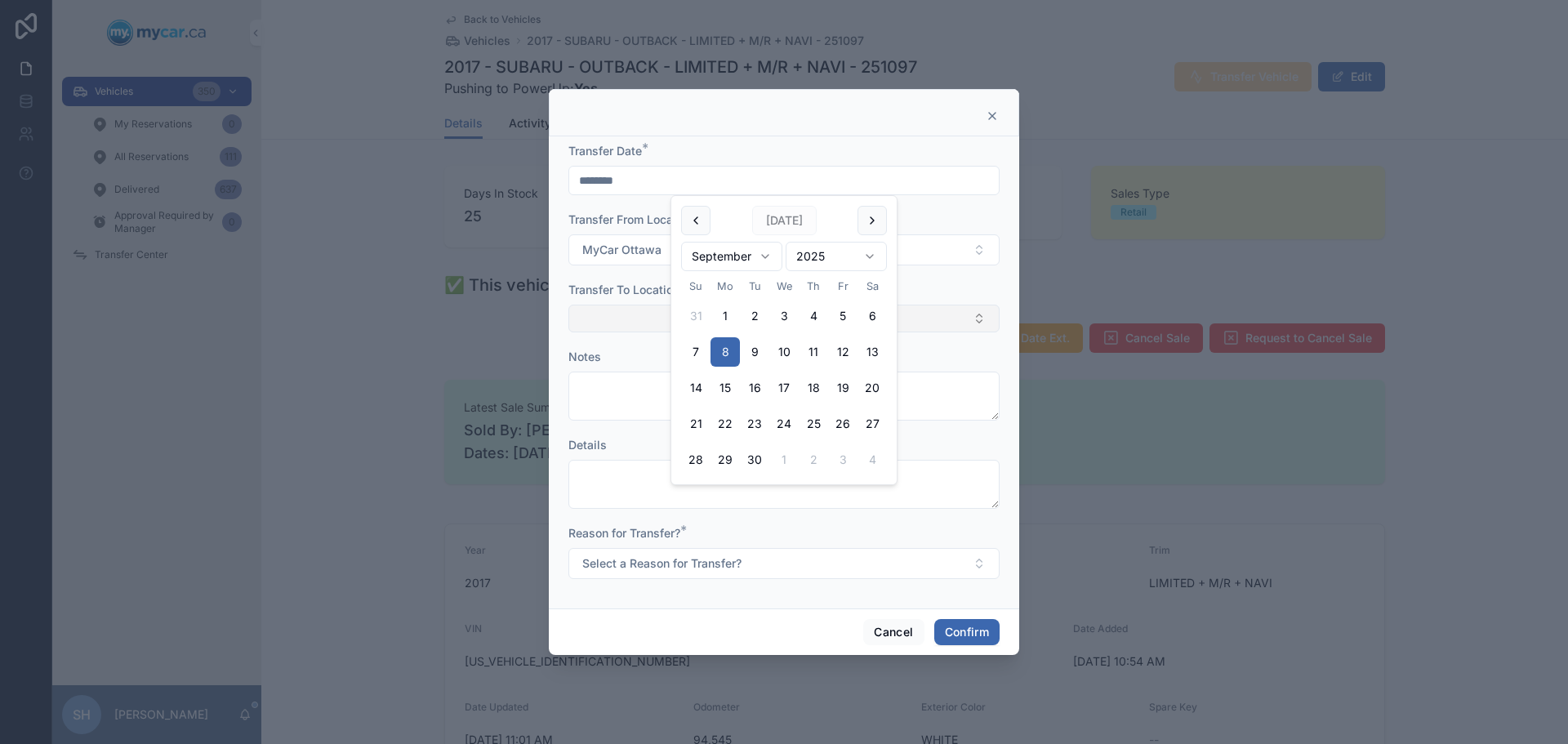
click at [604, 329] on button "Select Button" at bounding box center [784, 318] width 431 height 28
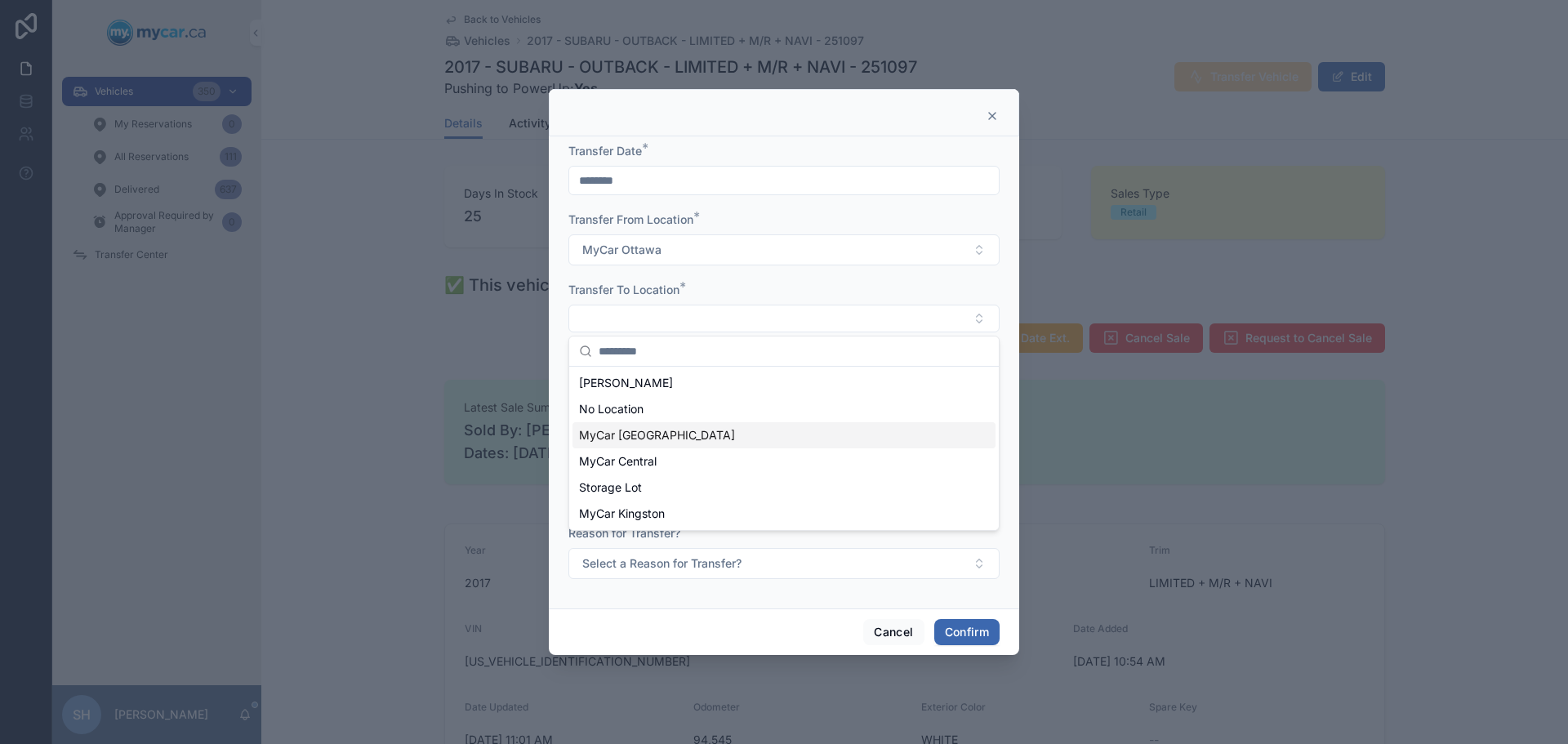
click at [671, 431] on span "MyCar [GEOGRAPHIC_DATA]" at bounding box center [657, 435] width 156 height 17
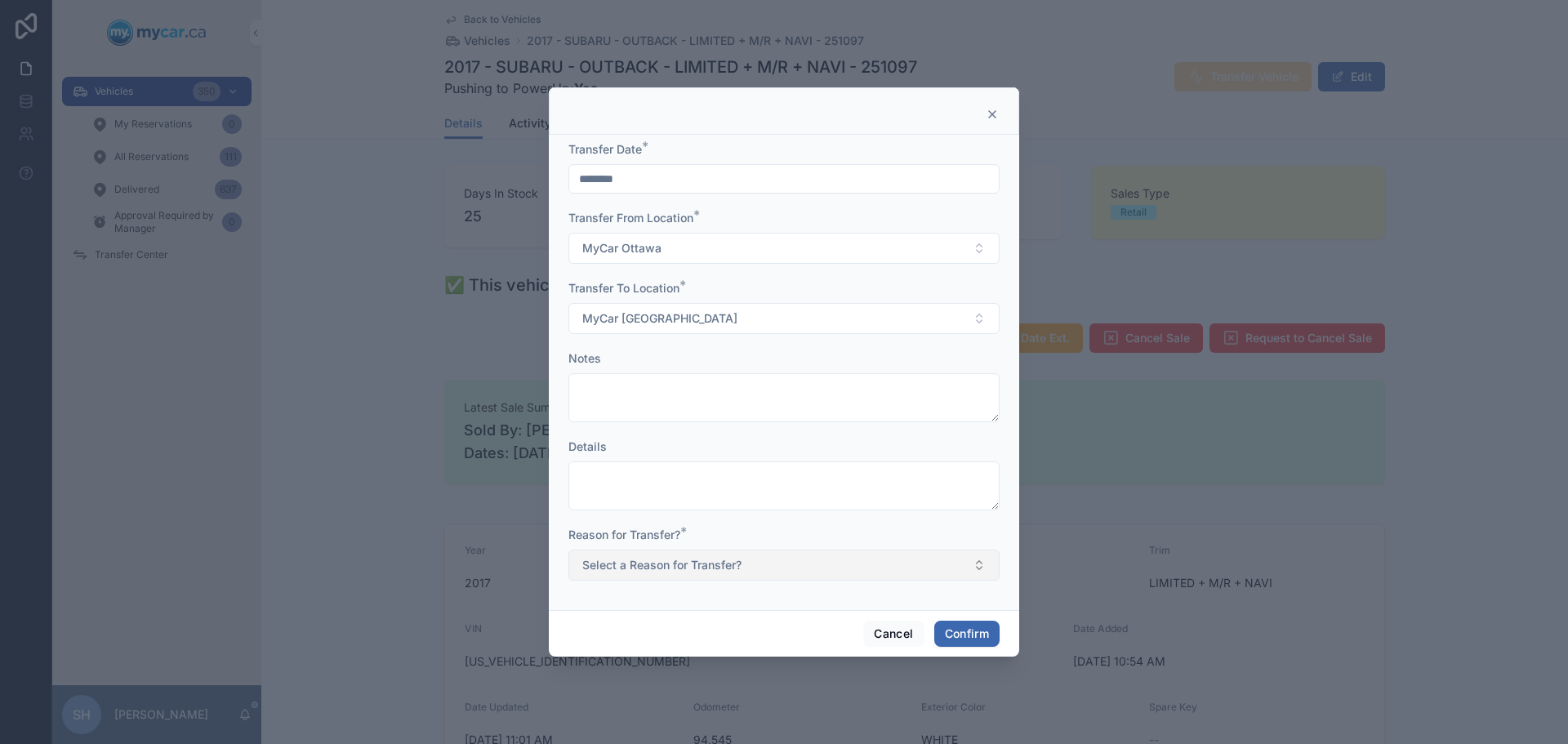
click at [668, 564] on span "Select a Reason for Transfer?" at bounding box center [661, 564] width 160 height 17
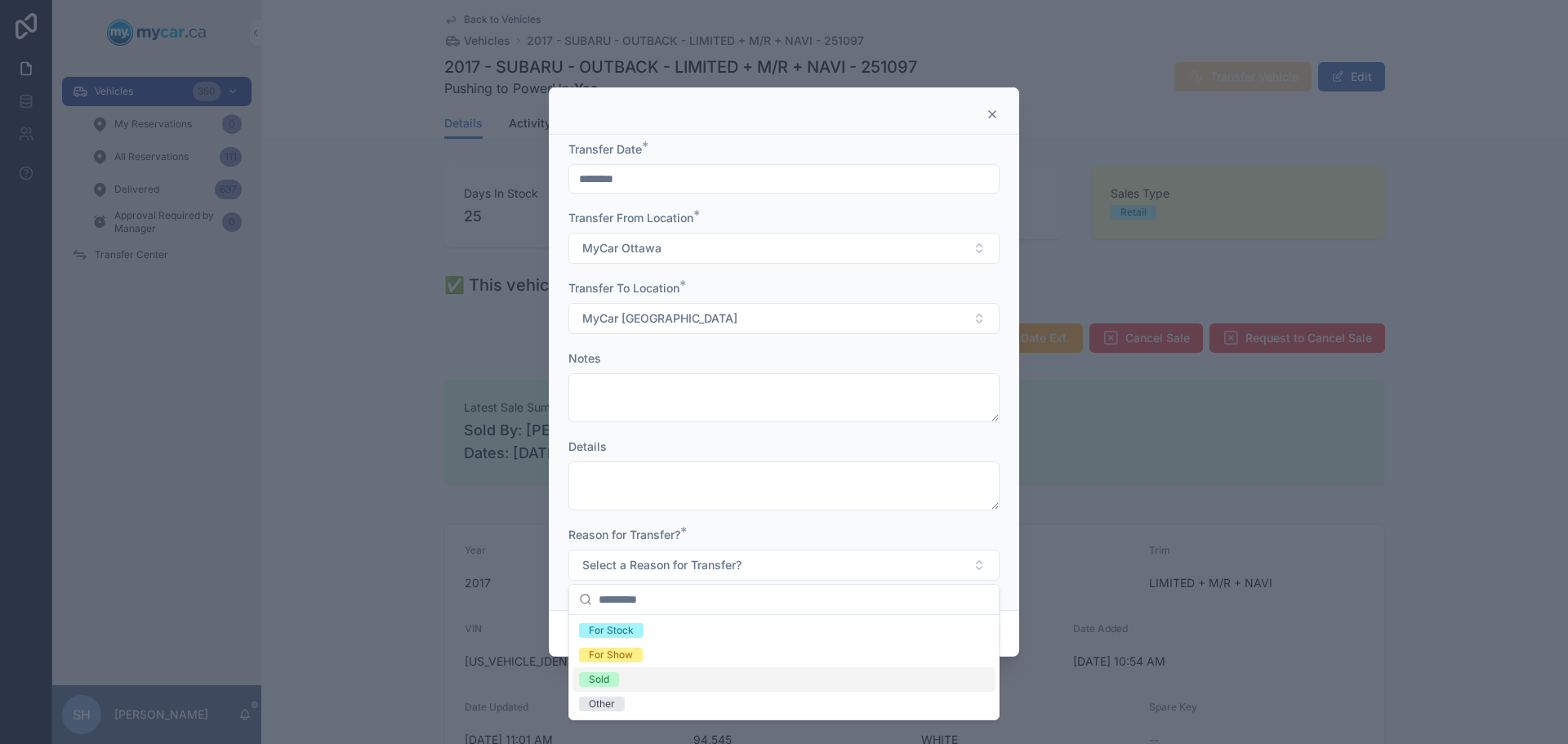
click at [621, 681] on div "Sold" at bounding box center [784, 679] width 423 height 24
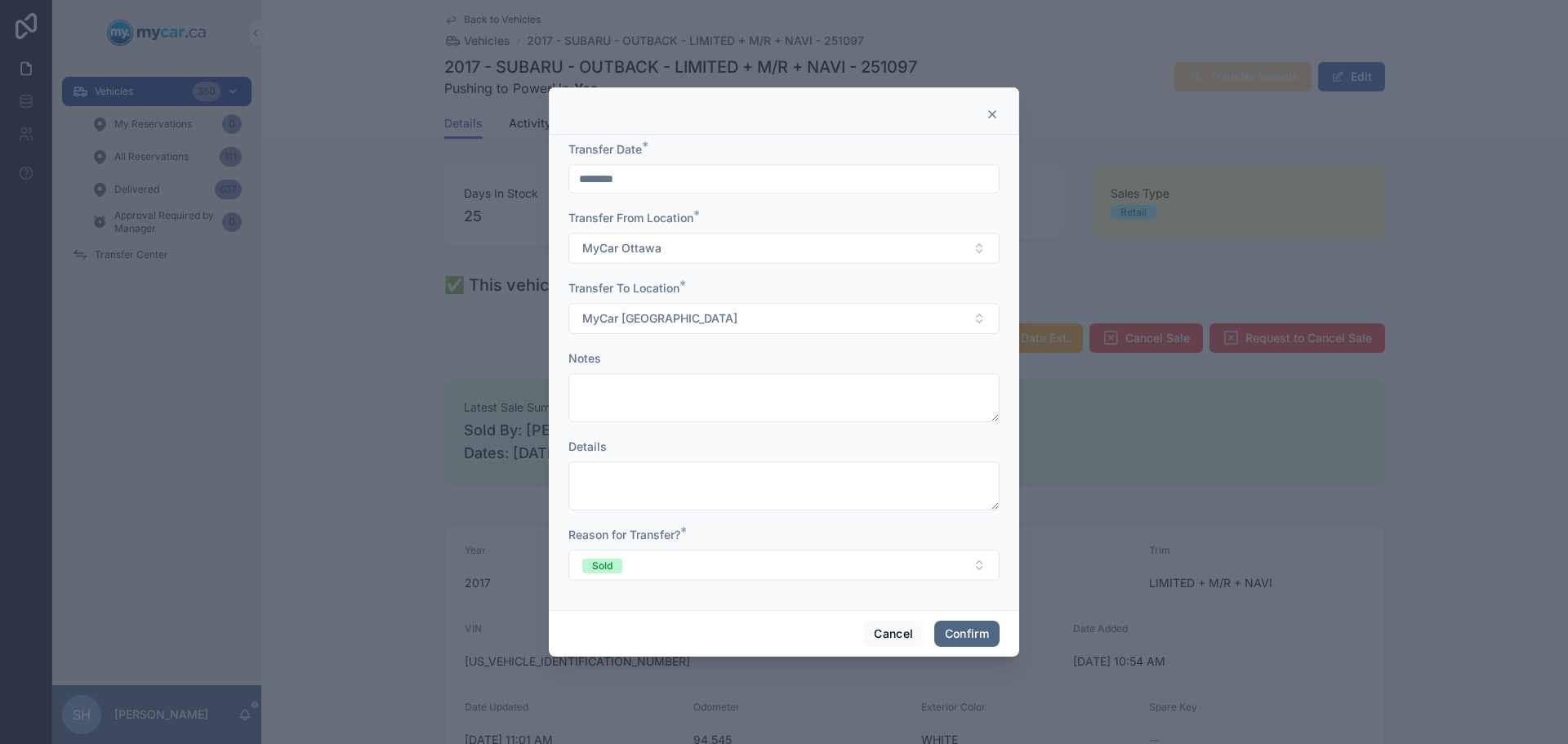
click at [965, 634] on button "Confirm" at bounding box center [967, 633] width 65 height 26
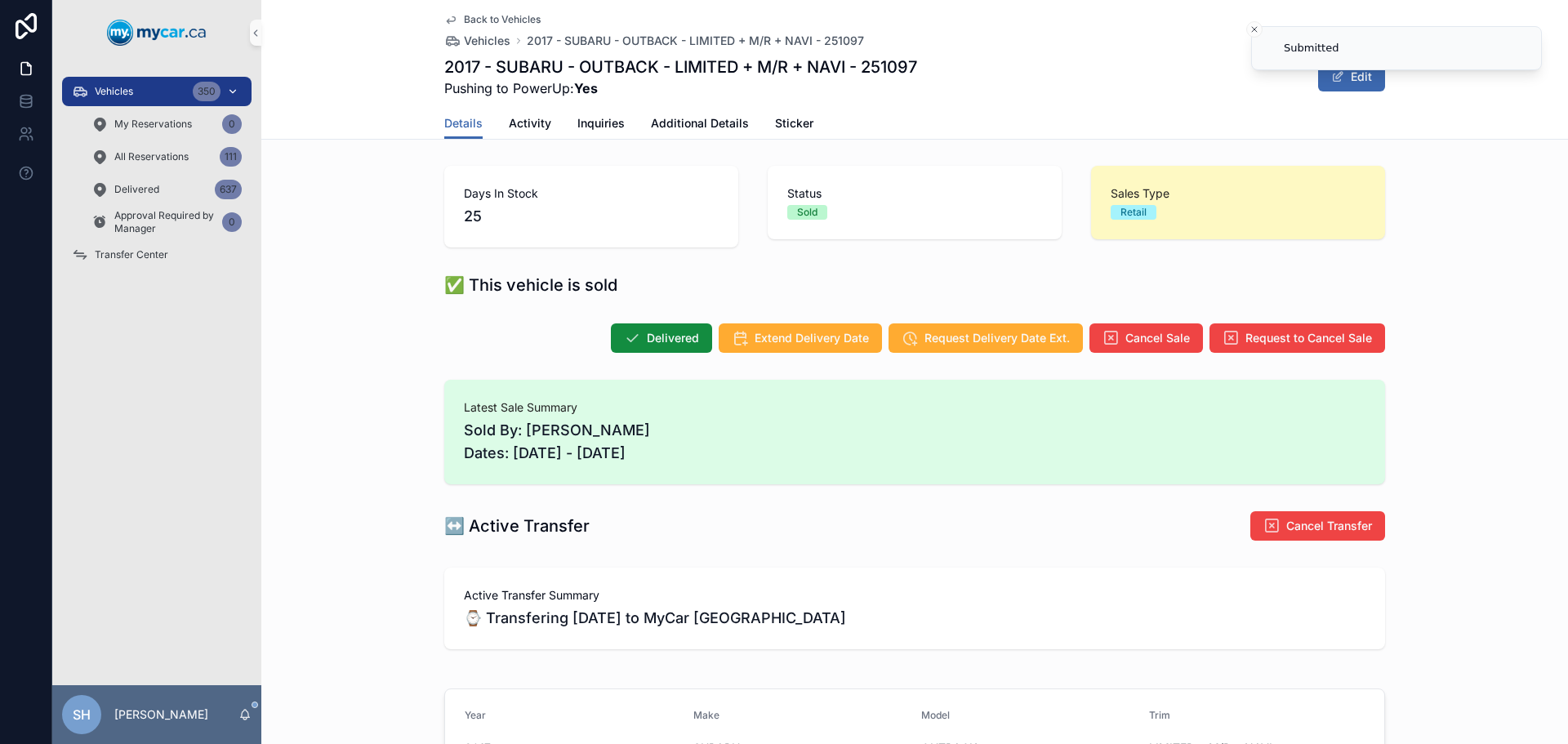
click at [179, 96] on div "Vehicles 350" at bounding box center [156, 92] width 170 height 26
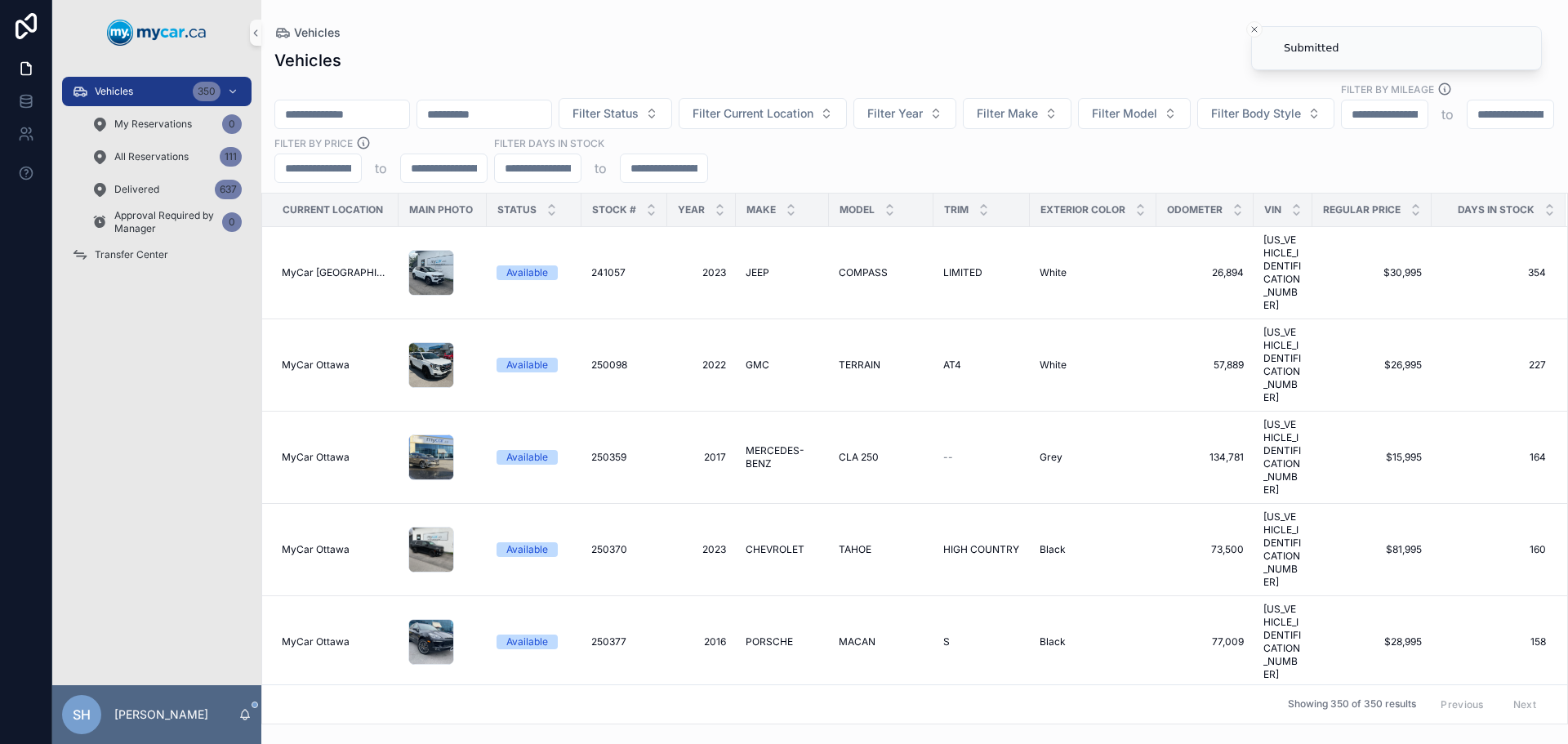
click at [379, 103] on input "scrollable content" at bounding box center [342, 114] width 134 height 23
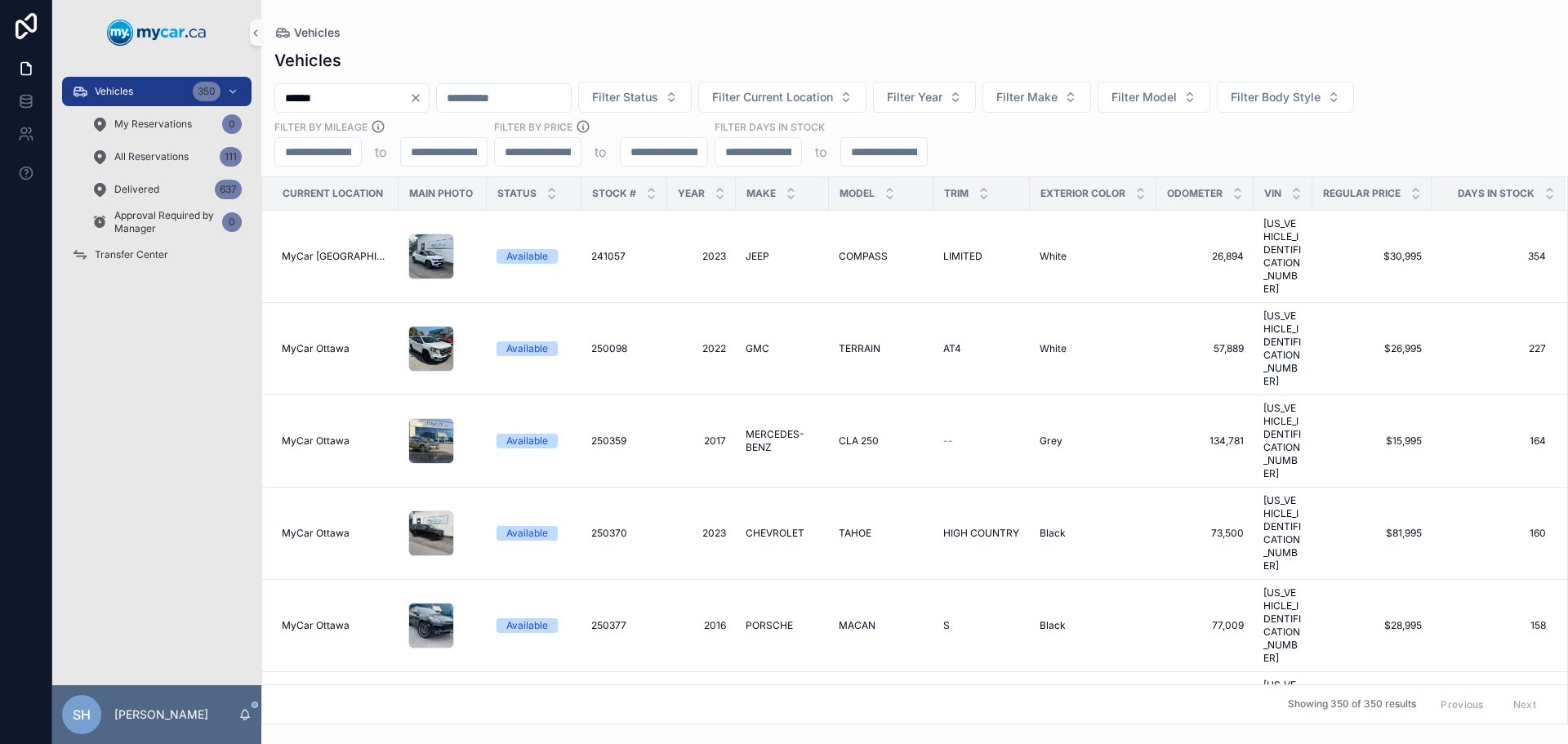
type input "******"
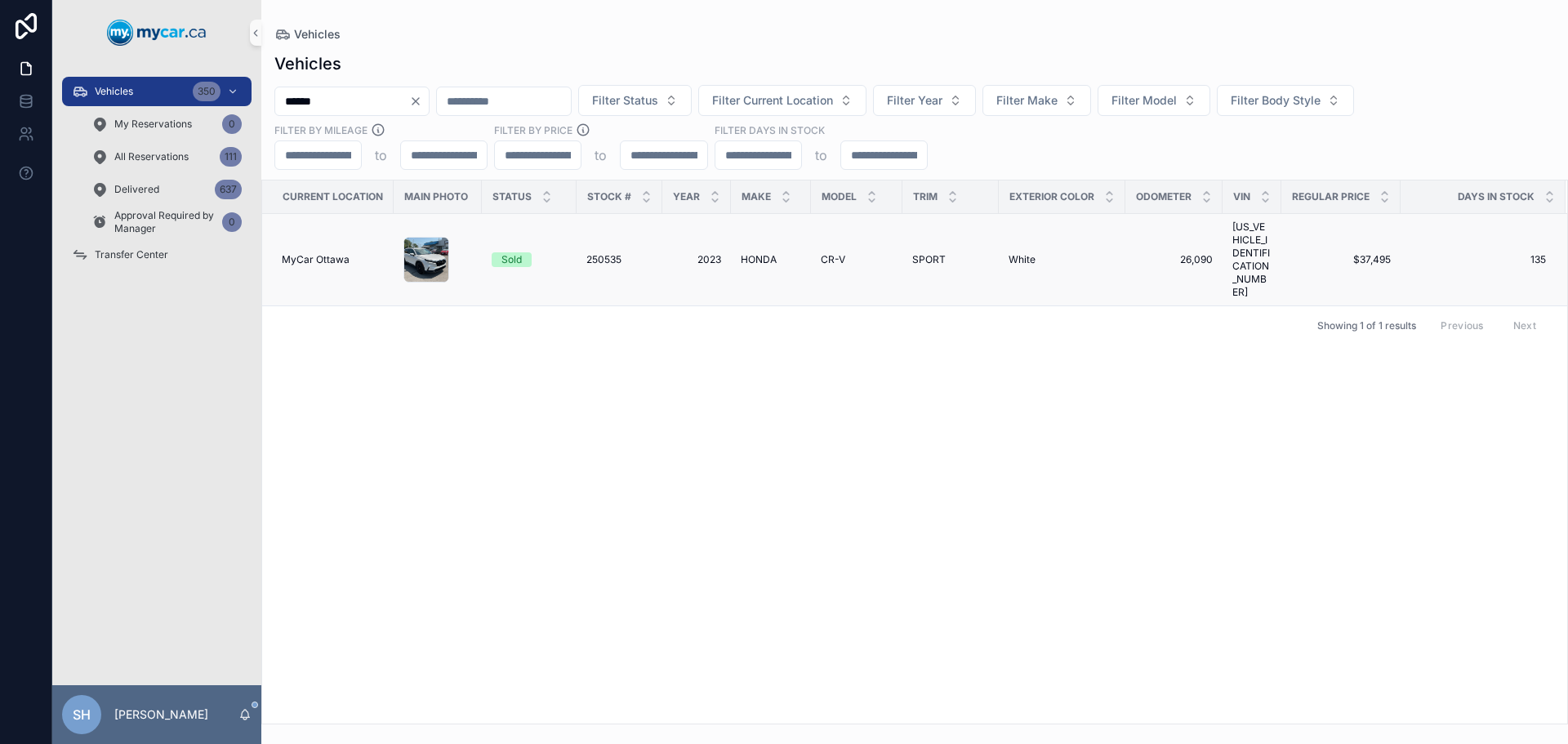
click at [756, 253] on span "HONDA" at bounding box center [758, 259] width 36 height 13
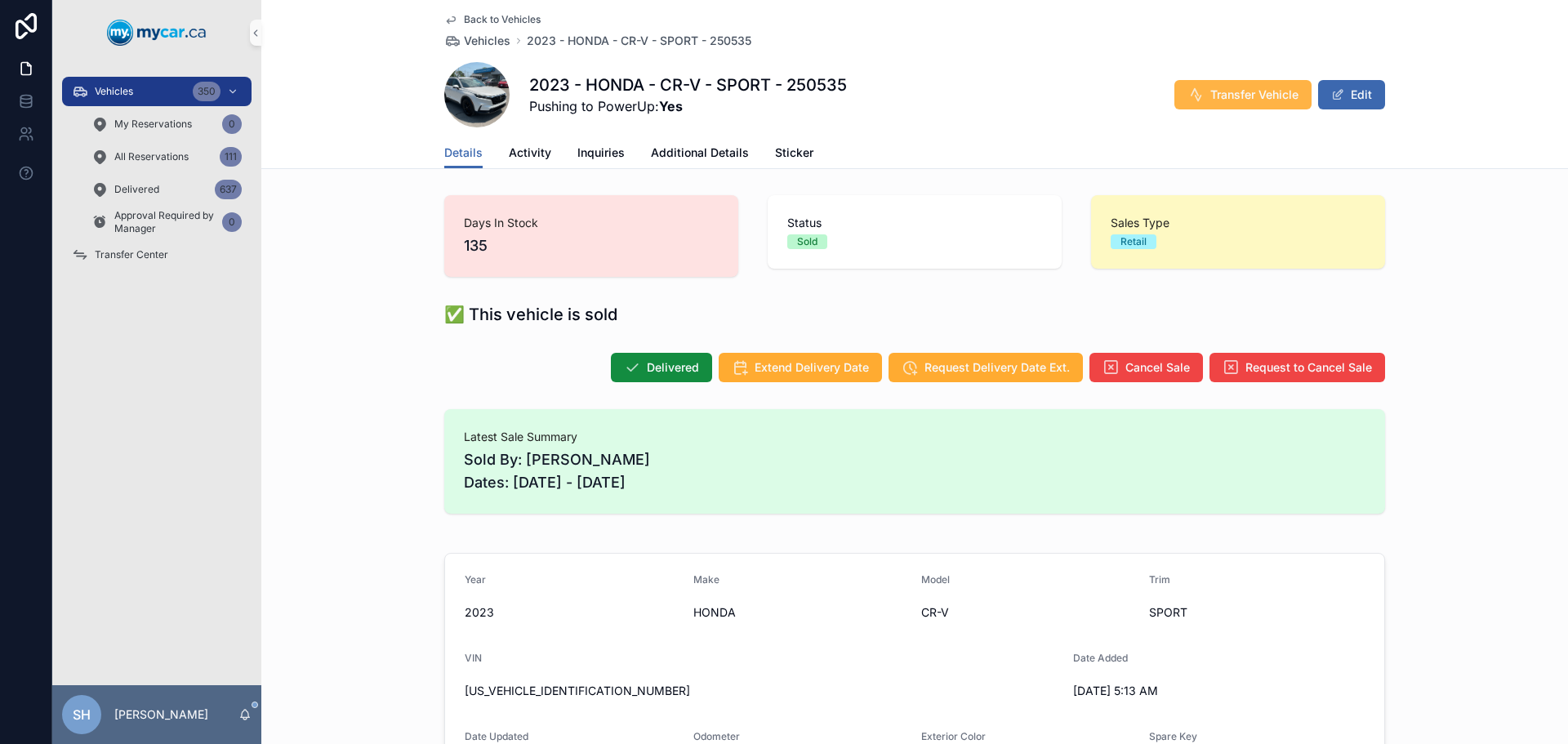
click at [1250, 85] on button "Transfer Vehicle" at bounding box center [1243, 95] width 137 height 30
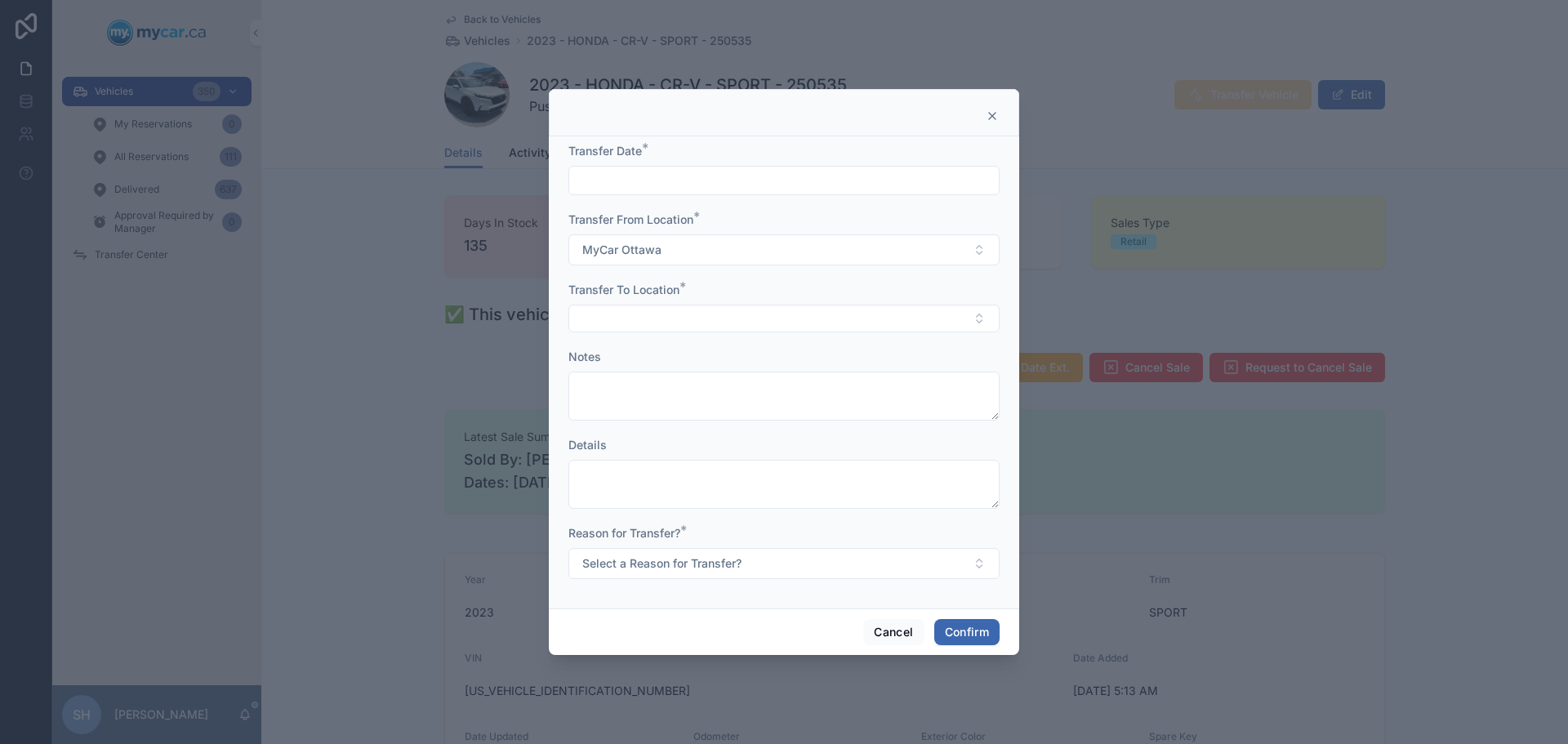
click at [651, 187] on input "text" at bounding box center [784, 181] width 429 height 23
click at [795, 211] on button "[DATE]" at bounding box center [784, 221] width 65 height 30
type input "********"
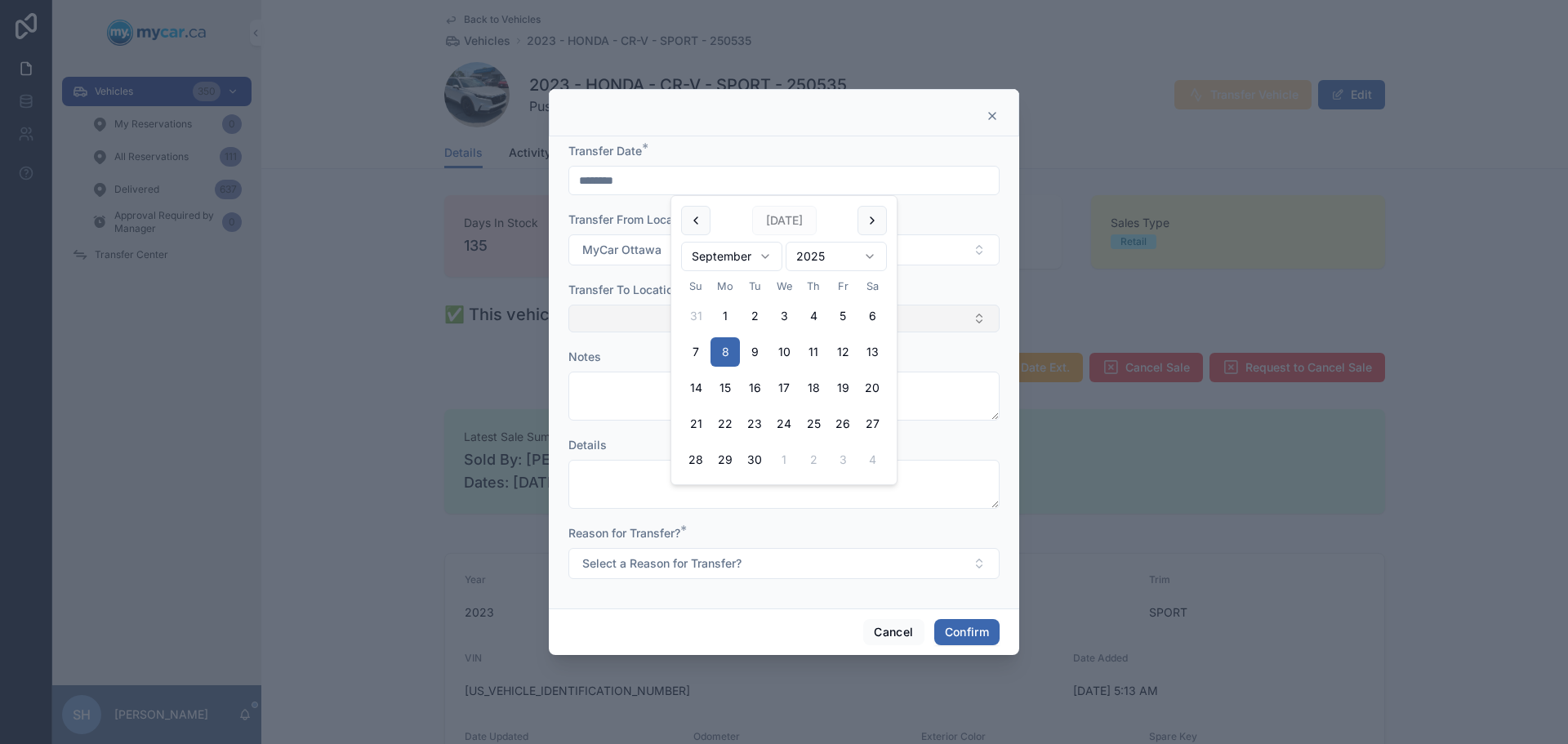
click at [639, 321] on button "Select Button" at bounding box center [784, 318] width 431 height 28
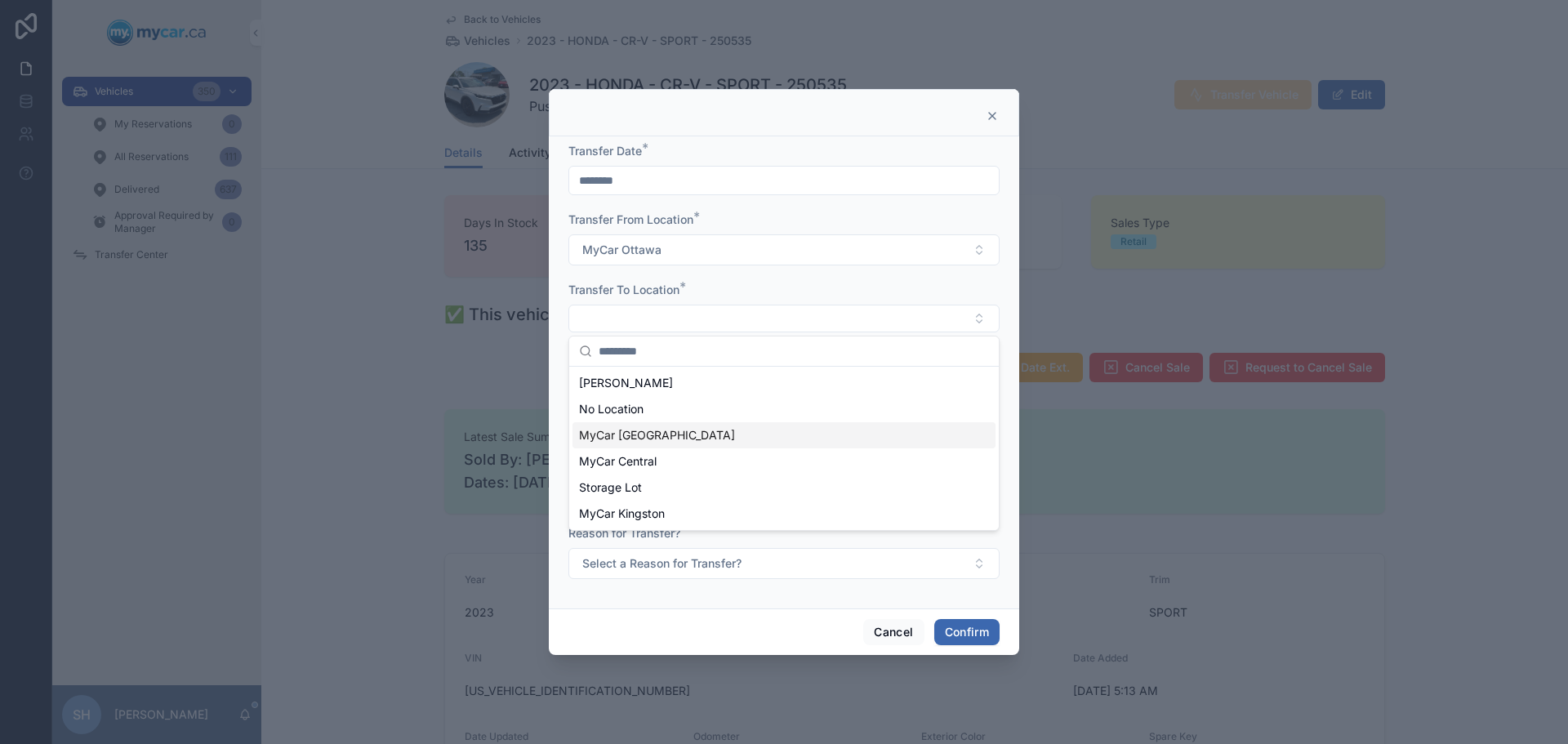
click at [653, 440] on span "MyCar [GEOGRAPHIC_DATA]" at bounding box center [657, 435] width 156 height 17
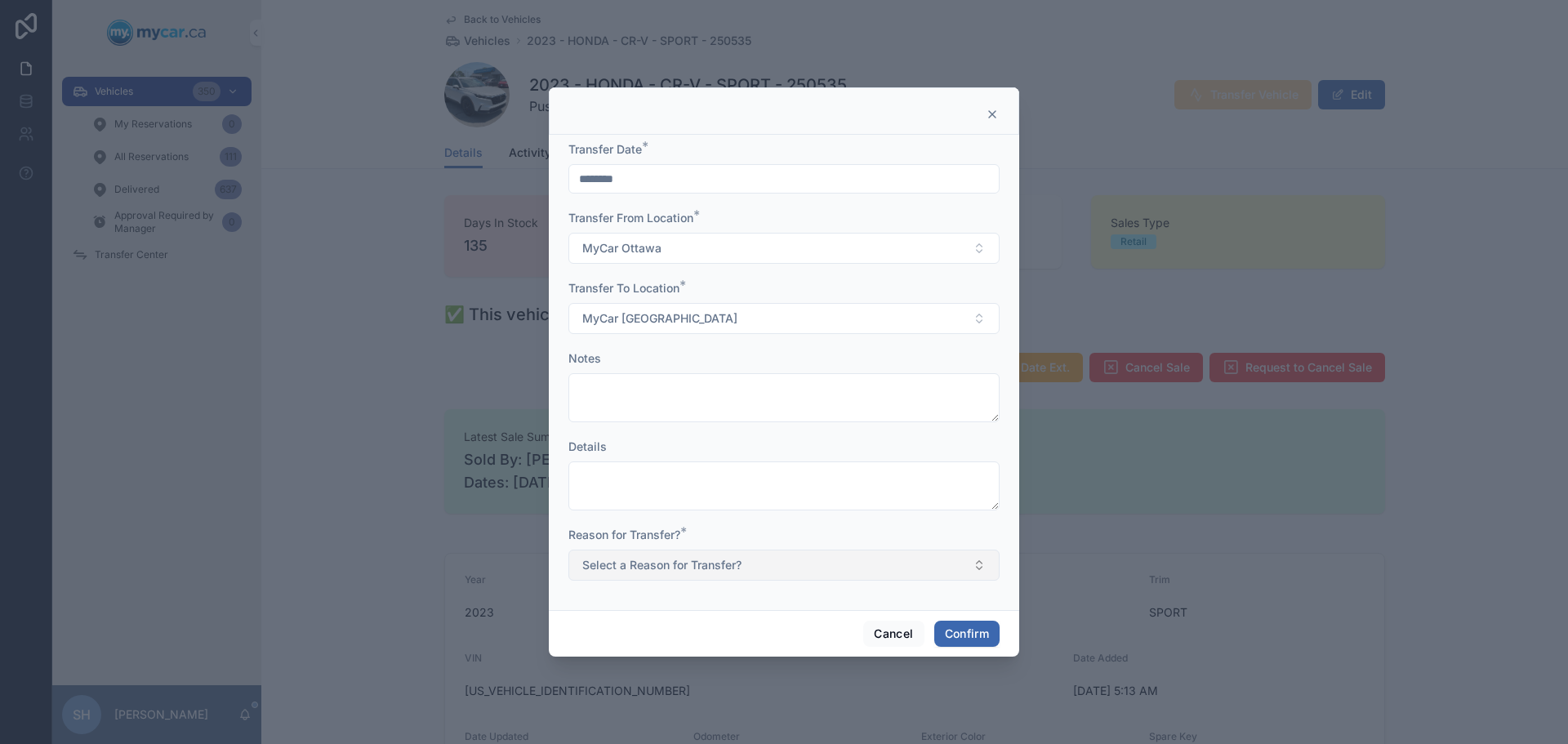
click at [667, 566] on span "Select a Reason for Transfer?" at bounding box center [661, 564] width 160 height 17
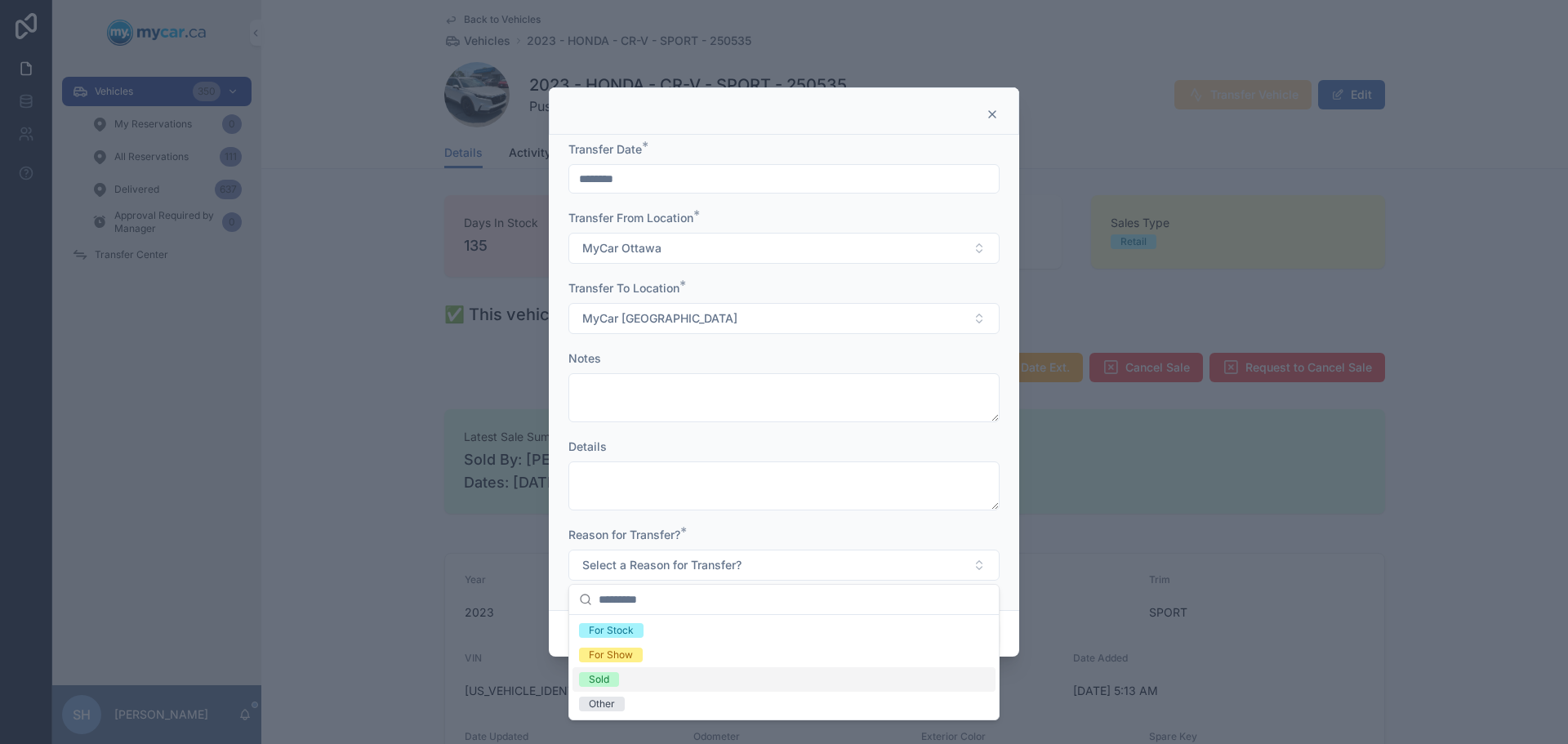
click at [619, 679] on span "Sold" at bounding box center [599, 679] width 40 height 15
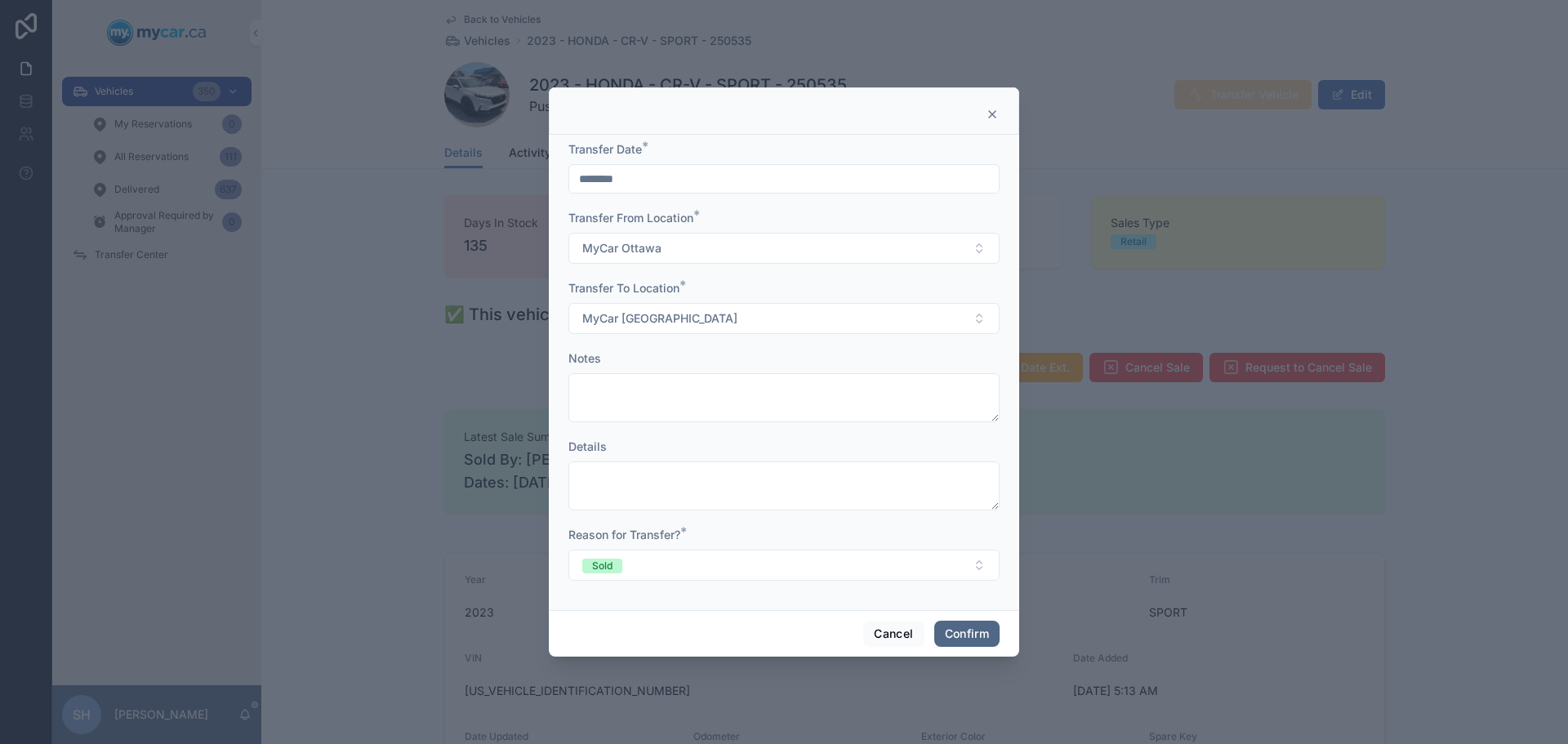
click at [955, 633] on button "Confirm" at bounding box center [967, 633] width 65 height 26
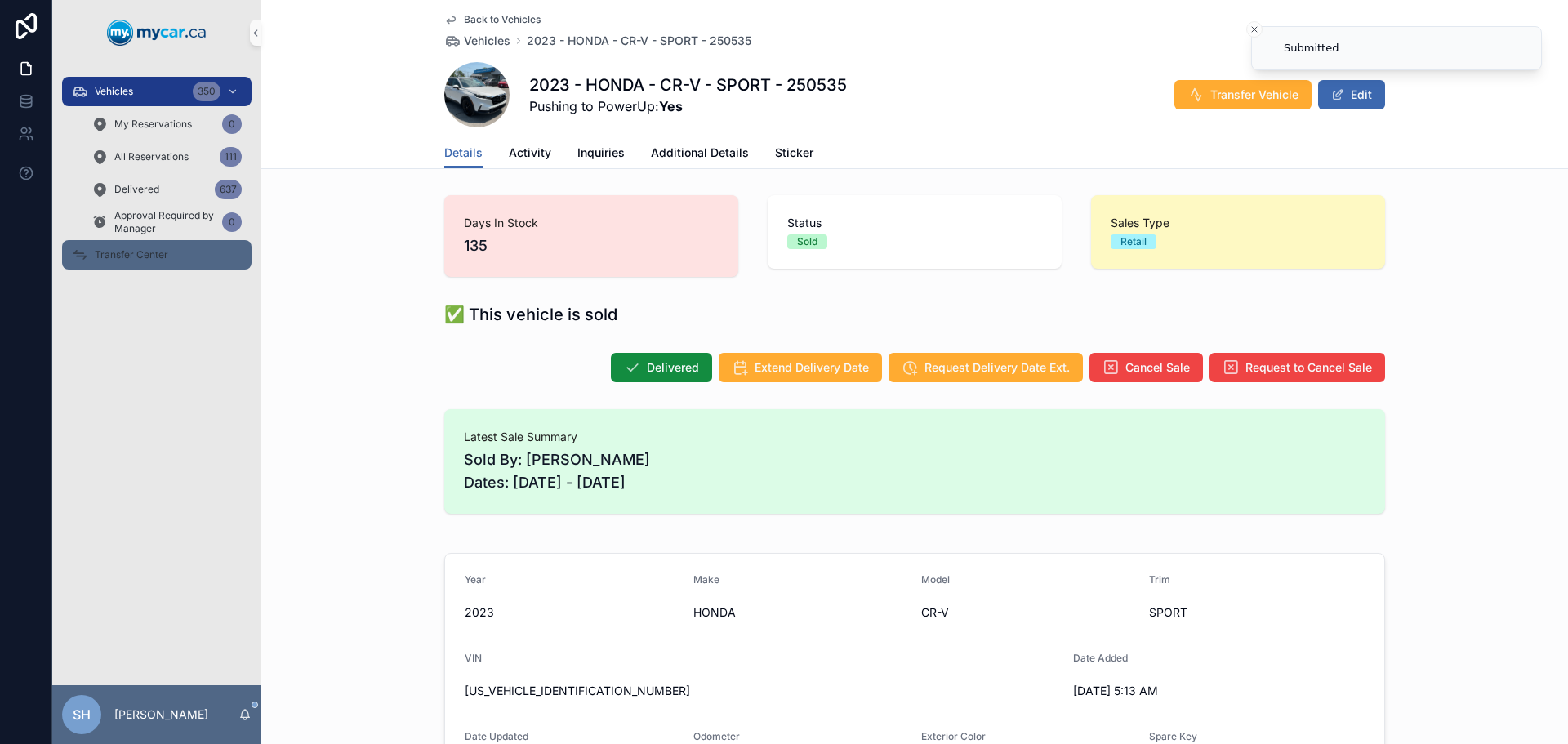
click at [149, 259] on span "Transfer Center" at bounding box center [132, 255] width 73 height 13
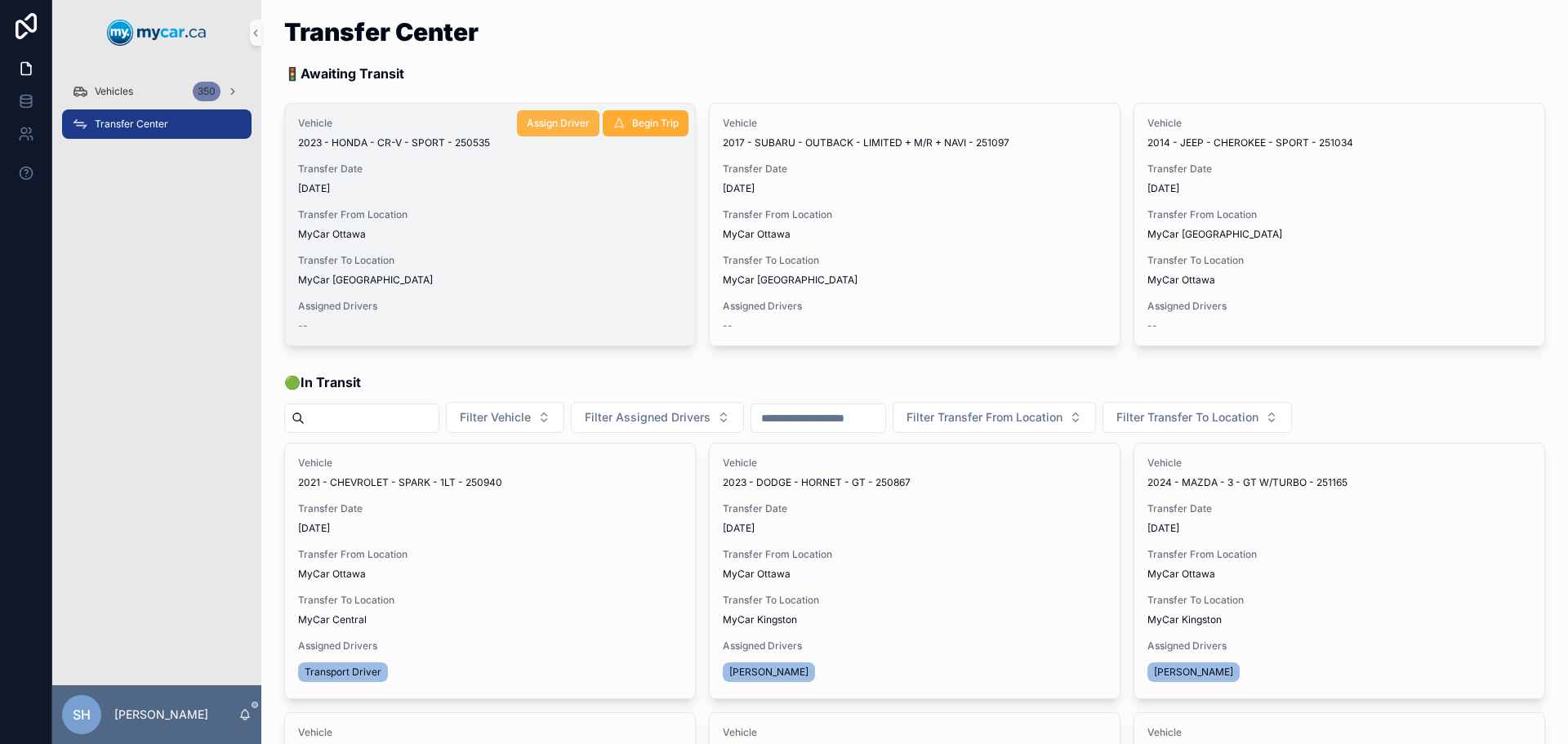
click at [547, 114] on button "Assign Driver" at bounding box center [558, 123] width 83 height 26
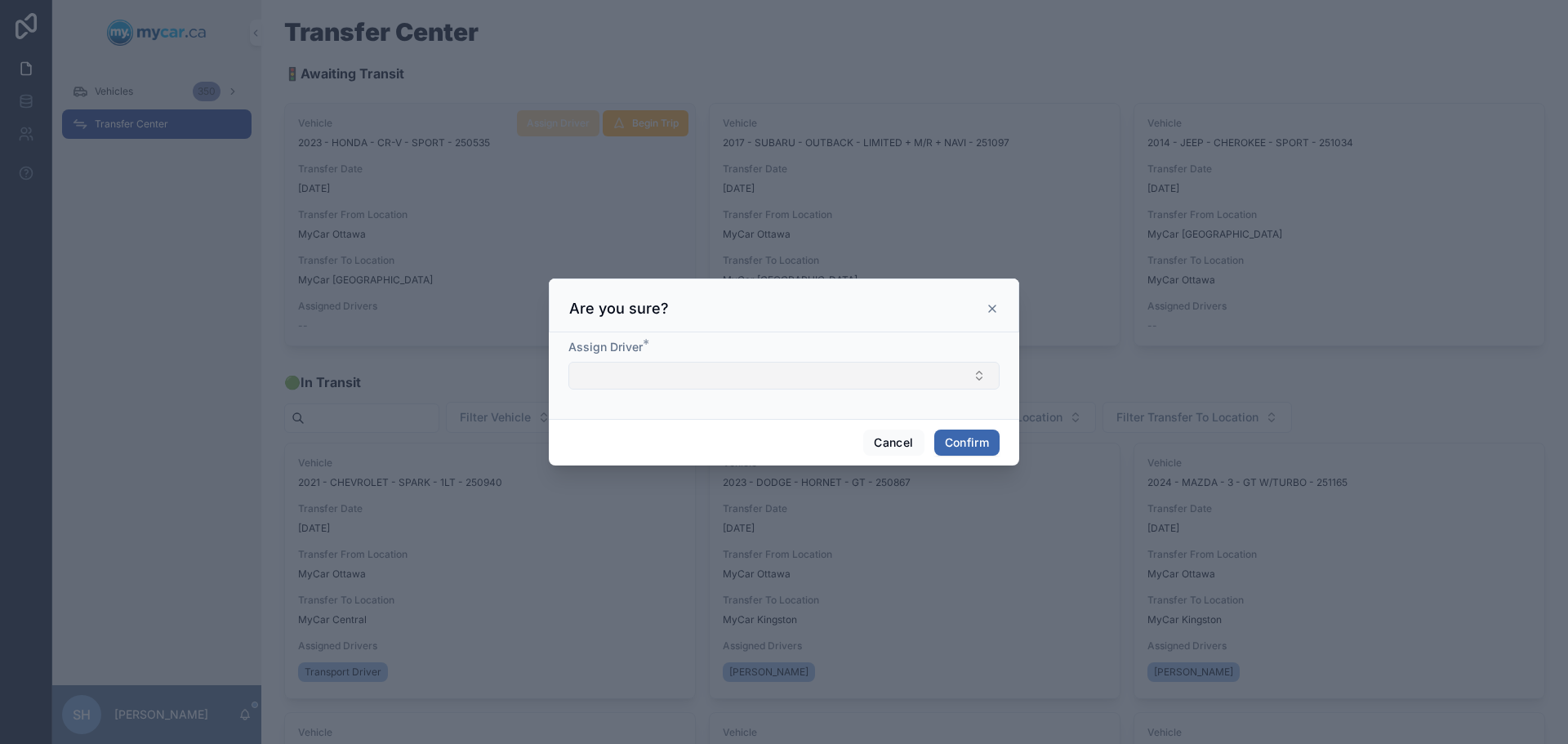
click at [620, 373] on button "Select Button" at bounding box center [784, 376] width 431 height 28
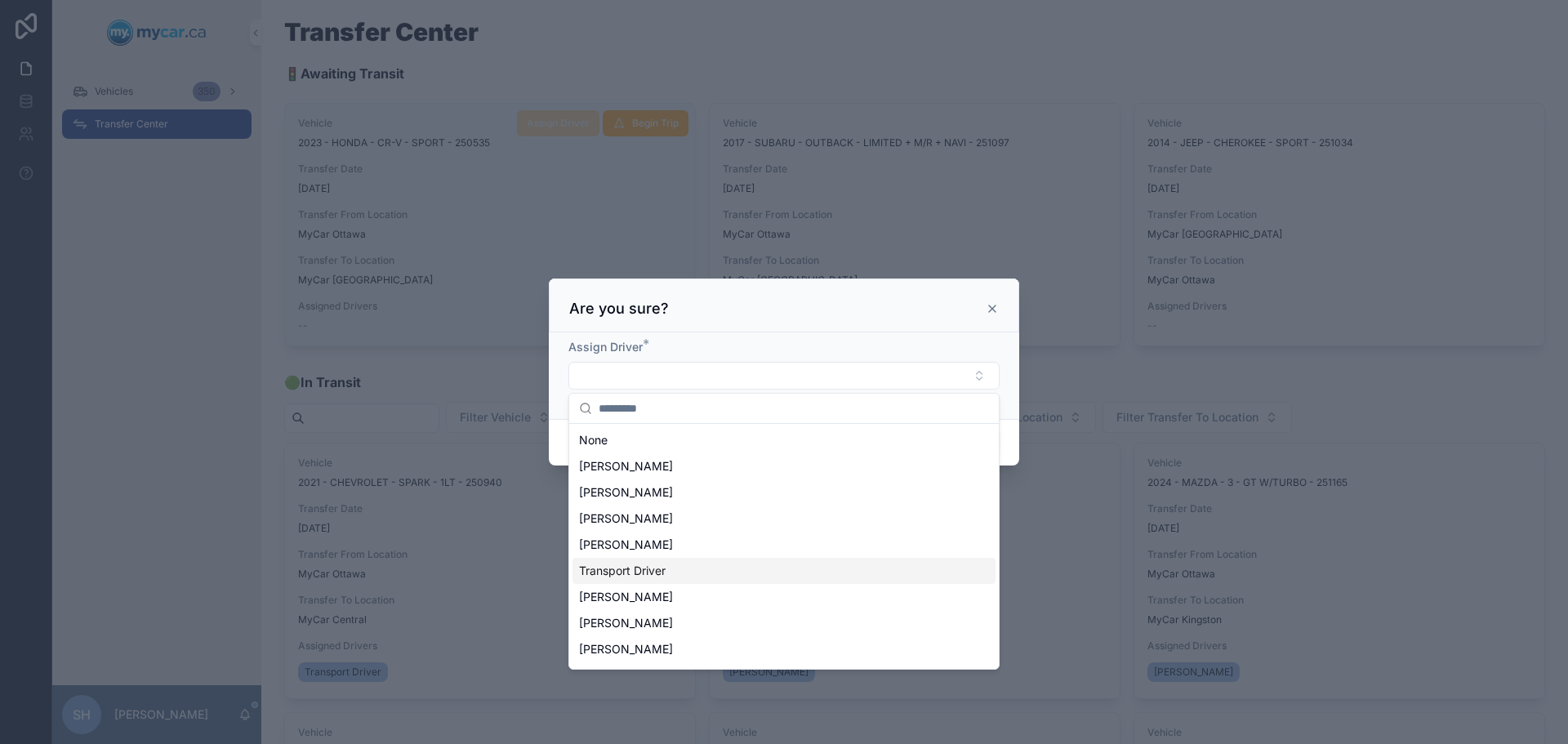
scroll to position [23, 0]
click at [627, 656] on span "[PERSON_NAME]" at bounding box center [627, 652] width 94 height 17
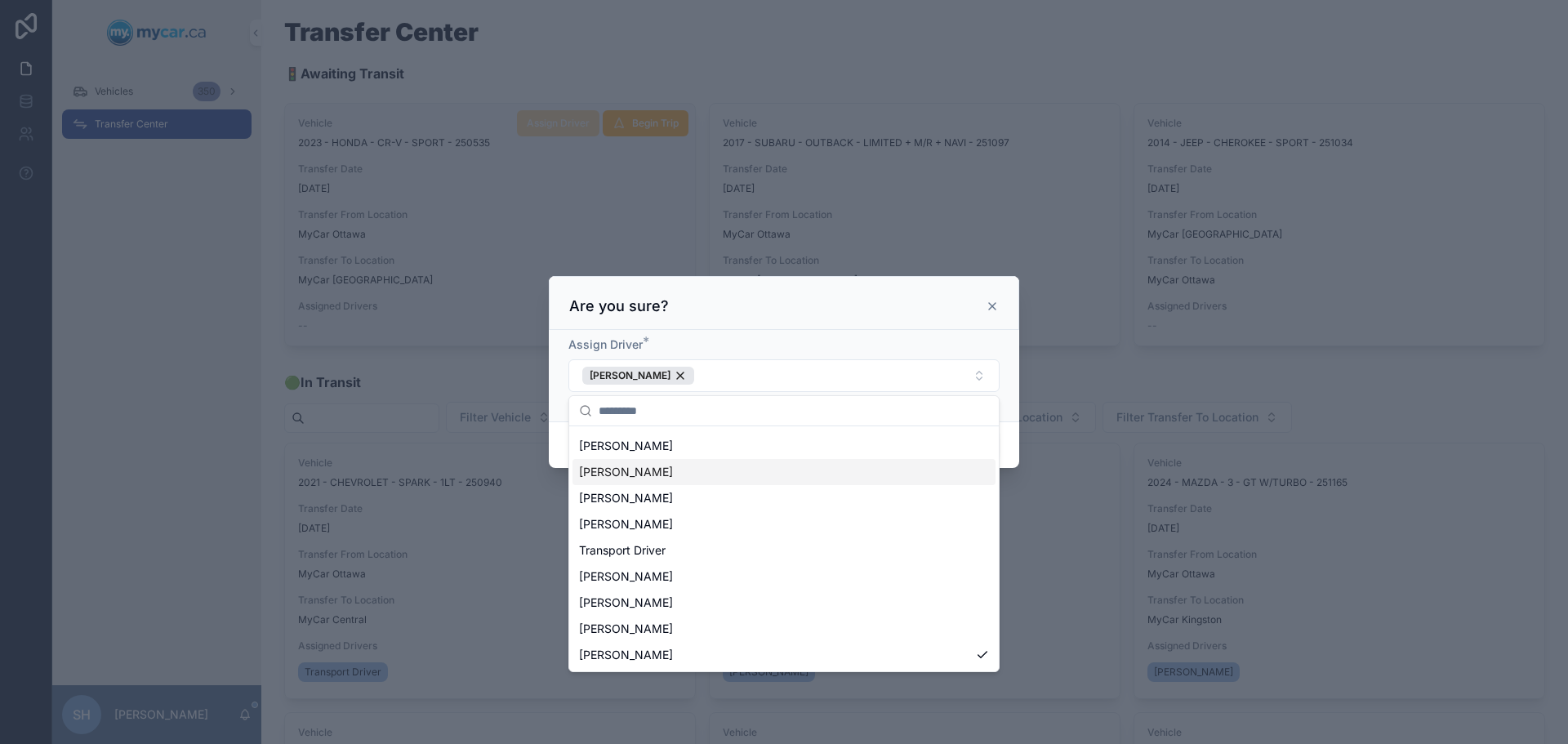
click at [1043, 499] on div at bounding box center [784, 372] width 1568 height 744
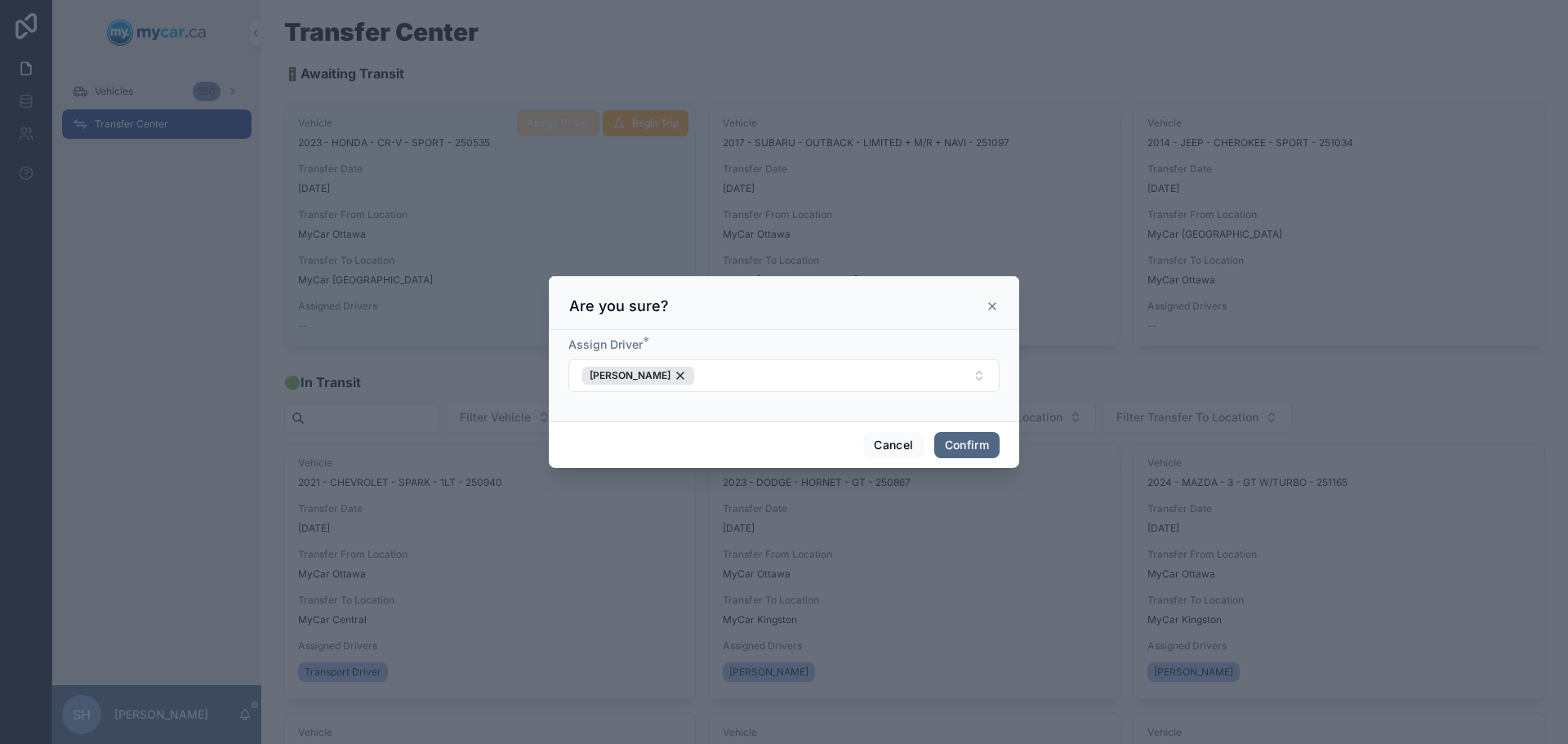
click at [962, 445] on button "Confirm" at bounding box center [967, 445] width 65 height 26
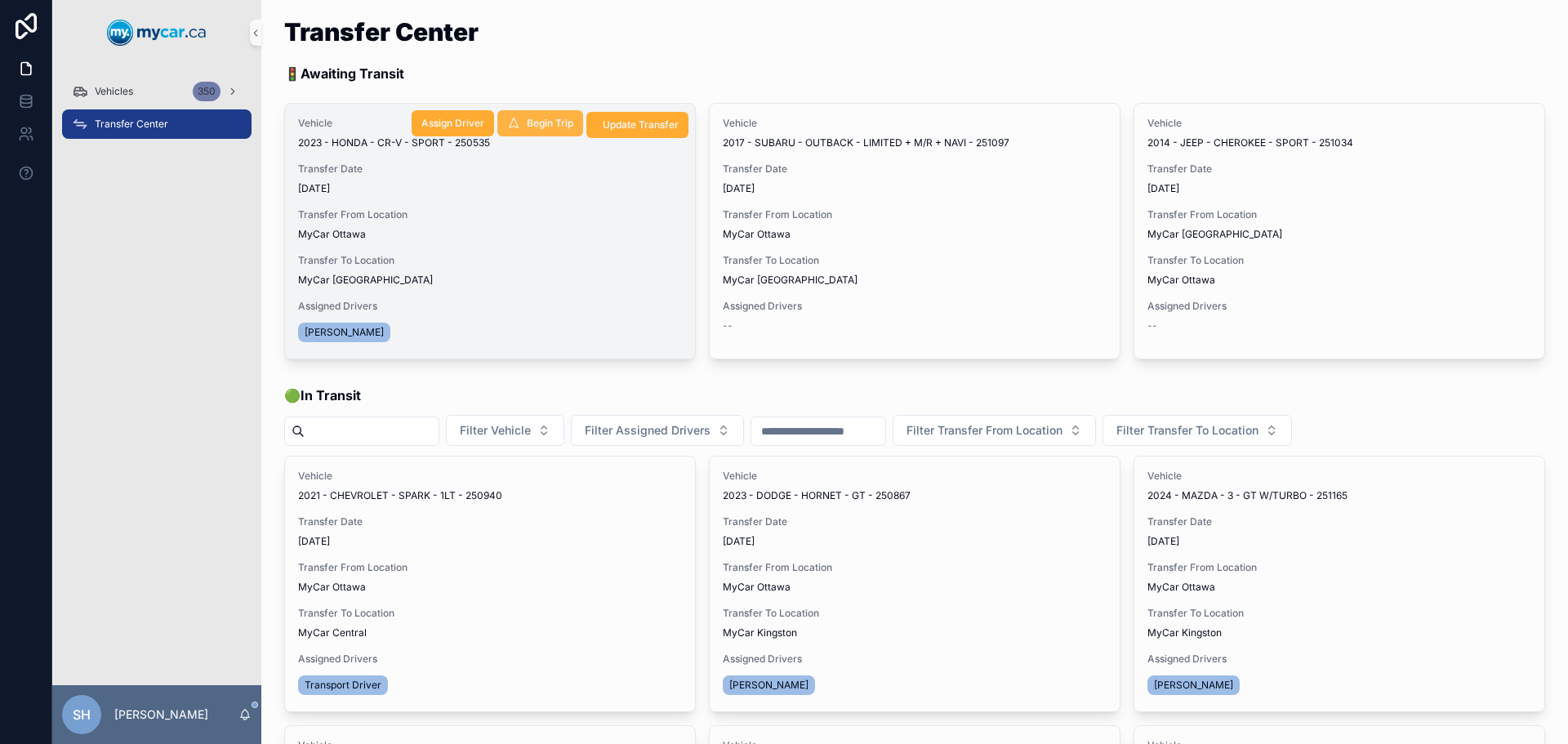
click at [533, 120] on span "Begin Trip" at bounding box center [550, 123] width 46 height 13
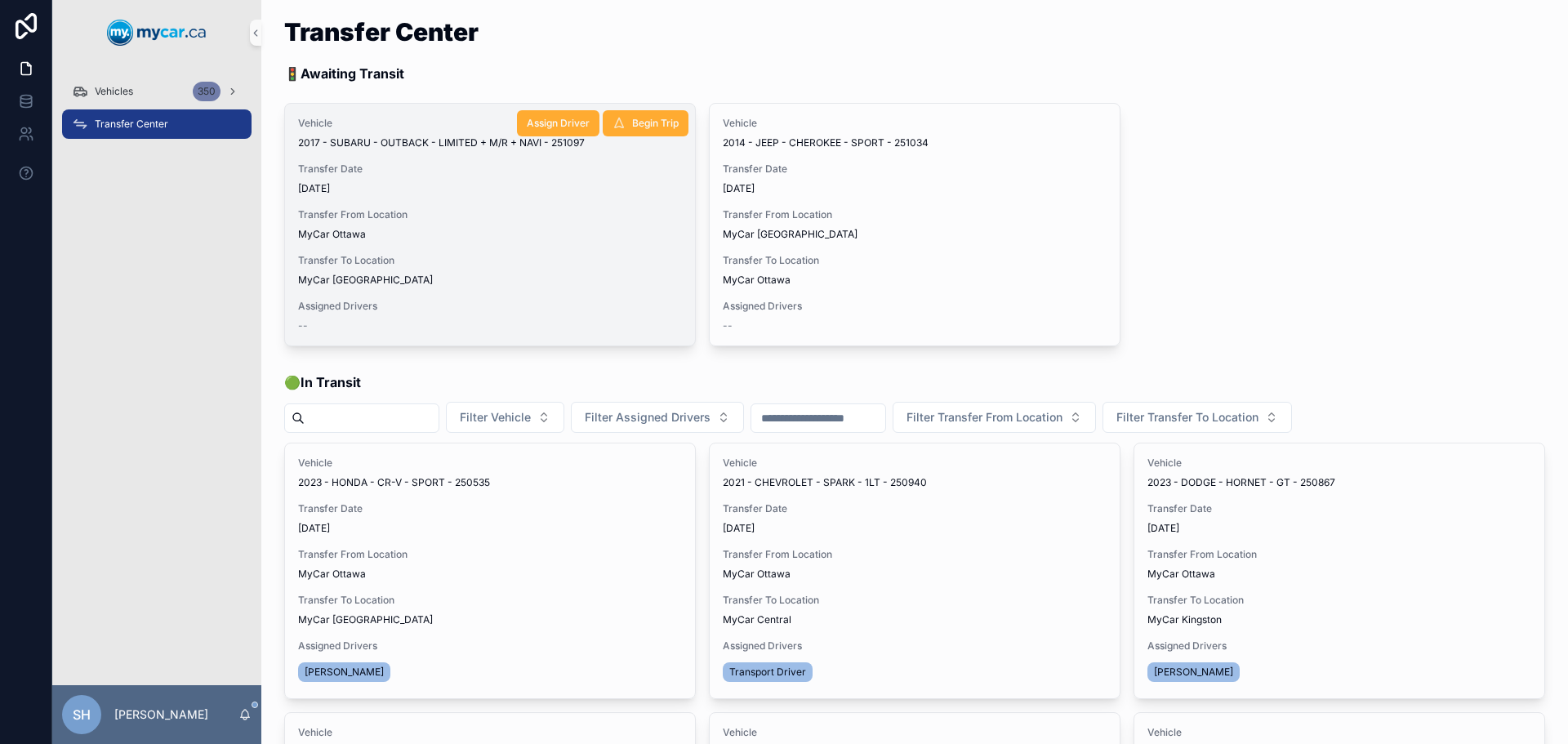
click at [492, 239] on div "MyCar Ottawa" at bounding box center [490, 234] width 384 height 13
click at [544, 118] on span "Assign Driver" at bounding box center [558, 123] width 63 height 13
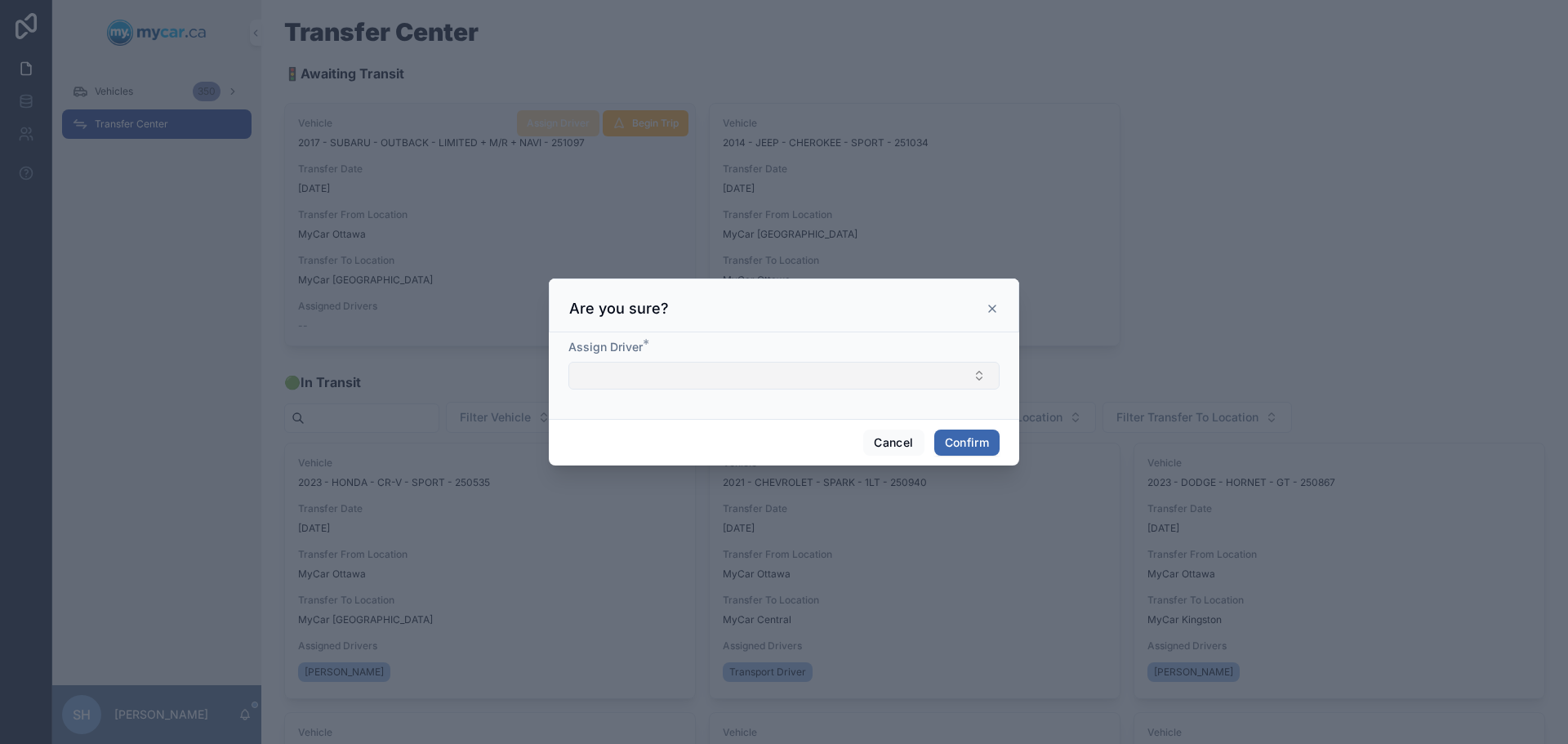
click at [672, 383] on button "Select Button" at bounding box center [784, 376] width 431 height 28
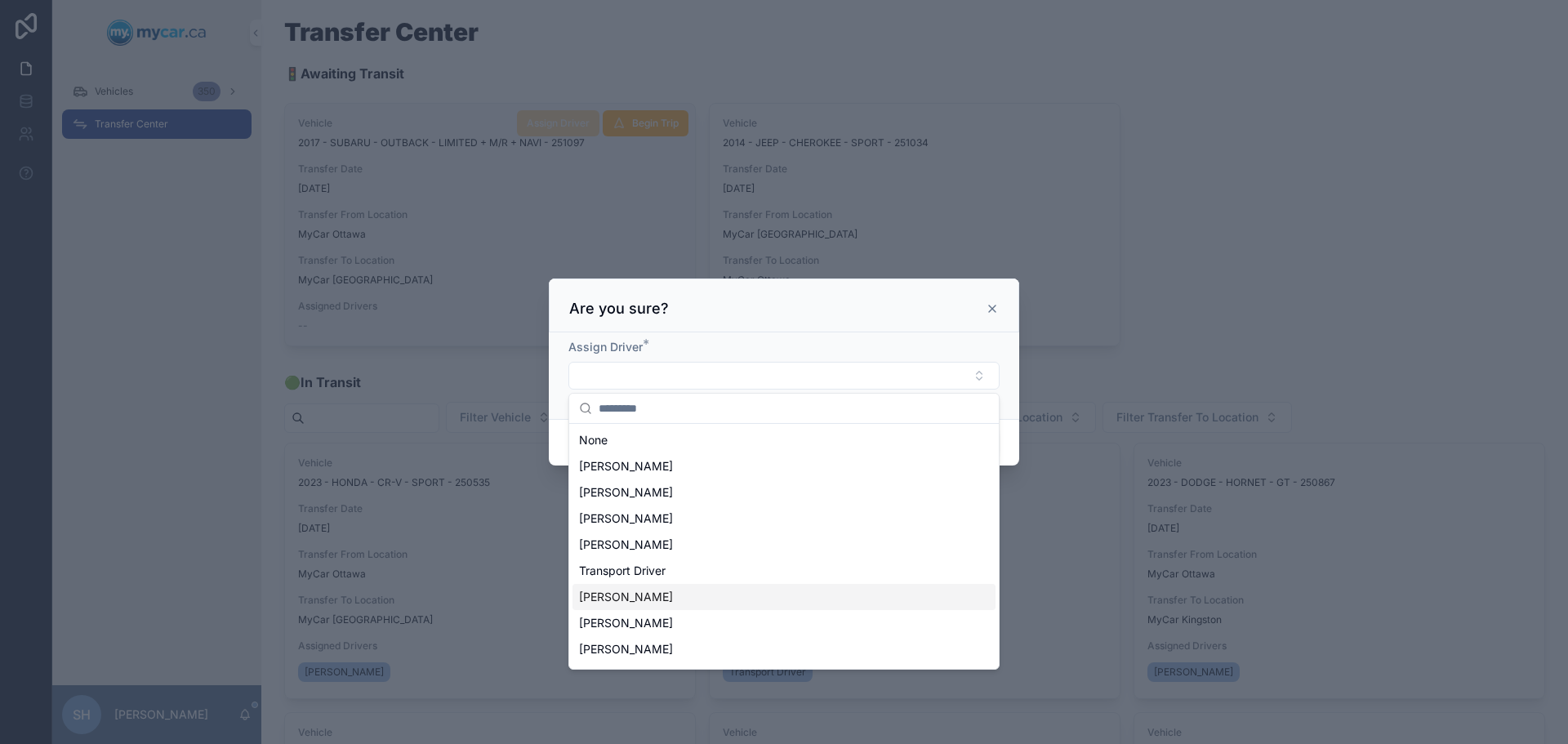
click at [644, 600] on span "[PERSON_NAME]" at bounding box center [627, 597] width 94 height 17
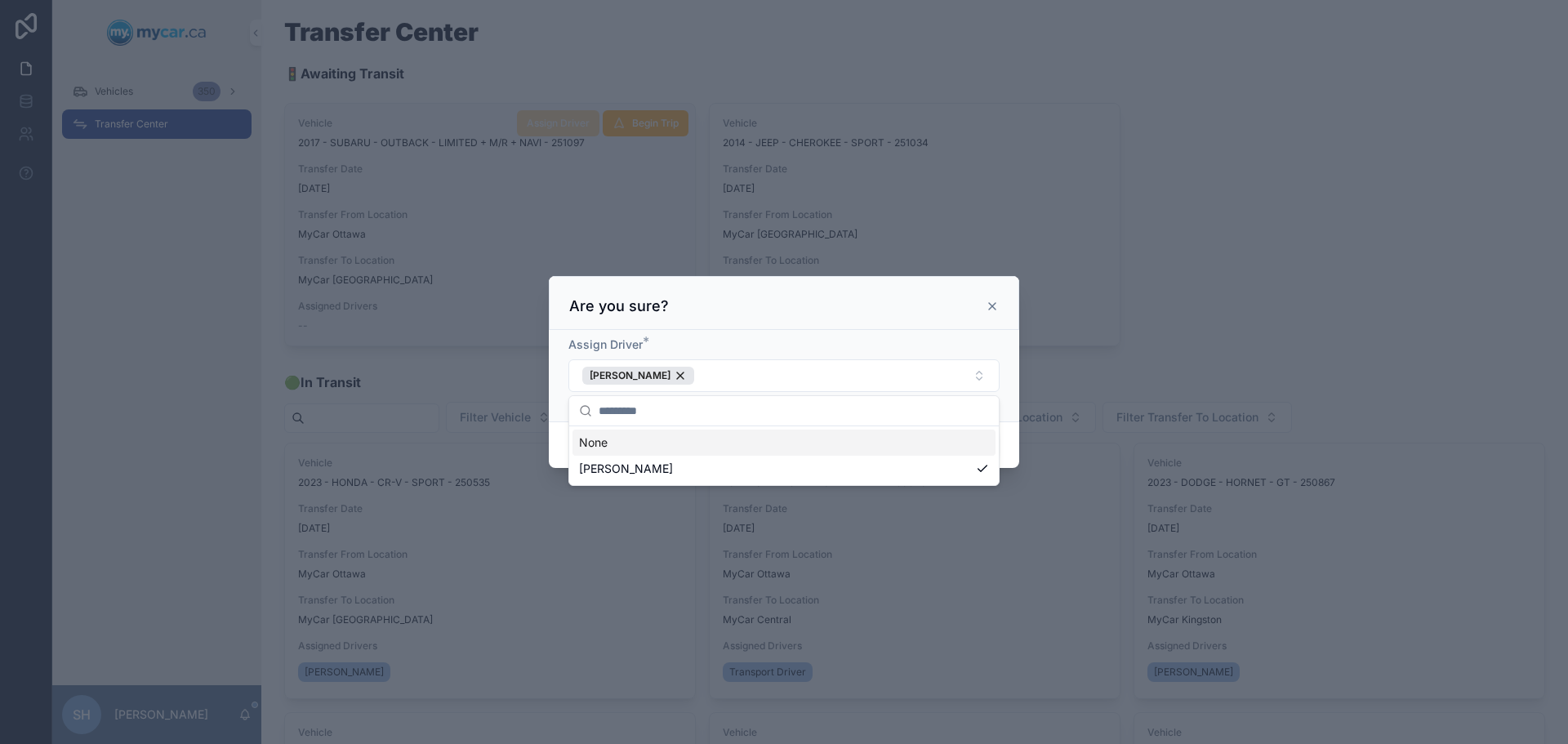
click at [1057, 367] on div at bounding box center [784, 372] width 1568 height 744
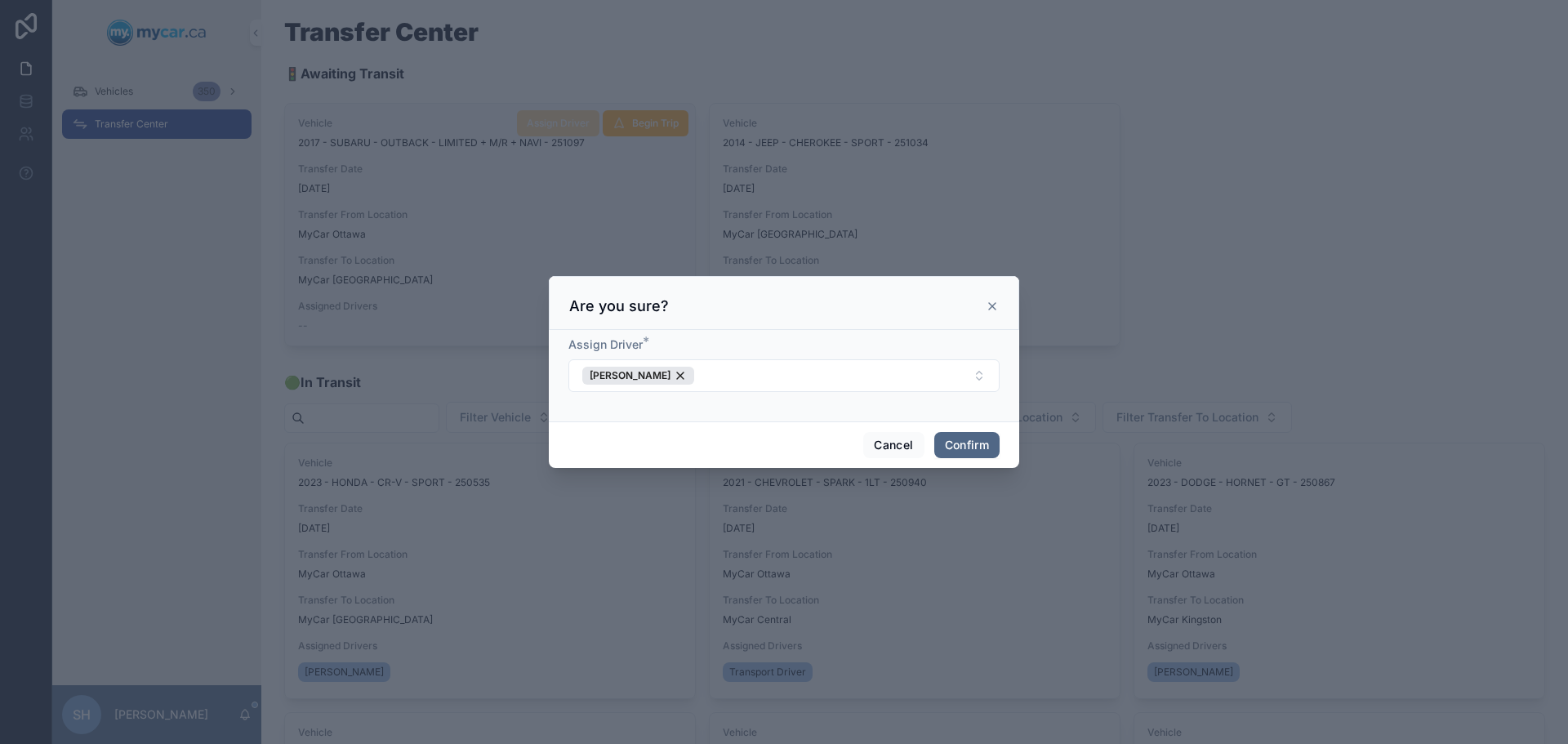
click at [967, 441] on button "Confirm" at bounding box center [967, 445] width 65 height 26
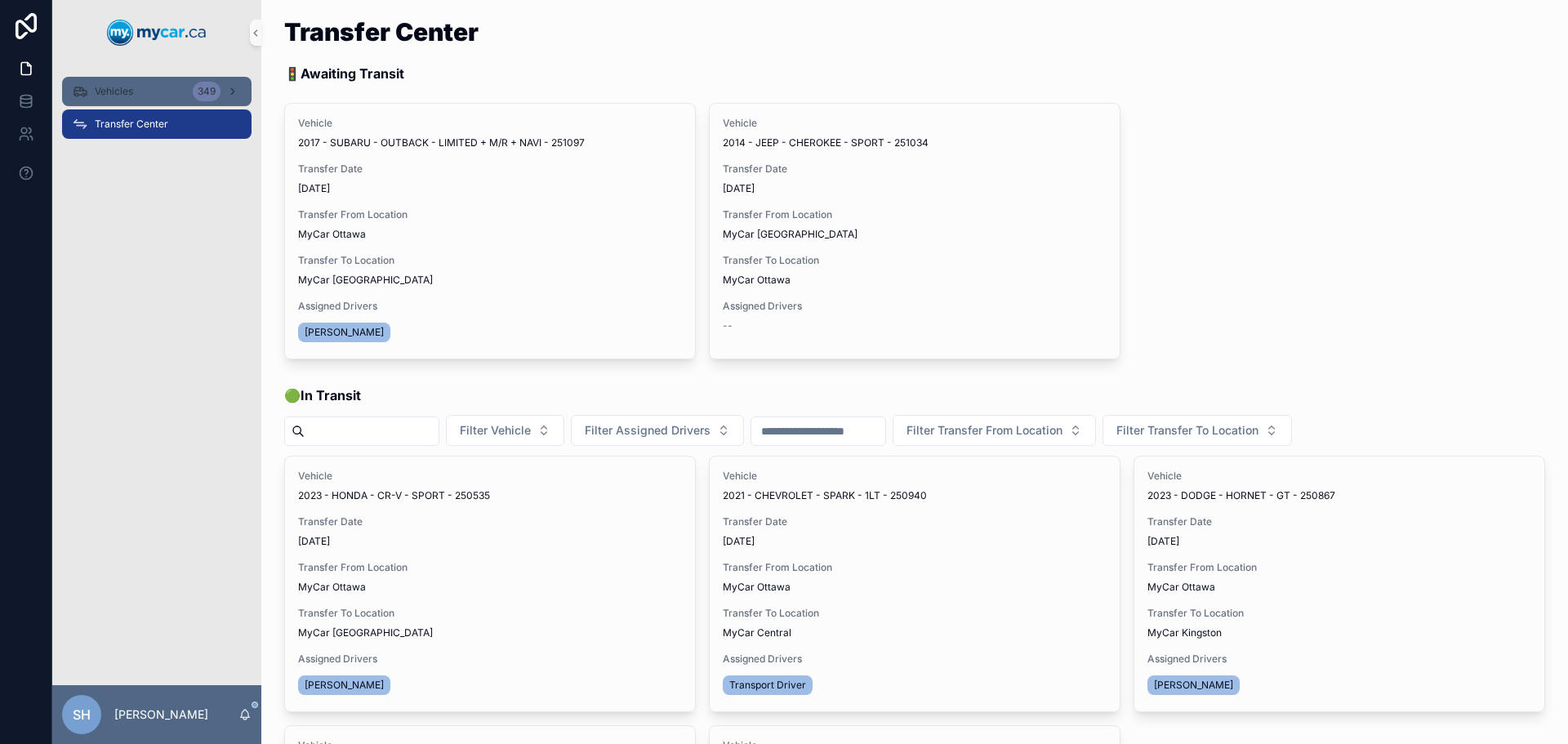
click at [123, 90] on span "Vehicles" at bounding box center [114, 91] width 38 height 13
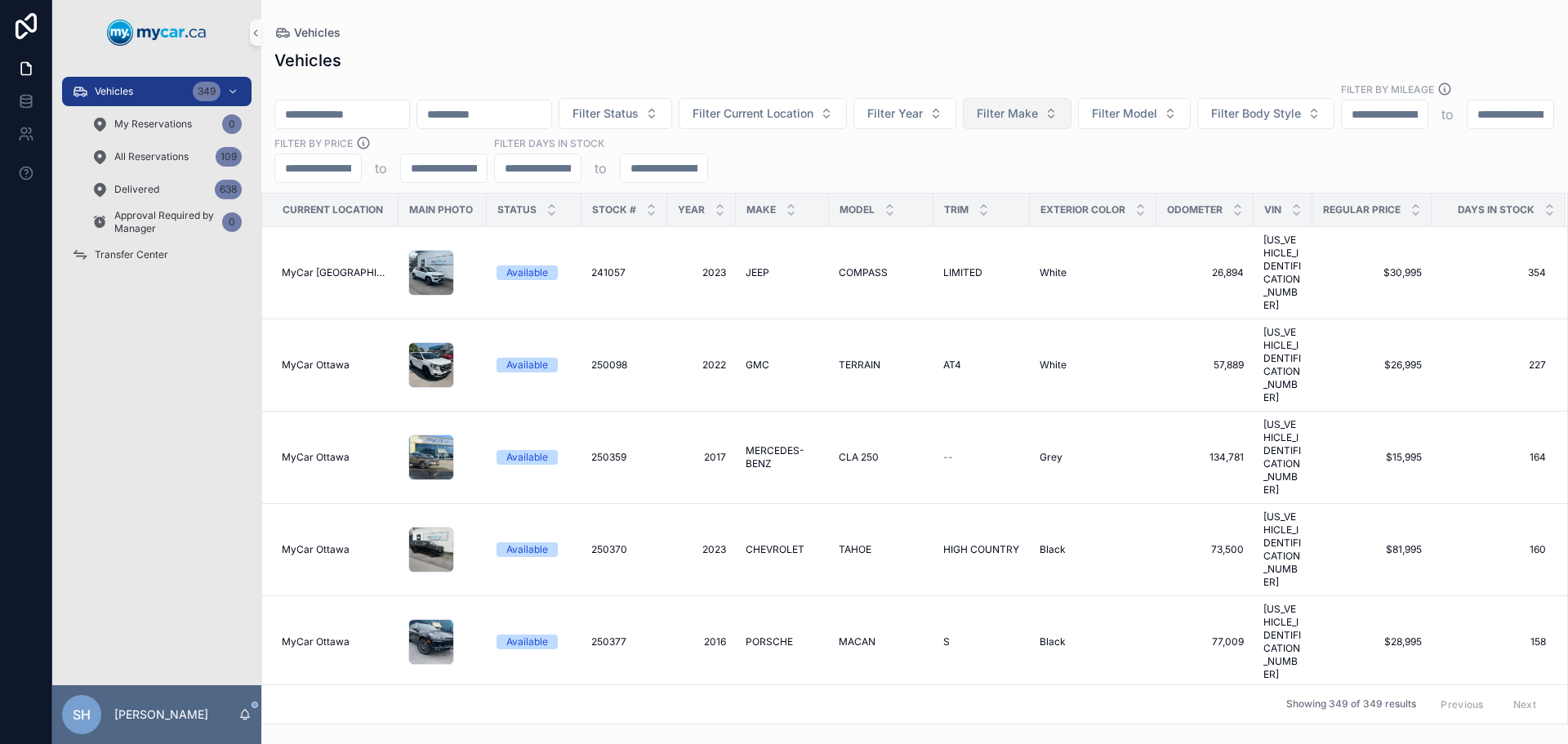
click at [1038, 106] on span "Filter Make" at bounding box center [1008, 113] width 61 height 17
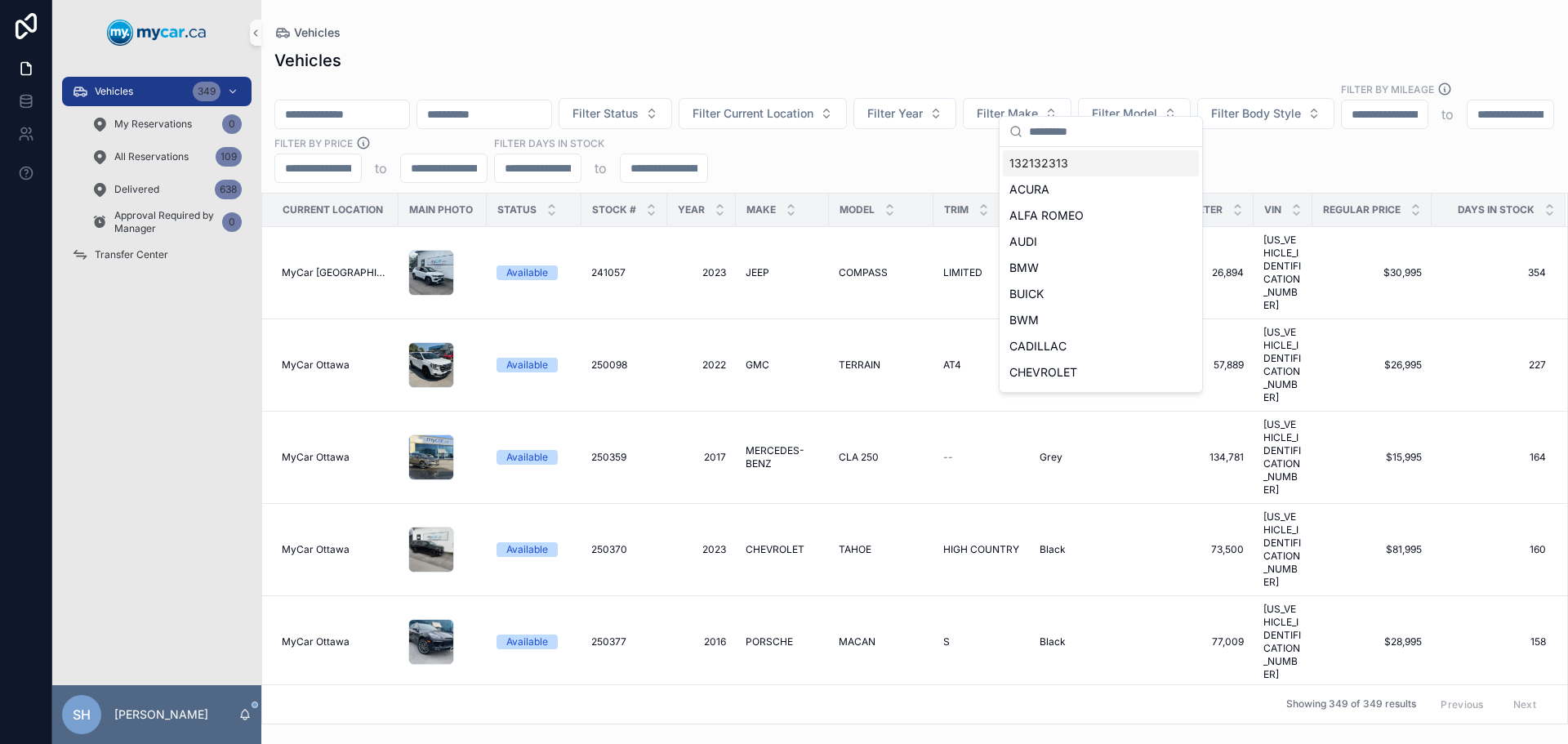
click at [962, 31] on div "Vehicles" at bounding box center [915, 32] width 1281 height 13
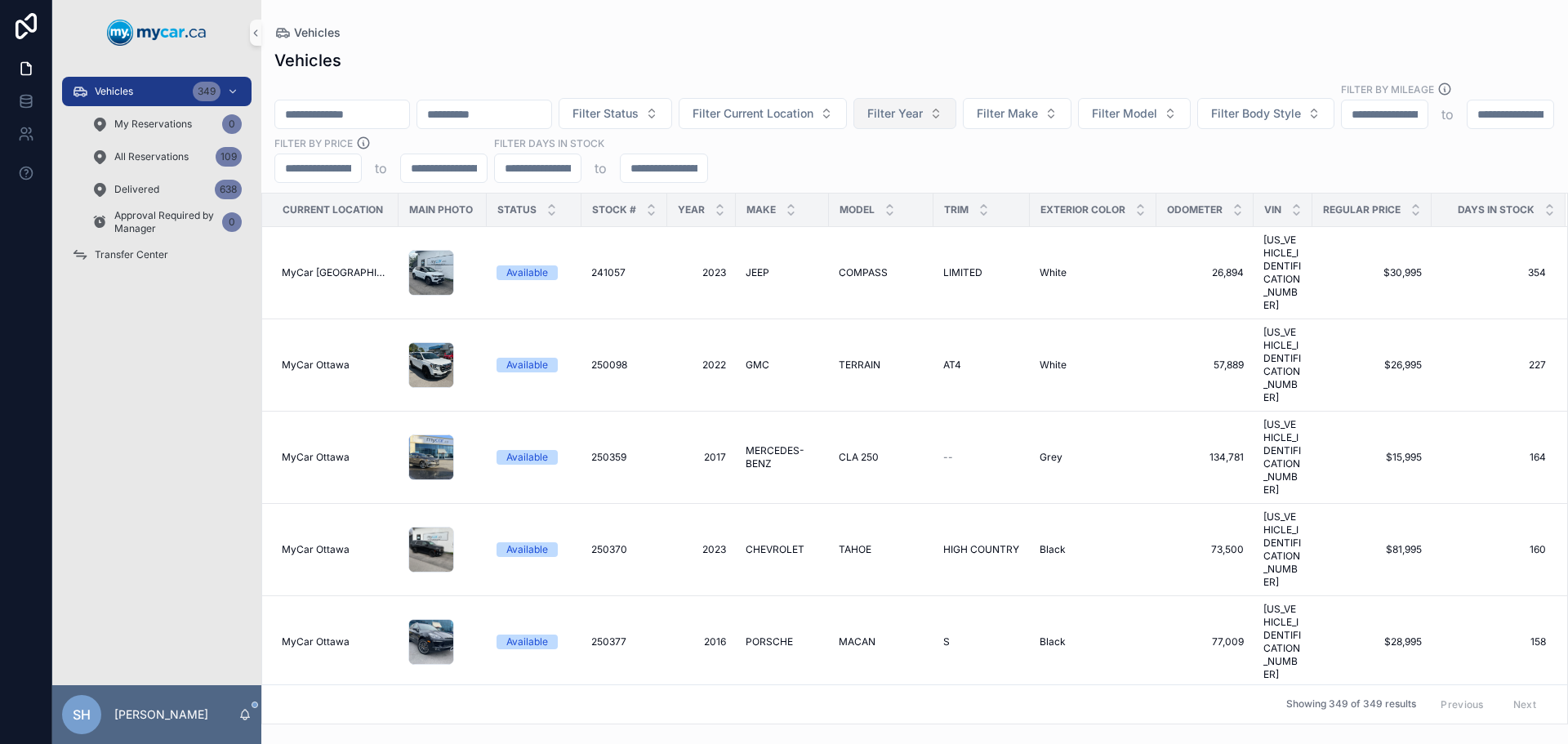
click at [923, 106] on span "Filter Year" at bounding box center [895, 113] width 56 height 17
click at [1020, 26] on div "Vehicles" at bounding box center [915, 32] width 1281 height 13
click at [1038, 106] on span "Filter Make" at bounding box center [1008, 113] width 61 height 17
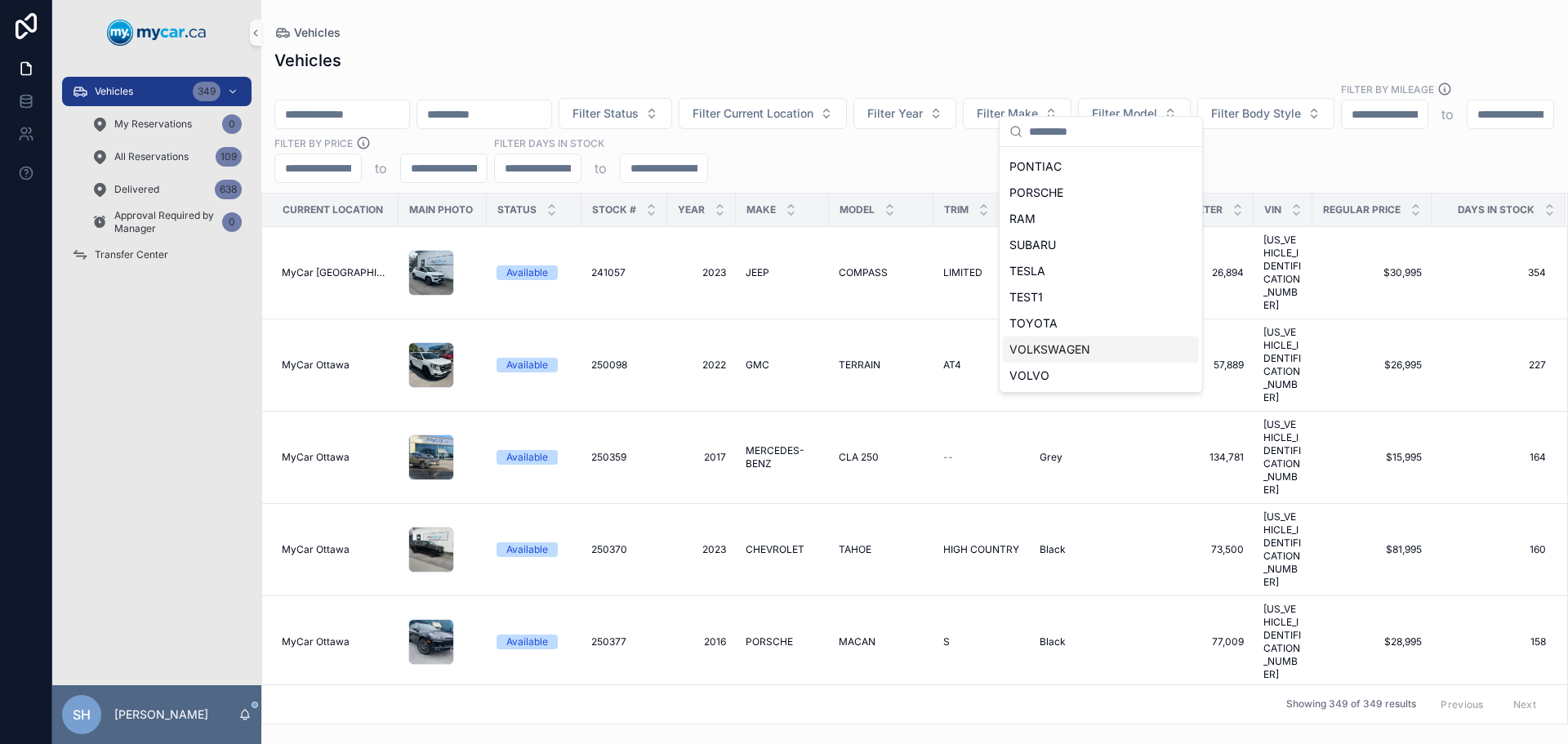
click at [1057, 354] on span "VOLKSWAGEN" at bounding box center [1050, 349] width 81 height 17
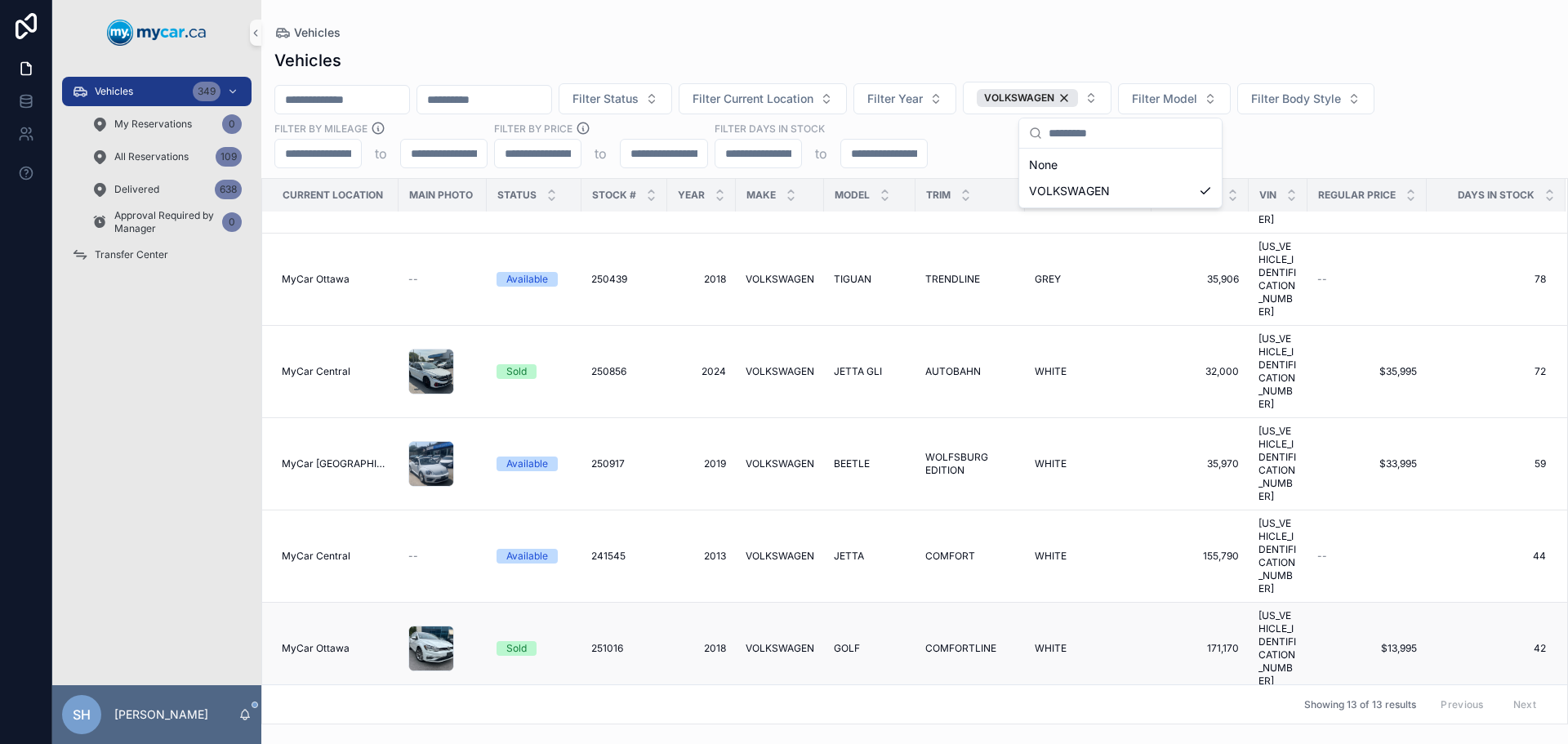
click at [618, 642] on span "251016" at bounding box center [607, 648] width 32 height 13
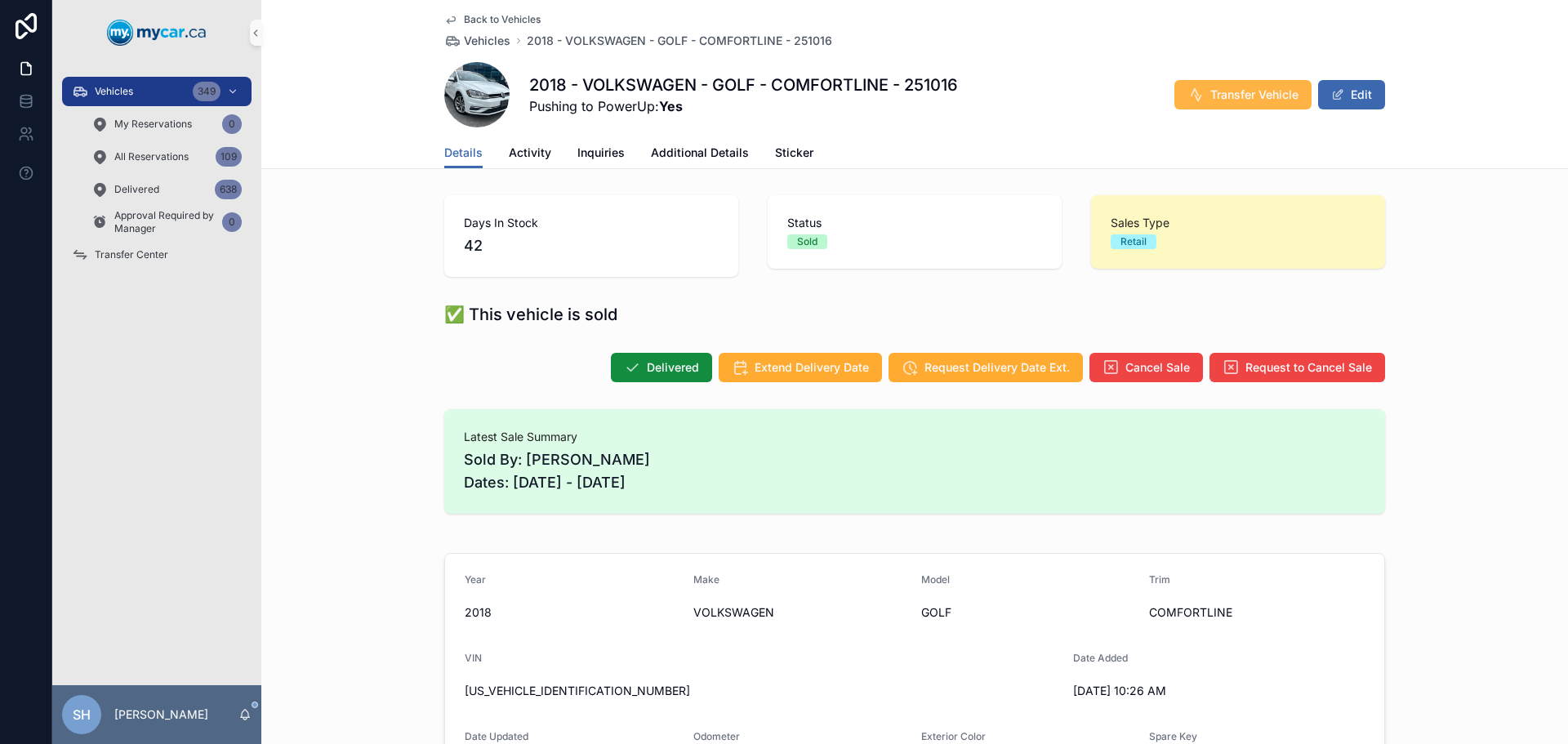
click at [1236, 87] on span "Transfer Vehicle" at bounding box center [1254, 94] width 88 height 17
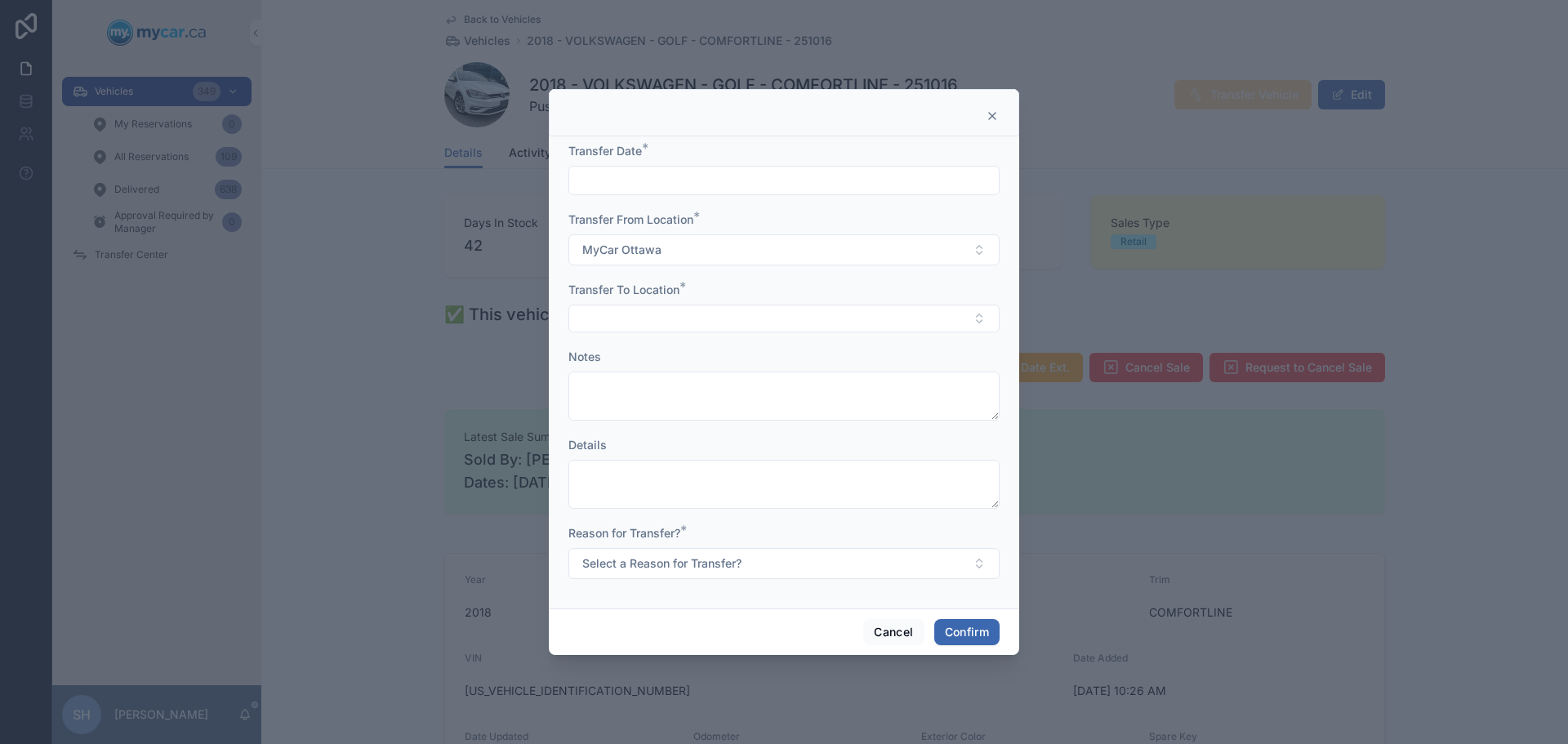
click at [644, 186] on input "text" at bounding box center [784, 181] width 429 height 23
click at [780, 221] on button "[DATE]" at bounding box center [784, 221] width 65 height 30
type input "********"
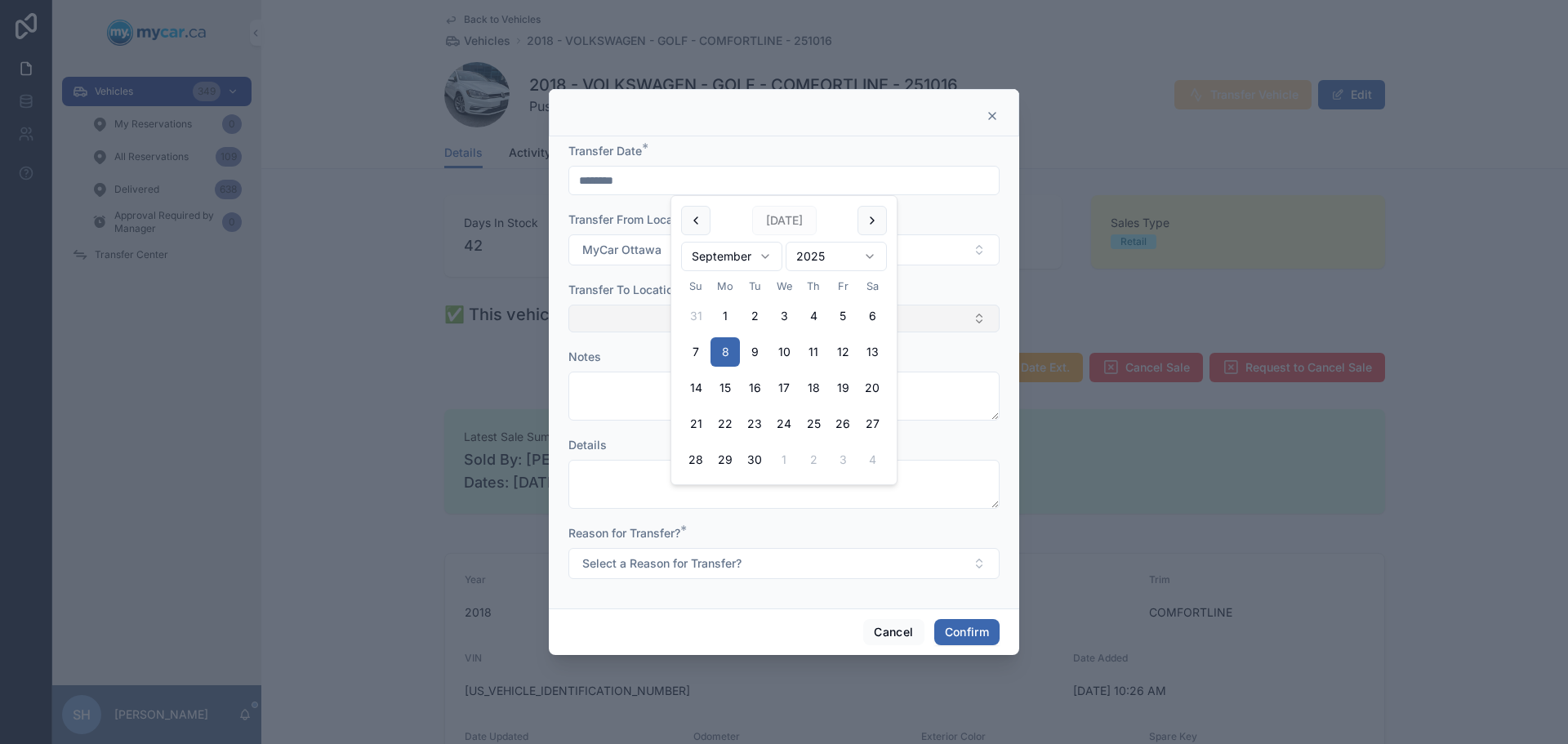
click at [591, 319] on button "Select Button" at bounding box center [784, 318] width 431 height 28
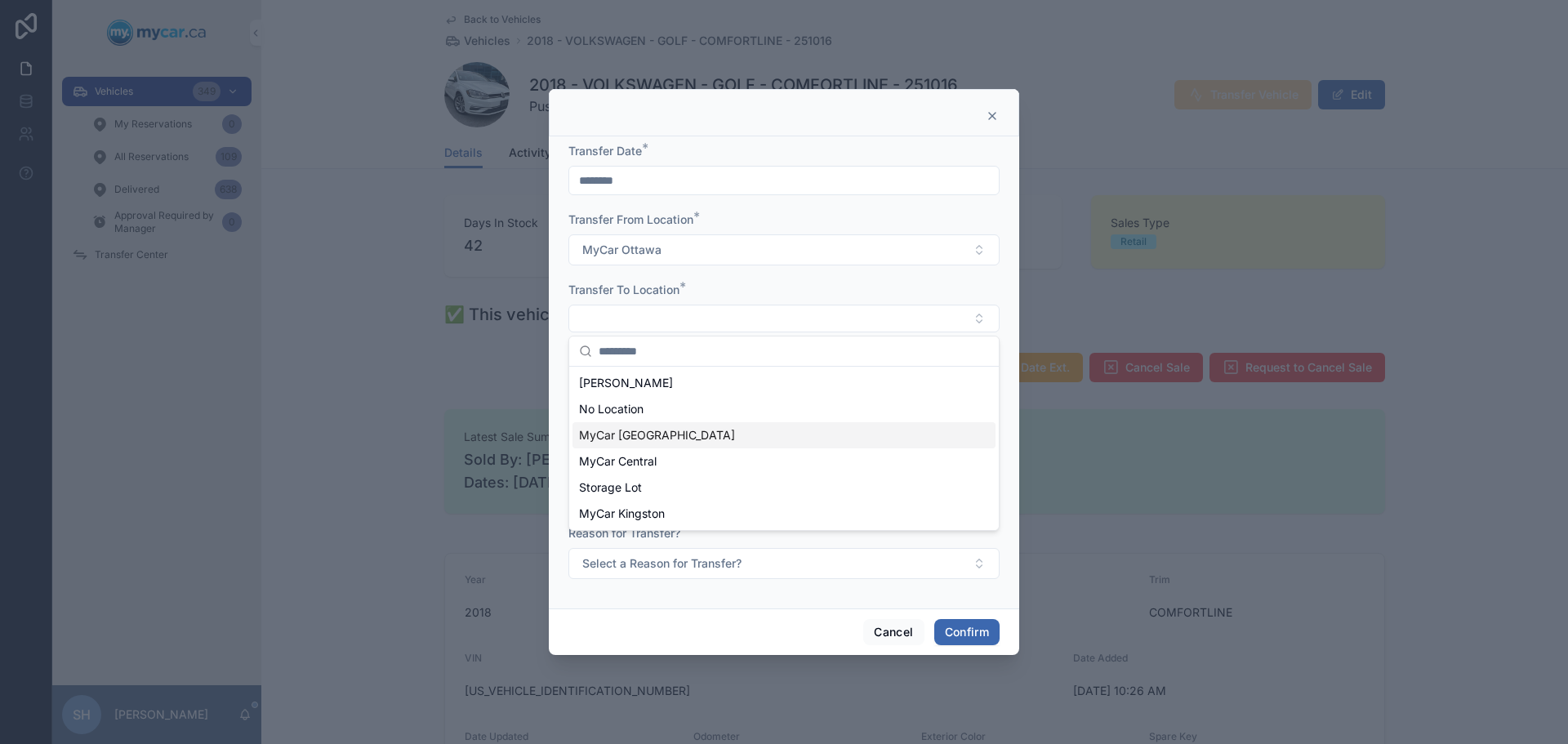
click at [642, 436] on span "MyCar [GEOGRAPHIC_DATA]" at bounding box center [657, 435] width 156 height 17
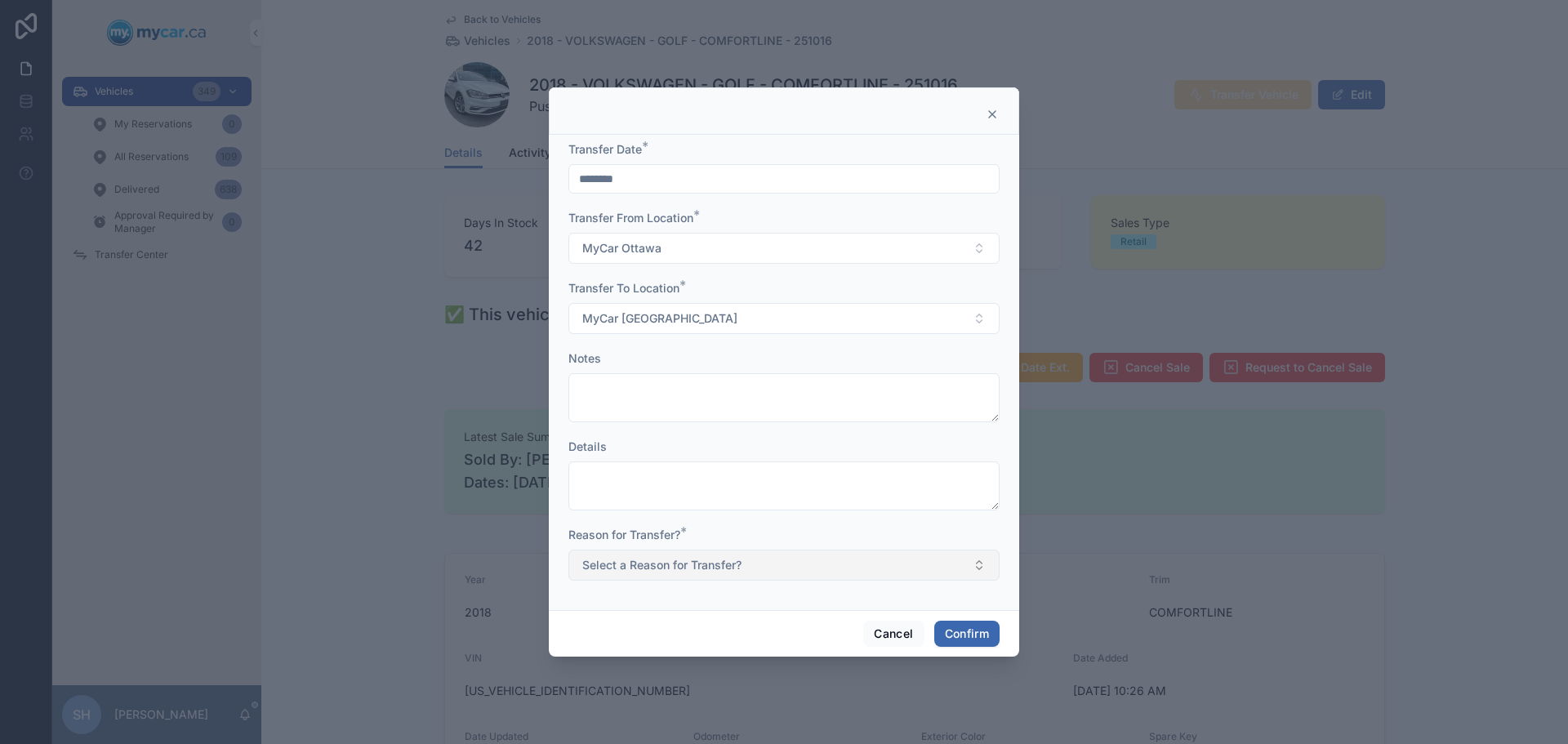
click at [681, 562] on span "Select a Reason for Transfer?" at bounding box center [661, 564] width 160 height 17
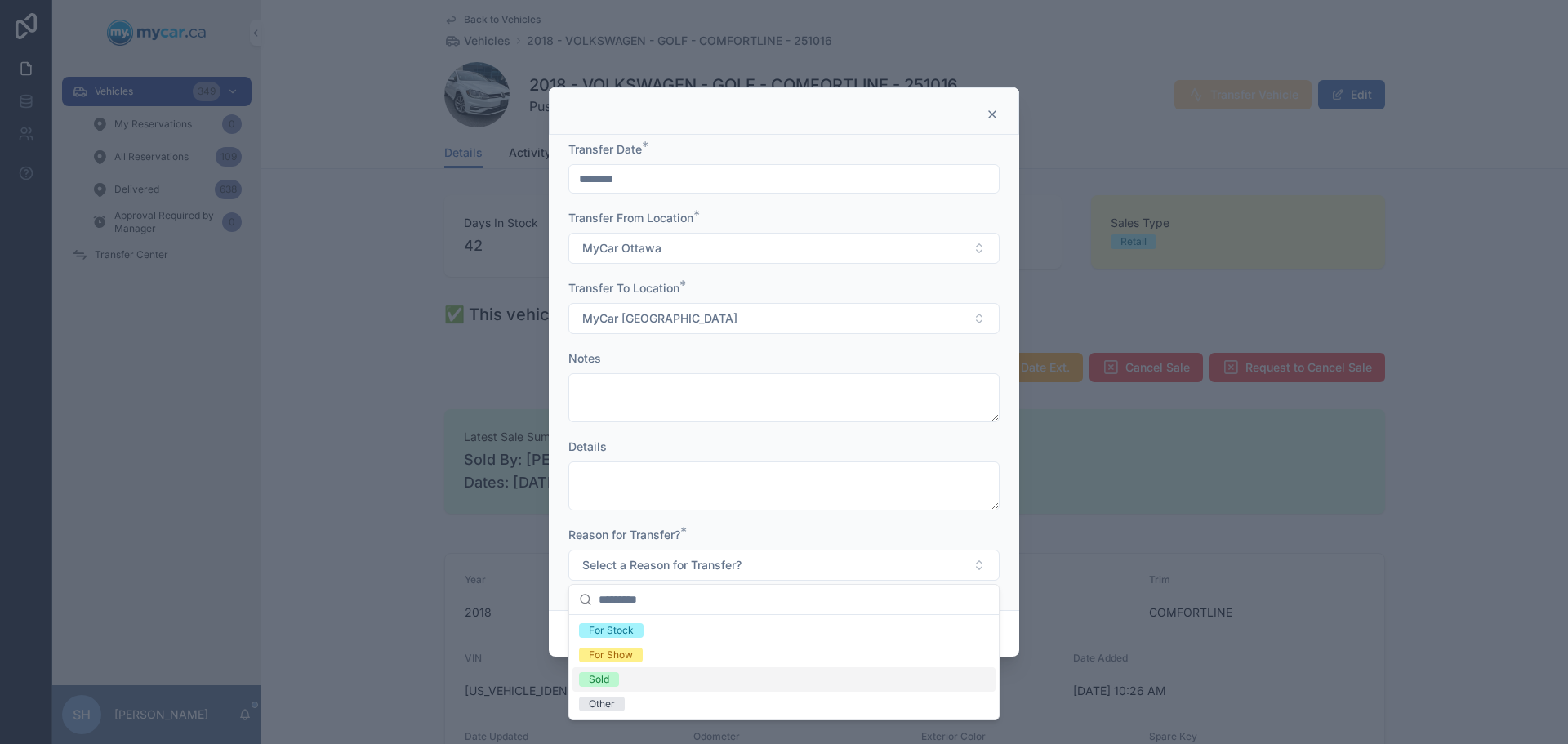
click at [589, 684] on div "Sold" at bounding box center [599, 679] width 20 height 15
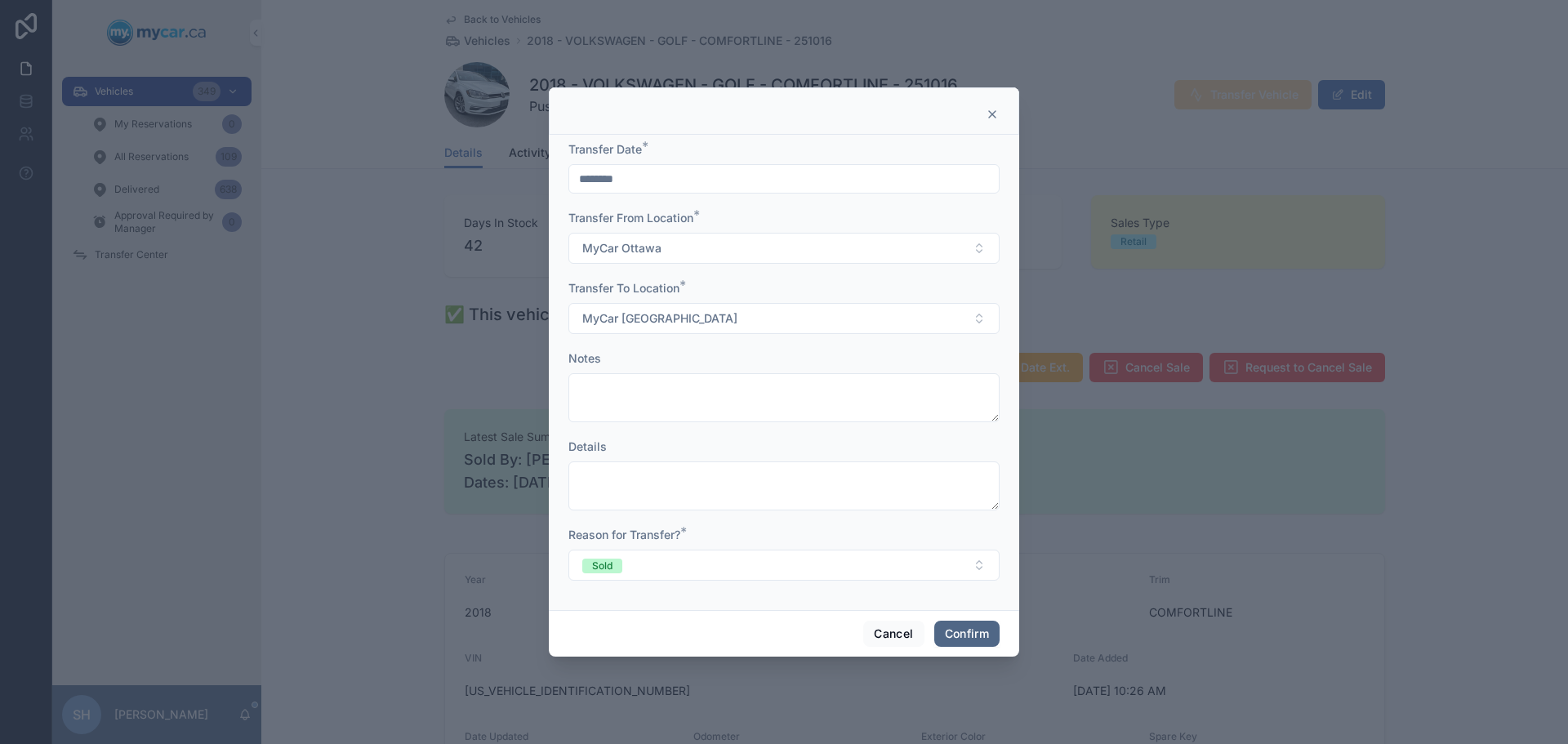
click at [966, 644] on button "Confirm" at bounding box center [967, 633] width 65 height 26
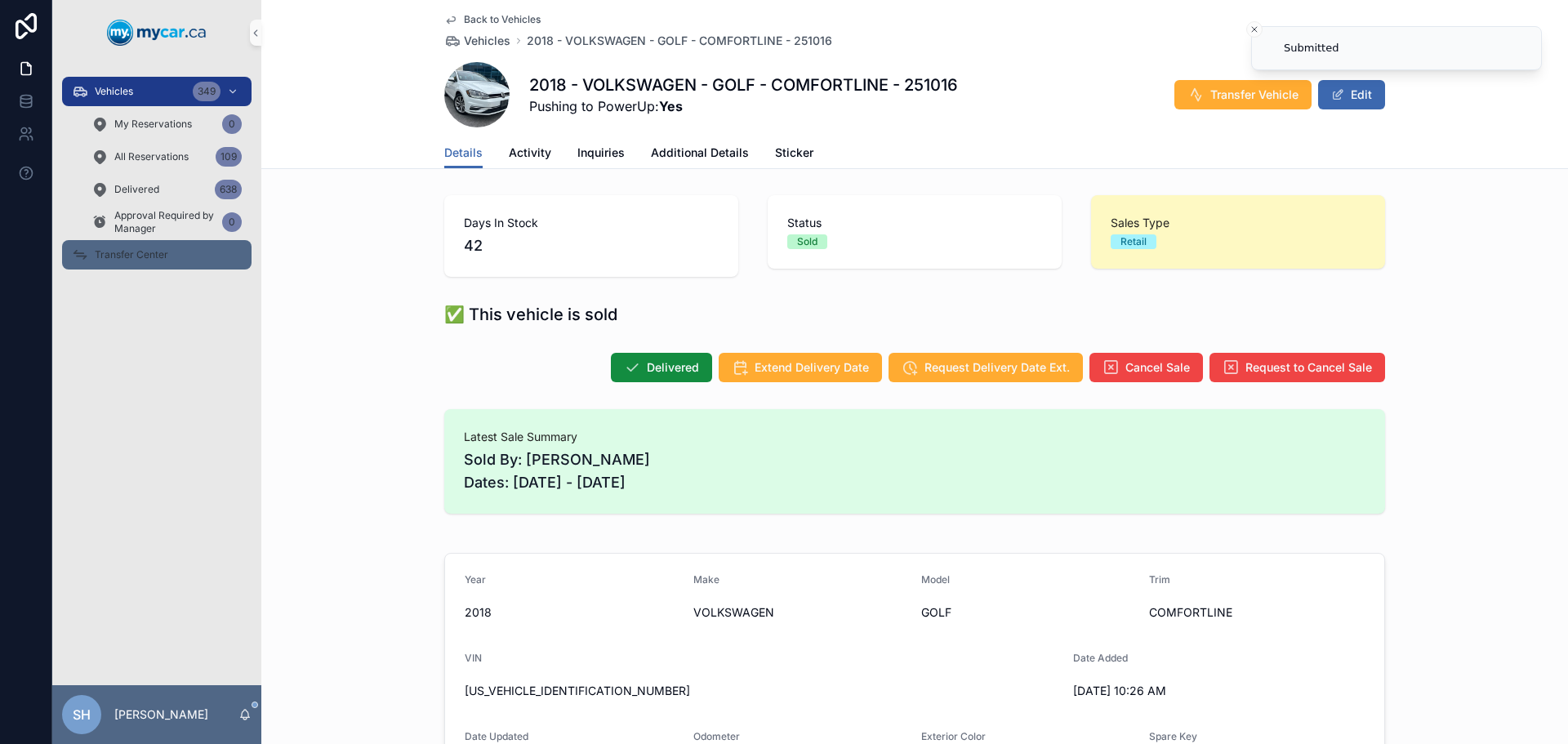
click at [156, 257] on span "Transfer Center" at bounding box center [132, 255] width 73 height 13
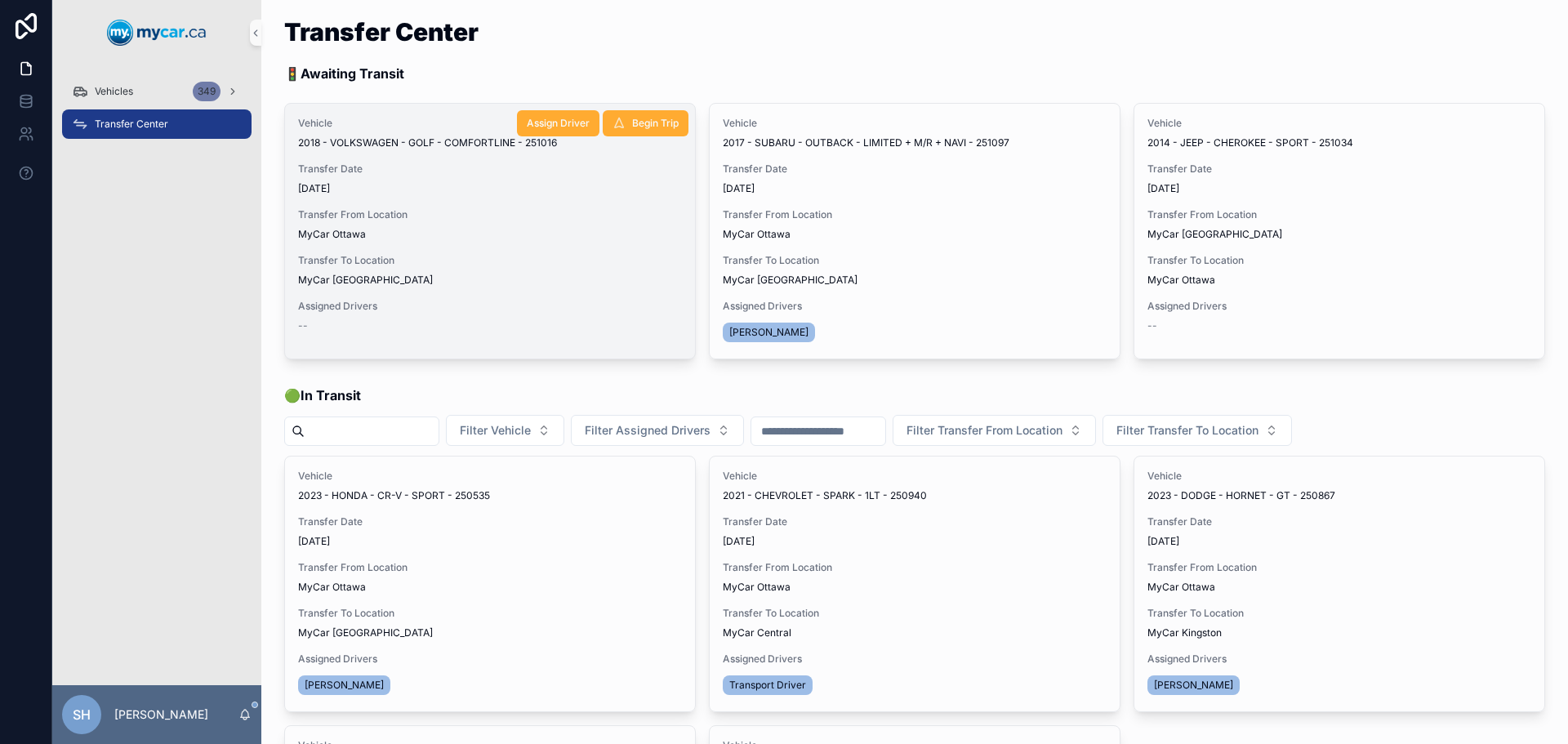
click at [534, 249] on div "Vehicle 2018 - VOLKSWAGEN - GOLF - COMFORTLINE - 251016 Transfer Date [DATE] Tr…" at bounding box center [490, 224] width 410 height 242
click at [558, 119] on span "Assign Driver" at bounding box center [558, 123] width 63 height 13
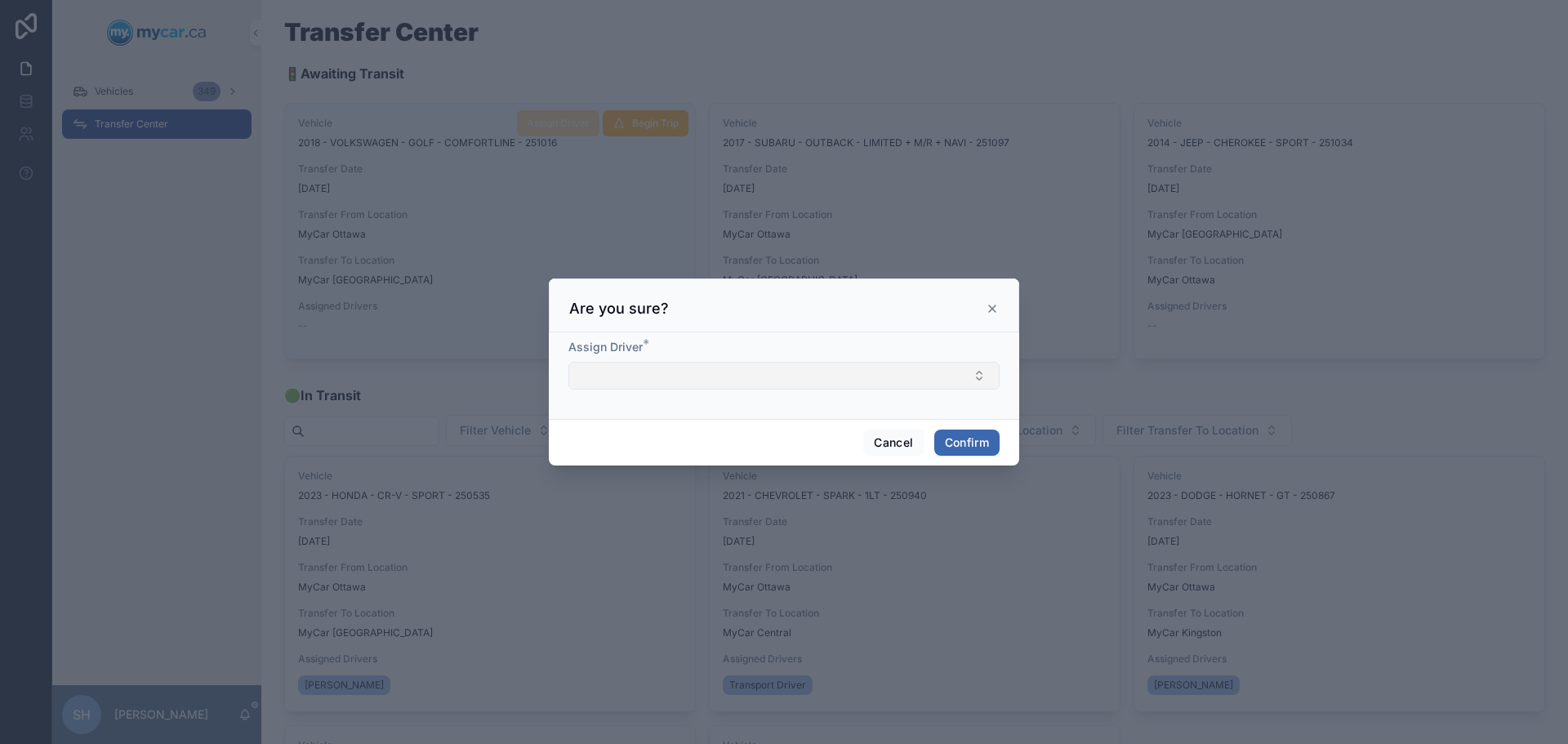
click at [620, 365] on button "Select Button" at bounding box center [784, 376] width 431 height 28
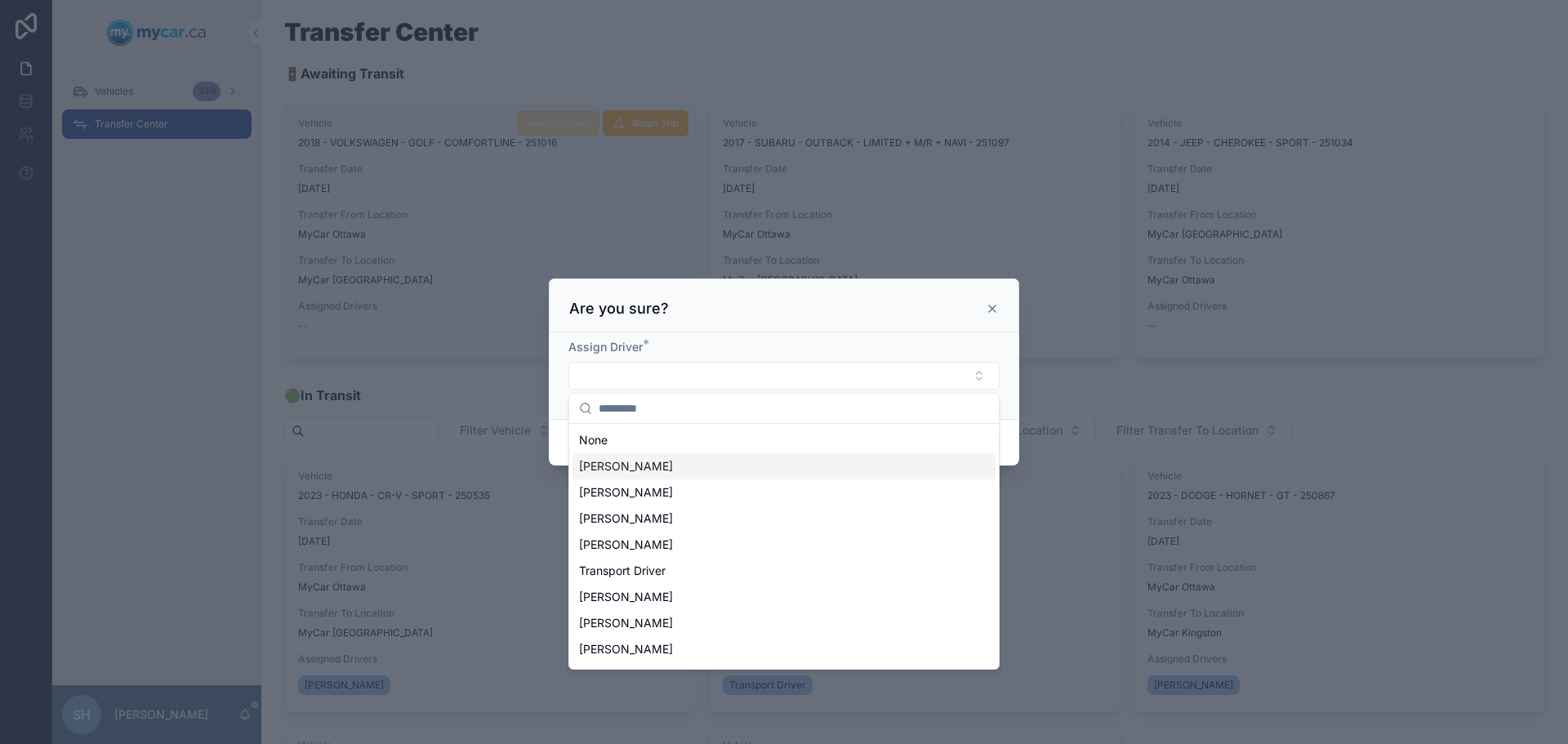
click at [628, 467] on span "[PERSON_NAME]" at bounding box center [627, 466] width 94 height 17
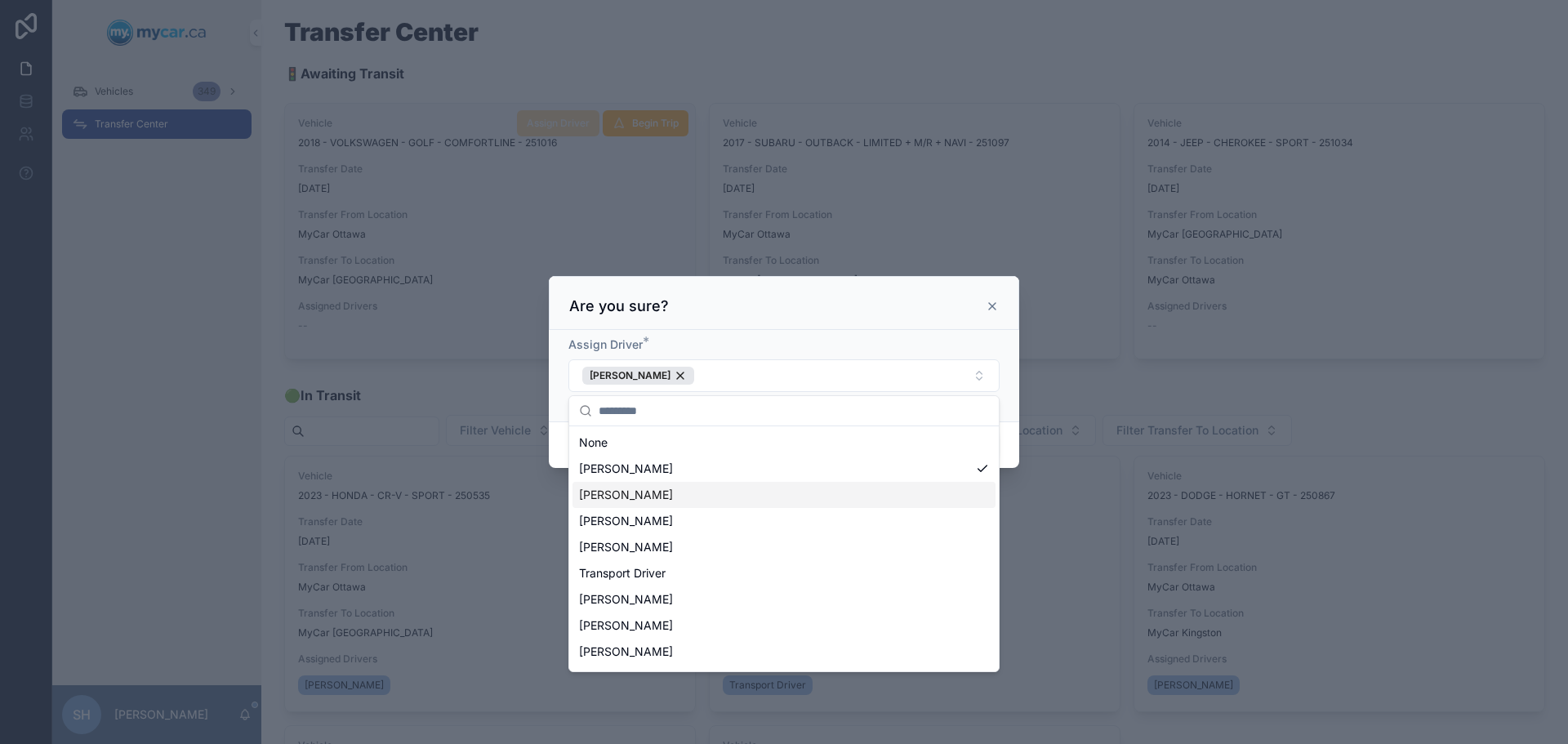
click at [1078, 482] on div at bounding box center [784, 372] width 1568 height 744
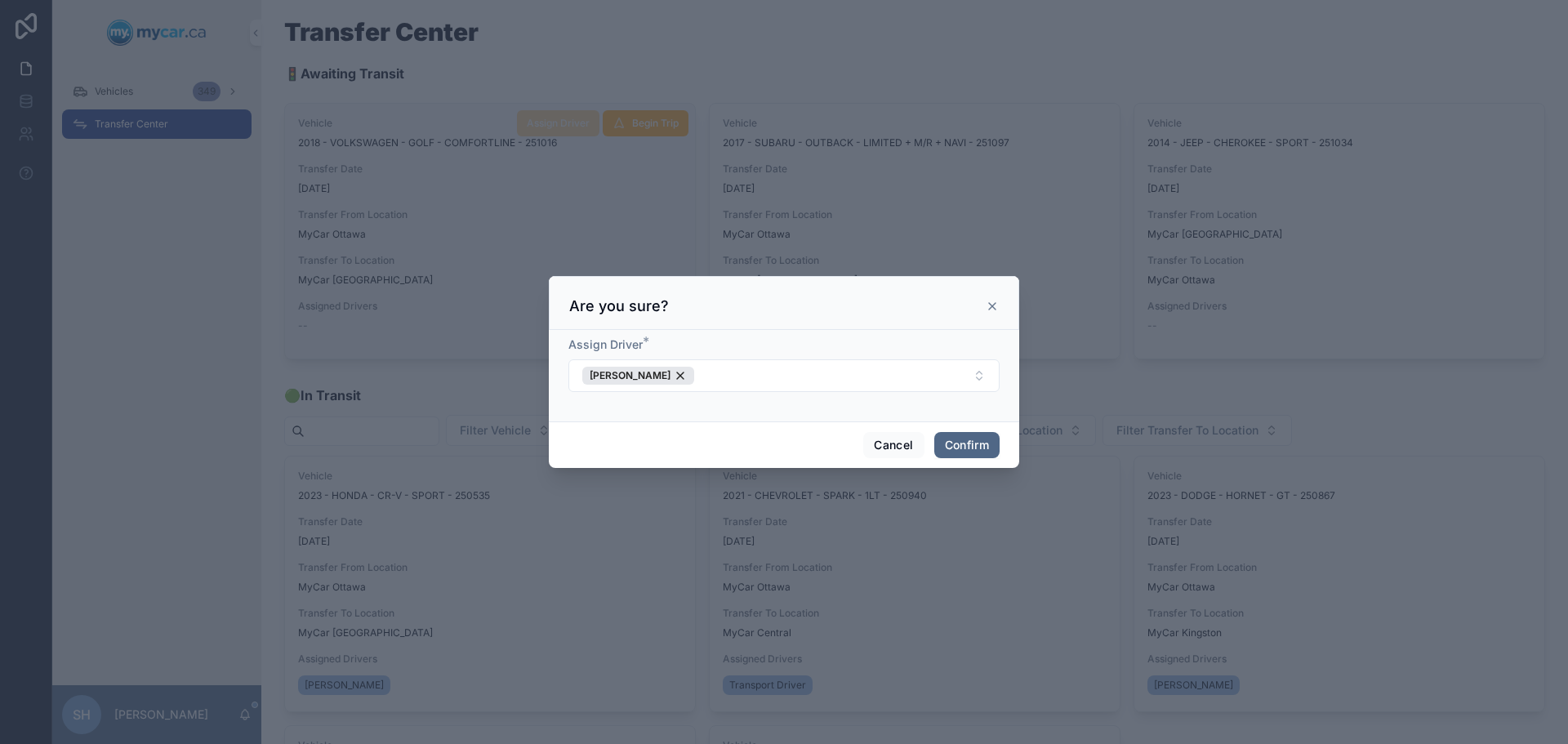
click at [969, 440] on button "Confirm" at bounding box center [967, 445] width 65 height 26
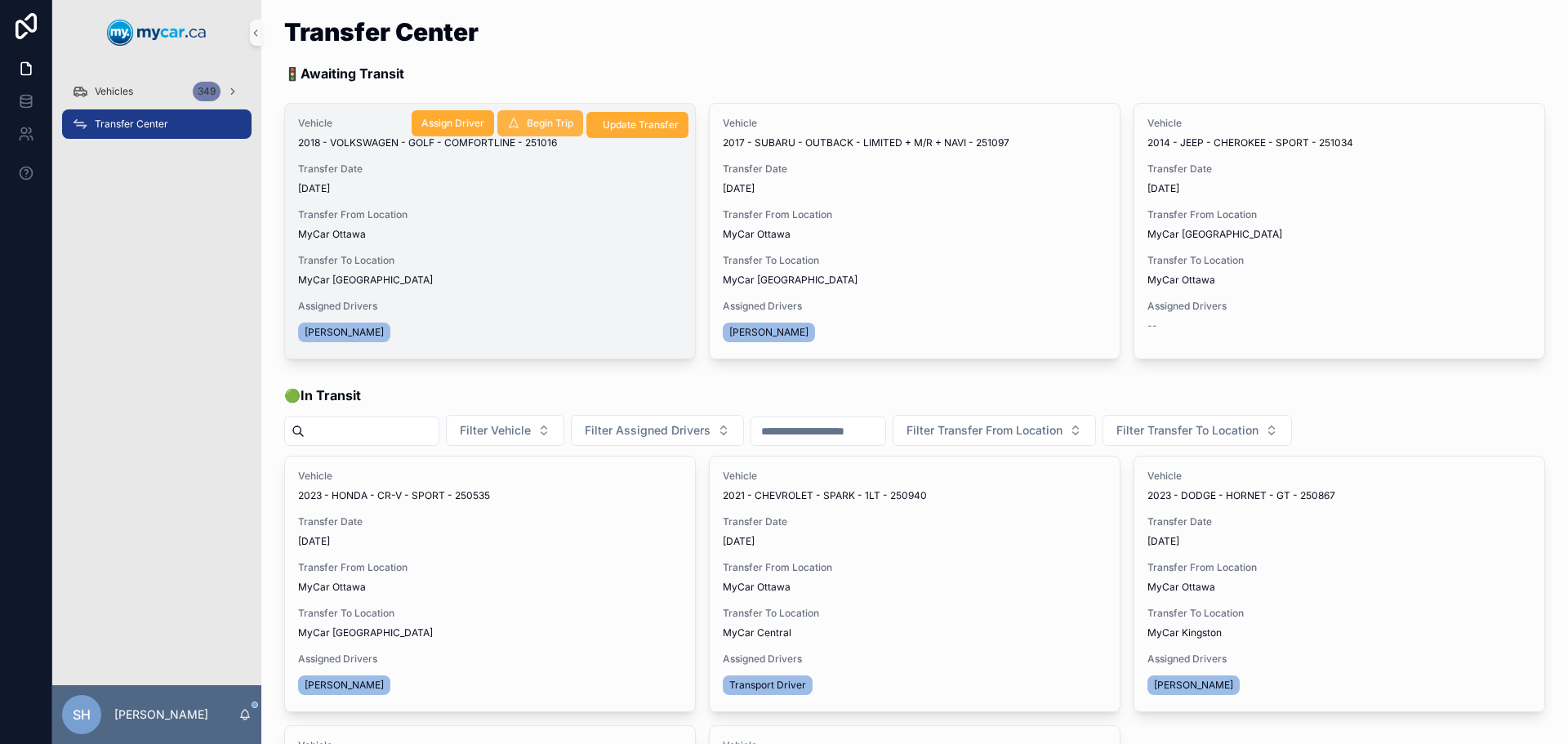
click at [531, 119] on span "Begin Trip" at bounding box center [550, 123] width 46 height 13
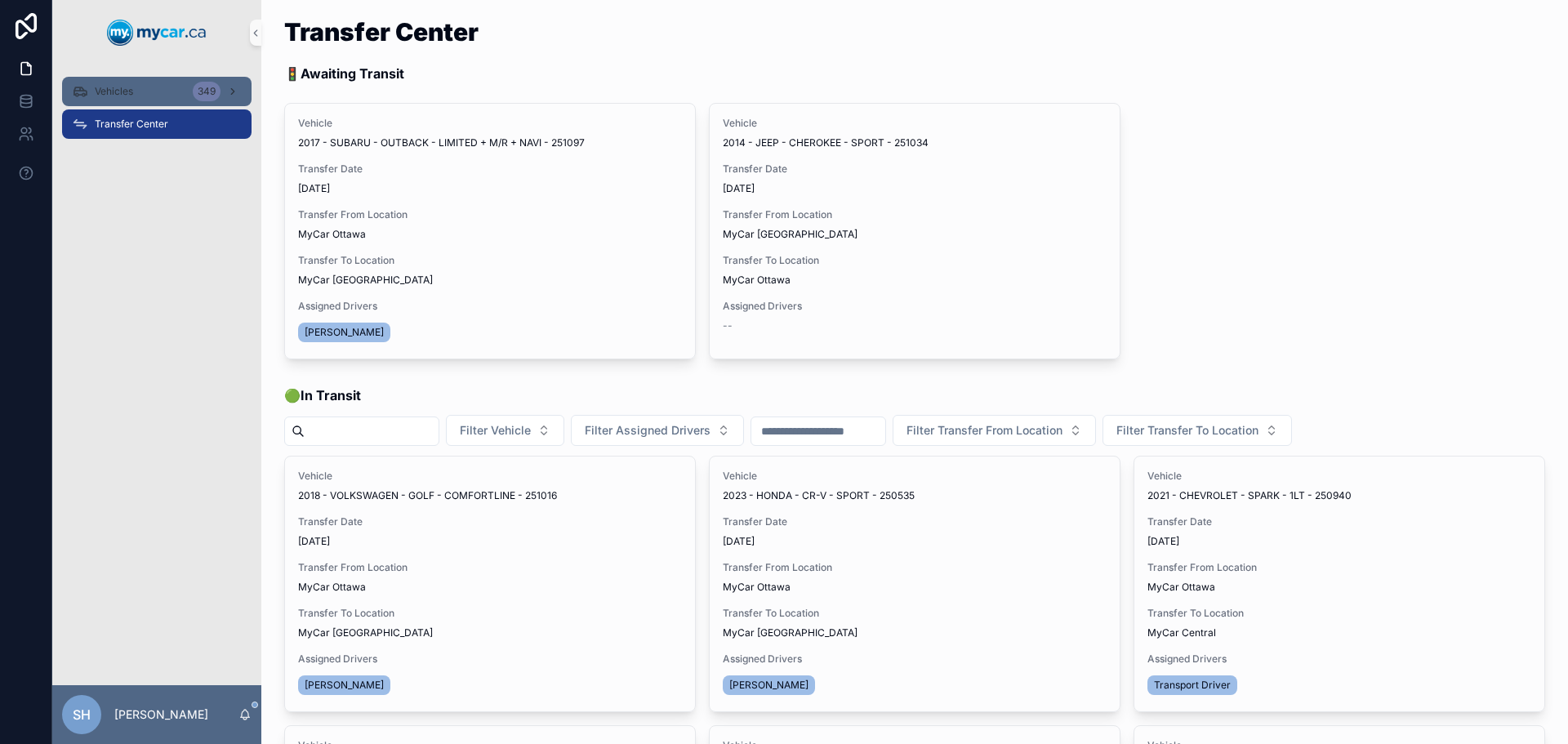
click at [98, 91] on span "Vehicles" at bounding box center [114, 91] width 38 height 13
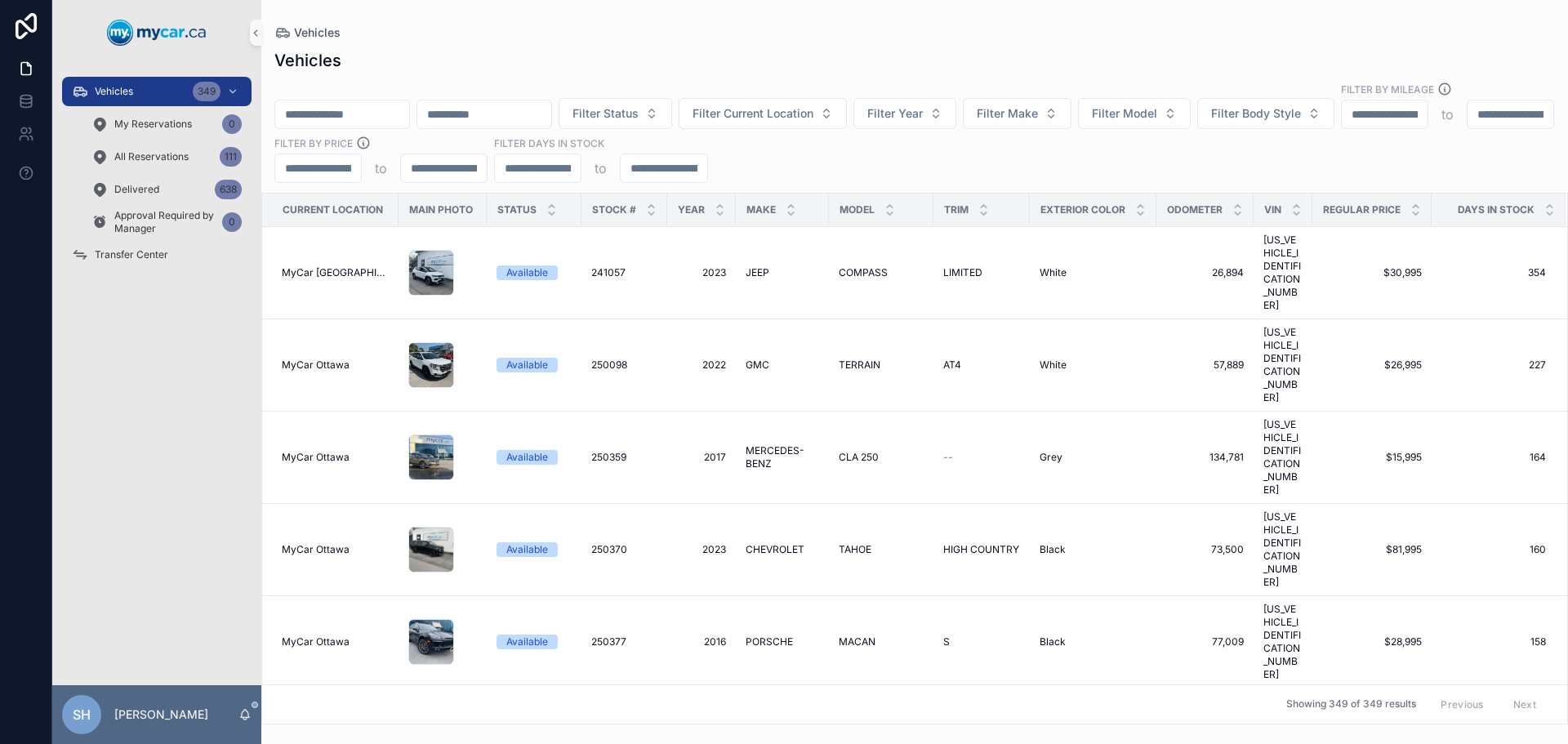
click at [333, 103] on input "scrollable content" at bounding box center [342, 114] width 134 height 23
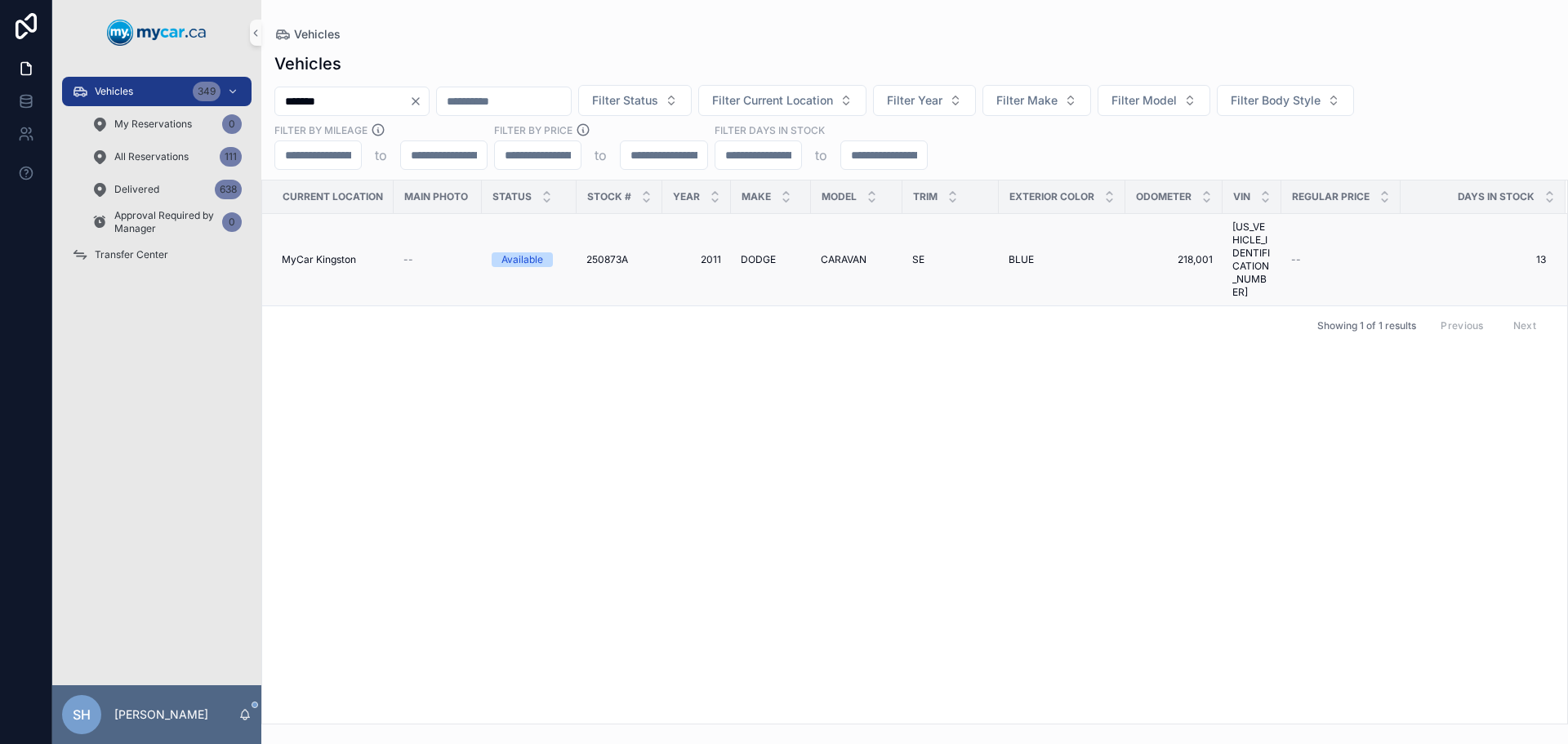
type input "*******"
click at [779, 253] on div "DODGE DODGE" at bounding box center [770, 259] width 60 height 13
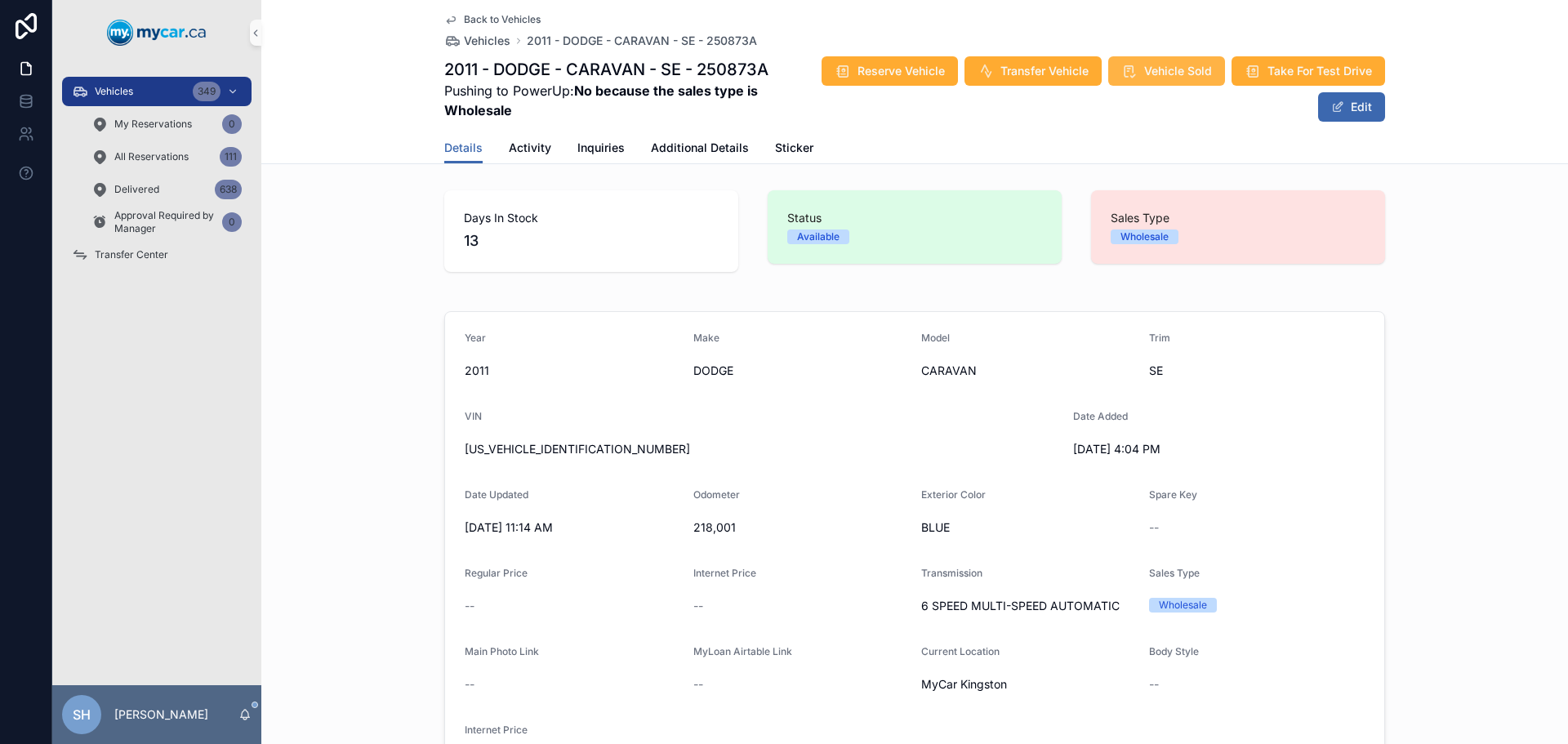
click at [1169, 69] on span "Vehicle Sold" at bounding box center [1179, 71] width 68 height 17
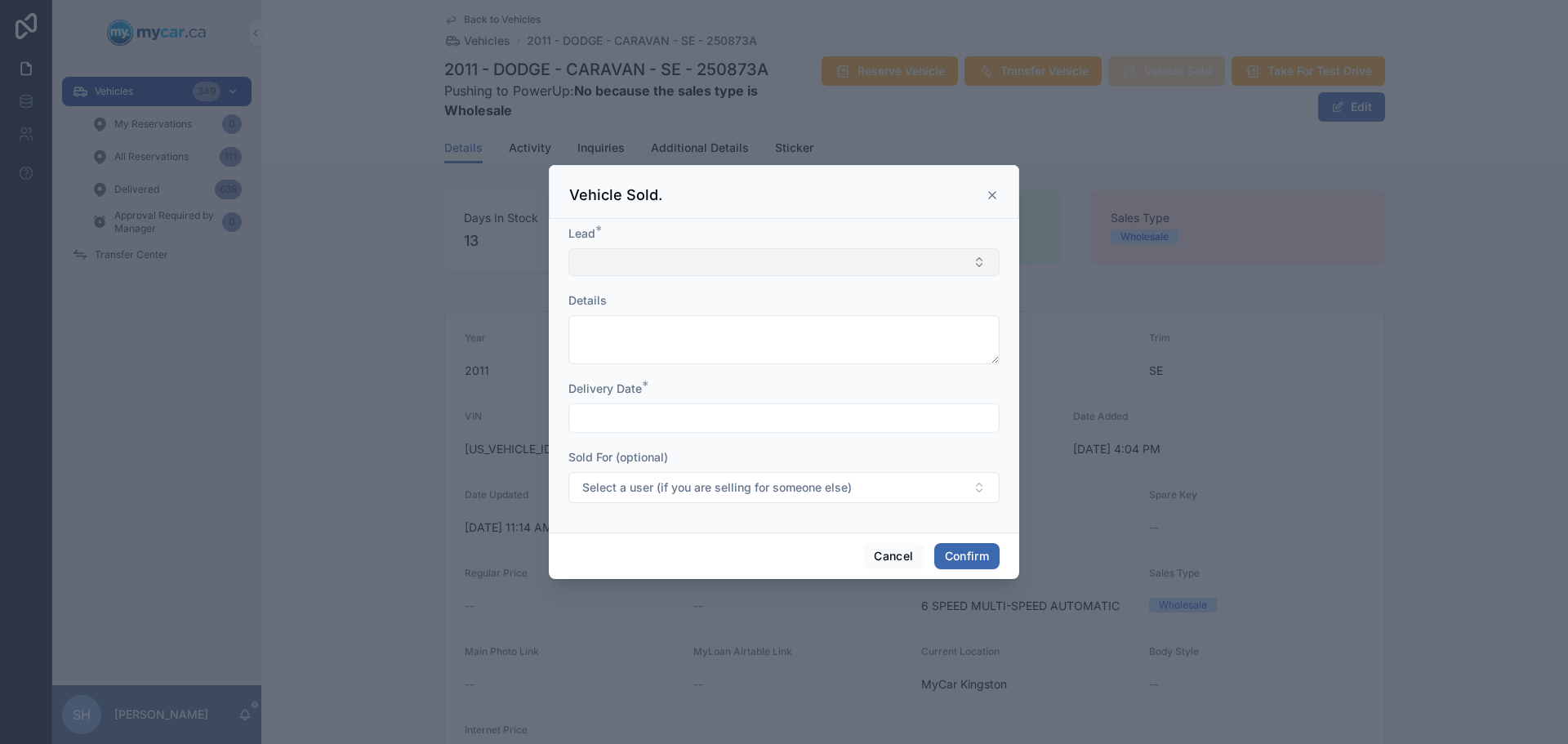
click at [661, 275] on button "Select Button" at bounding box center [784, 263] width 431 height 28
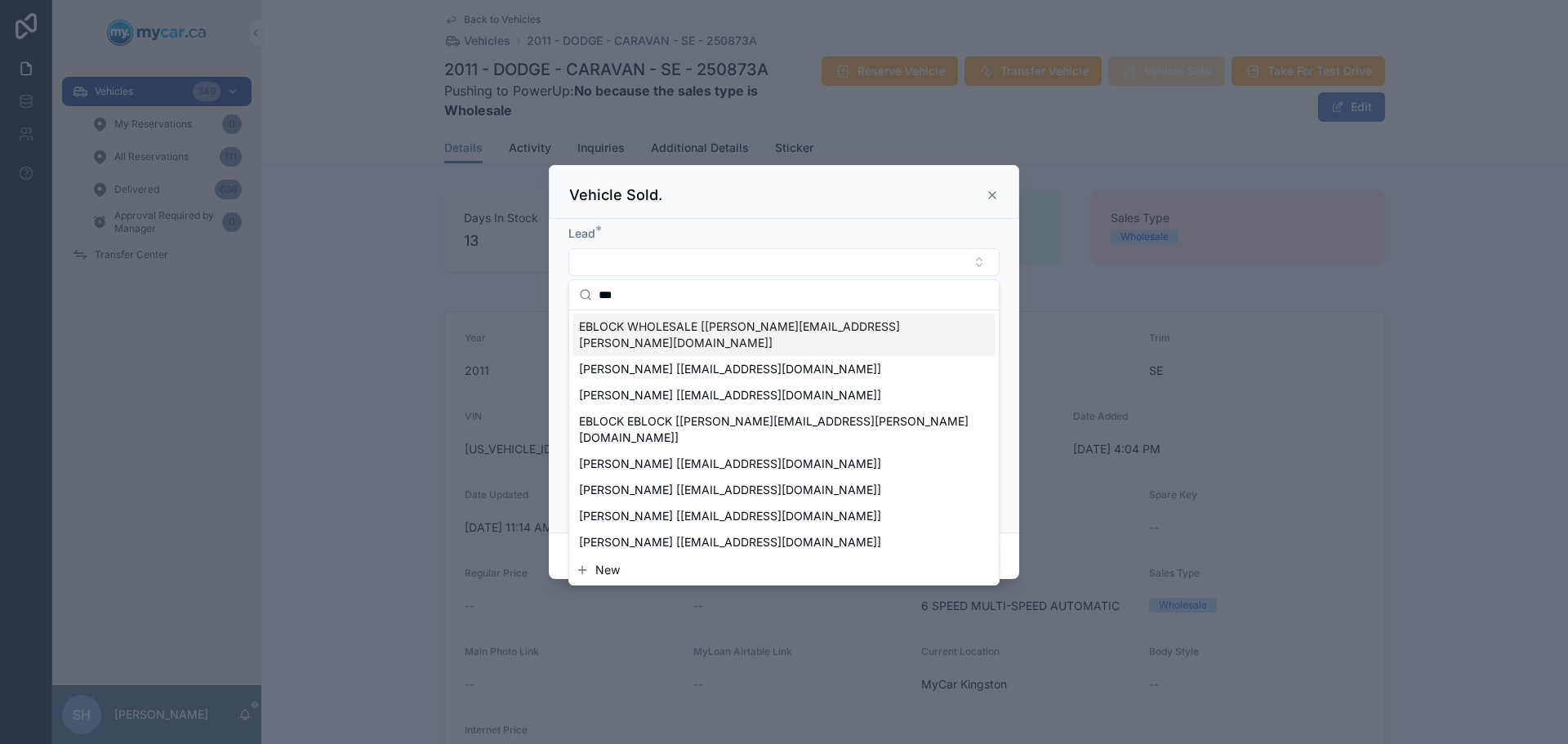
type input "***"
click at [674, 325] on span "EBLOCK WHOLESALE [[PERSON_NAME][EMAIL_ADDRESS][PERSON_NAME][DOMAIN_NAME]]" at bounding box center [774, 334] width 390 height 32
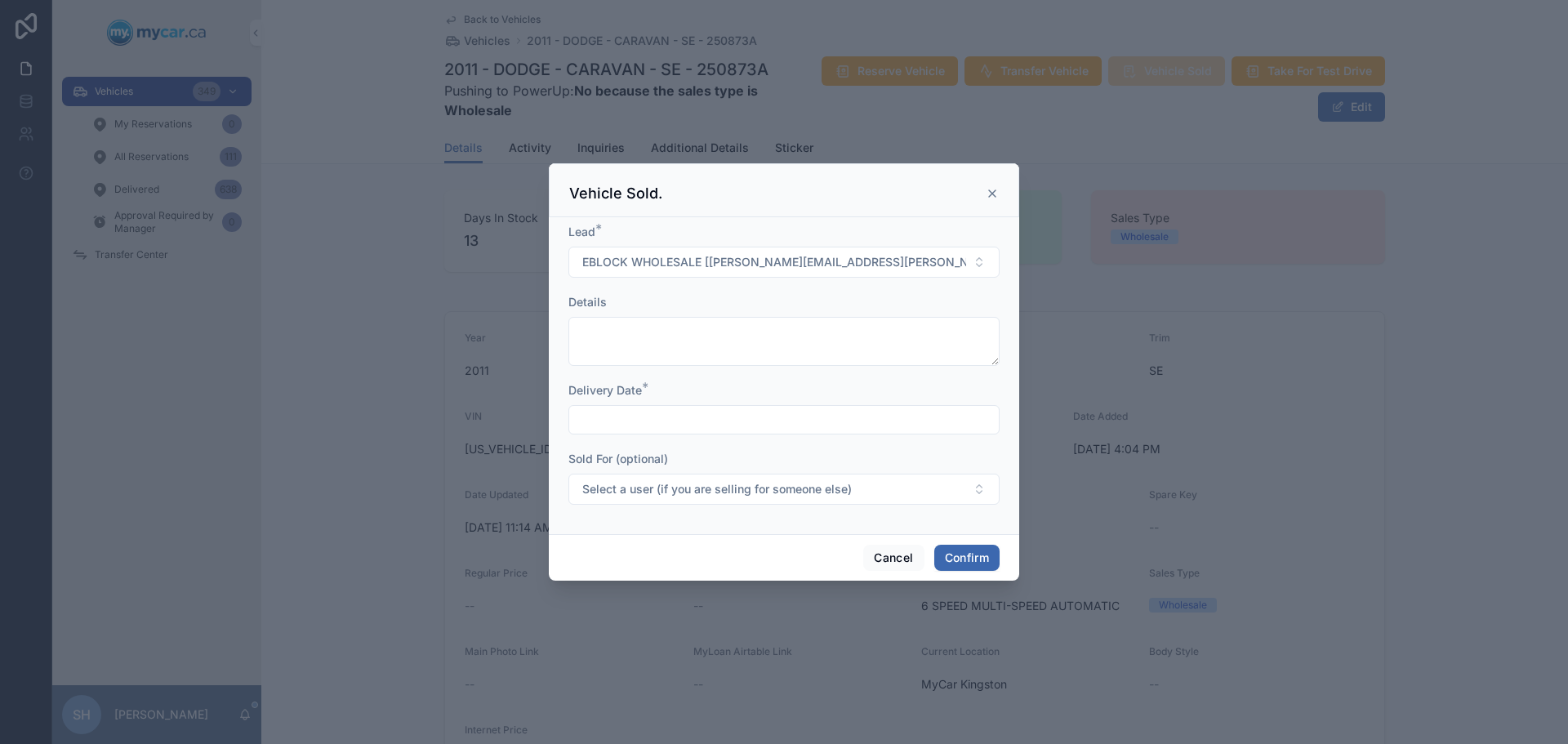
click at [624, 427] on input "text" at bounding box center [784, 420] width 429 height 23
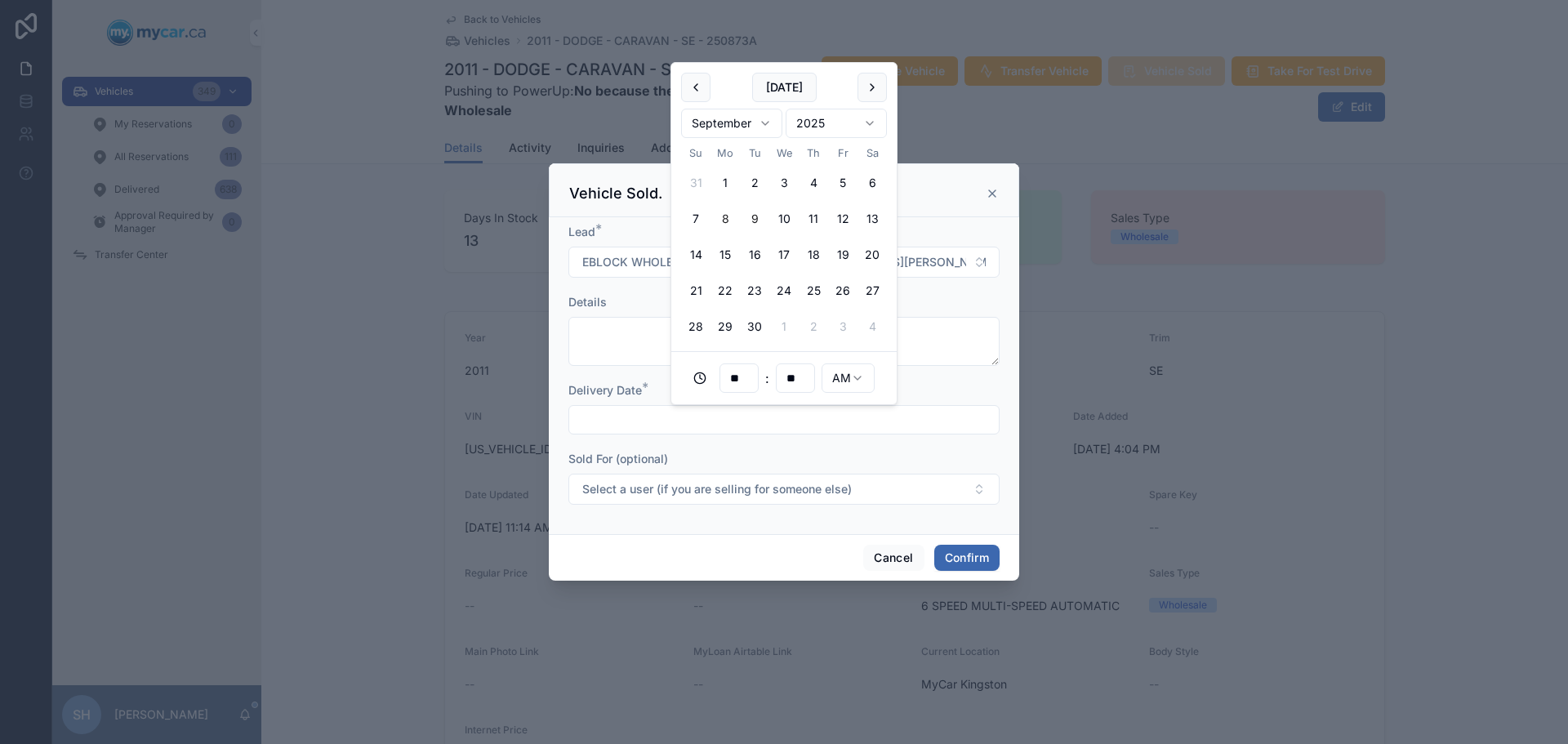
click at [755, 220] on button "9" at bounding box center [755, 219] width 30 height 30
type input "**********"
click at [987, 558] on button "Confirm" at bounding box center [967, 557] width 65 height 26
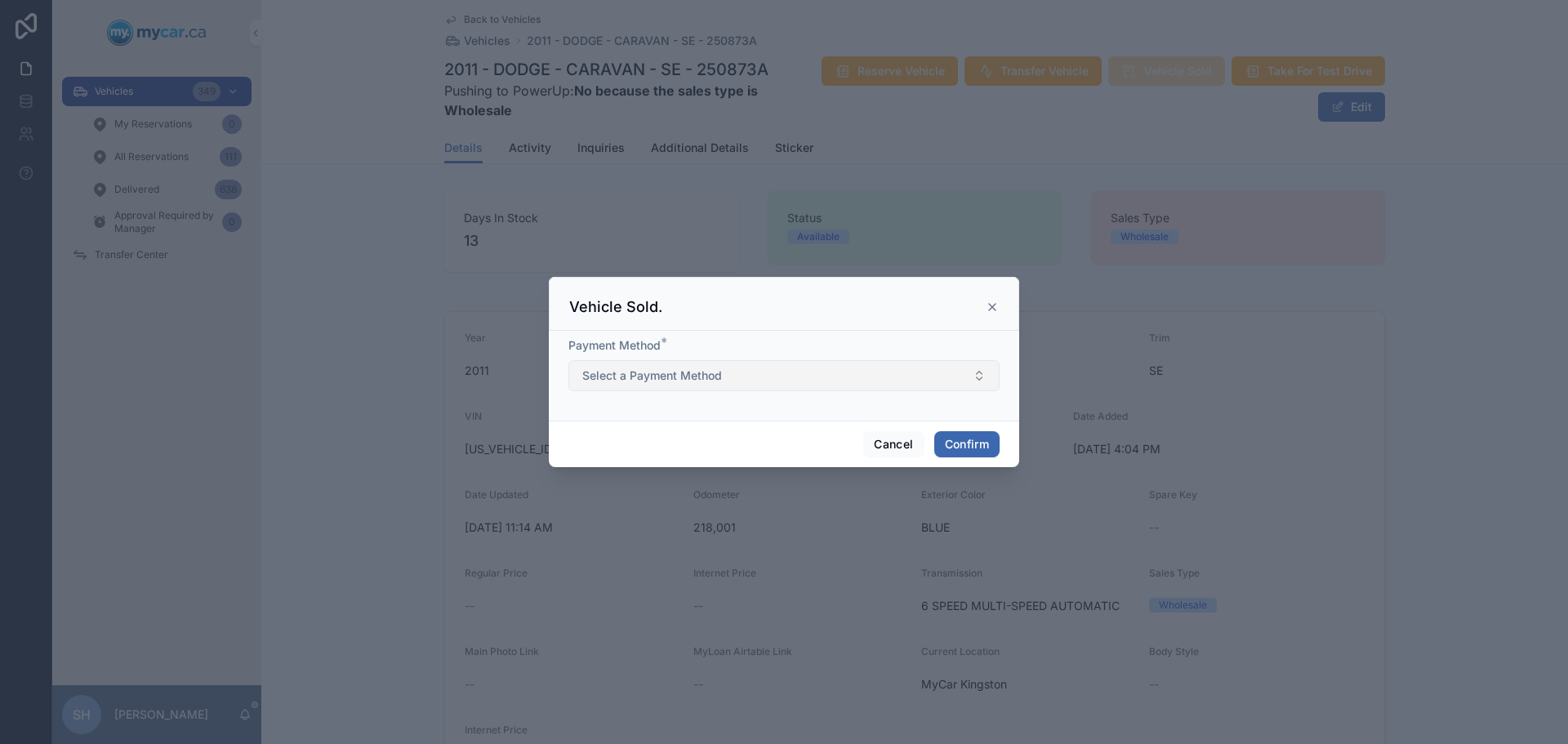
click at [711, 375] on span "Select a Payment Method" at bounding box center [652, 375] width 140 height 17
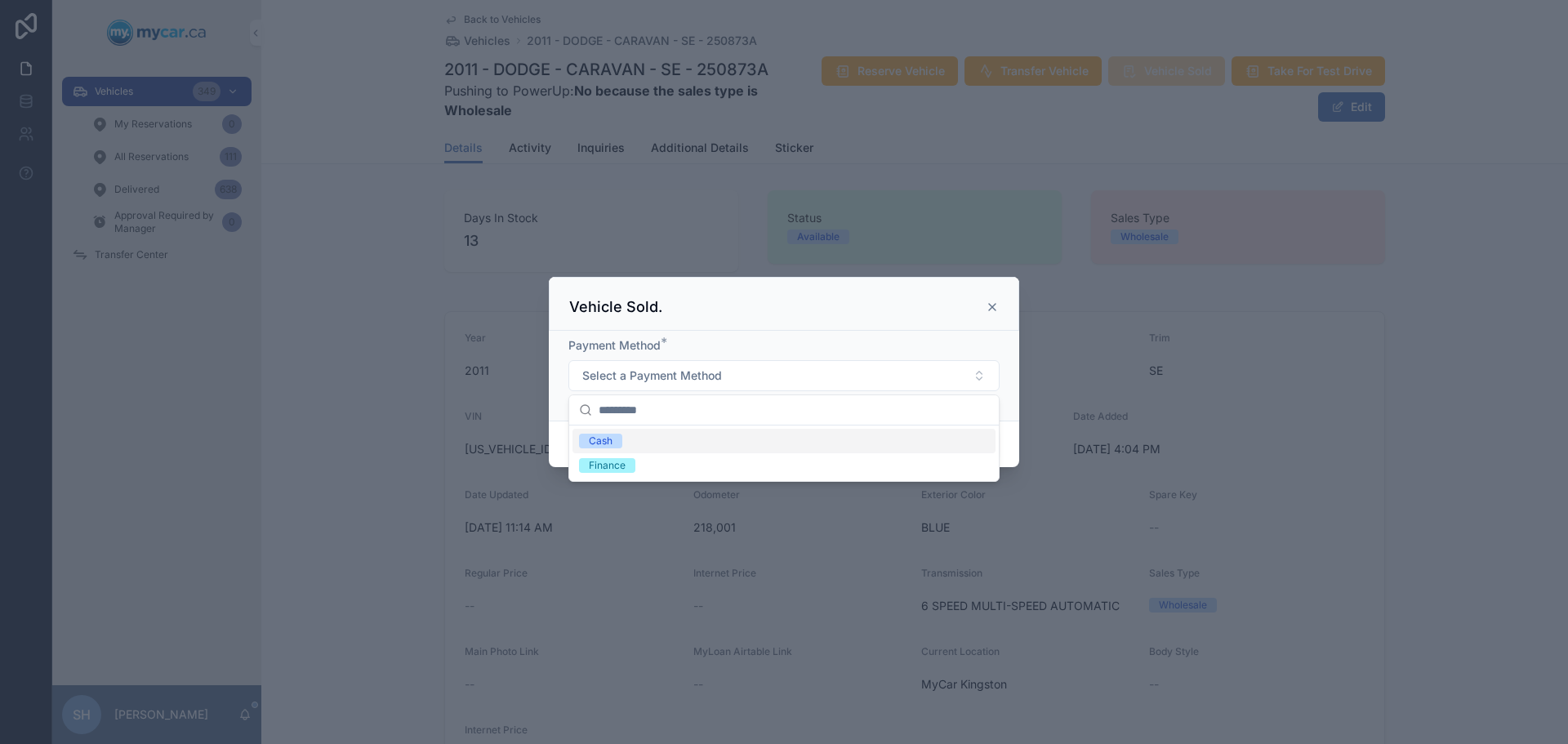
click at [606, 439] on div "Cash" at bounding box center [600, 440] width 24 height 15
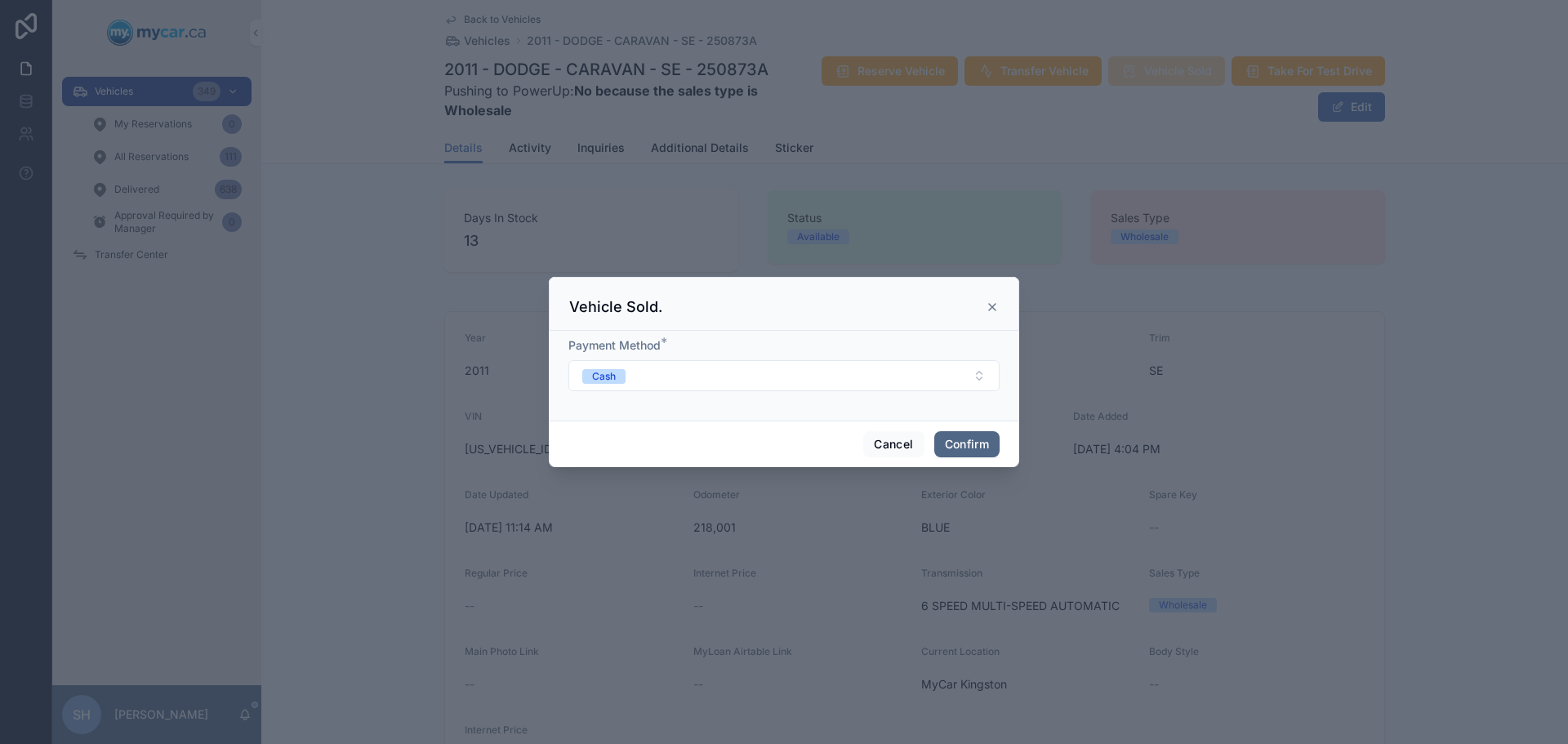
click at [983, 437] on button "Confirm" at bounding box center [967, 444] width 65 height 26
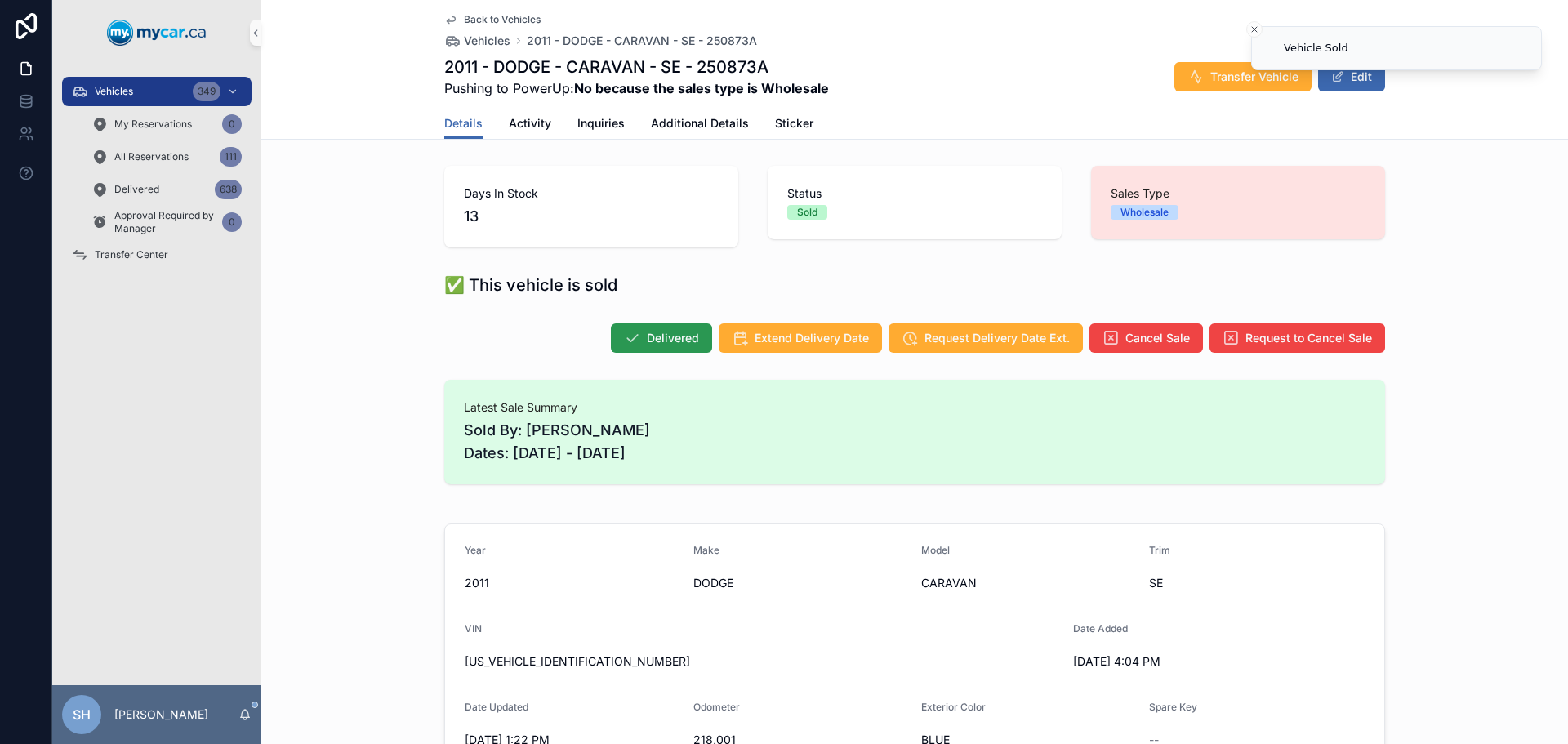
click at [630, 350] on button "Delivered" at bounding box center [661, 338] width 101 height 30
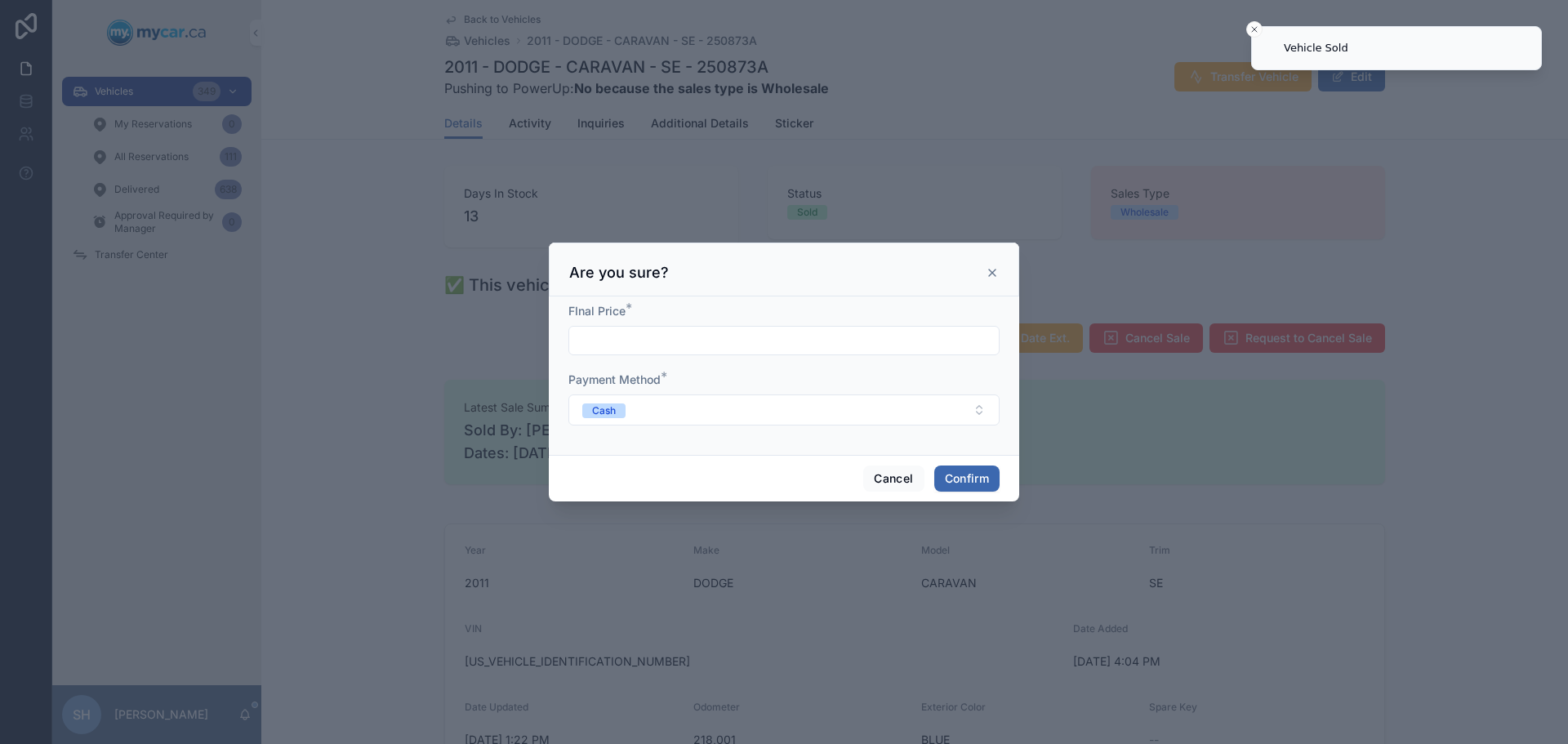
click at [625, 348] on input "text" at bounding box center [784, 340] width 429 height 23
type input "*****"
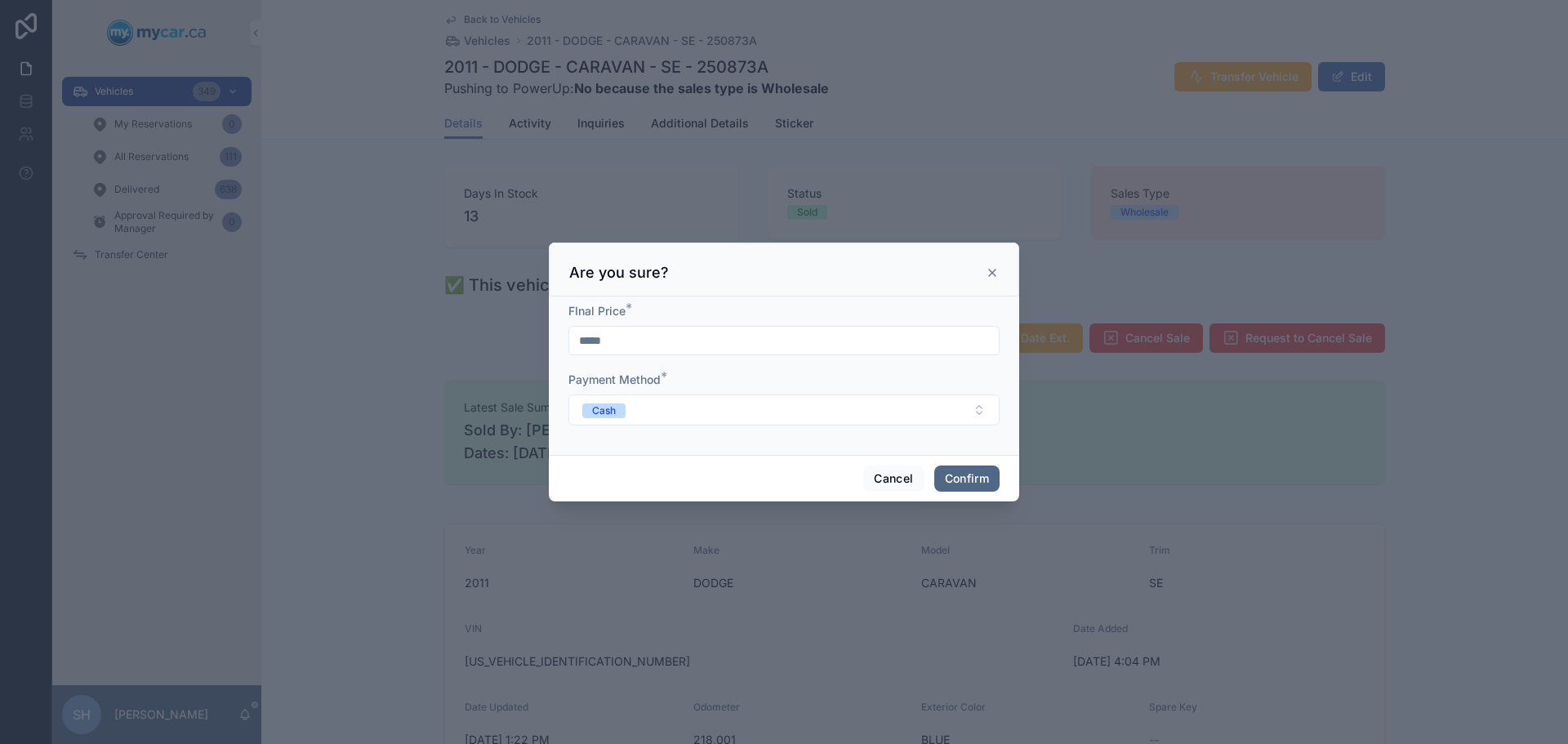
click at [941, 469] on button "Confirm" at bounding box center [967, 479] width 65 height 26
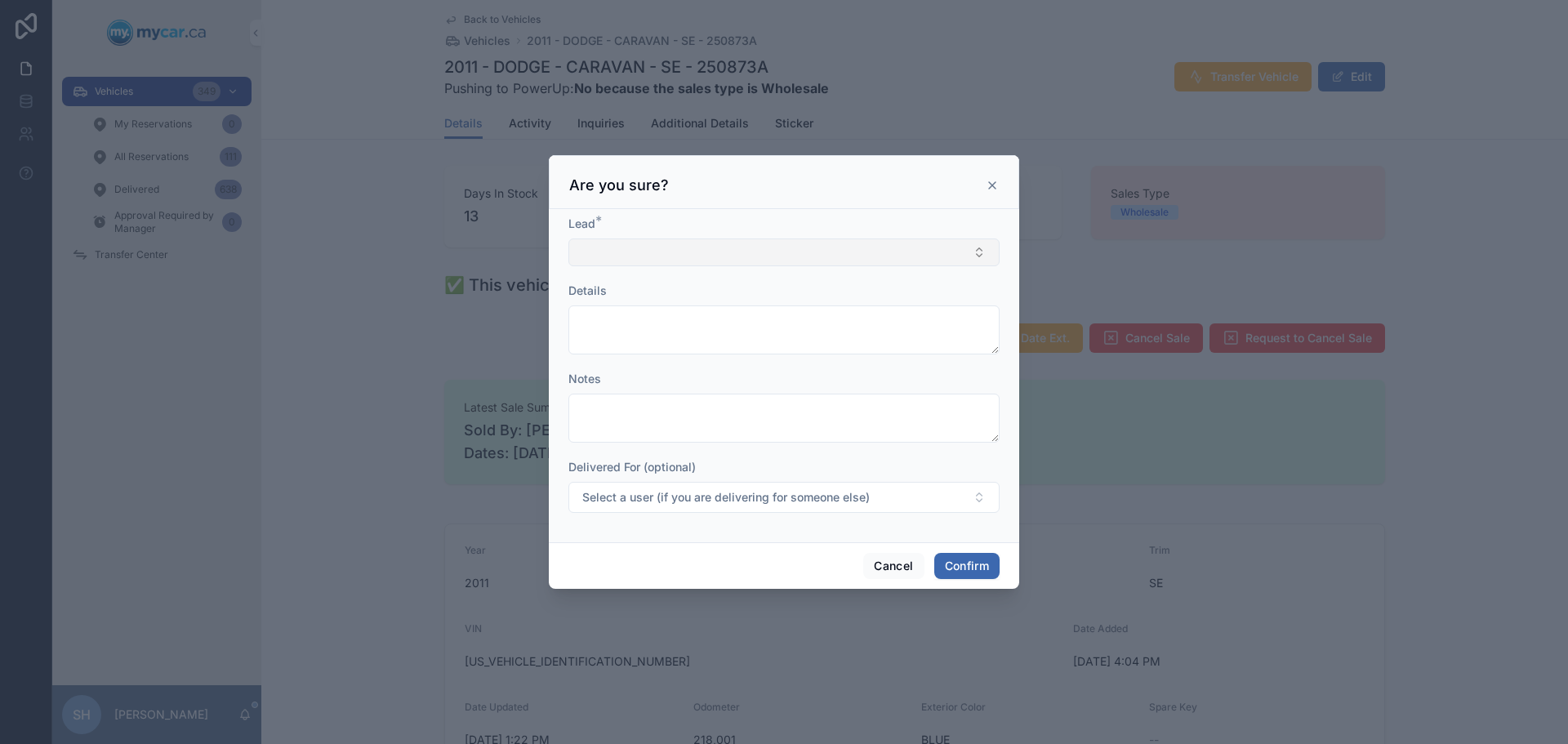
click at [679, 261] on button "Select Button" at bounding box center [784, 252] width 431 height 28
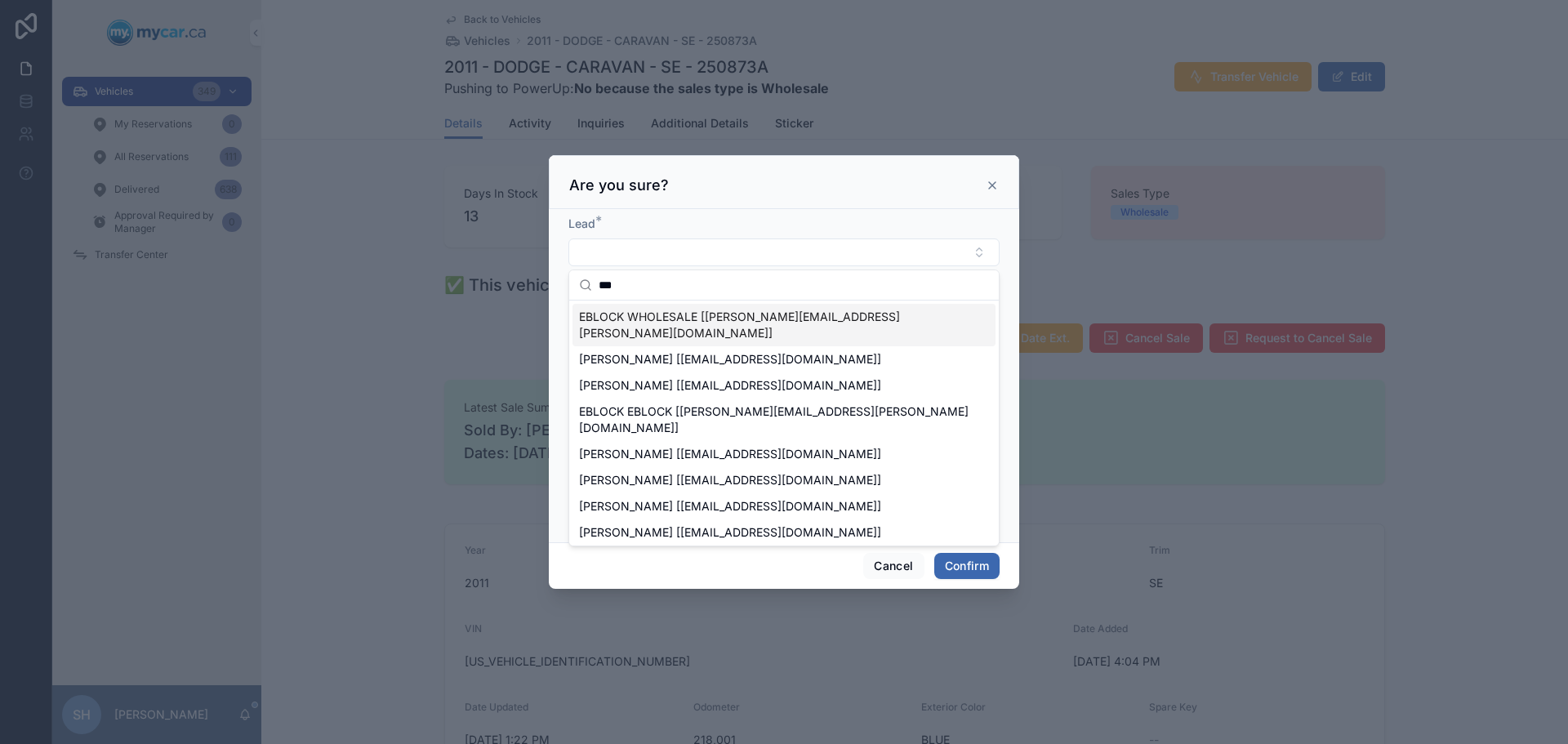
type input "***"
click at [690, 314] on span "EBLOCK WHOLESALE [[PERSON_NAME][EMAIL_ADDRESS][PERSON_NAME][DOMAIN_NAME]]" at bounding box center [774, 324] width 390 height 32
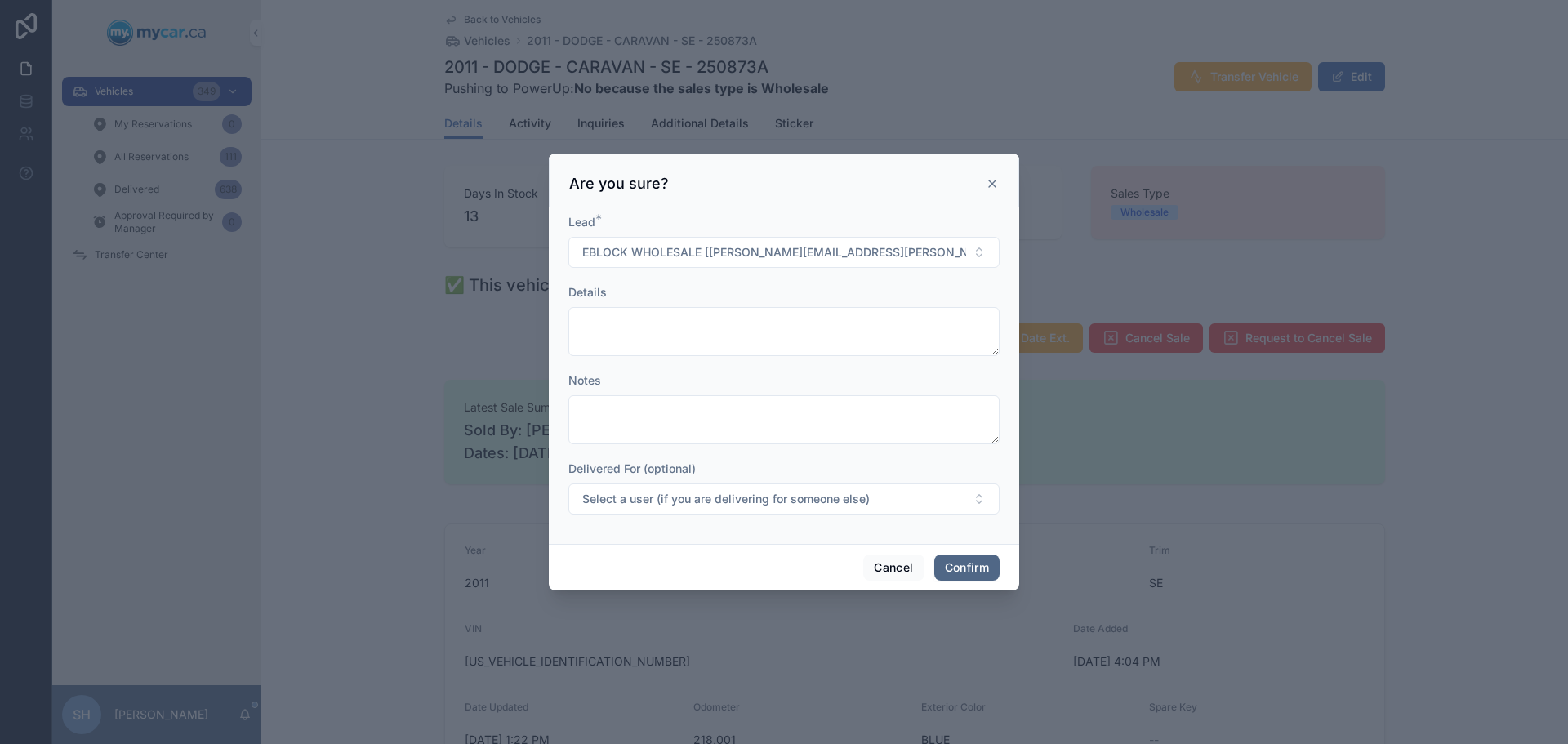
click at [962, 568] on button "Confirm" at bounding box center [967, 568] width 65 height 26
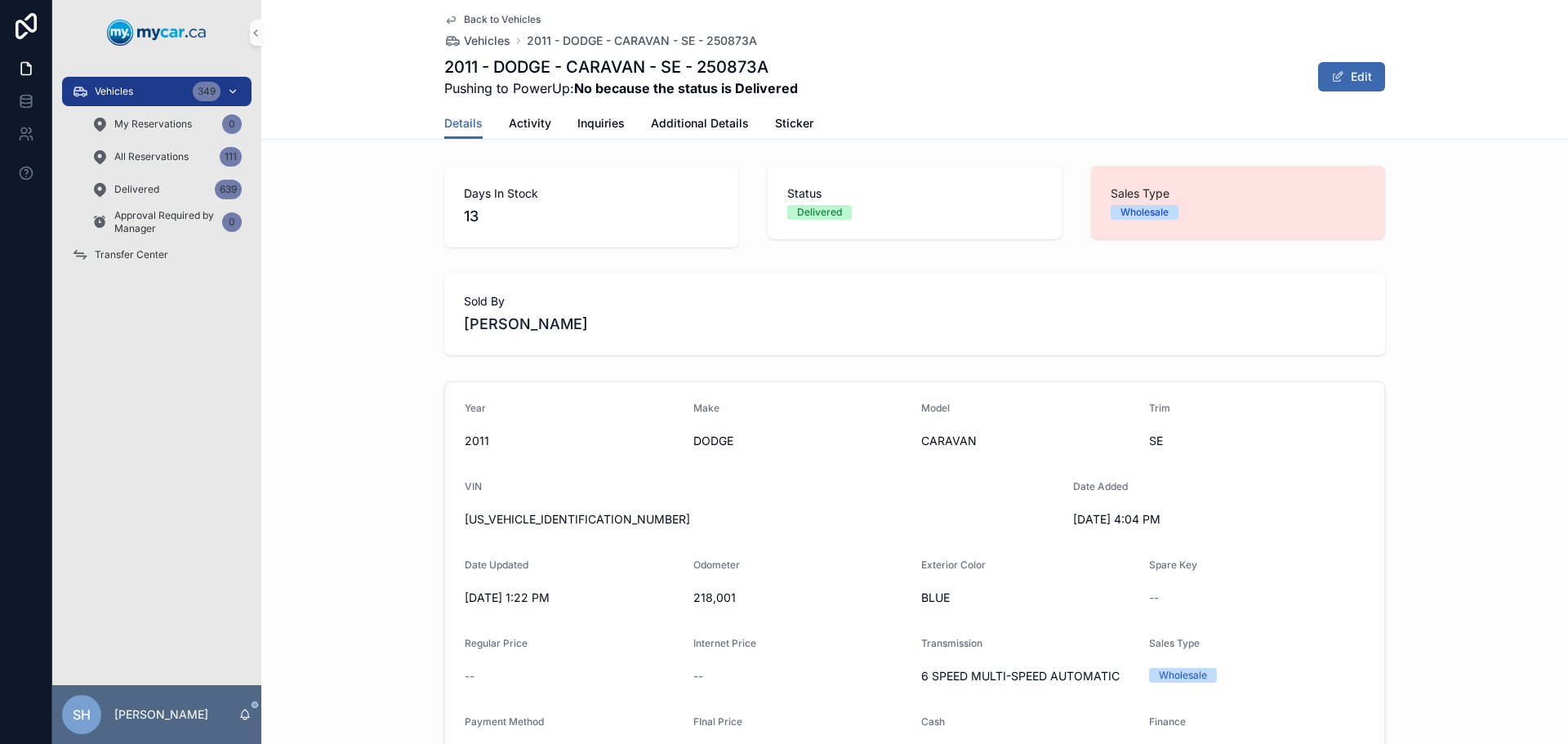
click at [157, 90] on div "Vehicles 349" at bounding box center [156, 92] width 170 height 26
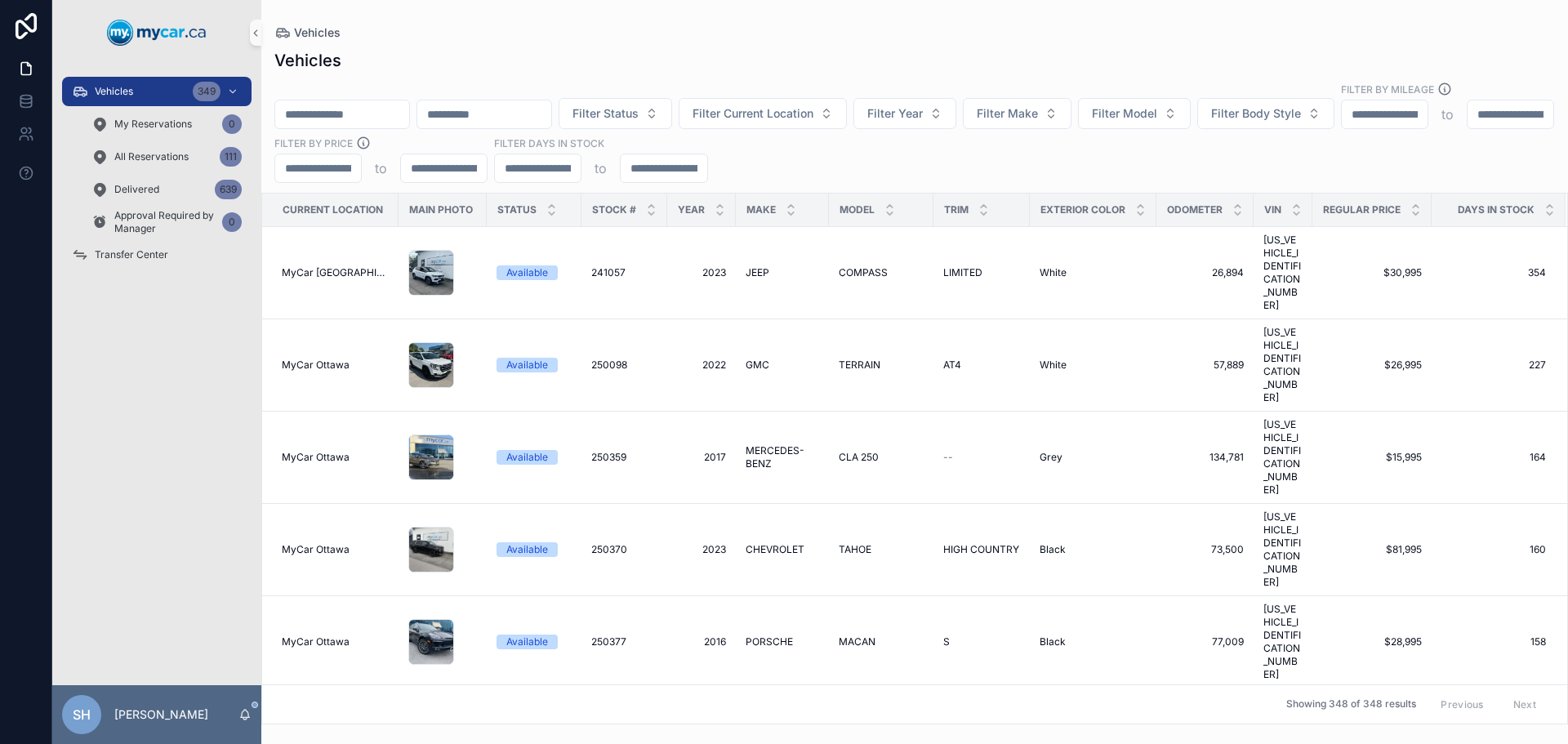
click at [383, 103] on input "scrollable content" at bounding box center [342, 114] width 134 height 23
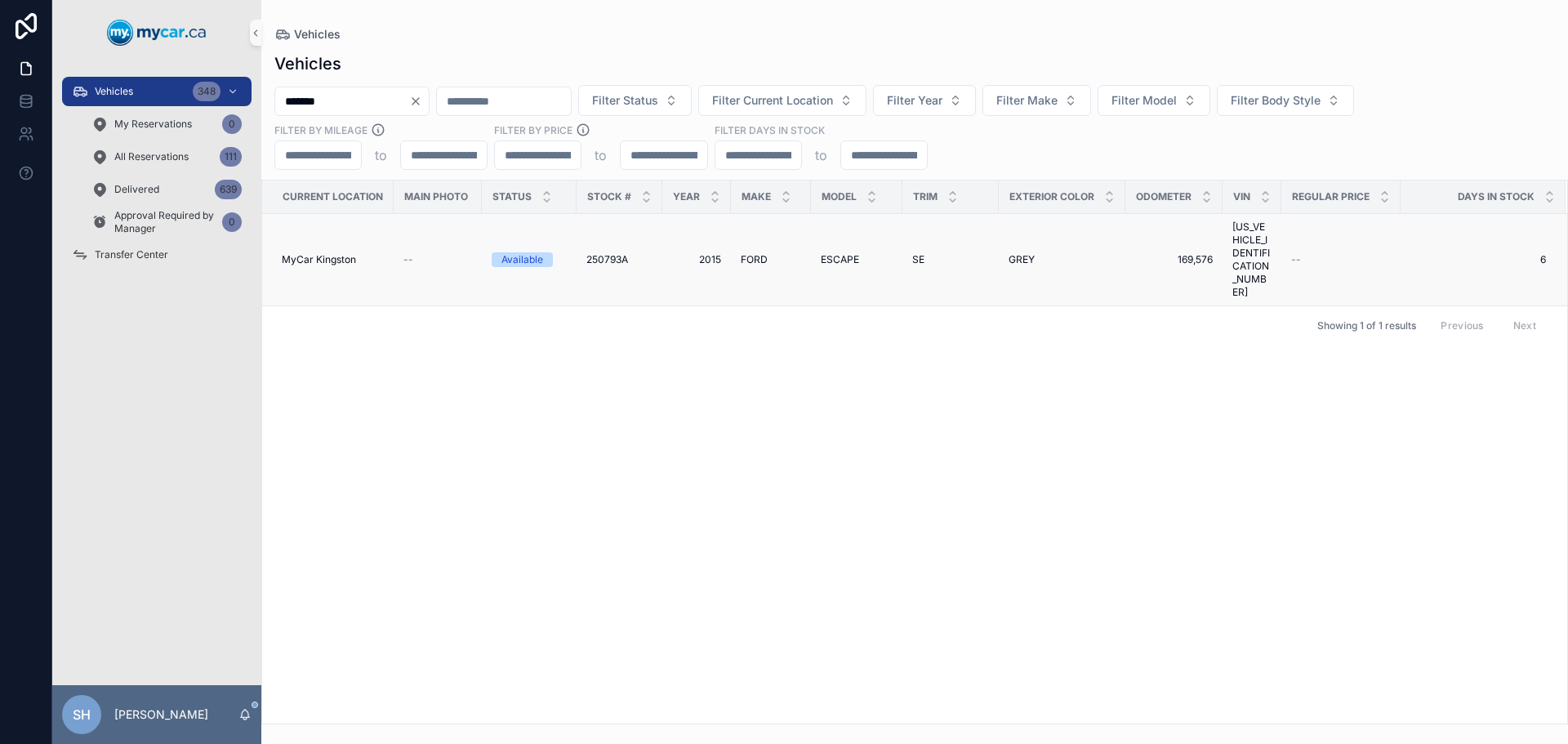
type input "*******"
click at [703, 253] on span "2015" at bounding box center [696, 259] width 49 height 13
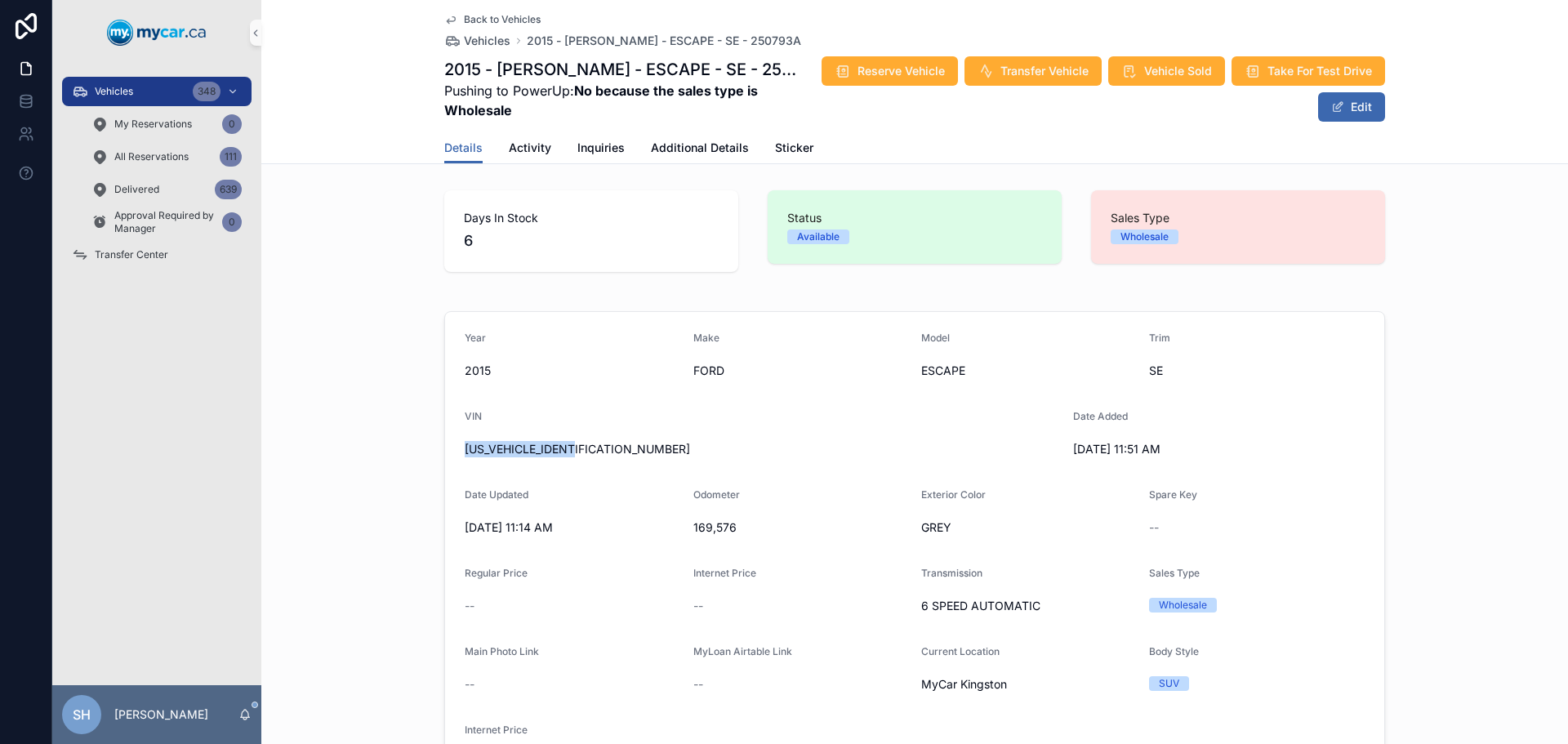
drag, startPoint x: 579, startPoint y: 444, endPoint x: 393, endPoint y: 468, distance: 187.5
click at [393, 468] on div "Year [DATE] Make FORD Model ESCAPE Trim SE VIN [US_VEHICLE_IDENTIFICATION_NUMBE…" at bounding box center [915, 553] width 1307 height 498
copy span "[US_VEHICLE_IDENTIFICATION_NUMBER]"
click at [564, 348] on div "Year" at bounding box center [572, 341] width 216 height 19
click at [1181, 72] on span "Vehicle Sold" at bounding box center [1179, 71] width 68 height 17
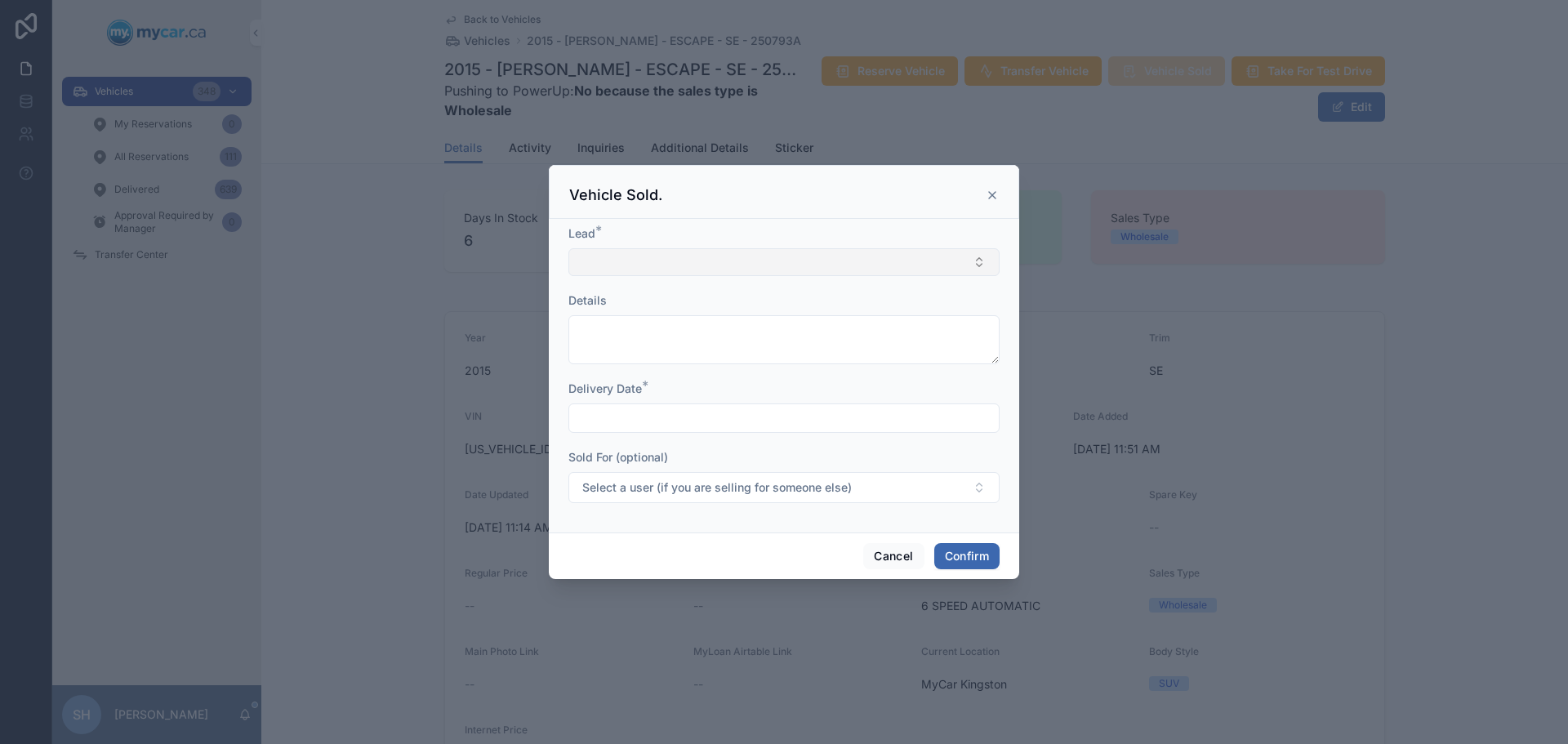
click at [676, 267] on button "Select Button" at bounding box center [784, 263] width 431 height 28
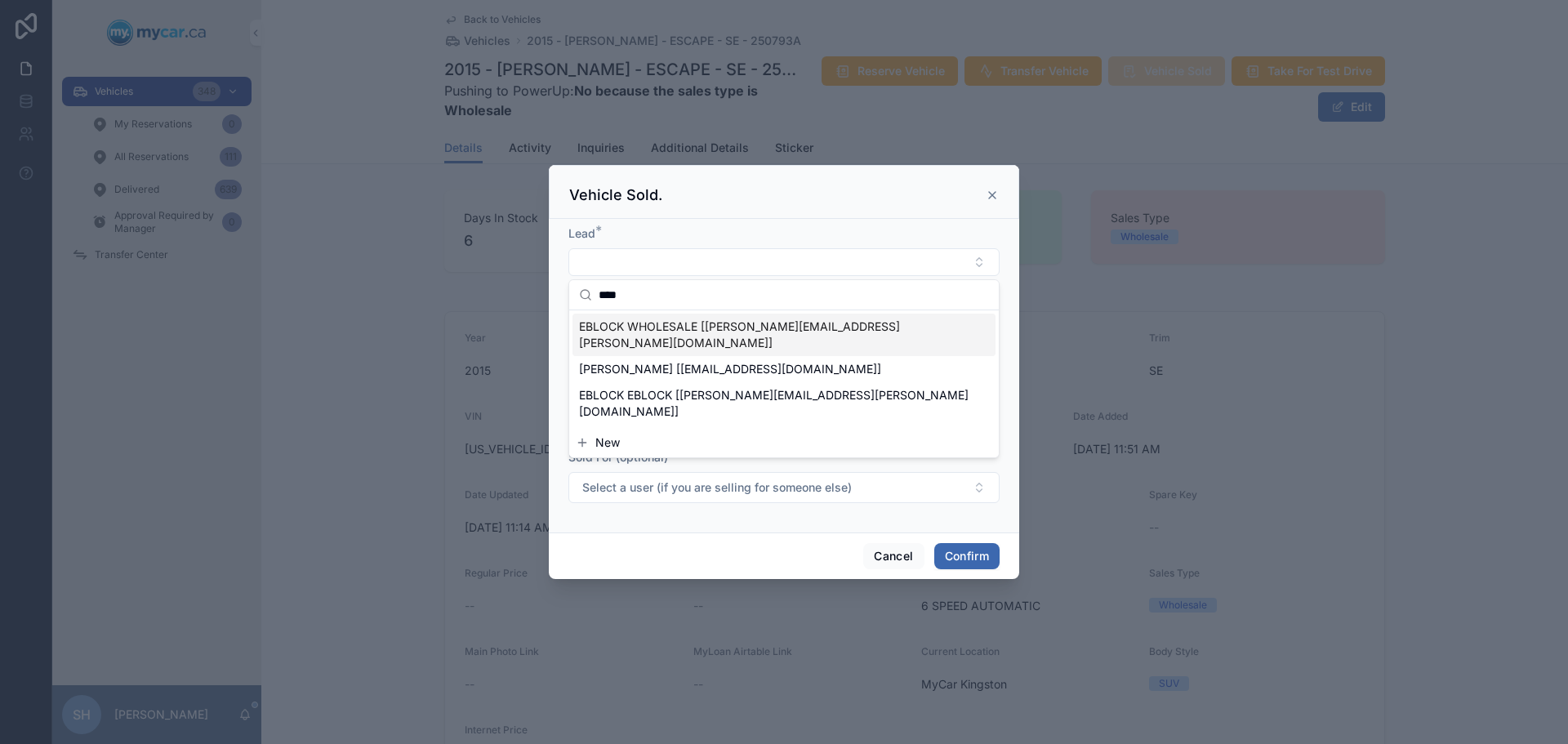
type input "****"
click at [663, 319] on span "EBLOCK WHOLESALE [[PERSON_NAME][EMAIL_ADDRESS][PERSON_NAME][DOMAIN_NAME]]" at bounding box center [774, 334] width 390 height 32
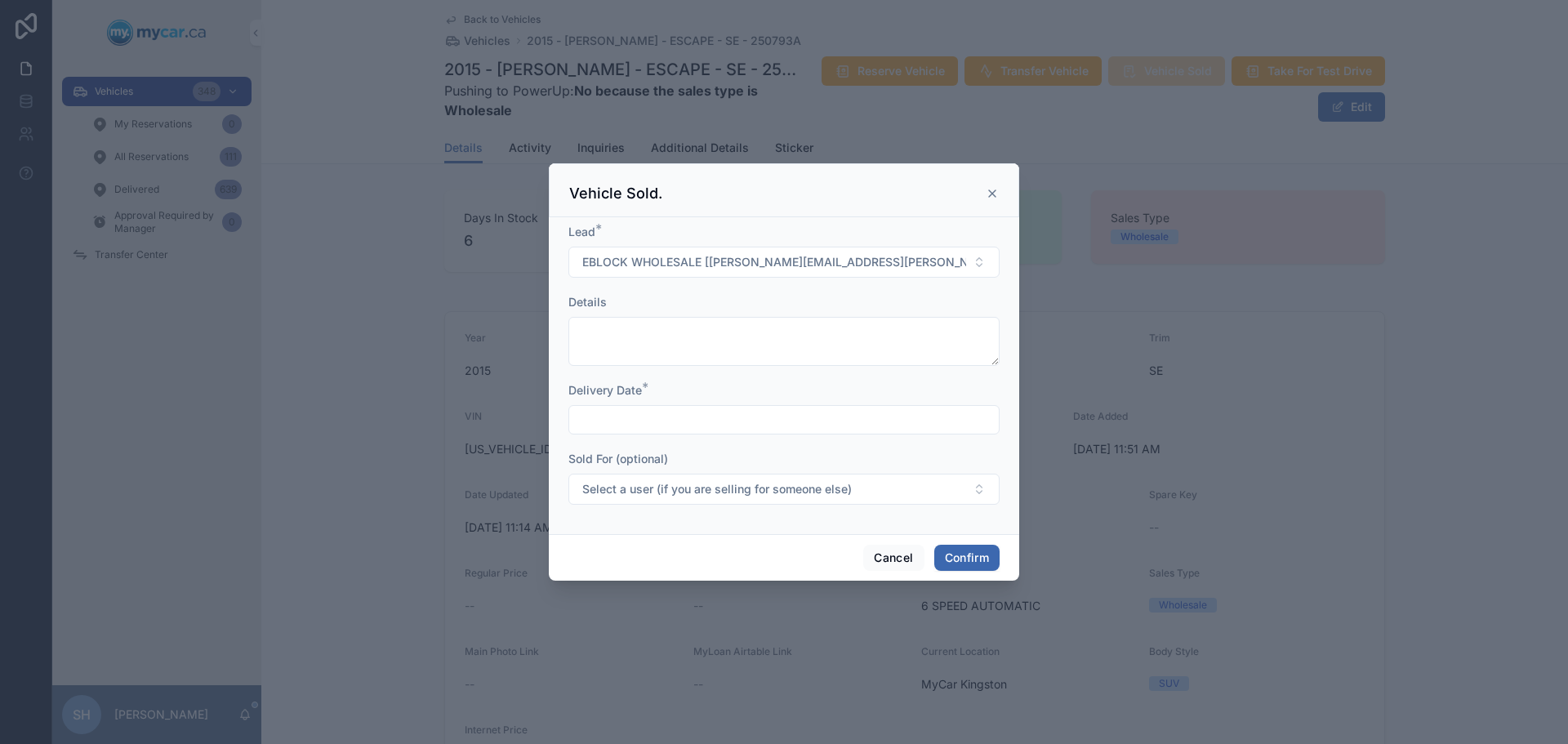
click at [620, 408] on input "text" at bounding box center [784, 420] width 429 height 23
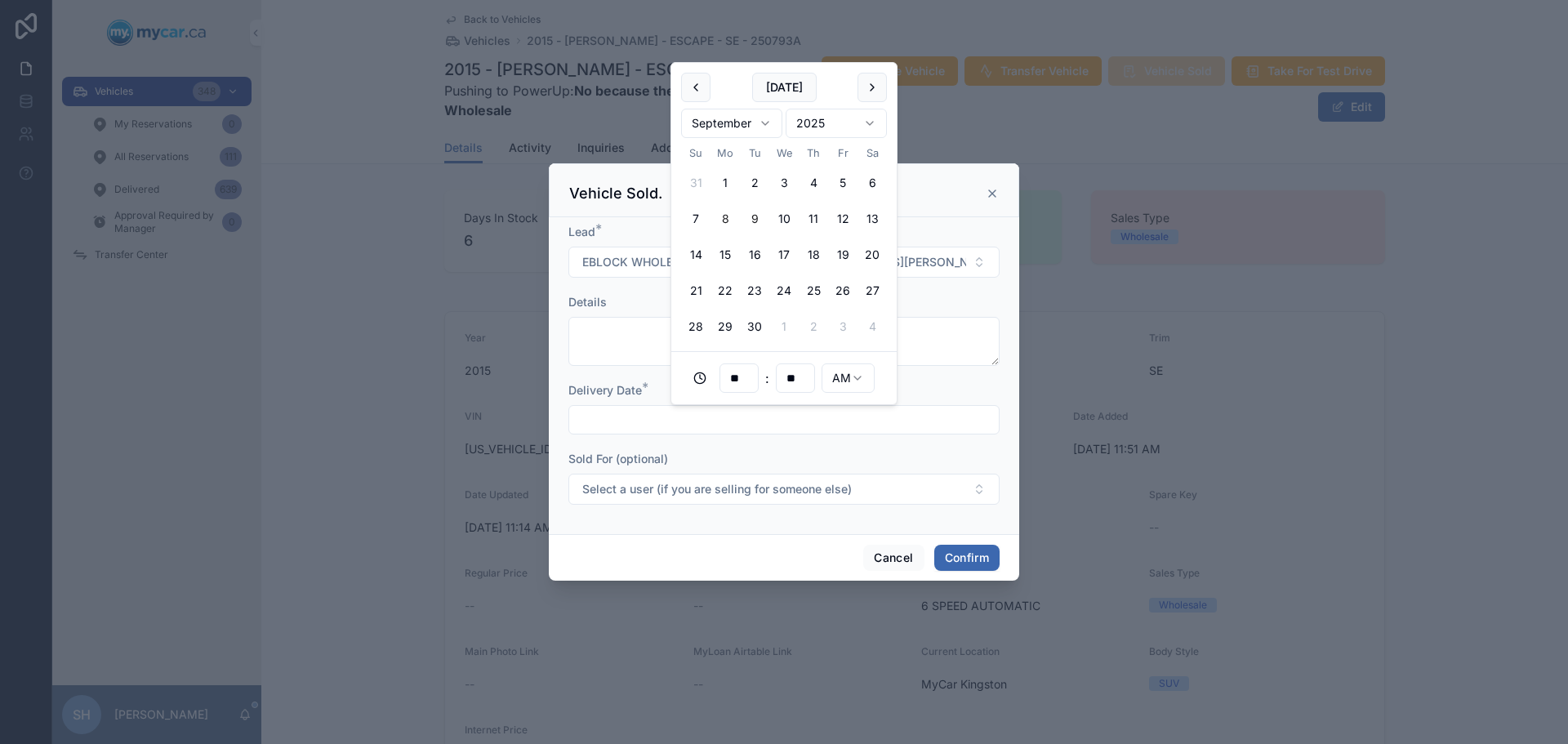
click at [757, 224] on button "9" at bounding box center [755, 219] width 30 height 30
type input "**********"
click at [975, 552] on button "Confirm" at bounding box center [967, 557] width 65 height 26
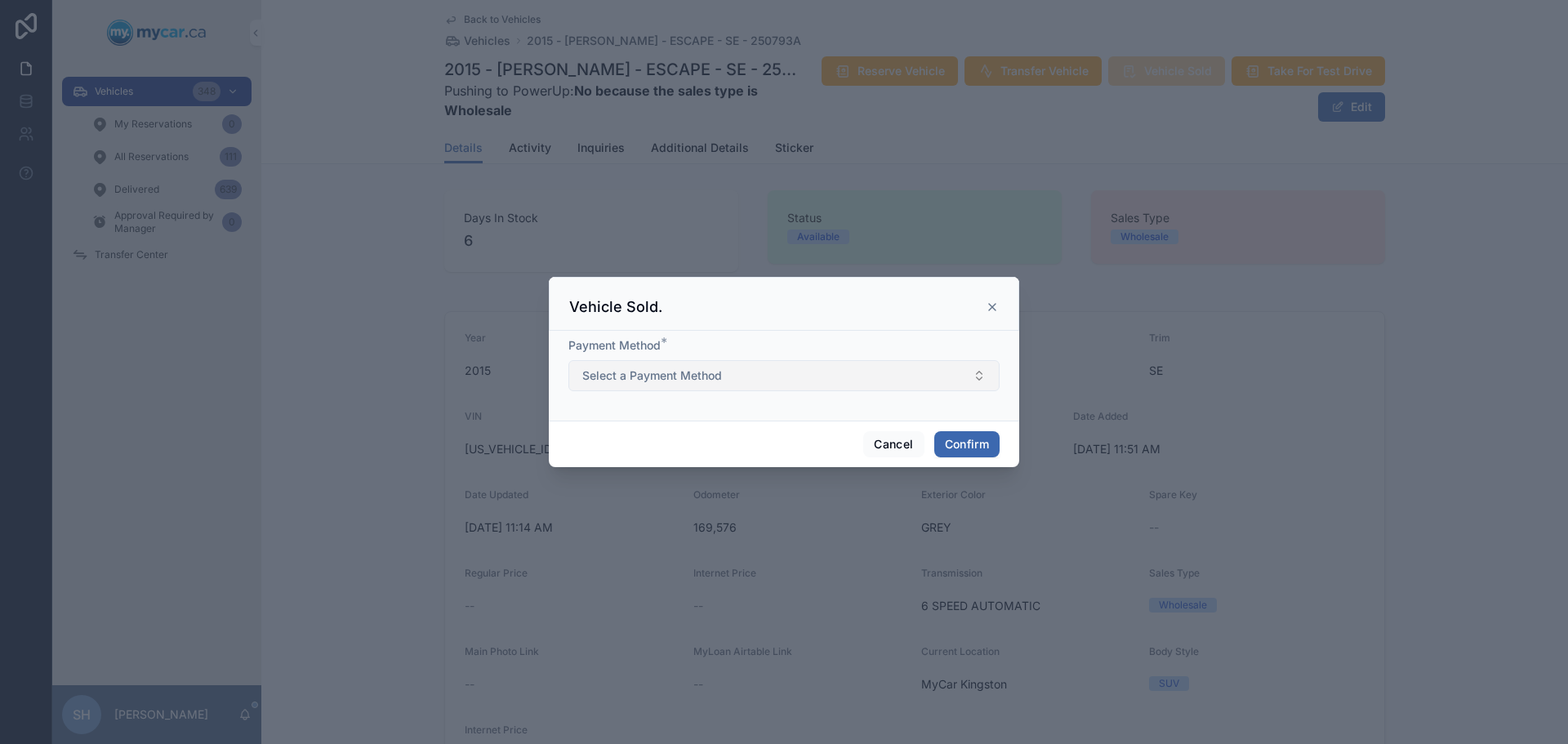
click at [716, 378] on span "Select a Payment Method" at bounding box center [652, 375] width 140 height 17
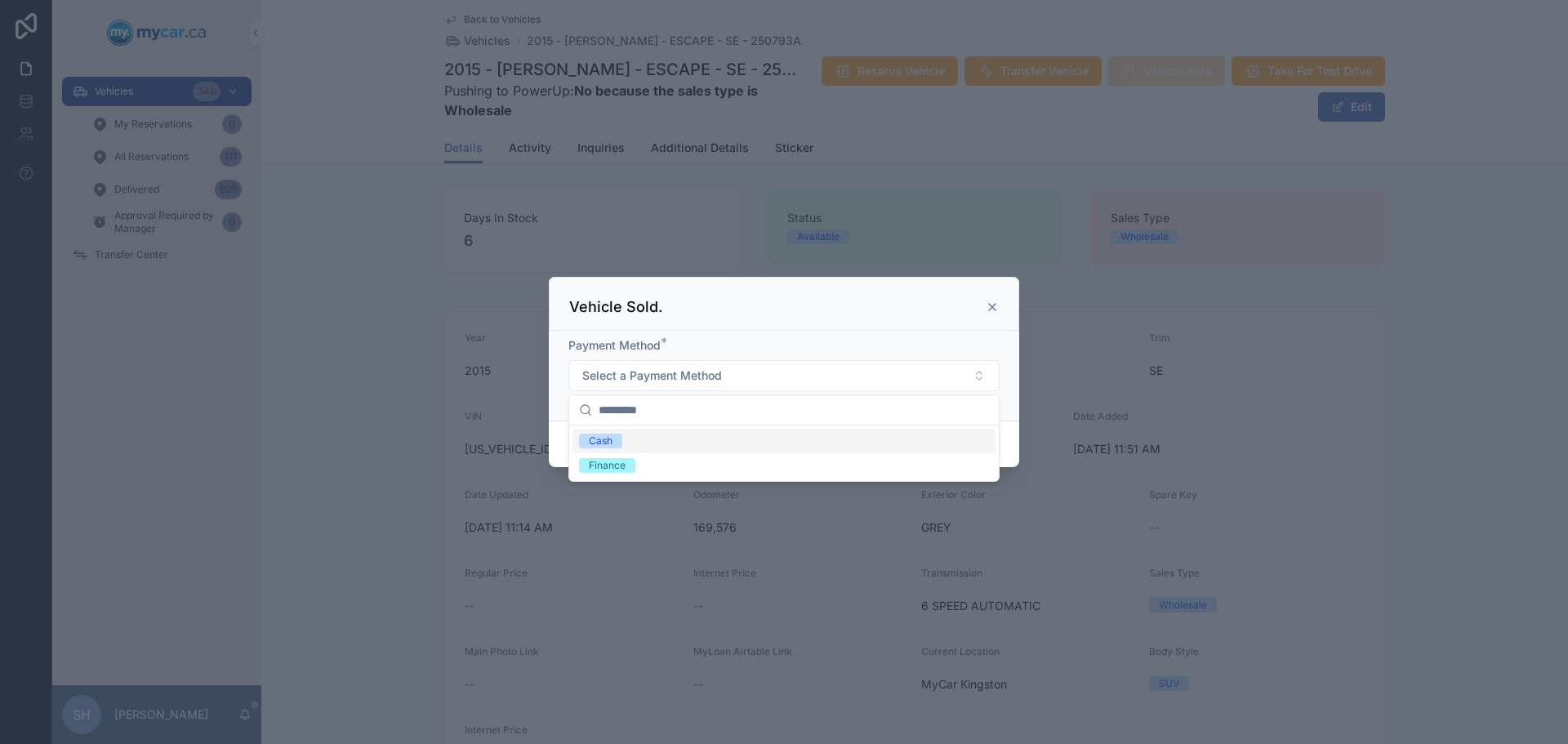
click at [611, 442] on div "Cash" at bounding box center [600, 440] width 24 height 15
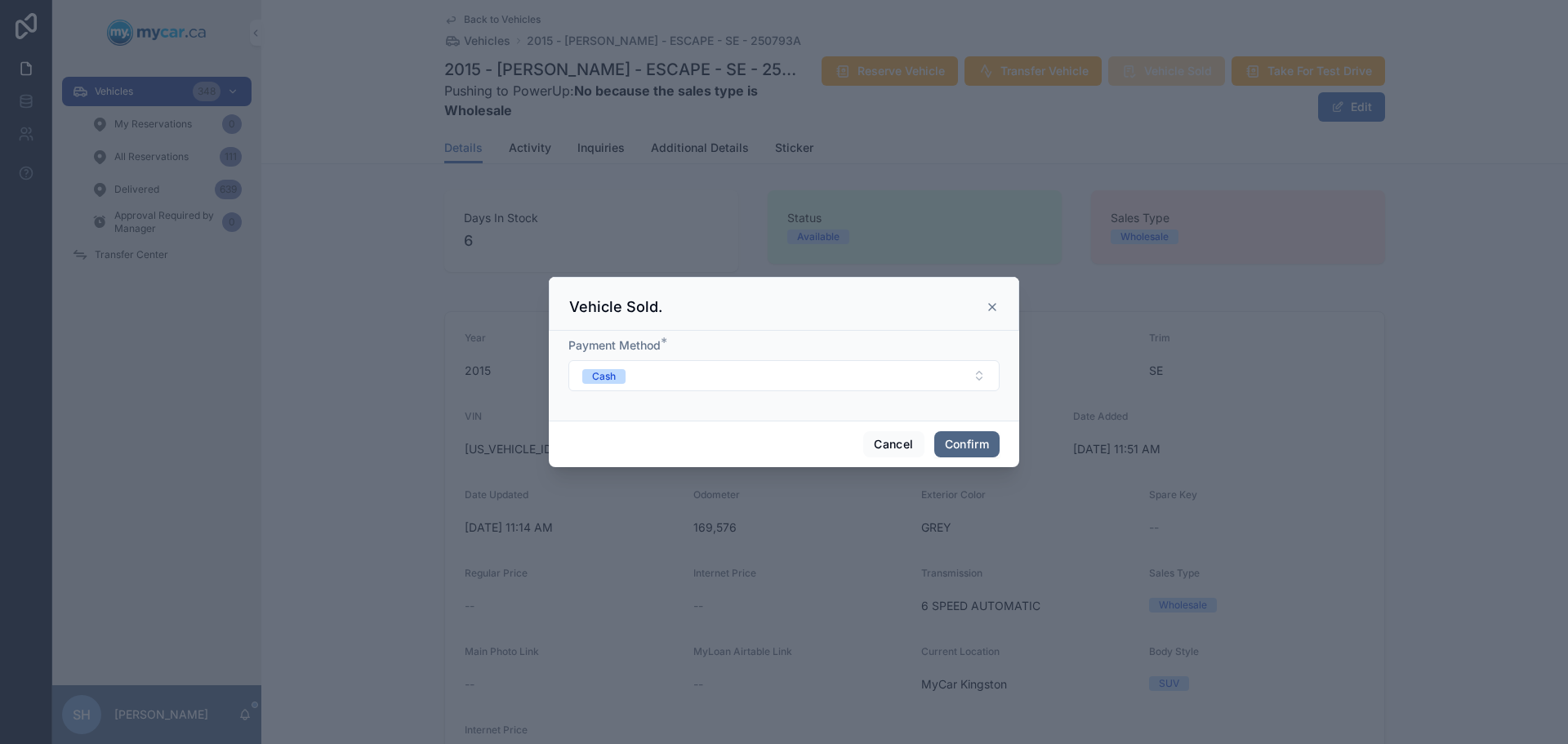
click at [963, 446] on button "Confirm" at bounding box center [967, 444] width 65 height 26
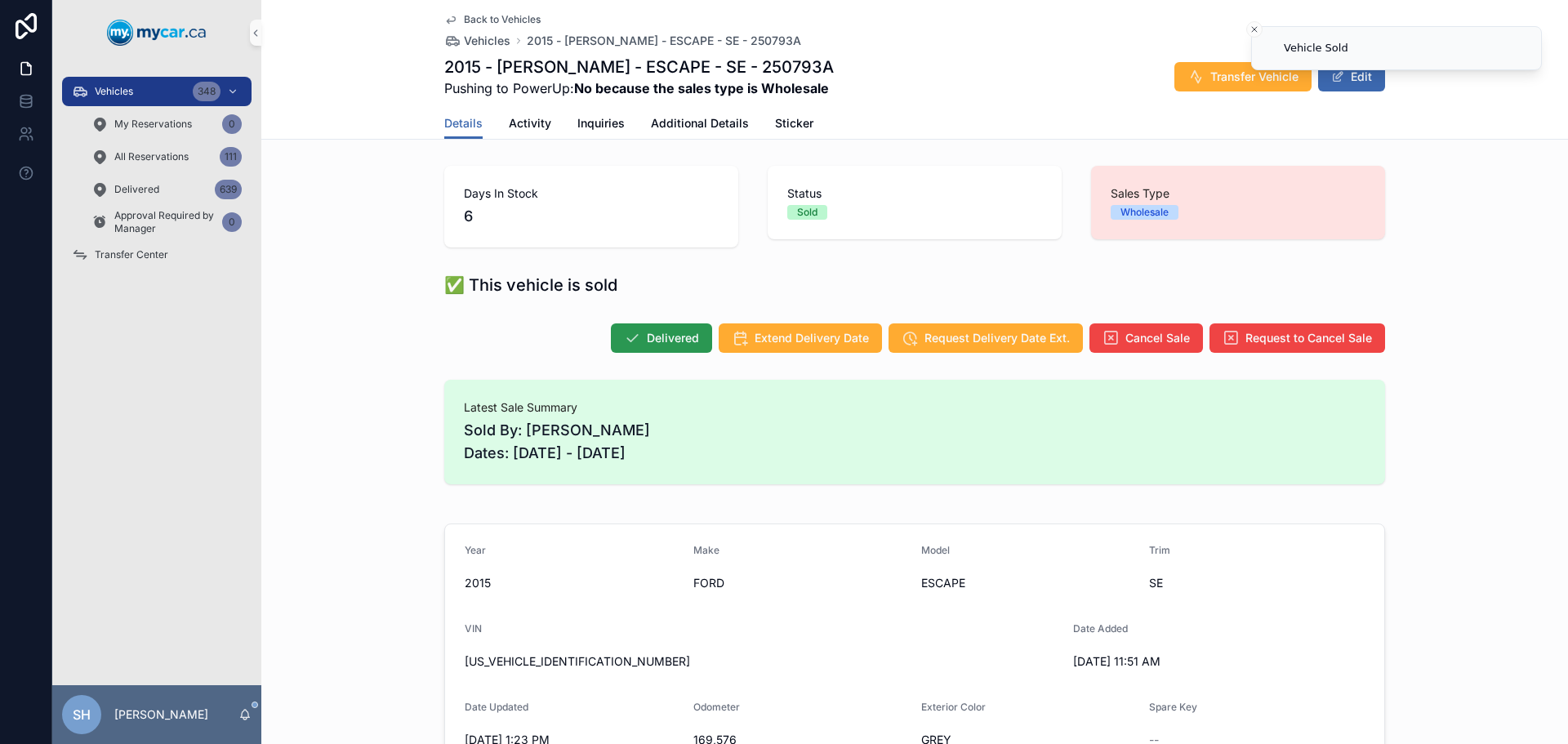
click at [661, 347] on button "Delivered" at bounding box center [661, 338] width 101 height 30
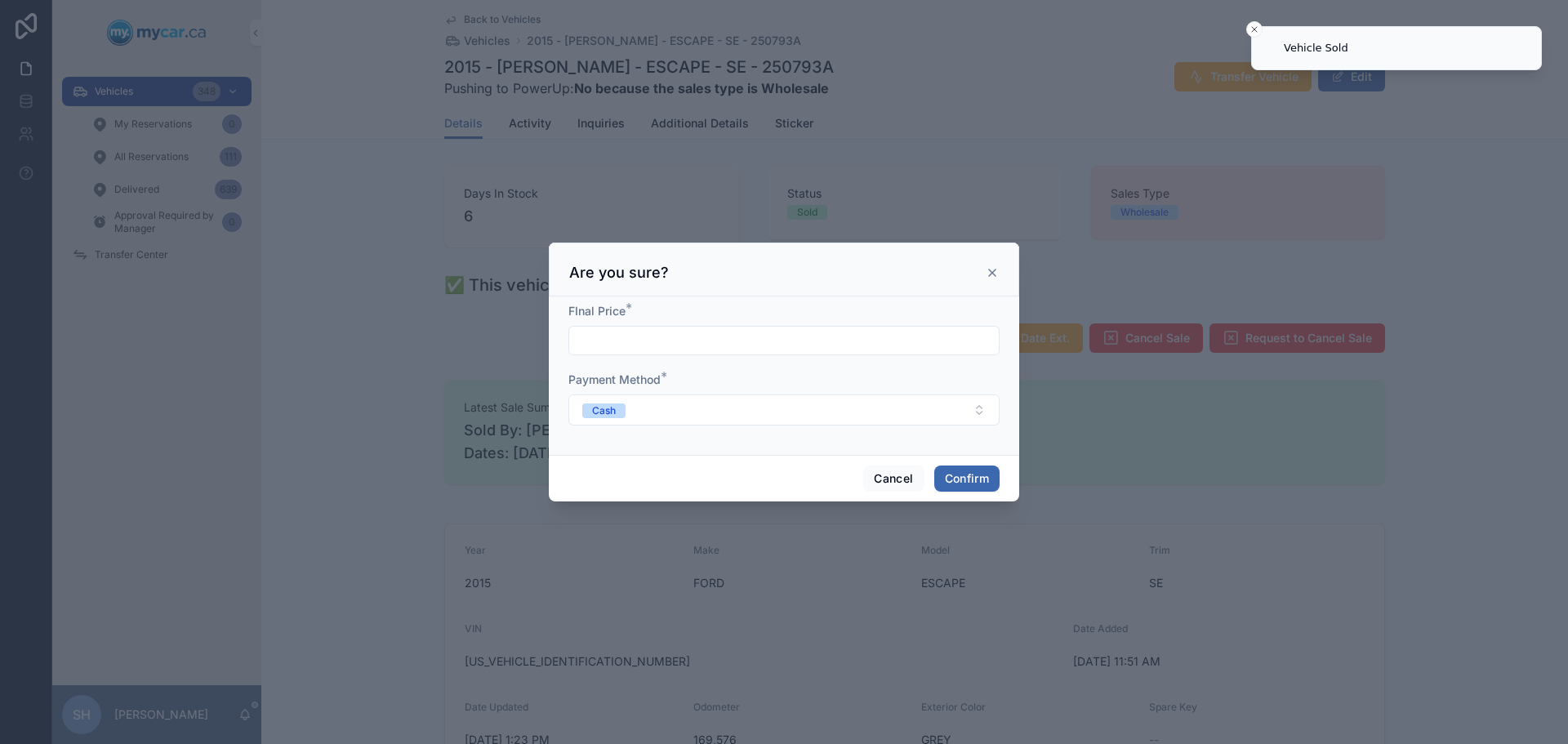
click at [628, 340] on input "text" at bounding box center [784, 340] width 429 height 23
type input "*****"
click at [973, 468] on button "Confirm" at bounding box center [967, 479] width 65 height 26
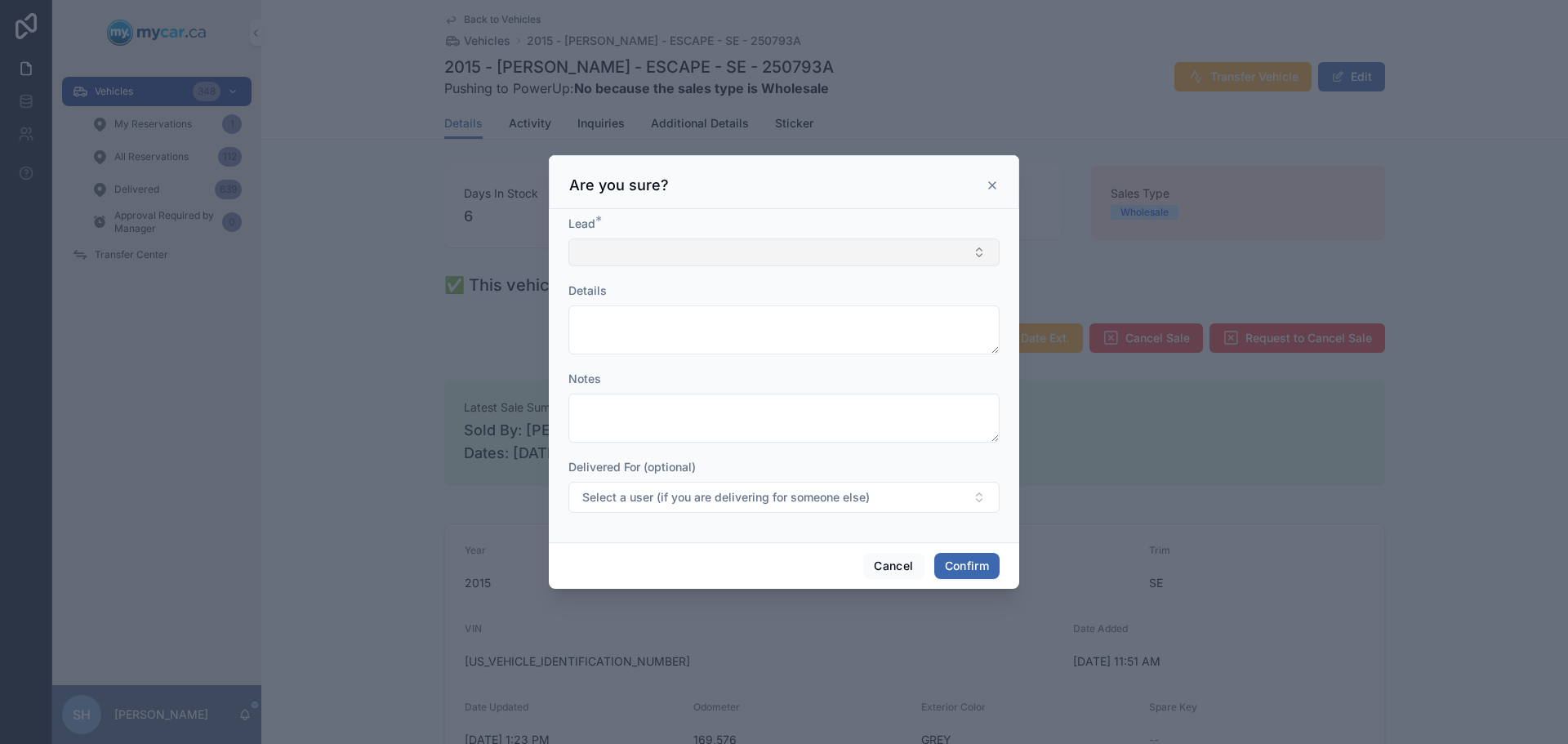
click at [613, 255] on button "Select Button" at bounding box center [784, 252] width 431 height 28
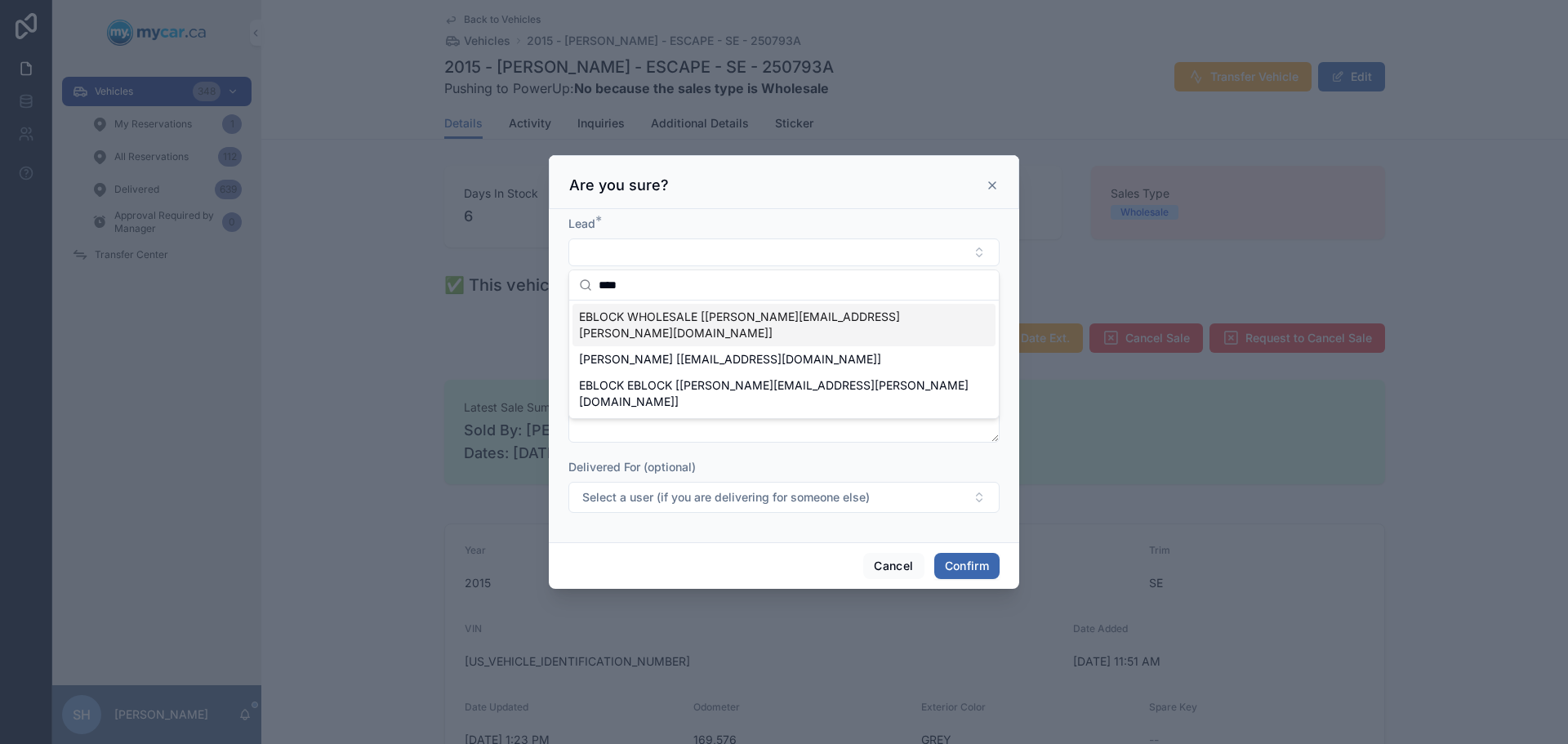
type input "****"
click at [664, 321] on span "EBLOCK WHOLESALE [[PERSON_NAME][EMAIL_ADDRESS][PERSON_NAME][DOMAIN_NAME]]" at bounding box center [774, 324] width 390 height 32
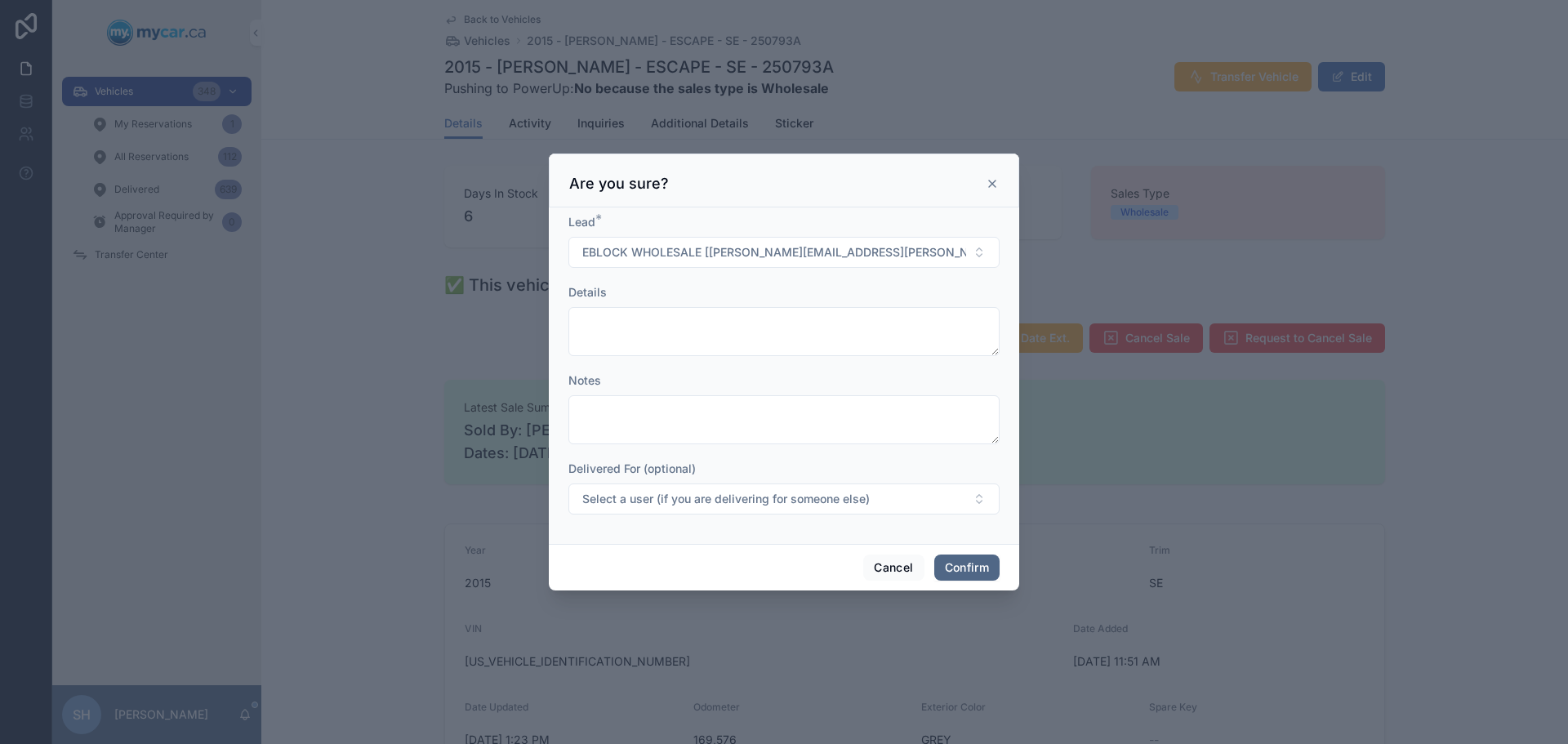
click at [975, 572] on button "Confirm" at bounding box center [967, 568] width 65 height 26
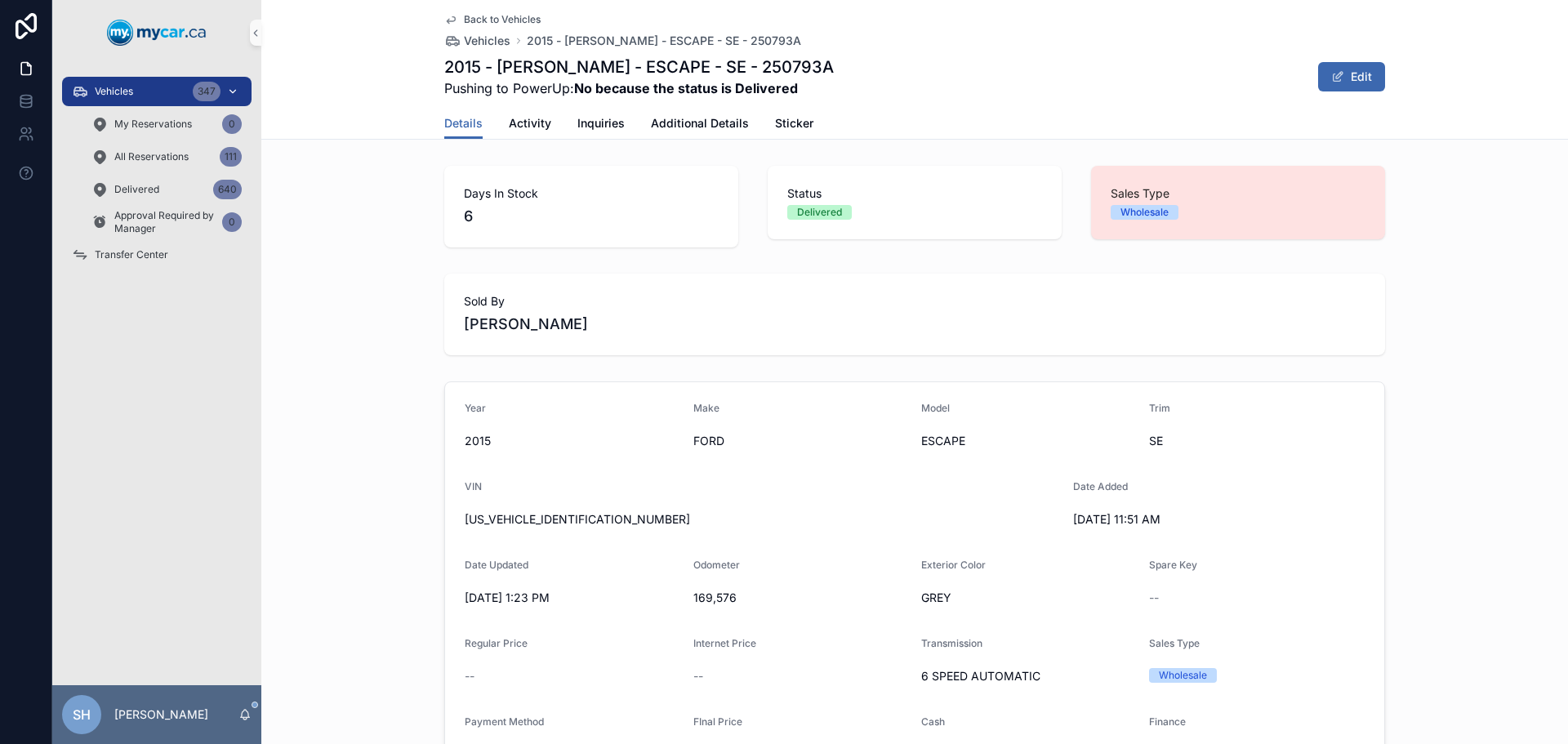
click at [156, 88] on div "Vehicles 347" at bounding box center [156, 92] width 170 height 26
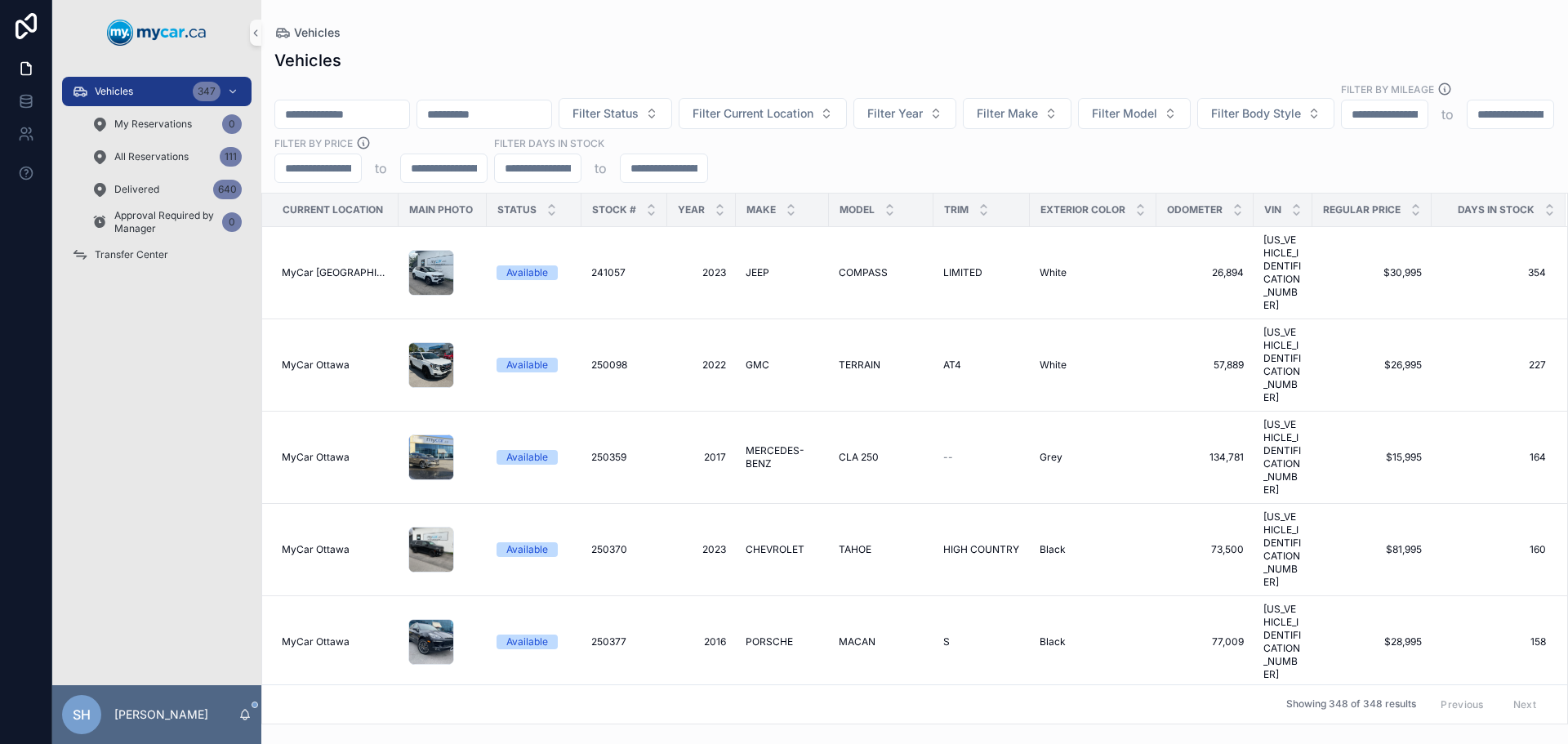
click at [598, 17] on div "Vehicles Vehicles Filter Status Filter Current Location Filter Year Filter Make…" at bounding box center [915, 362] width 1307 height 724
click at [421, 39] on div "Vehicles Vehicles Filter Status Filter Current Location Filter Year Filter Make…" at bounding box center [915, 362] width 1307 height 724
click at [471, 49] on div "Vehicles" at bounding box center [915, 60] width 1281 height 23
click at [672, 106] on button "Filter Status" at bounding box center [615, 113] width 113 height 31
click at [765, 50] on div "Vehicles" at bounding box center [915, 60] width 1281 height 23
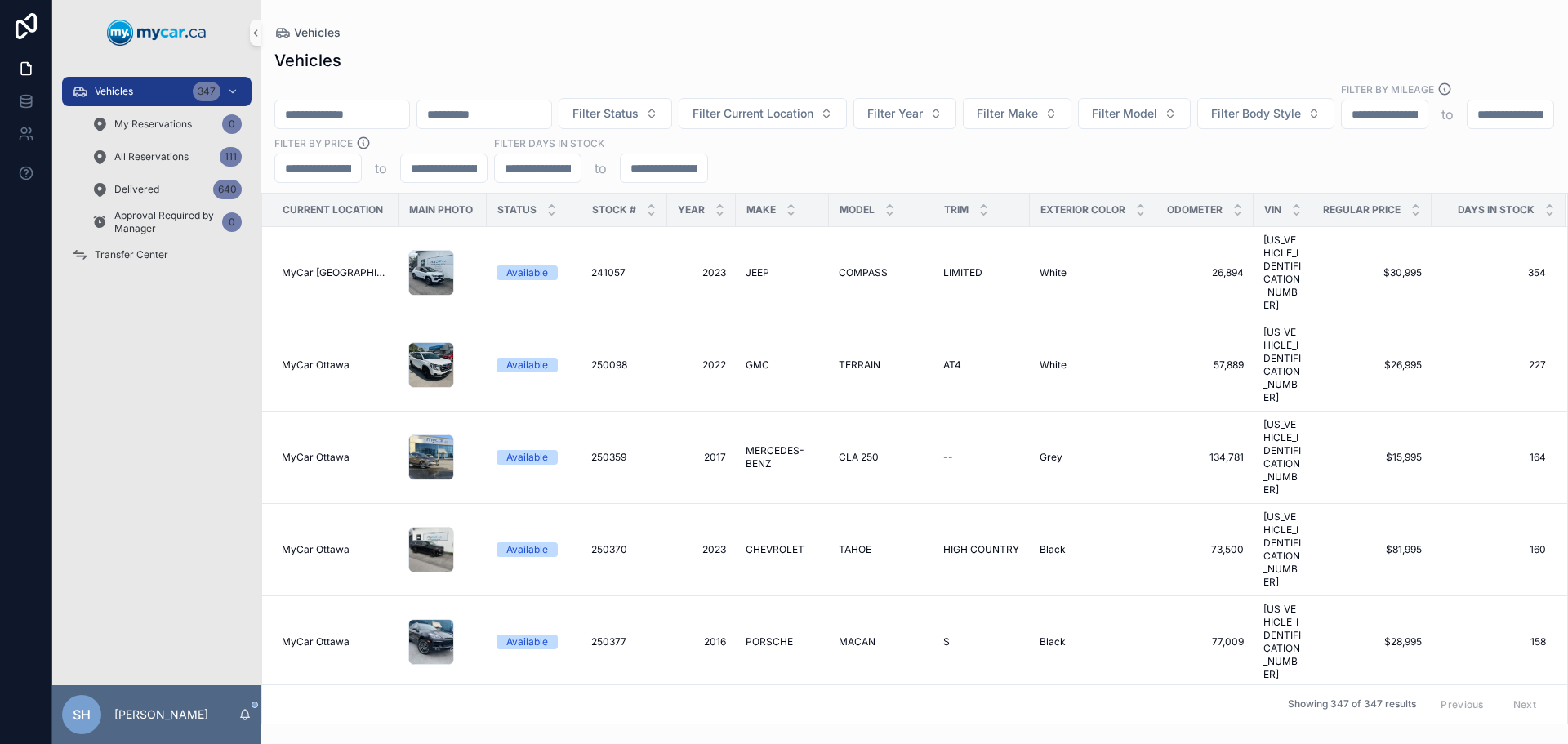
click at [943, 68] on div "Vehicles" at bounding box center [915, 60] width 1281 height 23
